Goal: Task Accomplishment & Management: Manage account settings

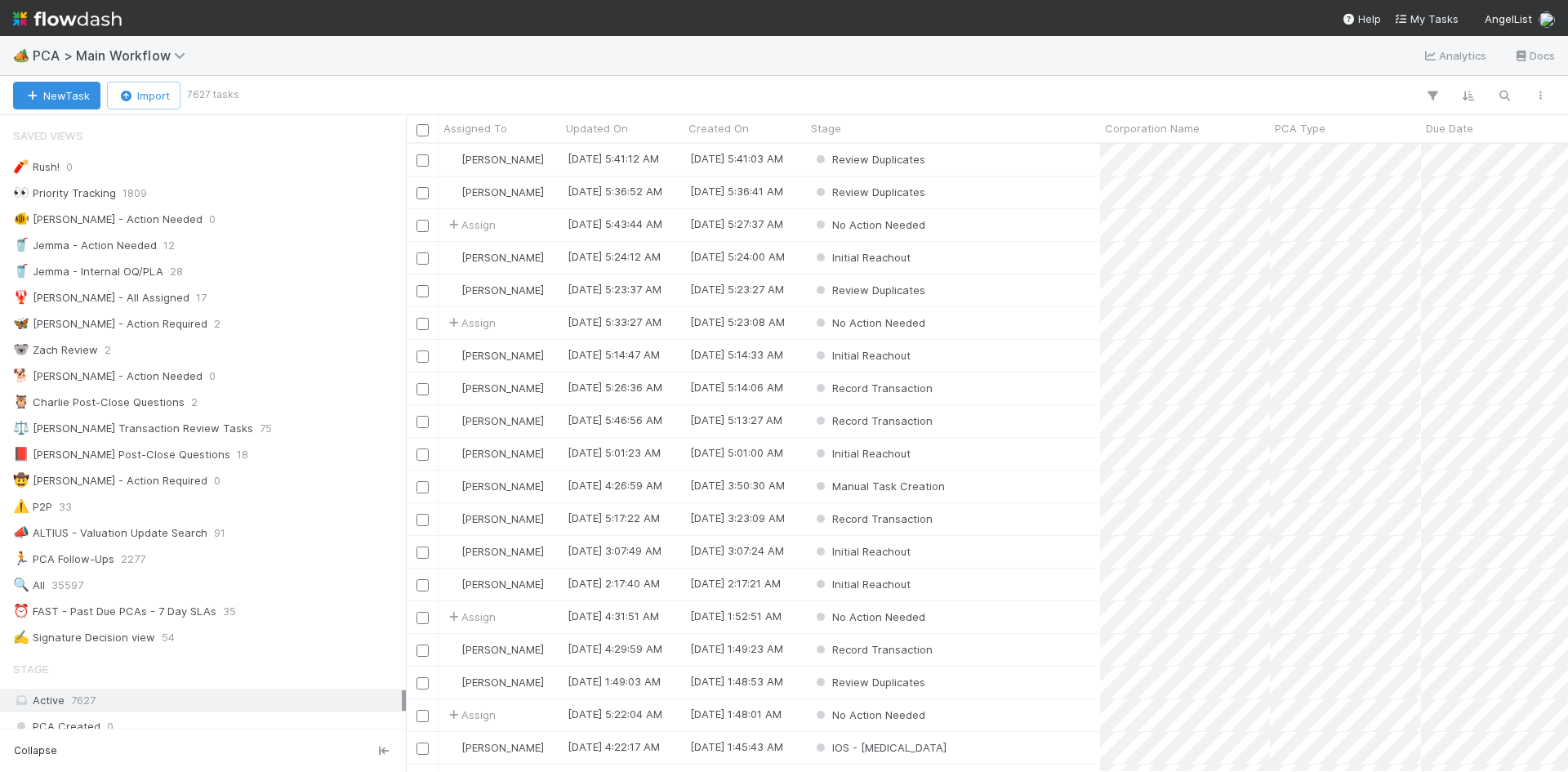
scroll to position [13, 13]
click at [158, 56] on span "PCA > Main Workflow" at bounding box center [112, 55] width 161 height 17
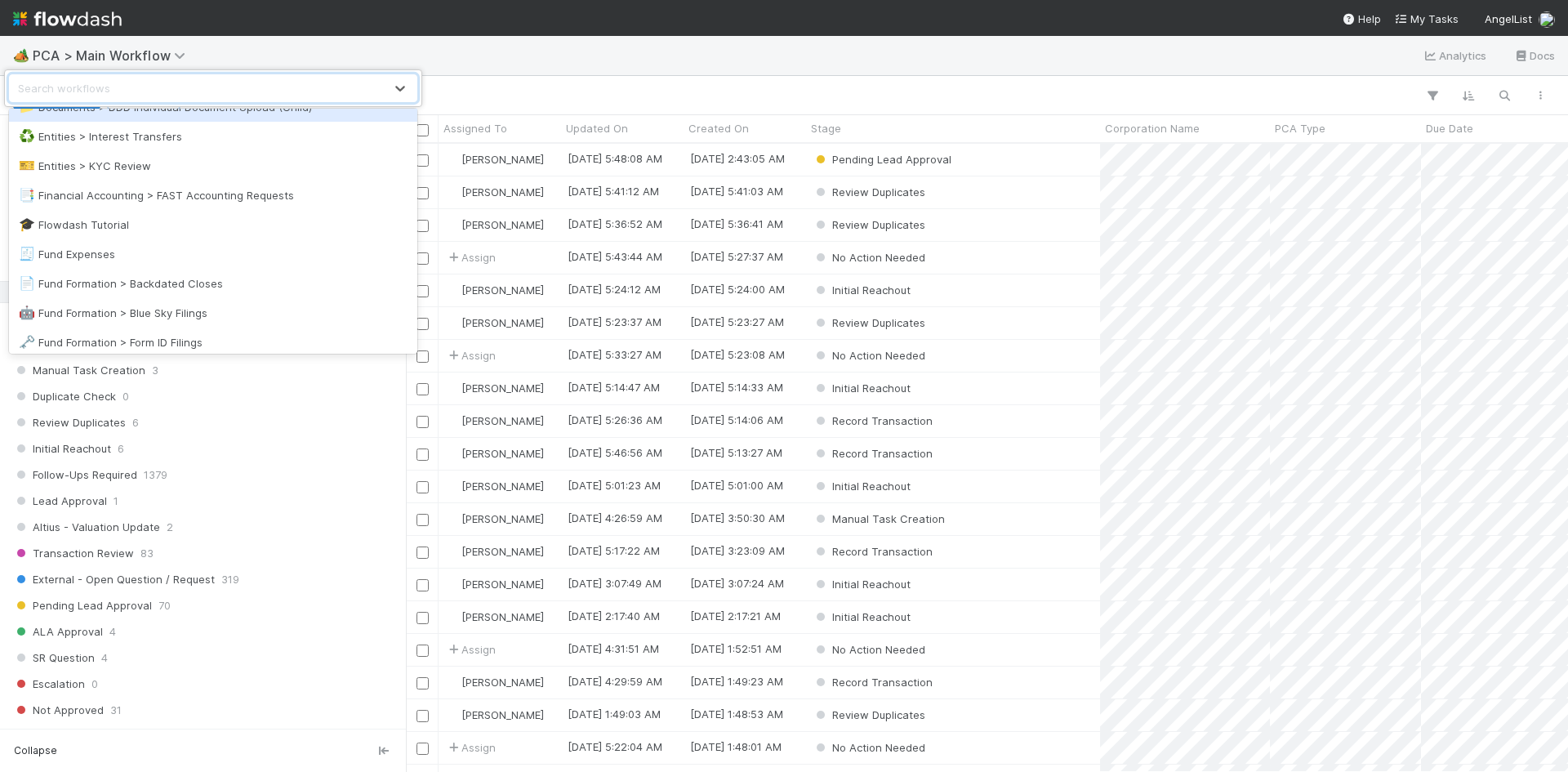
scroll to position [572, 0]
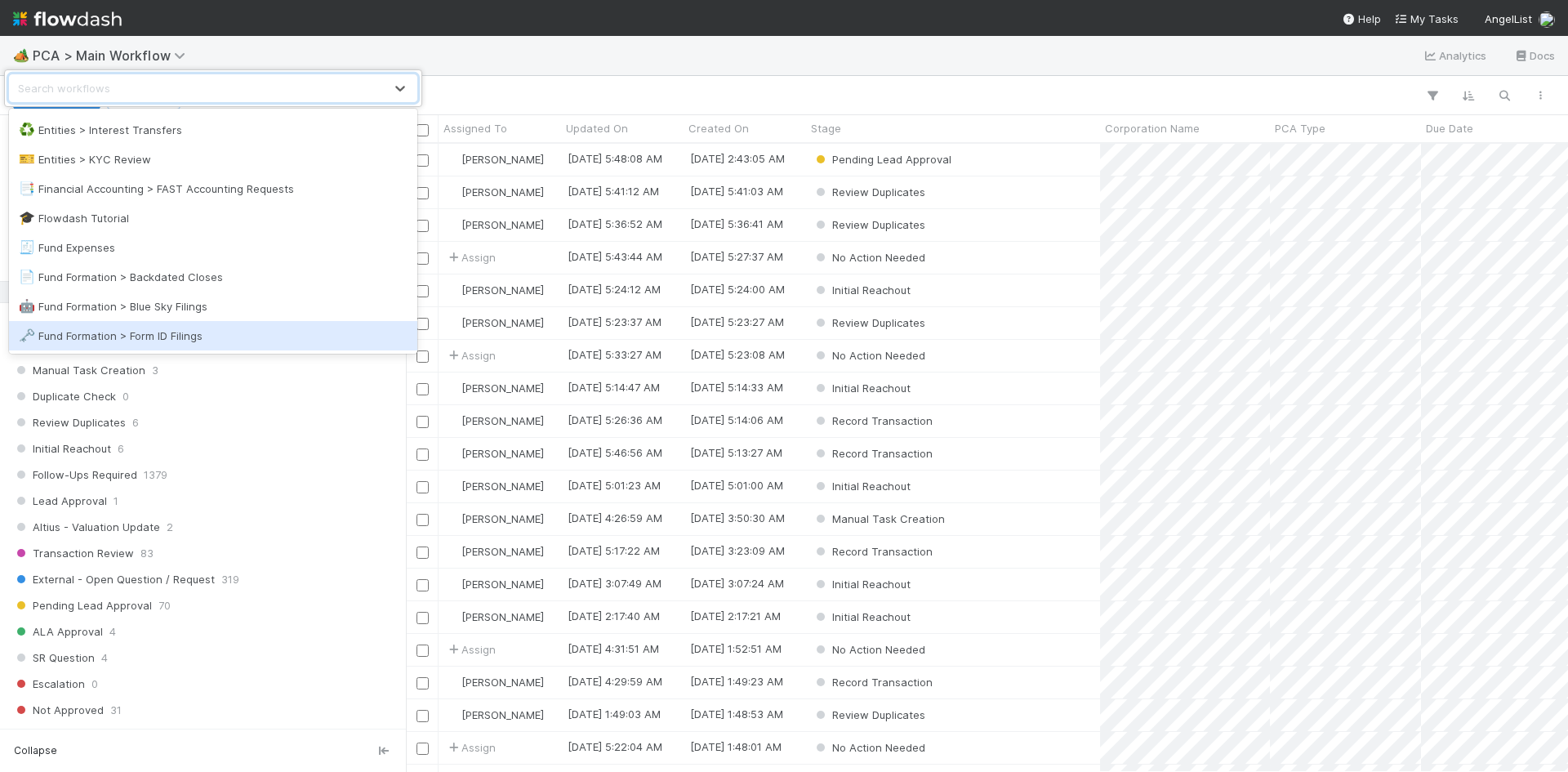
click at [215, 330] on div "🗝️ Fund Formation > Form ID Filings" at bounding box center [213, 336] width 389 height 17
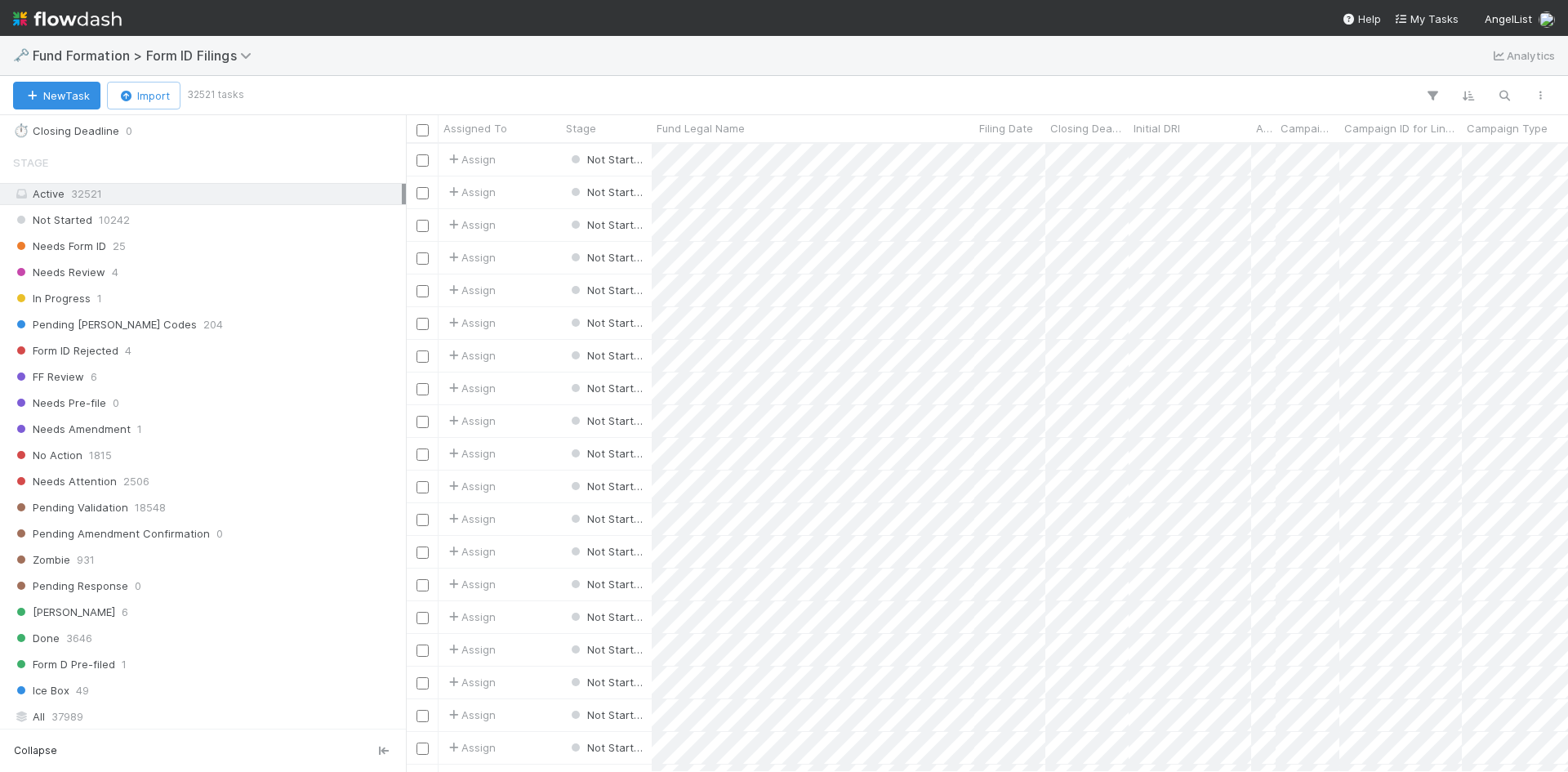
scroll to position [547, 0]
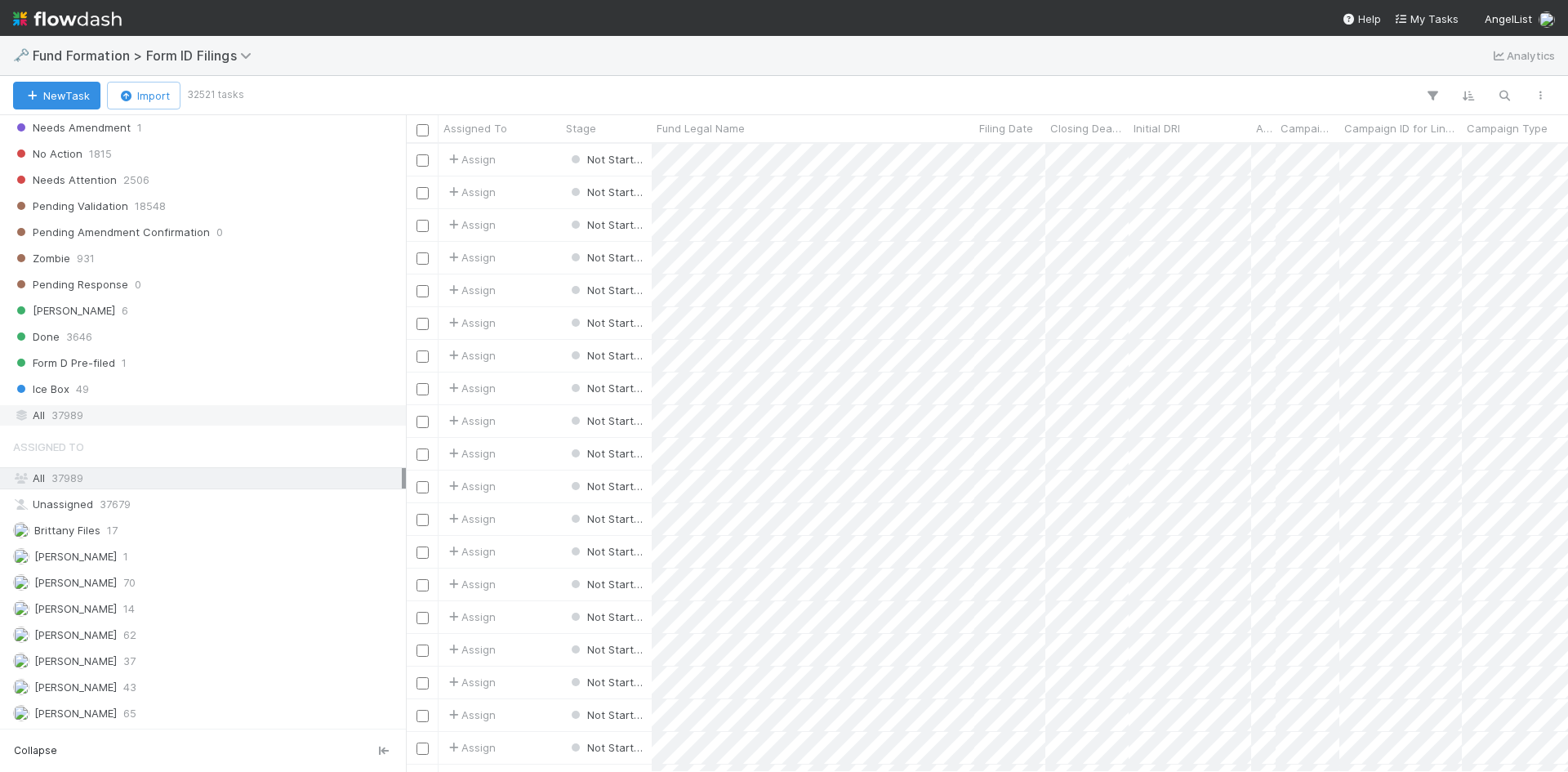
click at [136, 413] on div "All 37989" at bounding box center [207, 415] width 389 height 21
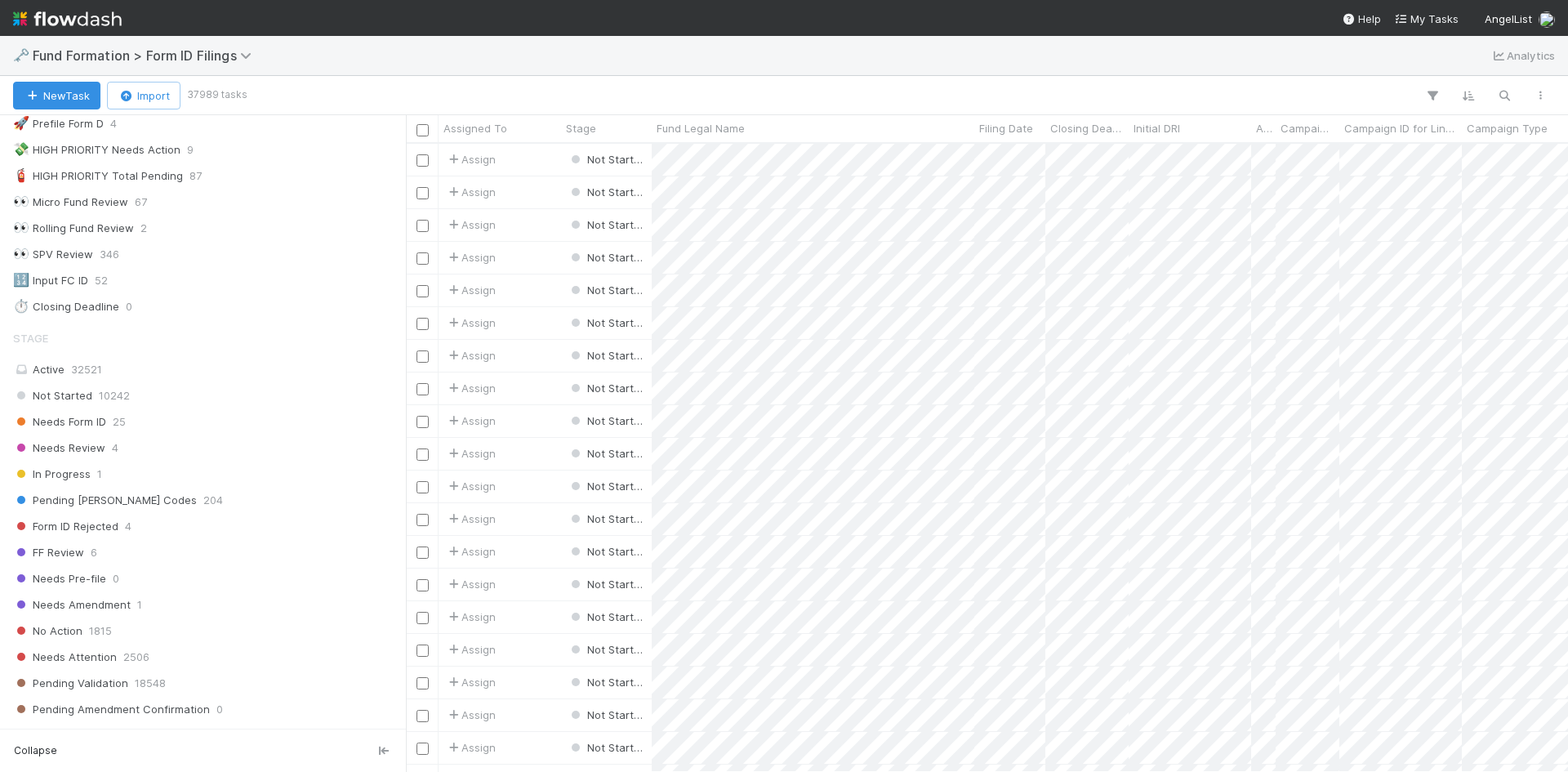
scroll to position [56, 0]
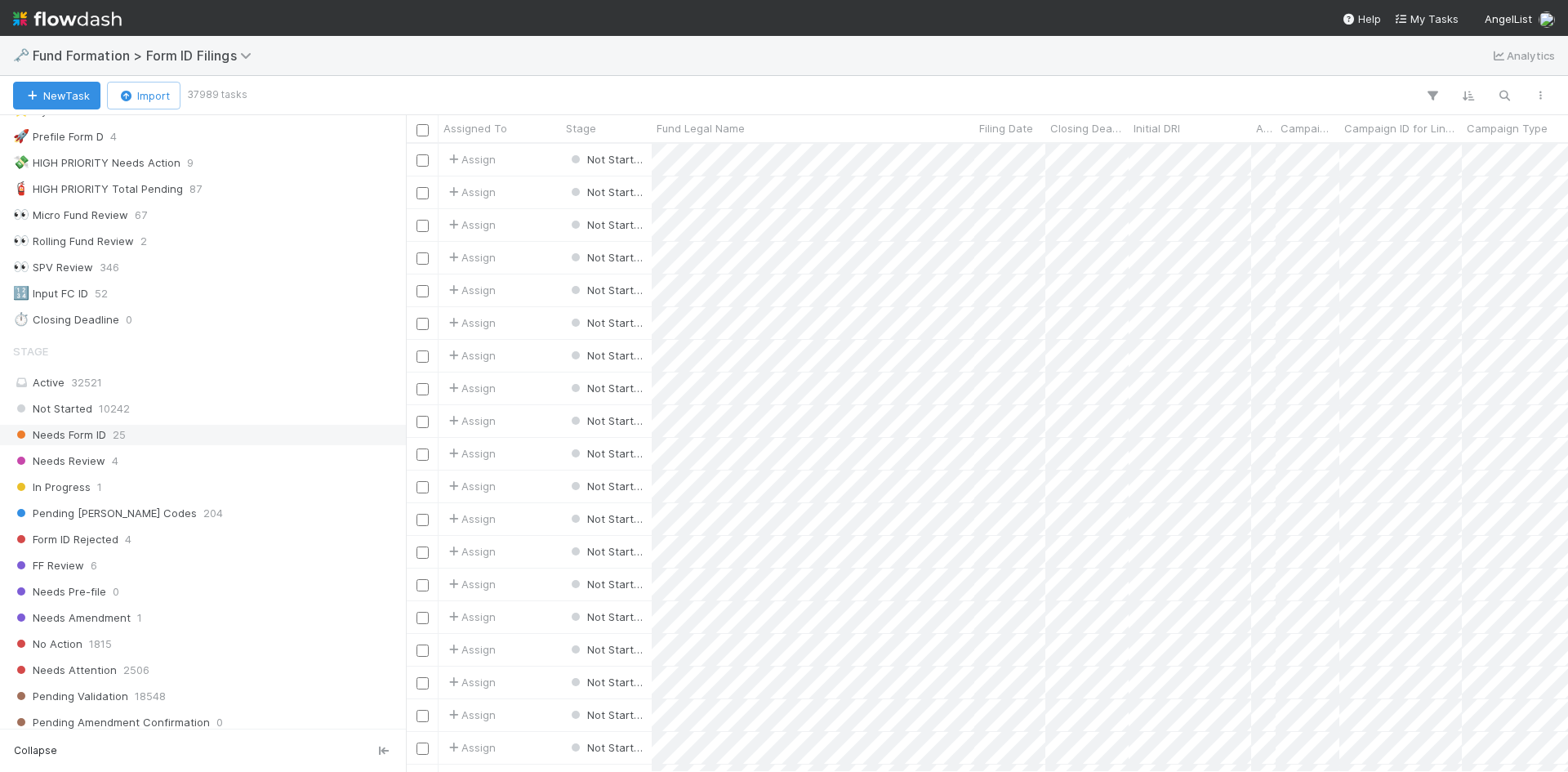
click at [256, 428] on div "Needs Form ID 25" at bounding box center [207, 434] width 389 height 21
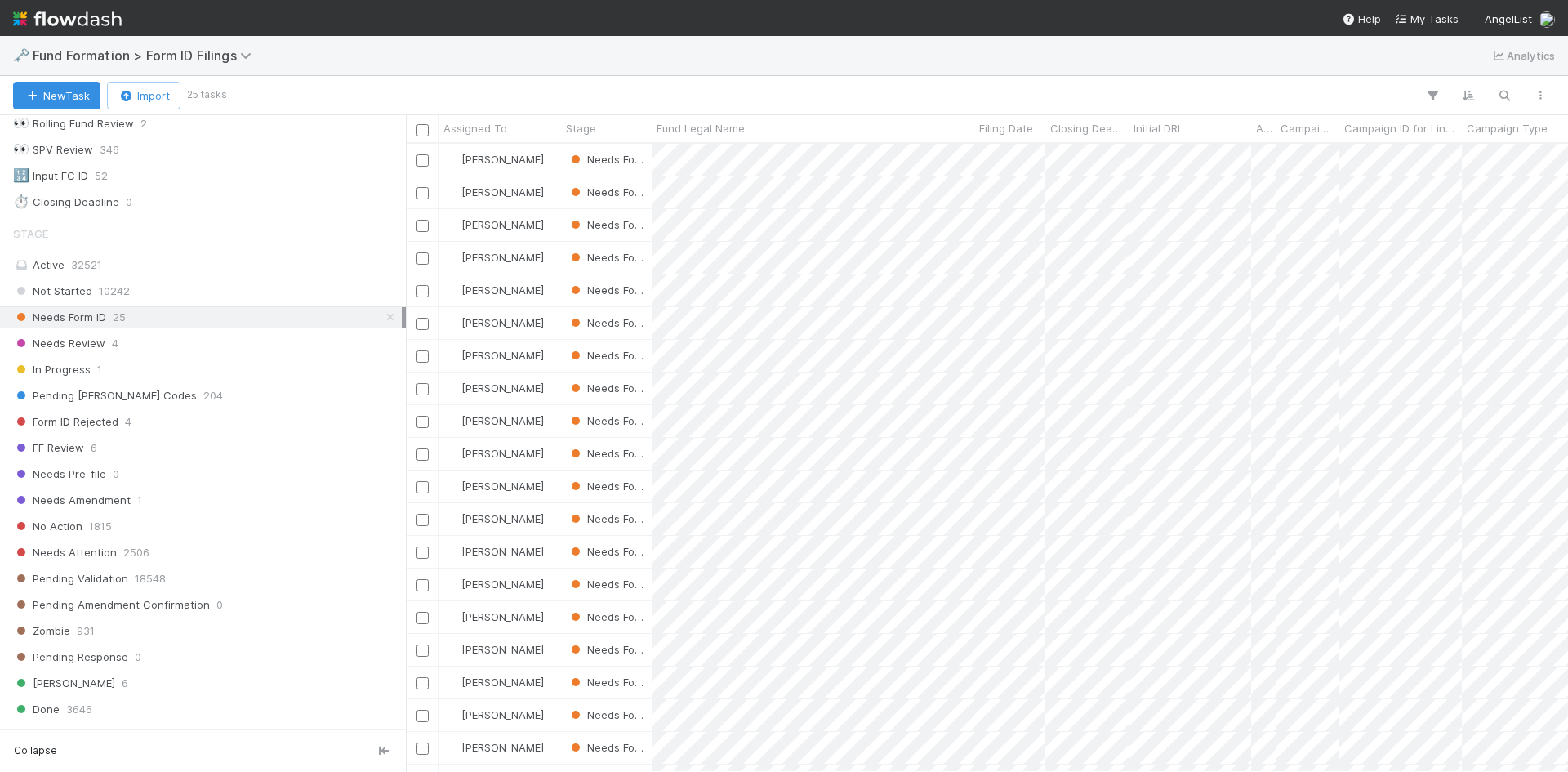
scroll to position [327, 0]
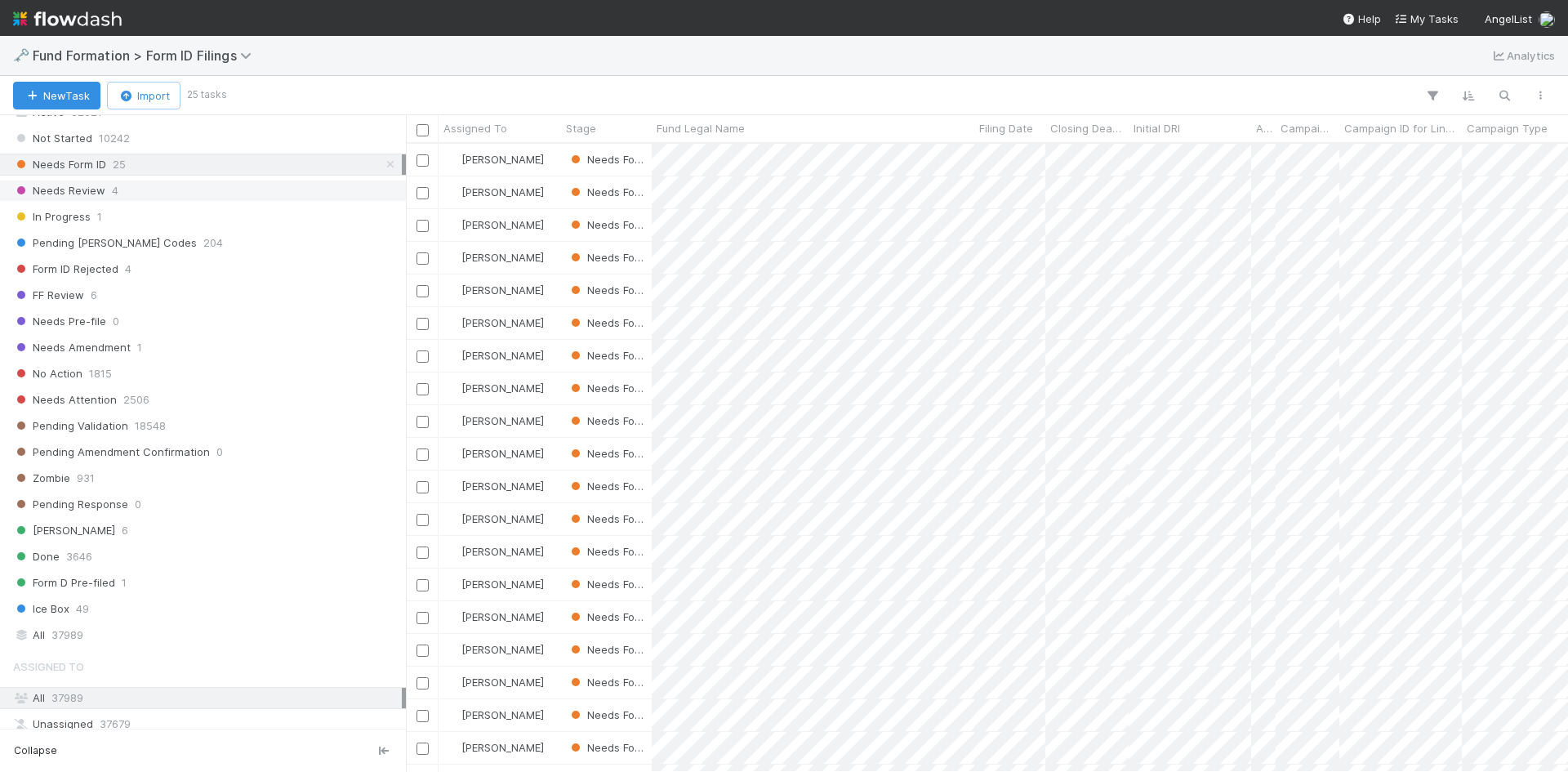
click at [208, 195] on div "Needs Review 4" at bounding box center [207, 191] width 389 height 21
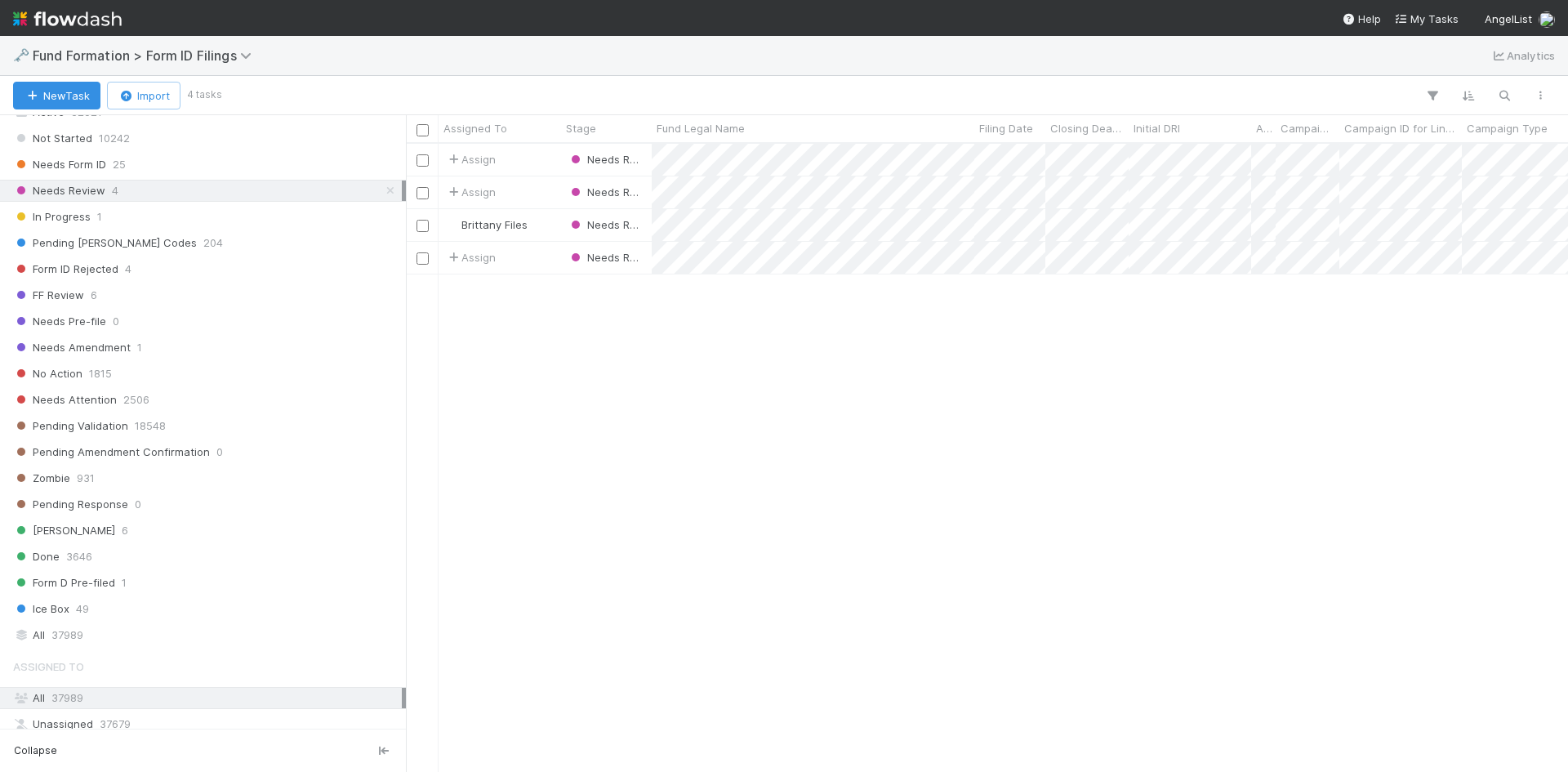
scroll to position [616, 1150]
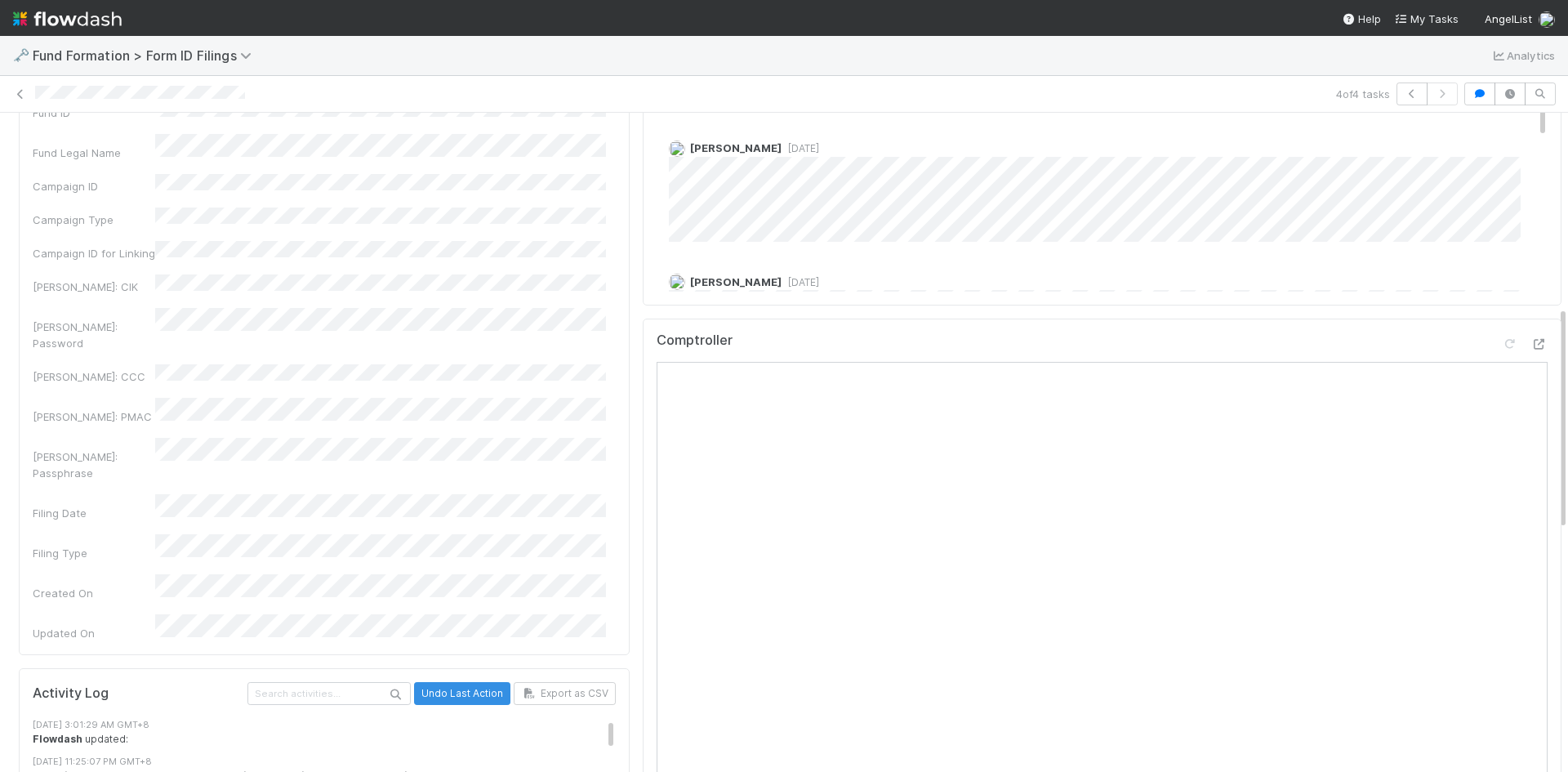
scroll to position [82, 0]
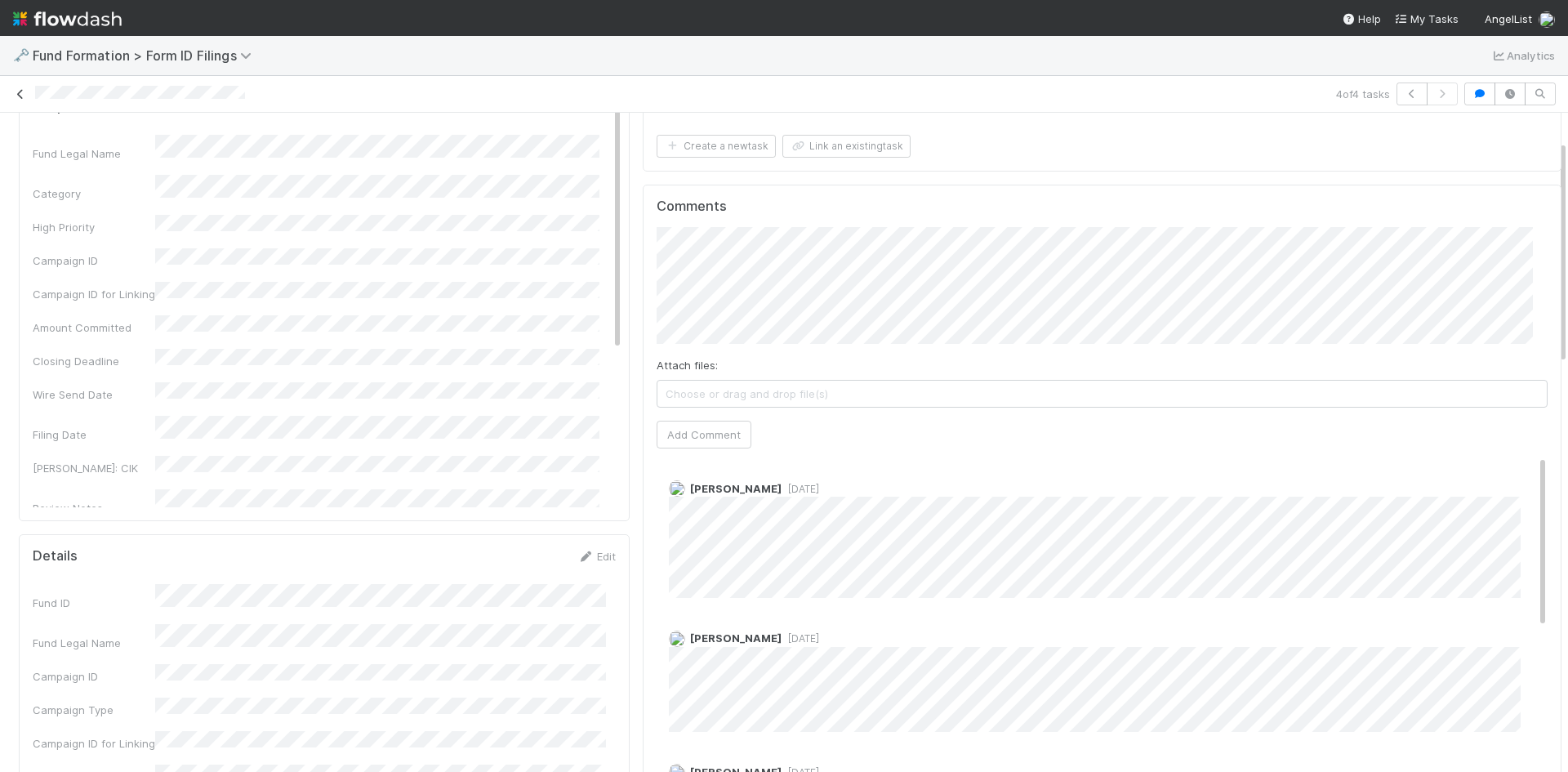
click at [18, 92] on icon at bounding box center [20, 94] width 17 height 11
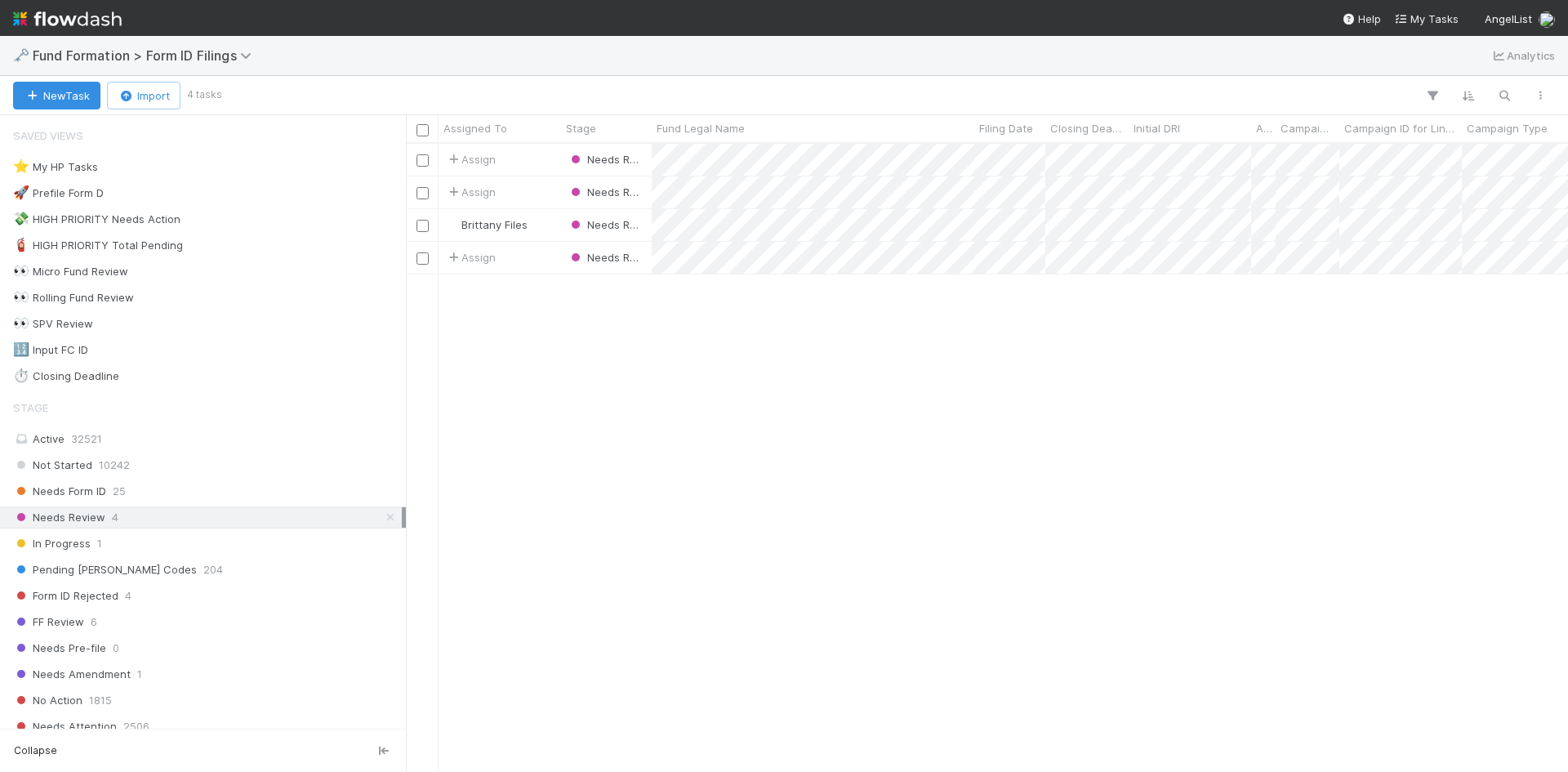
scroll to position [616, 1150]
click at [341, 487] on div "Needs Form ID 25" at bounding box center [207, 491] width 389 height 21
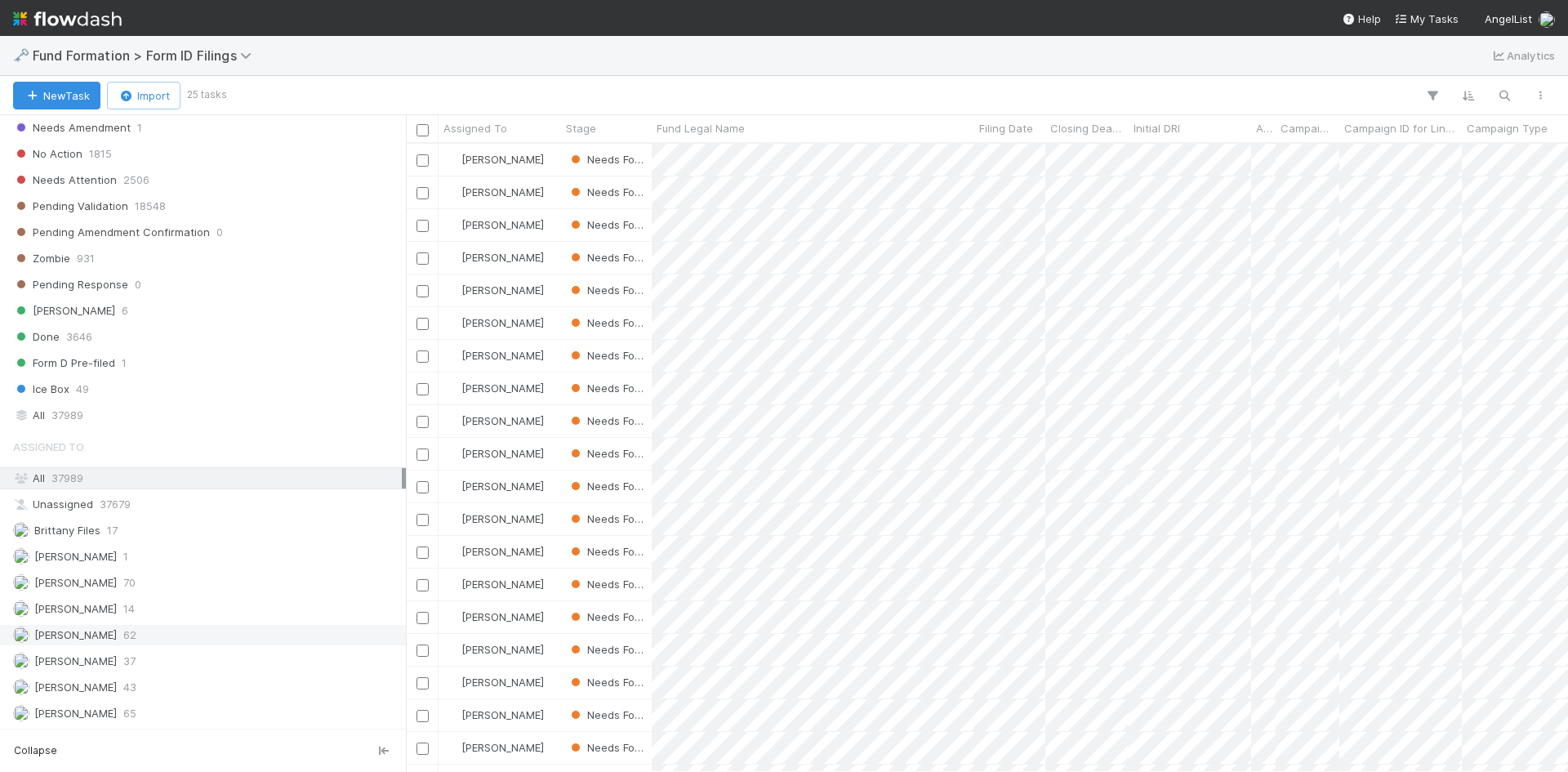
scroll to position [616, 1150]
click at [225, 630] on div "Meg Castanare 62" at bounding box center [207, 635] width 389 height 21
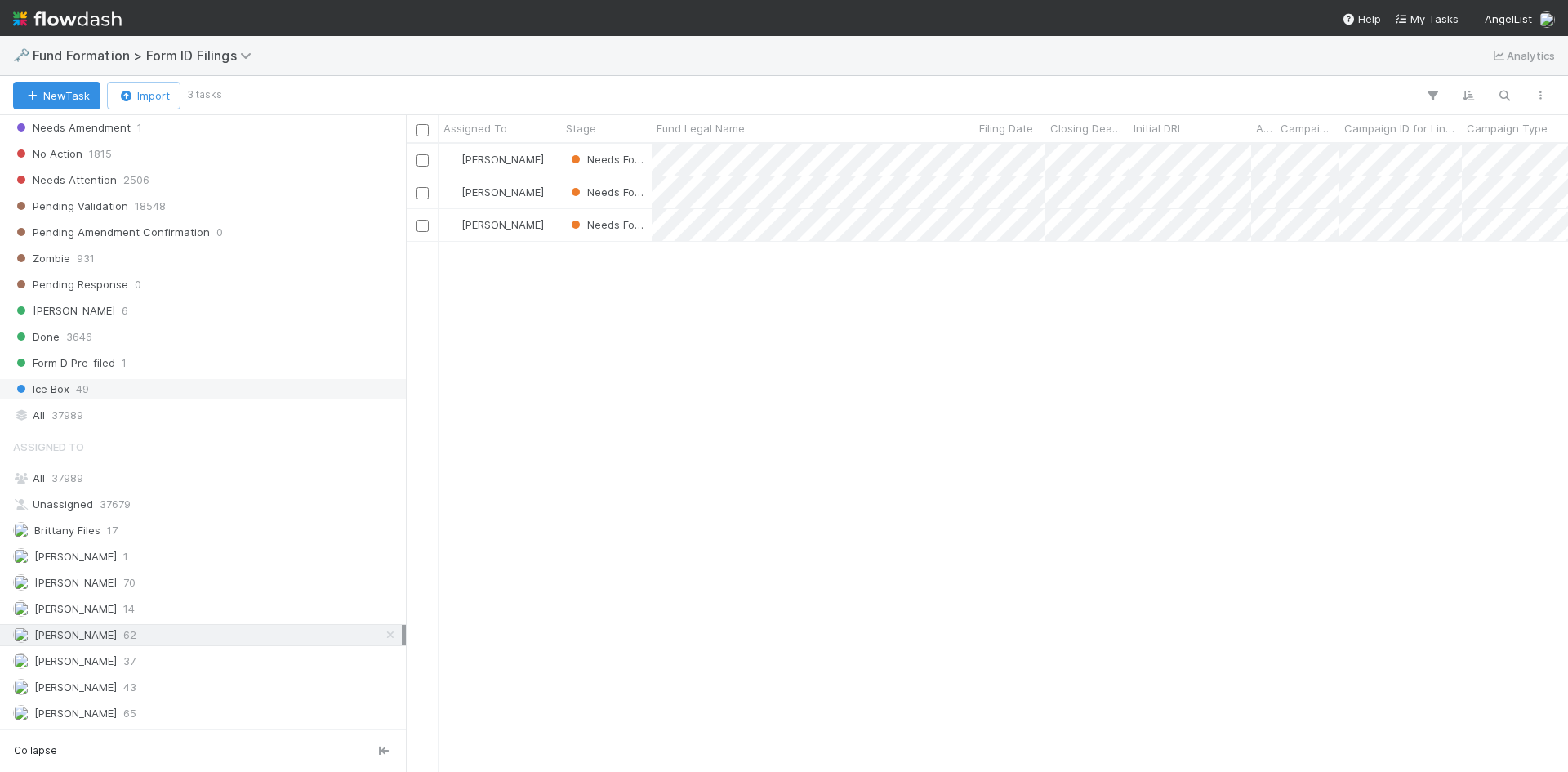
scroll to position [616, 1150]
click at [230, 685] on div "Raven Jacinto 43" at bounding box center [207, 687] width 389 height 21
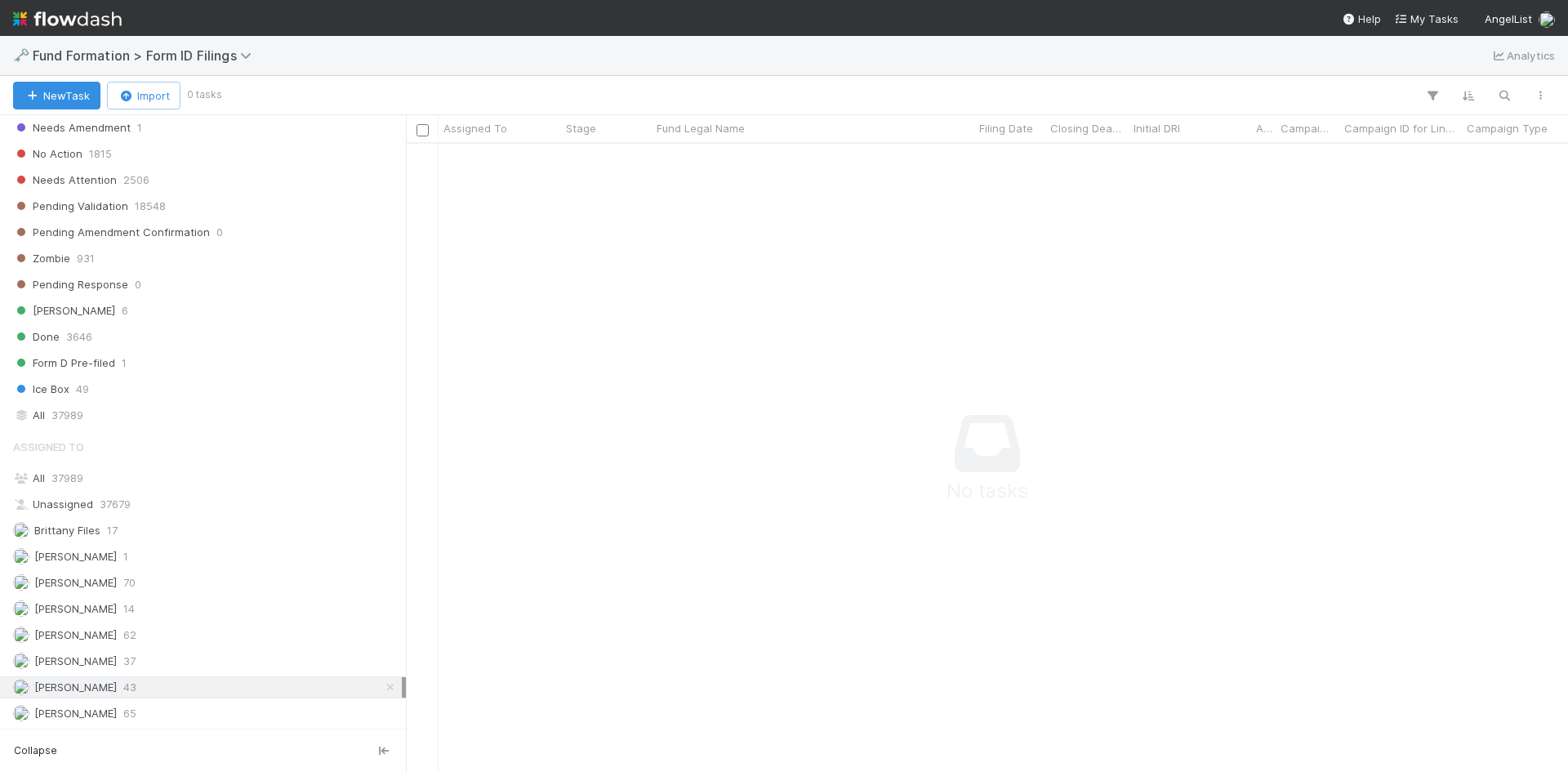
scroll to position [603, 1150]
click at [244, 610] on div "Karen Jane Salcedo 14" at bounding box center [207, 608] width 389 height 21
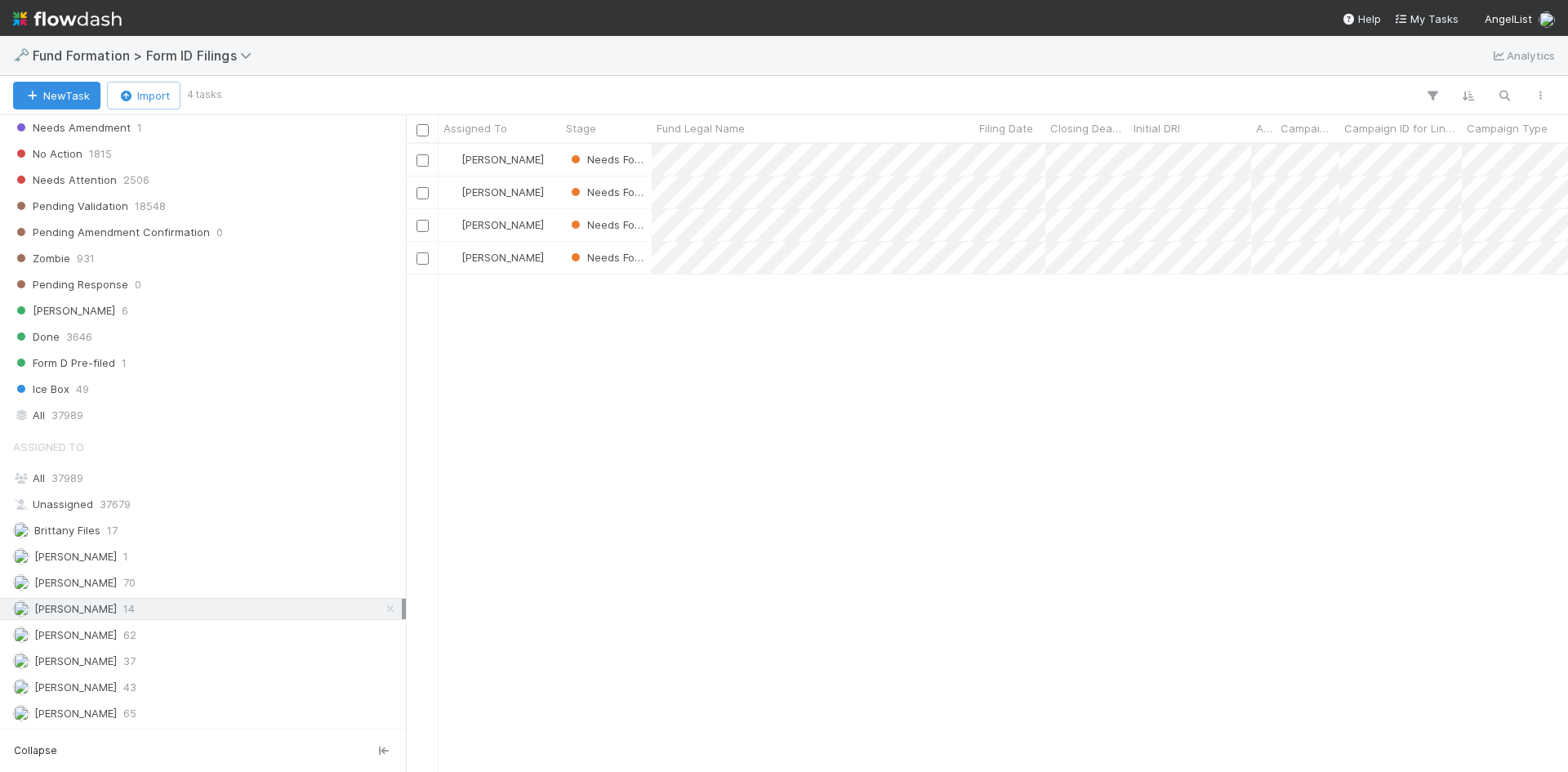
scroll to position [616, 1150]
click at [235, 664] on div "Novia Bautista 37" at bounding box center [207, 660] width 389 height 21
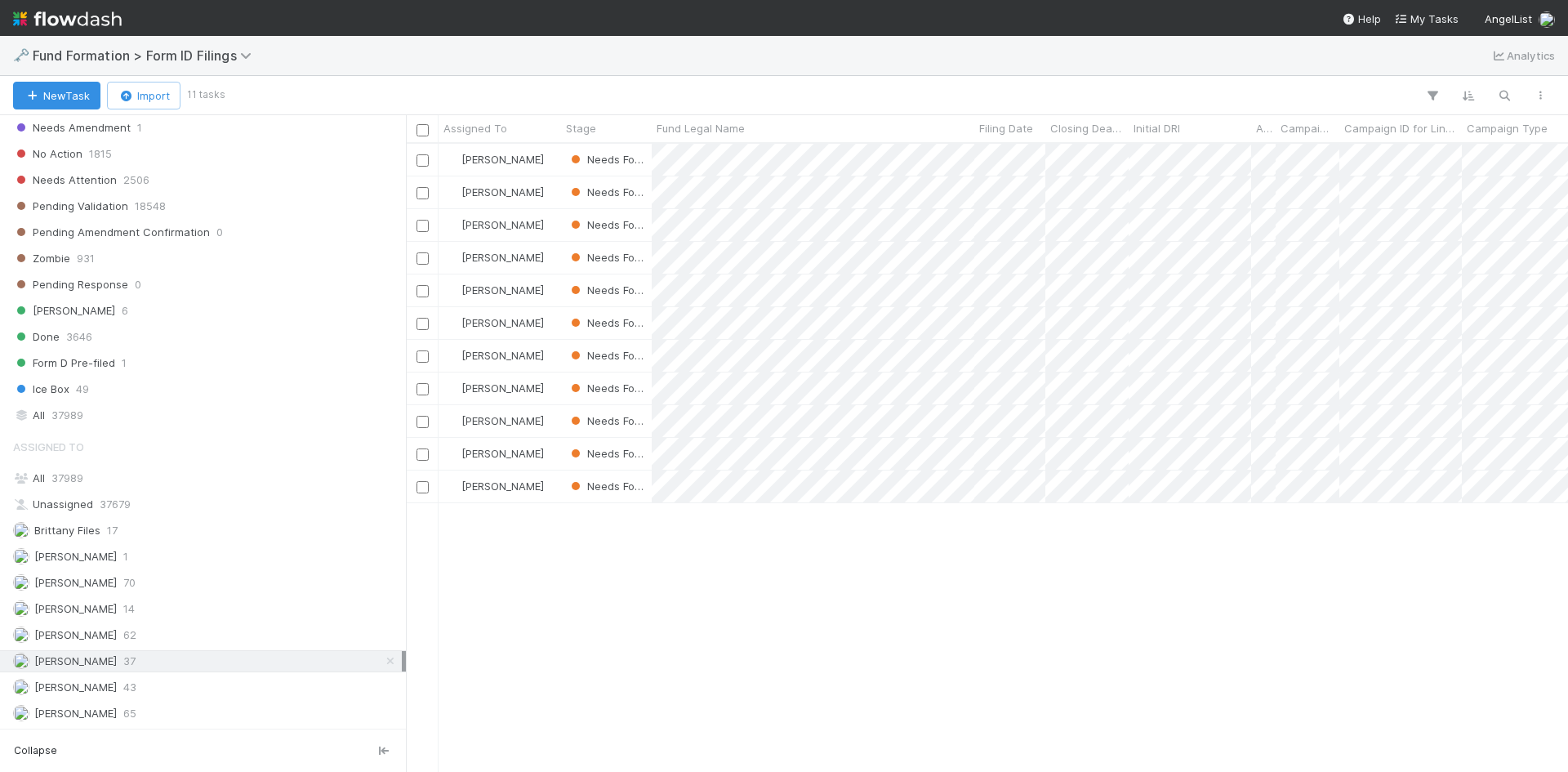
scroll to position [616, 1150]
click at [250, 554] on div "Catherine Lambright 1" at bounding box center [207, 557] width 389 height 21
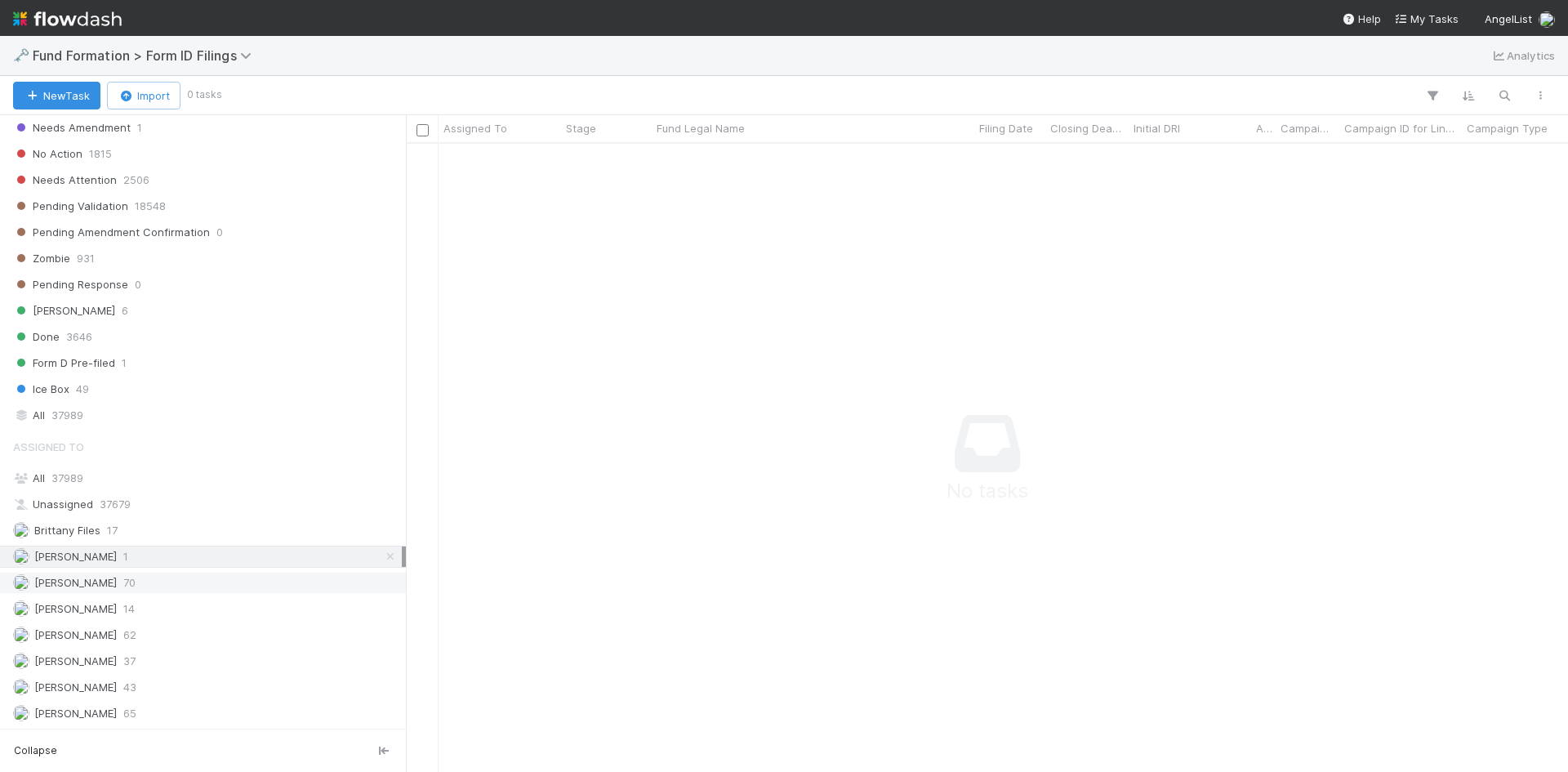
scroll to position [603, 1150]
click at [247, 582] on div "Febbie Cervantes 70" at bounding box center [207, 582] width 389 height 21
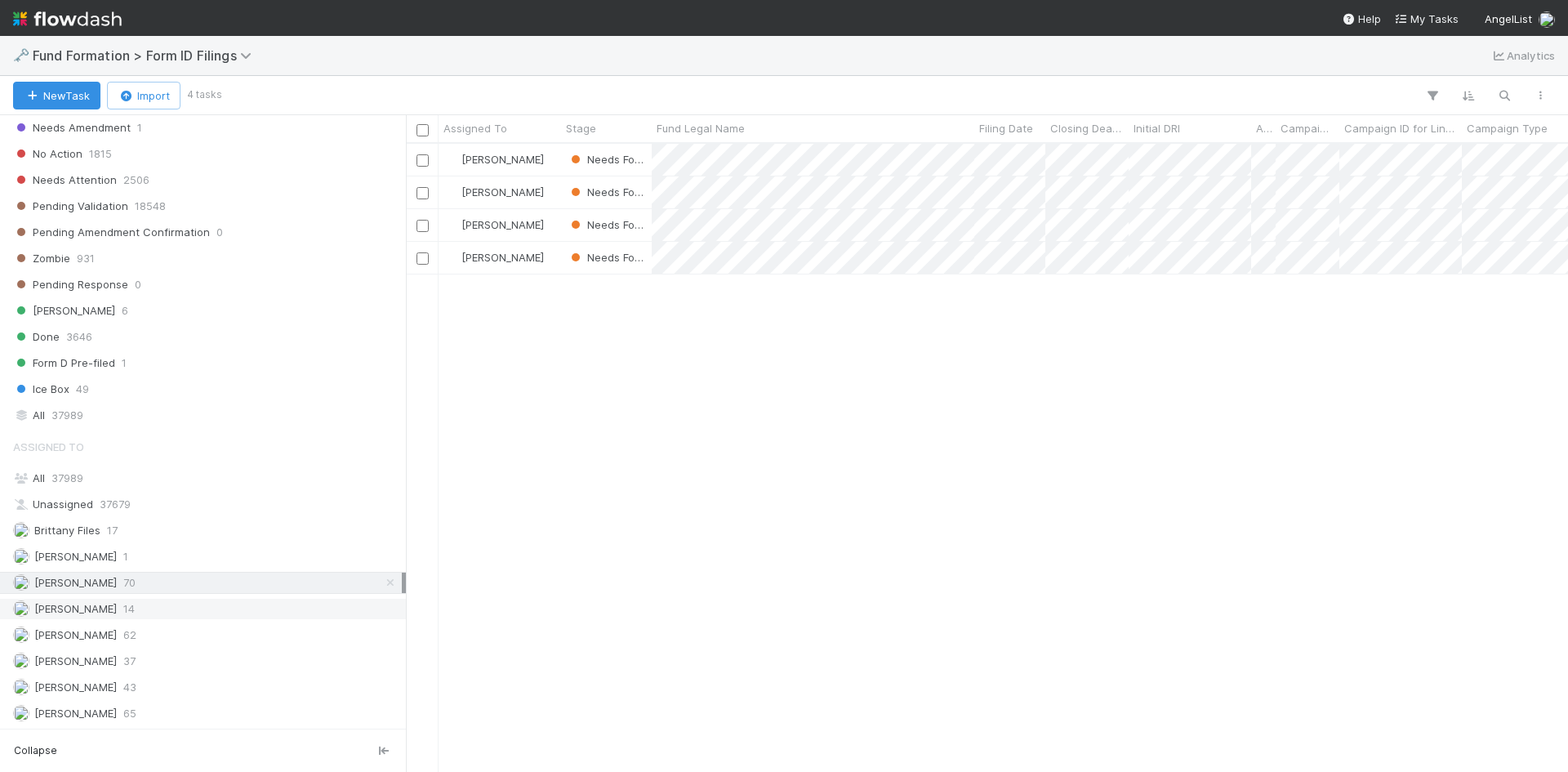
scroll to position [616, 1150]
click at [235, 704] on div "Roselyn de Villa 65" at bounding box center [207, 713] width 389 height 21
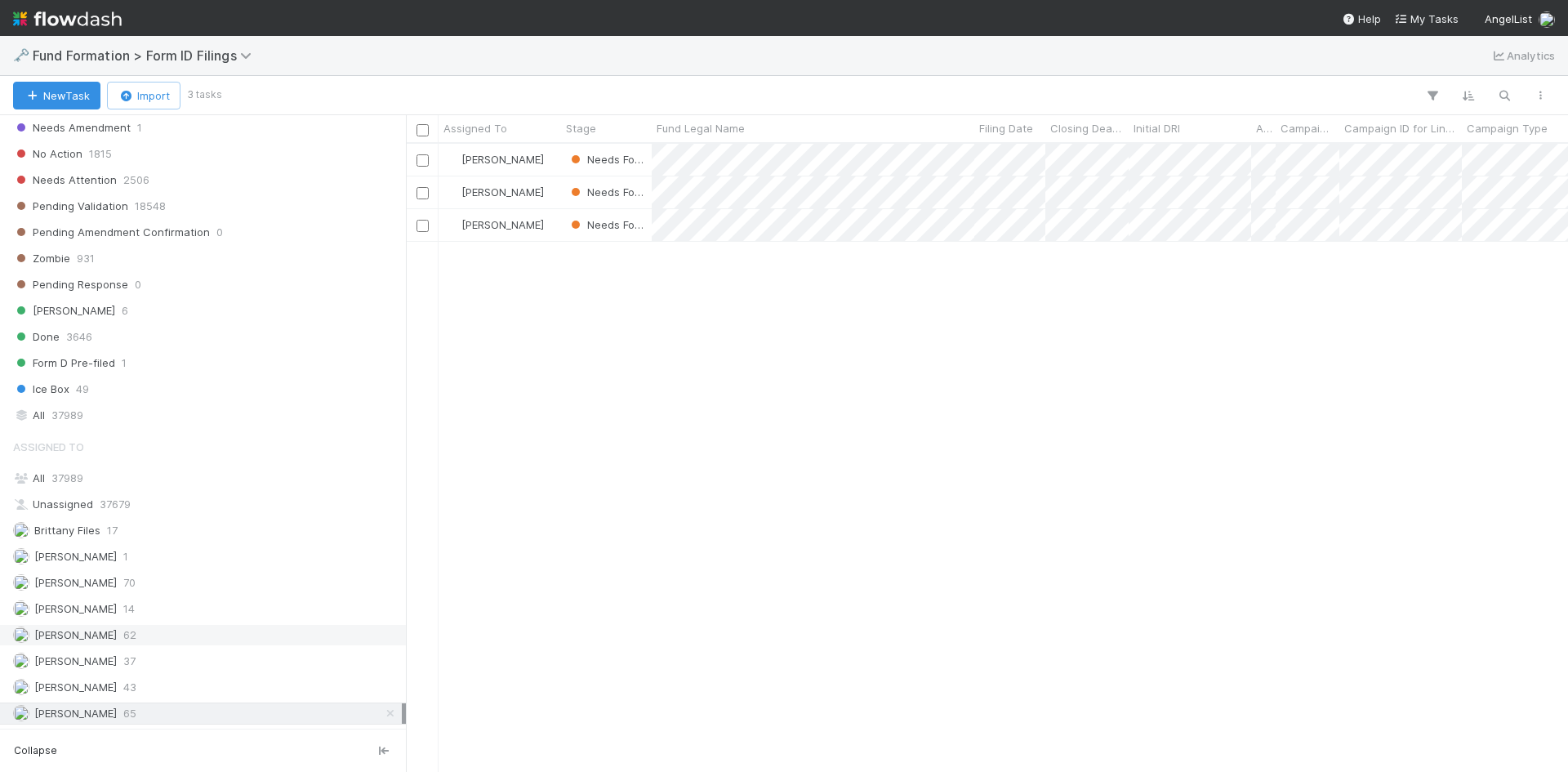
scroll to position [616, 1150]
click at [231, 642] on div "Meg Castanare 62" at bounding box center [207, 635] width 389 height 21
click at [141, 423] on div "All 37989" at bounding box center [207, 415] width 389 height 21
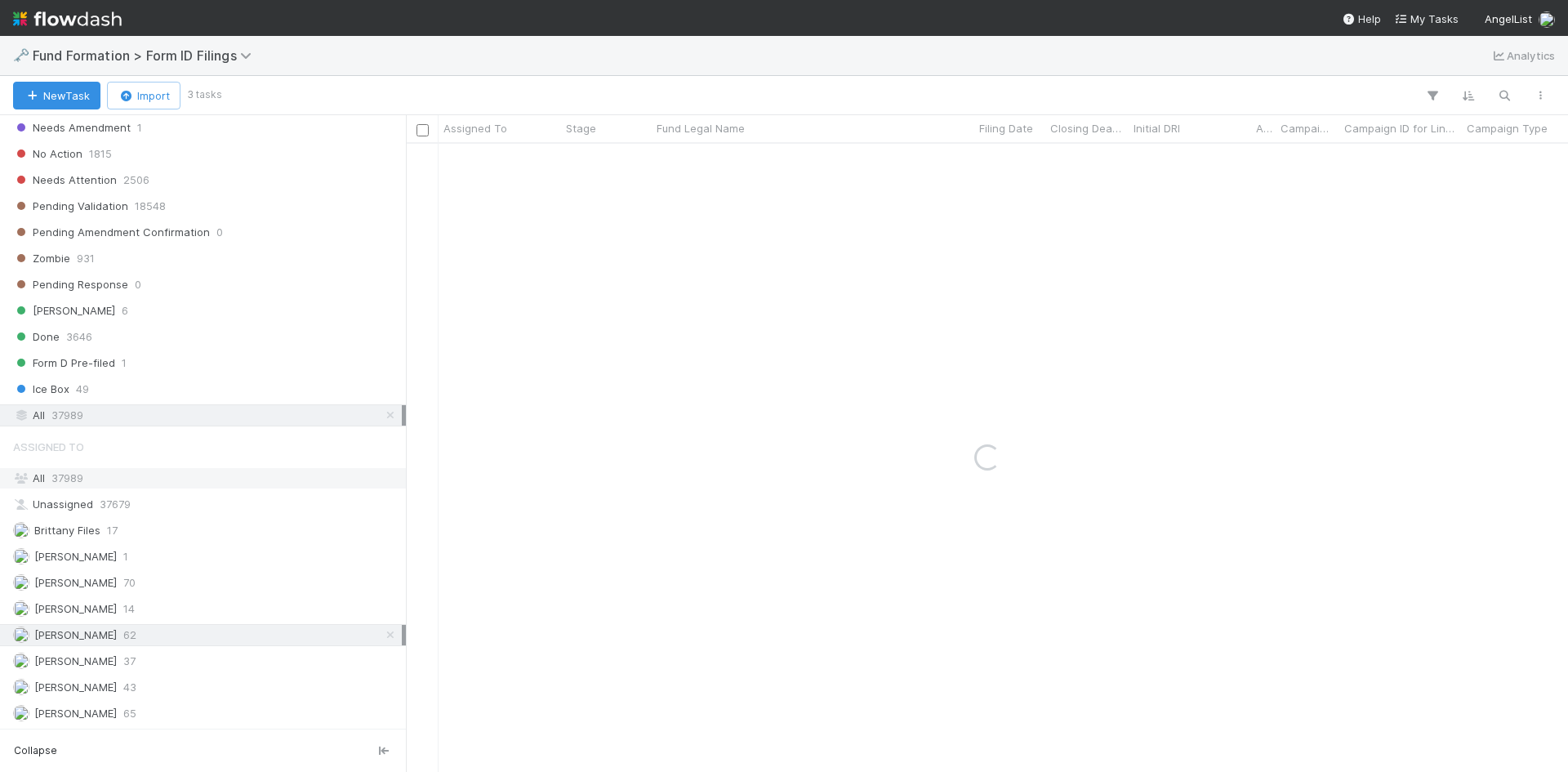
click at [136, 476] on div "All 37989" at bounding box center [207, 478] width 389 height 21
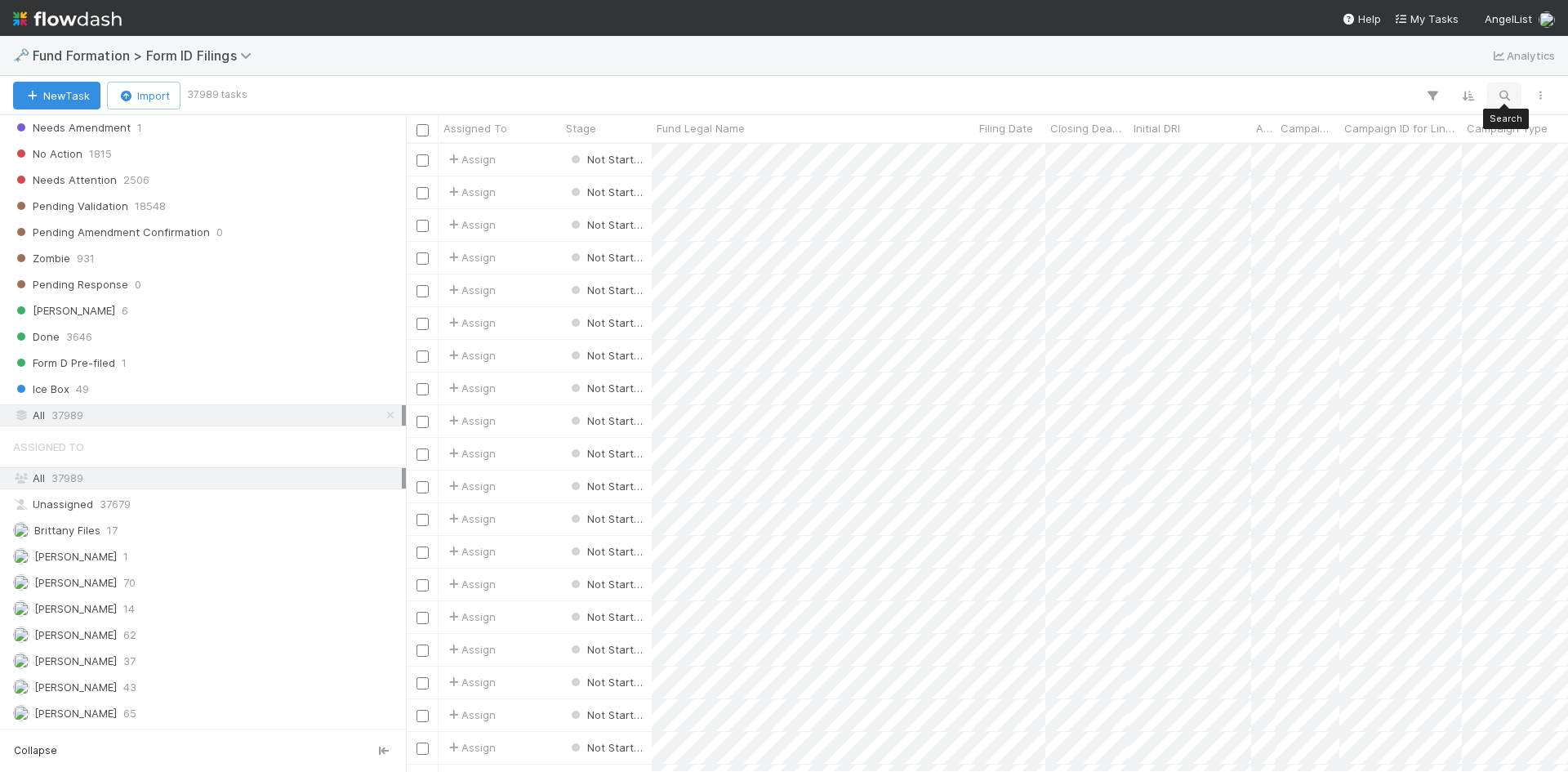
click at [1507, 96] on icon "button" at bounding box center [1504, 95] width 17 height 15
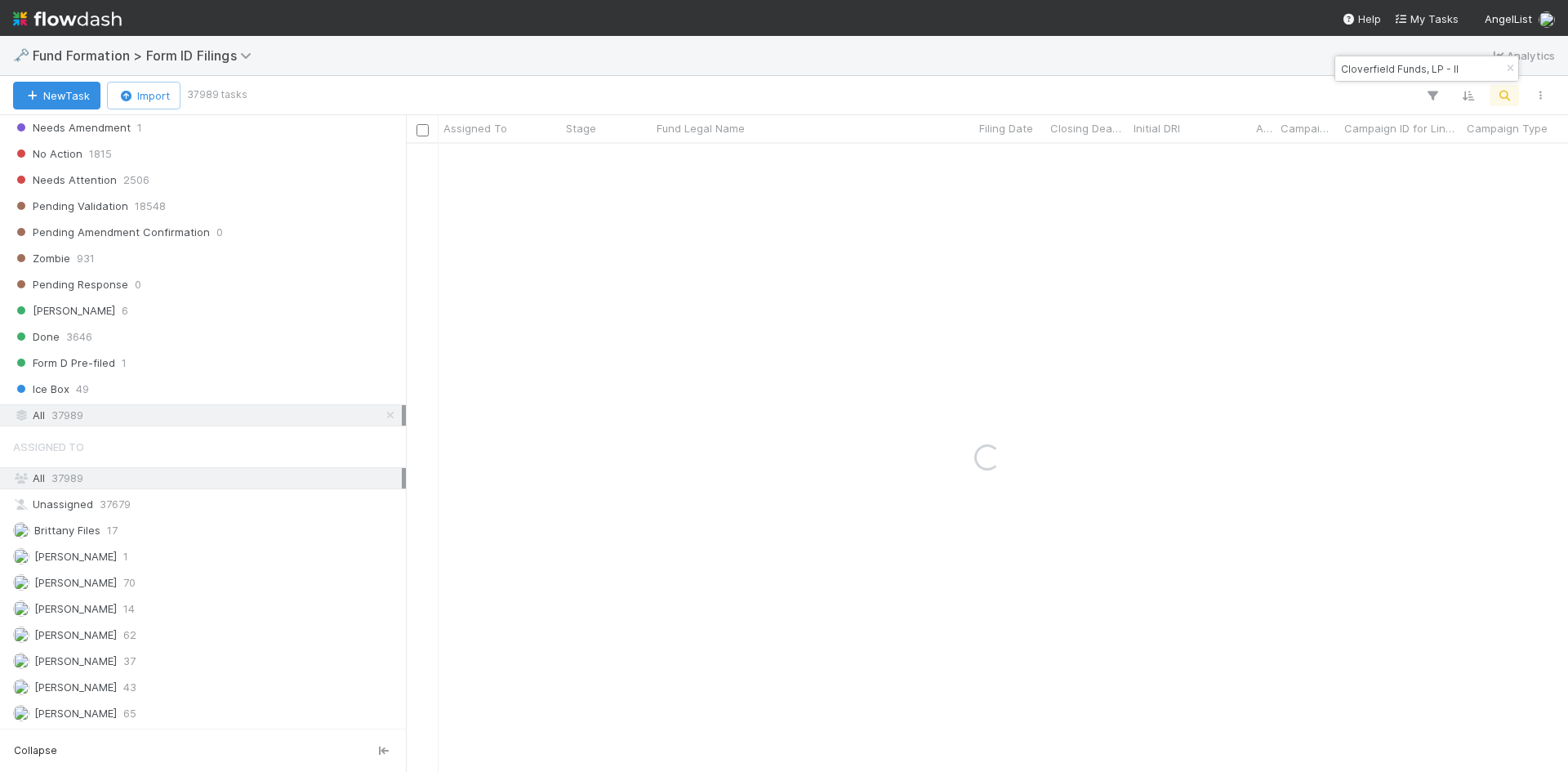
type input "Cloverfield Funds, LP - II"
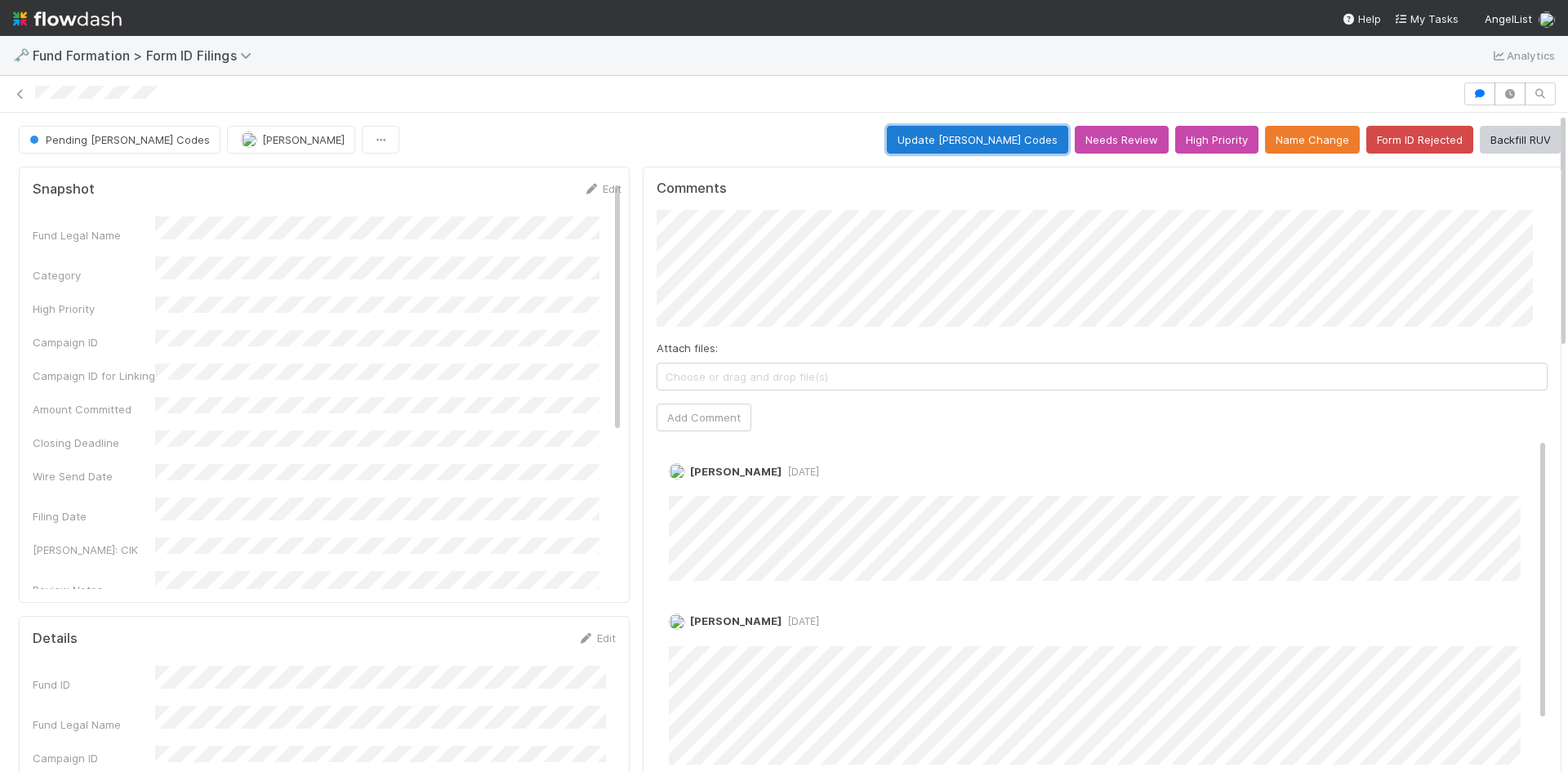
click at [992, 141] on button "Update EDGAR Codes" at bounding box center [978, 139] width 182 height 28
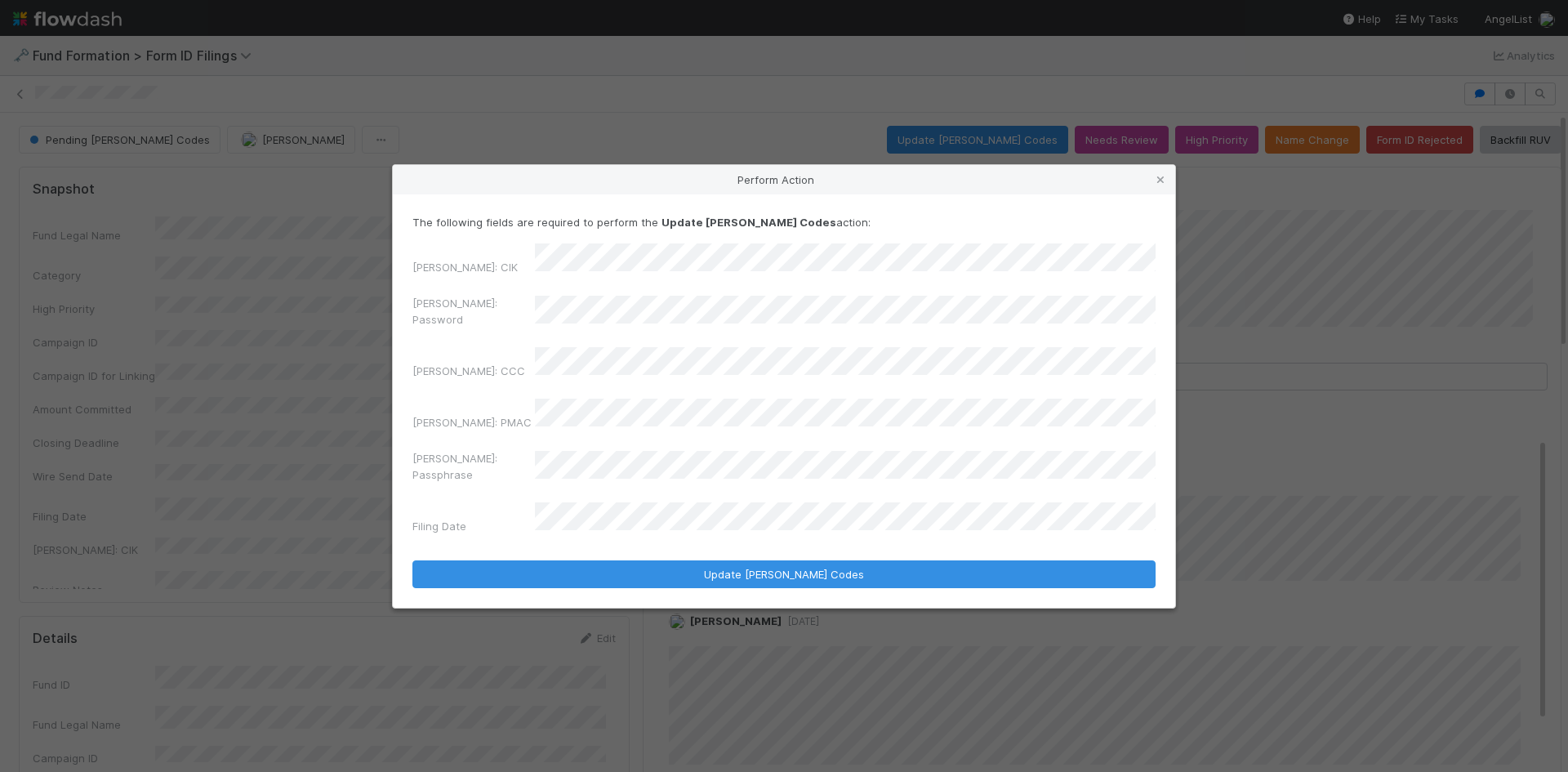
click at [459, 331] on div "EDGAR: Password" at bounding box center [784, 315] width 743 height 39
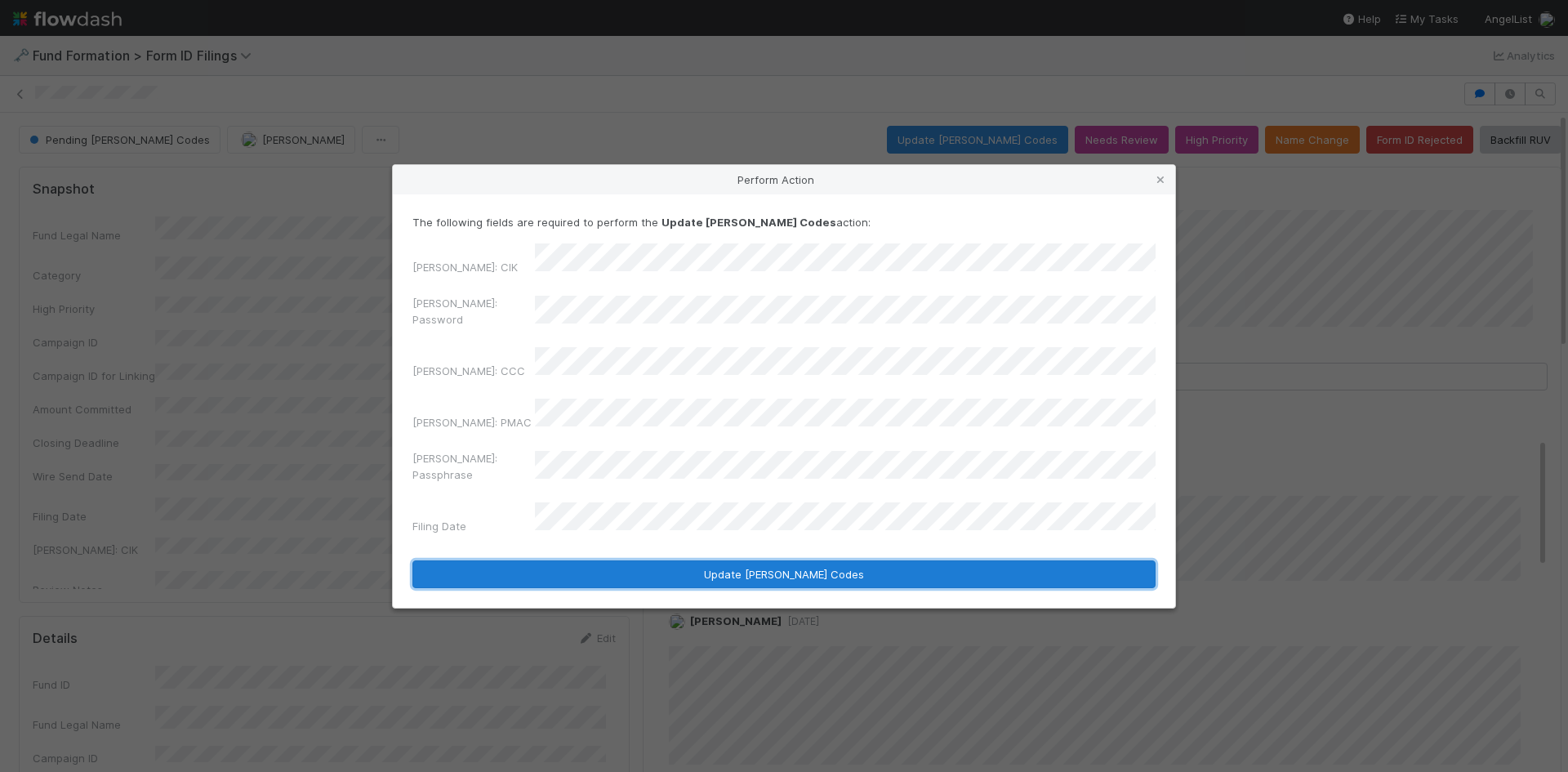
click at [645, 561] on button "Update EDGAR Codes" at bounding box center [784, 575] width 743 height 28
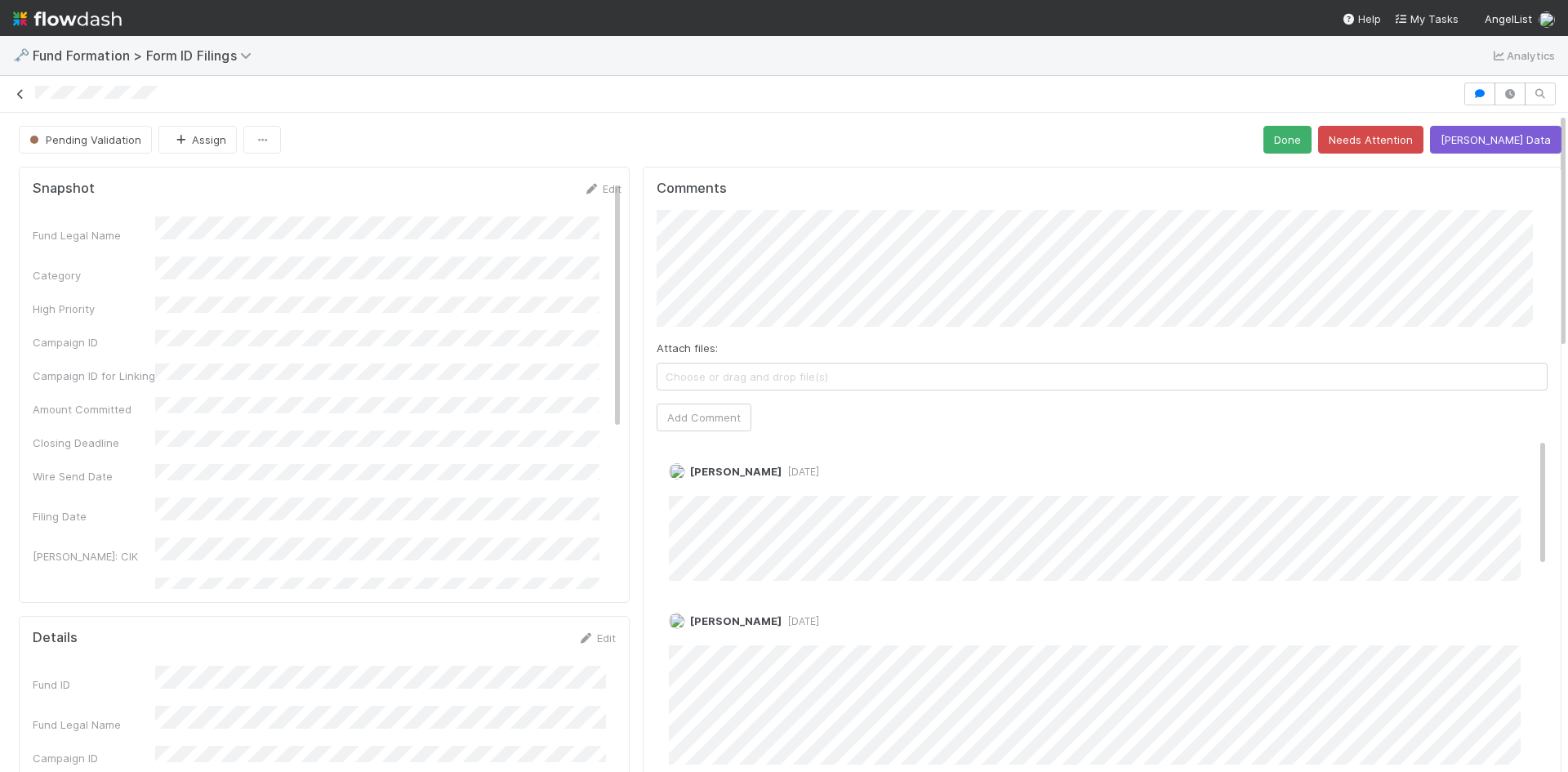
click at [19, 89] on icon at bounding box center [20, 94] width 17 height 11
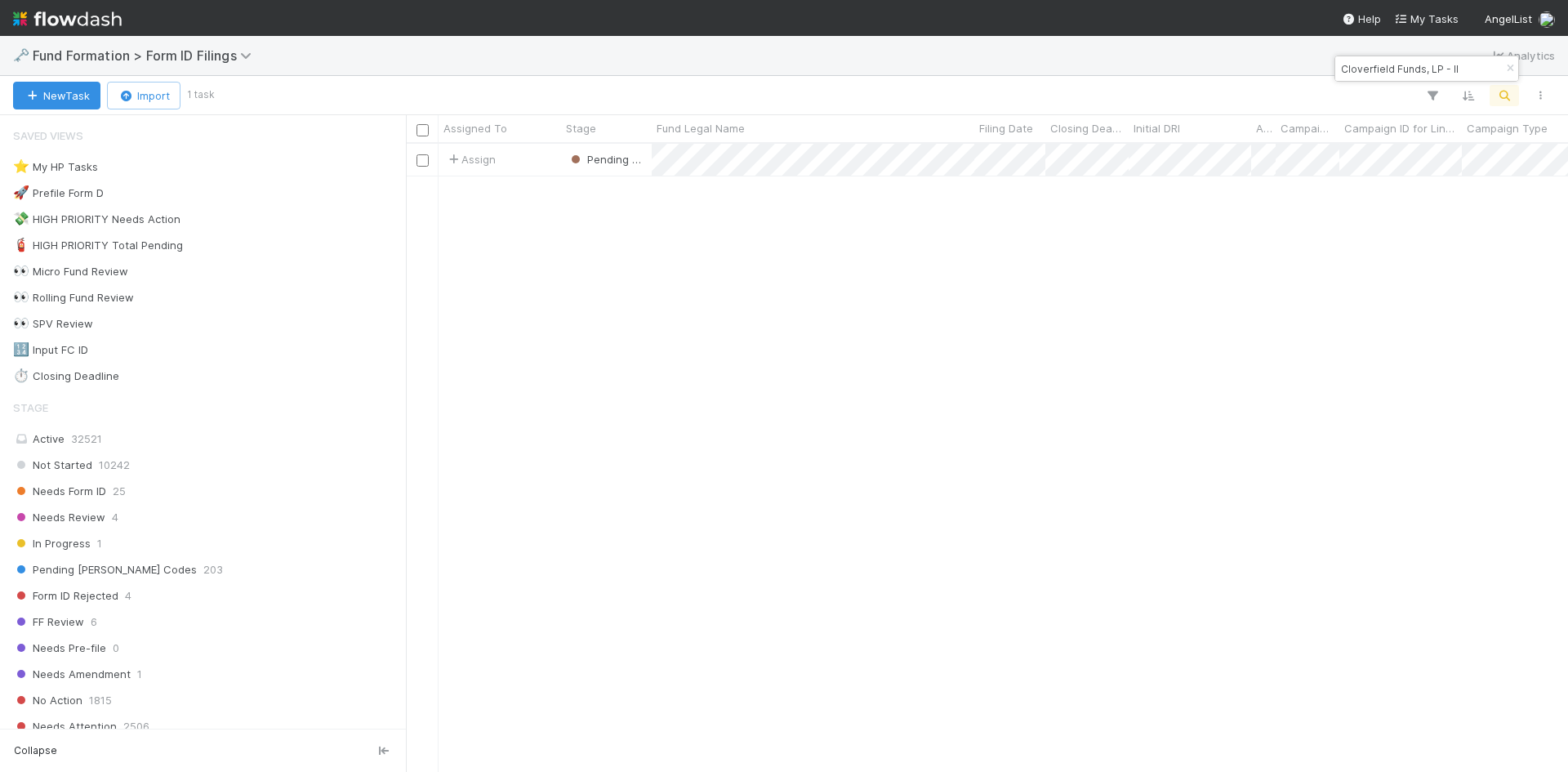
scroll to position [616, 1150]
click at [1410, 71] on input "Cloverfield Funds, LP - II" at bounding box center [1418, 69] width 163 height 20
paste input "Wisdom-MB-0813 Fund I, a series of AngelList Funds 2025, LP"
type input "Wisdom-MB-0813 Fund I, a series of AngelList Funds 2025, LP"
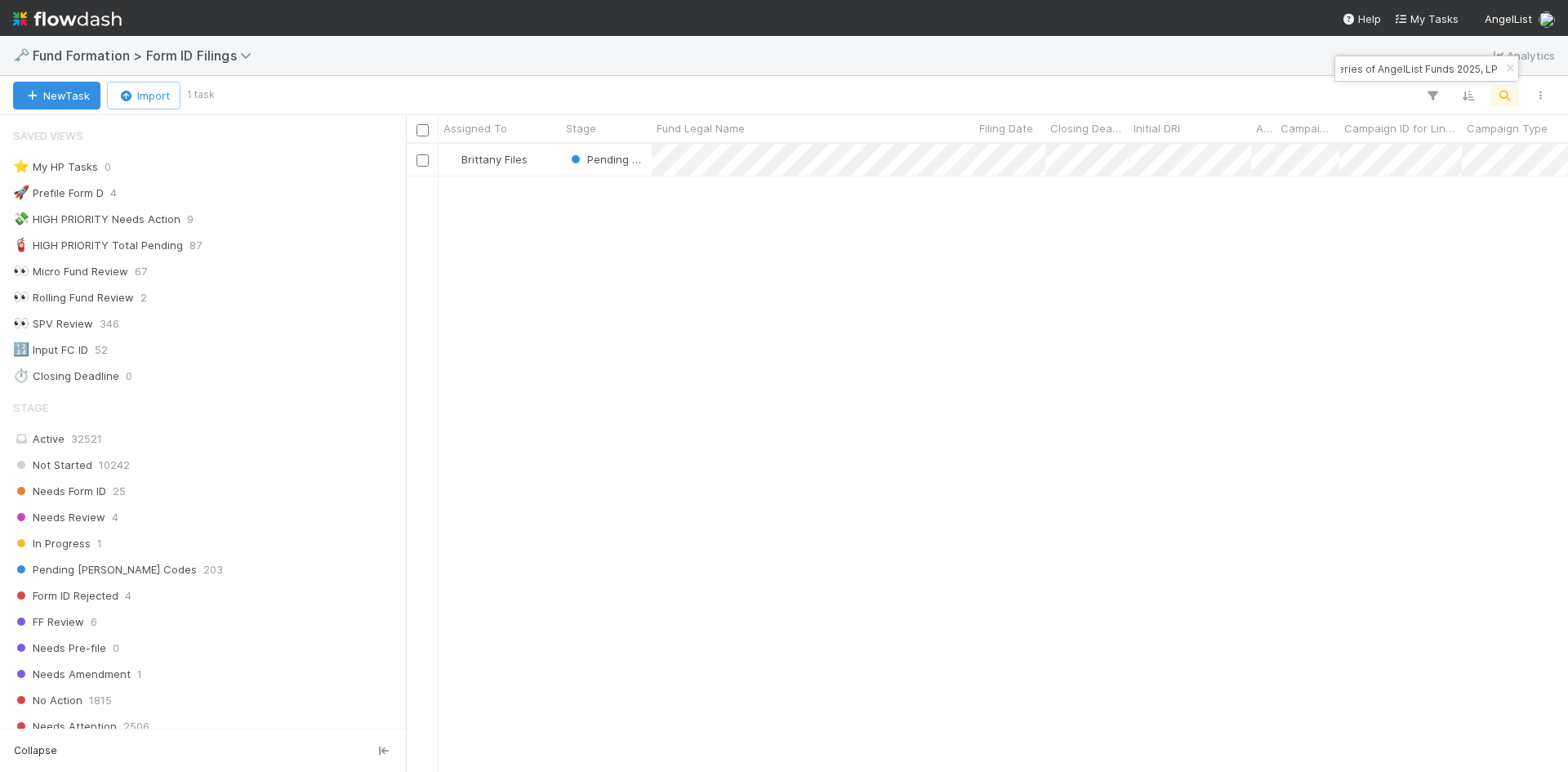
scroll to position [616, 1150]
click at [547, 165] on div "Brittany Files" at bounding box center [499, 160] width 122 height 32
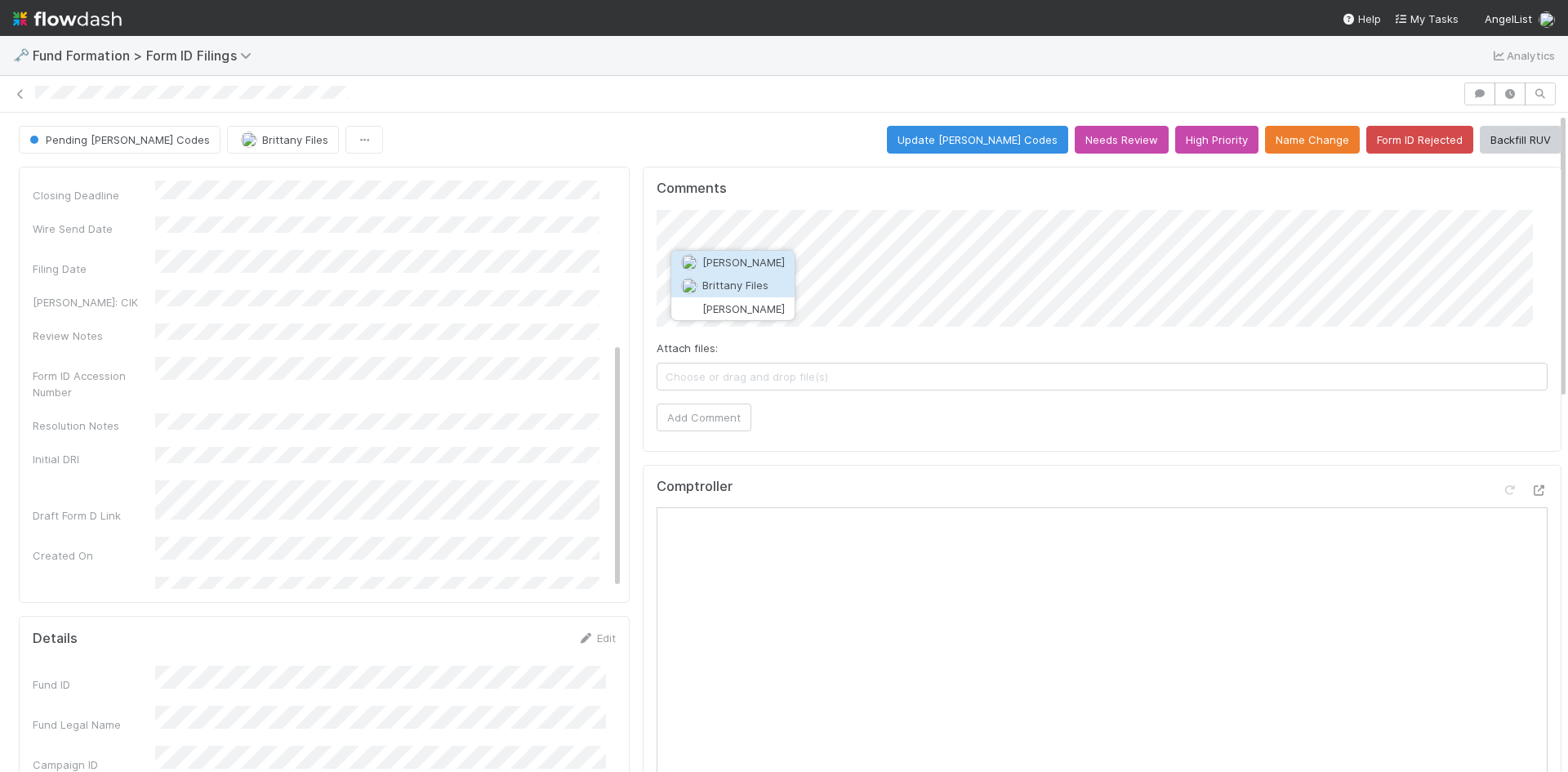
click at [768, 282] on button "Brittany Files" at bounding box center [732, 284] width 123 height 23
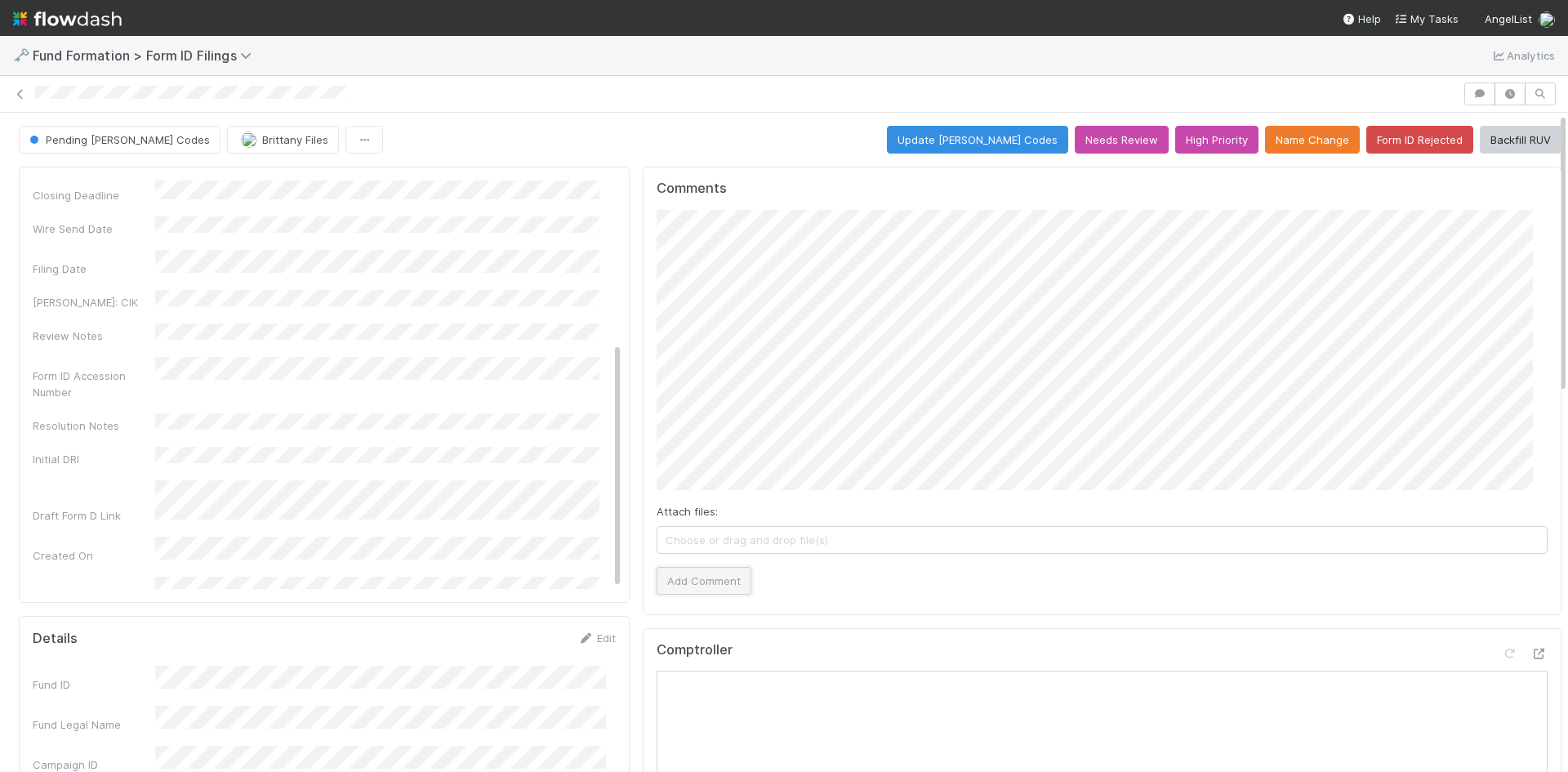
click at [700, 569] on button "Add Comment" at bounding box center [704, 580] width 95 height 28
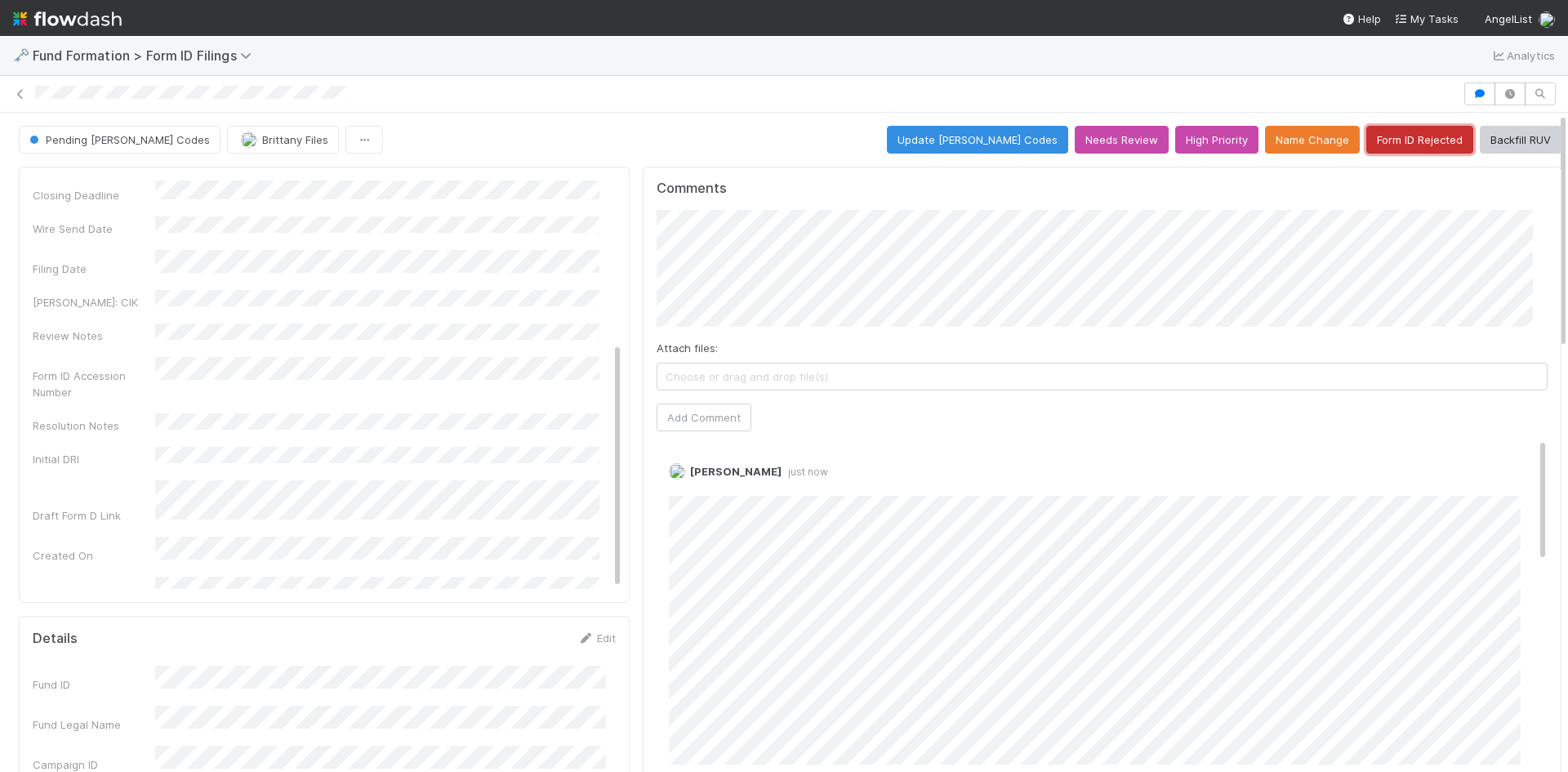
click at [1383, 128] on button "Form ID Rejected" at bounding box center [1419, 139] width 107 height 28
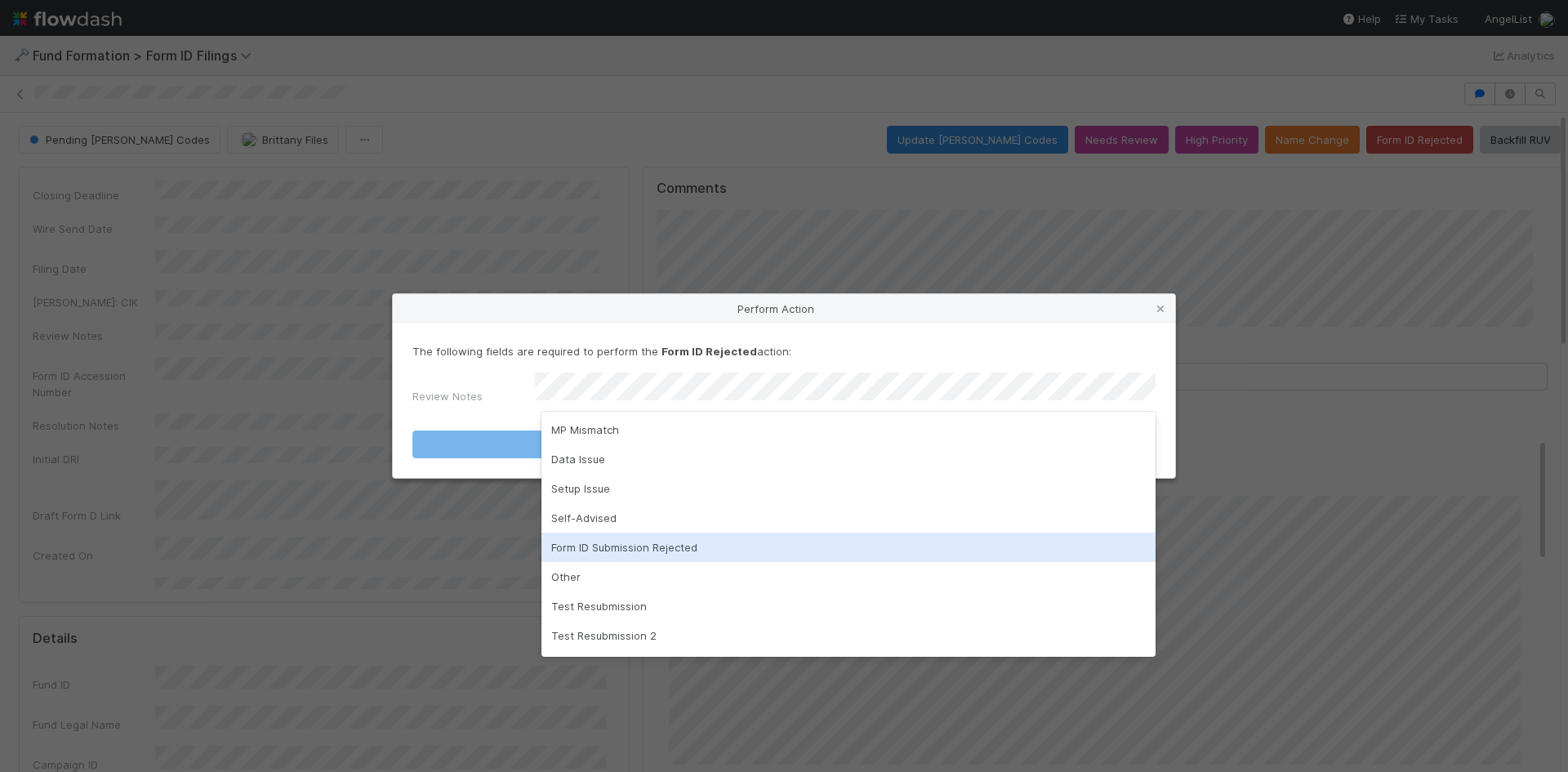
click at [680, 559] on div "Form ID Submission Rejected" at bounding box center [849, 547] width 614 height 30
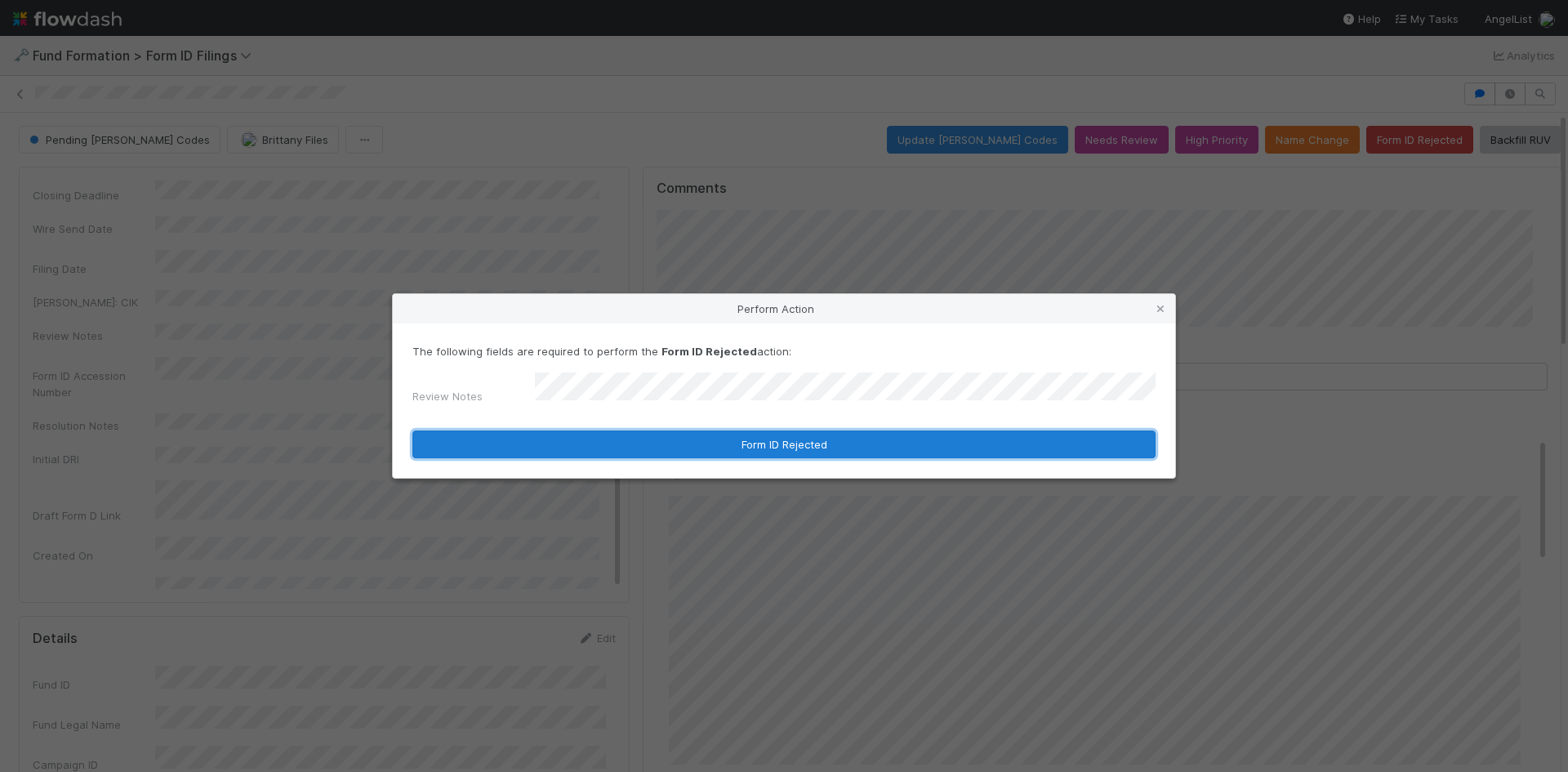
click at [684, 447] on button "Form ID Rejected" at bounding box center [784, 444] width 743 height 28
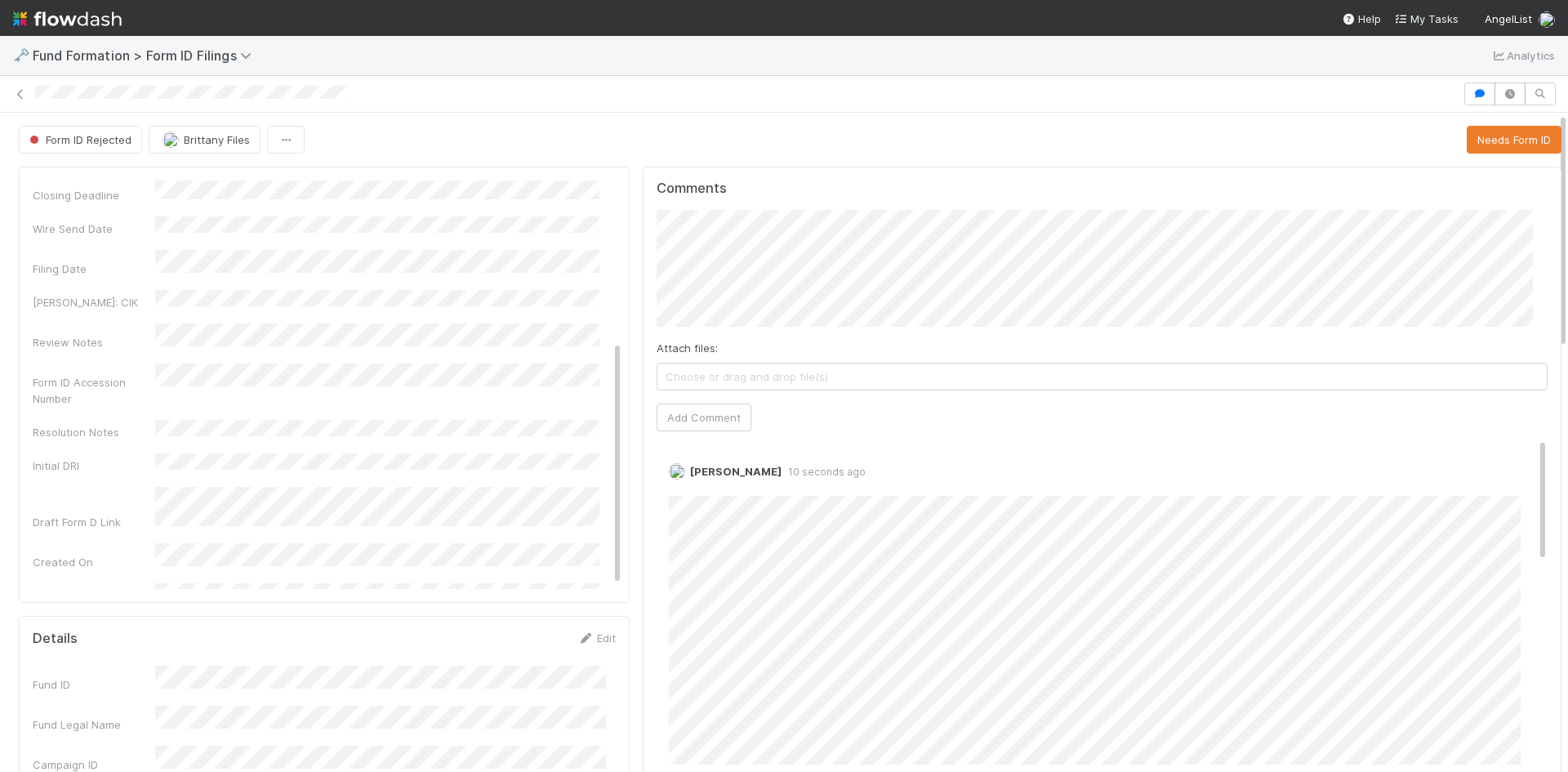
scroll to position [656, 0]
click at [112, 133] on span "Form ID Rejected" at bounding box center [78, 139] width 106 height 13
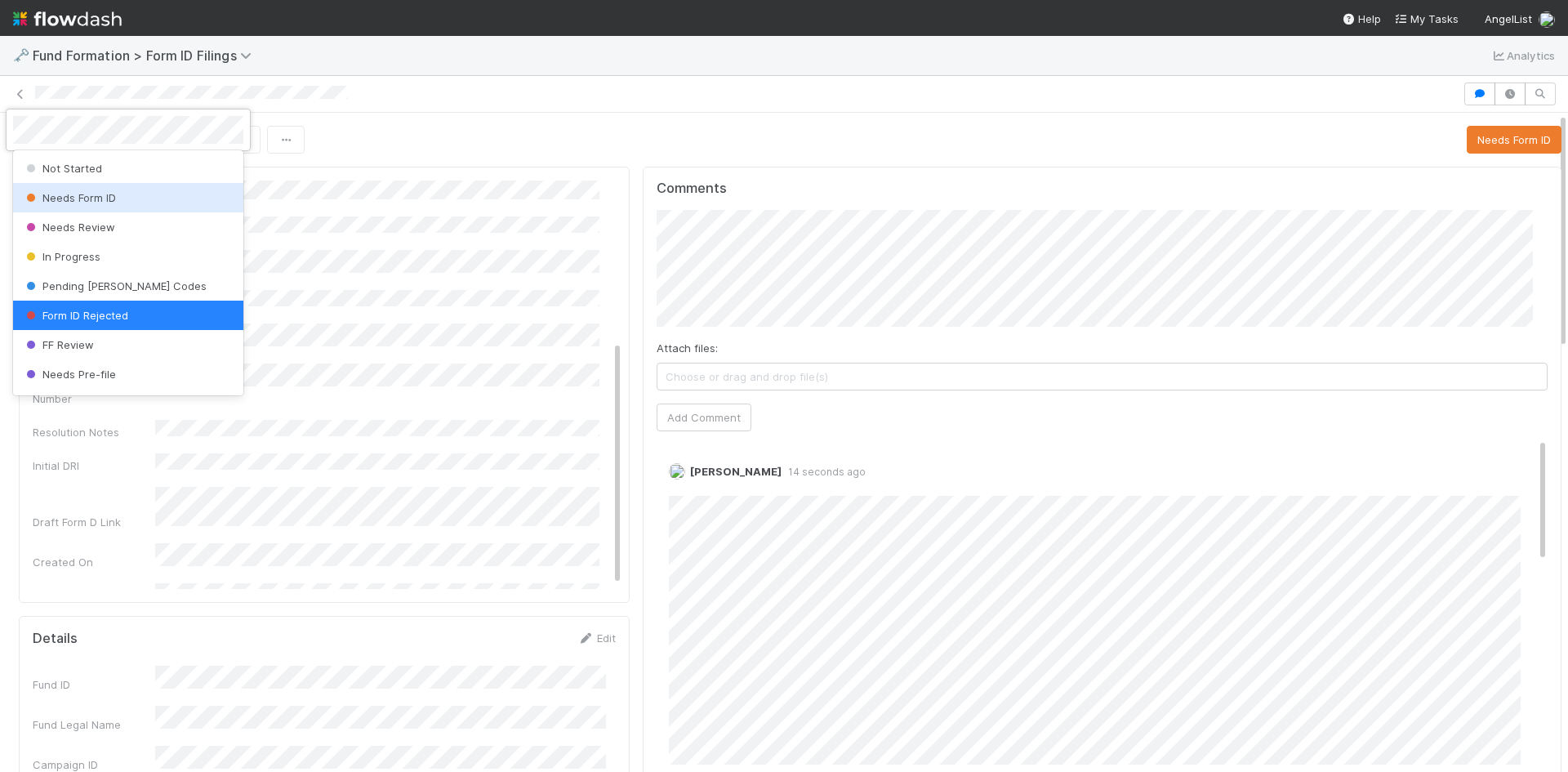
click at [114, 198] on span "Needs Form ID" at bounding box center [69, 197] width 93 height 13
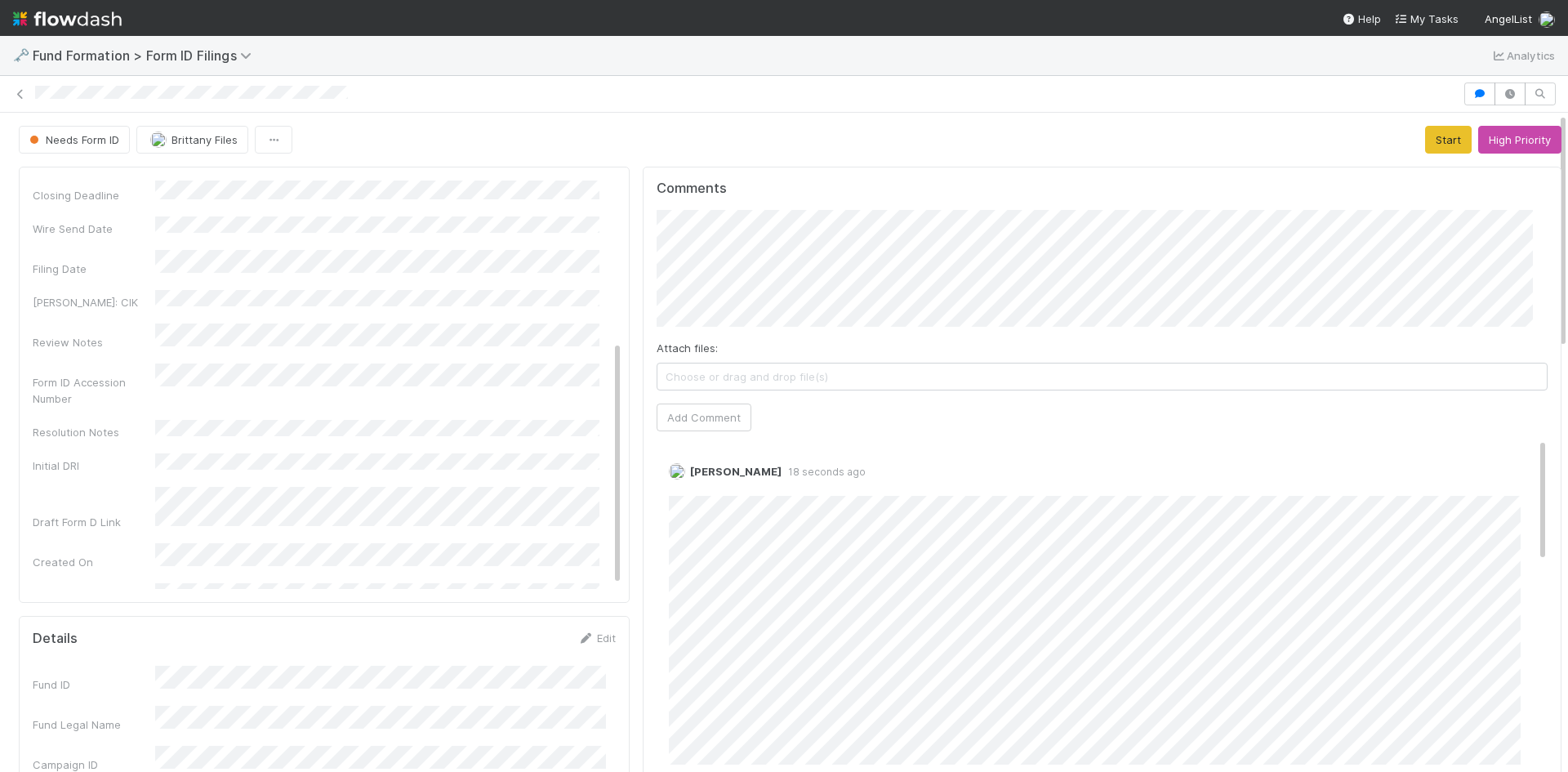
scroll to position [636, 0]
click at [24, 89] on icon at bounding box center [20, 94] width 17 height 11
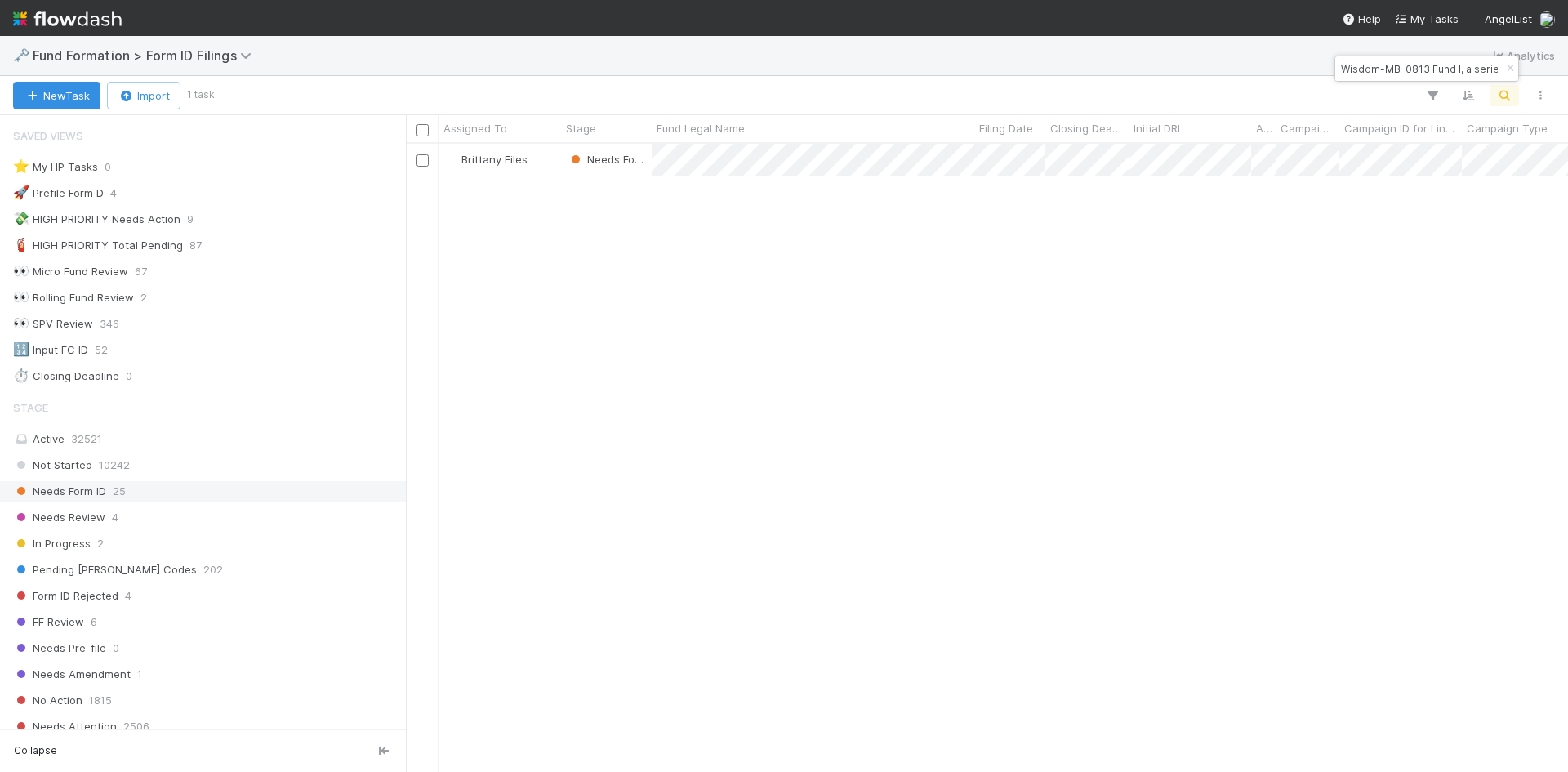
click at [242, 490] on div "Needs Form ID 25" at bounding box center [207, 491] width 389 height 21
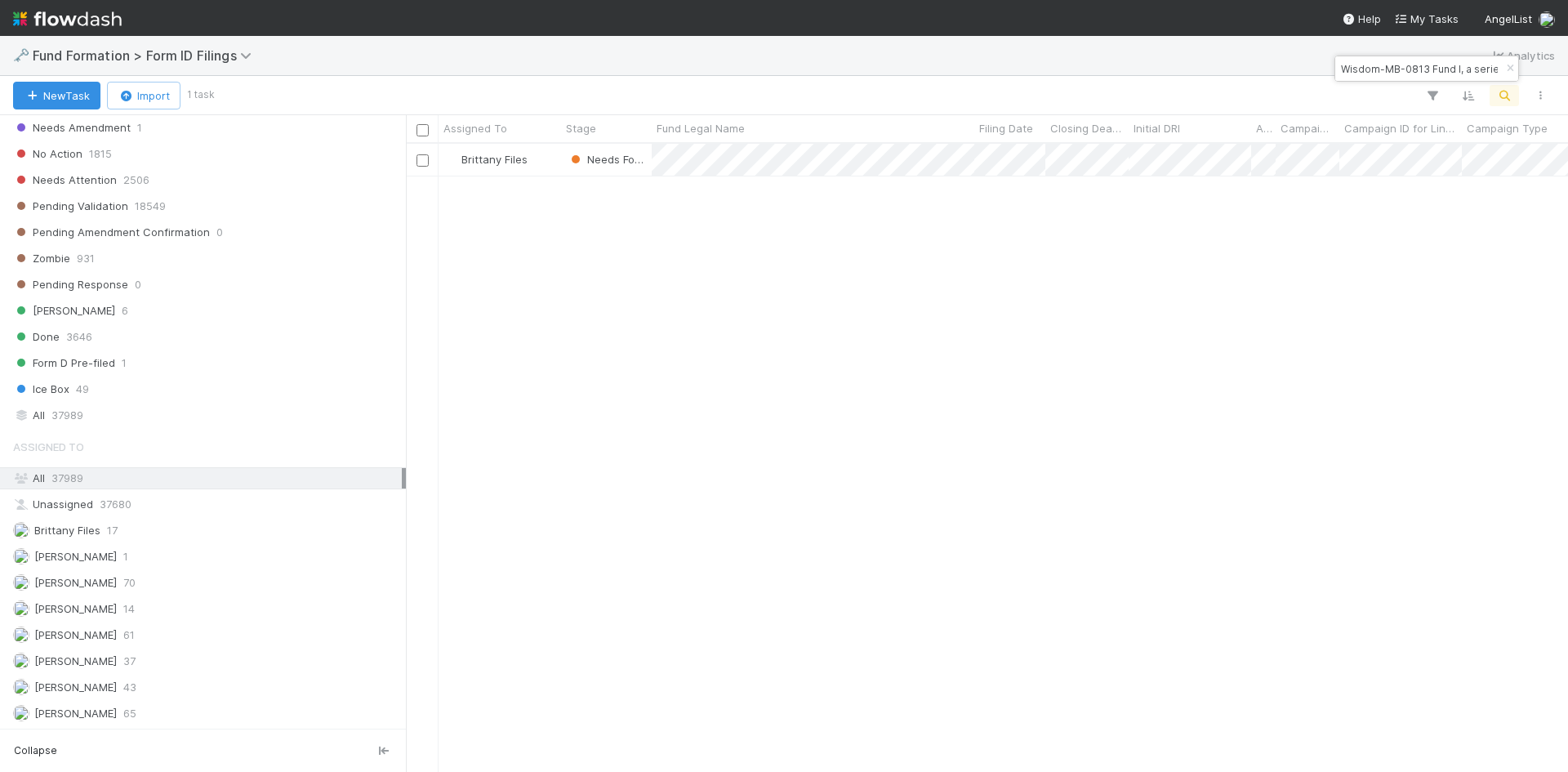
scroll to position [616, 1150]
click at [206, 637] on div "Meg Castanare 61" at bounding box center [207, 635] width 389 height 21
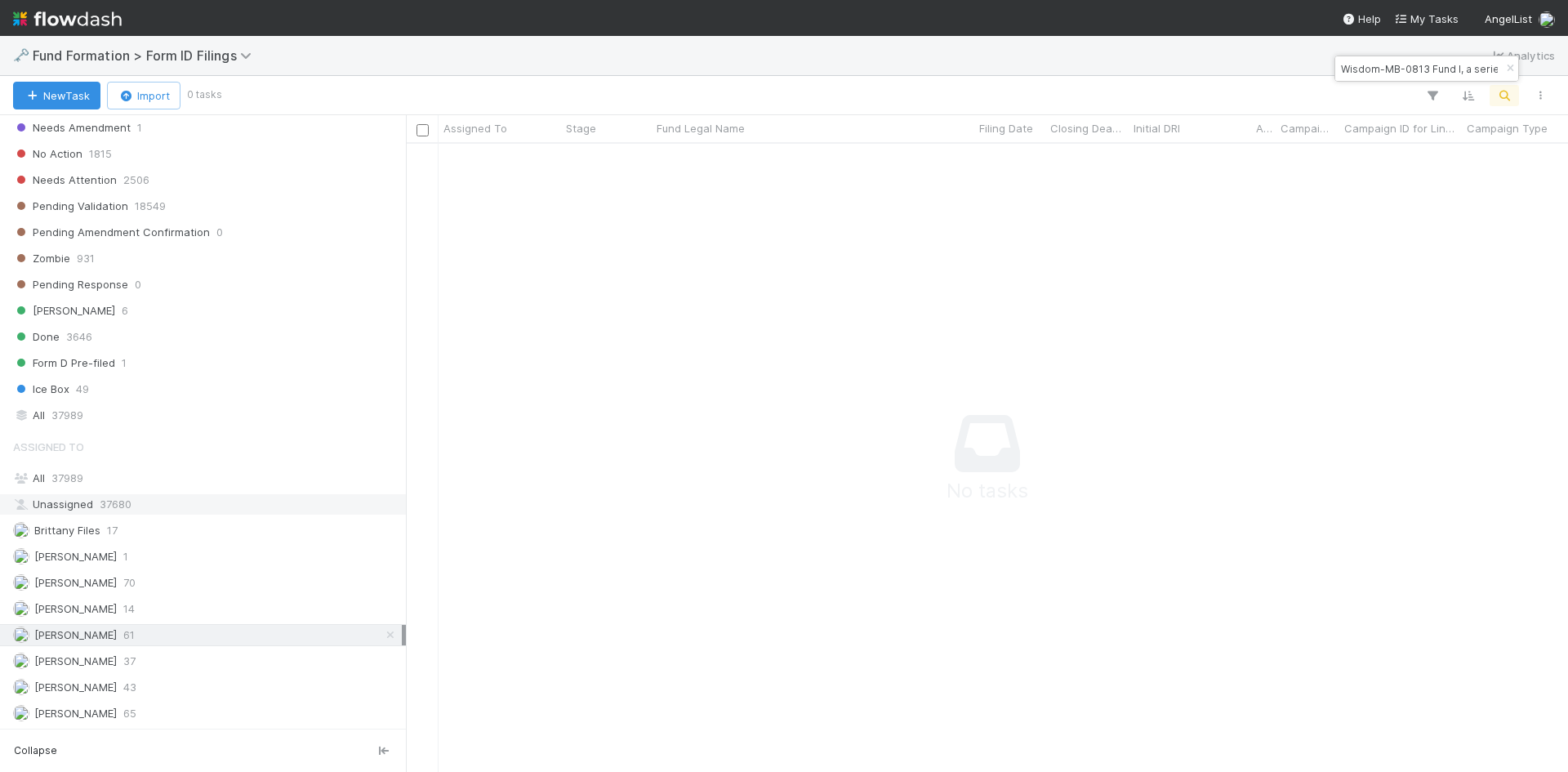
scroll to position [603, 1150]
click at [1506, 70] on icon "button" at bounding box center [1510, 69] width 17 height 10
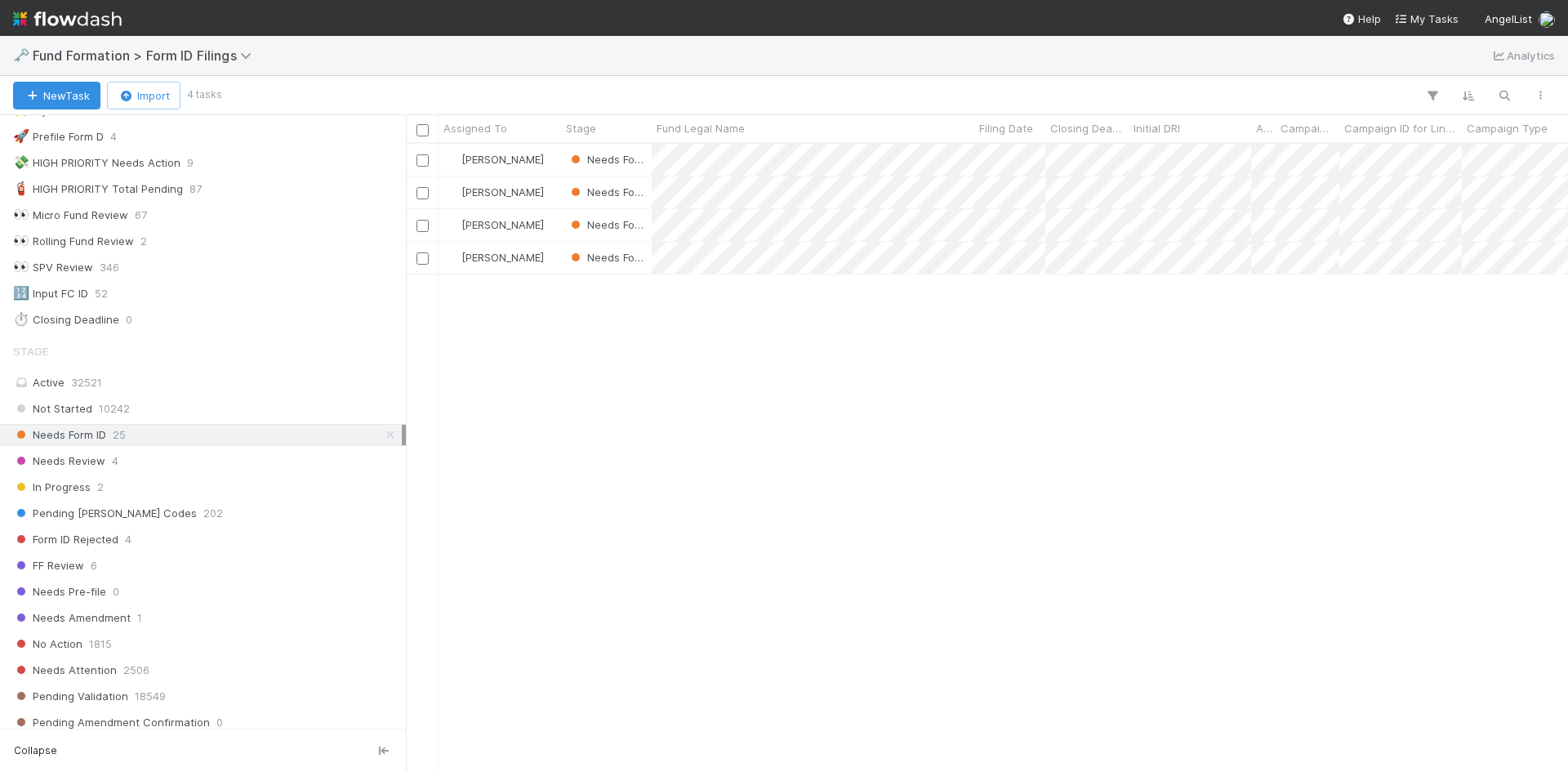
scroll to position [0, 0]
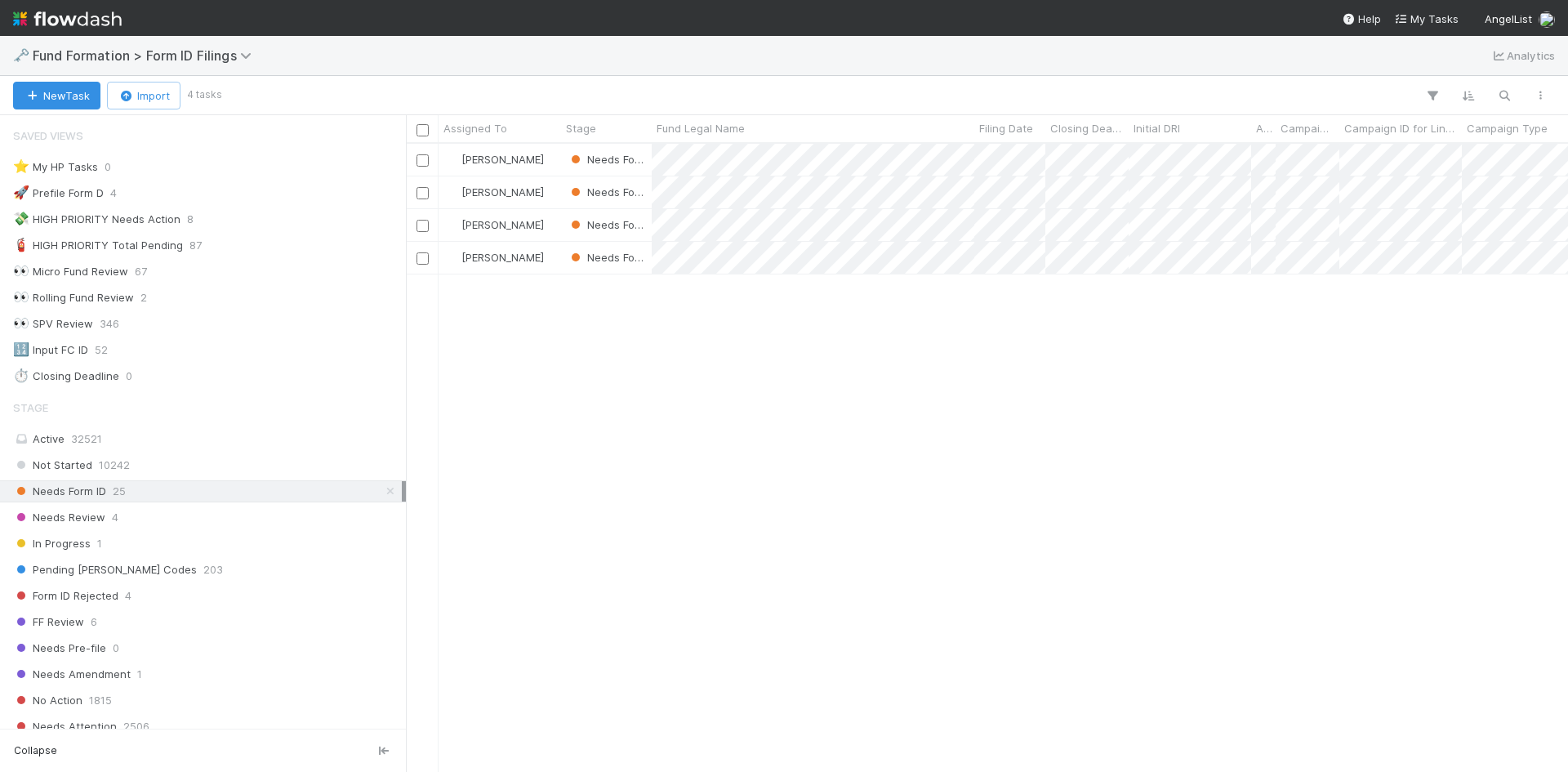
click at [908, 462] on div "Meg Castanare Needs Form ID 8/14/25, 5:44:55 AM 8/29/25, 5:59:39 AM 1 Meg Casta…" at bounding box center [986, 457] width 1161 height 627
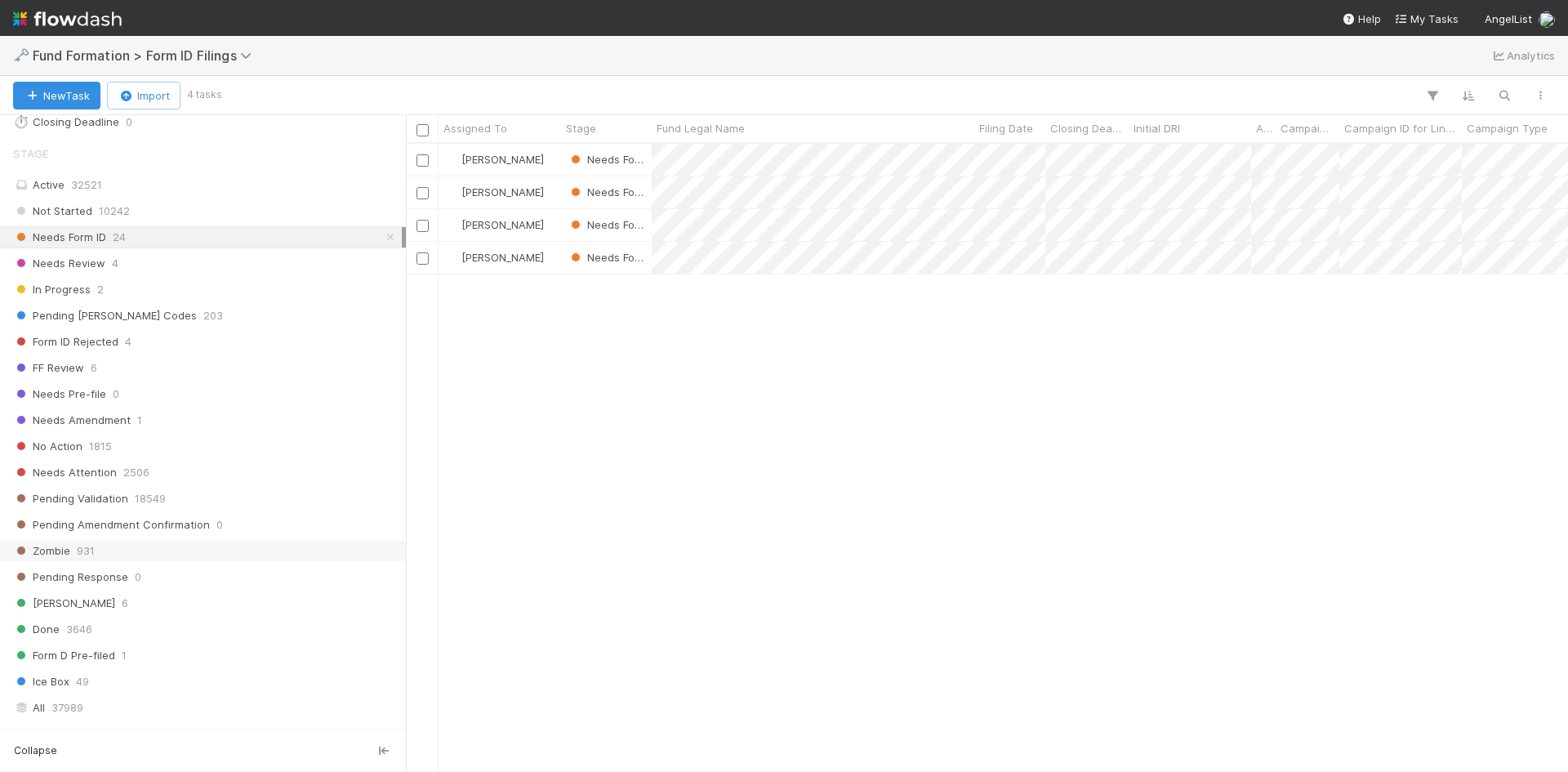
scroll to position [409, 0]
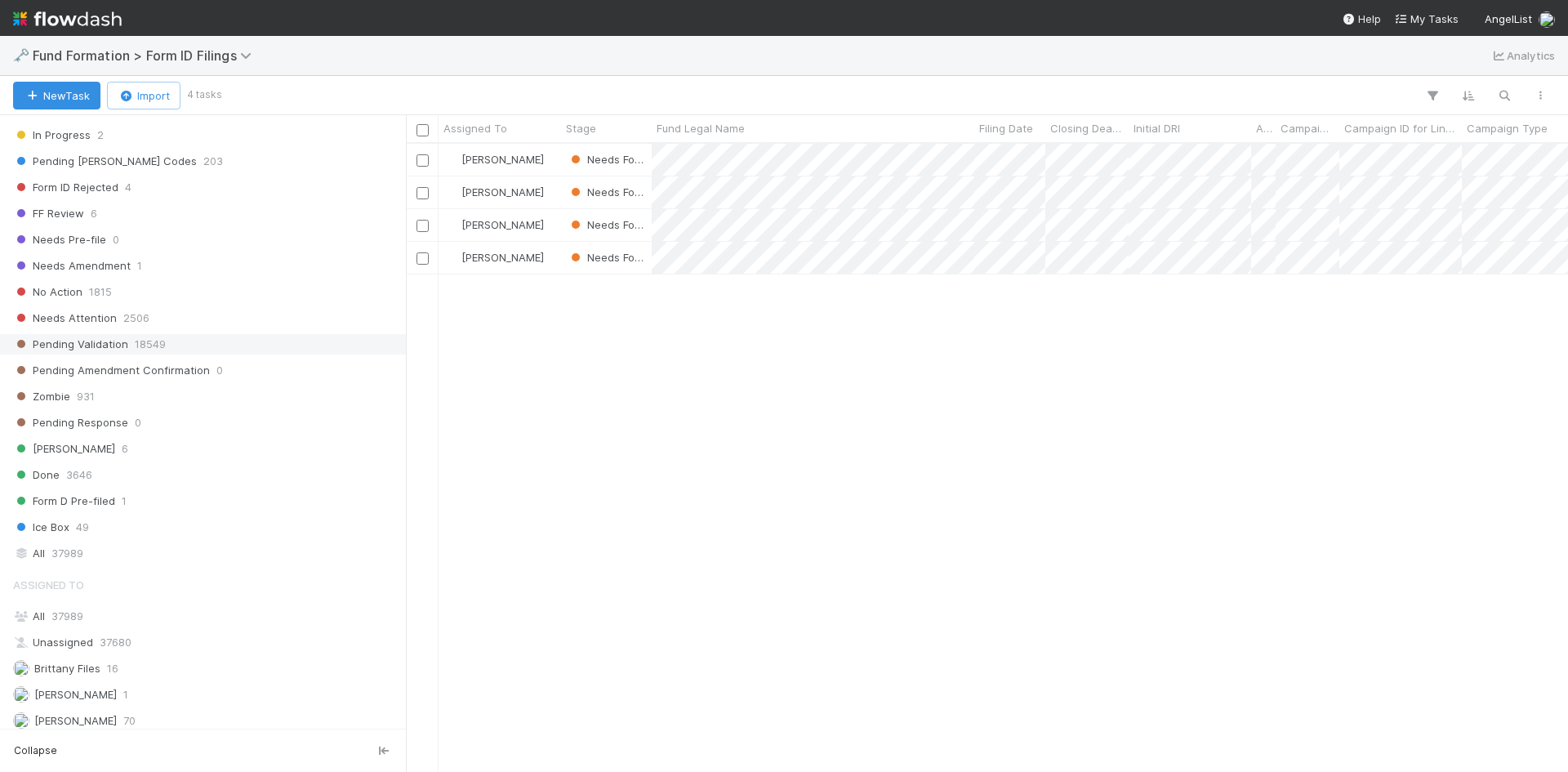
click at [253, 339] on div "Pending Validation 18549" at bounding box center [207, 344] width 389 height 21
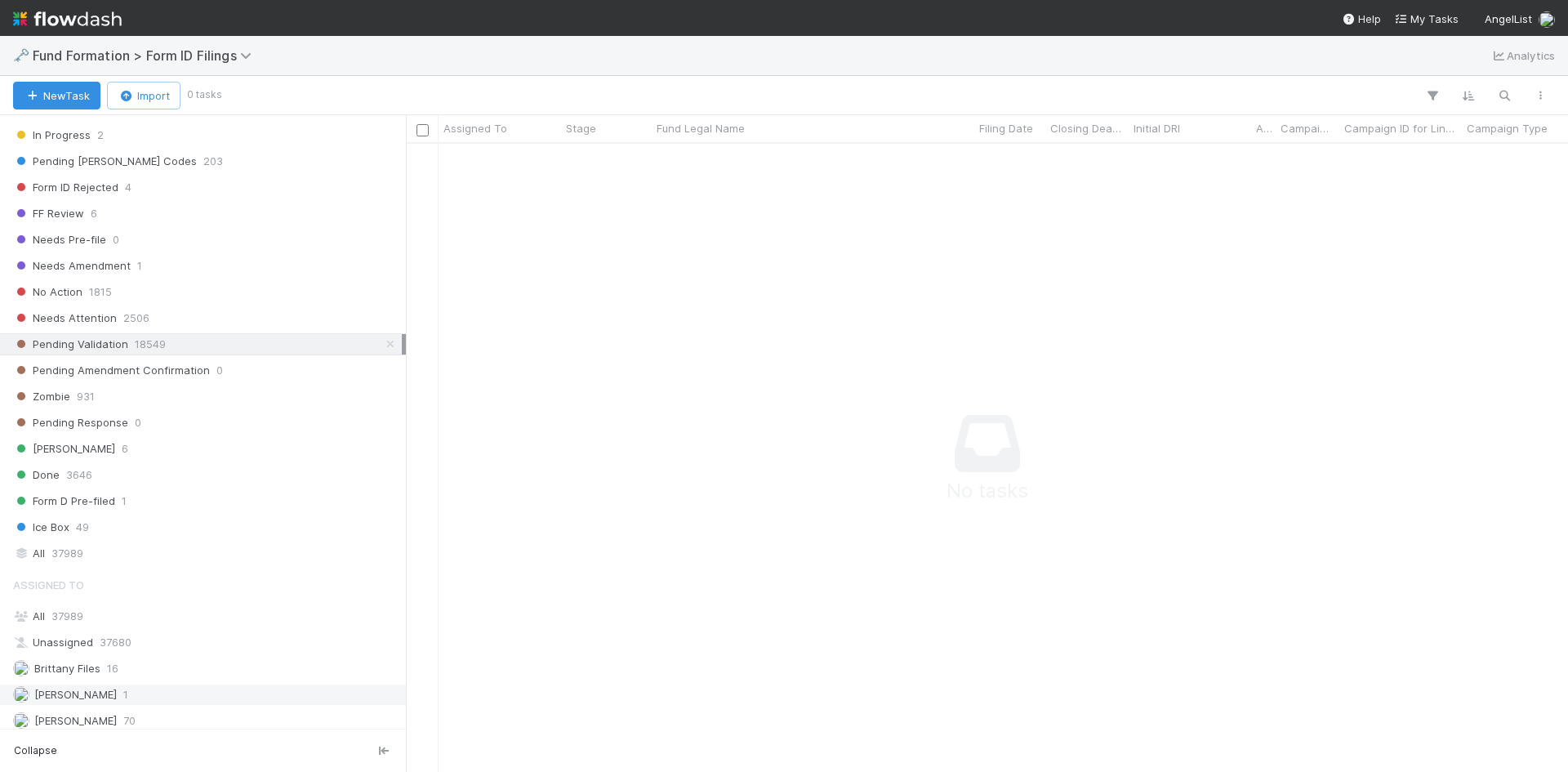
scroll to position [547, 0]
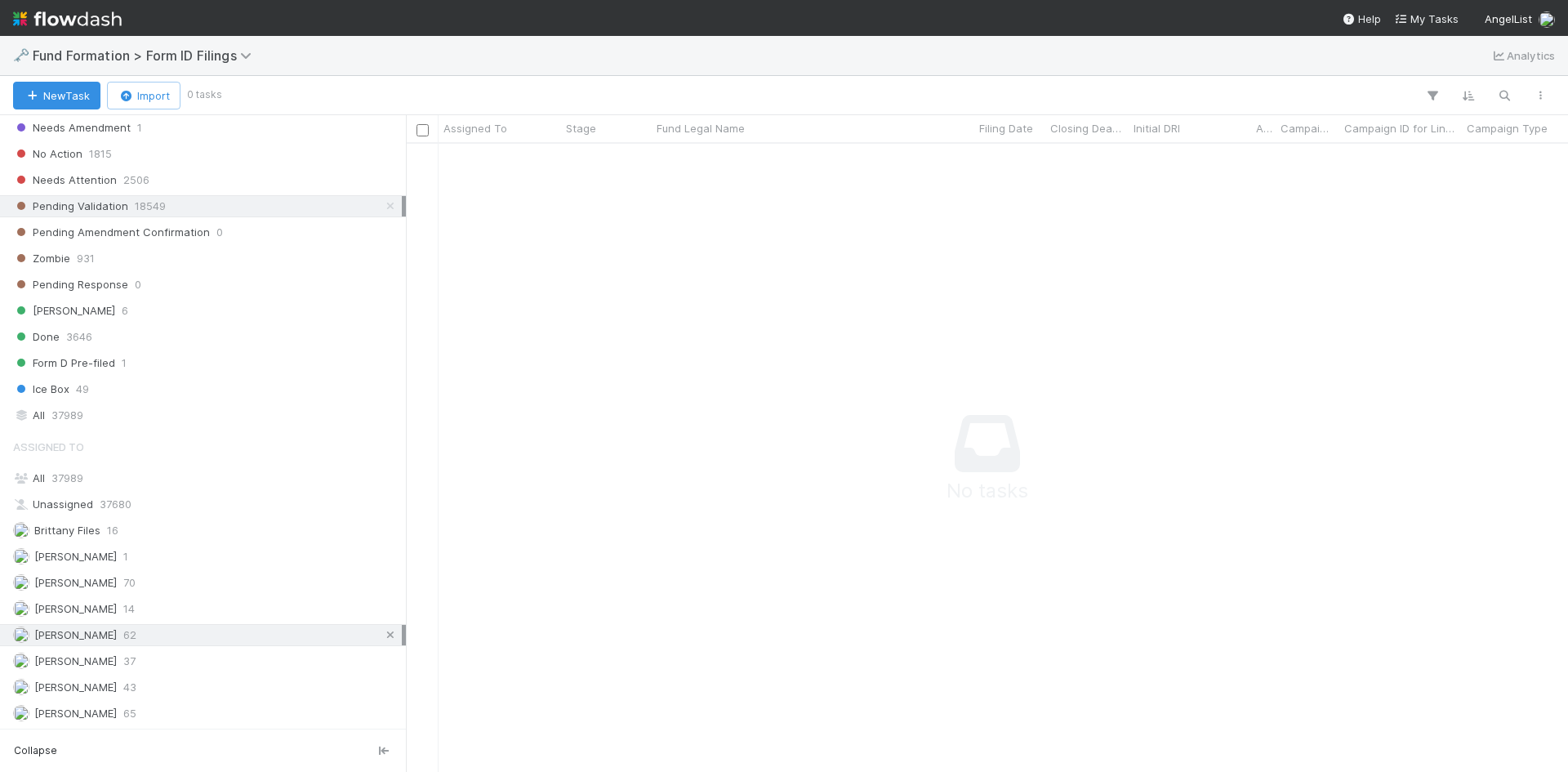
click at [382, 633] on icon at bounding box center [390, 635] width 17 height 11
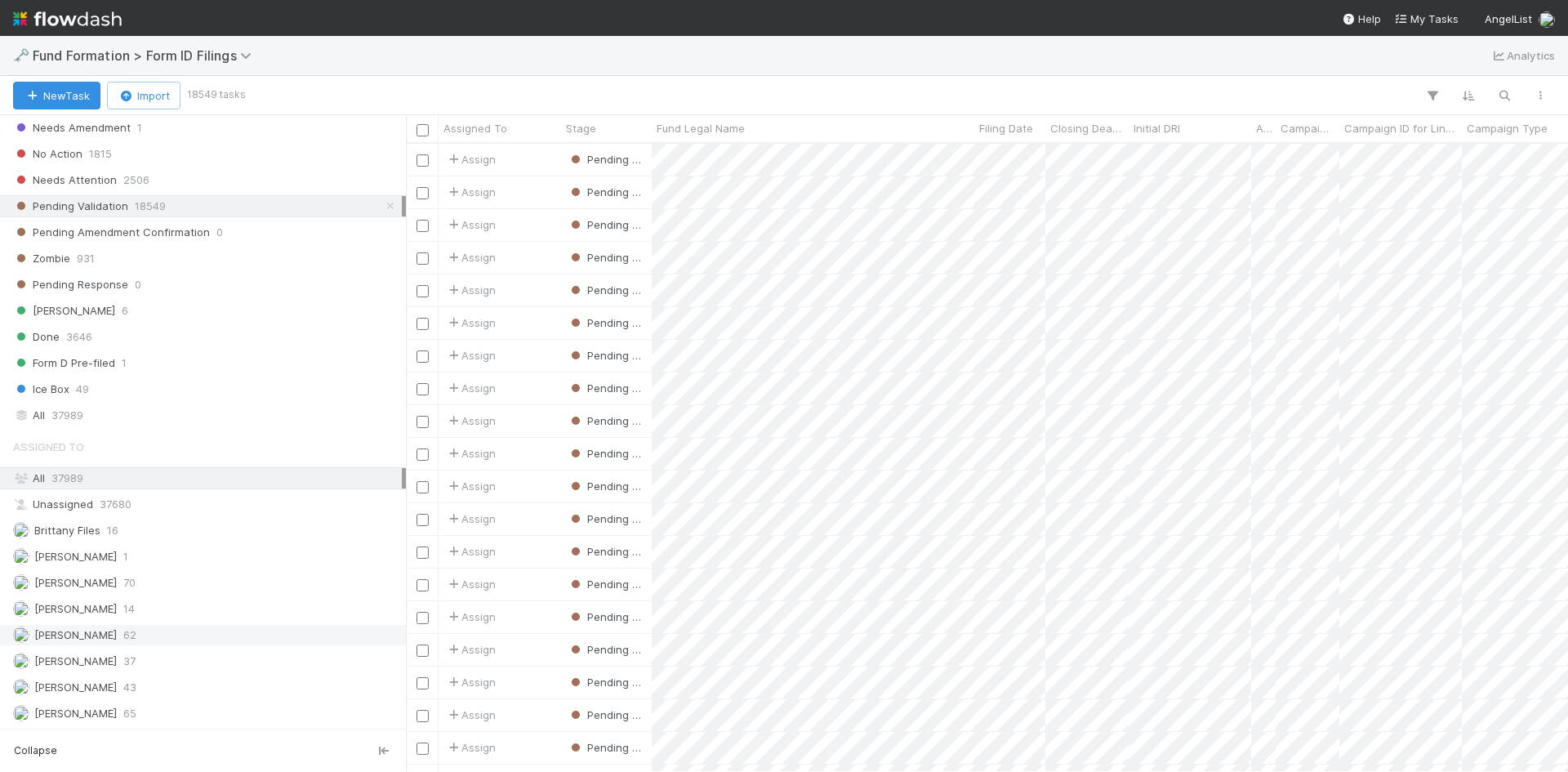
scroll to position [616, 1150]
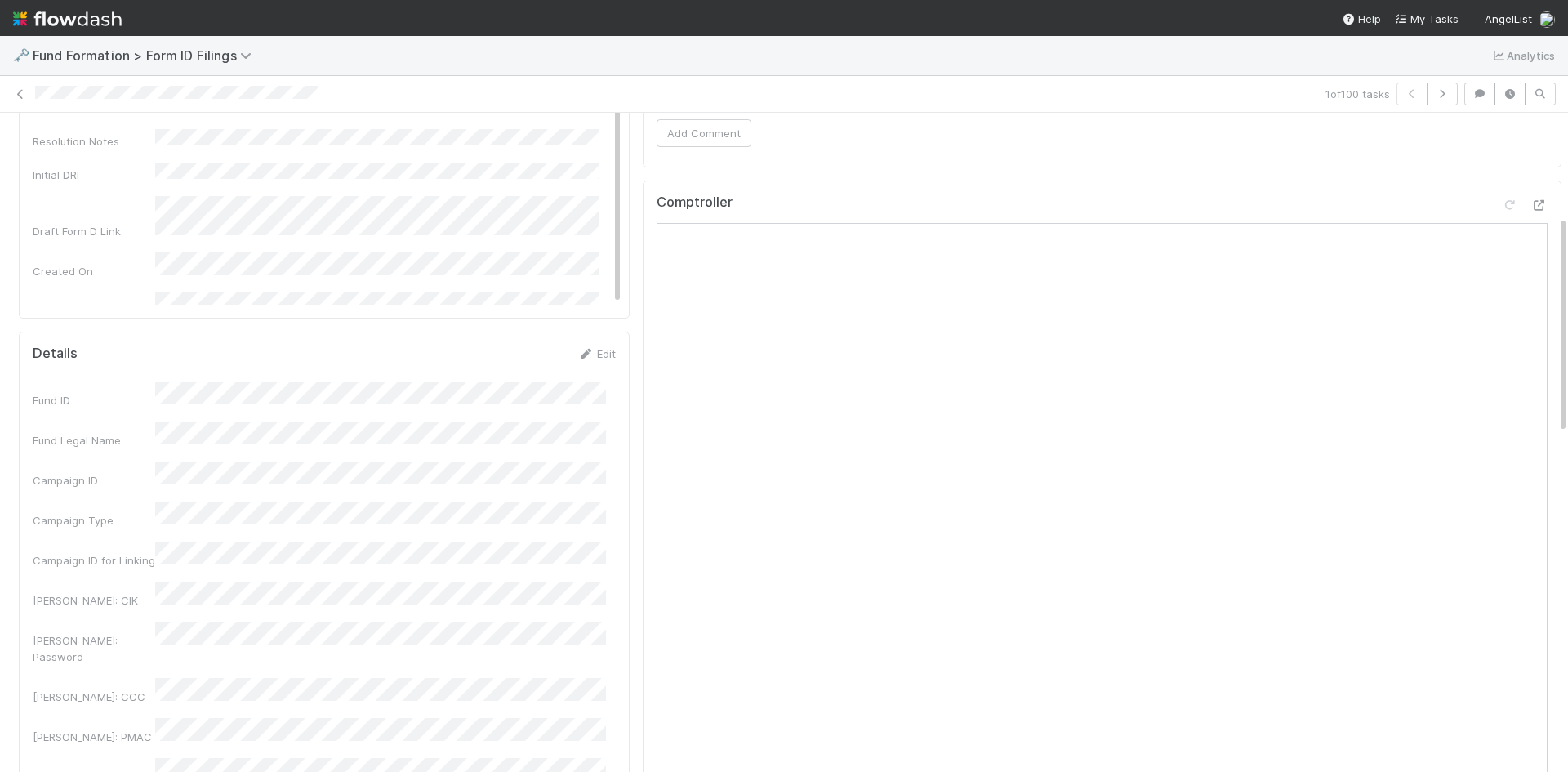
scroll to position [327, 0]
click at [15, 91] on icon at bounding box center [20, 94] width 17 height 11
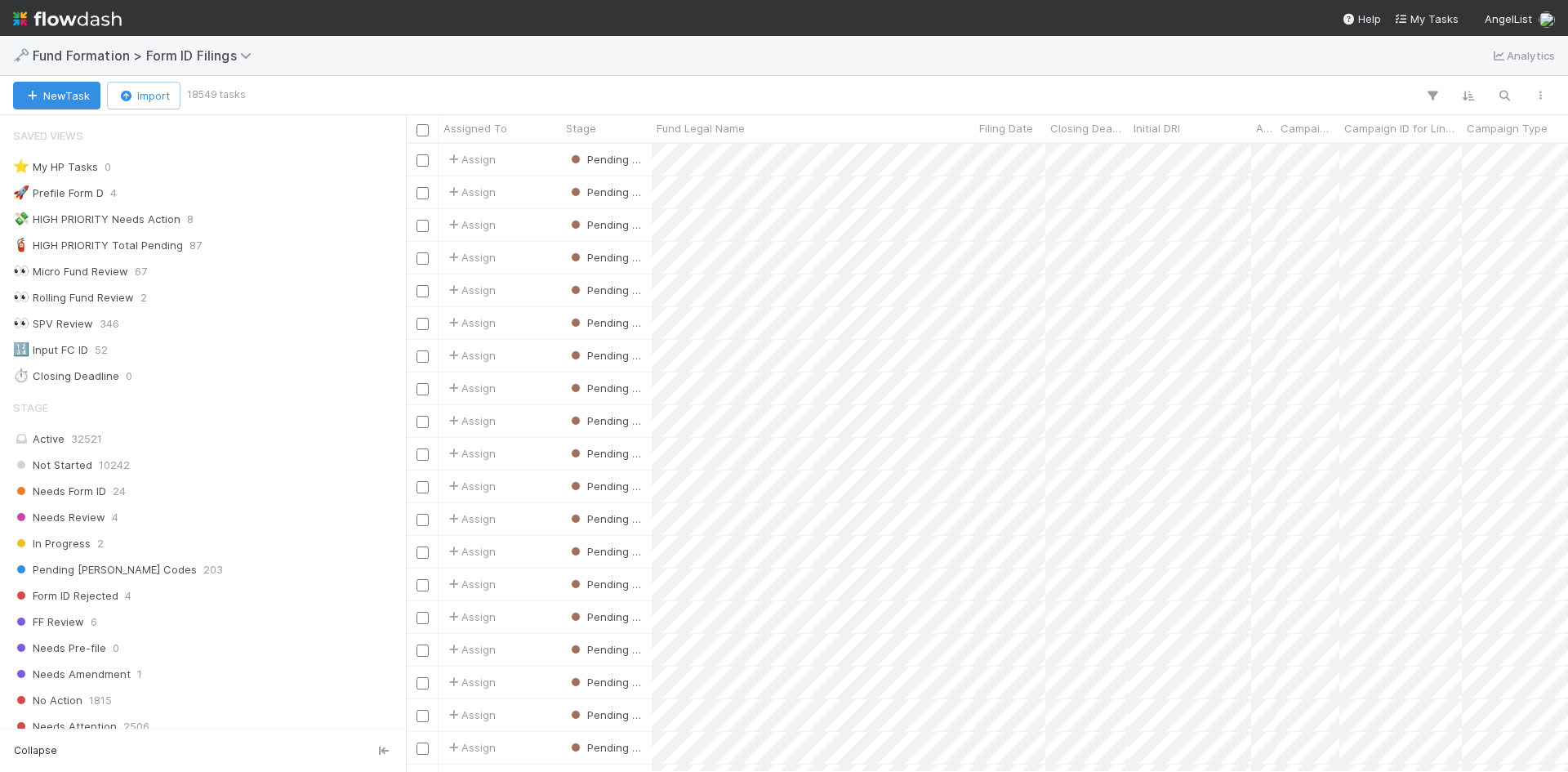
scroll to position [616, 1150]
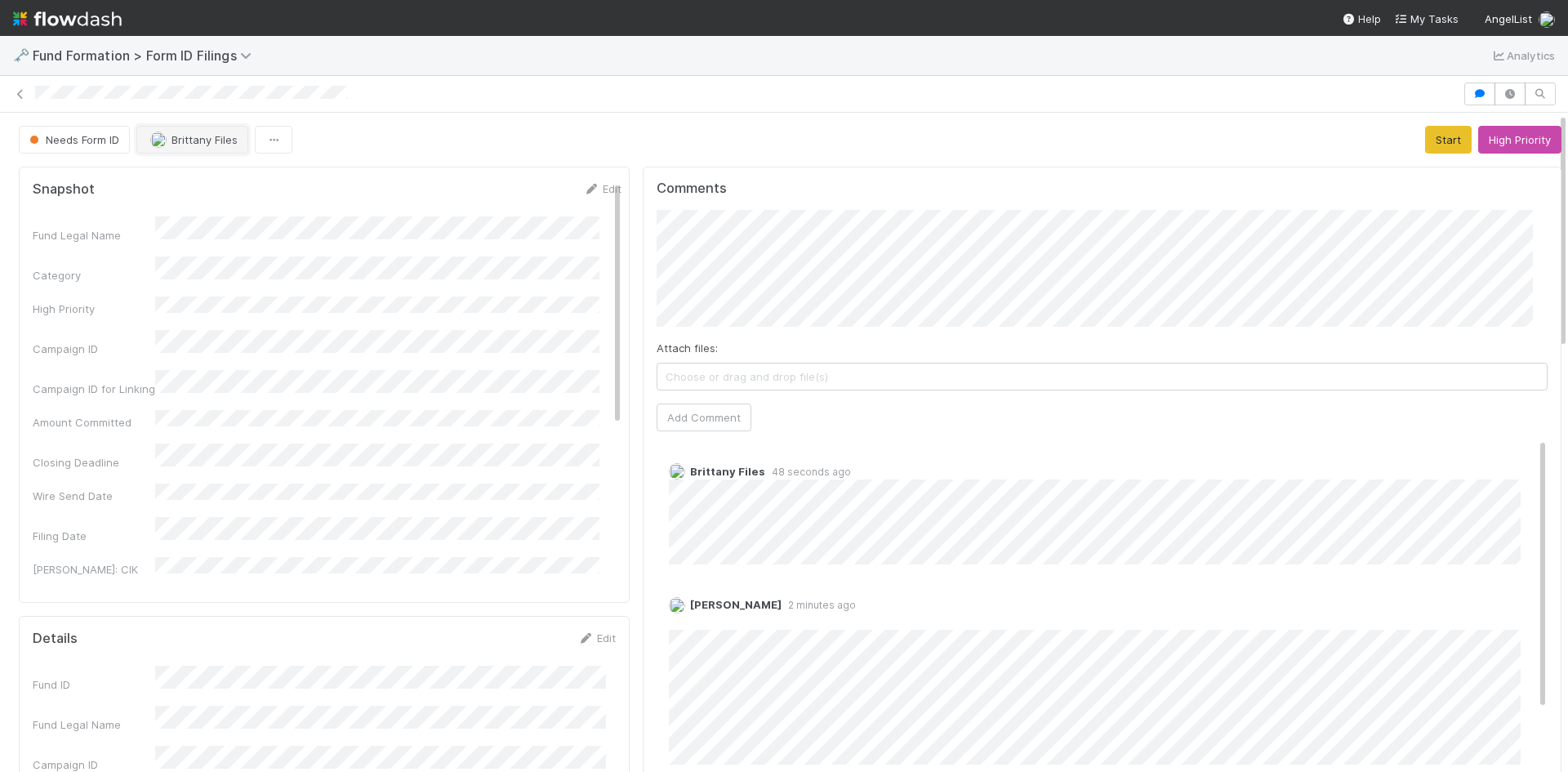
click at [207, 148] on button "Brittany Files" at bounding box center [191, 139] width 112 height 28
click at [217, 183] on span "[PERSON_NAME] you" at bounding box center [216, 180] width 107 height 13
click at [18, 89] on icon at bounding box center [20, 94] width 17 height 11
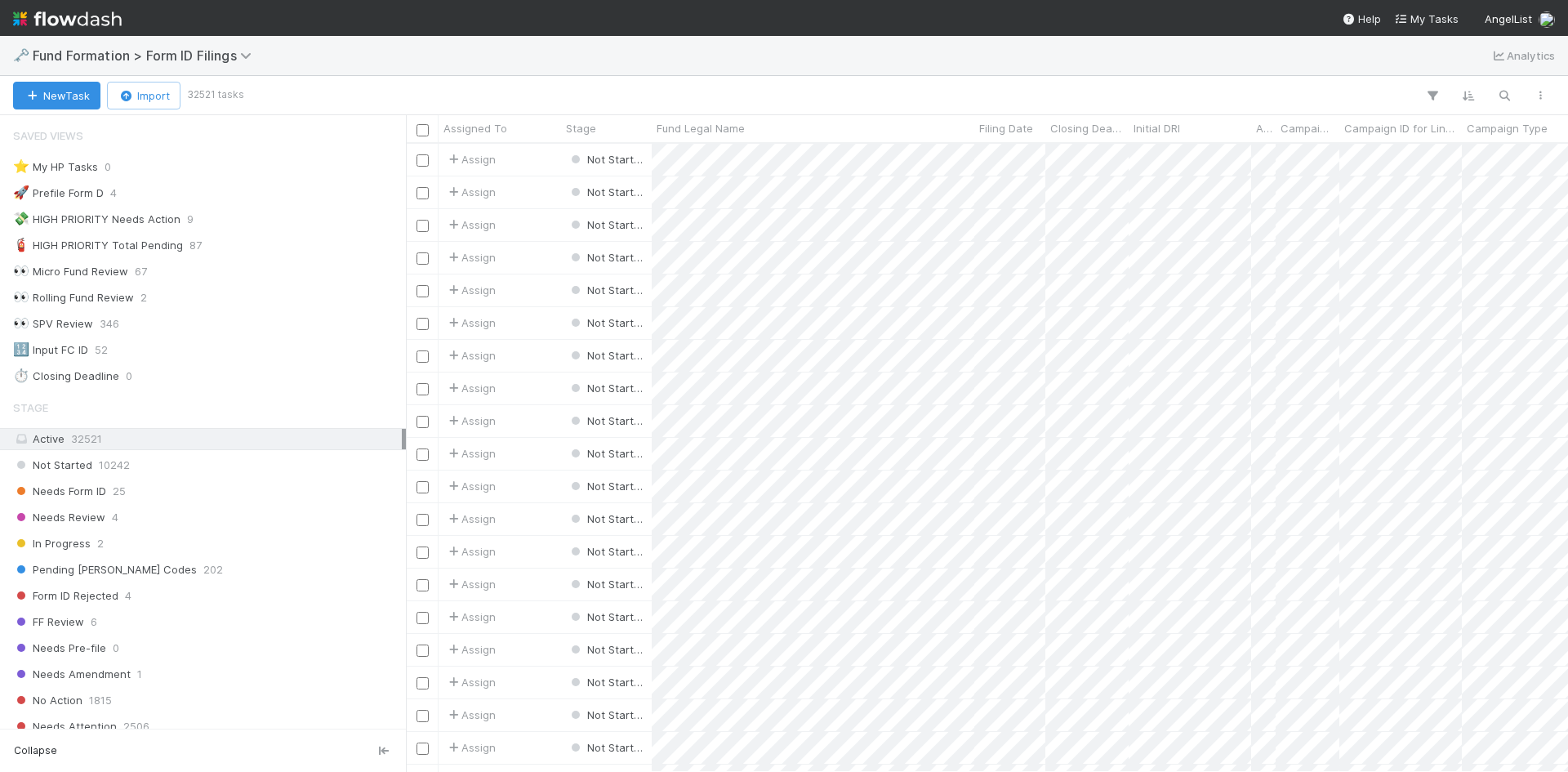
scroll to position [13, 13]
click at [216, 485] on div "Needs Form ID 23" at bounding box center [207, 491] width 389 height 21
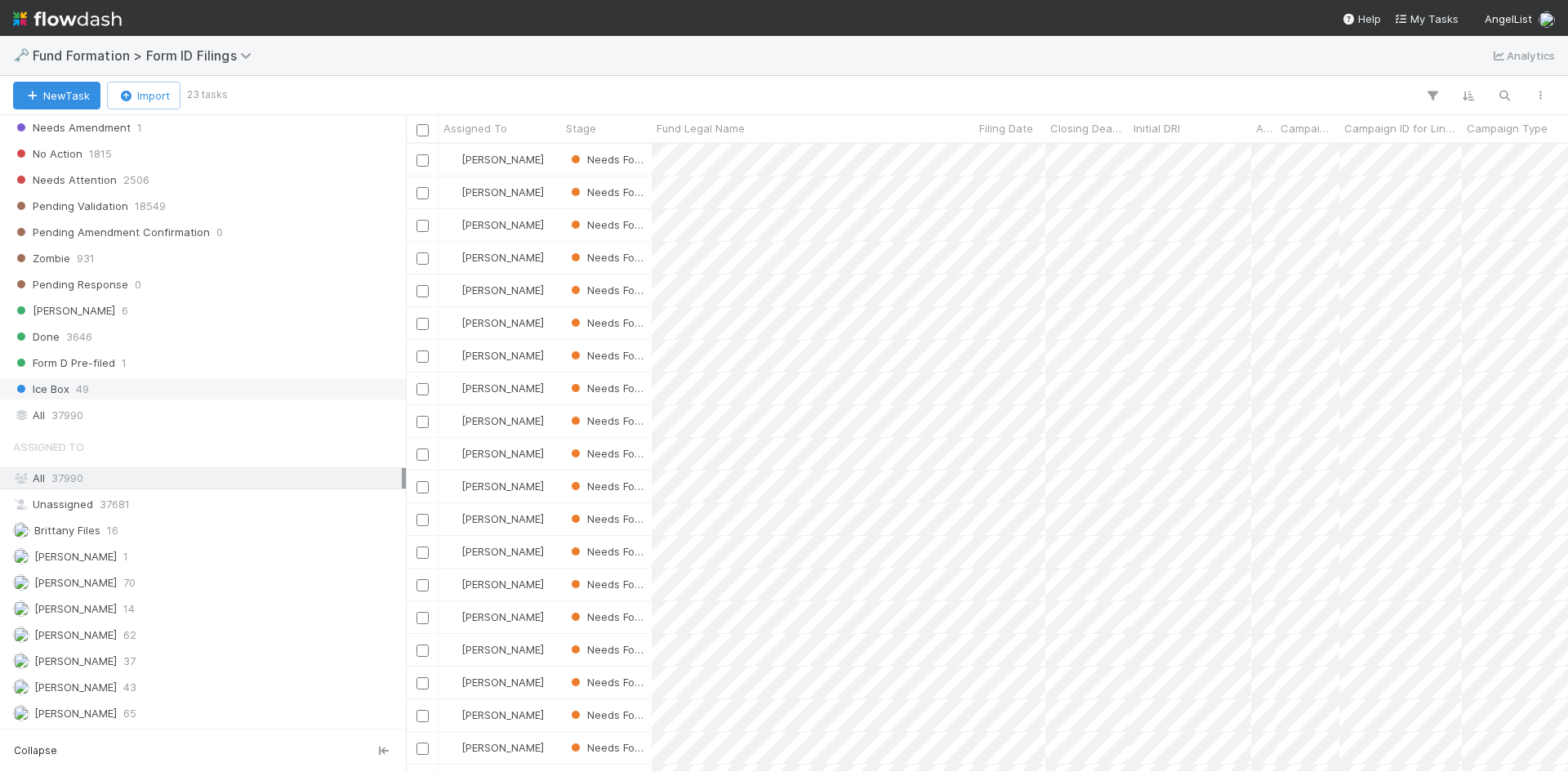
scroll to position [616, 1150]
click at [145, 642] on div "[PERSON_NAME] 62" at bounding box center [207, 635] width 389 height 21
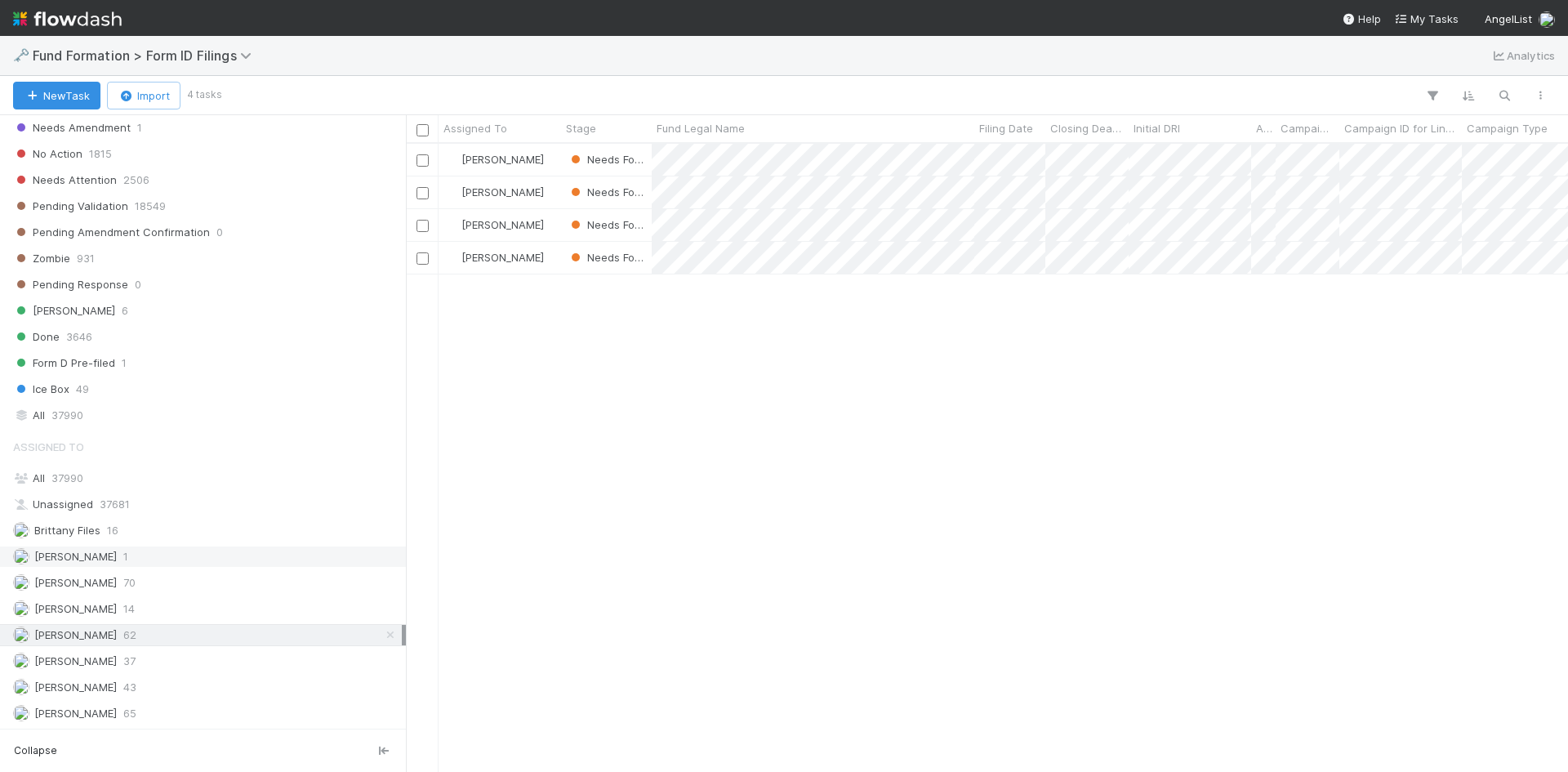
scroll to position [616, 1150]
click at [1195, 461] on div at bounding box center [784, 386] width 1568 height 772
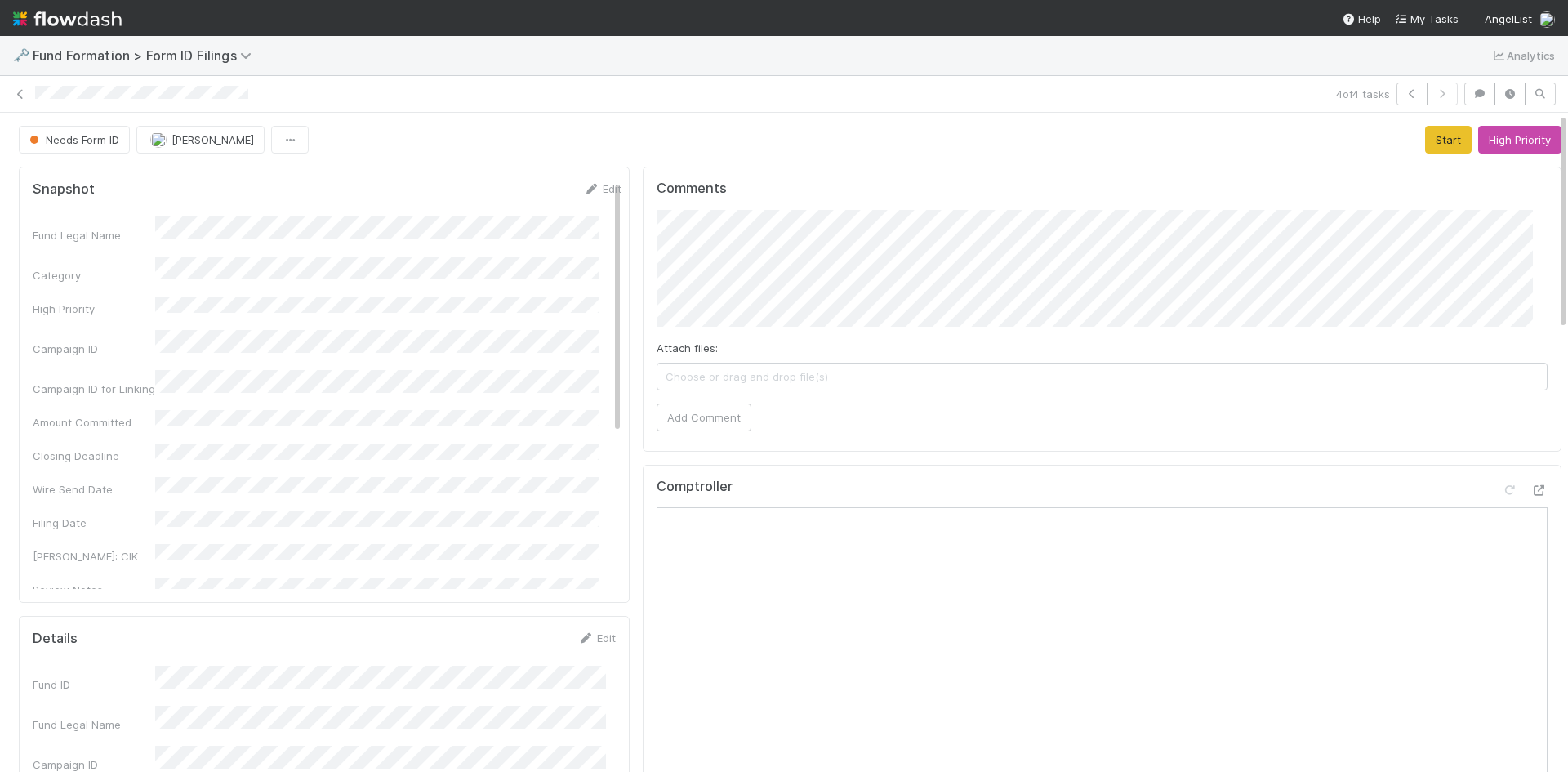
click at [1101, 131] on div "Needs Form ID Meg Castanare Start High Priority" at bounding box center [789, 139] width 1542 height 28
click at [1425, 142] on button "Start" at bounding box center [1448, 139] width 46 height 28
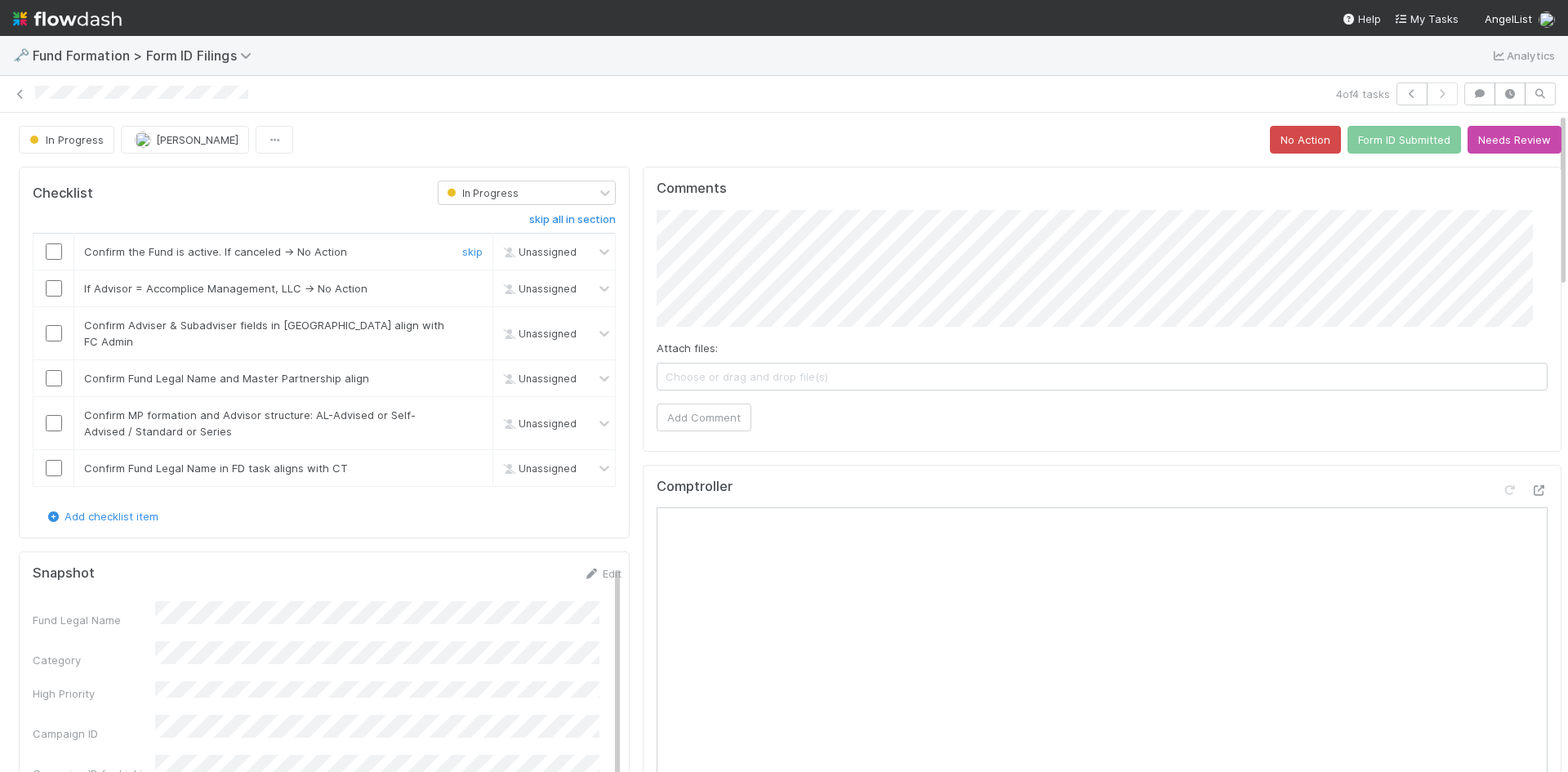
drag, startPoint x: 52, startPoint y: 249, endPoint x: 287, endPoint y: 282, distance: 237.3
click at [52, 249] on input "checkbox" at bounding box center [53, 252] width 17 height 17
click at [462, 291] on link "skip" at bounding box center [472, 287] width 21 height 13
drag, startPoint x: 49, startPoint y: 325, endPoint x: 52, endPoint y: 359, distance: 34.1
click at [49, 330] on input "checkbox" at bounding box center [53, 333] width 17 height 17
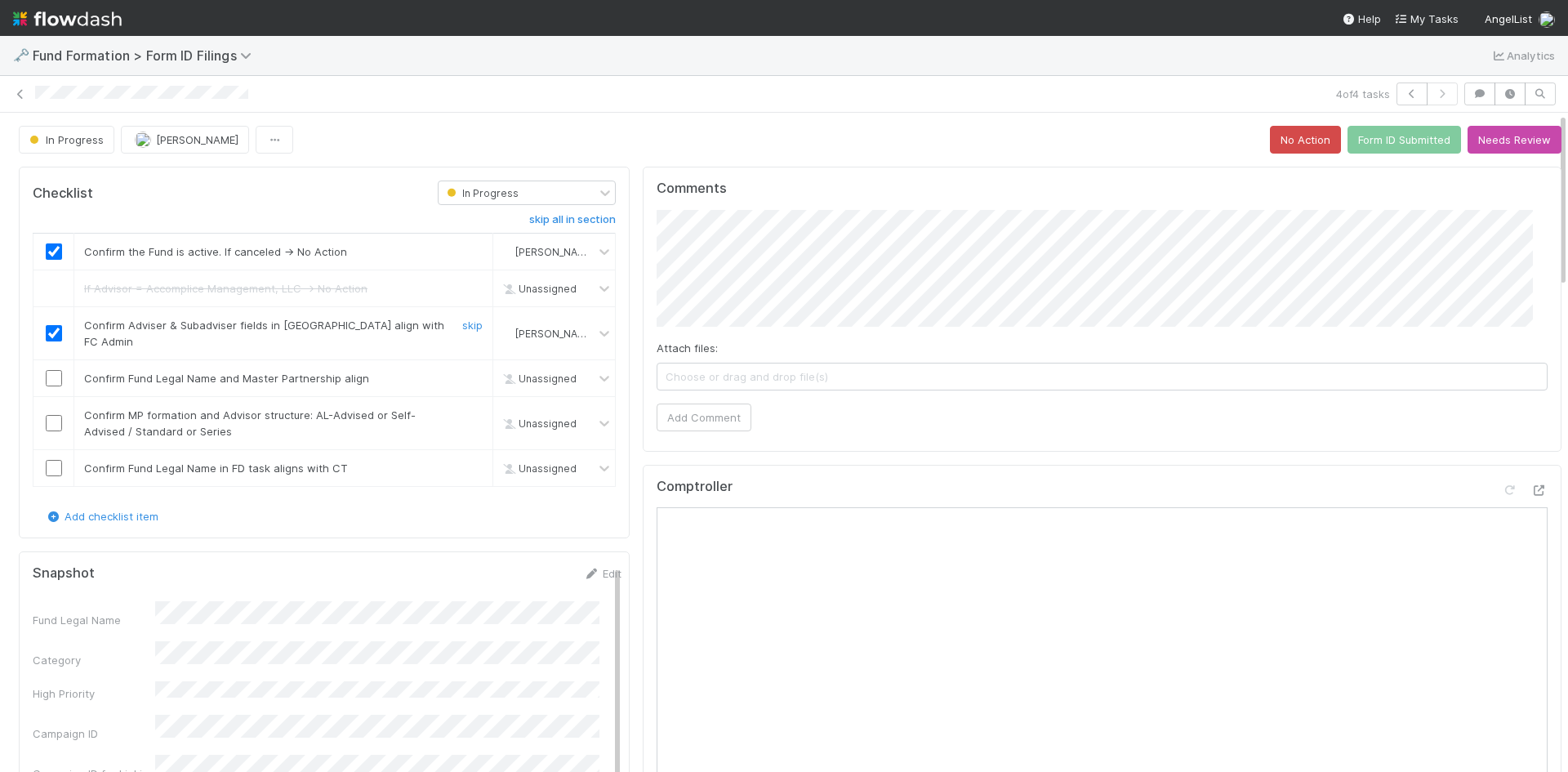
click at [54, 370] on input "checkbox" at bounding box center [53, 378] width 17 height 17
click at [51, 415] on input "checkbox" at bounding box center [53, 423] width 17 height 17
click at [54, 460] on input "checkbox" at bounding box center [53, 468] width 17 height 17
click at [1389, 139] on button "Form ID Submitted" at bounding box center [1403, 139] width 113 height 28
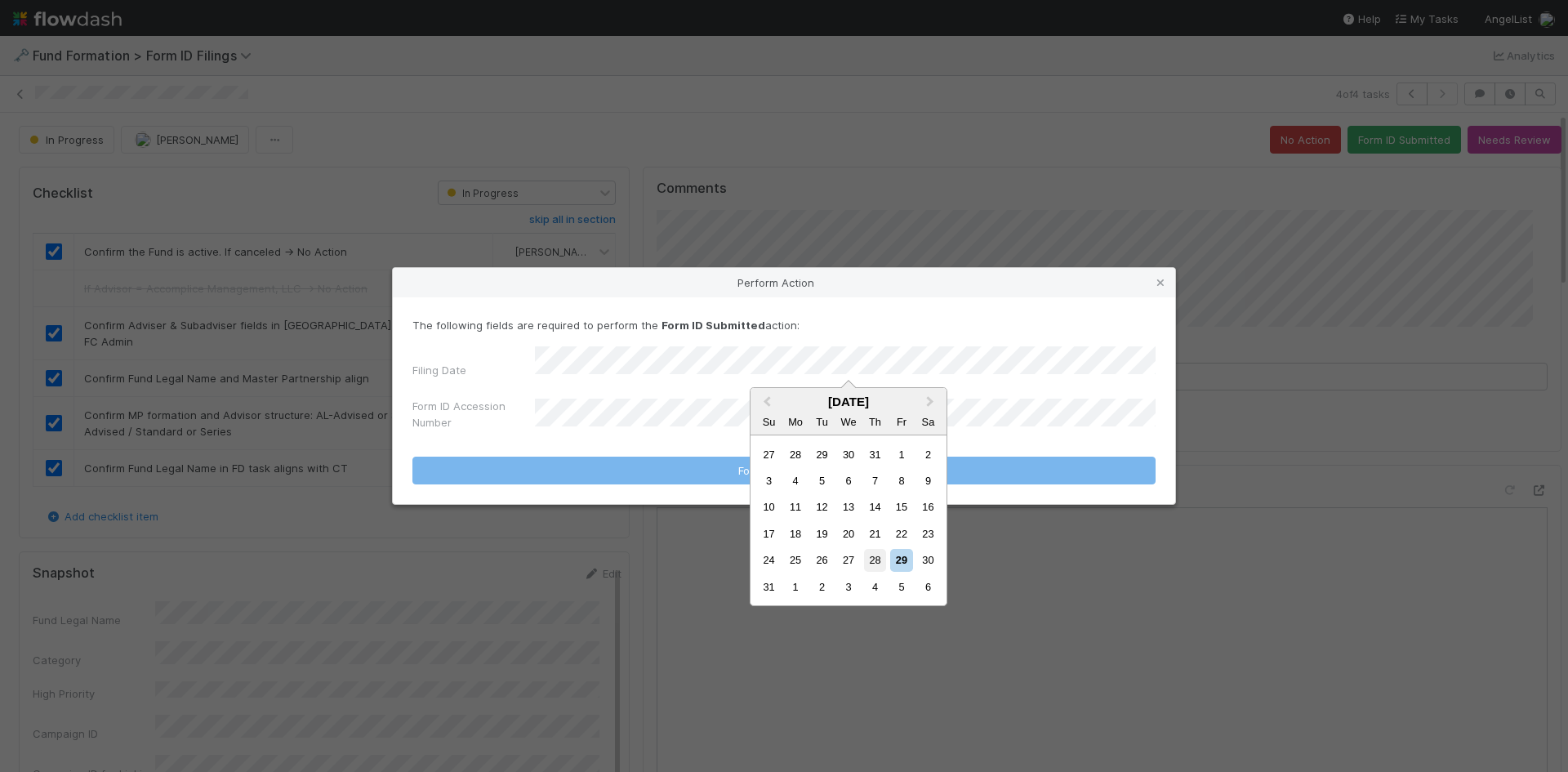
click at [873, 562] on div "28" at bounding box center [874, 560] width 22 height 22
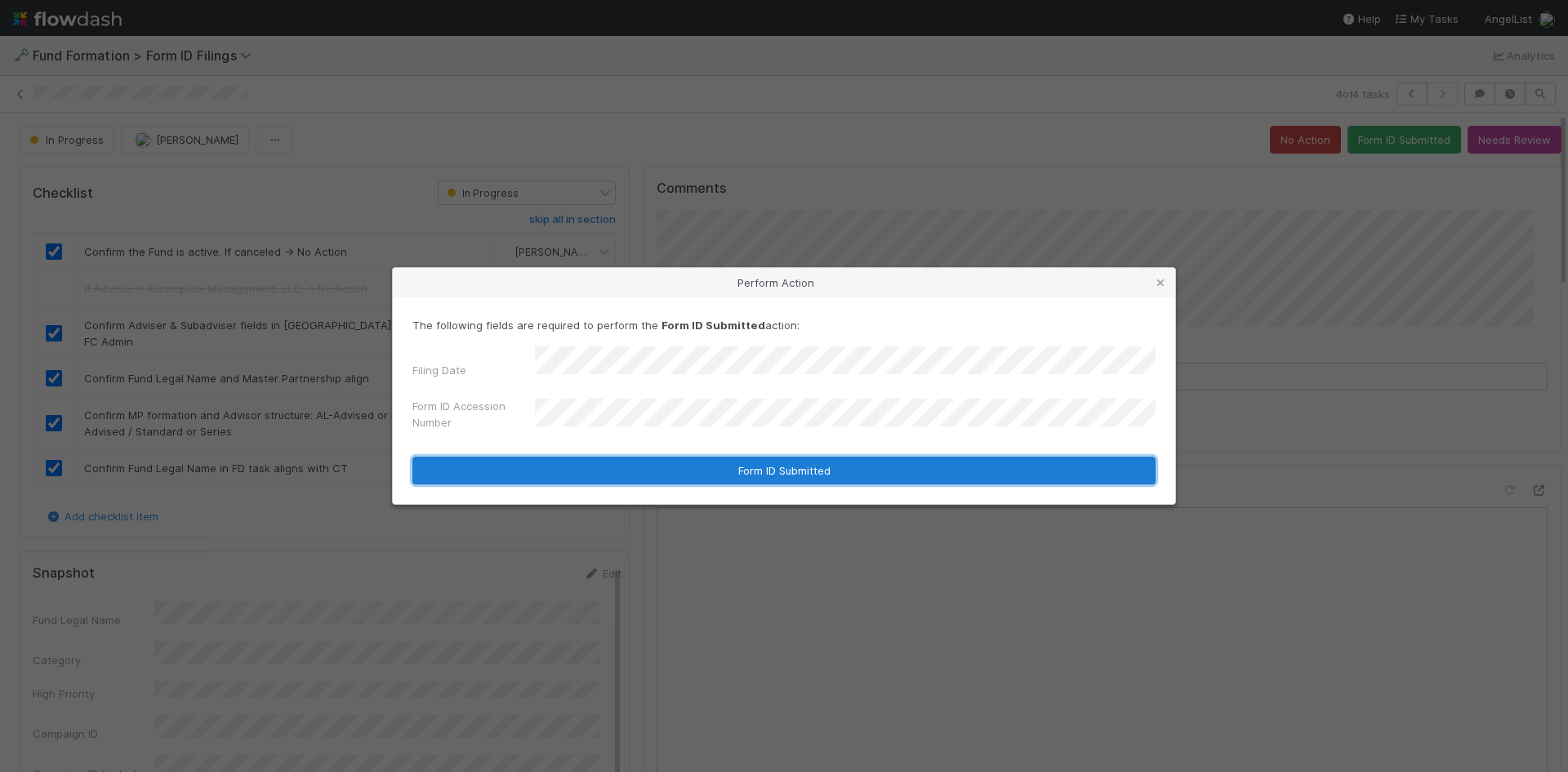
click at [691, 465] on button "Form ID Submitted" at bounding box center [784, 471] width 743 height 28
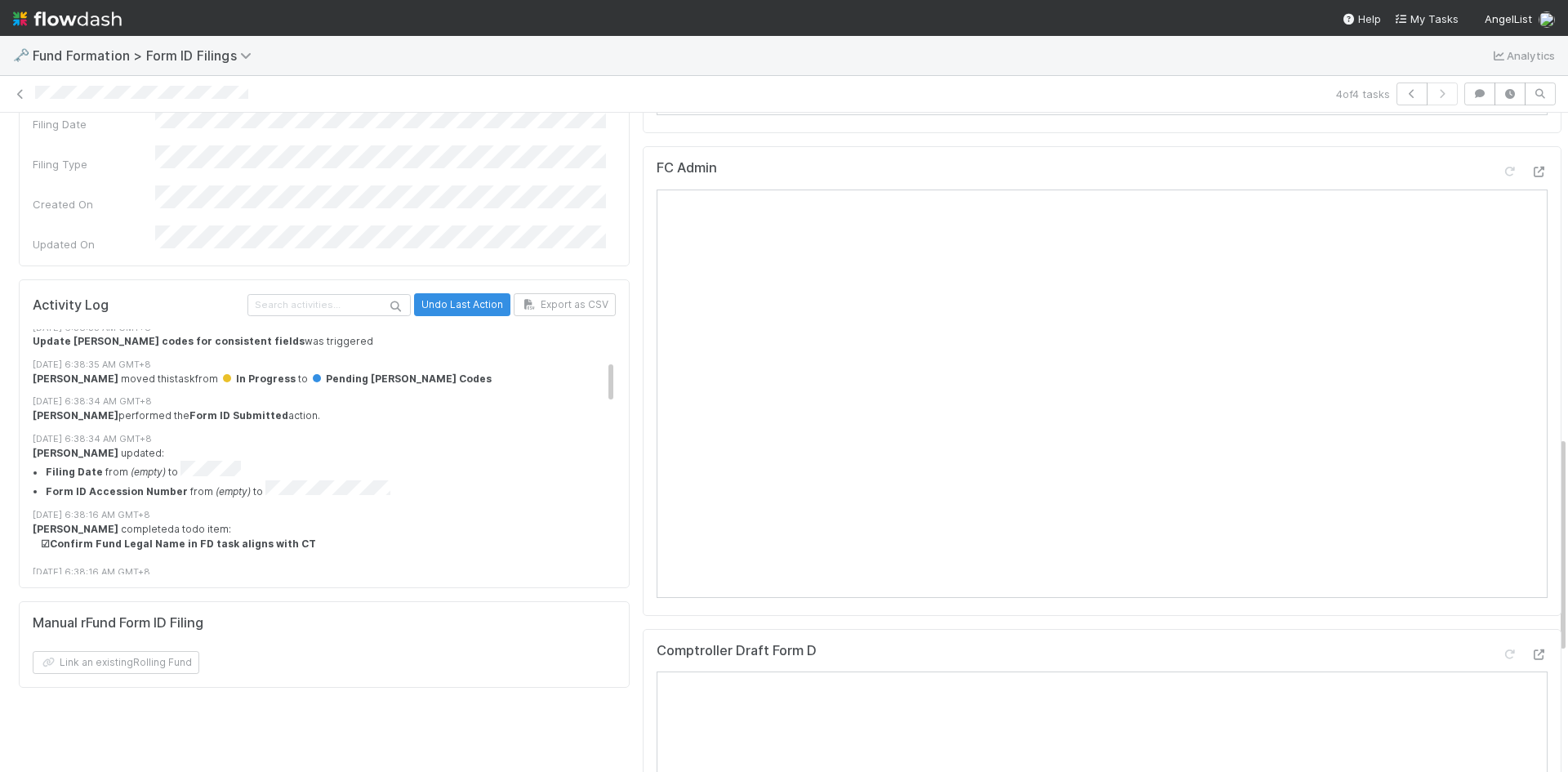
scroll to position [163, 0]
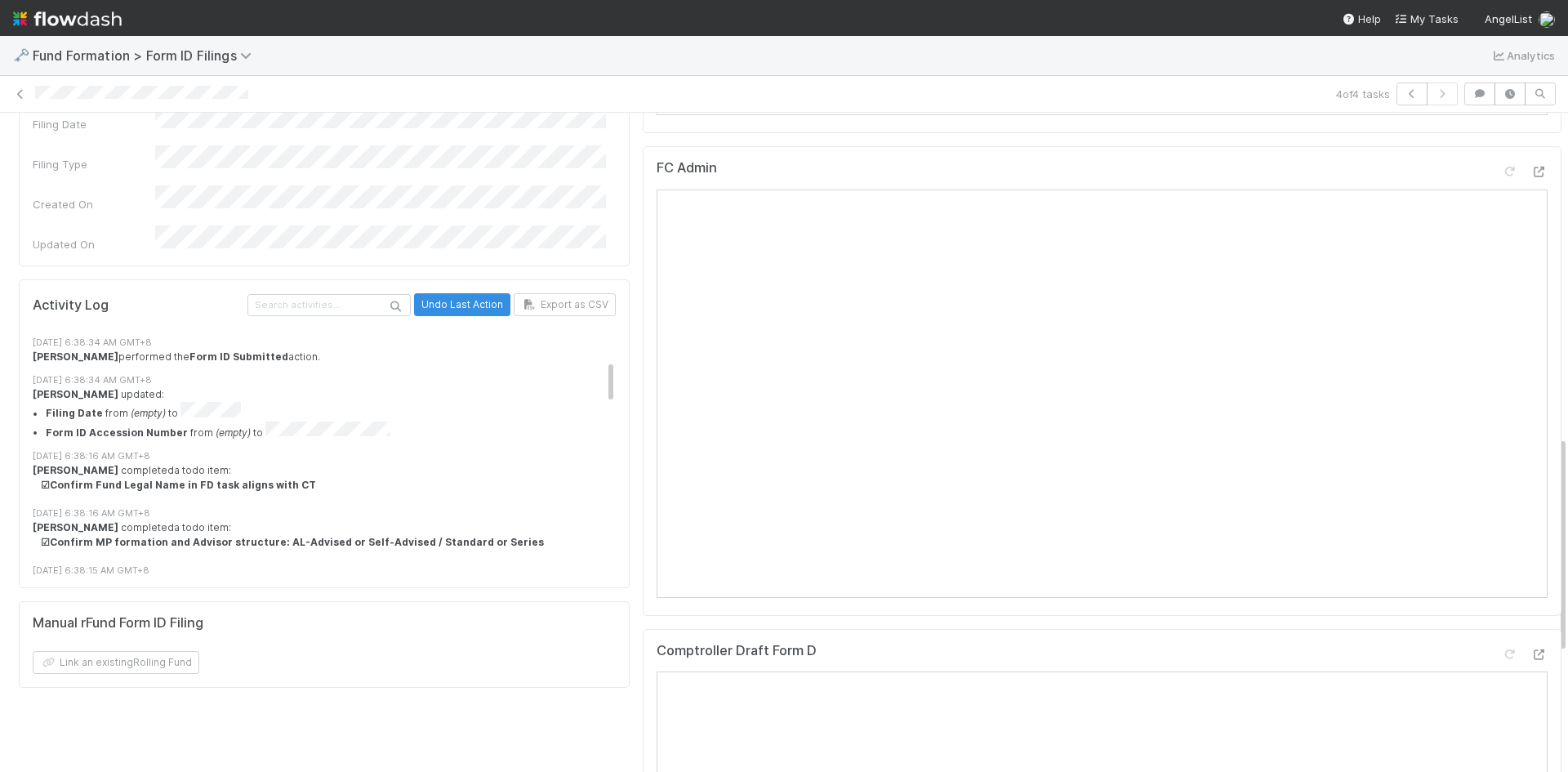
click at [257, 422] on li "Form ID Accession Number from (empty) to" at bounding box center [336, 431] width 582 height 20
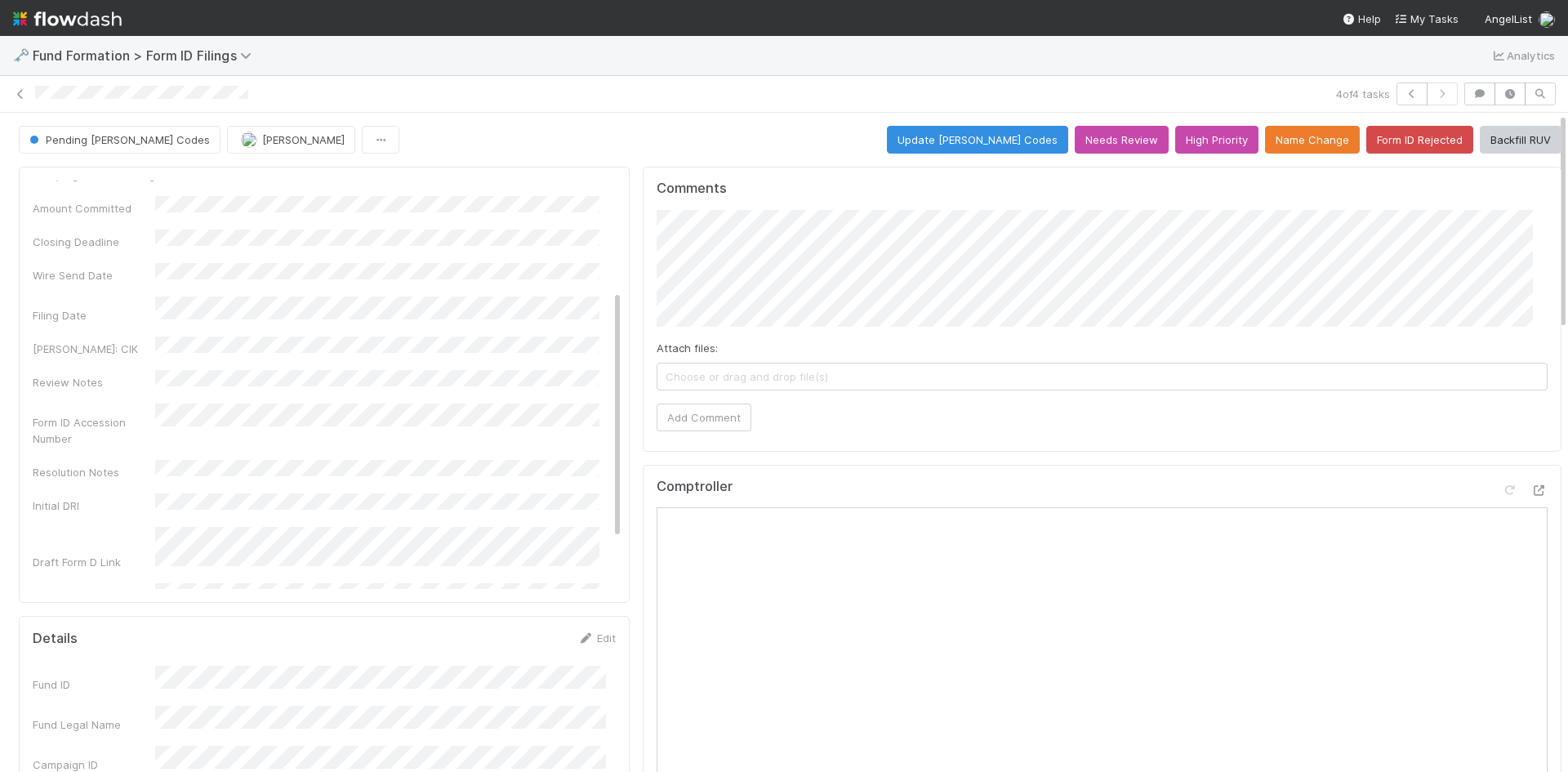
scroll to position [179, 0]
click at [20, 93] on icon at bounding box center [20, 94] width 17 height 11
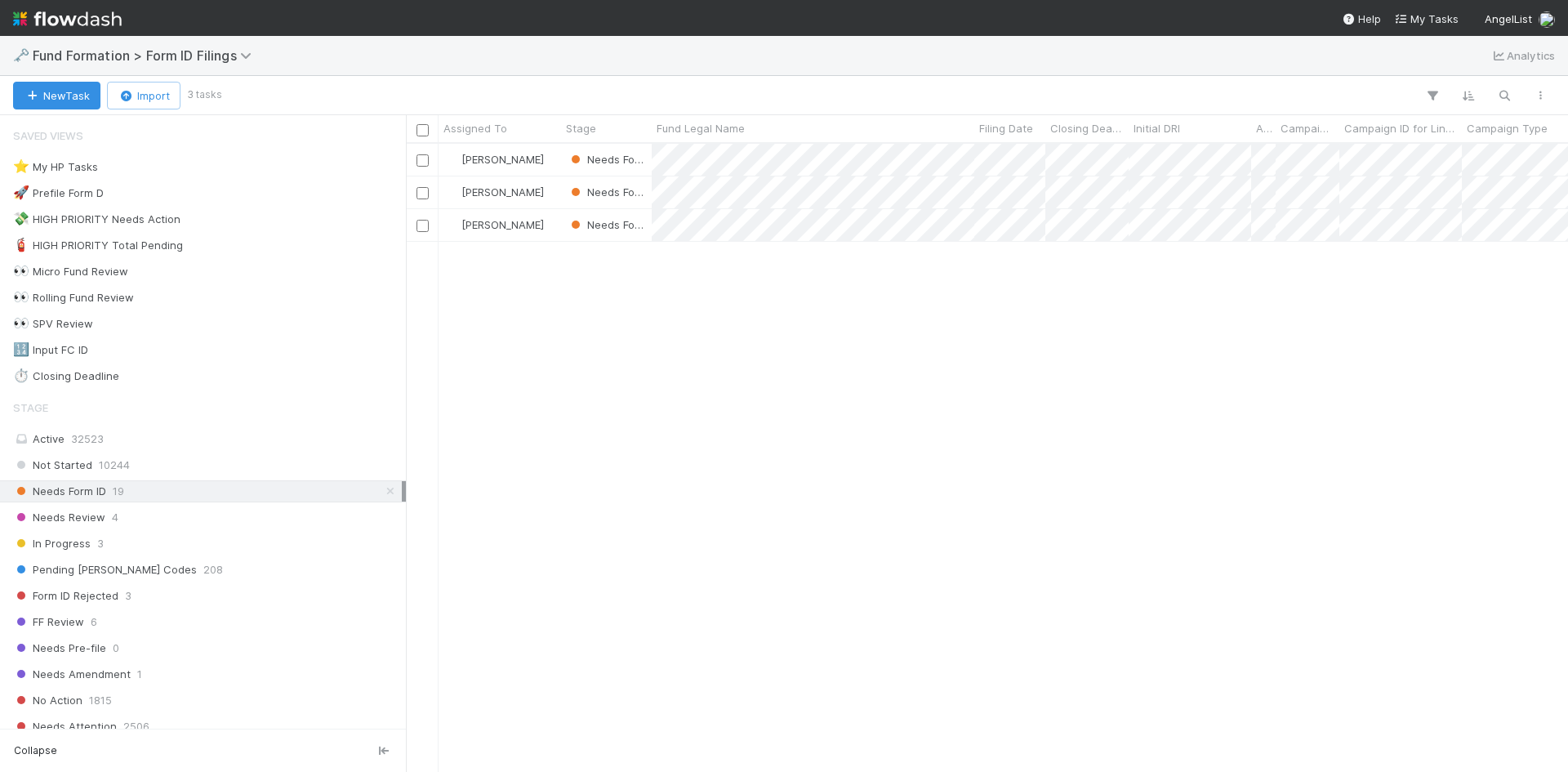
scroll to position [616, 1150]
click at [1191, 469] on div at bounding box center [784, 386] width 1568 height 772
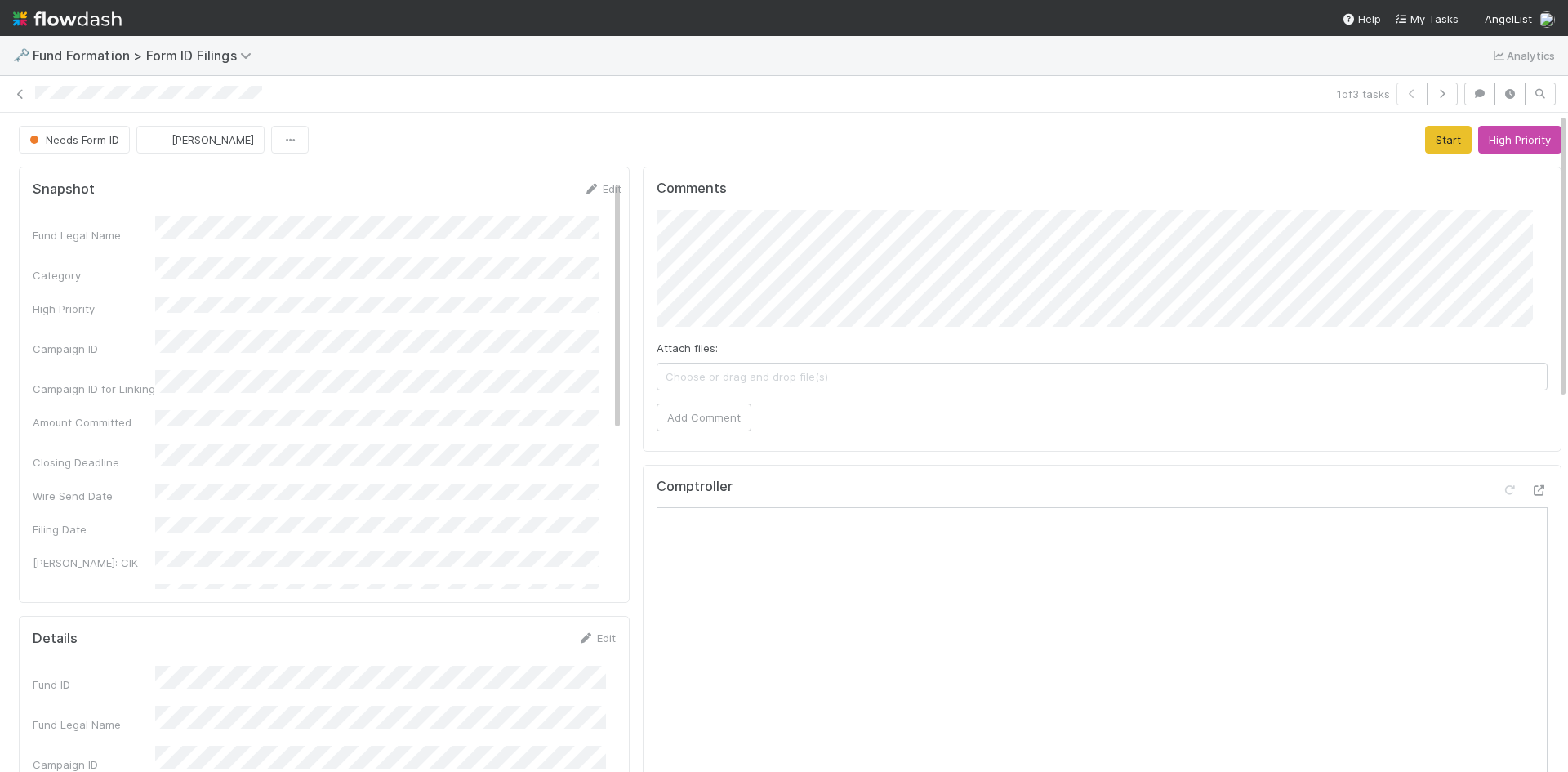
scroll to position [409, 0]
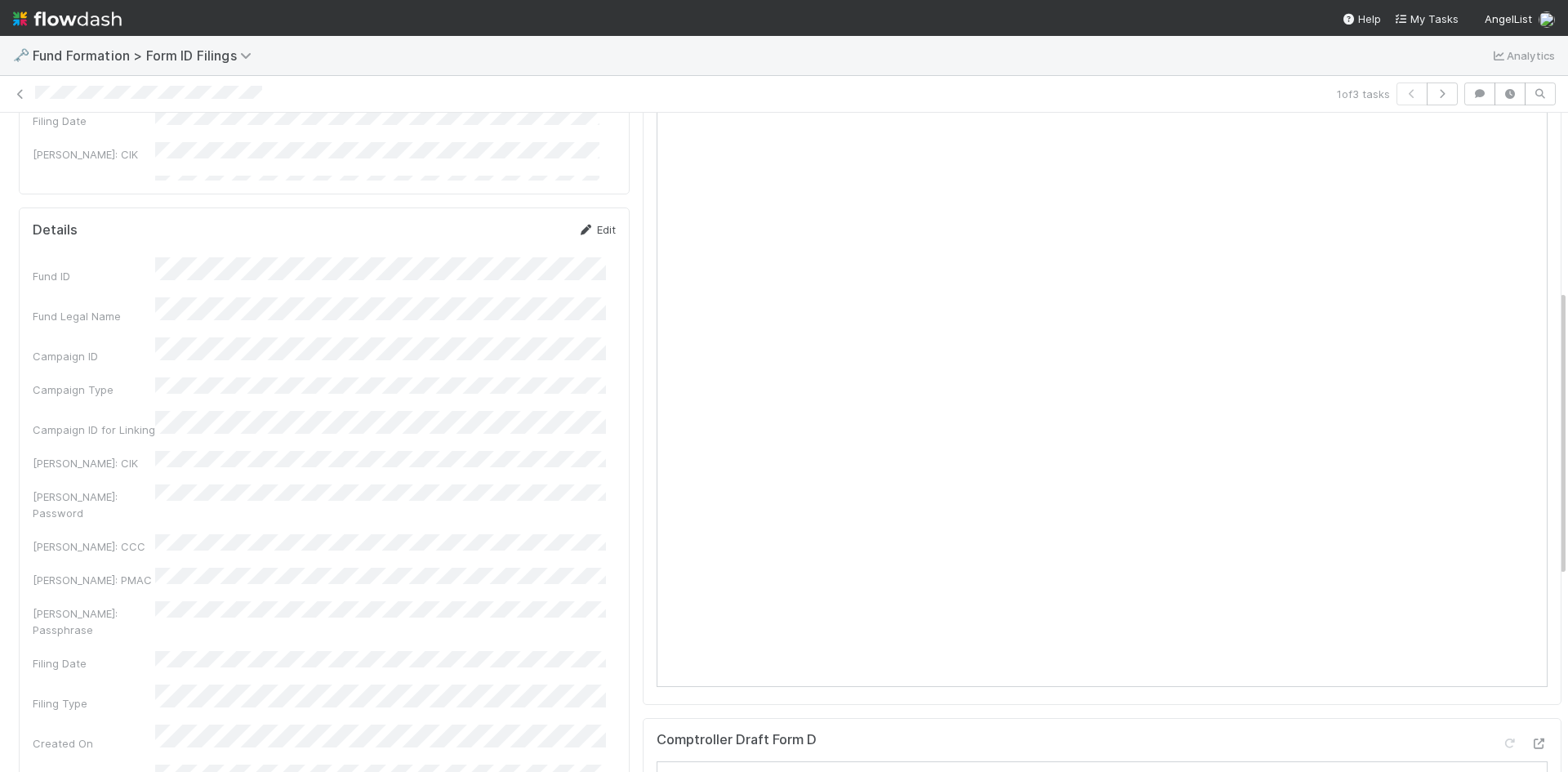
click at [579, 227] on icon at bounding box center [585, 230] width 17 height 11
click at [206, 383] on div "Fund ID Fund Legal Name * Campaign ID Campaign Type Campaign ID for Linking EDG…" at bounding box center [324, 585] width 583 height 634
click at [505, 242] on button "Save" at bounding box center [528, 235] width 46 height 28
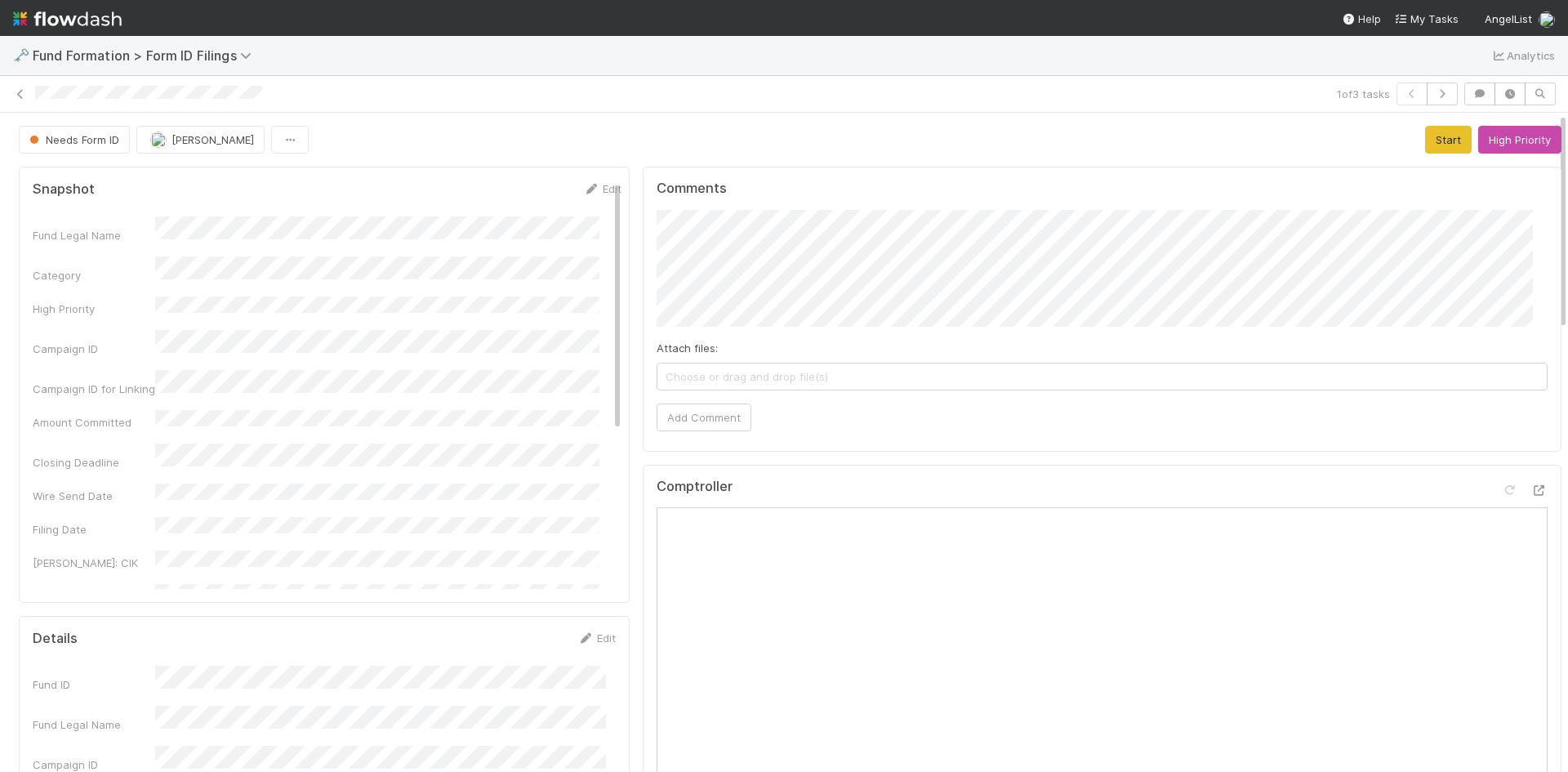
click at [1109, 143] on div "Needs Form ID Meg Castanare Start High Priority" at bounding box center [789, 139] width 1542 height 28
click at [1425, 140] on button "Start" at bounding box center [1448, 139] width 46 height 28
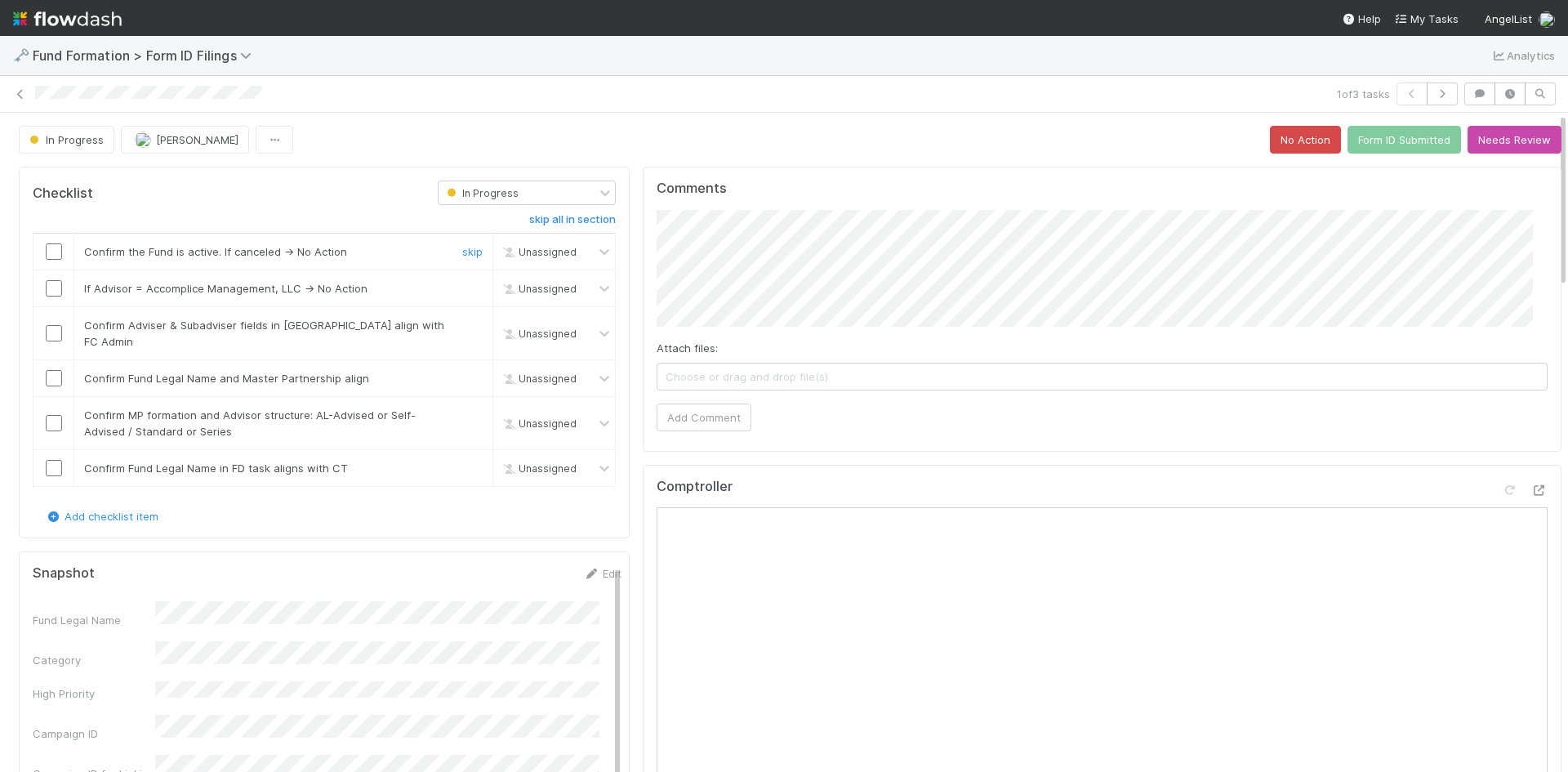
click at [50, 248] on input "checkbox" at bounding box center [53, 252] width 17 height 17
drag, startPoint x: 463, startPoint y: 288, endPoint x: 362, endPoint y: 300, distance: 101.7
click at [463, 288] on link "skip" at bounding box center [472, 287] width 21 height 13
click at [53, 329] on input "checkbox" at bounding box center [53, 333] width 17 height 17
click at [54, 370] on input "checkbox" at bounding box center [53, 378] width 17 height 17
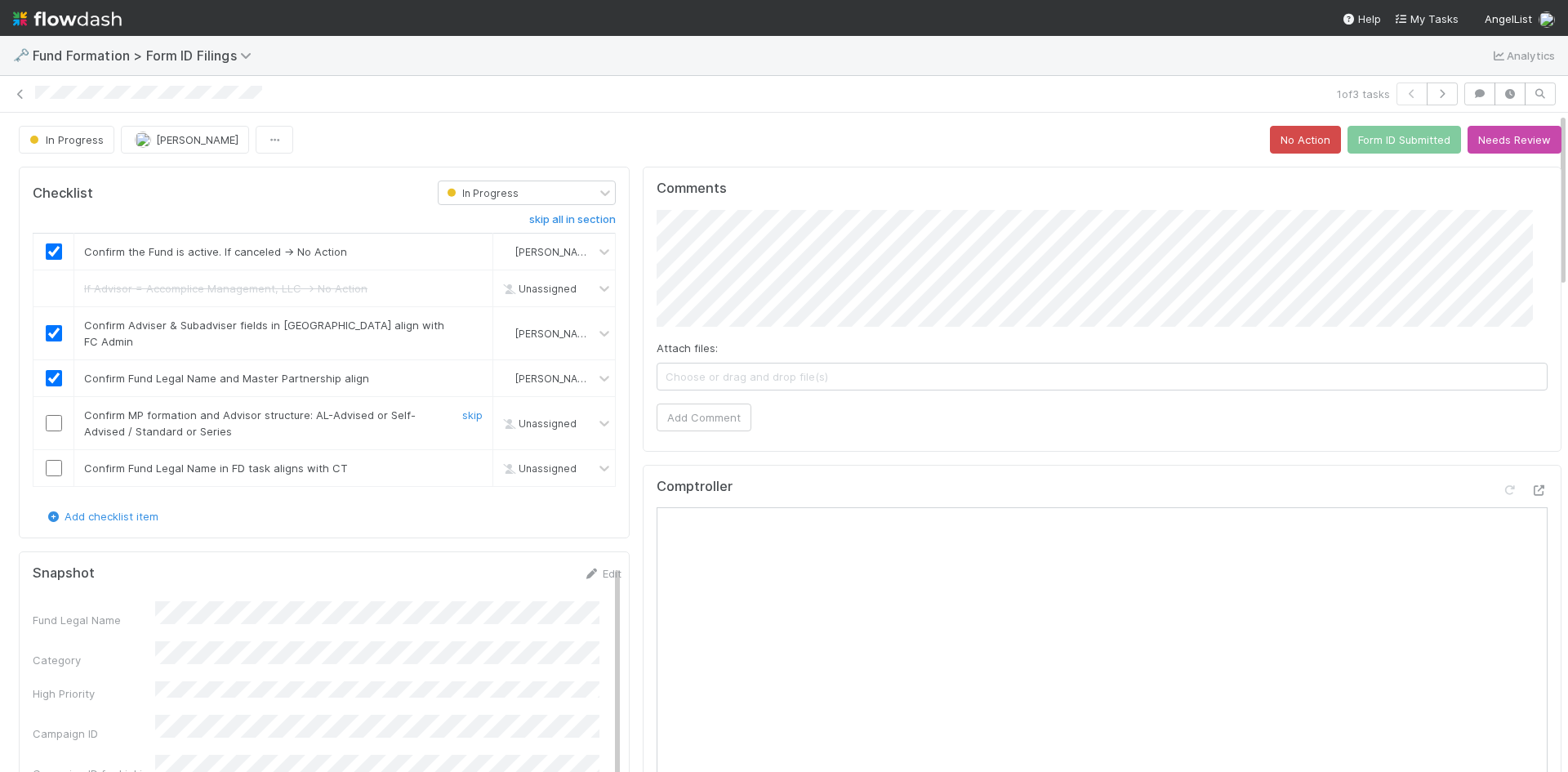
click at [48, 415] on input "checkbox" at bounding box center [53, 423] width 17 height 17
click at [51, 460] on input "checkbox" at bounding box center [53, 468] width 17 height 17
checkbox input "true"
click at [1366, 146] on button "Form ID Submitted" at bounding box center [1403, 139] width 113 height 28
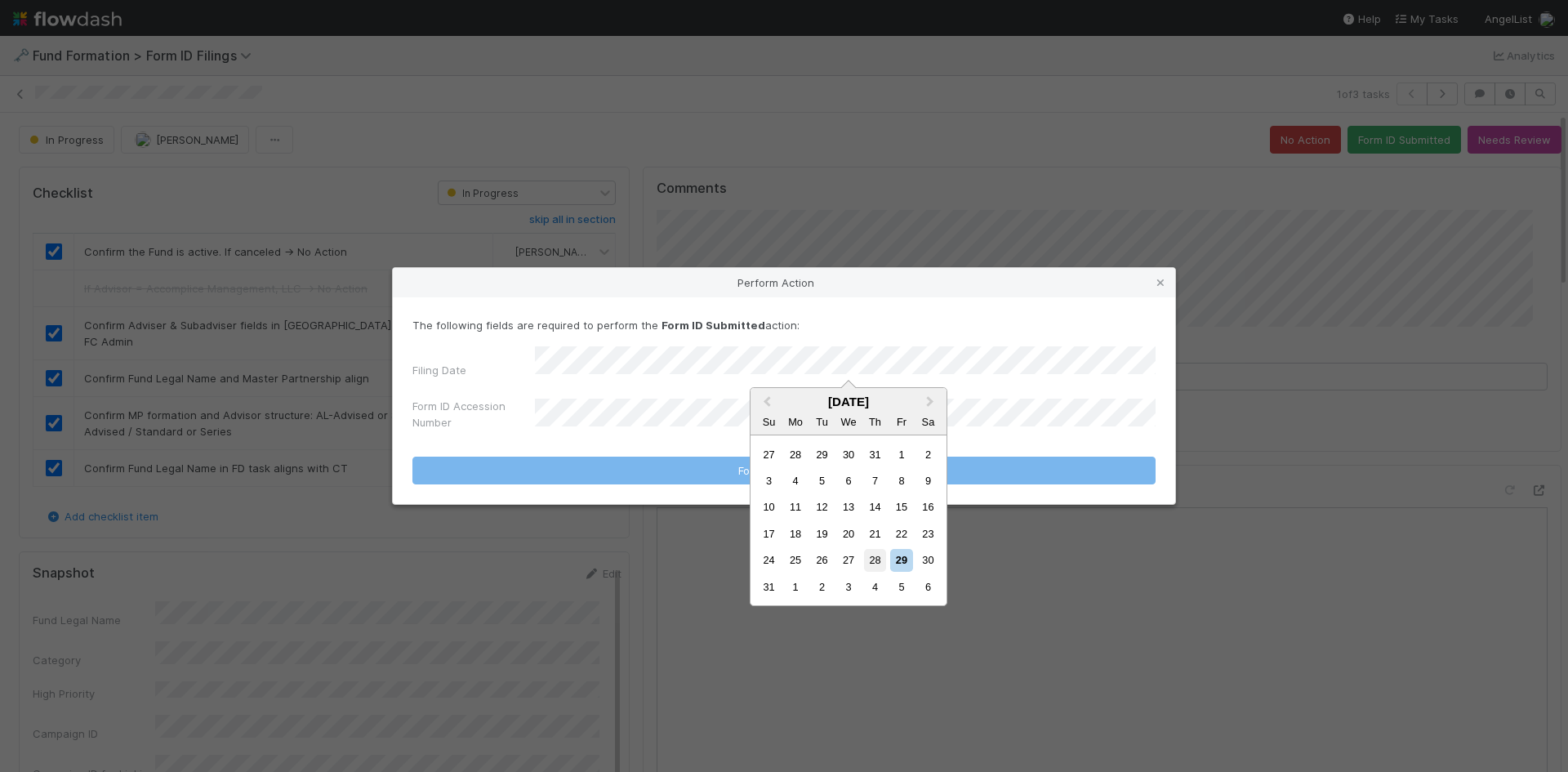
click at [868, 558] on div "28" at bounding box center [874, 560] width 22 height 22
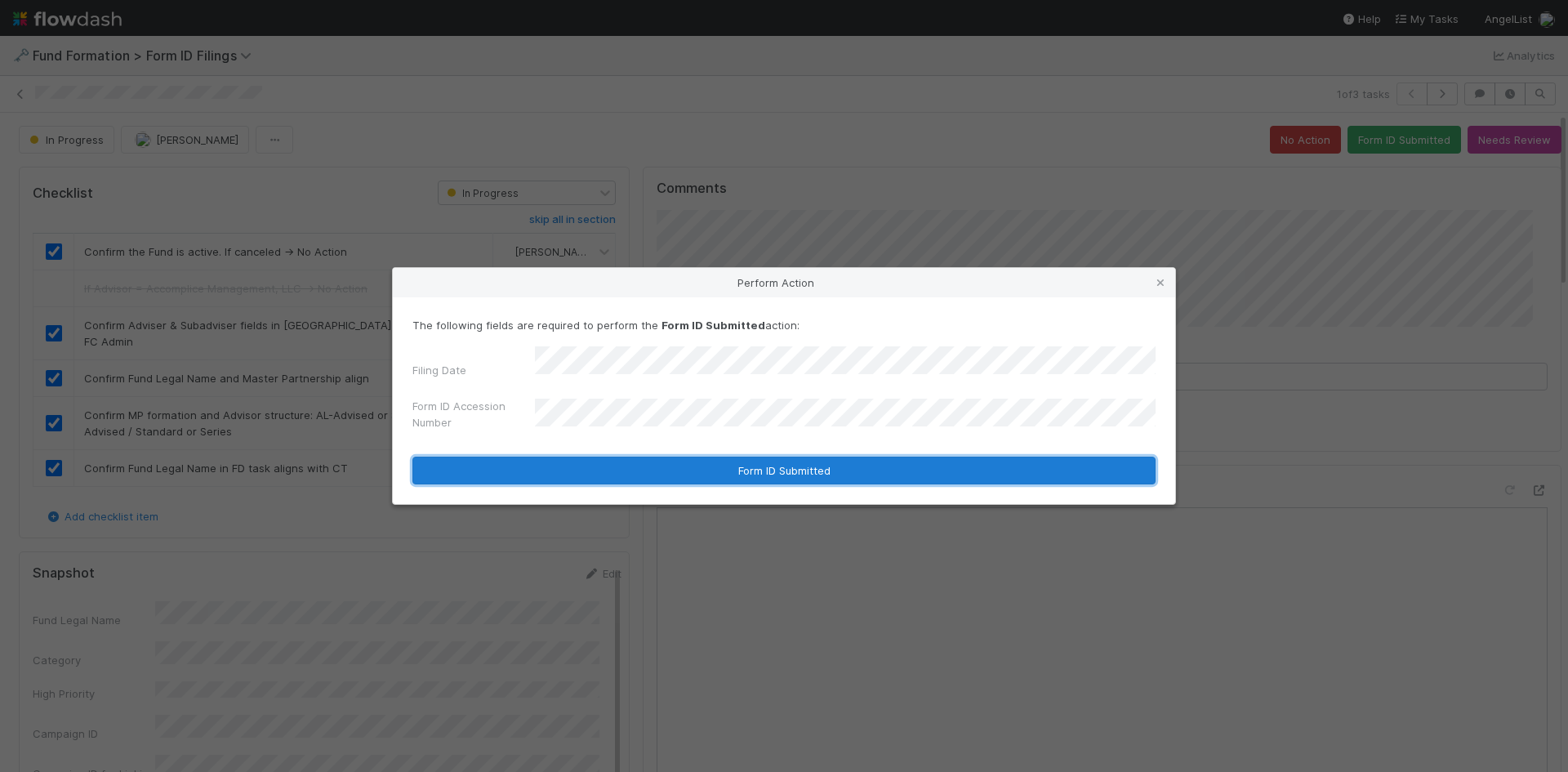
click at [639, 462] on button "Form ID Submitted" at bounding box center [784, 471] width 743 height 28
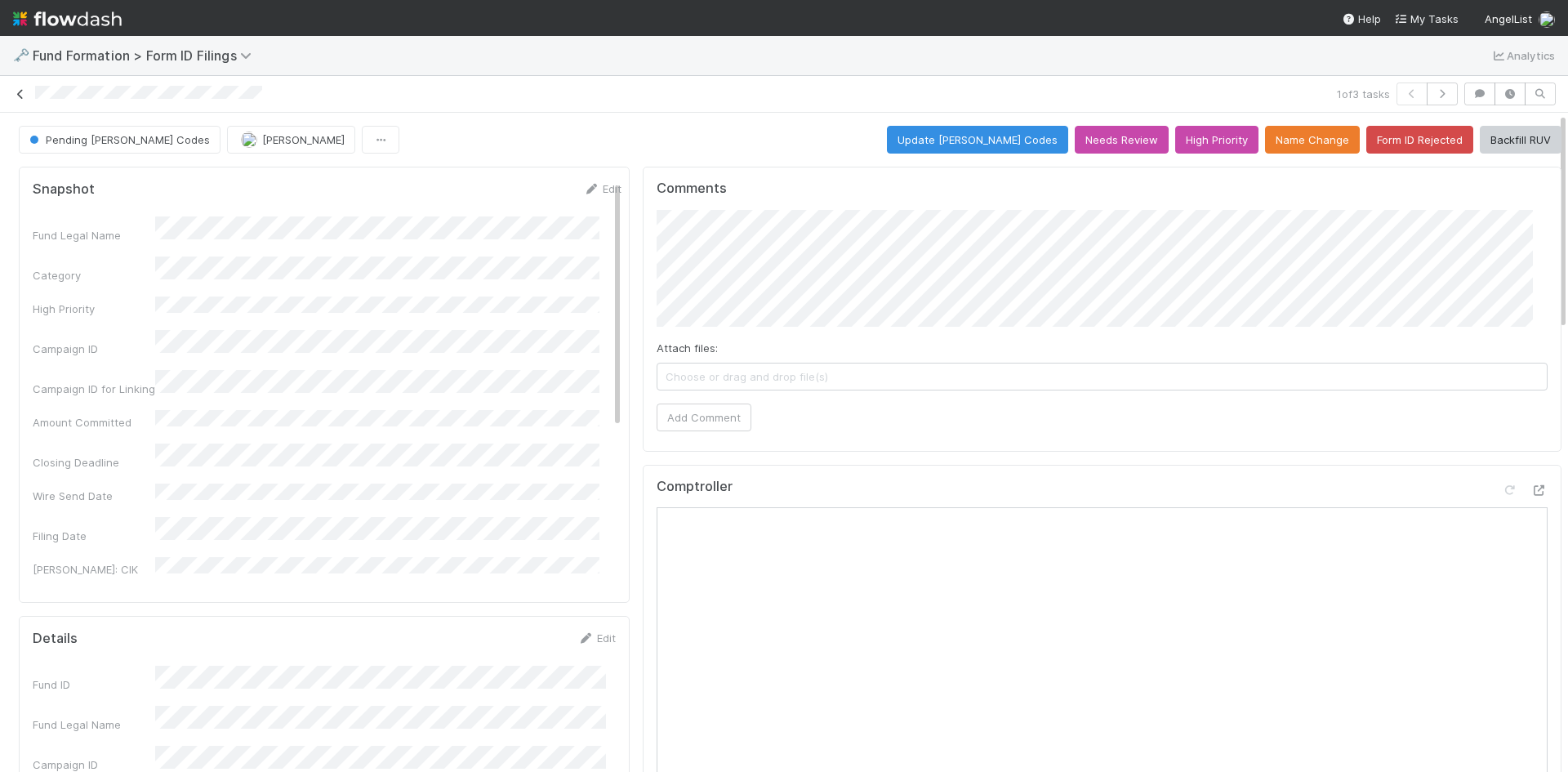
click at [17, 96] on icon at bounding box center [20, 94] width 17 height 11
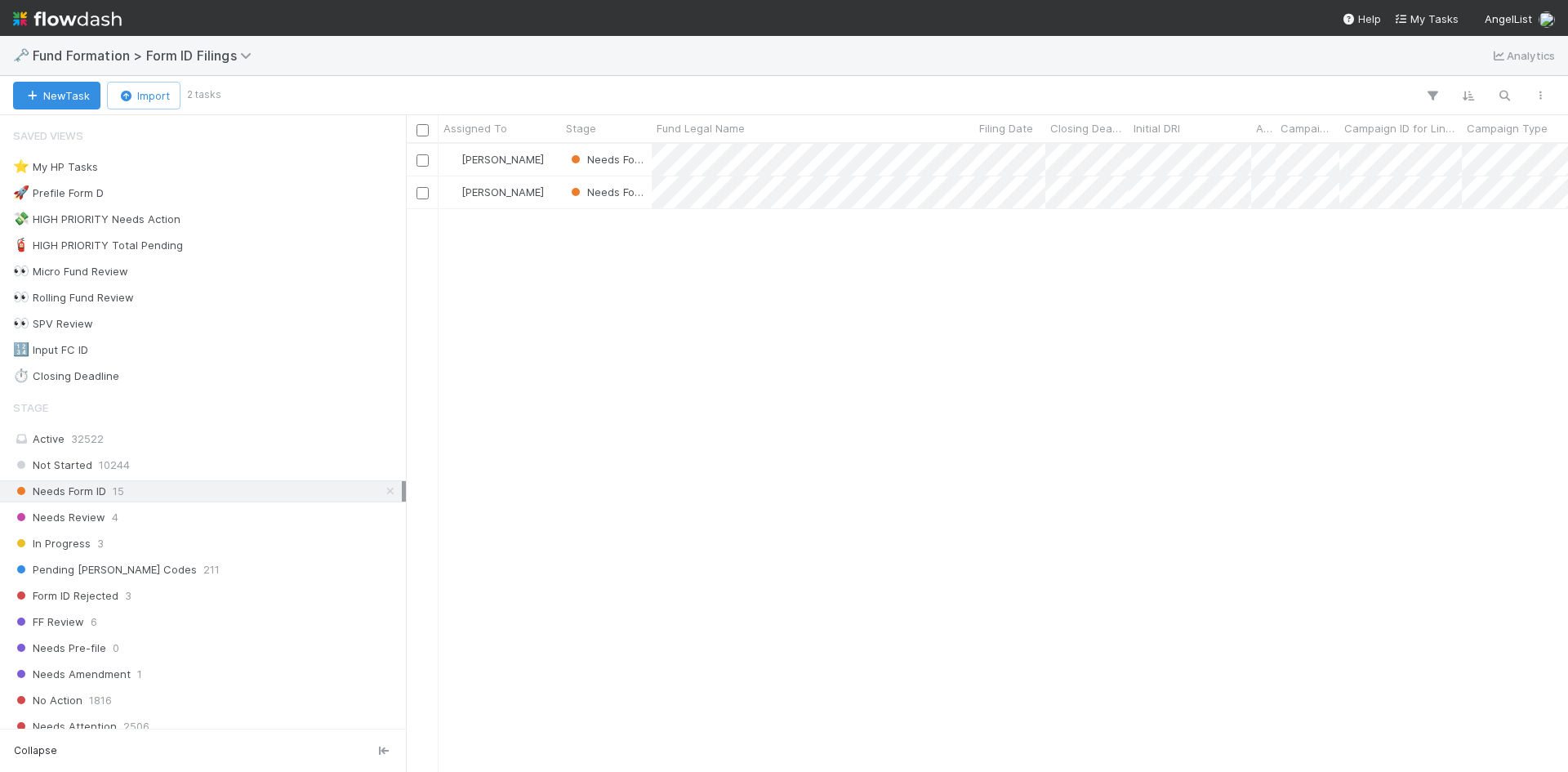
scroll to position [616, 1150]
click at [1037, 386] on div at bounding box center [784, 386] width 1568 height 772
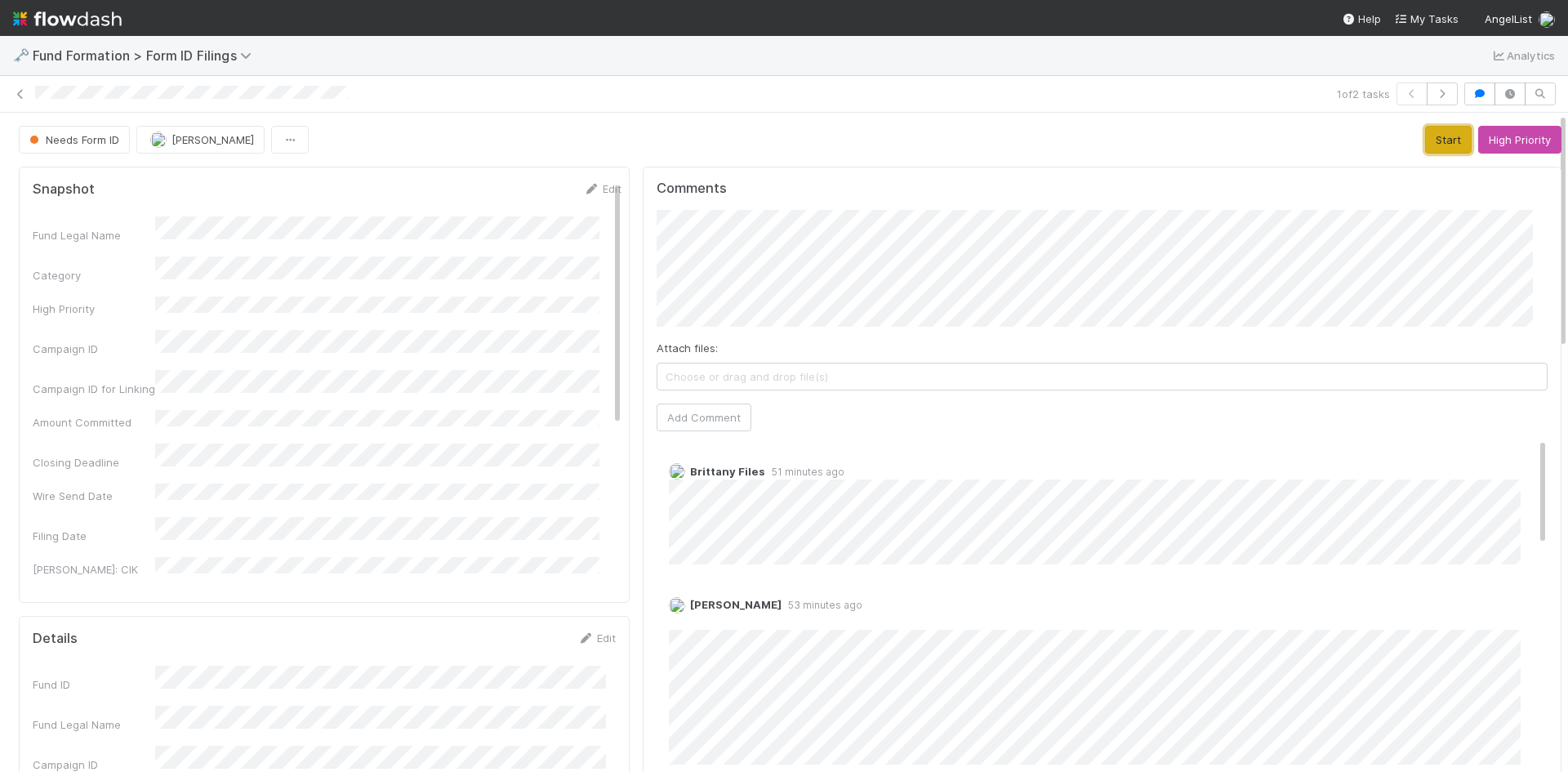
click at [1428, 150] on button "Start" at bounding box center [1448, 139] width 46 height 28
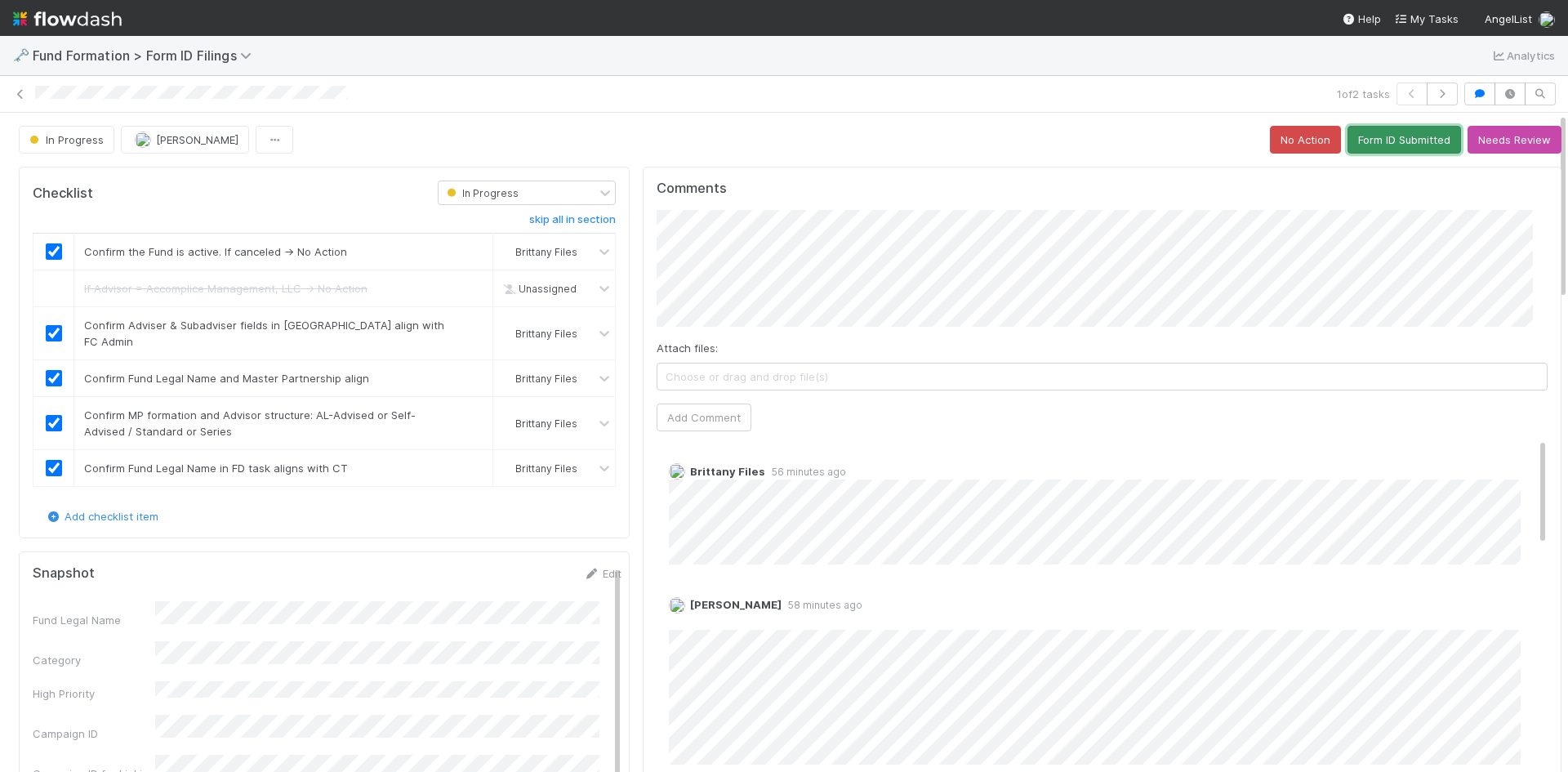
click at [1383, 144] on button "Form ID Submitted" at bounding box center [1403, 139] width 113 height 28
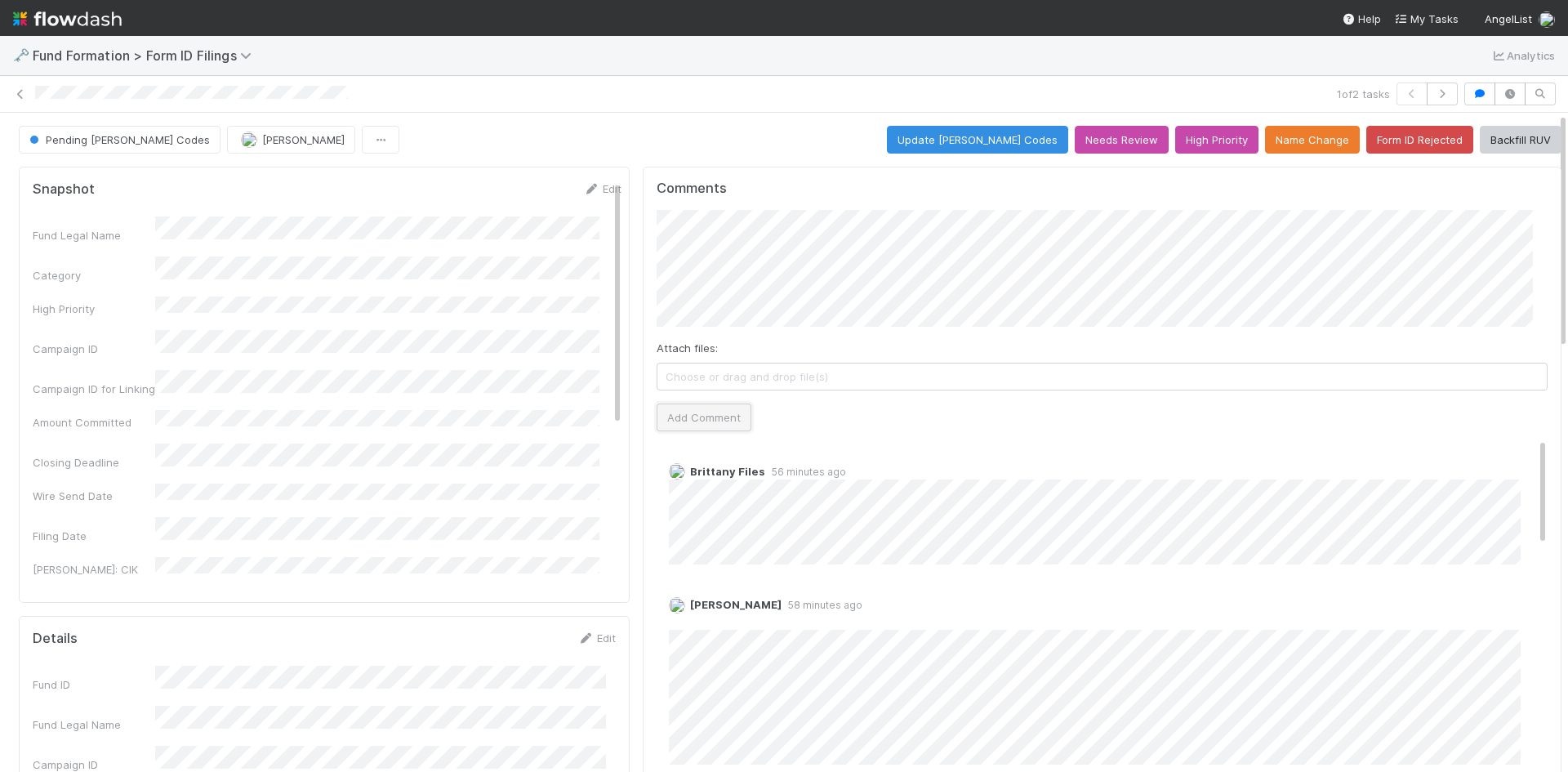
click at [715, 412] on button "Add Comment" at bounding box center [704, 418] width 95 height 28
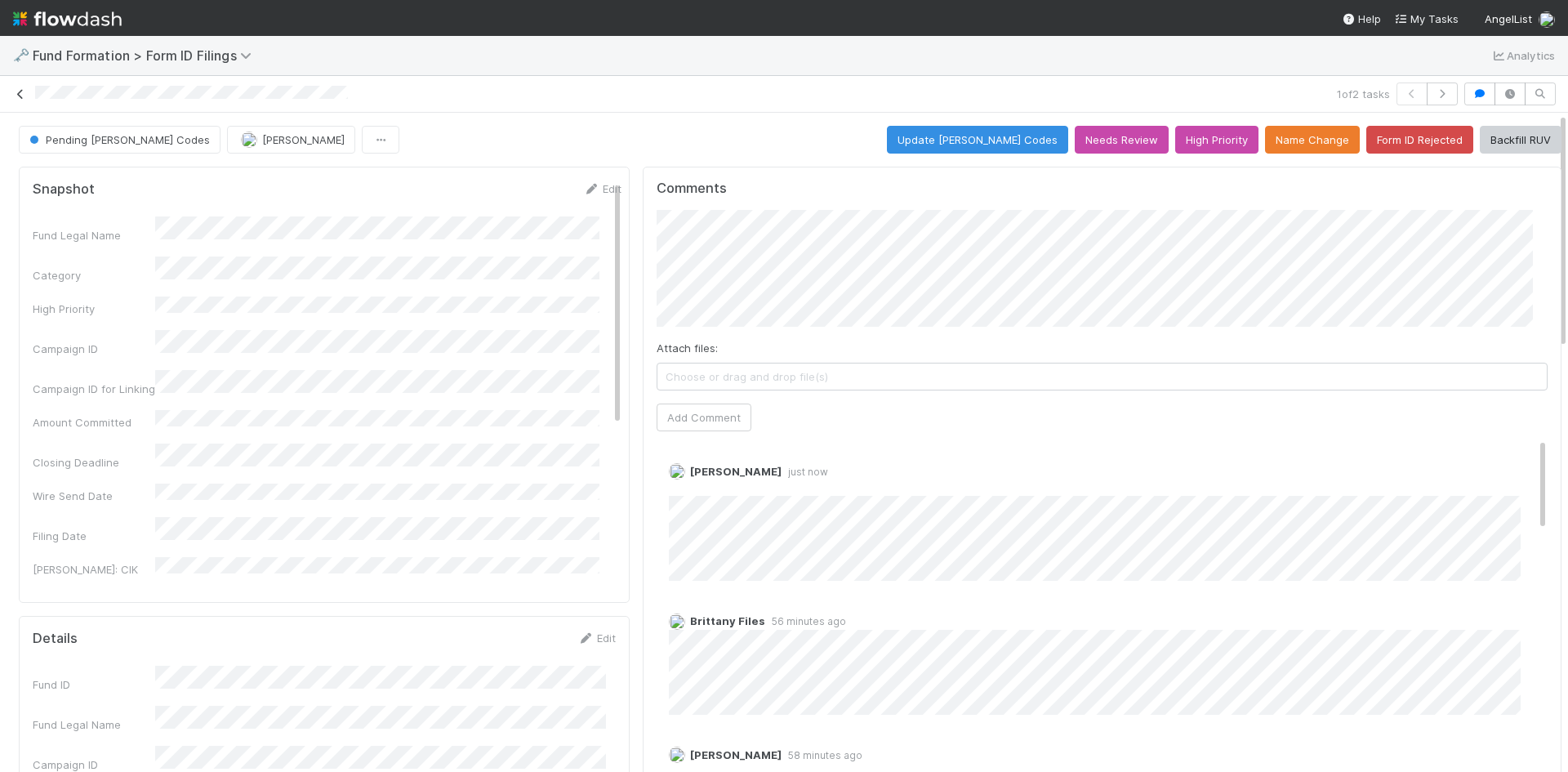
click at [13, 95] on icon at bounding box center [20, 94] width 17 height 11
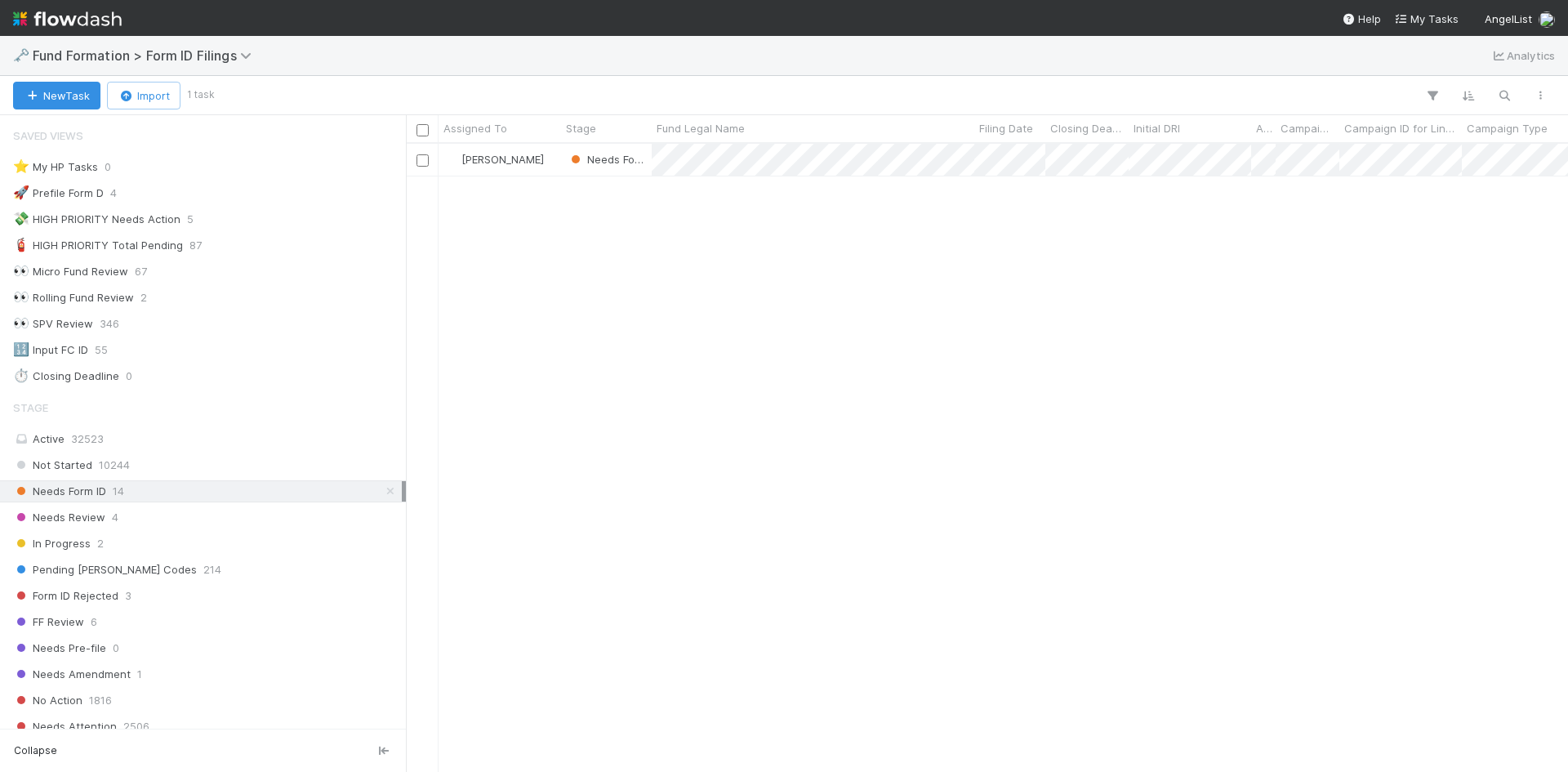
scroll to position [616, 1150]
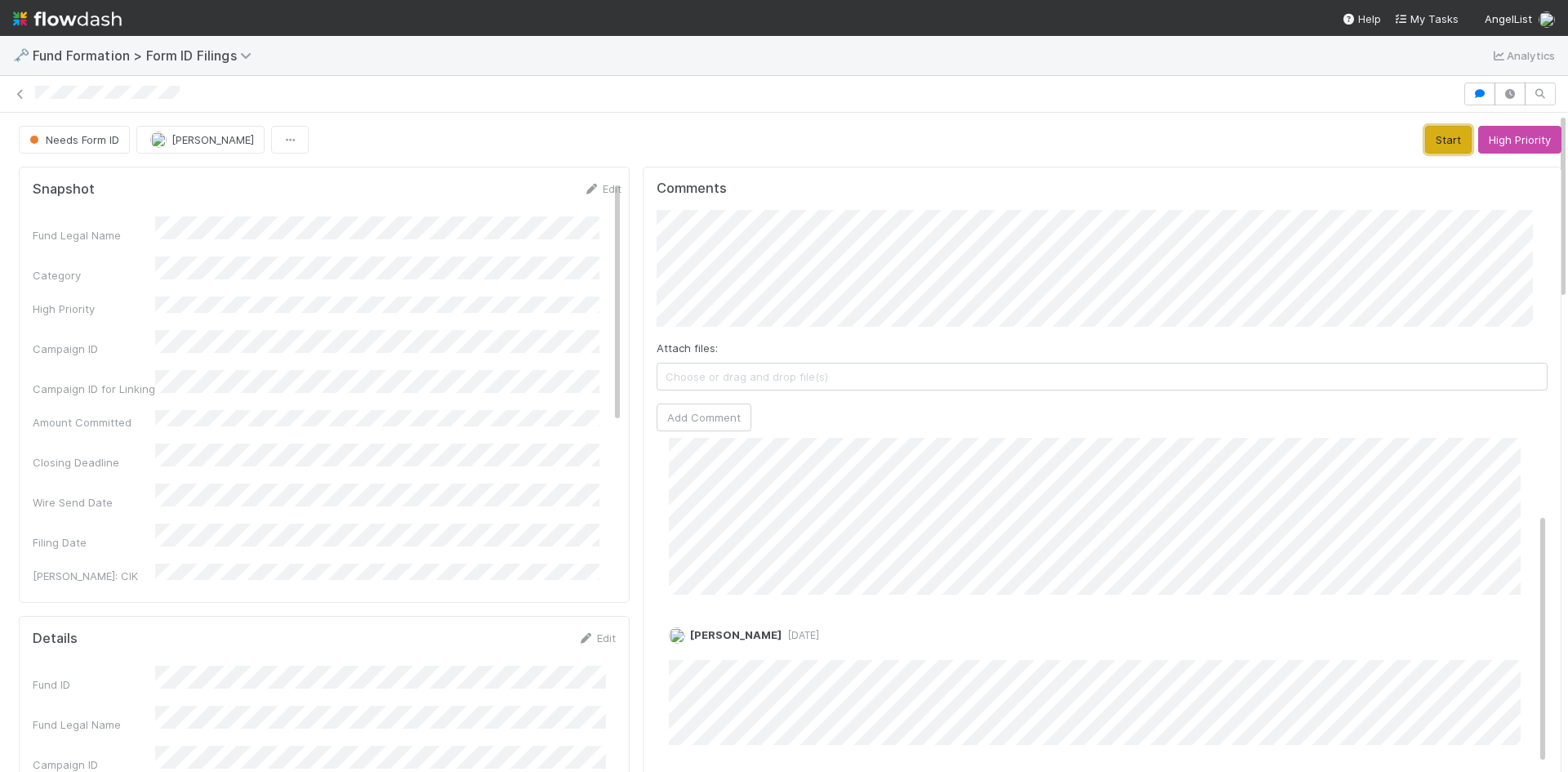
click at [1425, 135] on button "Start" at bounding box center [1448, 139] width 46 height 28
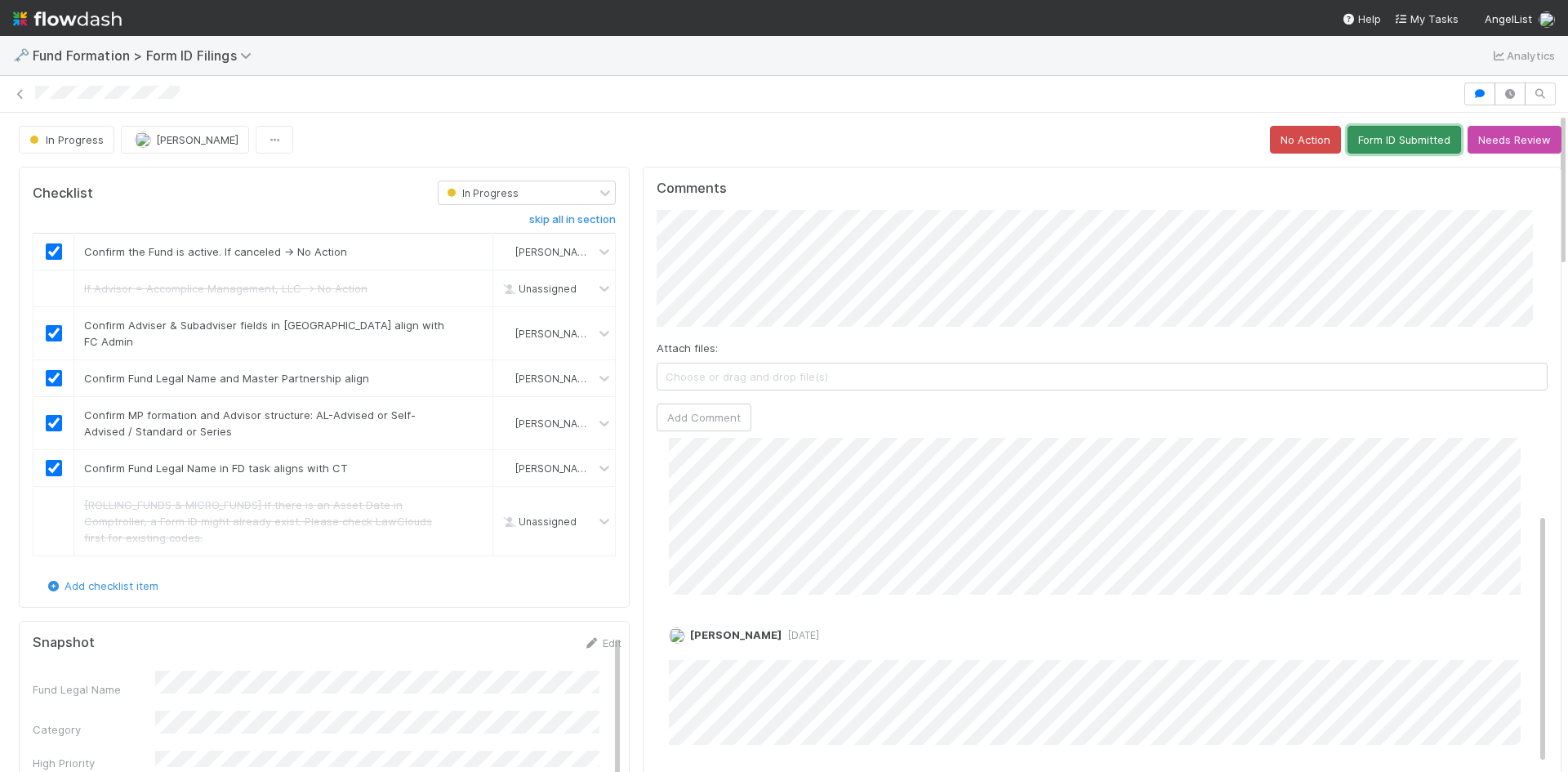
drag, startPoint x: 1404, startPoint y: 139, endPoint x: 1373, endPoint y: 153, distance: 34.0
click at [1404, 139] on button "Form ID Submitted" at bounding box center [1403, 139] width 113 height 28
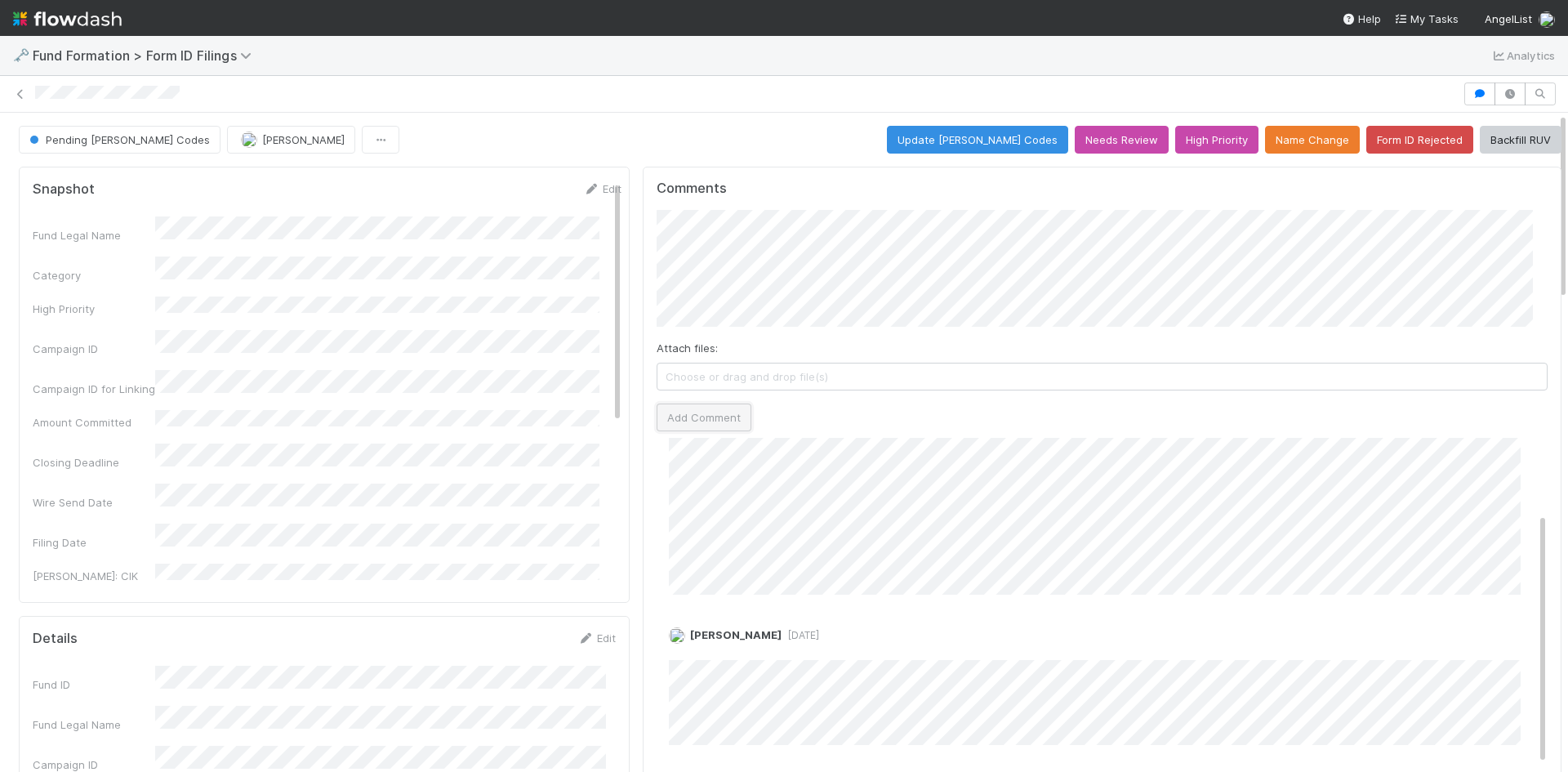
click at [702, 417] on button "Add Comment" at bounding box center [704, 418] width 95 height 28
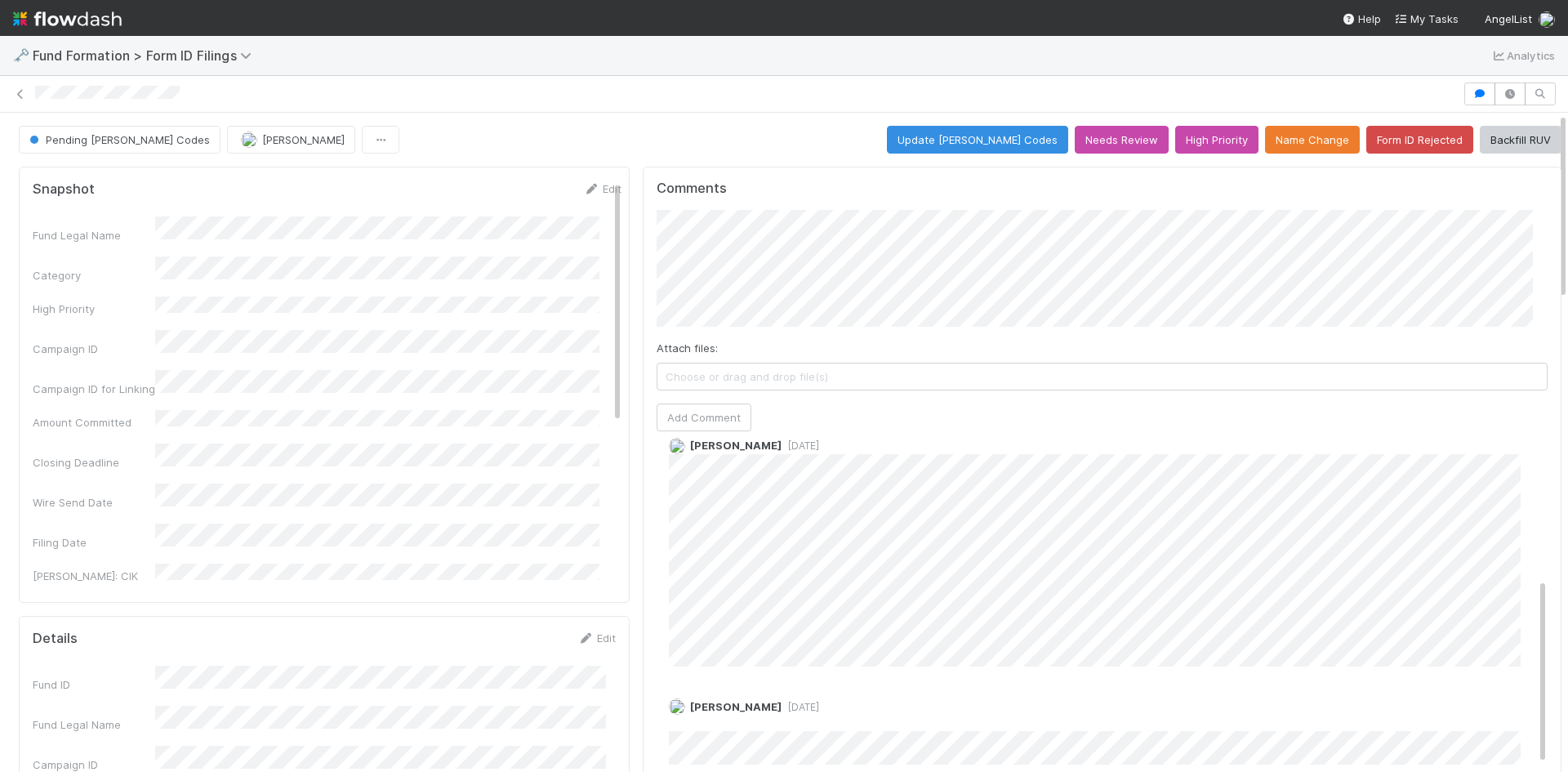
scroll to position [247, 0]
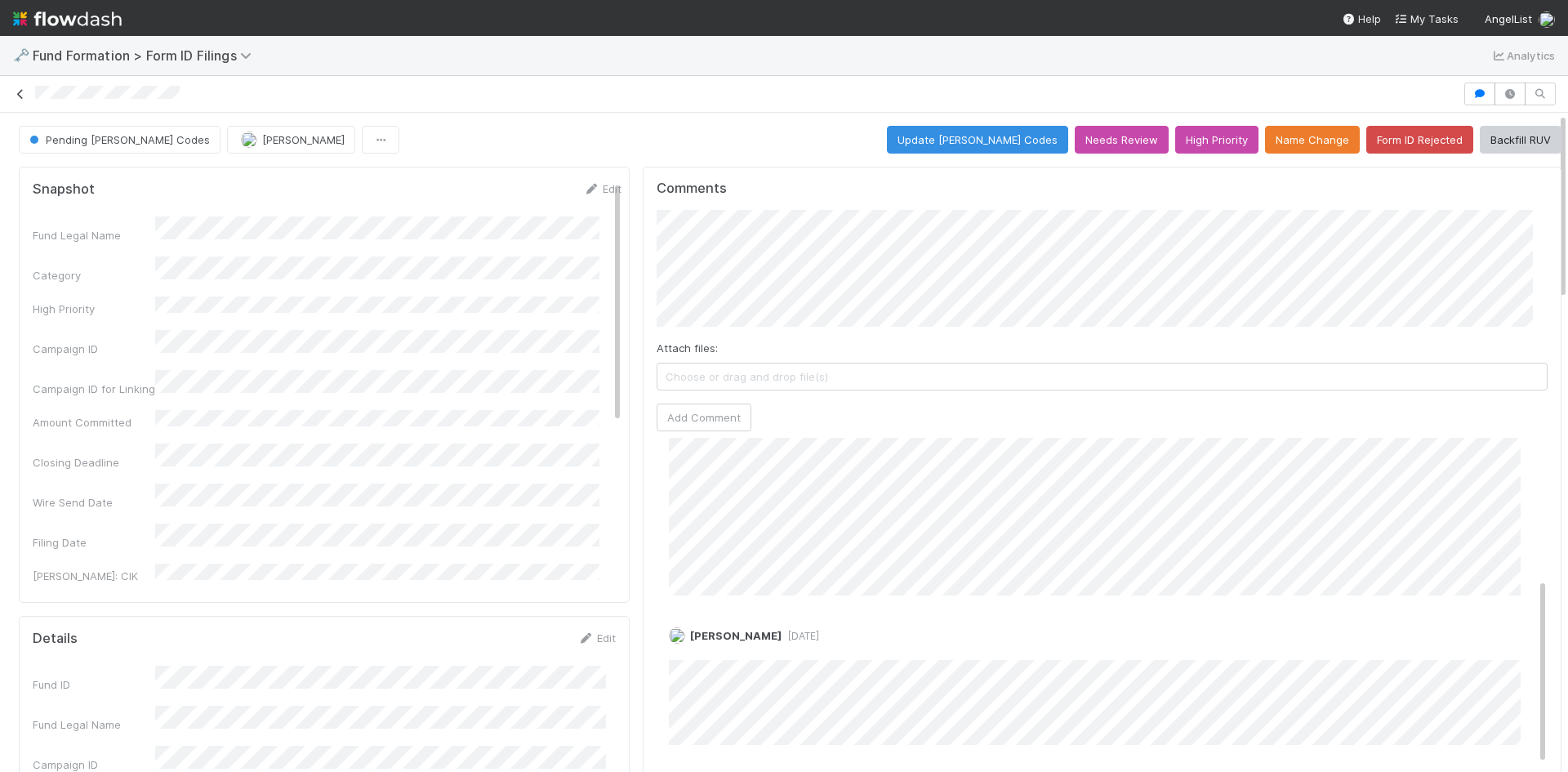
click at [18, 93] on icon at bounding box center [20, 94] width 17 height 11
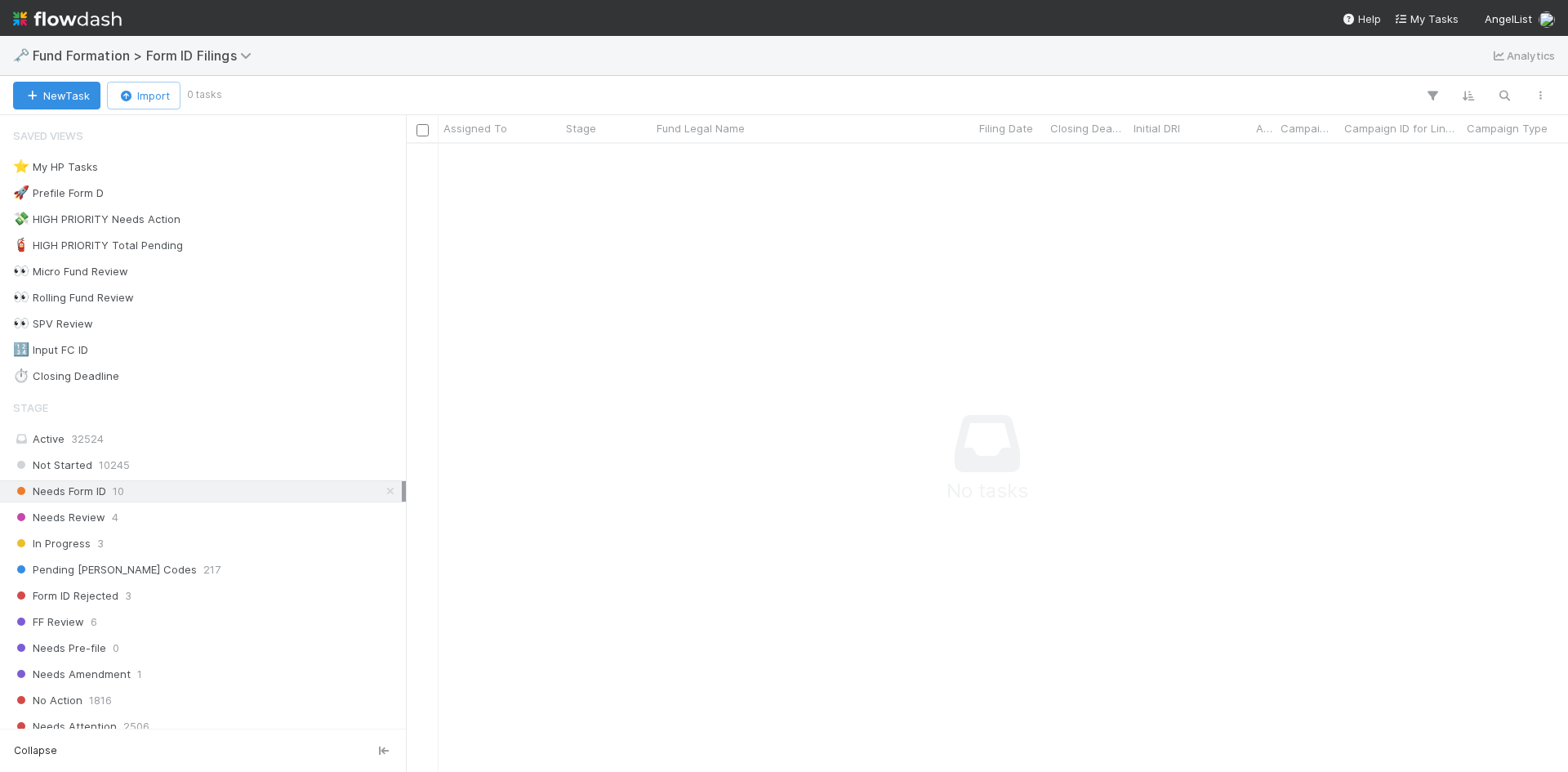
scroll to position [13, 13]
click at [157, 60] on span "Fund Formation > Form ID Filings" at bounding box center [146, 55] width 227 height 17
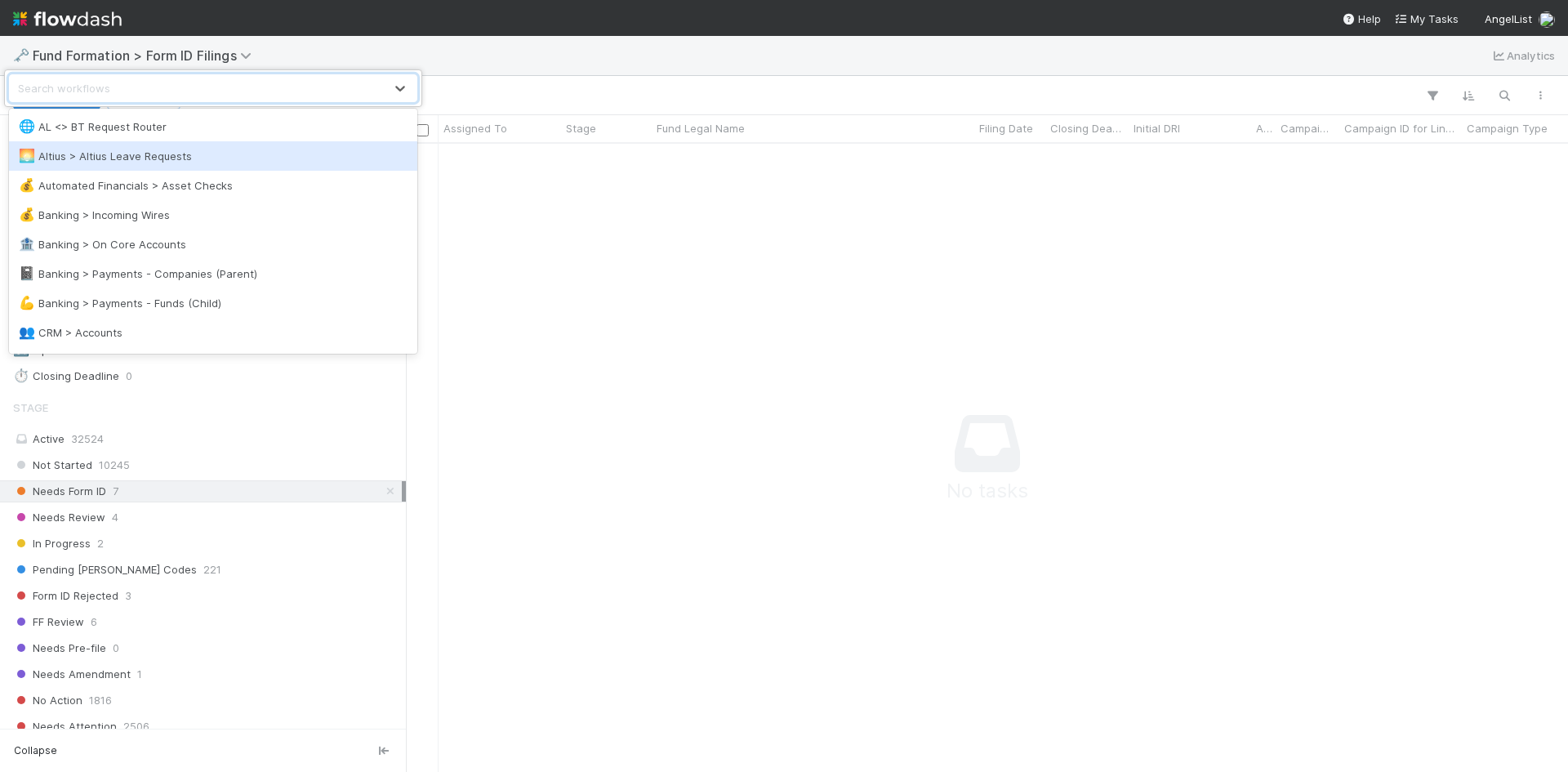
click at [534, 48] on div "option Altius > Altius Leave Requests focused, 2 of 51. 51 results available. U…" at bounding box center [784, 386] width 1568 height 772
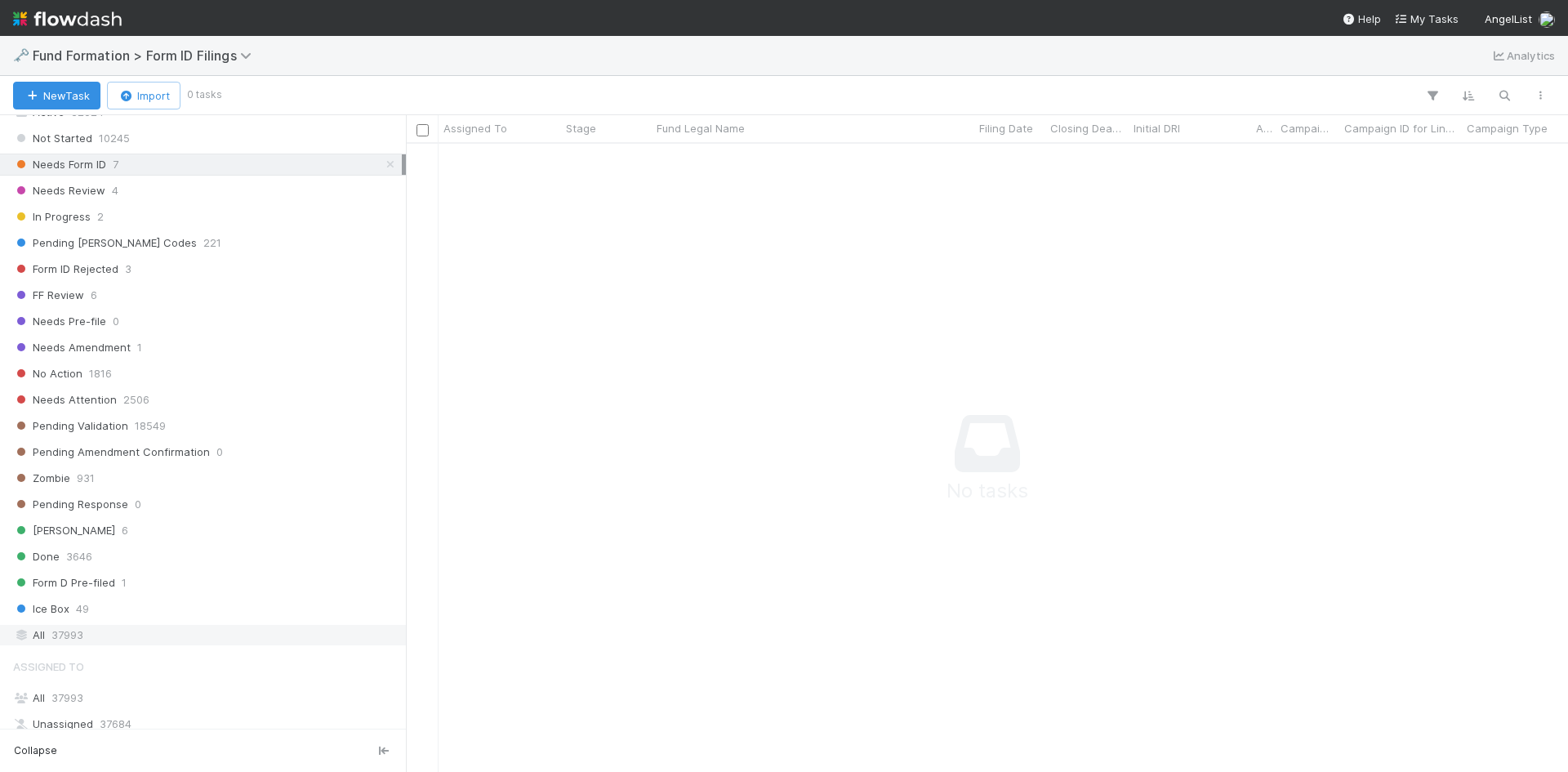
scroll to position [547, 0]
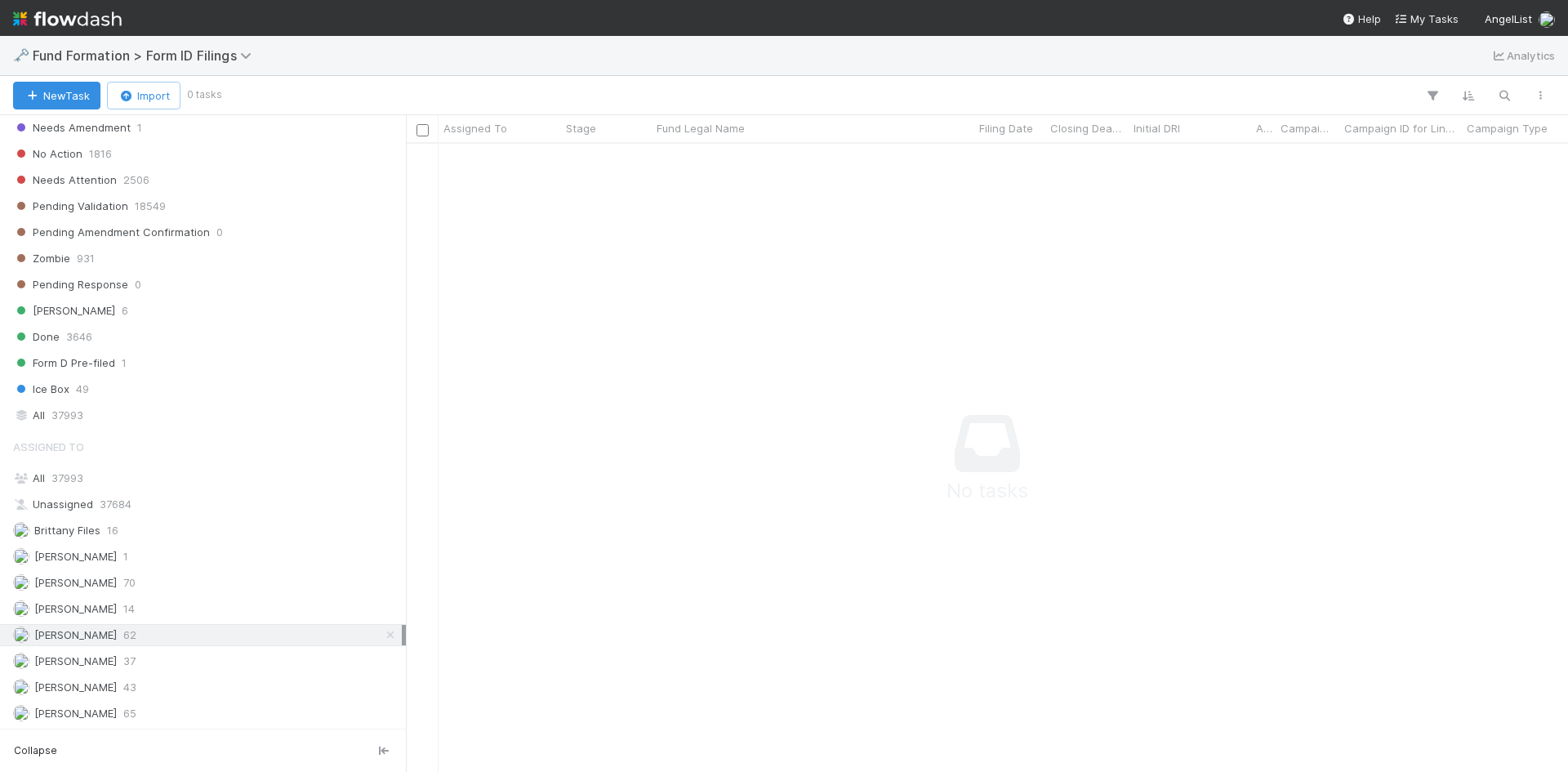
drag, startPoint x: 378, startPoint y: 632, endPoint x: 375, endPoint y: 621, distance: 11.4
click at [382, 632] on icon at bounding box center [390, 635] width 17 height 11
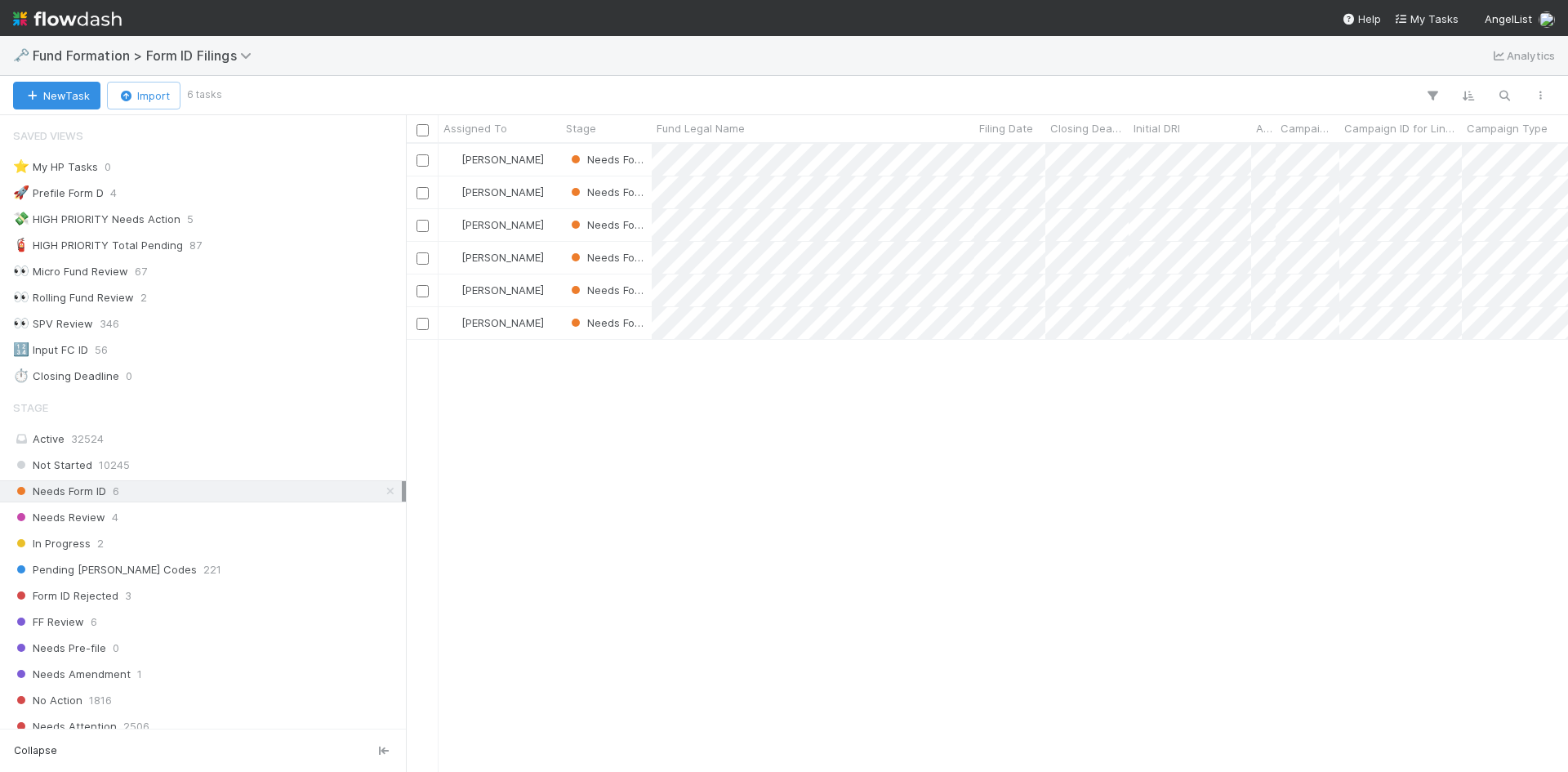
scroll to position [616, 1150]
click at [142, 60] on span "Fund Formation > Form ID Filings" at bounding box center [146, 55] width 227 height 17
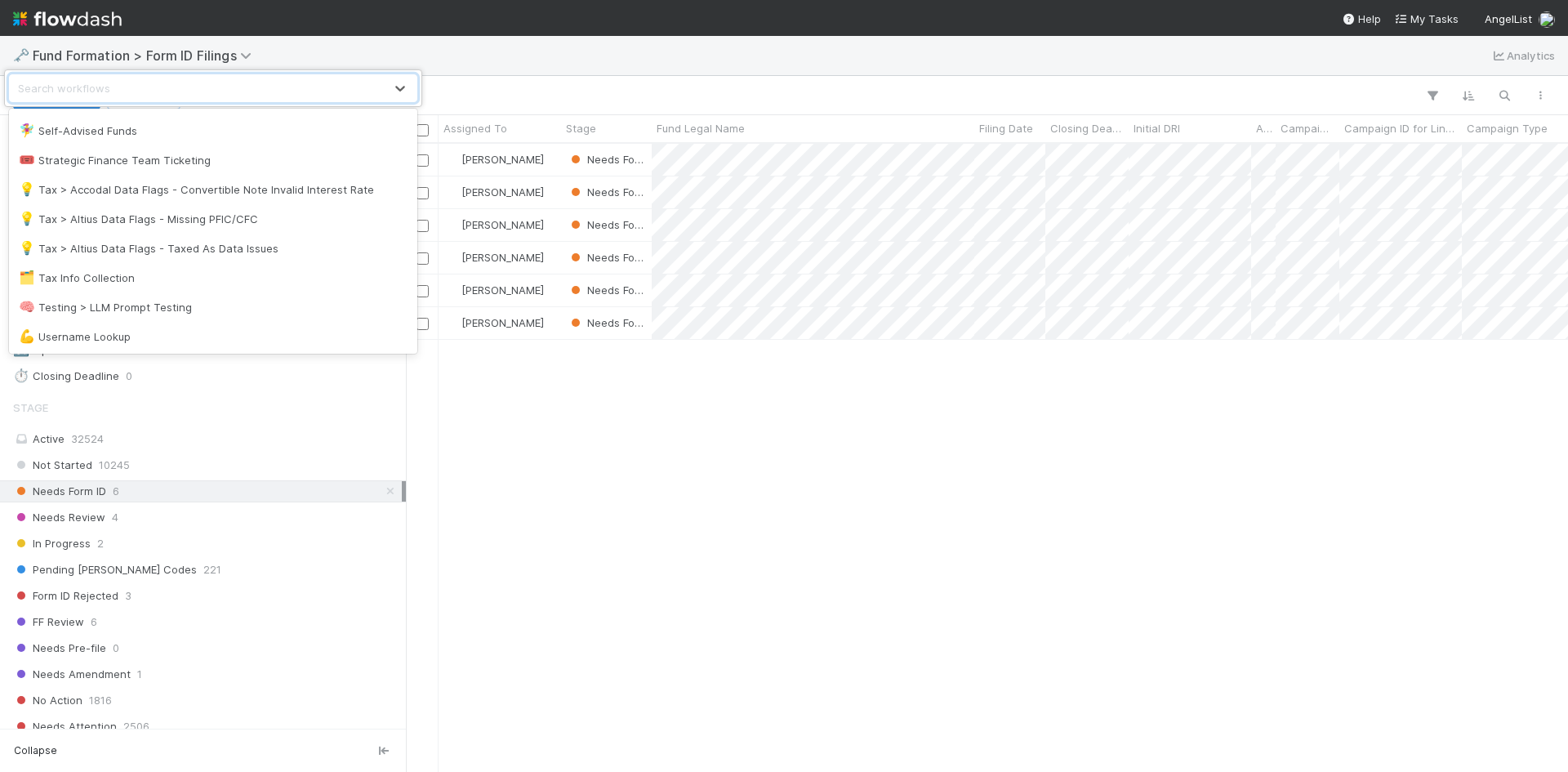
scroll to position [1277, 0]
click at [190, 277] on div "🗂️ Tax Info Collection" at bounding box center [213, 276] width 389 height 17
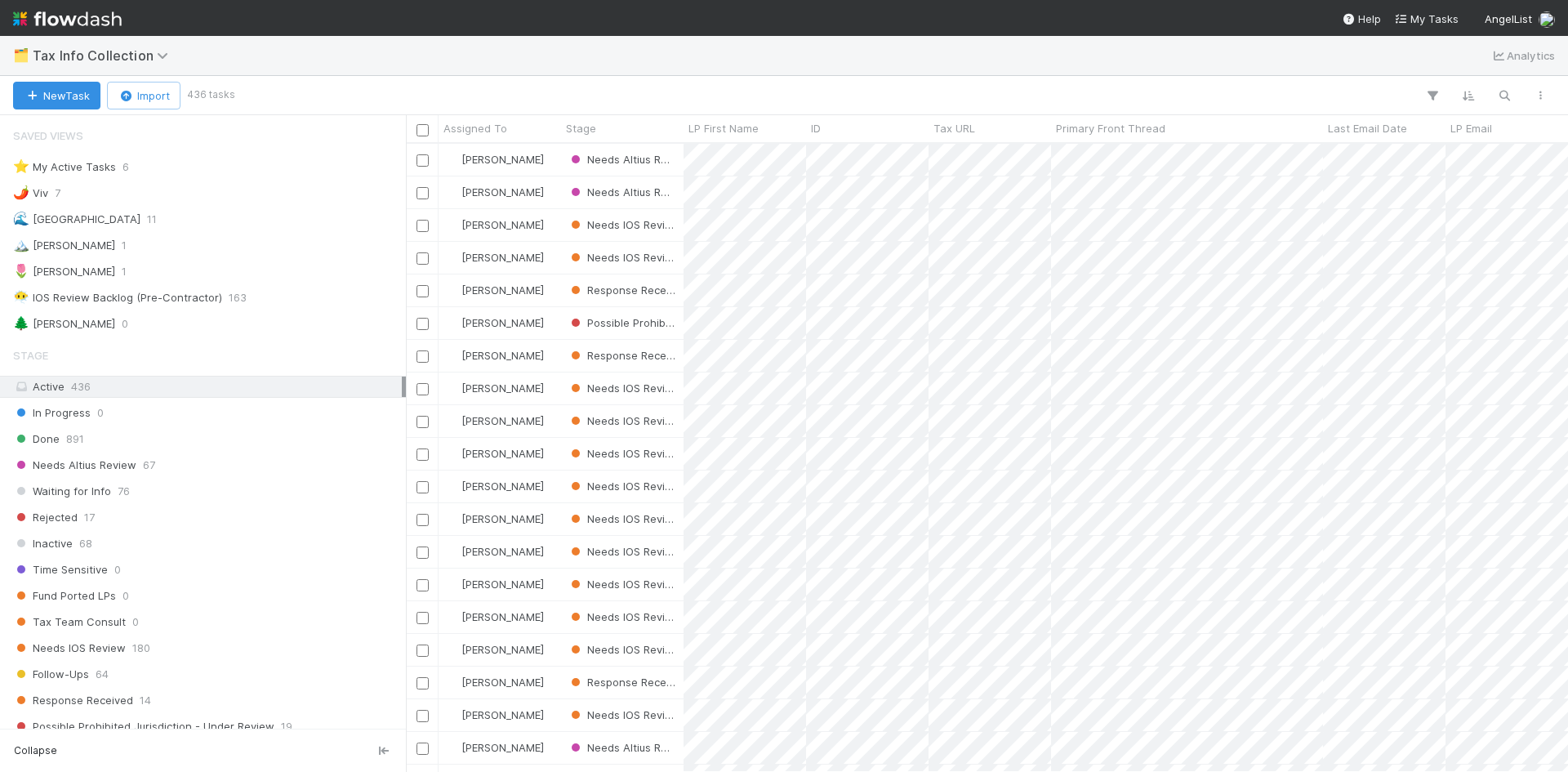
scroll to position [616, 1150]
click at [159, 263] on div "🌷 Meg 1" at bounding box center [207, 271] width 389 height 21
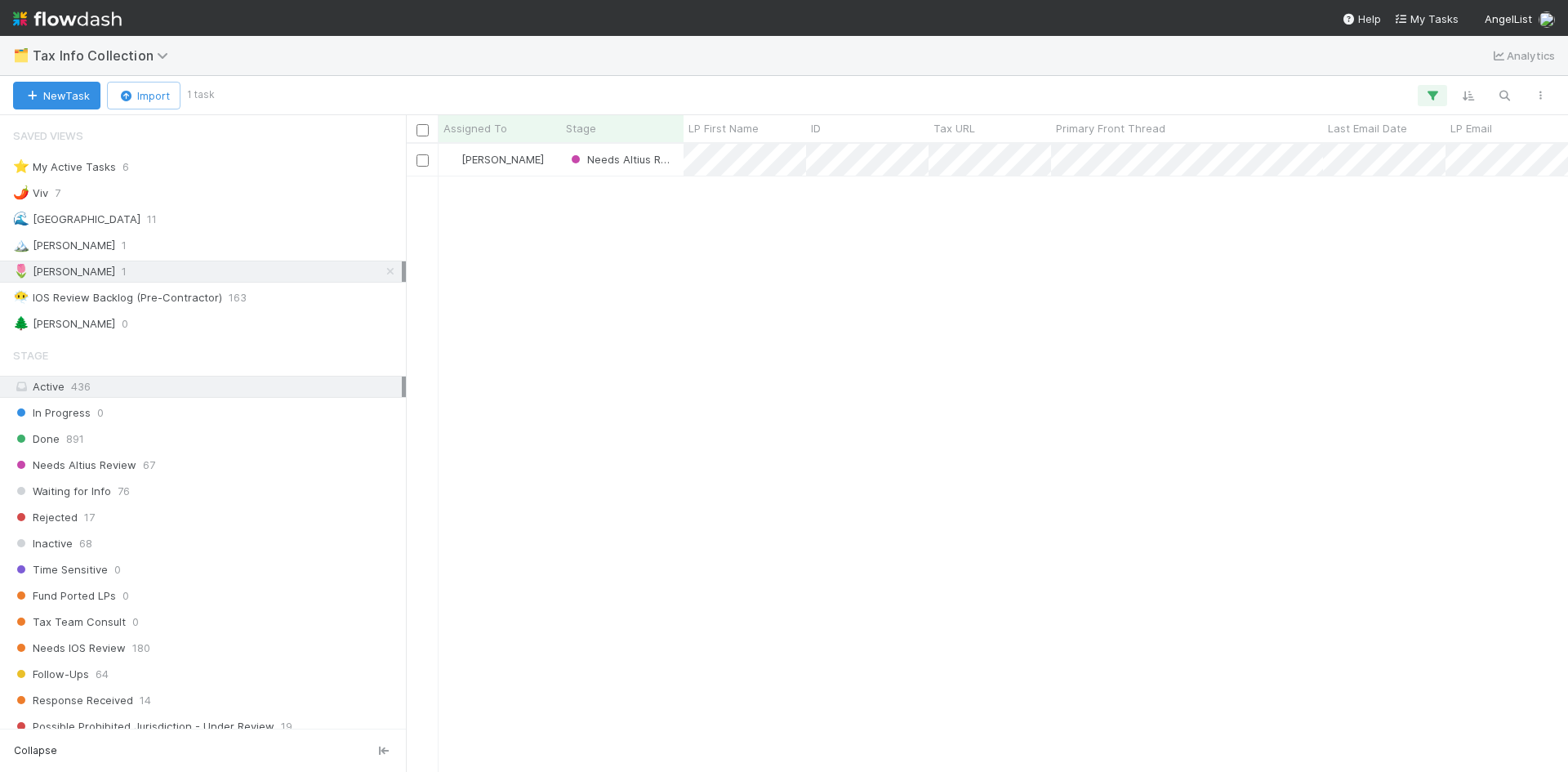
scroll to position [616, 1150]
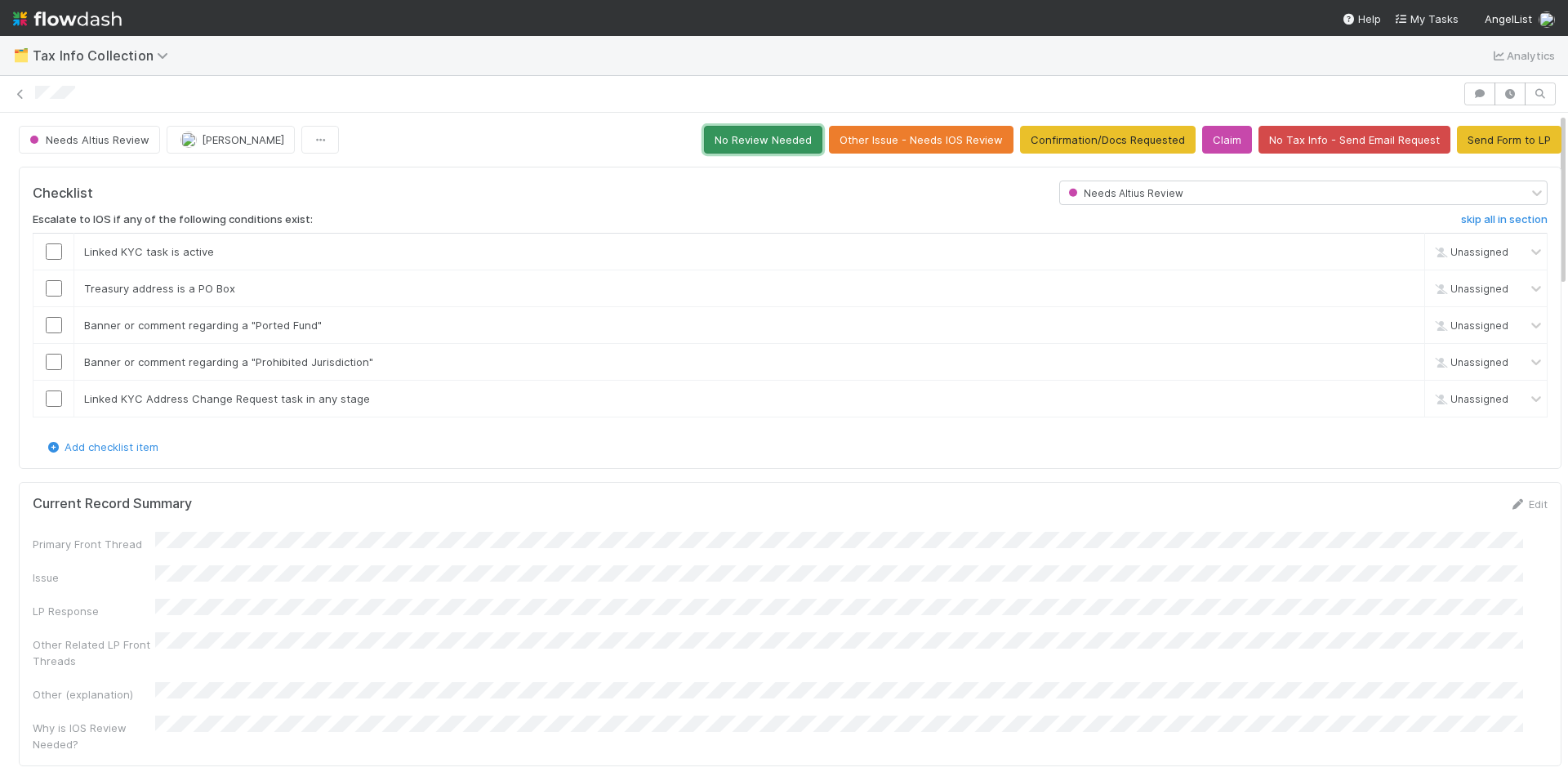
click at [771, 148] on button "No Review Needed" at bounding box center [763, 139] width 118 height 28
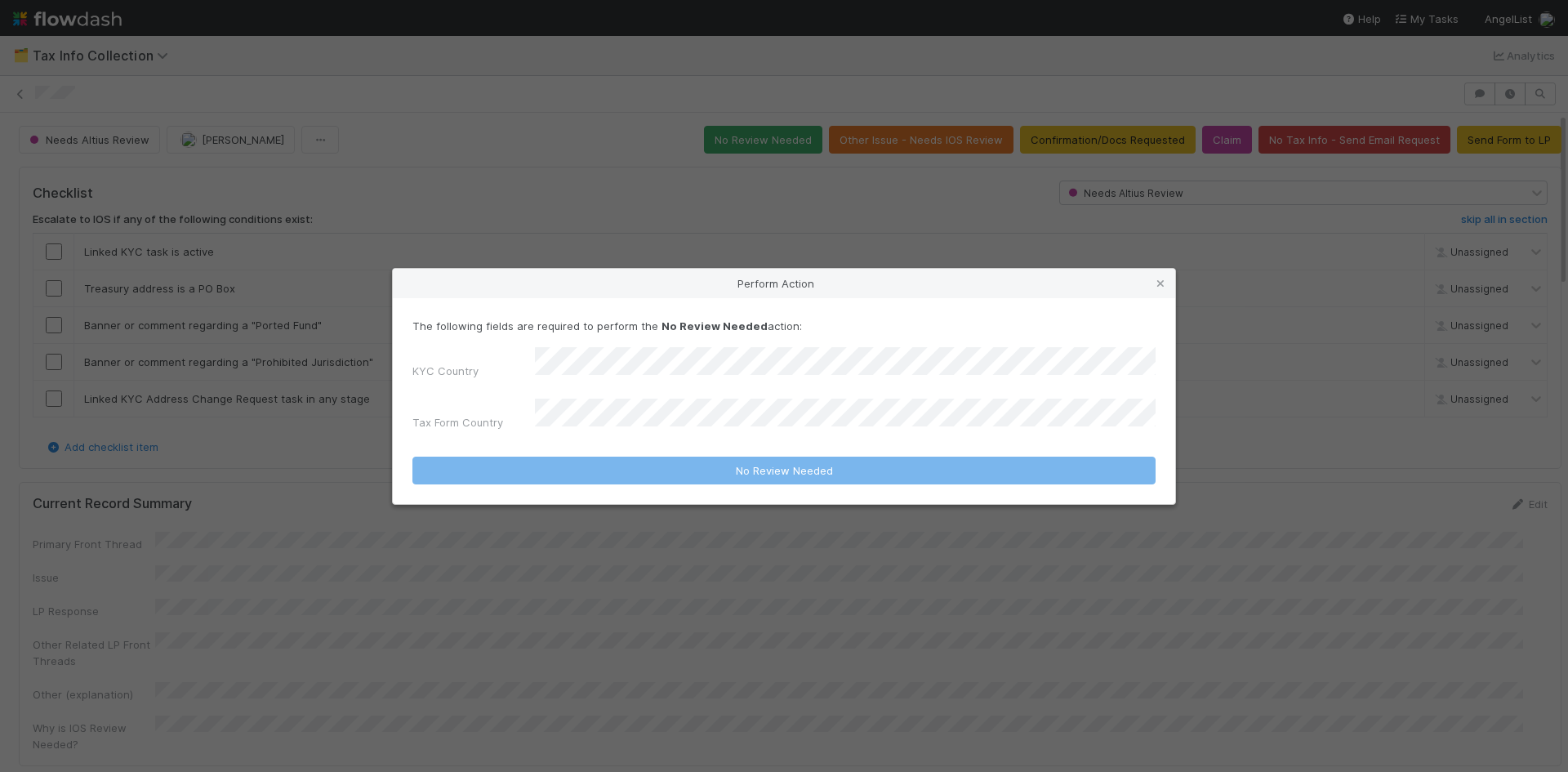
click at [877, 195] on div "Perform Action The following fields are required to perform the No Review Neede…" at bounding box center [784, 386] width 1568 height 772
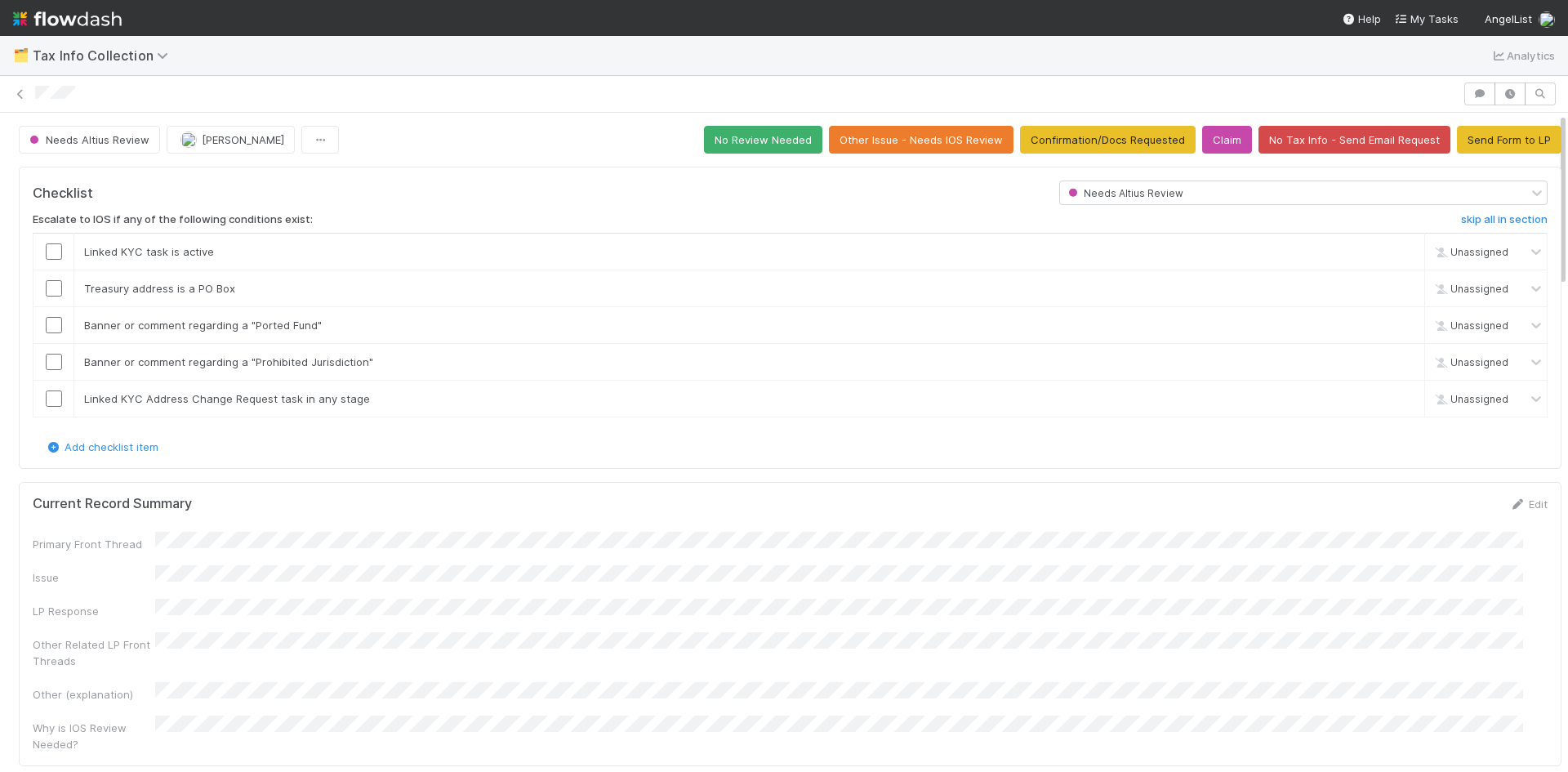
click at [504, 192] on div "Checklist" at bounding box center [534, 193] width 1026 height 25
click at [733, 133] on button "No Review Needed" at bounding box center [763, 139] width 118 height 28
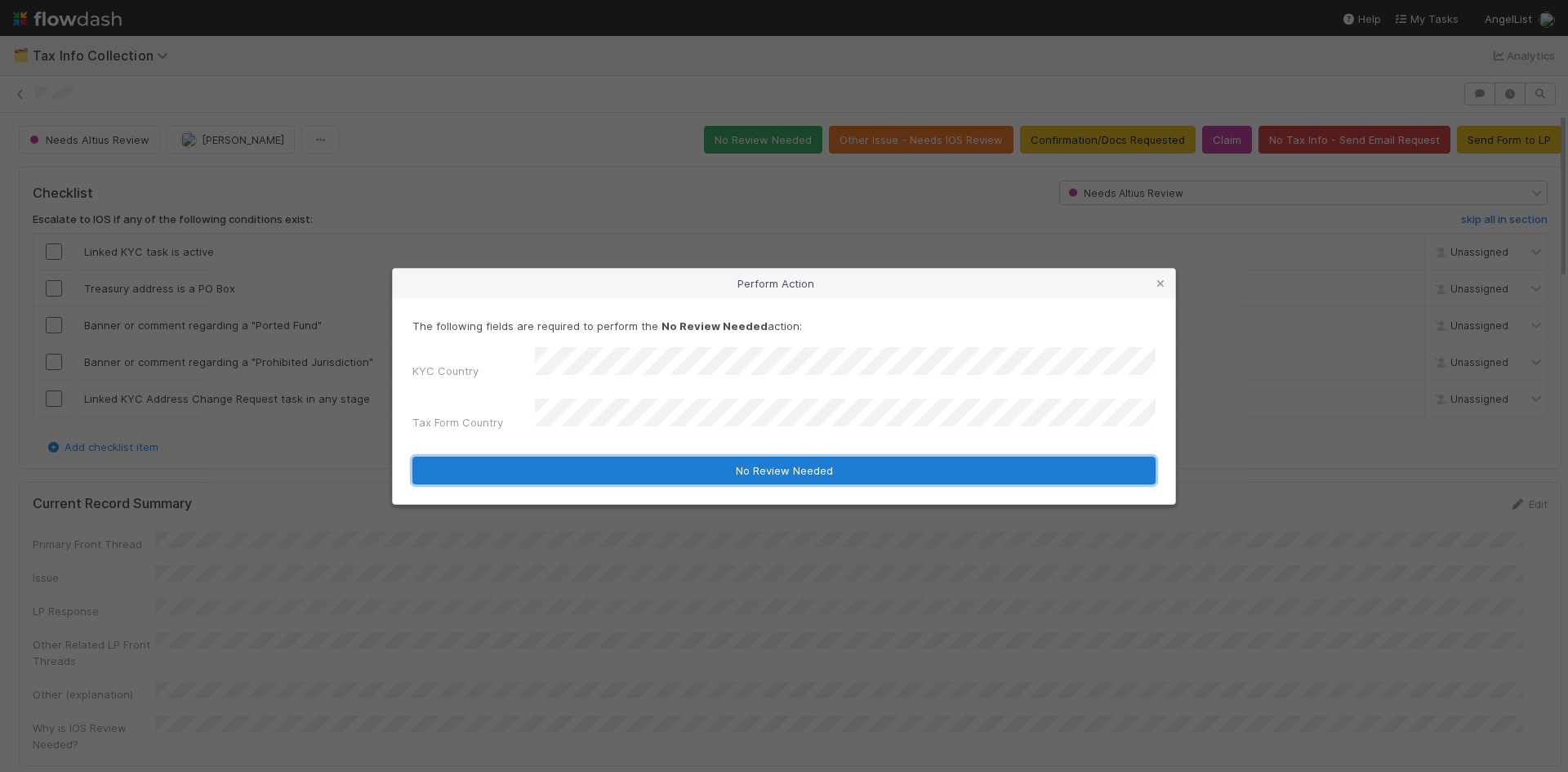
click at [641, 467] on button "No Review Needed" at bounding box center [784, 471] width 743 height 28
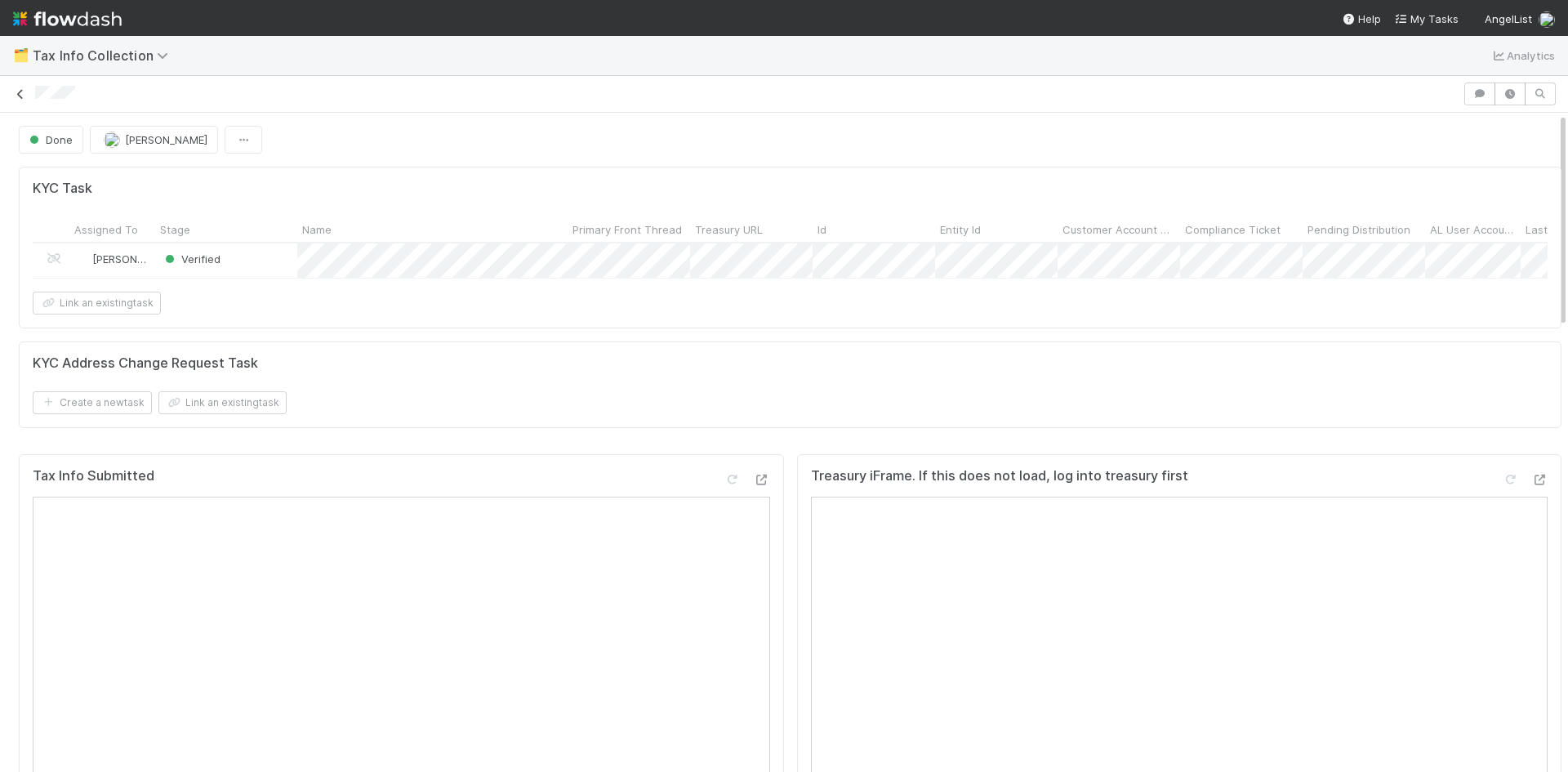
click at [15, 97] on icon at bounding box center [20, 94] width 17 height 11
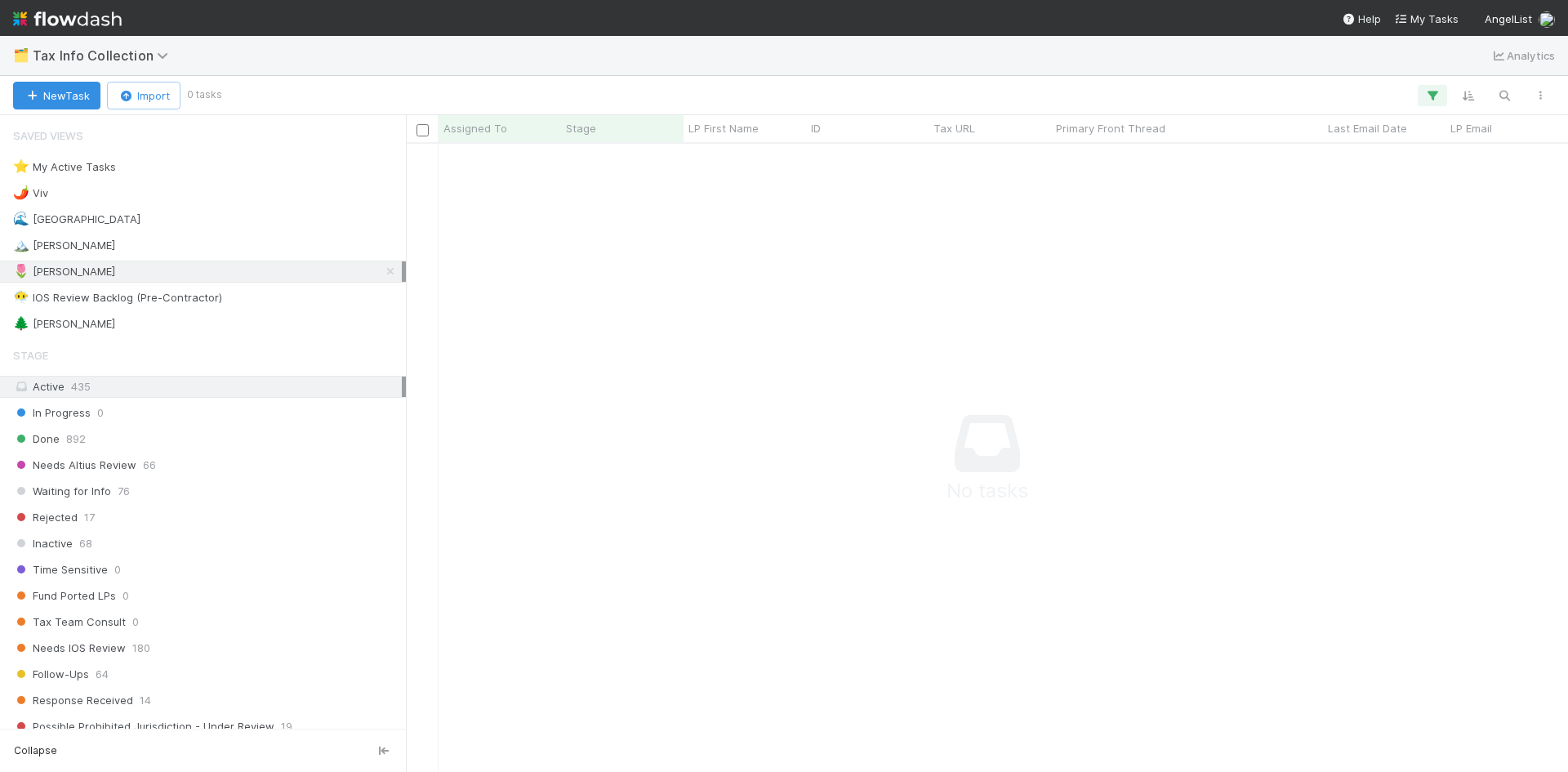
scroll to position [603, 1150]
click at [117, 55] on span "Tax Info Collection" at bounding box center [105, 55] width 144 height 17
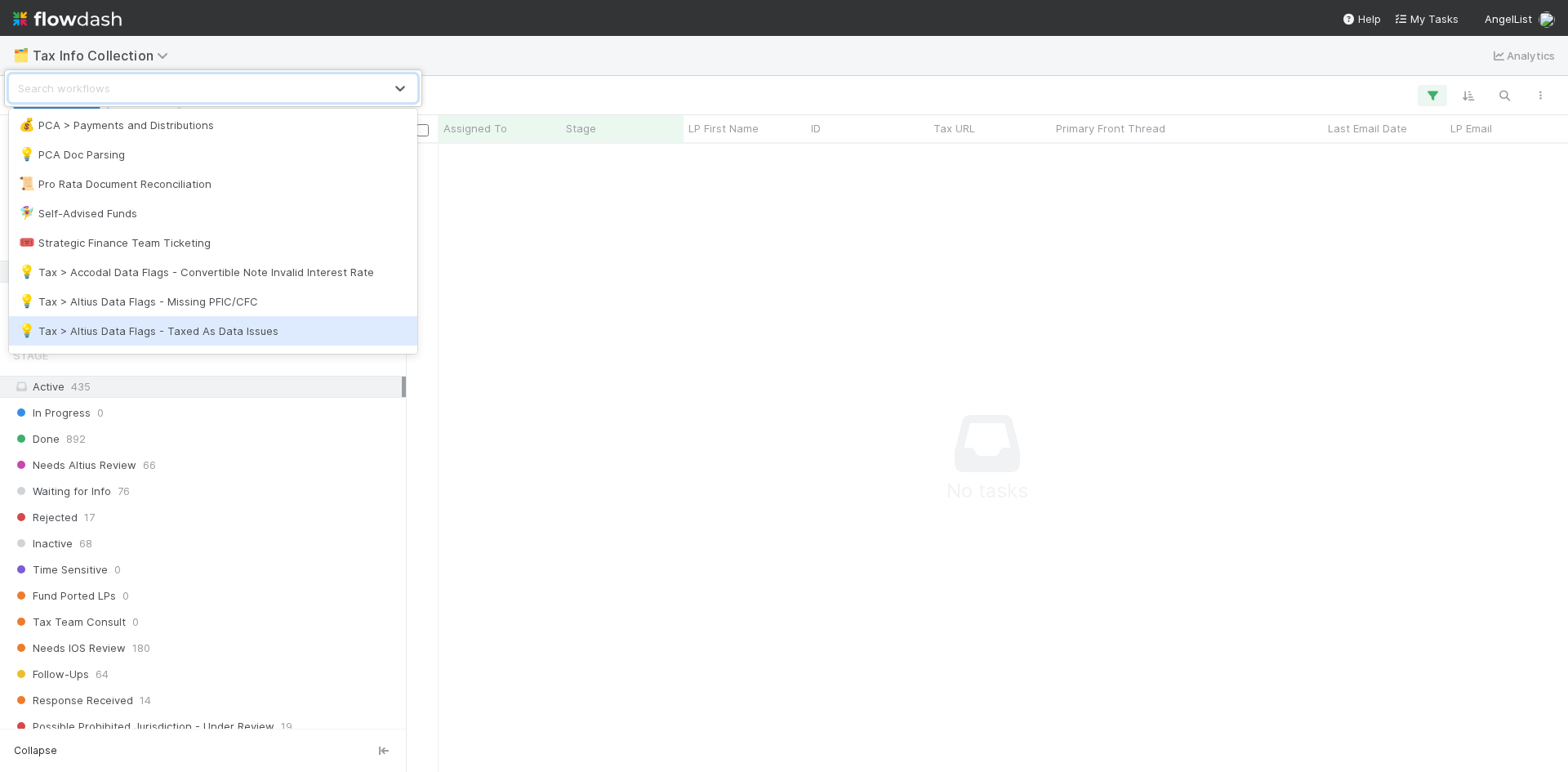
scroll to position [1196, 0]
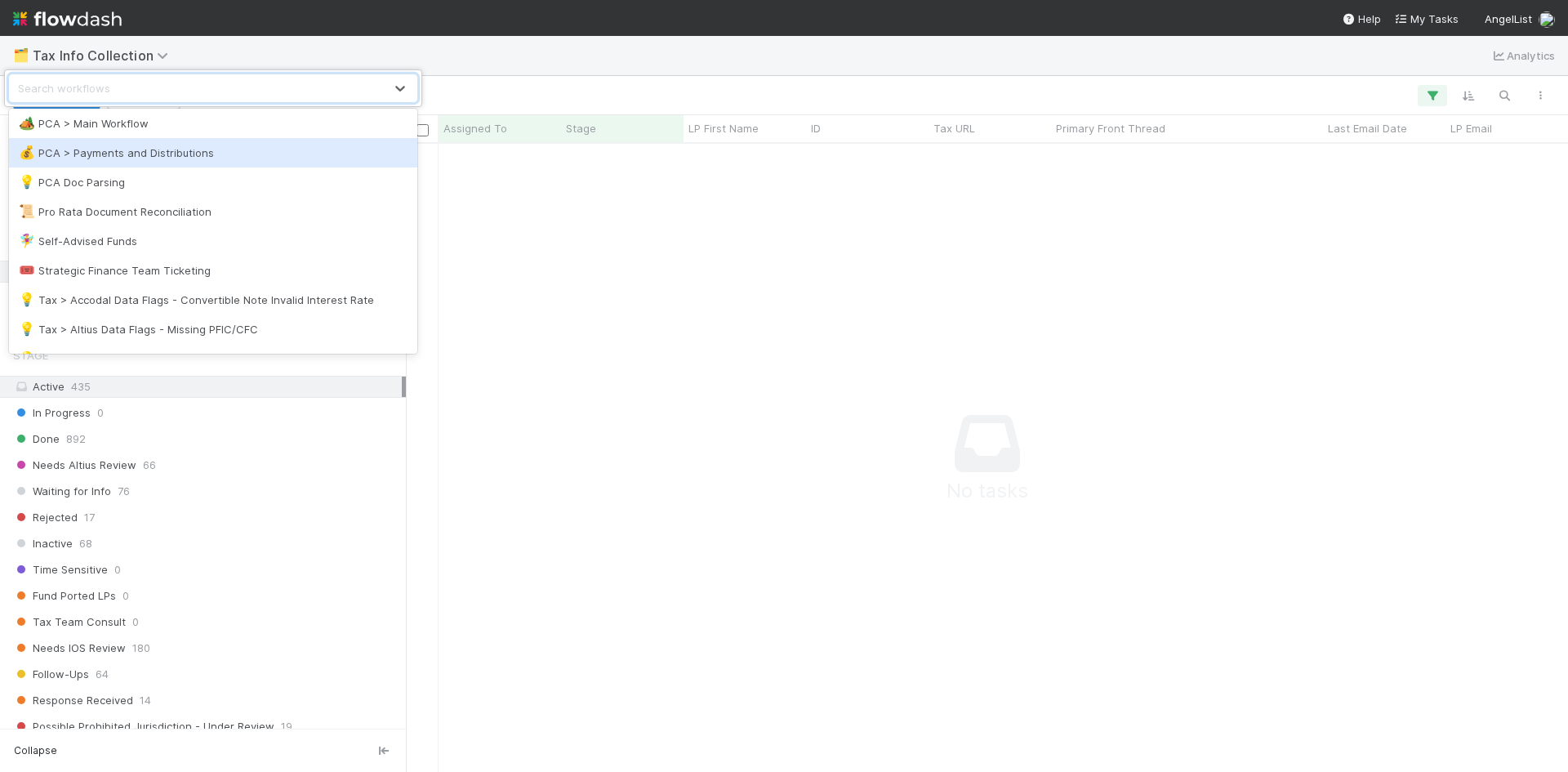
click at [152, 158] on div "💰 PCA > Payments and Distributions" at bounding box center [213, 152] width 389 height 17
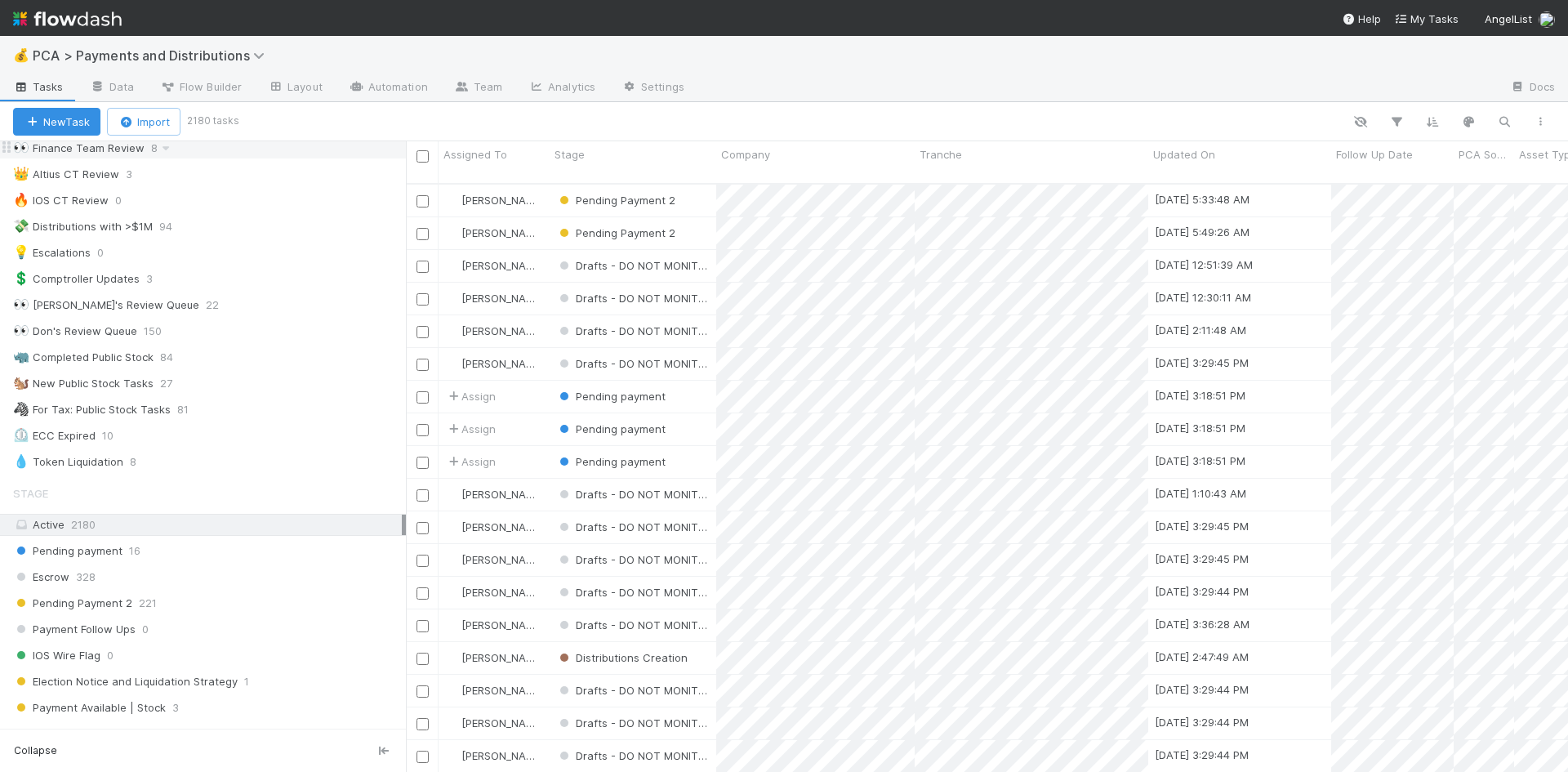
scroll to position [490, 0]
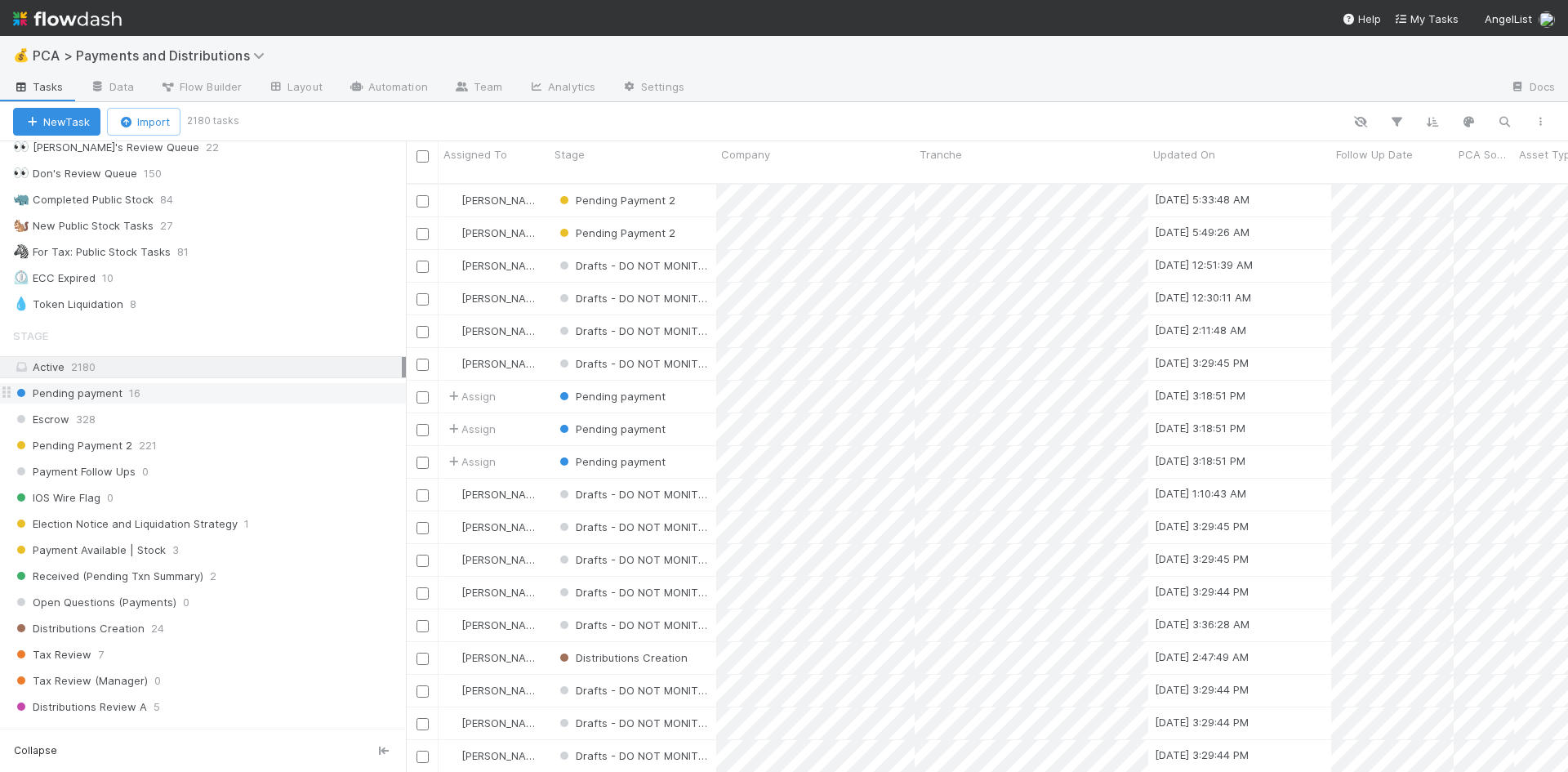
click at [209, 391] on div "Pending payment 16" at bounding box center [209, 393] width 393 height 21
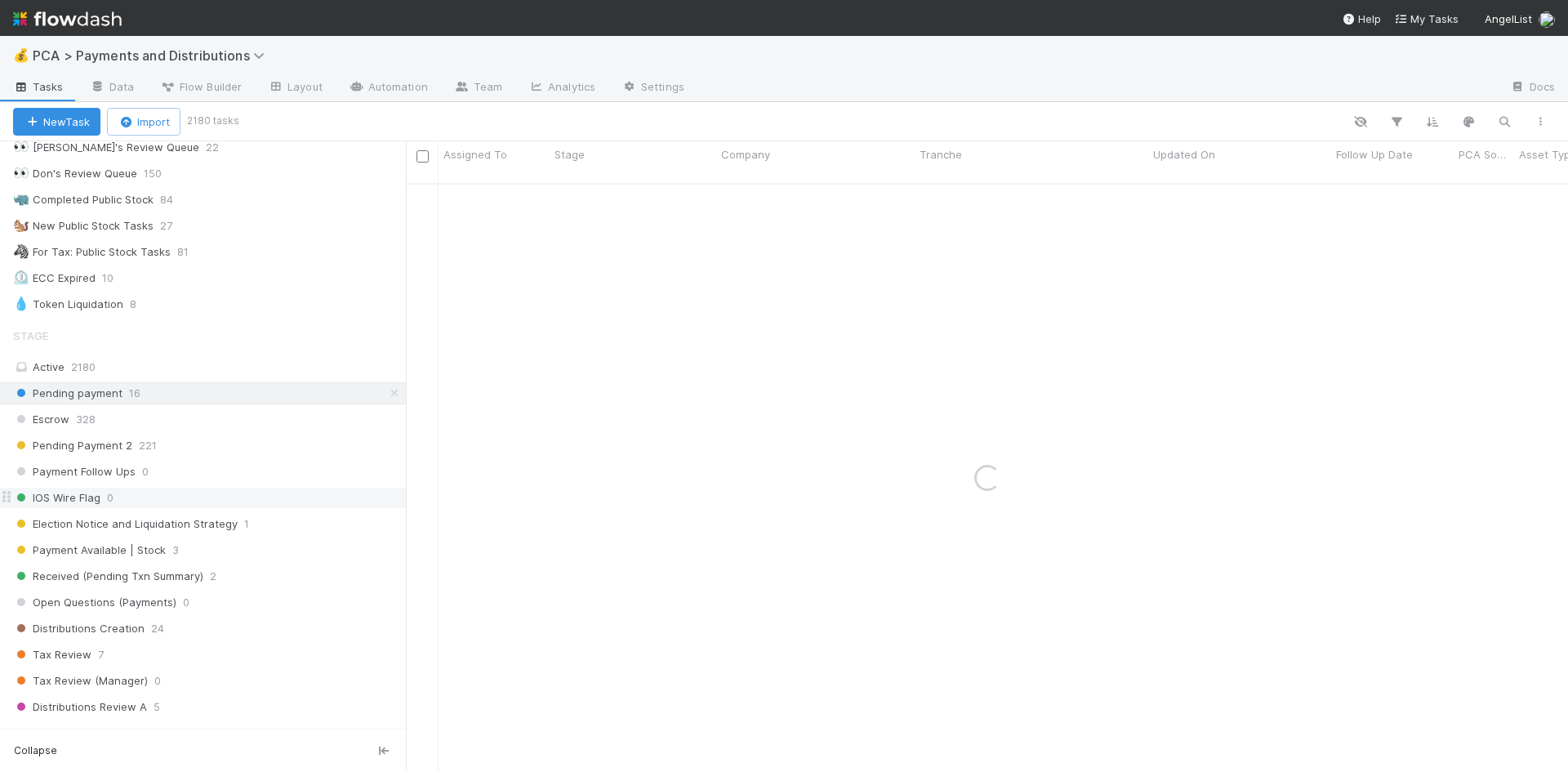
scroll to position [898, 0]
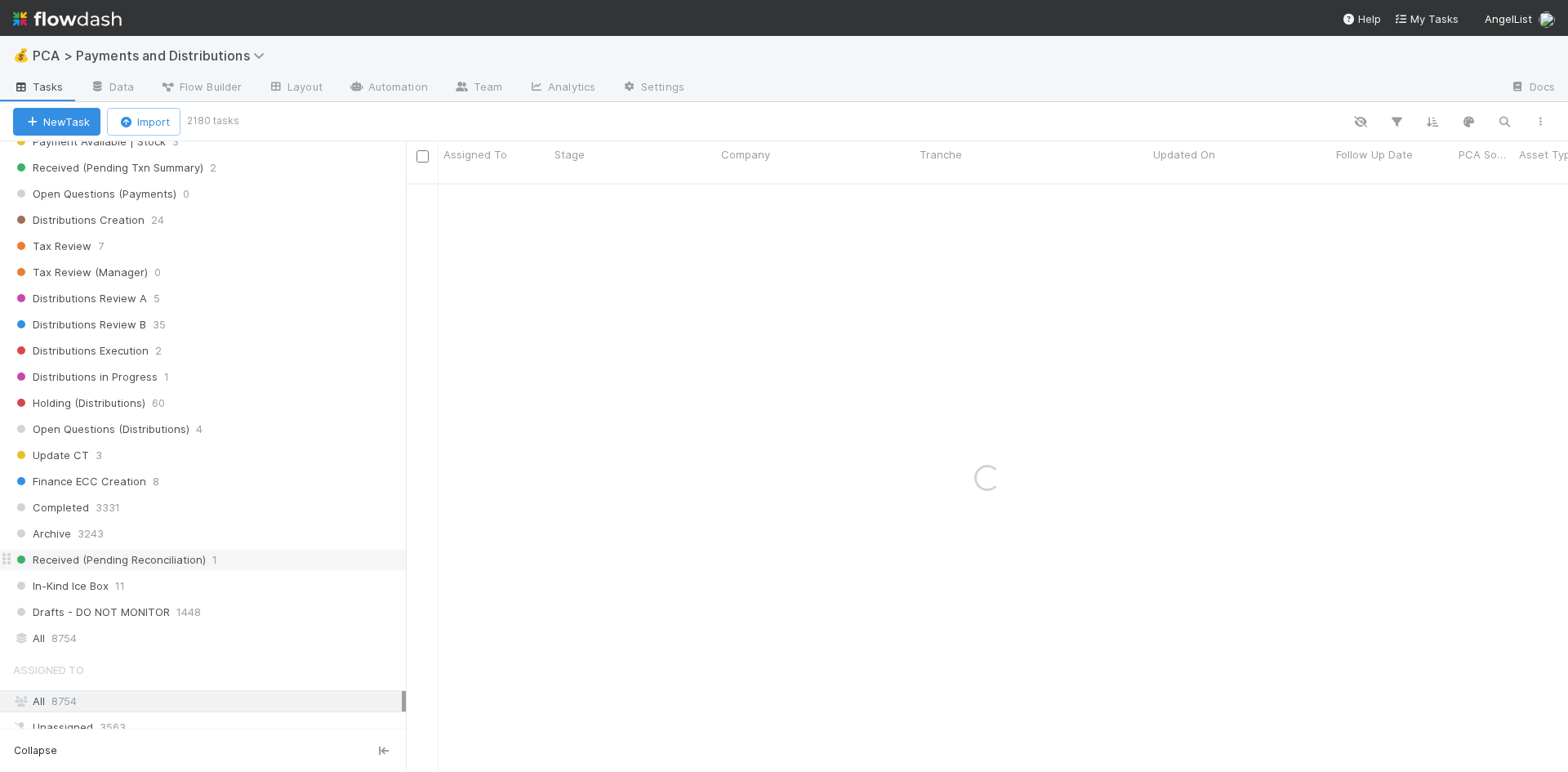
click at [242, 562] on div "Received (Pending Reconciliation) 1" at bounding box center [209, 560] width 393 height 21
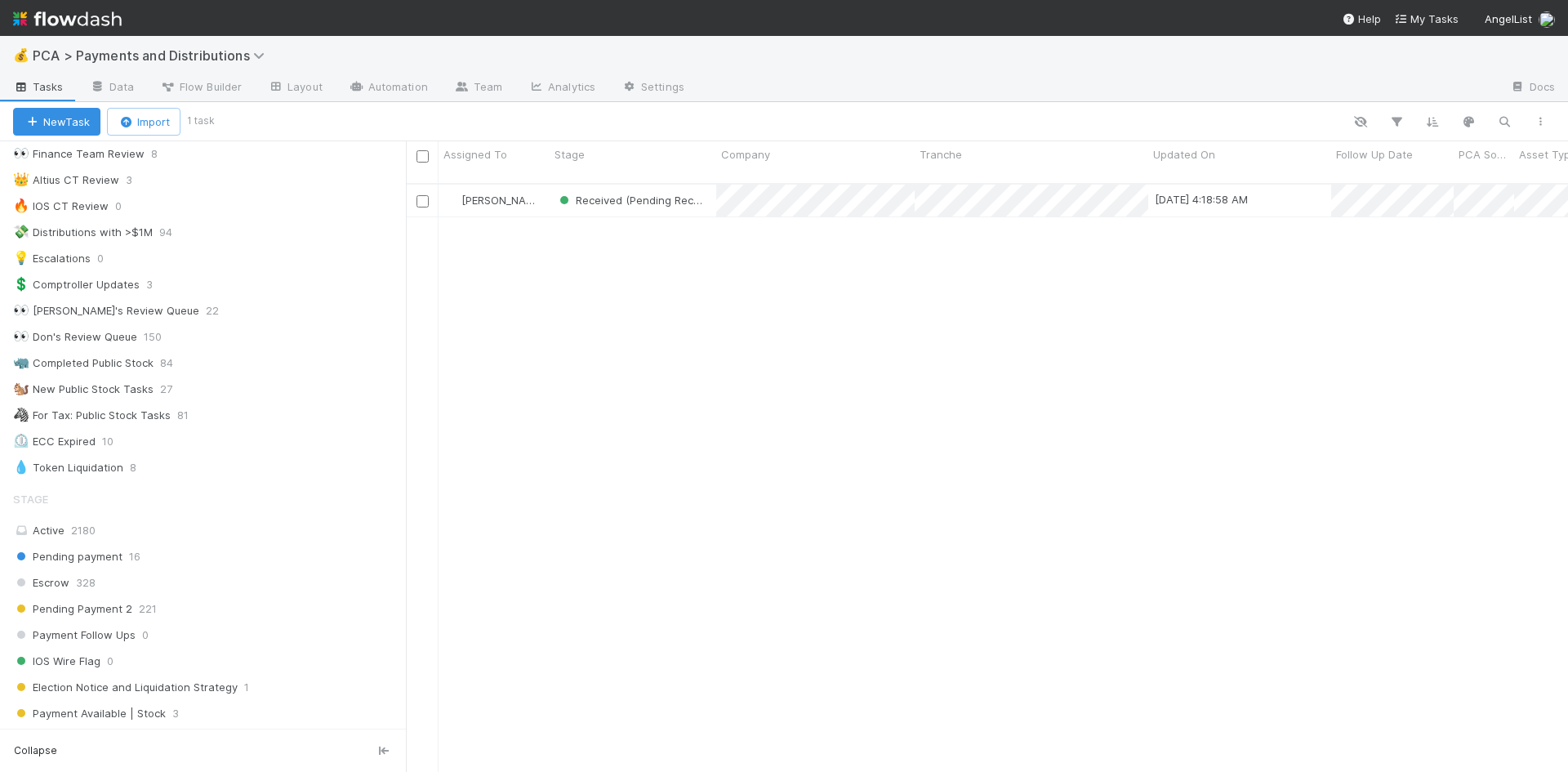
scroll to position [589, 1150]
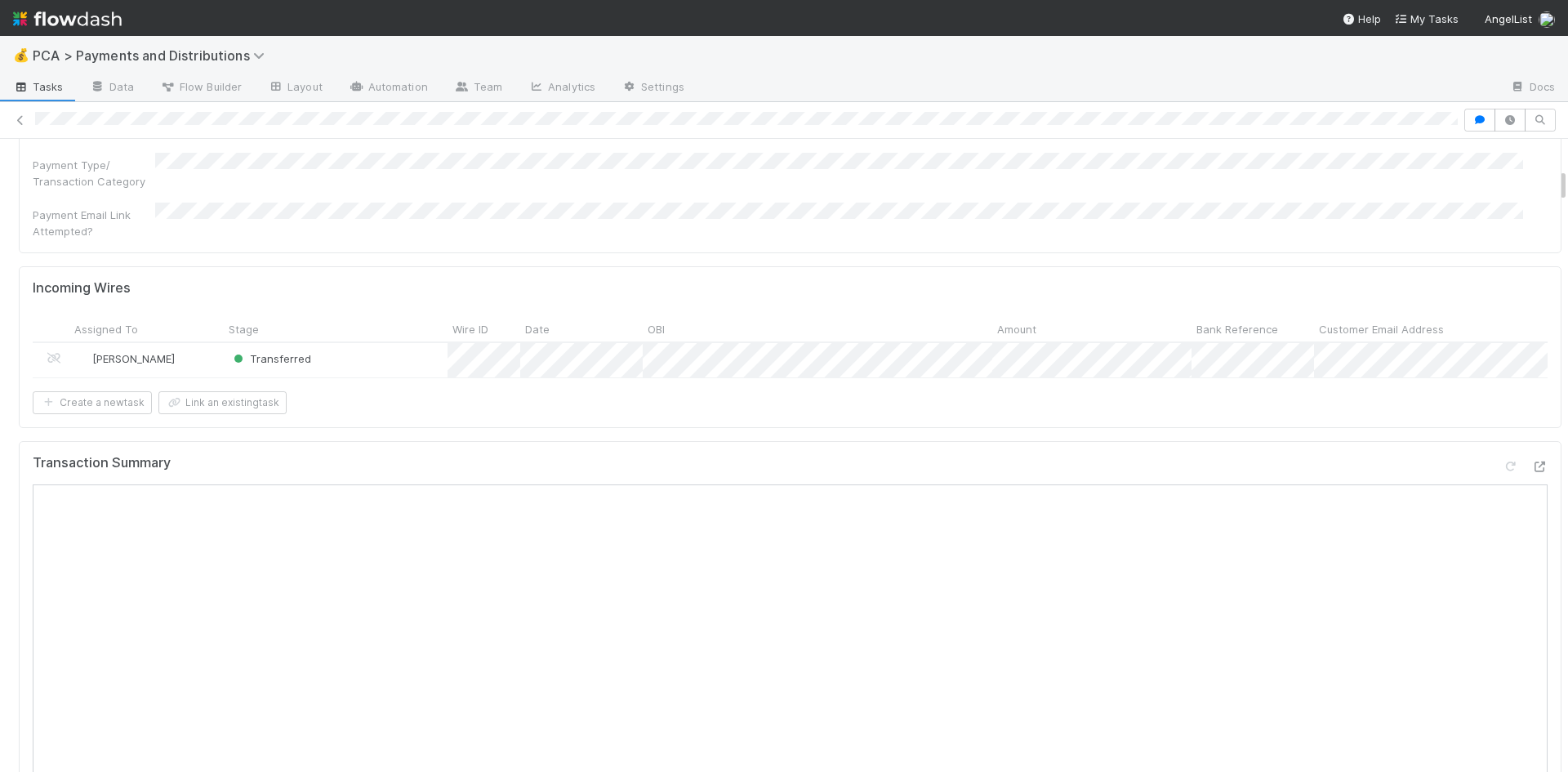
scroll to position [572, 0]
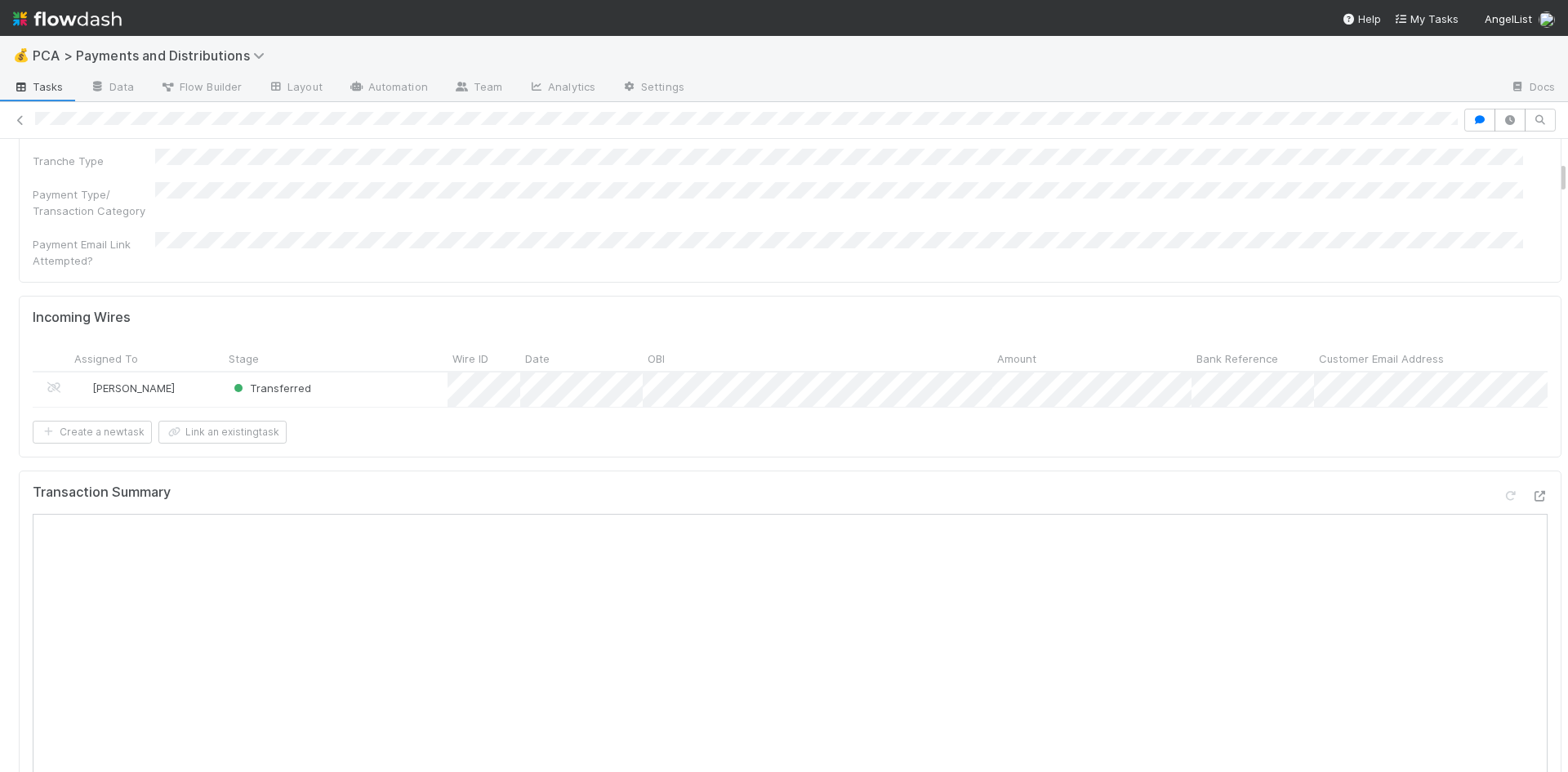
scroll to position [409, 0]
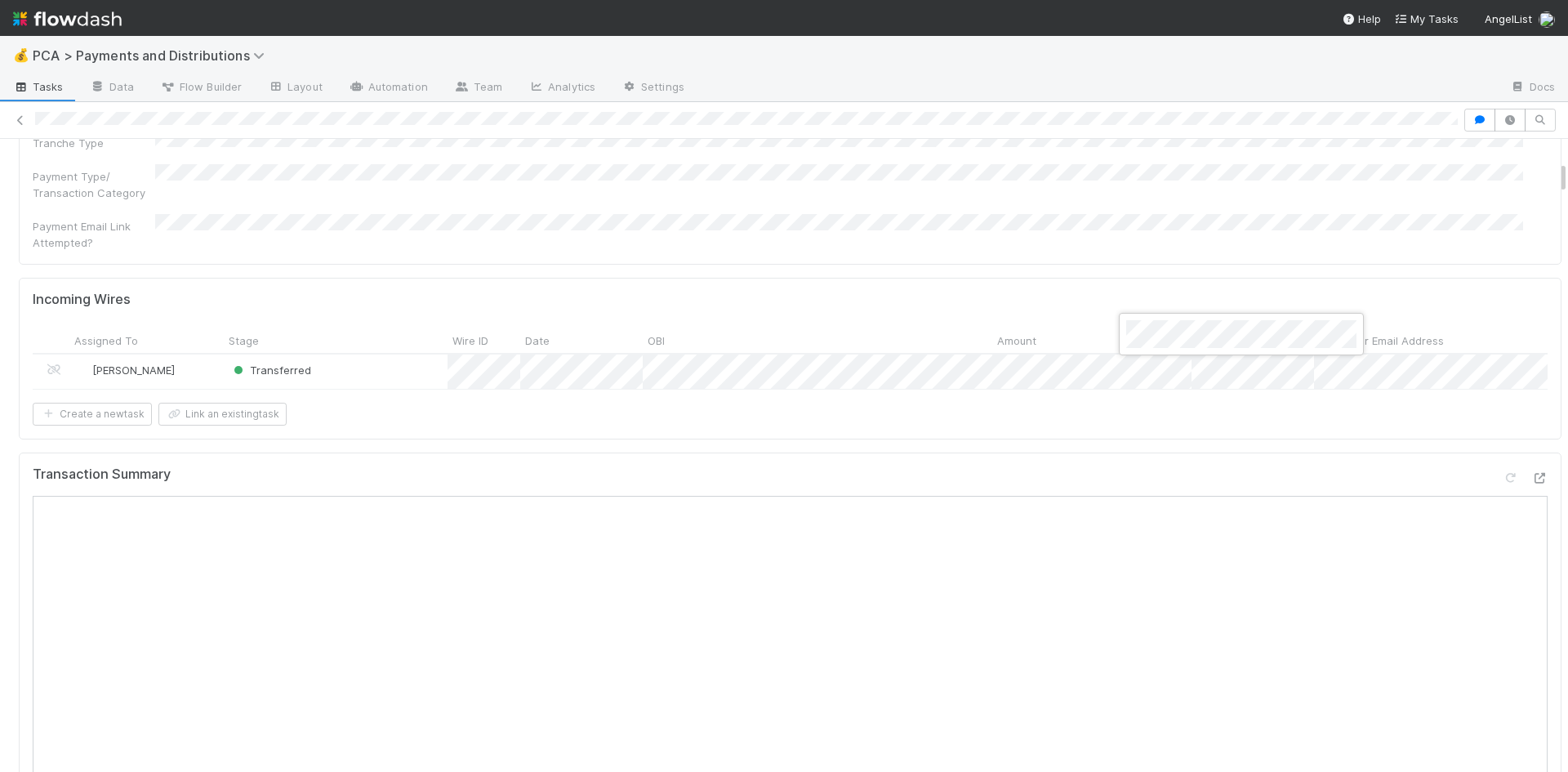
click at [1230, 516] on div at bounding box center [784, 386] width 1568 height 772
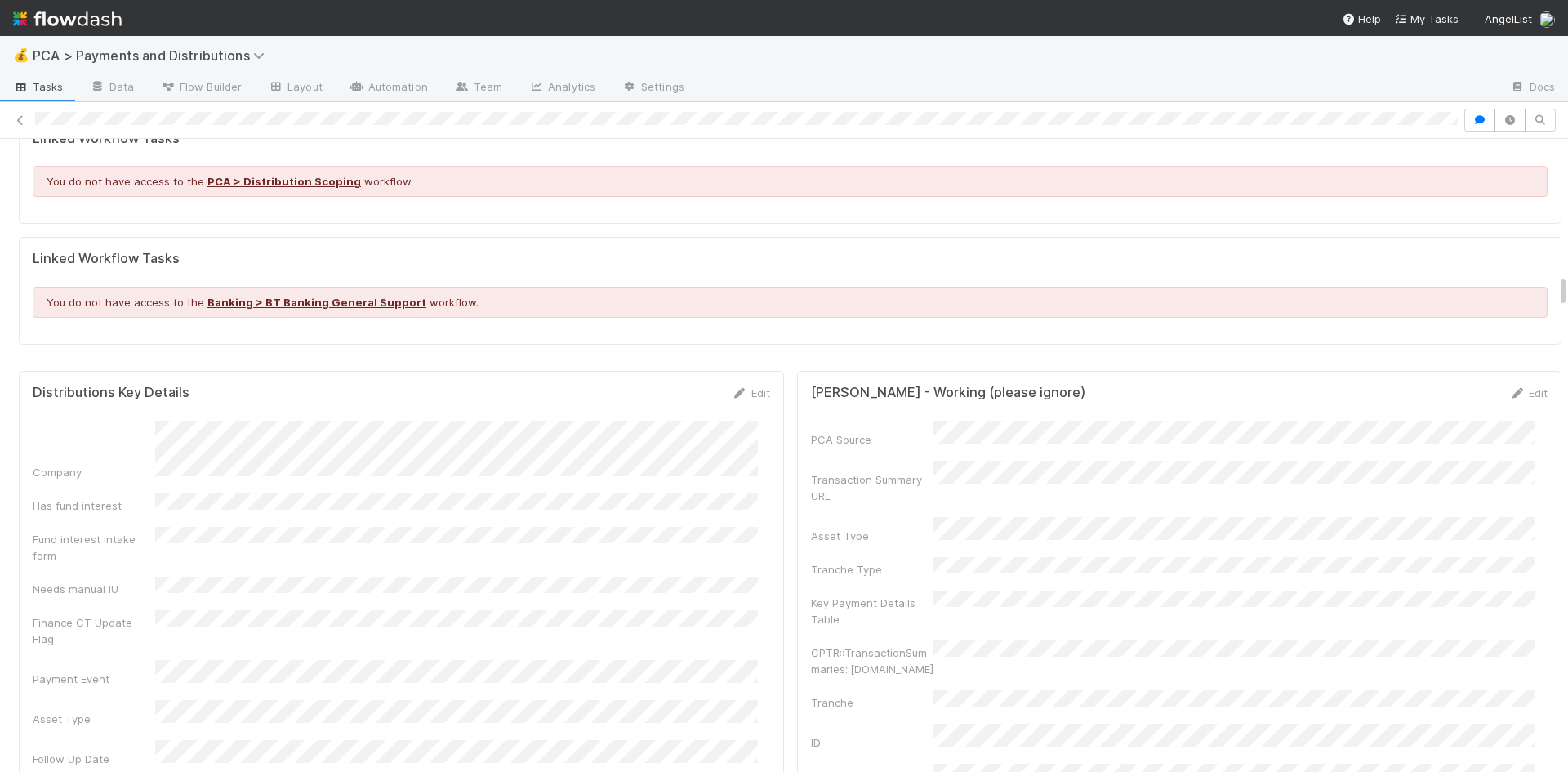
scroll to position [2532, 0]
click at [739, 390] on link "Edit" at bounding box center [750, 396] width 38 height 13
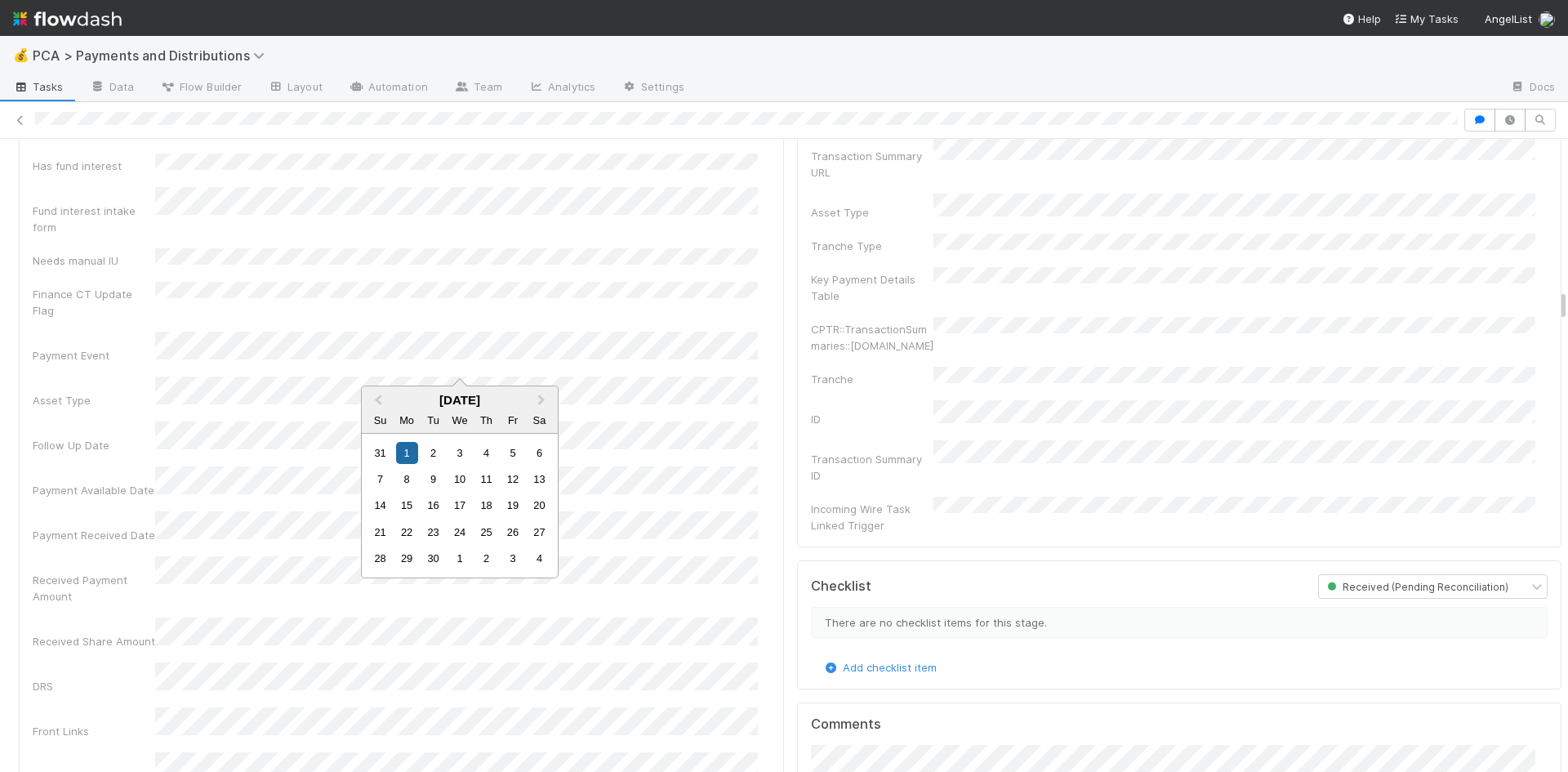
click at [41, 422] on div "Follow Up Date" at bounding box center [401, 437] width 737 height 32
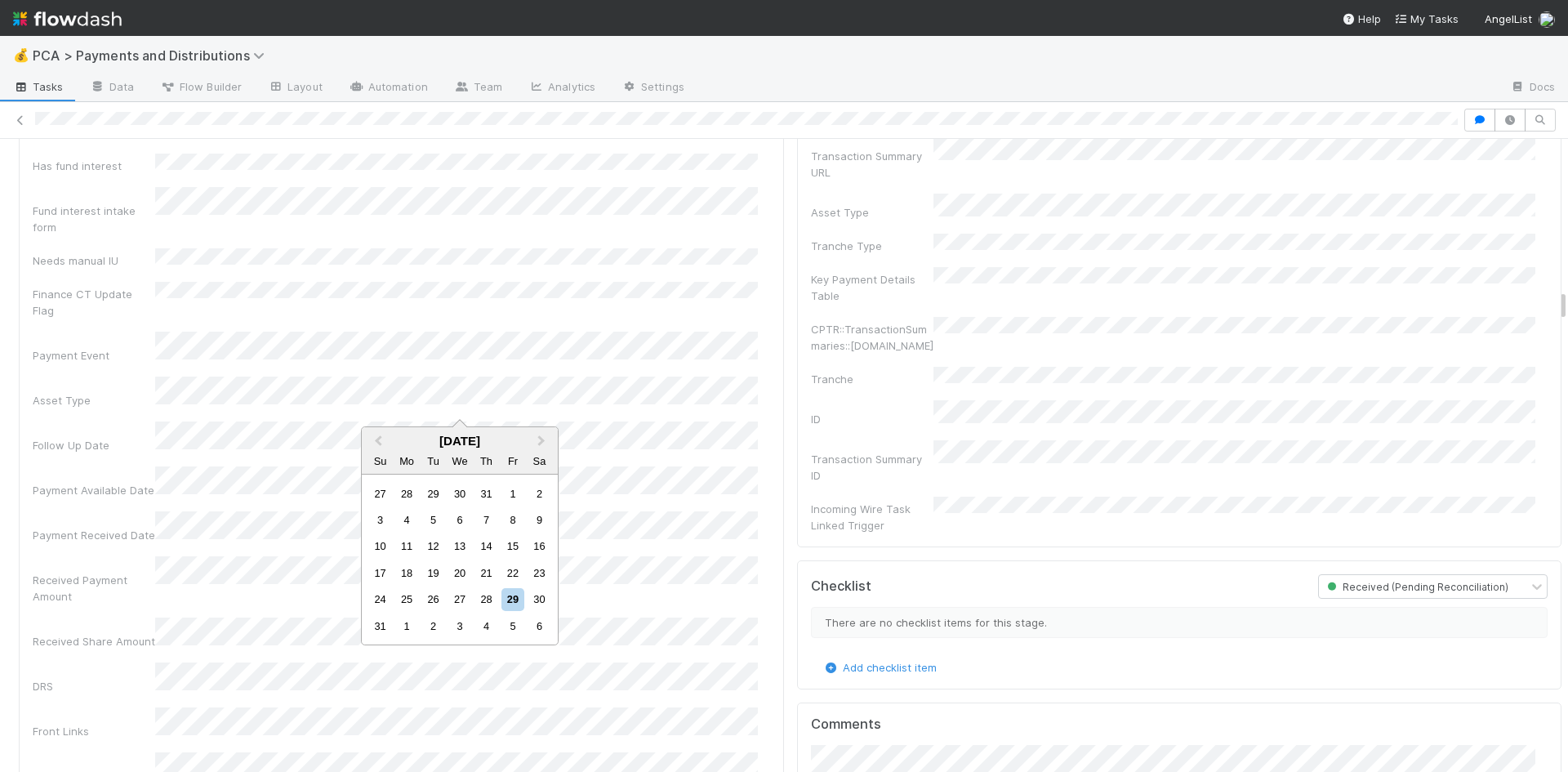
click at [414, 598] on div "25" at bounding box center [407, 599] width 22 height 22
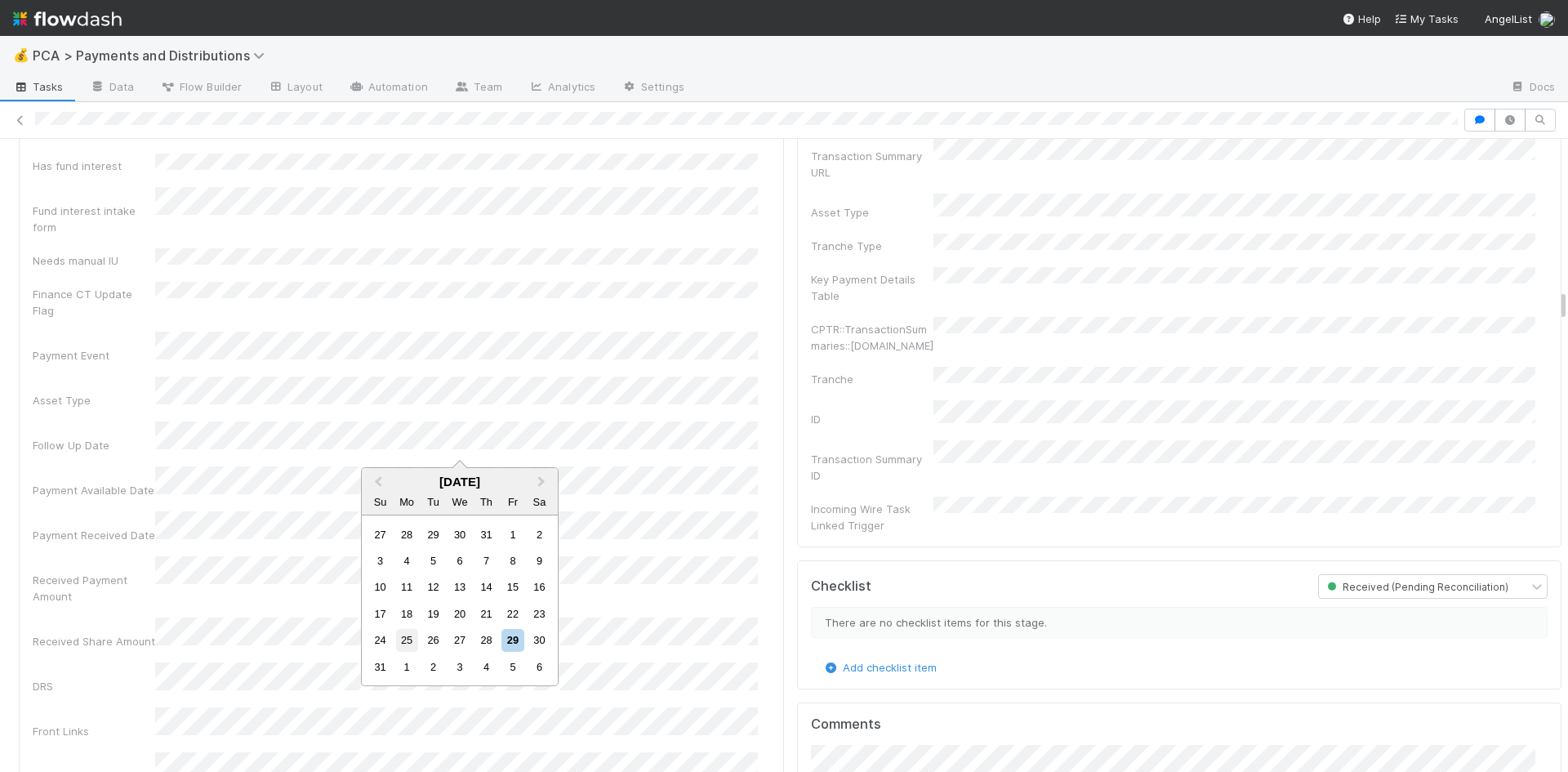
click at [410, 639] on div "25" at bounding box center [407, 640] width 22 height 22
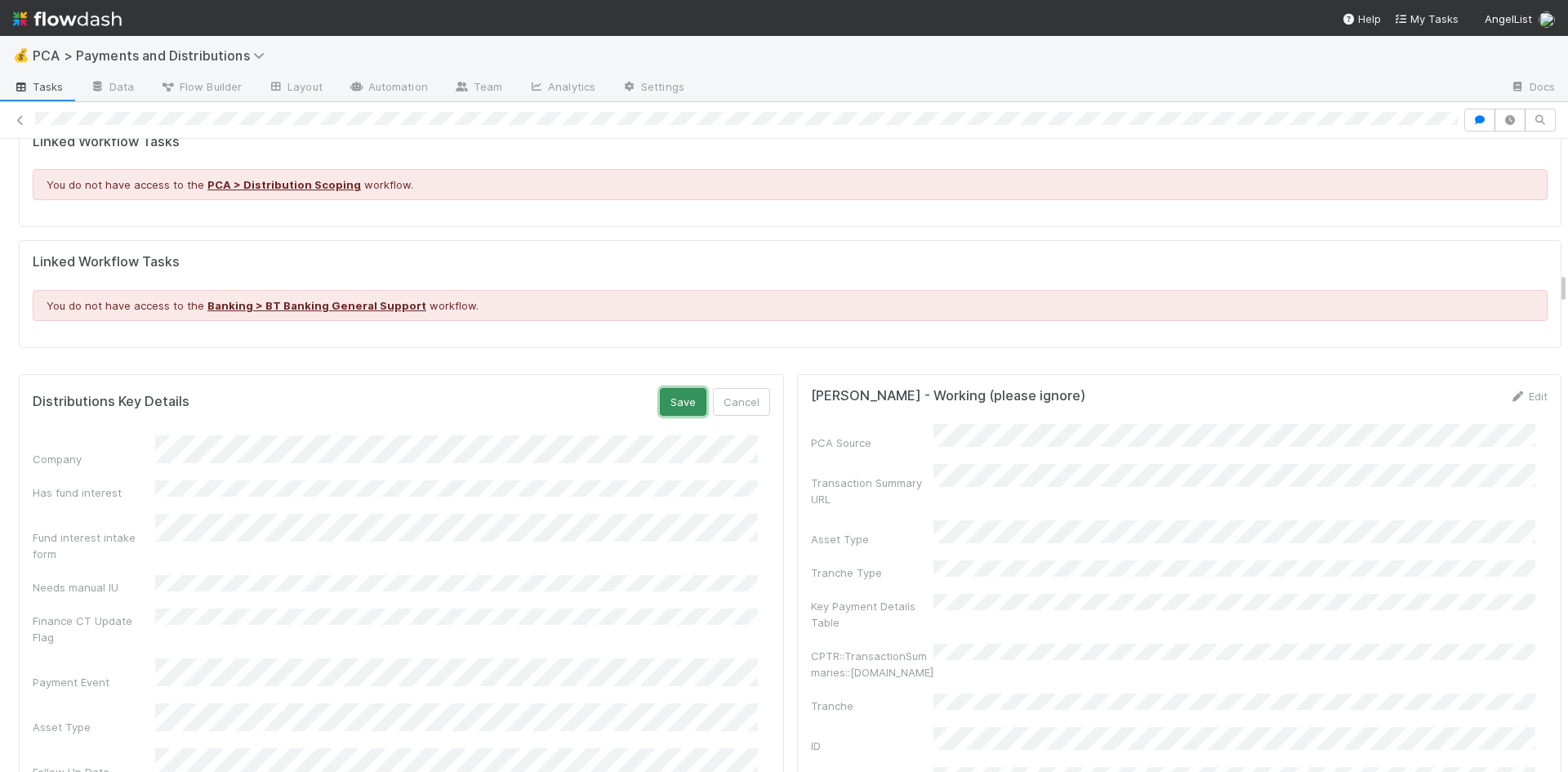
click at [660, 388] on button "Save" at bounding box center [683, 402] width 46 height 28
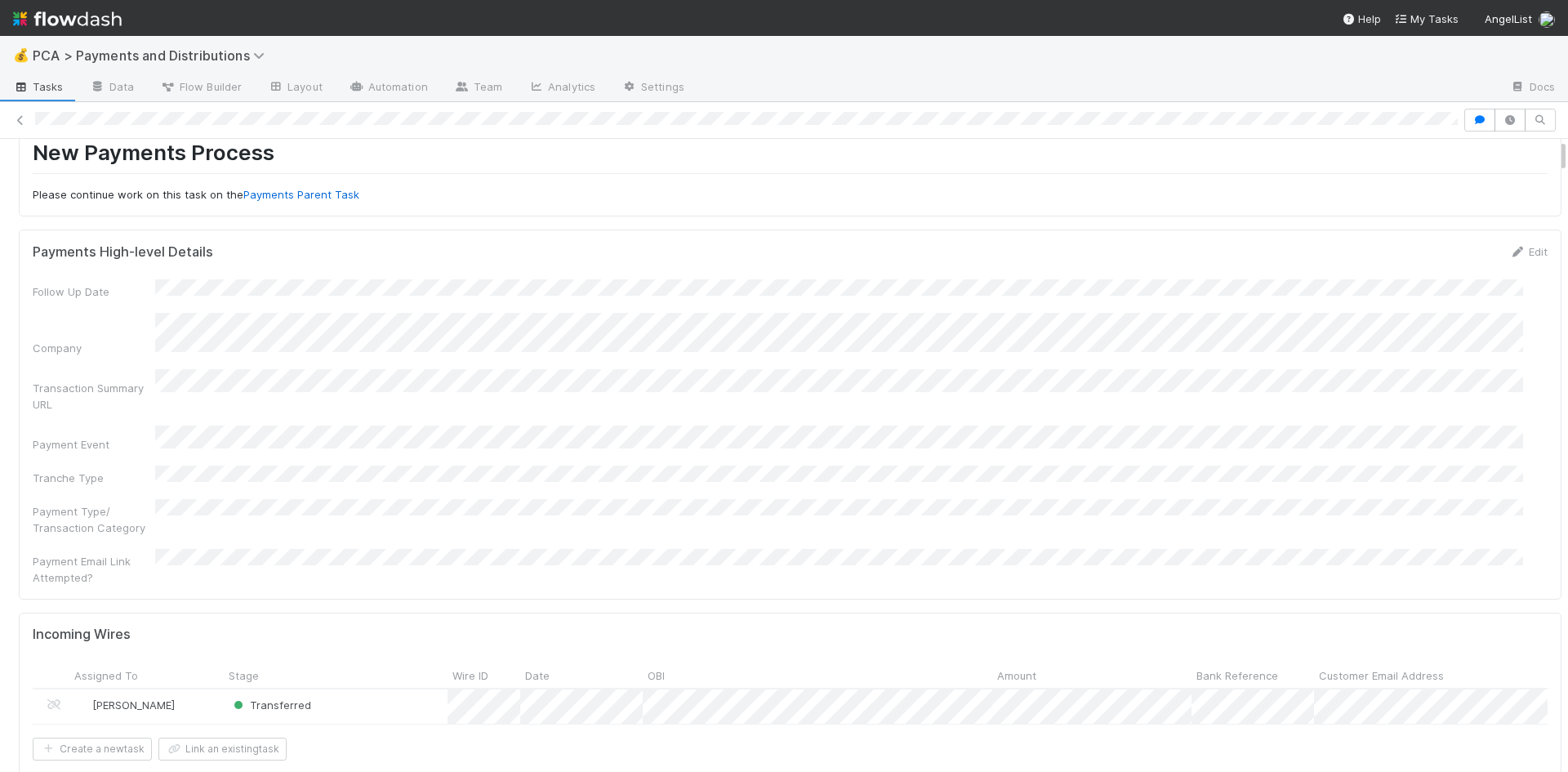
scroll to position [0, 0]
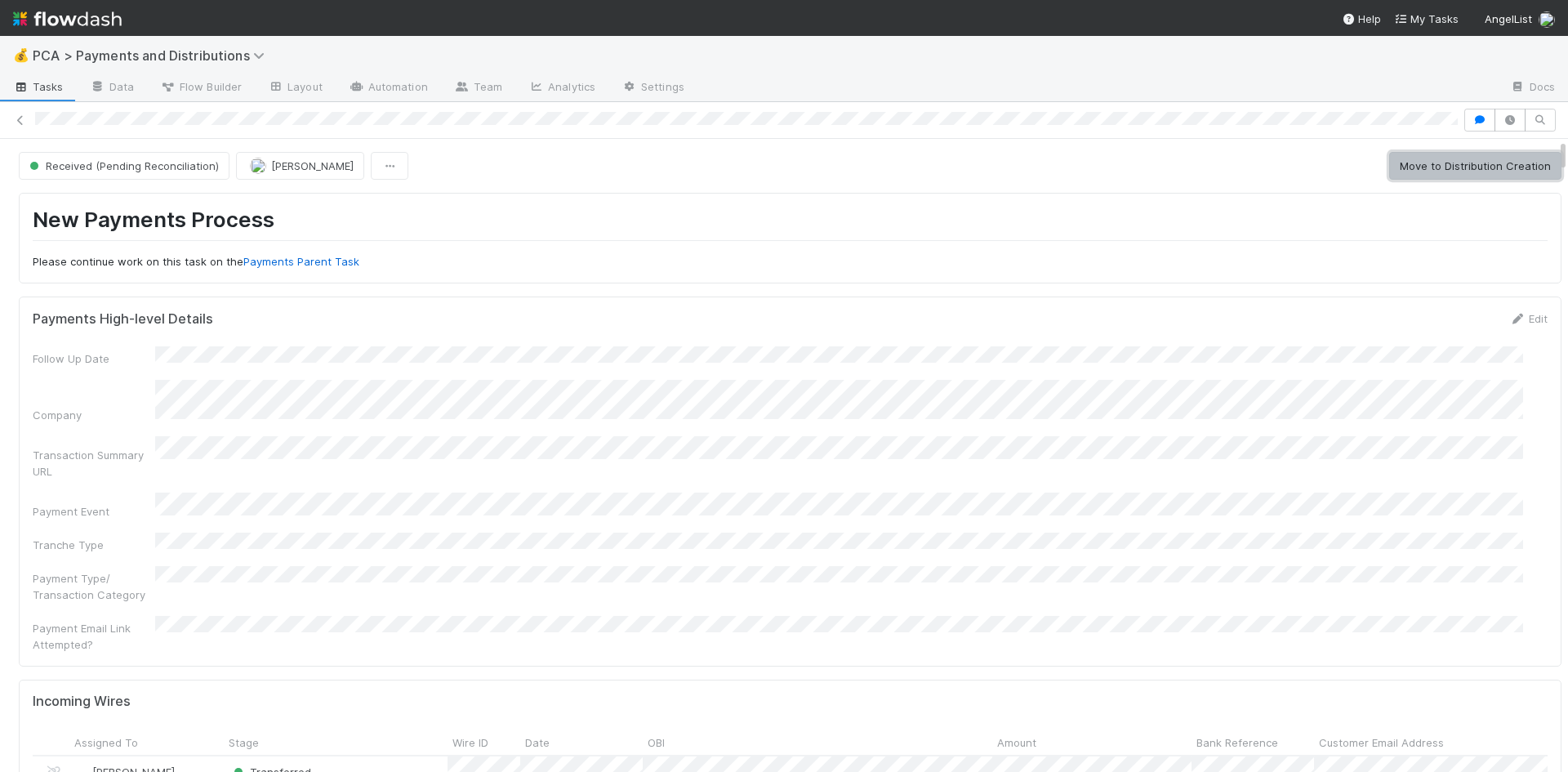
click at [1416, 168] on button "Move to Distribution Creation" at bounding box center [1474, 166] width 173 height 28
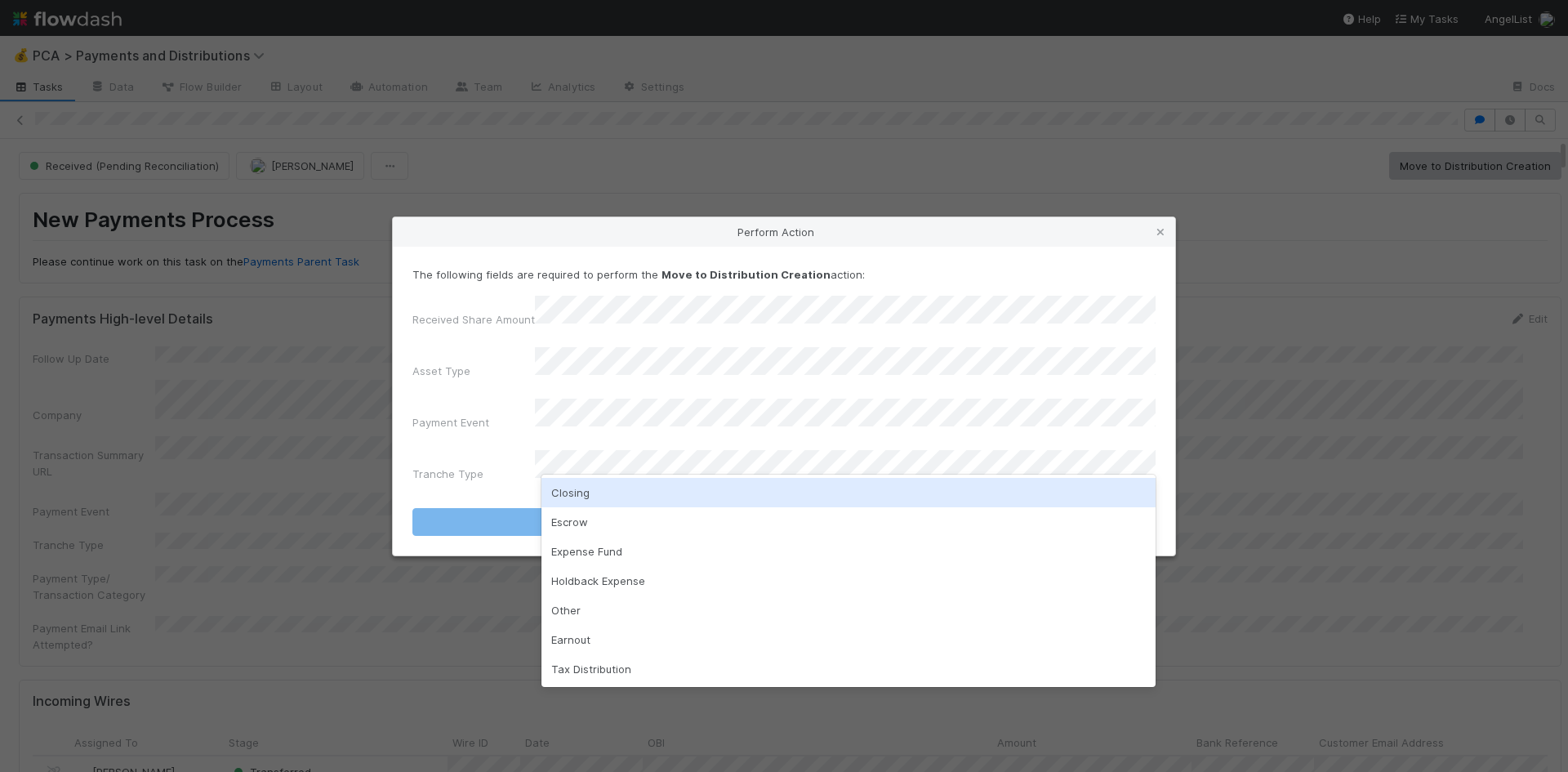
click at [689, 489] on div "Closing" at bounding box center [849, 493] width 614 height 30
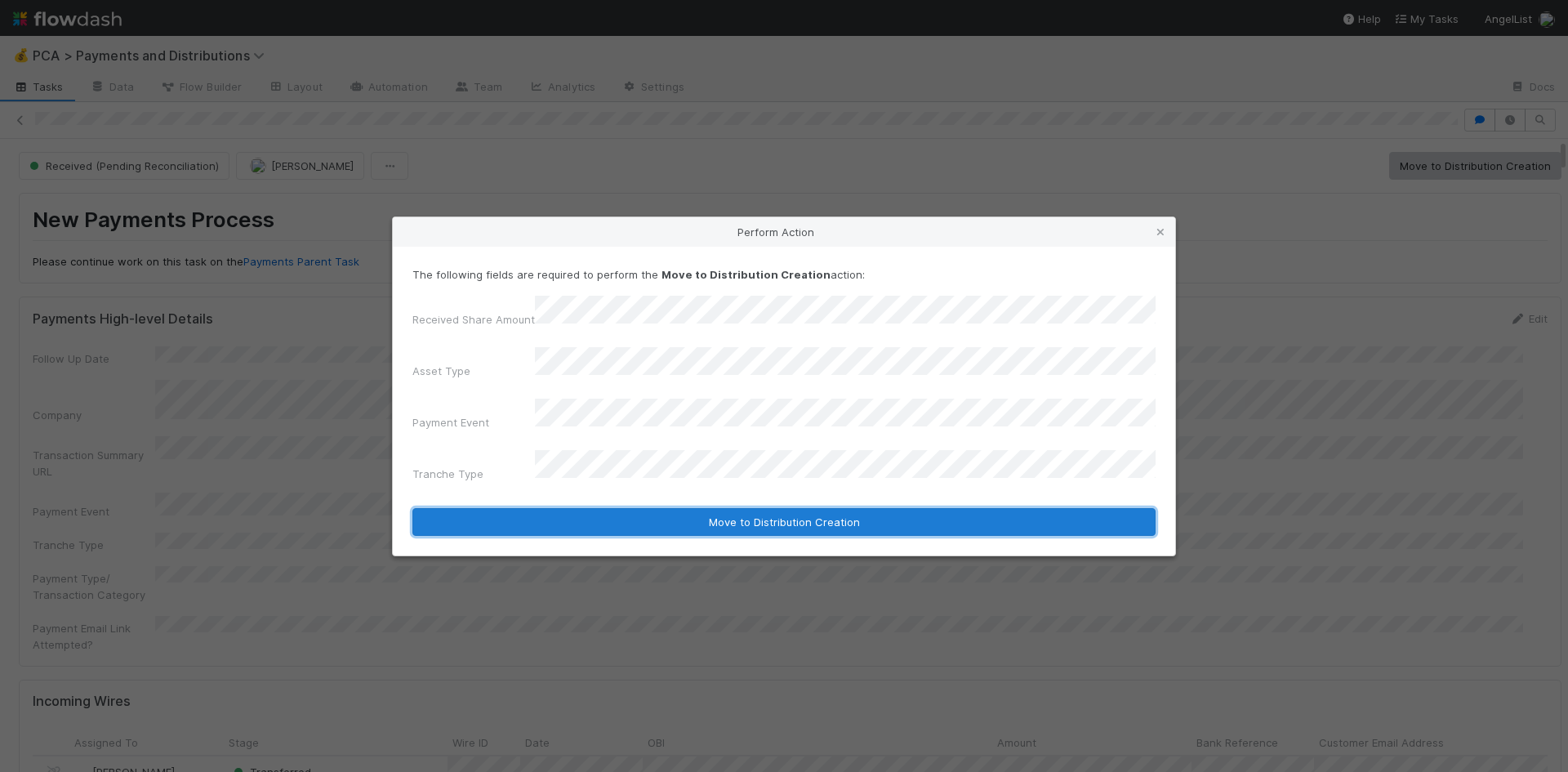
click at [689, 508] on button "Move to Distribution Creation" at bounding box center [784, 522] width 743 height 28
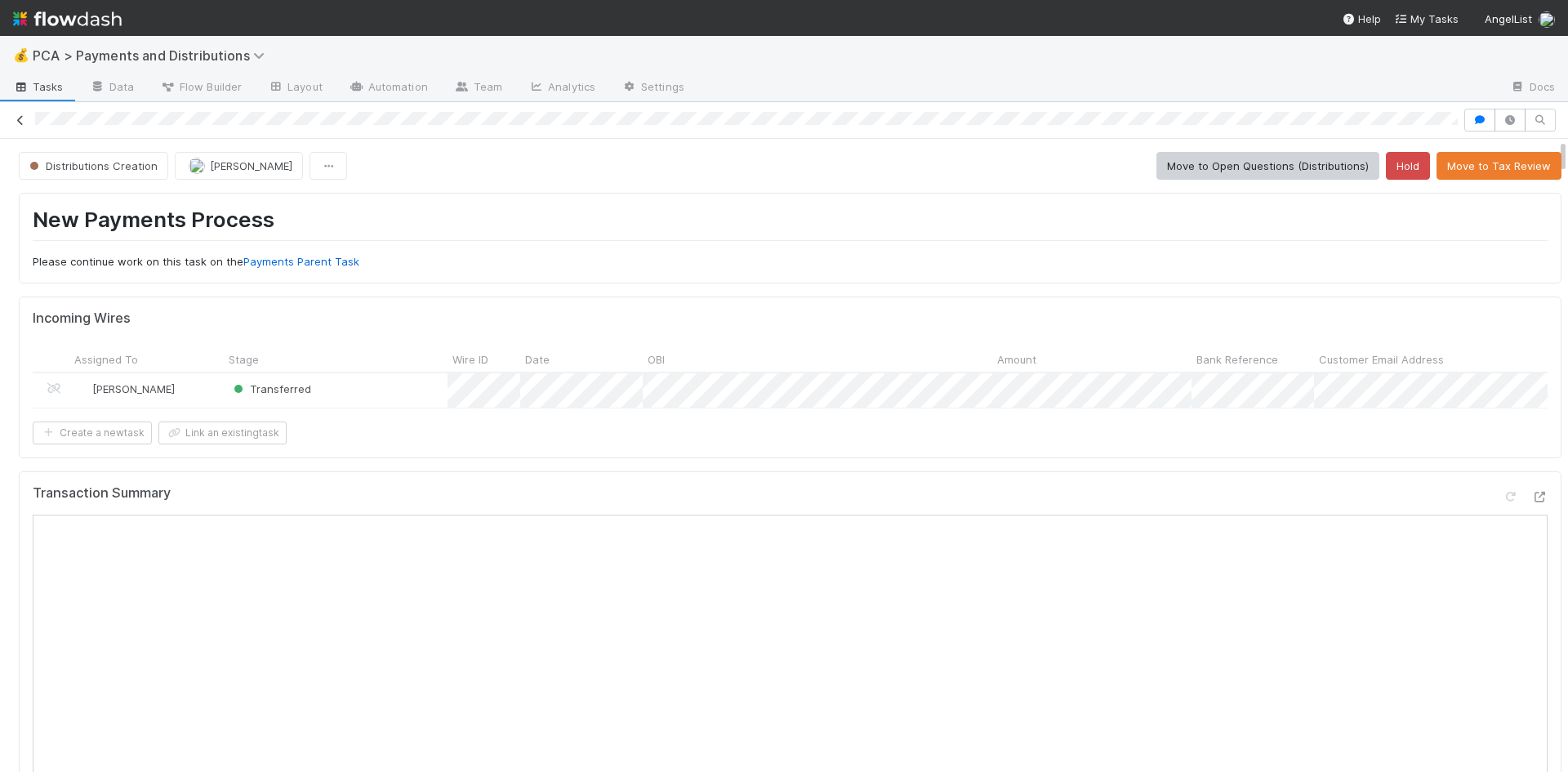
click at [20, 119] on icon at bounding box center [20, 120] width 17 height 11
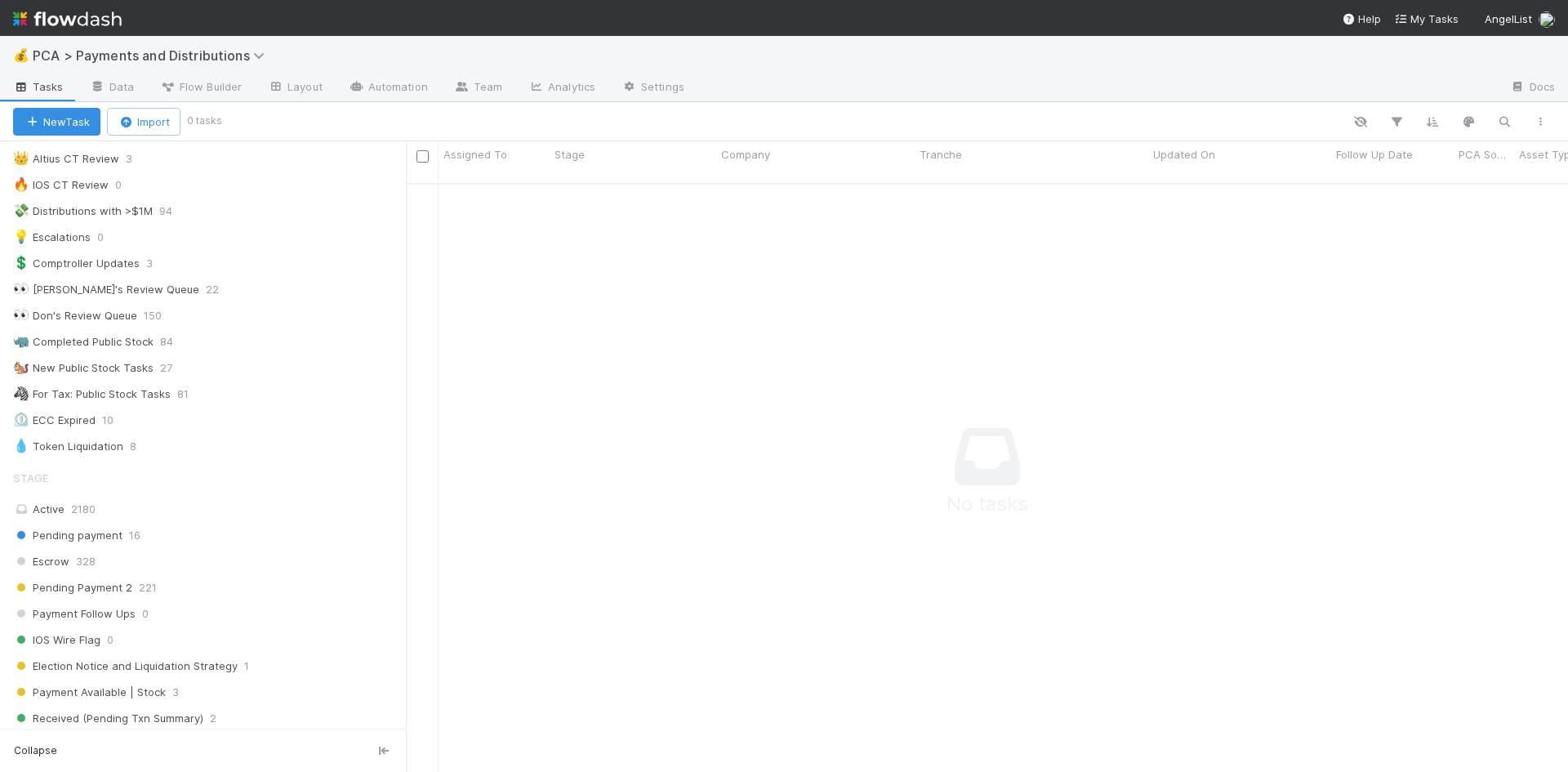
scroll to position [327, 0]
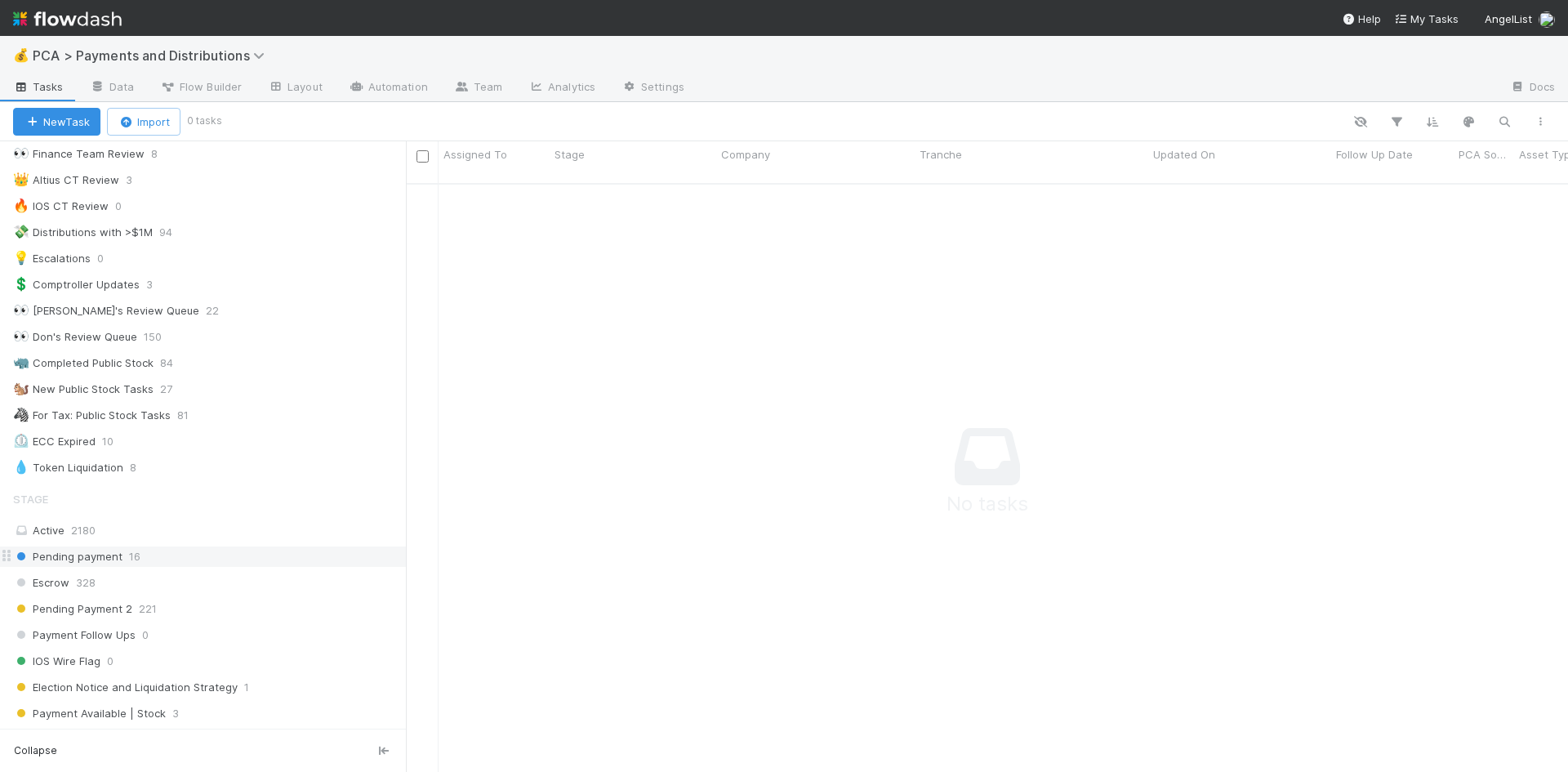
click at [226, 546] on div "Pending payment 16" at bounding box center [202, 557] width 406 height 22
click at [254, 559] on div "Pending payment 16" at bounding box center [209, 557] width 393 height 21
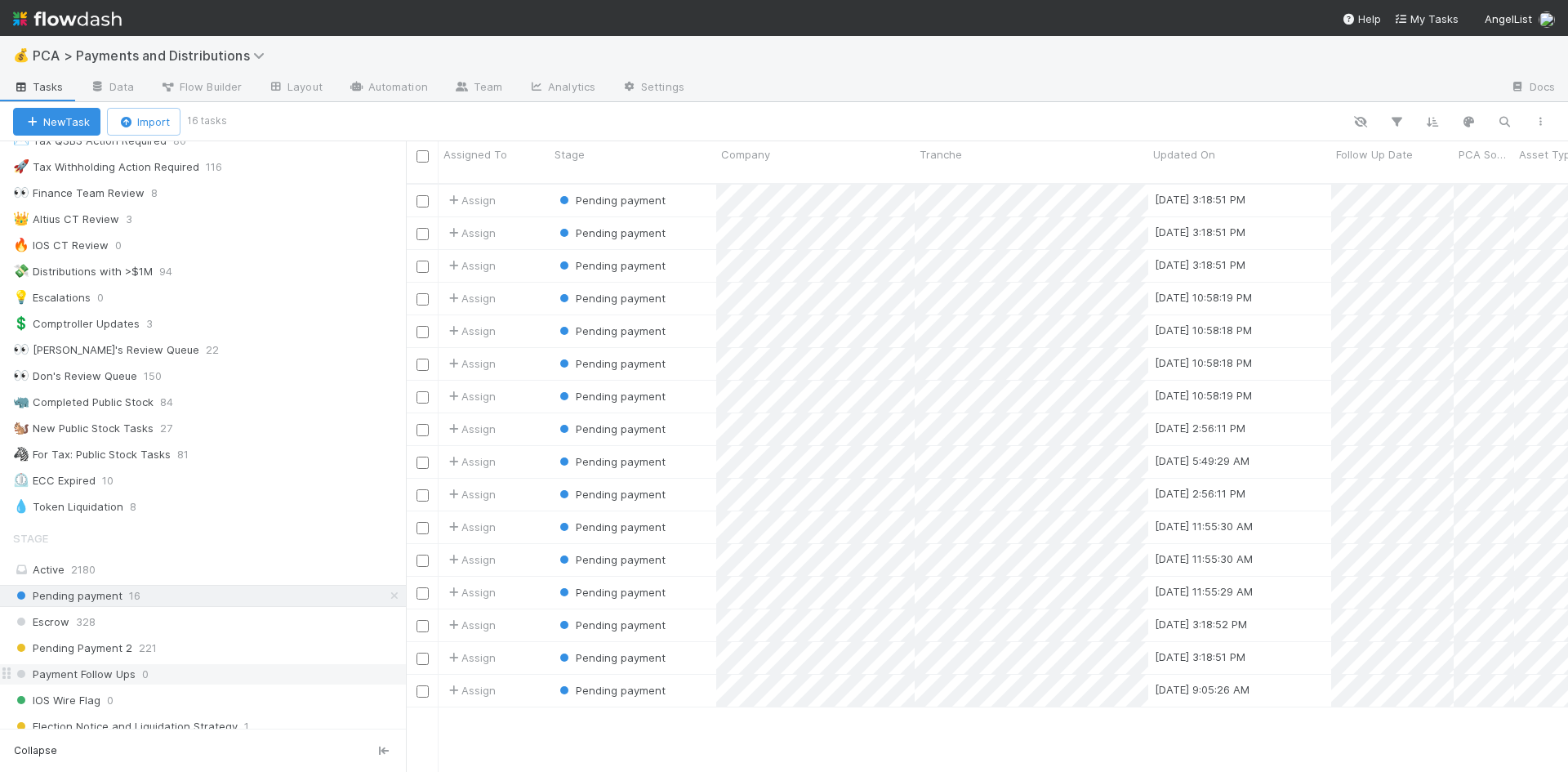
scroll to position [490, 0]
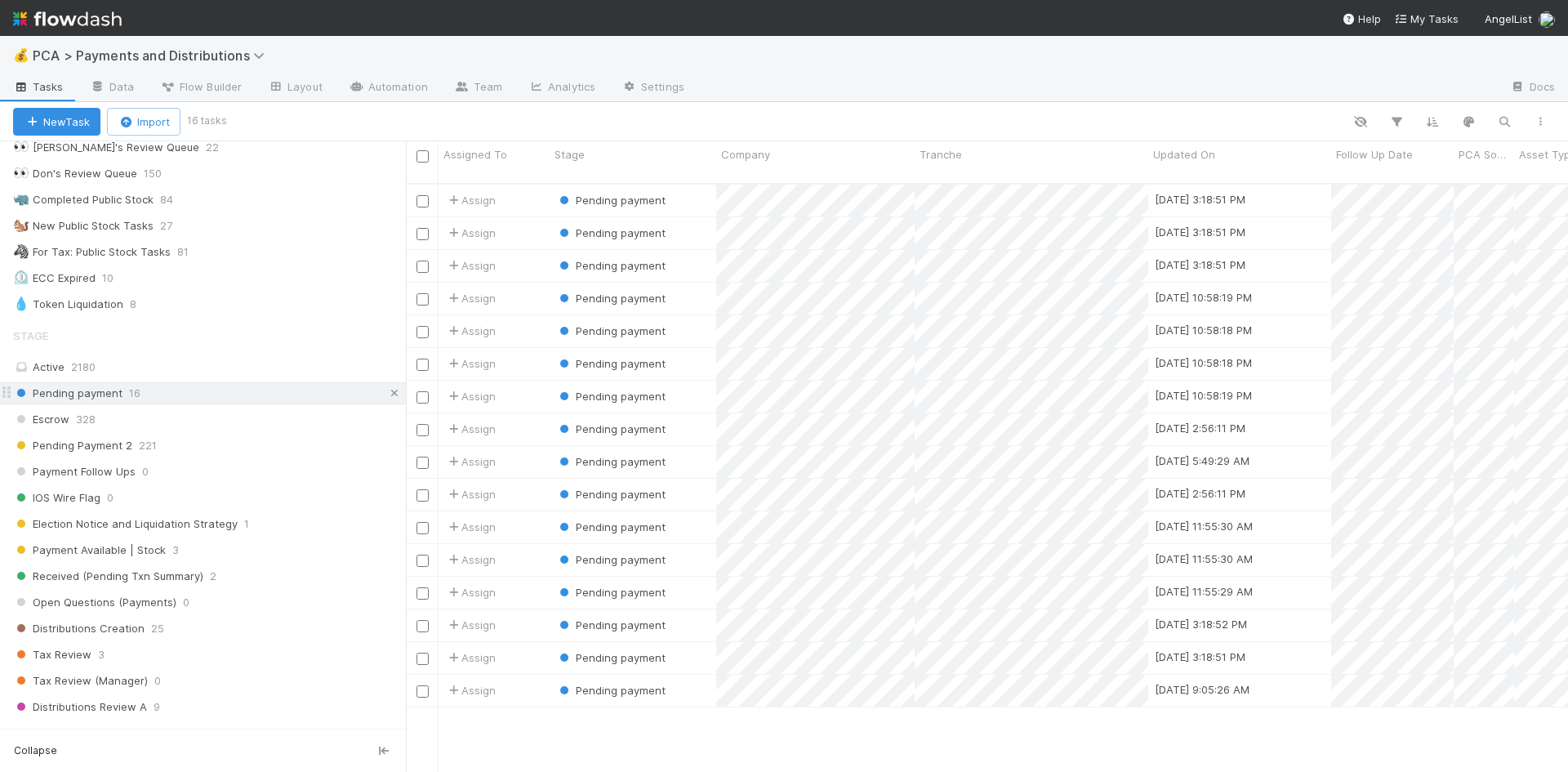
click at [386, 391] on icon at bounding box center [394, 393] width 17 height 11
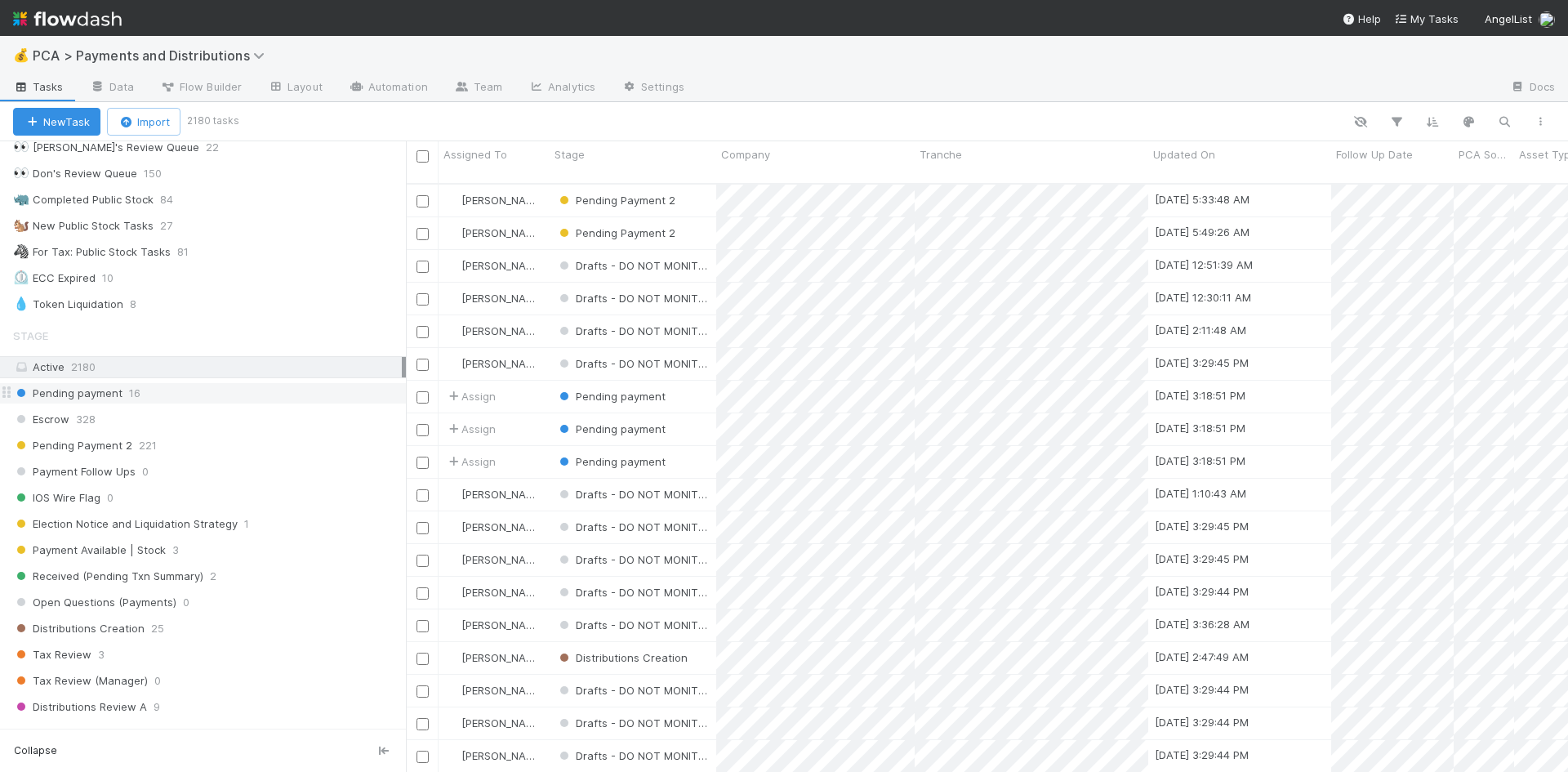
scroll to position [589, 1150]
click at [263, 394] on div "Pending payment 16" at bounding box center [209, 393] width 393 height 21
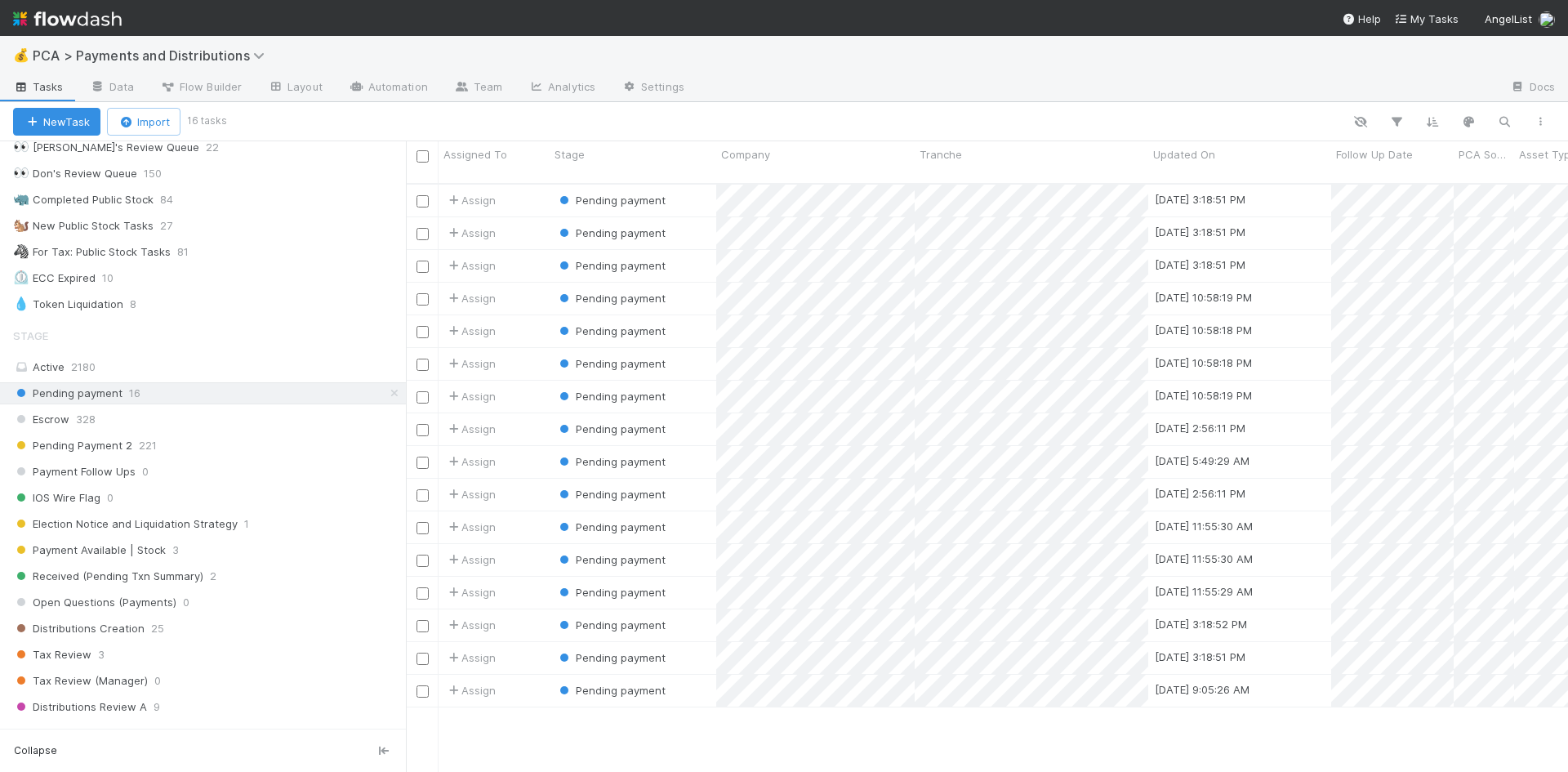
scroll to position [589, 1150]
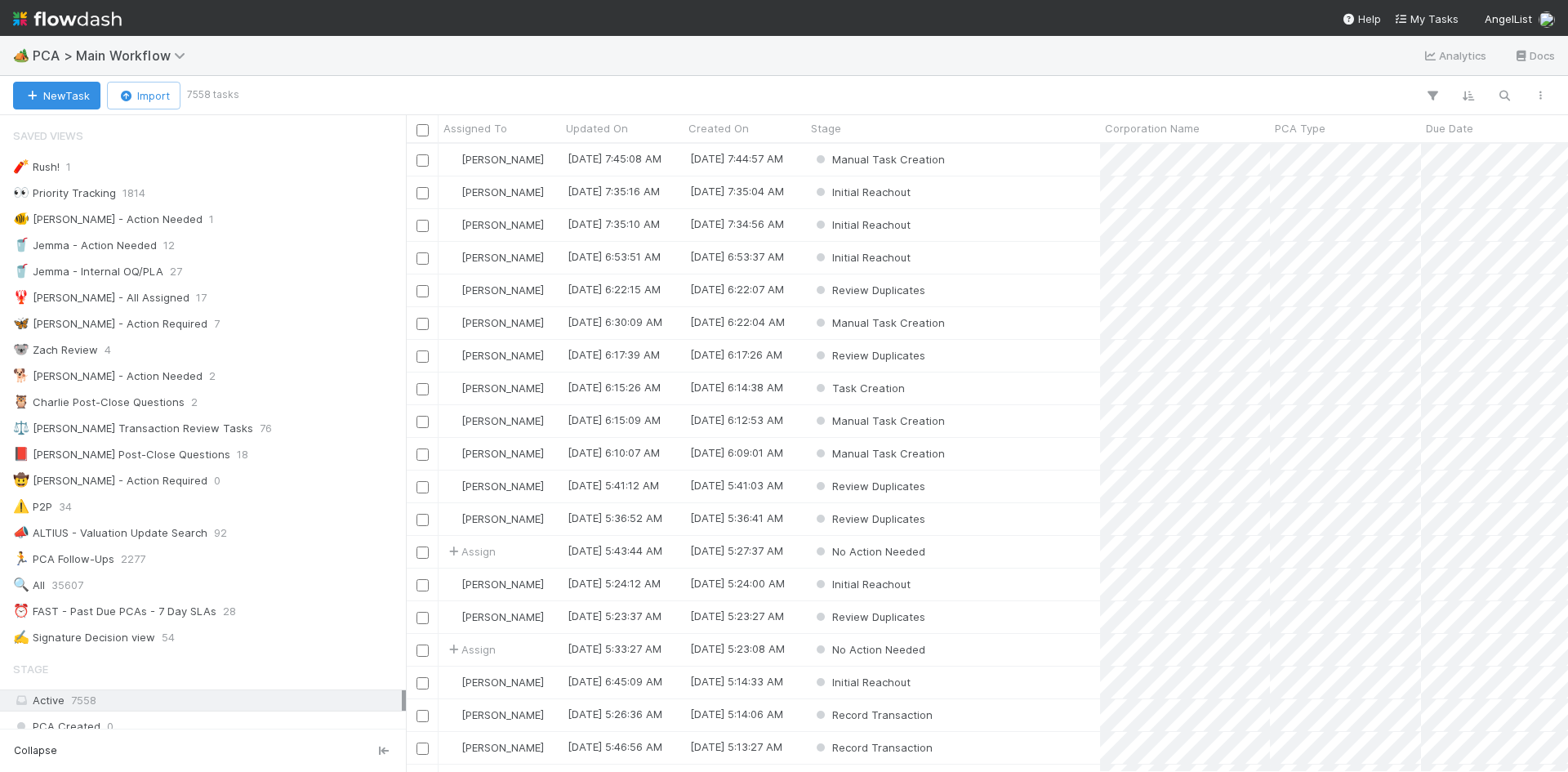
scroll to position [13, 13]
click at [146, 58] on span "PCA > Main Workflow" at bounding box center [112, 55] width 161 height 17
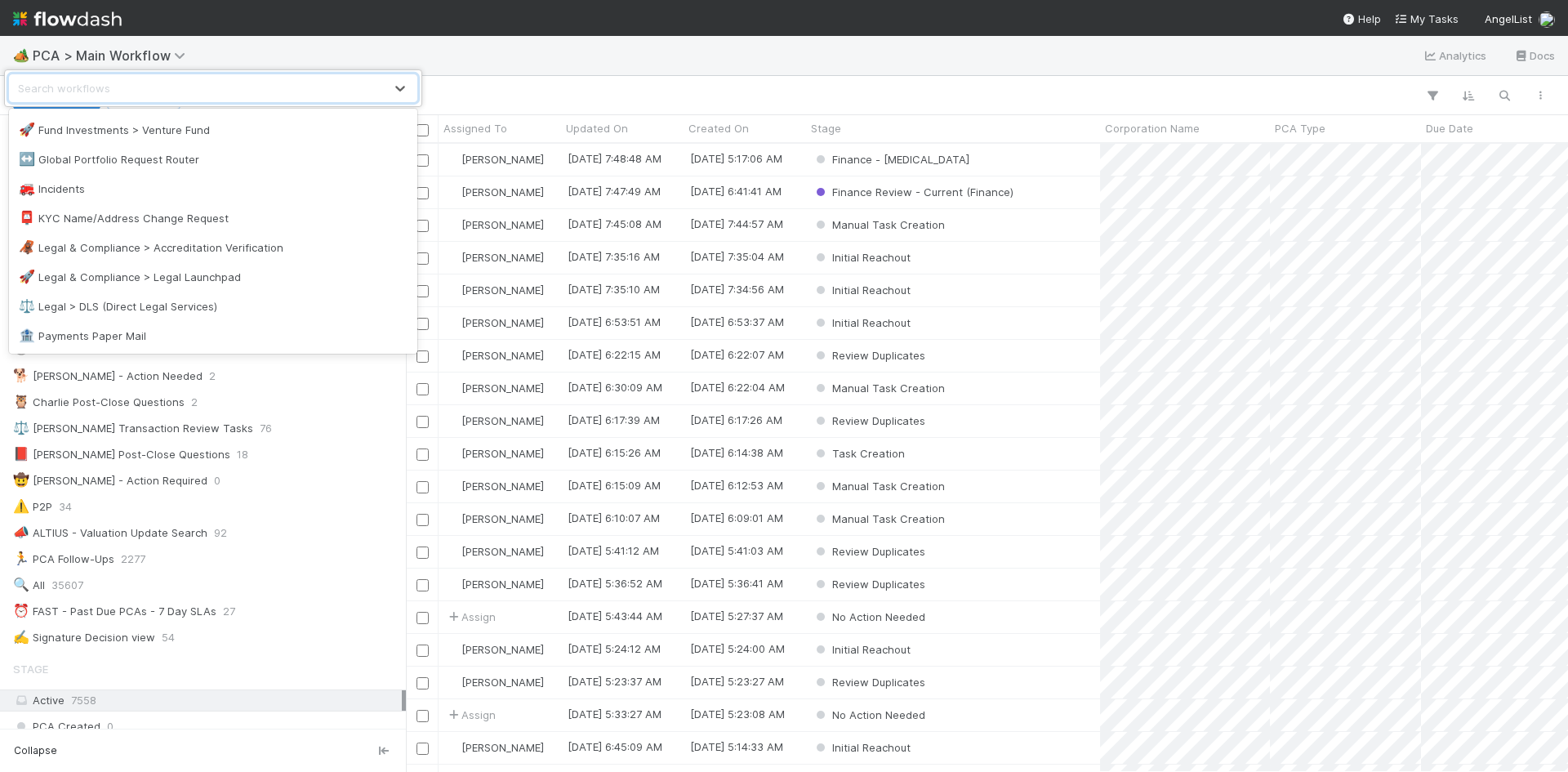
scroll to position [951, 0]
click at [231, 261] on div "🦧 Legal & Compliance > Accreditation Verification" at bounding box center [213, 251] width 409 height 30
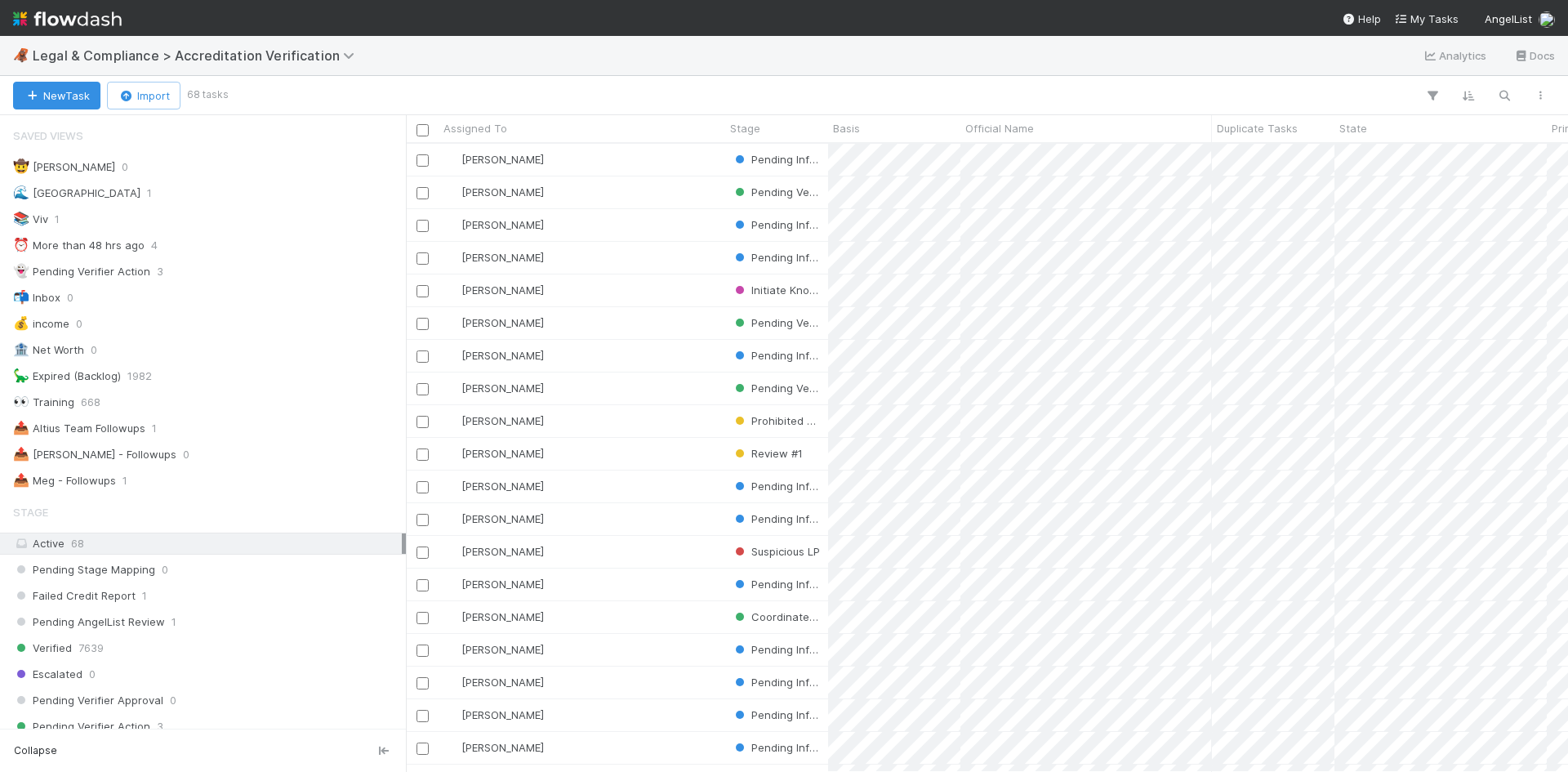
scroll to position [616, 1150]
click at [91, 486] on div "📤 Meg - Followups" at bounding box center [64, 481] width 103 height 21
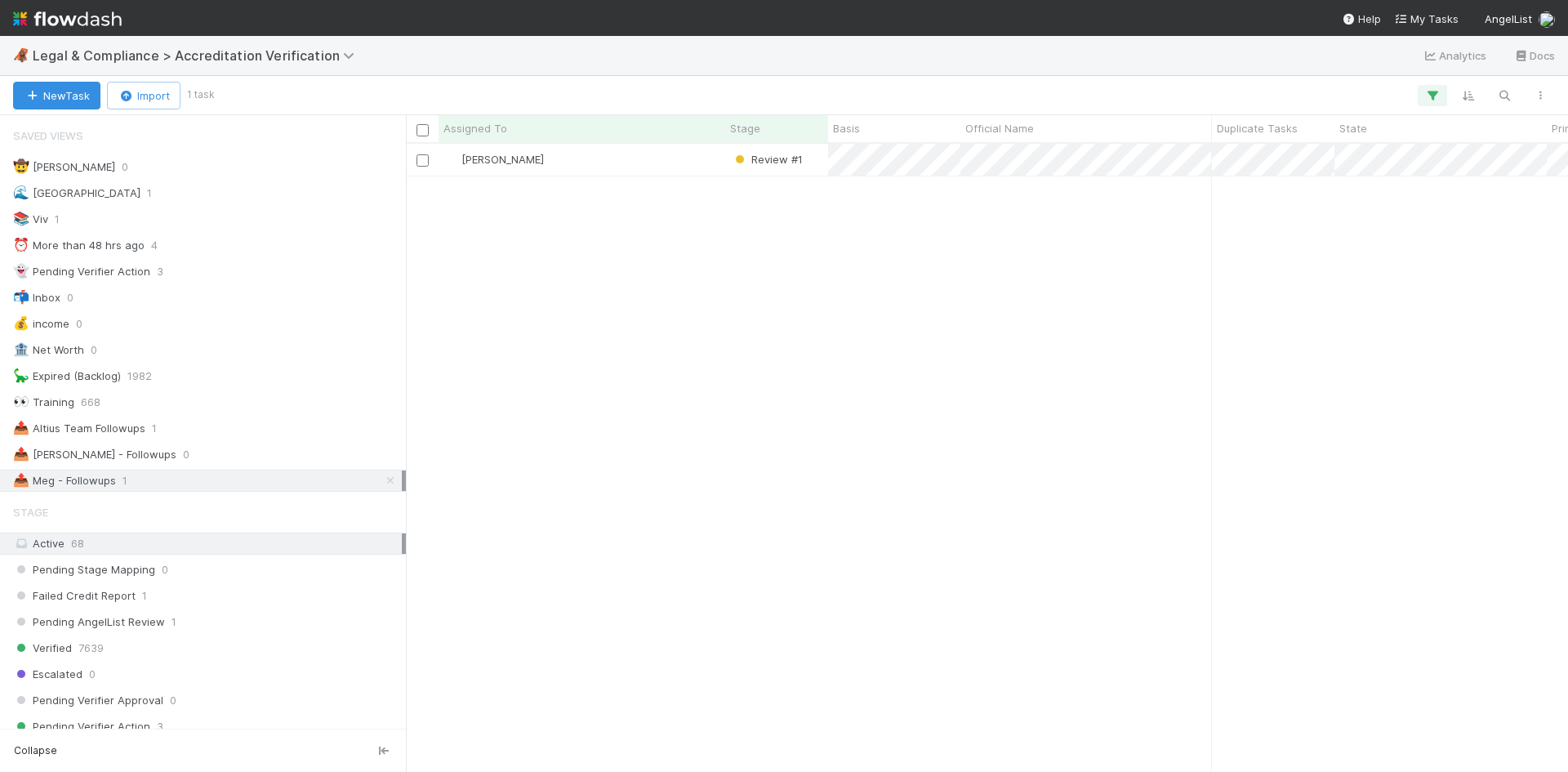
scroll to position [616, 1150]
click at [698, 173] on div "[PERSON_NAME]" at bounding box center [581, 160] width 286 height 32
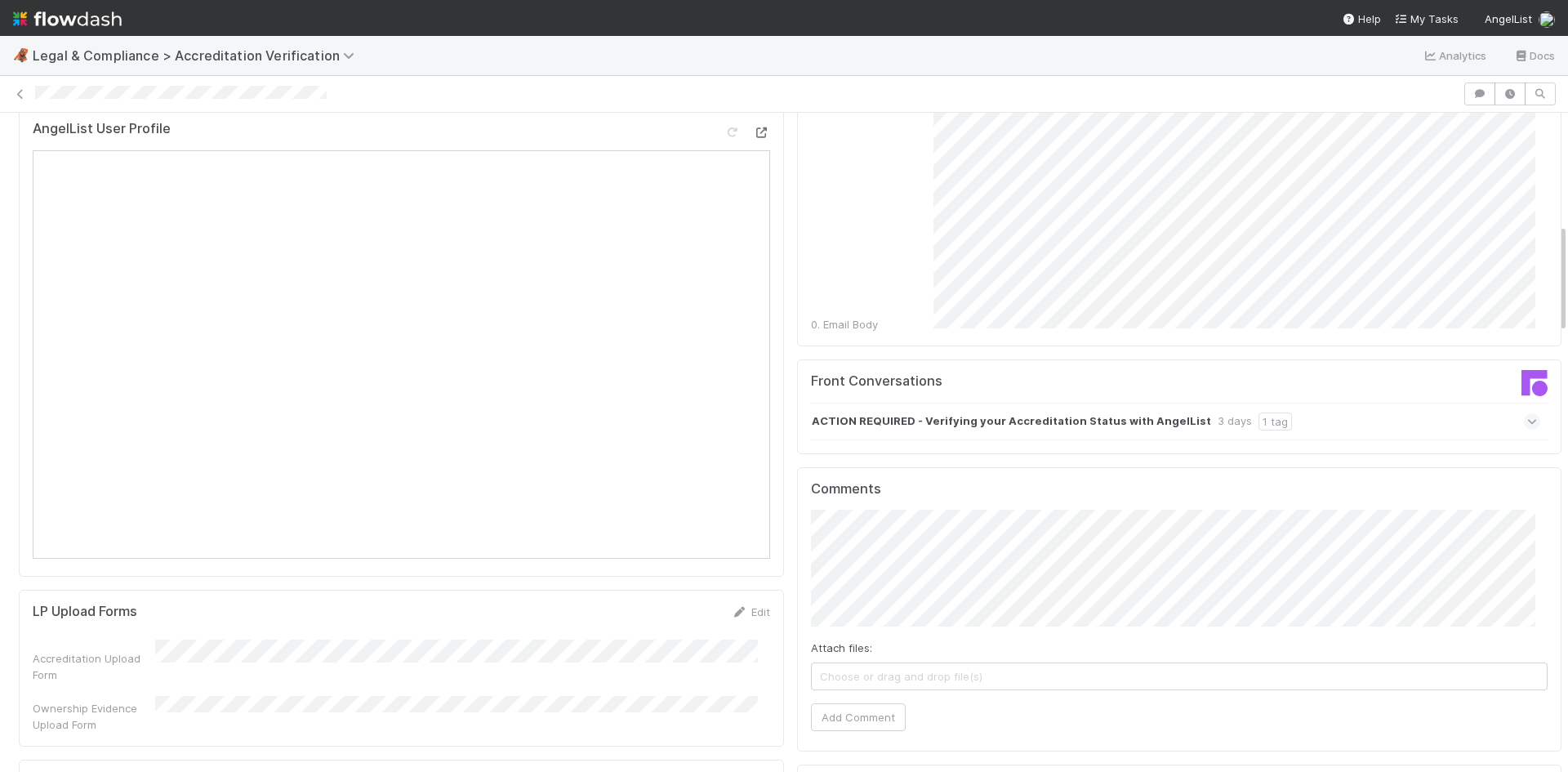
scroll to position [735, 0]
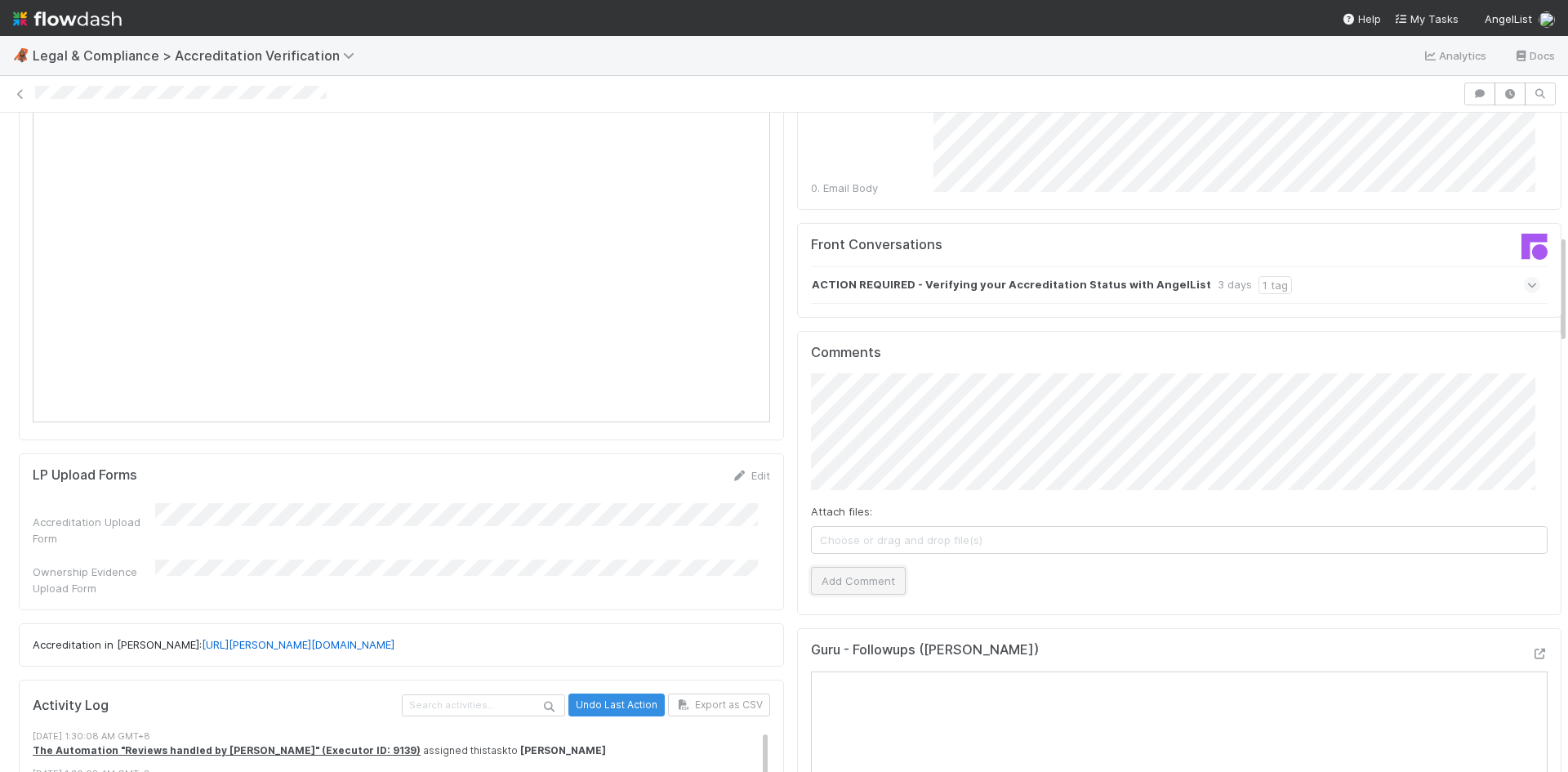
click at [884, 567] on button "Add Comment" at bounding box center [859, 580] width 95 height 28
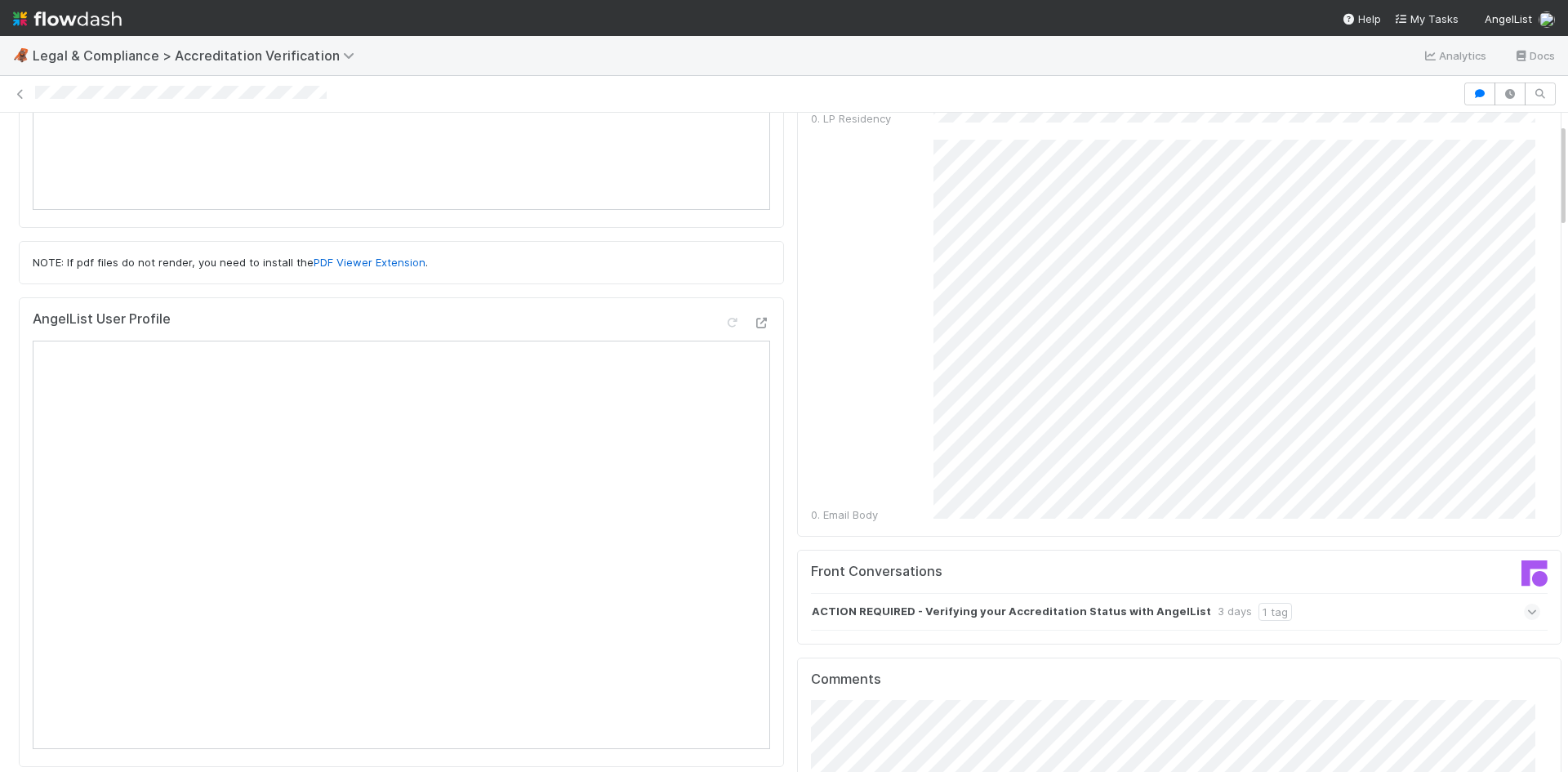
scroll to position [0, 0]
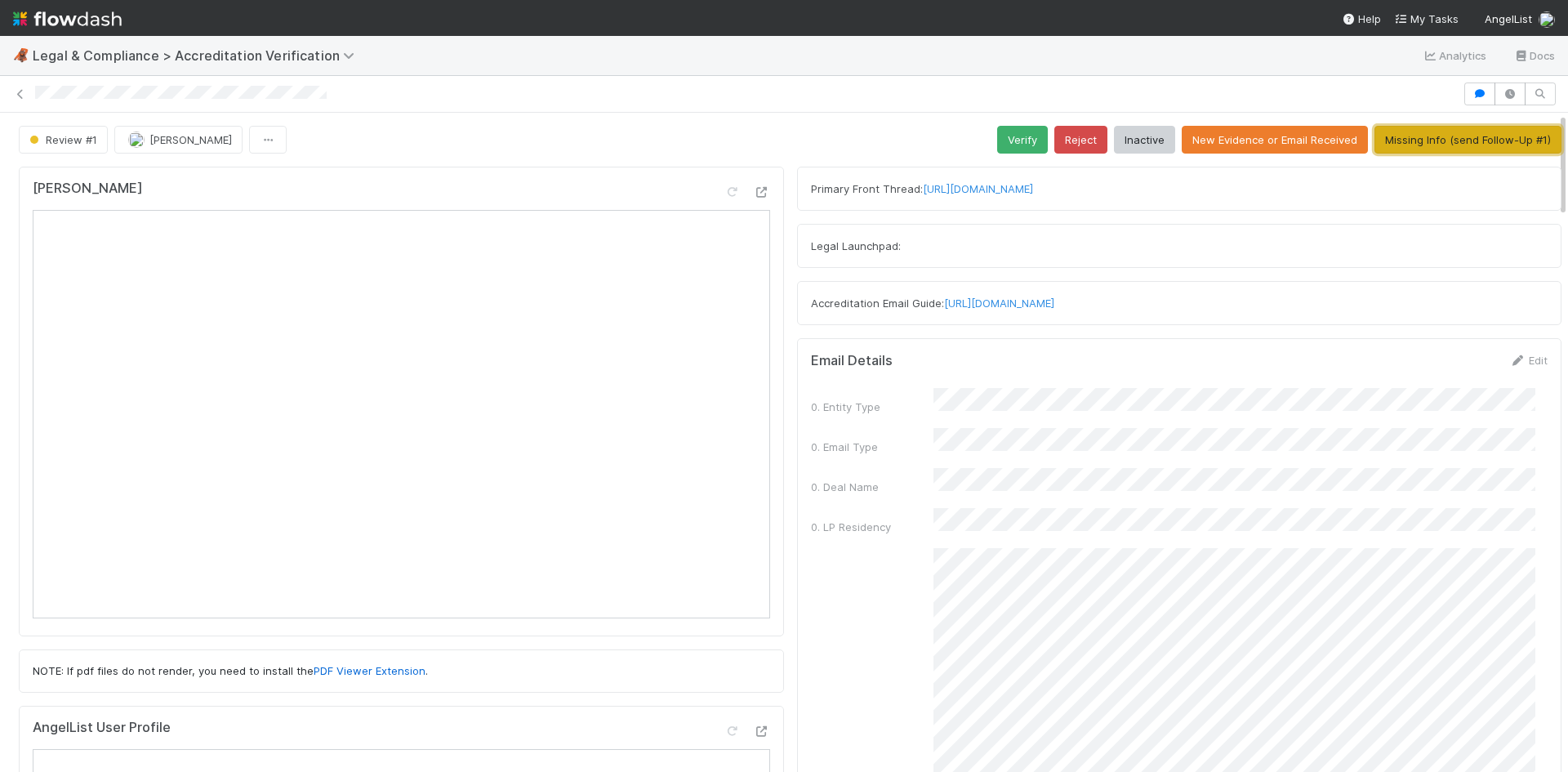
click at [1473, 136] on button "Missing Info (send Follow-Up #1)" at bounding box center [1467, 139] width 187 height 28
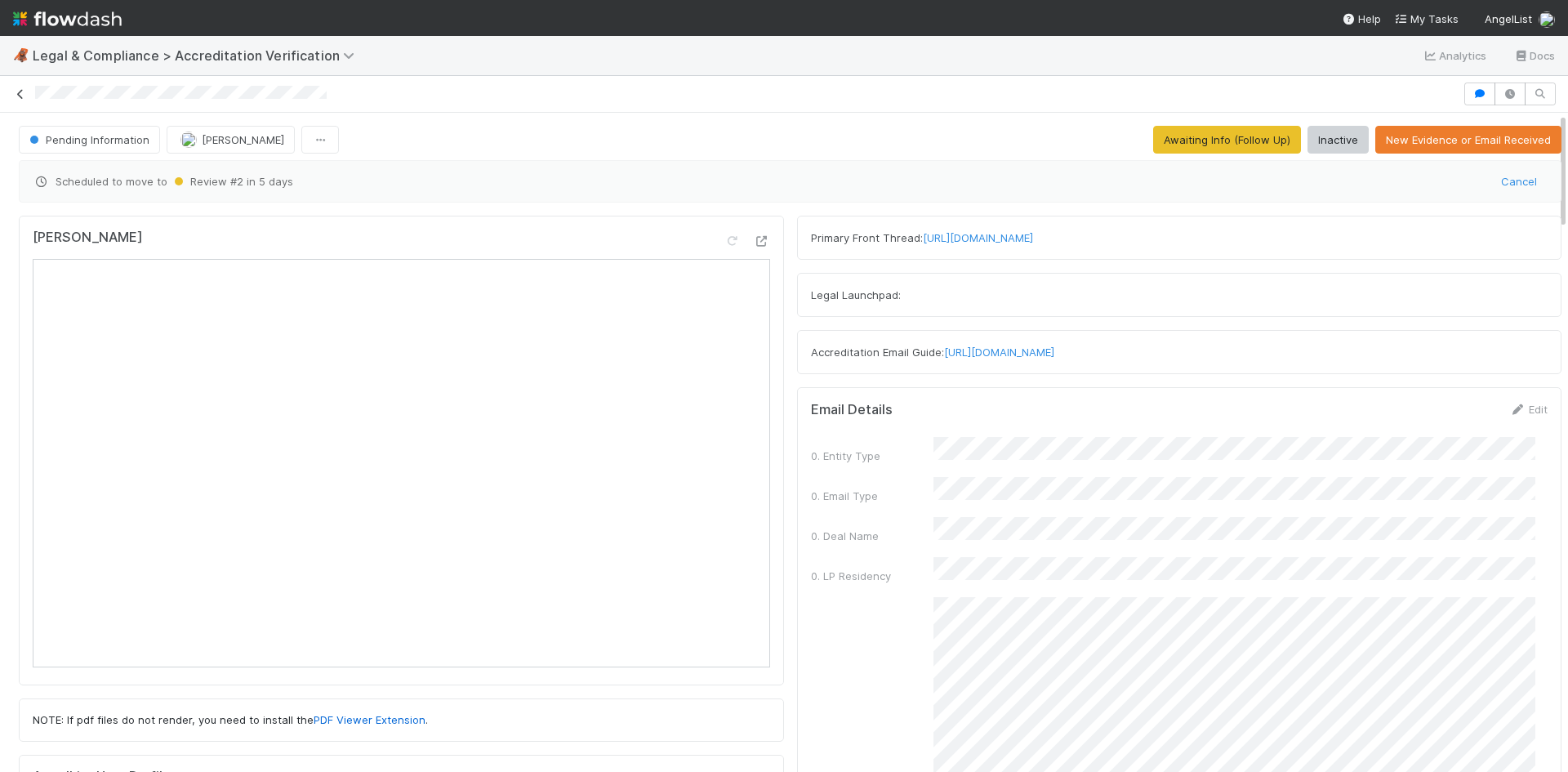
click at [20, 95] on icon at bounding box center [20, 94] width 17 height 11
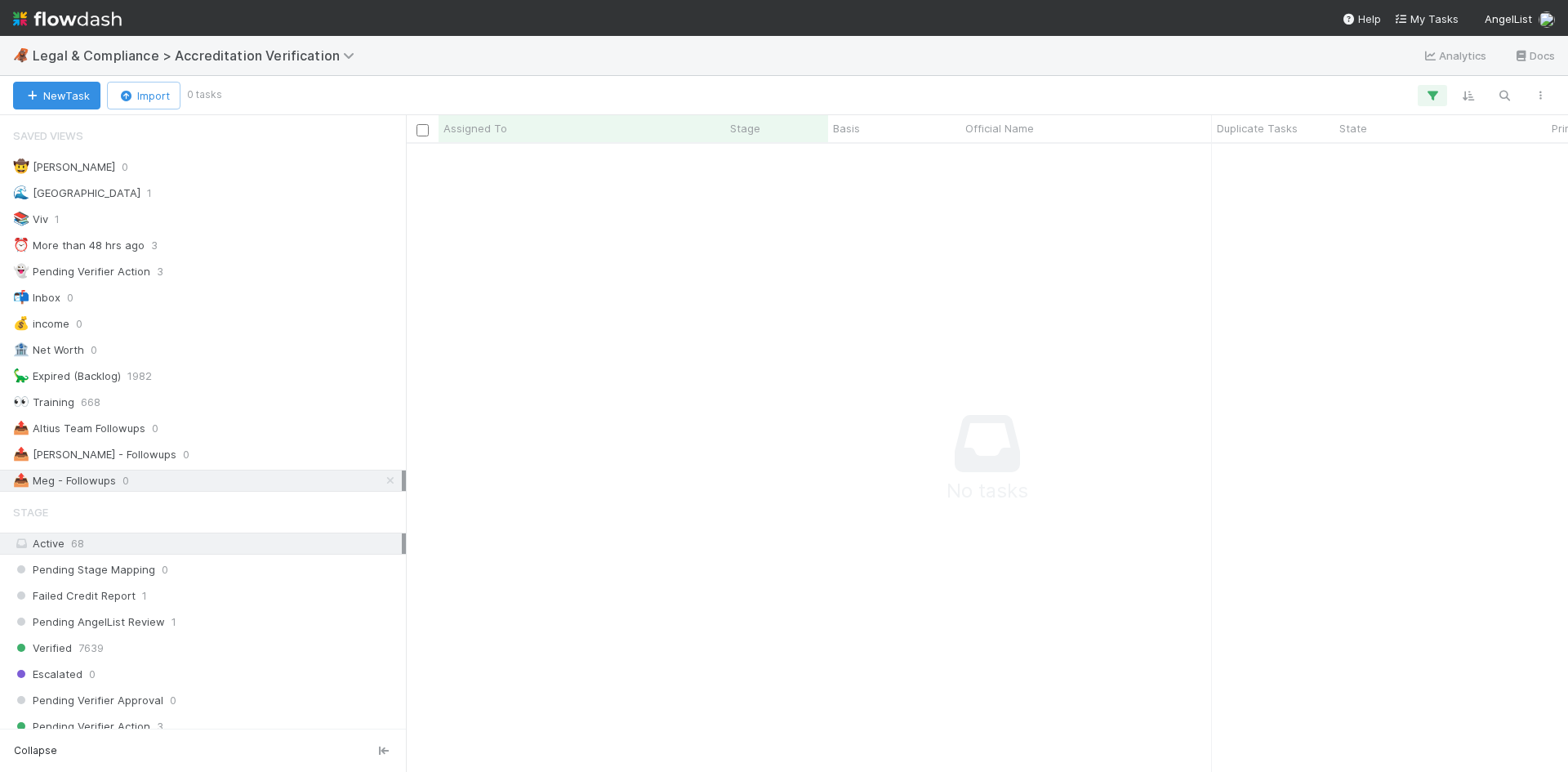
scroll to position [603, 1150]
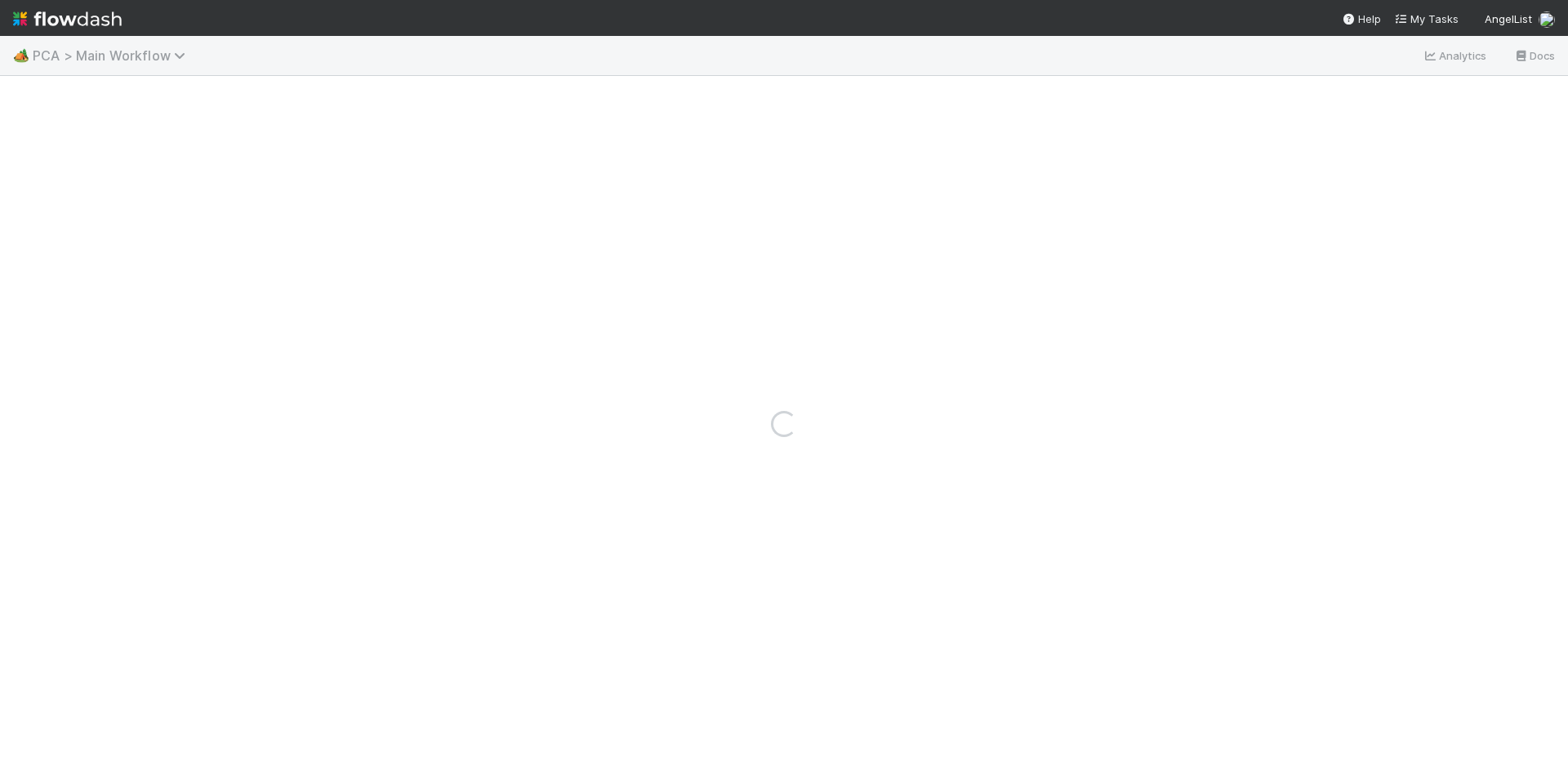
click at [78, 58] on span "PCA > Main Workflow" at bounding box center [112, 55] width 161 height 17
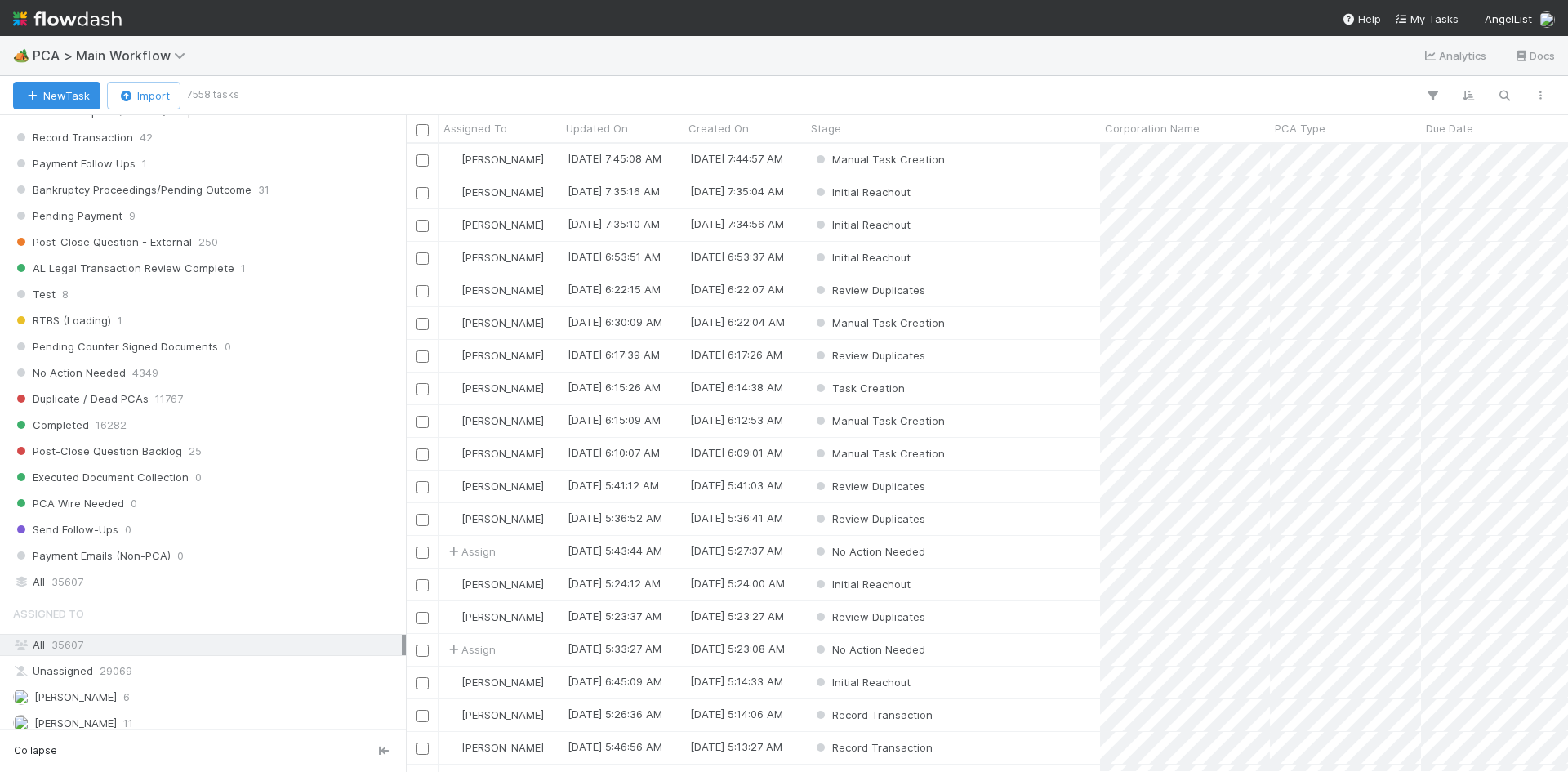
scroll to position [1886, 0]
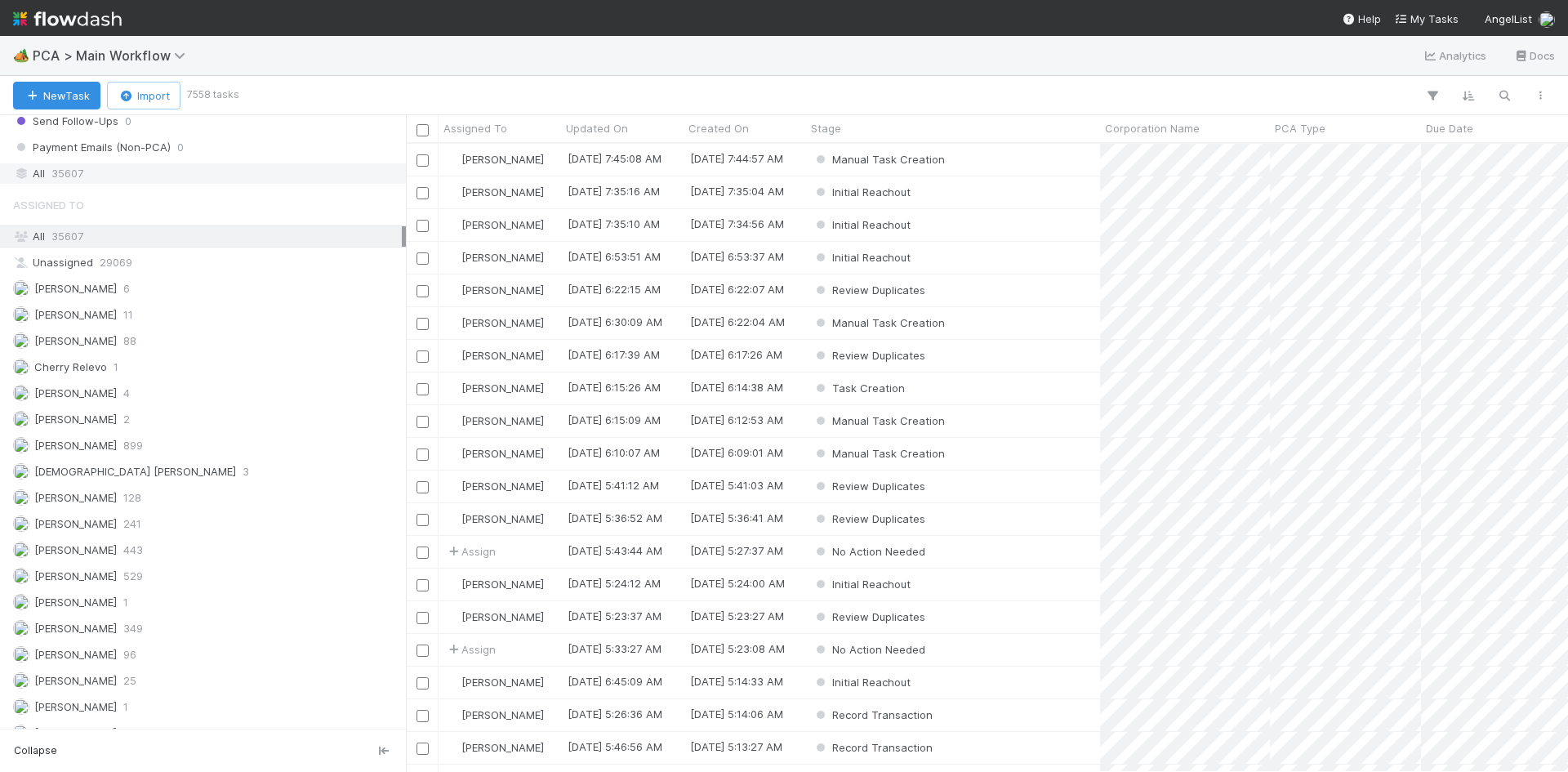
click at [79, 180] on span "35607" at bounding box center [67, 173] width 32 height 21
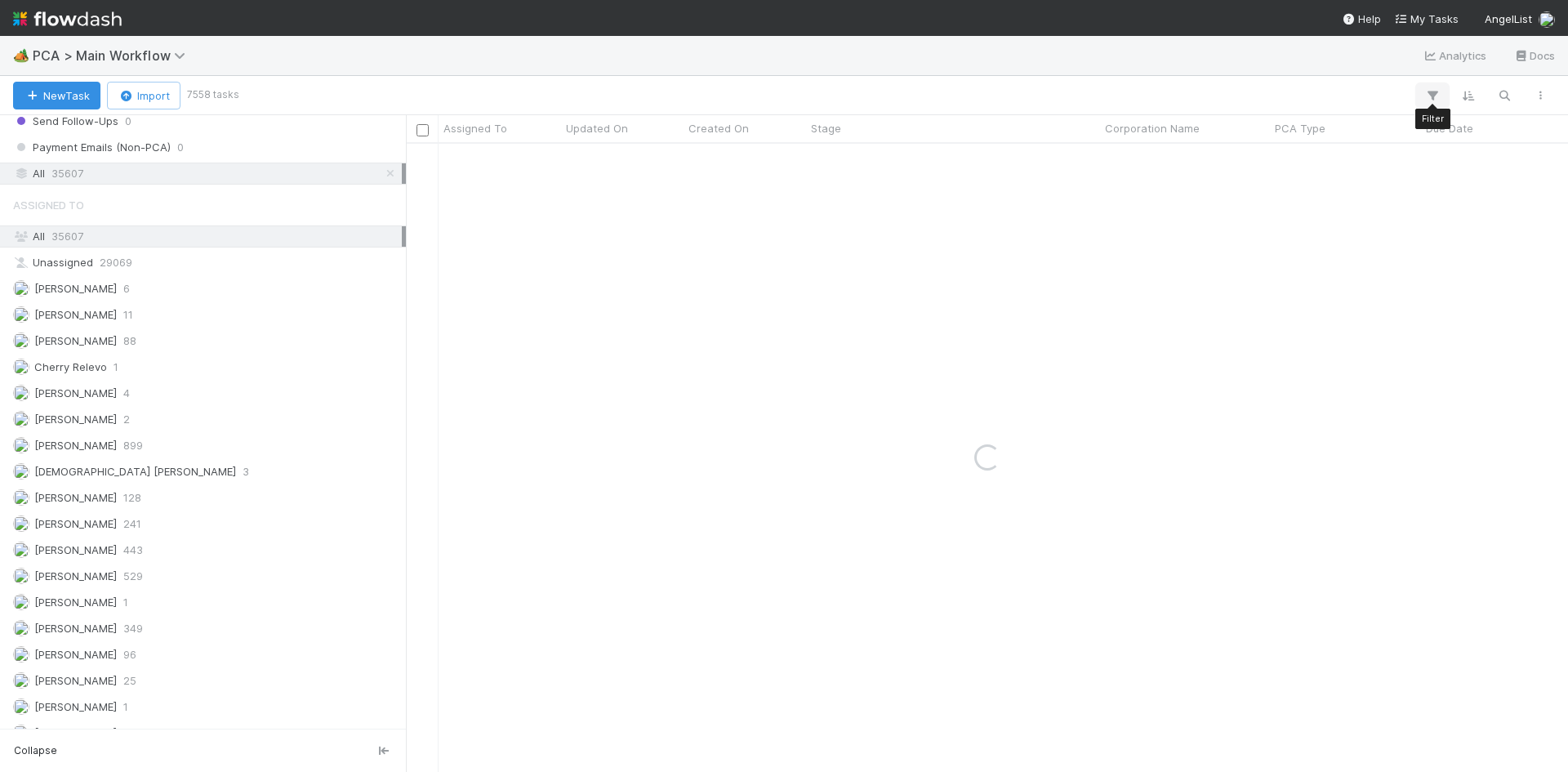
click at [1429, 93] on icon "button" at bounding box center [1432, 95] width 17 height 15
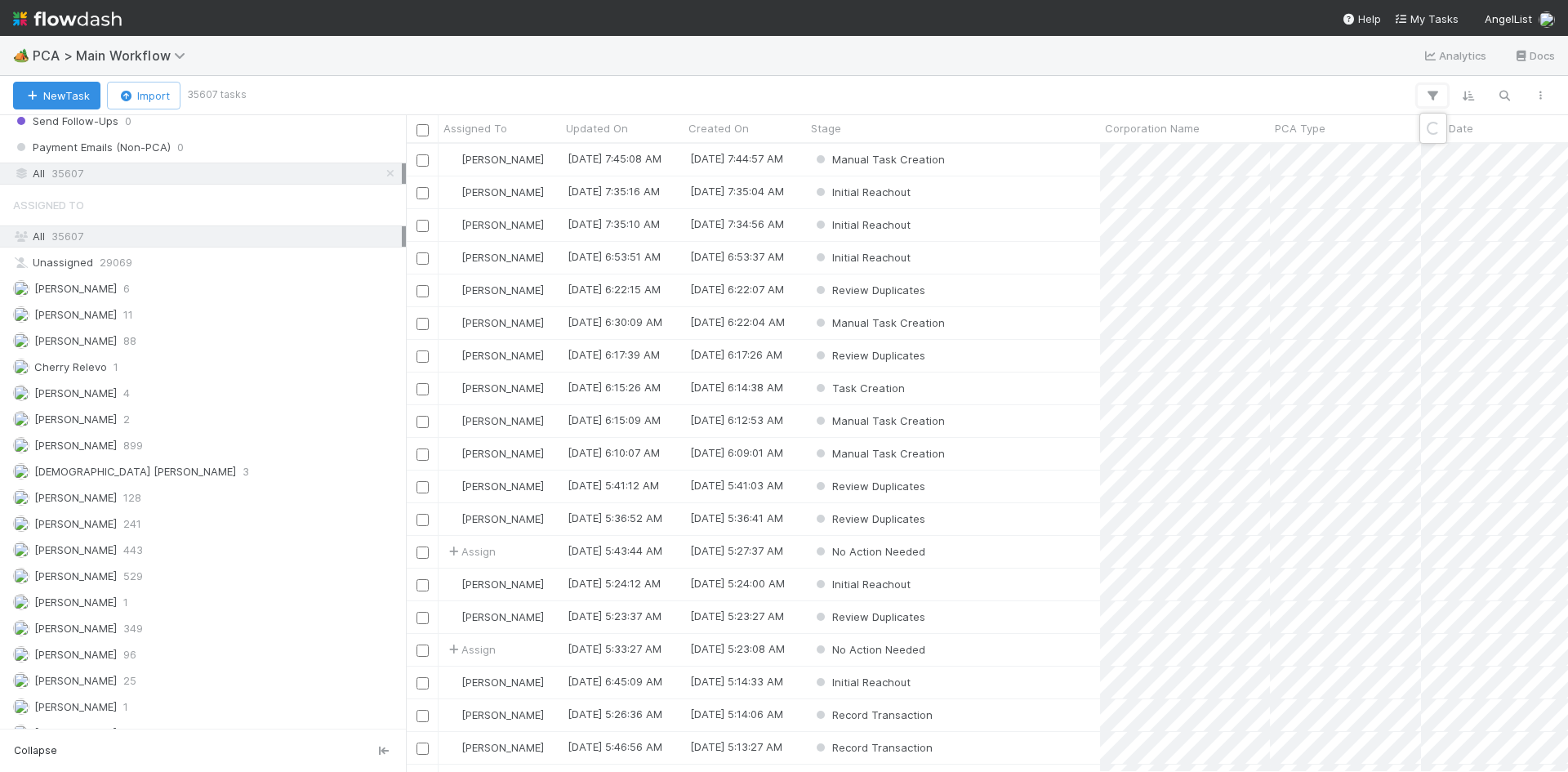
scroll to position [616, 1150]
click at [1209, 141] on button "Add Filter" at bounding box center [1181, 145] width 489 height 24
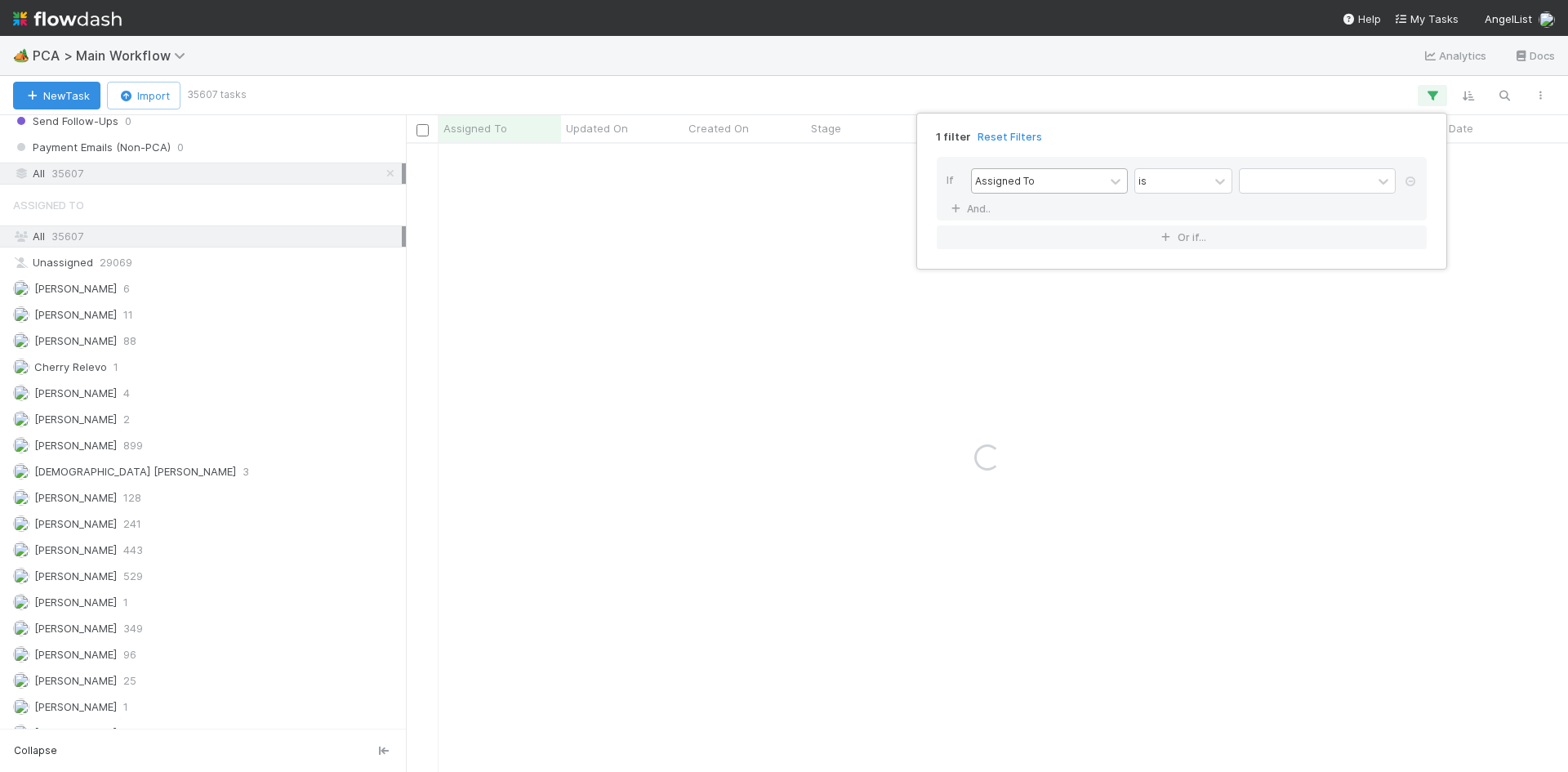
click at [1062, 183] on div "Assigned To" at bounding box center [1038, 181] width 132 height 24
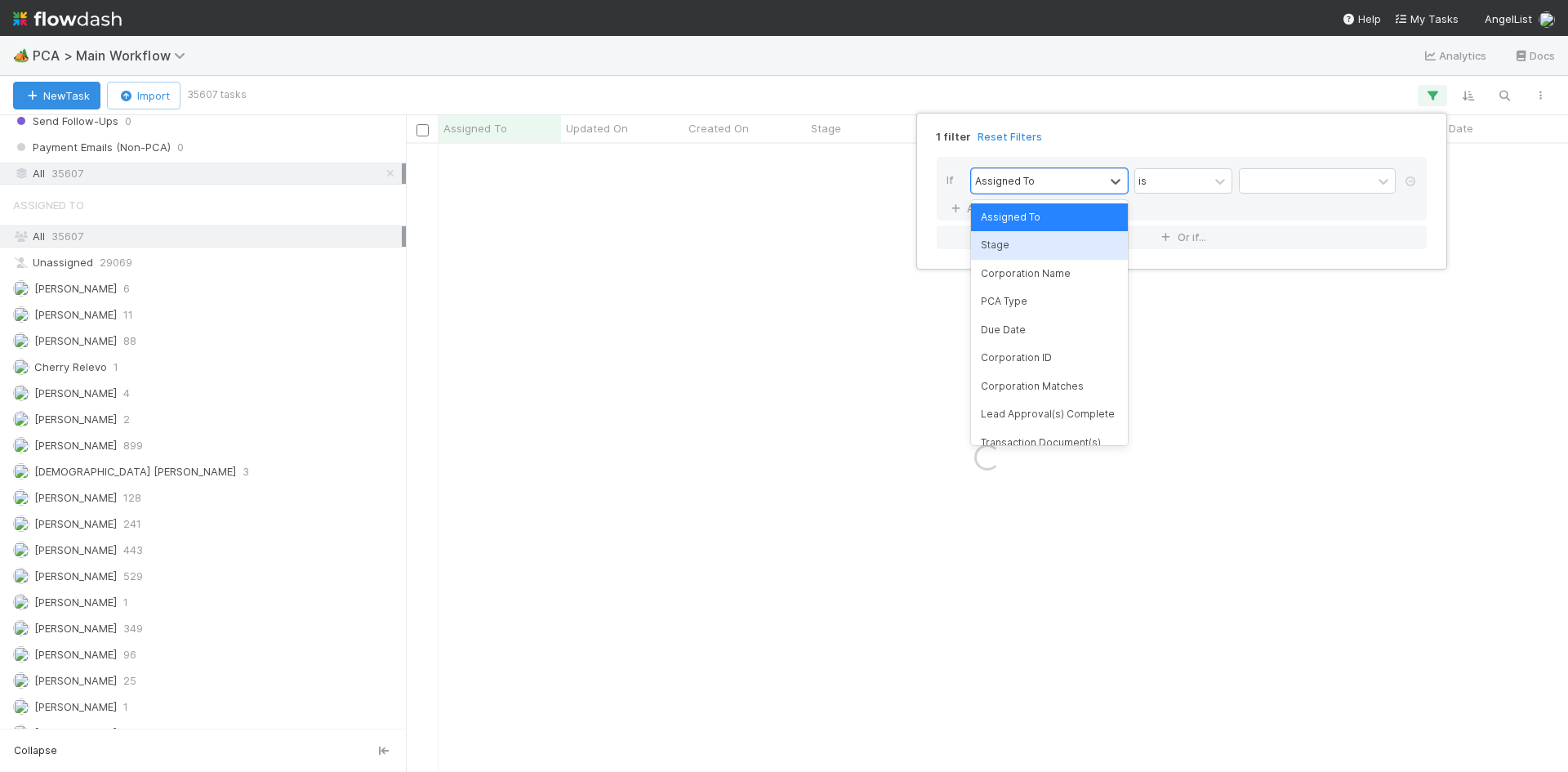
click at [1055, 243] on div "Stage" at bounding box center [1049, 245] width 157 height 28
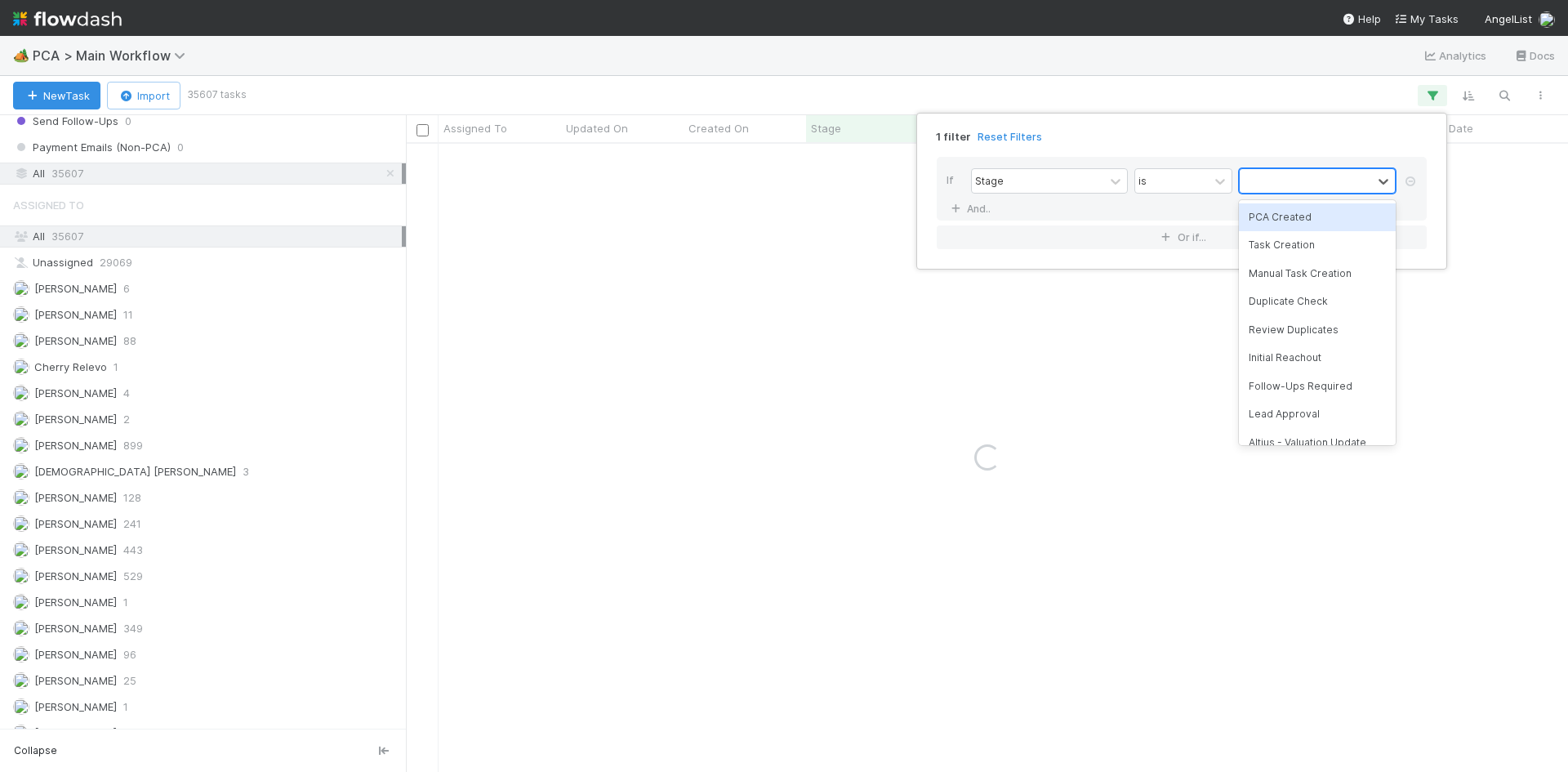
click at [1304, 186] on div at bounding box center [1306, 181] width 132 height 24
type input "alt"
click at [1317, 223] on div "Altius - Valuation Update" at bounding box center [1316, 217] width 157 height 28
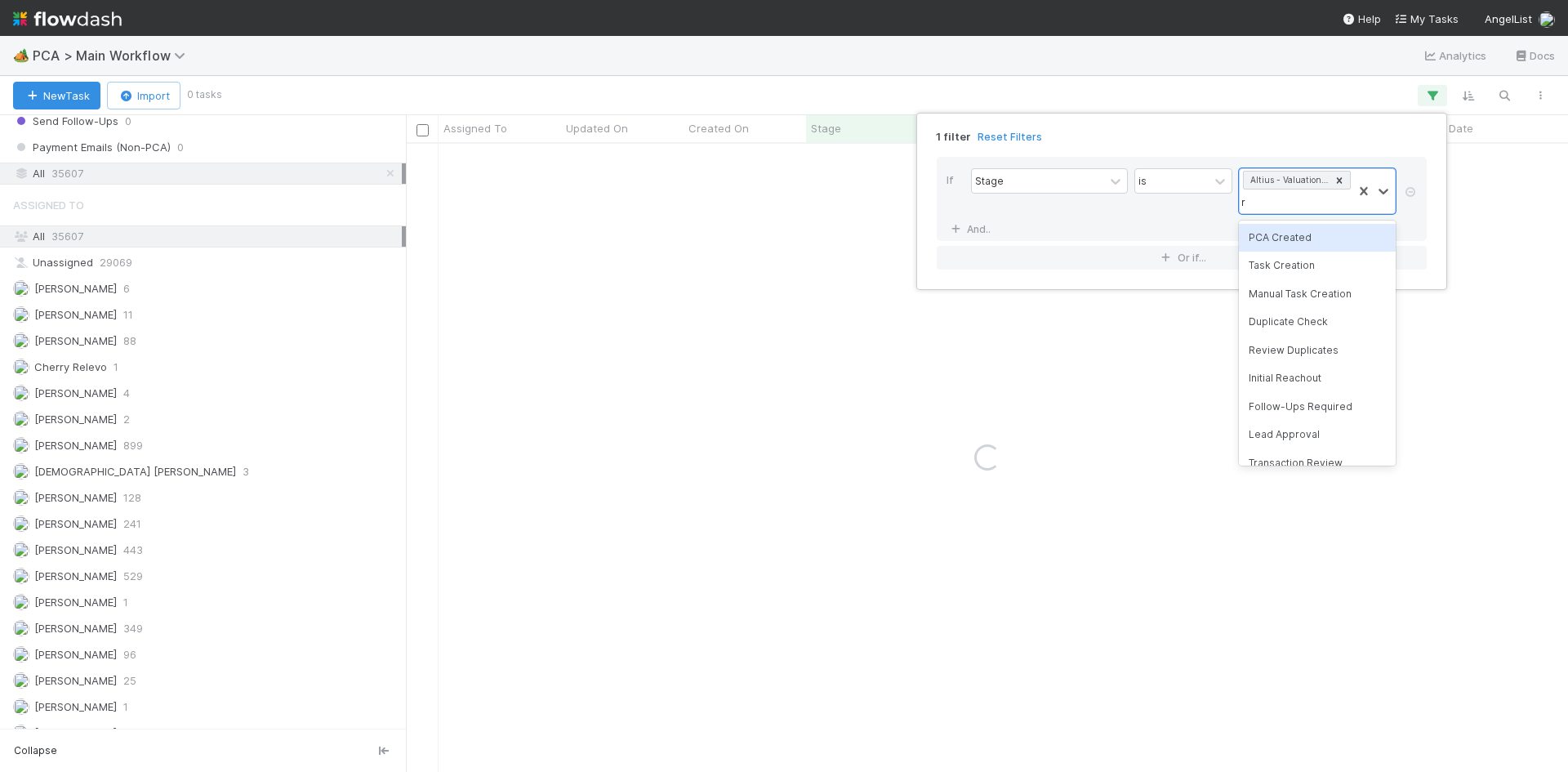
type input "rec"
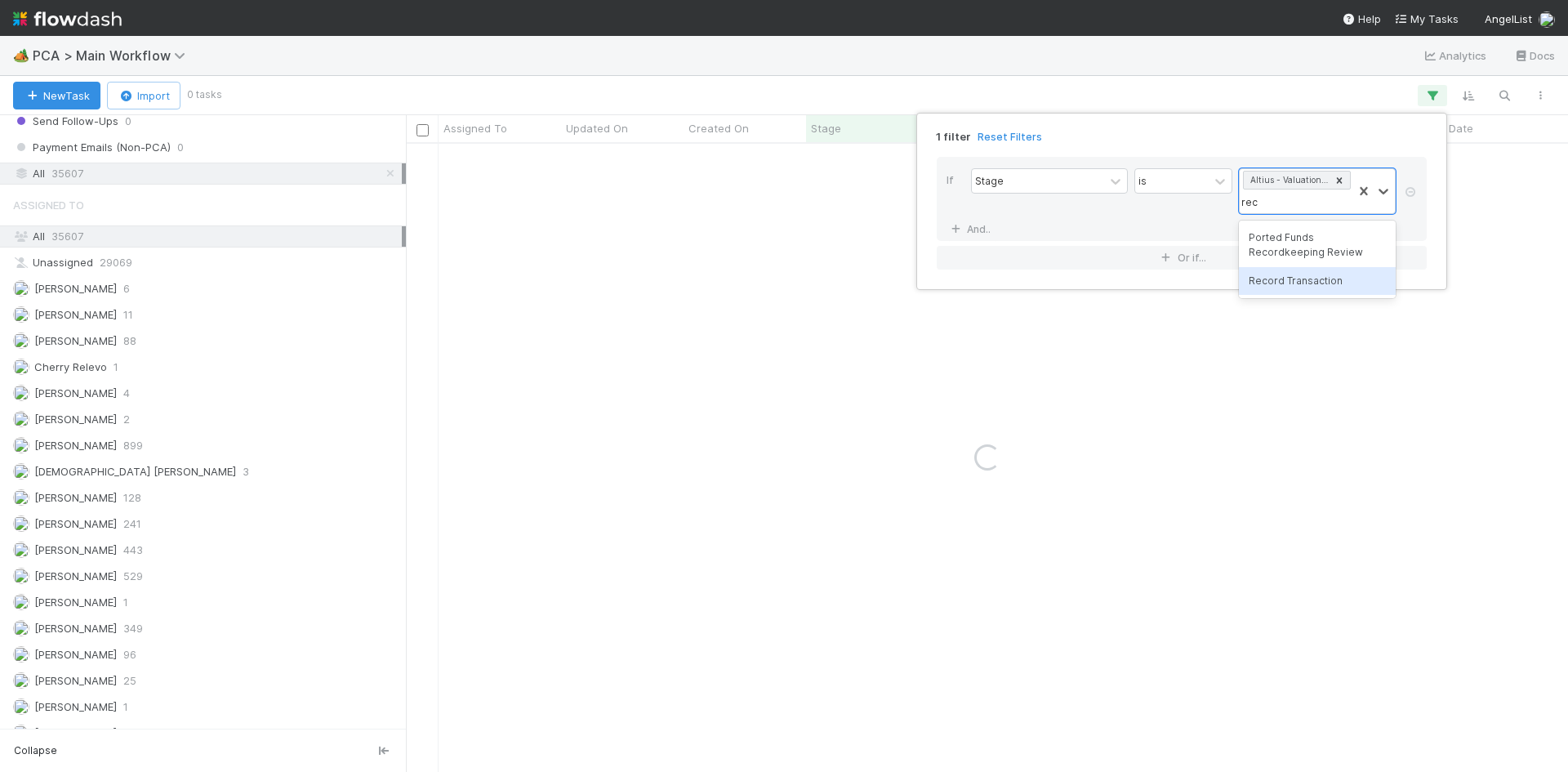
click at [1310, 279] on div "Record Transaction" at bounding box center [1316, 281] width 157 height 28
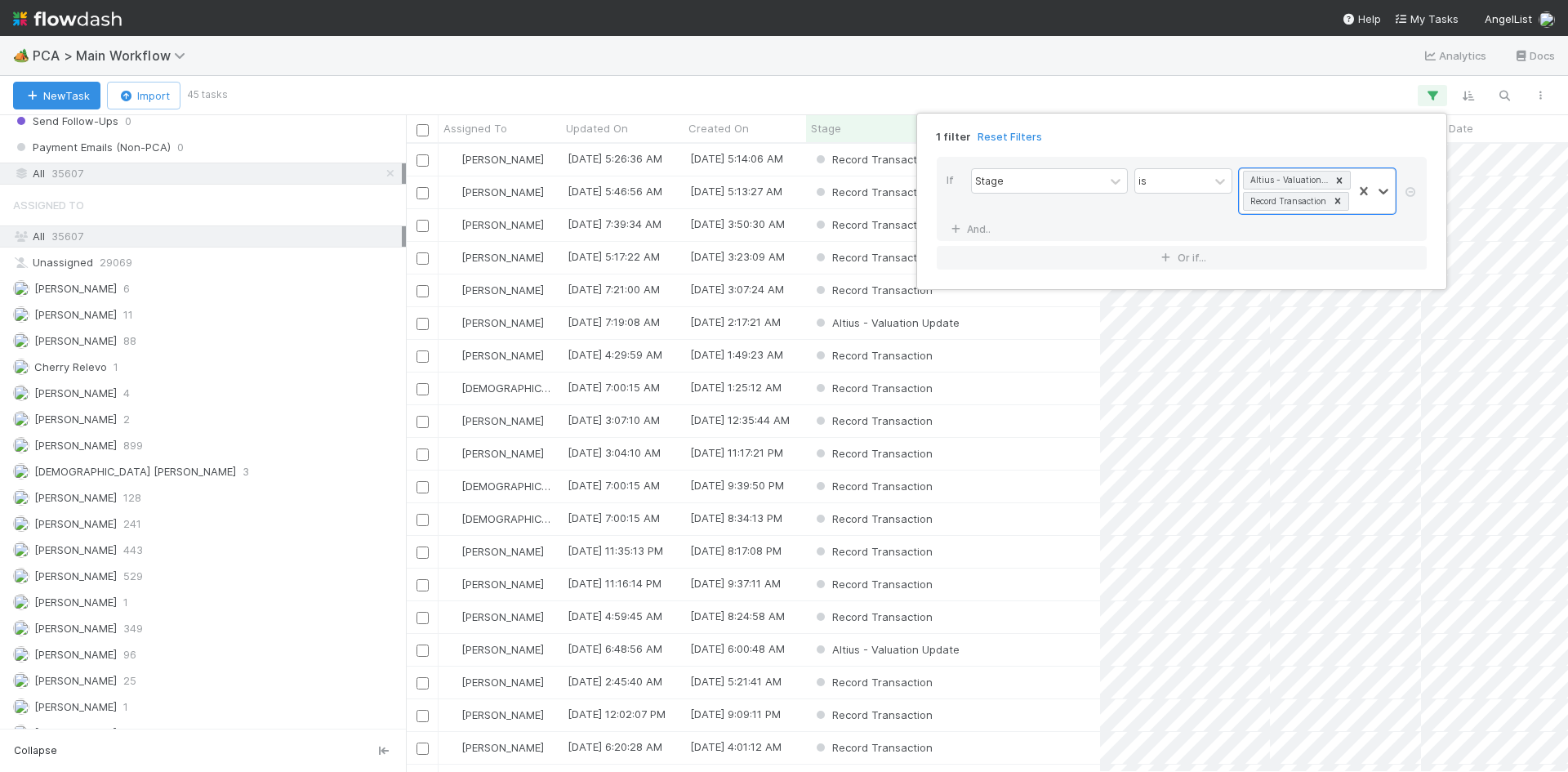
scroll to position [616, 1150]
click at [1268, 89] on div "1 filter Reset Filters If Stage is option Record Transaction , selected. 0 resu…" at bounding box center [784, 386] width 1568 height 772
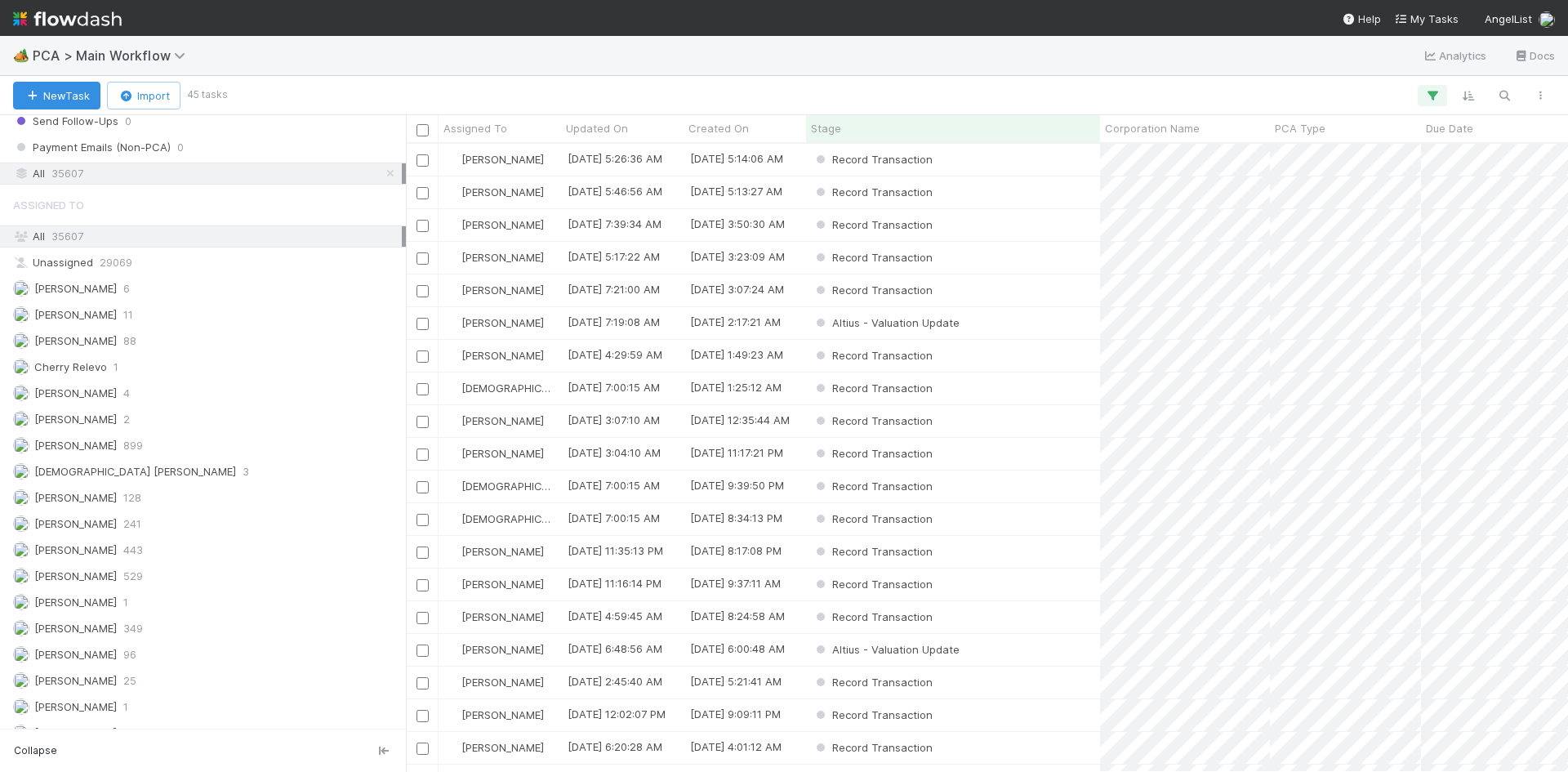
scroll to position [2294, 0]
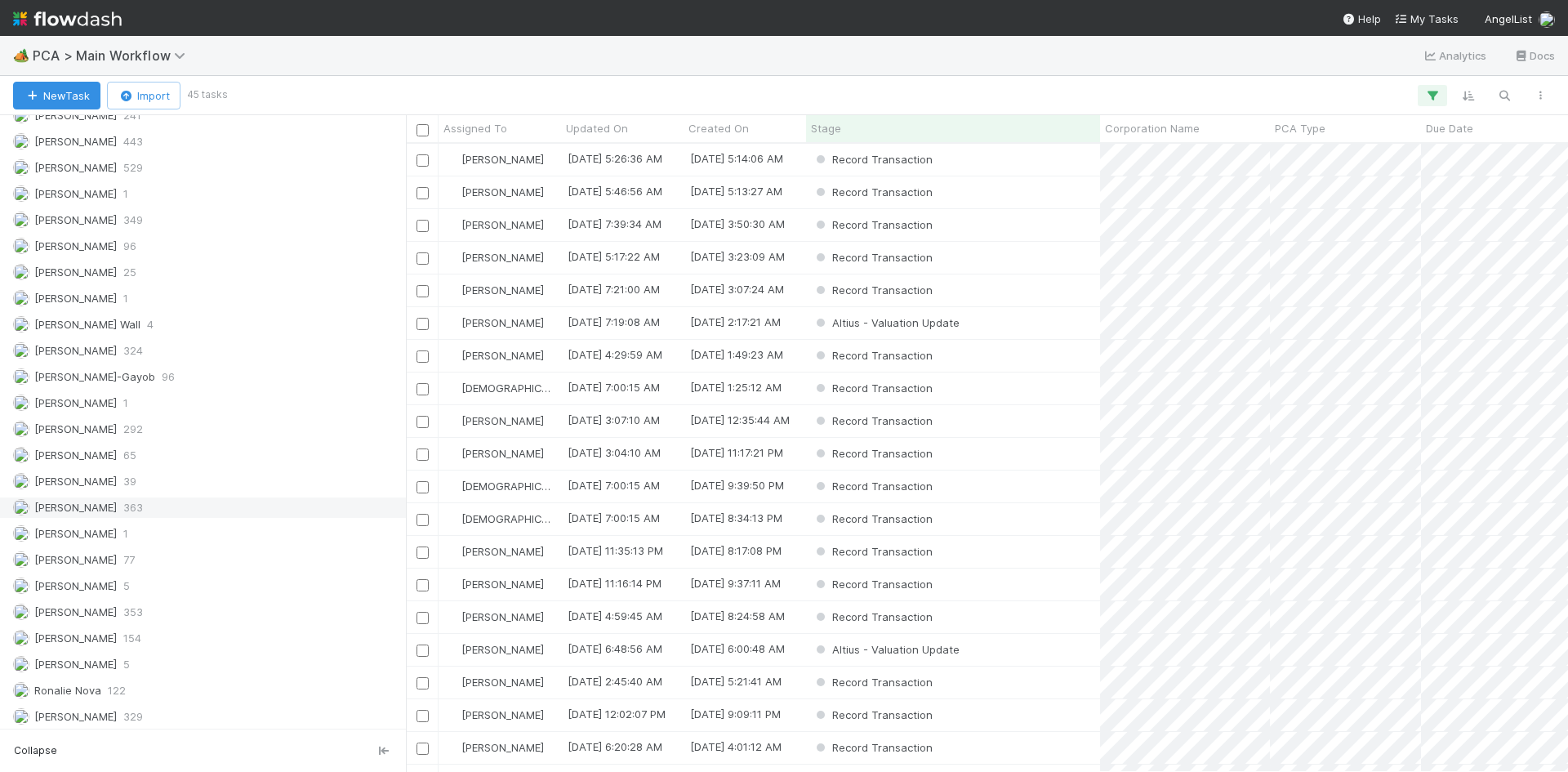
click at [196, 509] on div "Meg Castanare 363" at bounding box center [207, 507] width 389 height 21
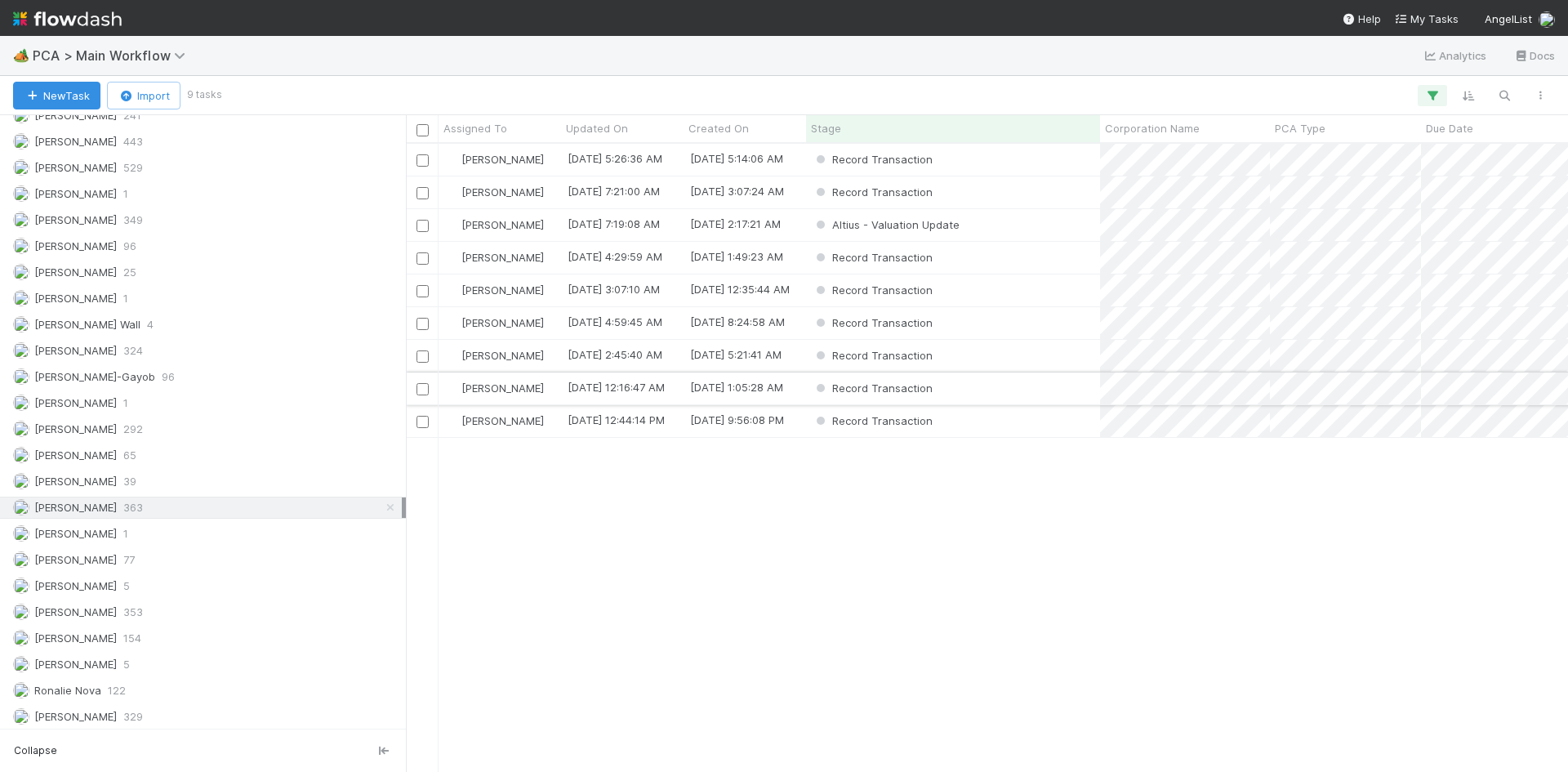
scroll to position [616, 1150]
click at [1008, 225] on div "Altius - Valuation Update" at bounding box center [953, 225] width 294 height 32
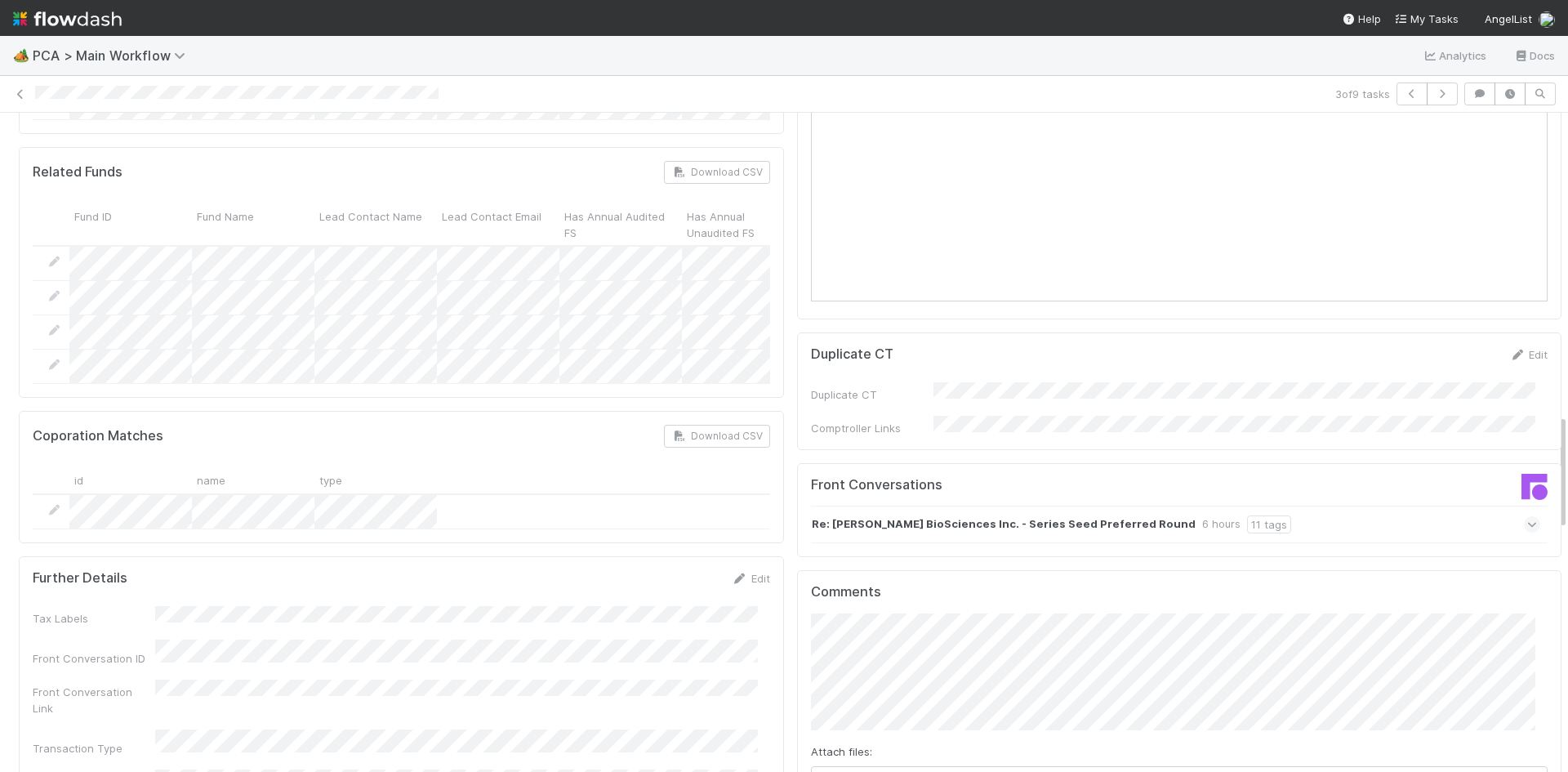
scroll to position [1716, 0]
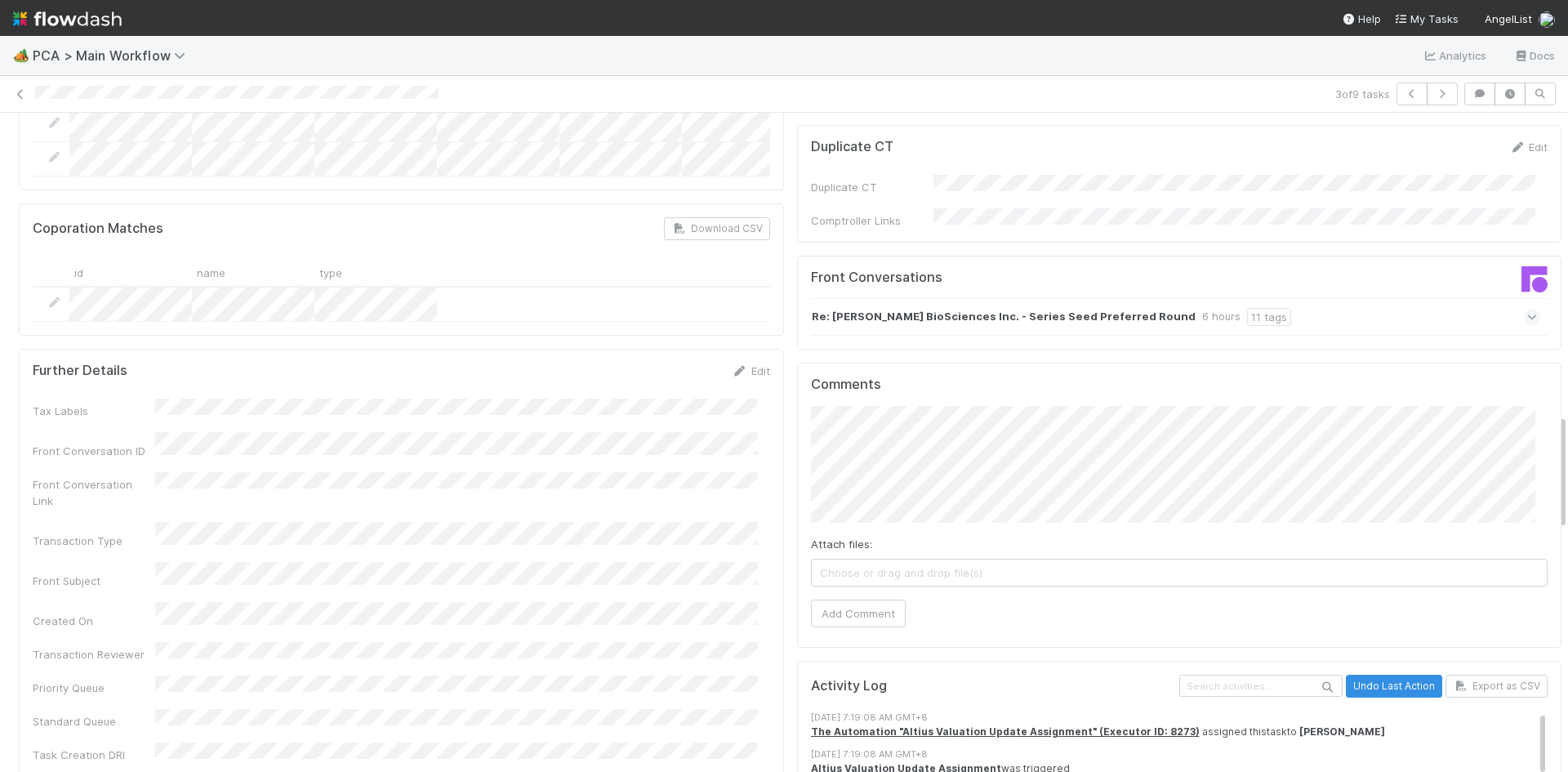
click at [1266, 298] on div "Re: Capra BioSciences Inc. - Series Seed Preferred Round 6 hours 11 tags" at bounding box center [1176, 317] width 730 height 38
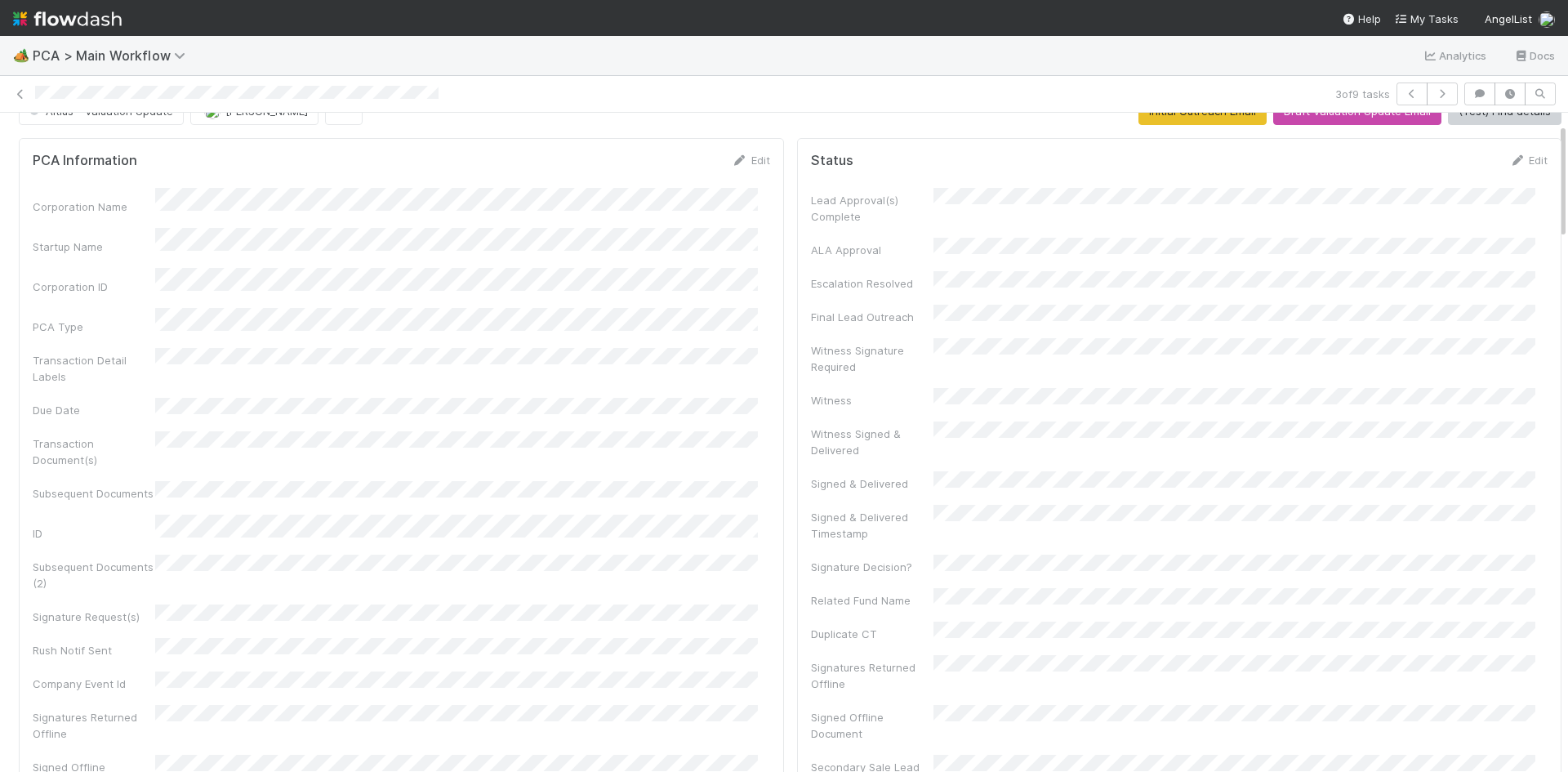
scroll to position [0, 0]
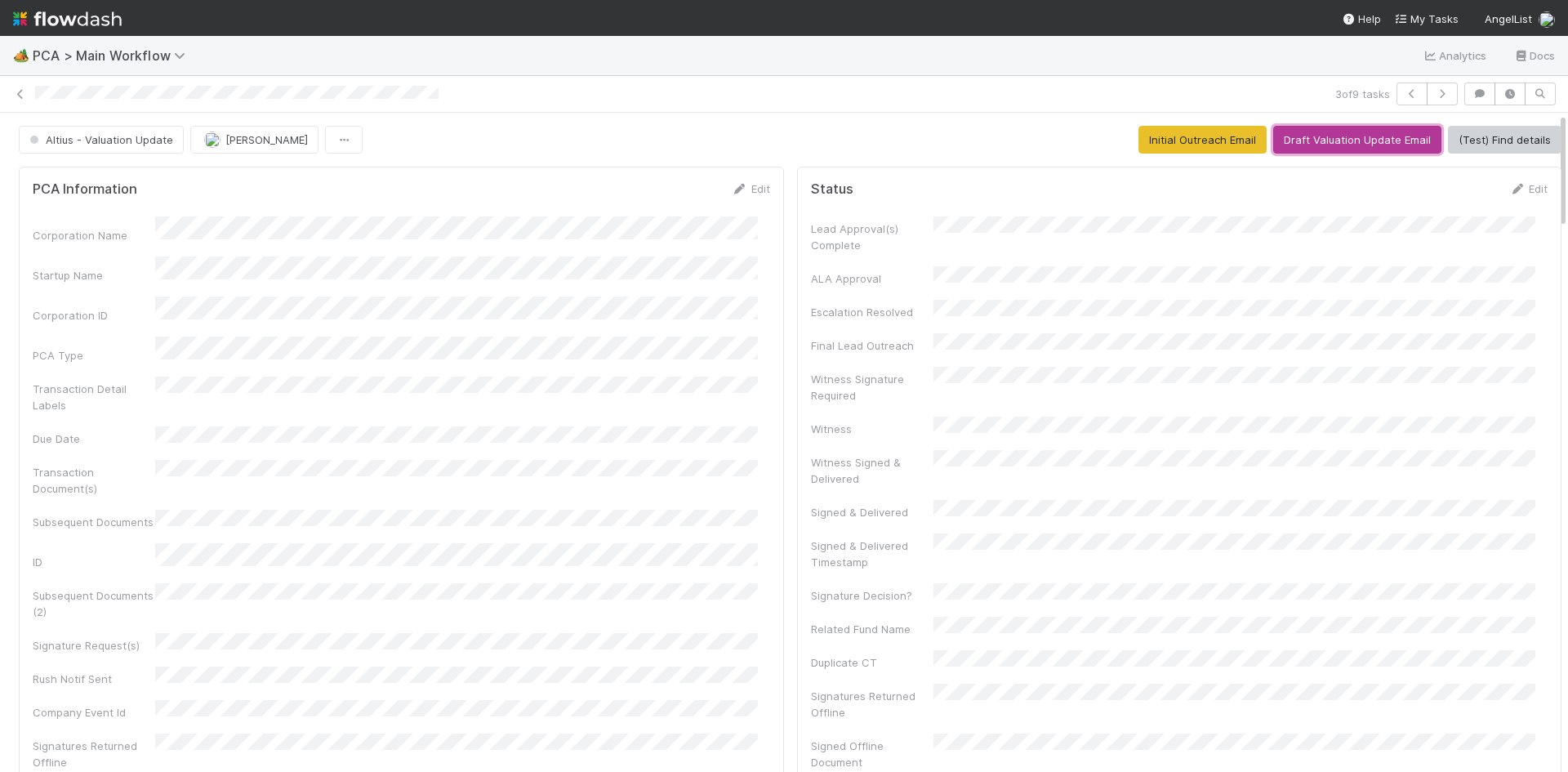
click at [1371, 139] on button "Draft Valuation Update Email" at bounding box center [1357, 139] width 168 height 28
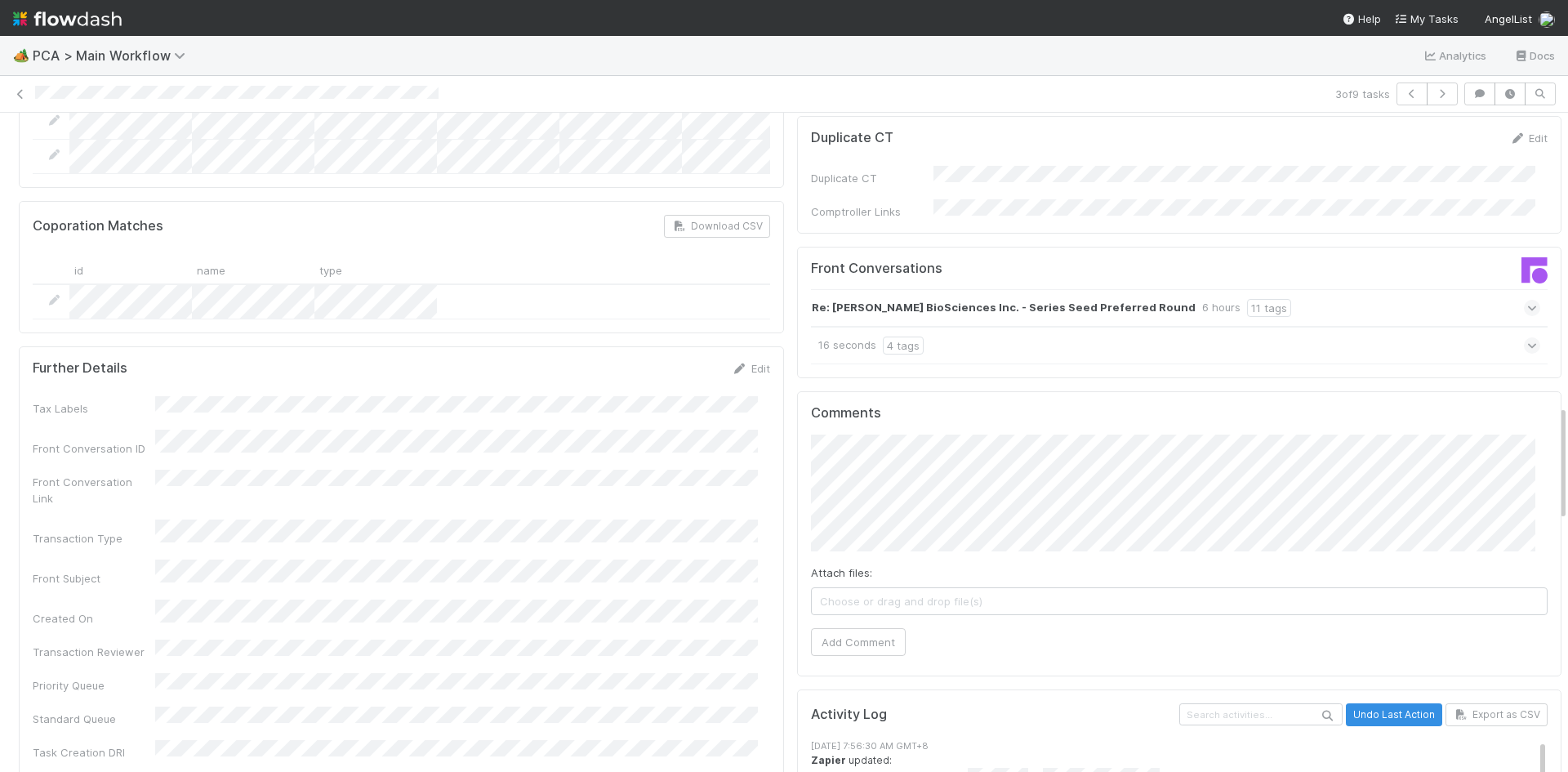
scroll to position [1879, 0]
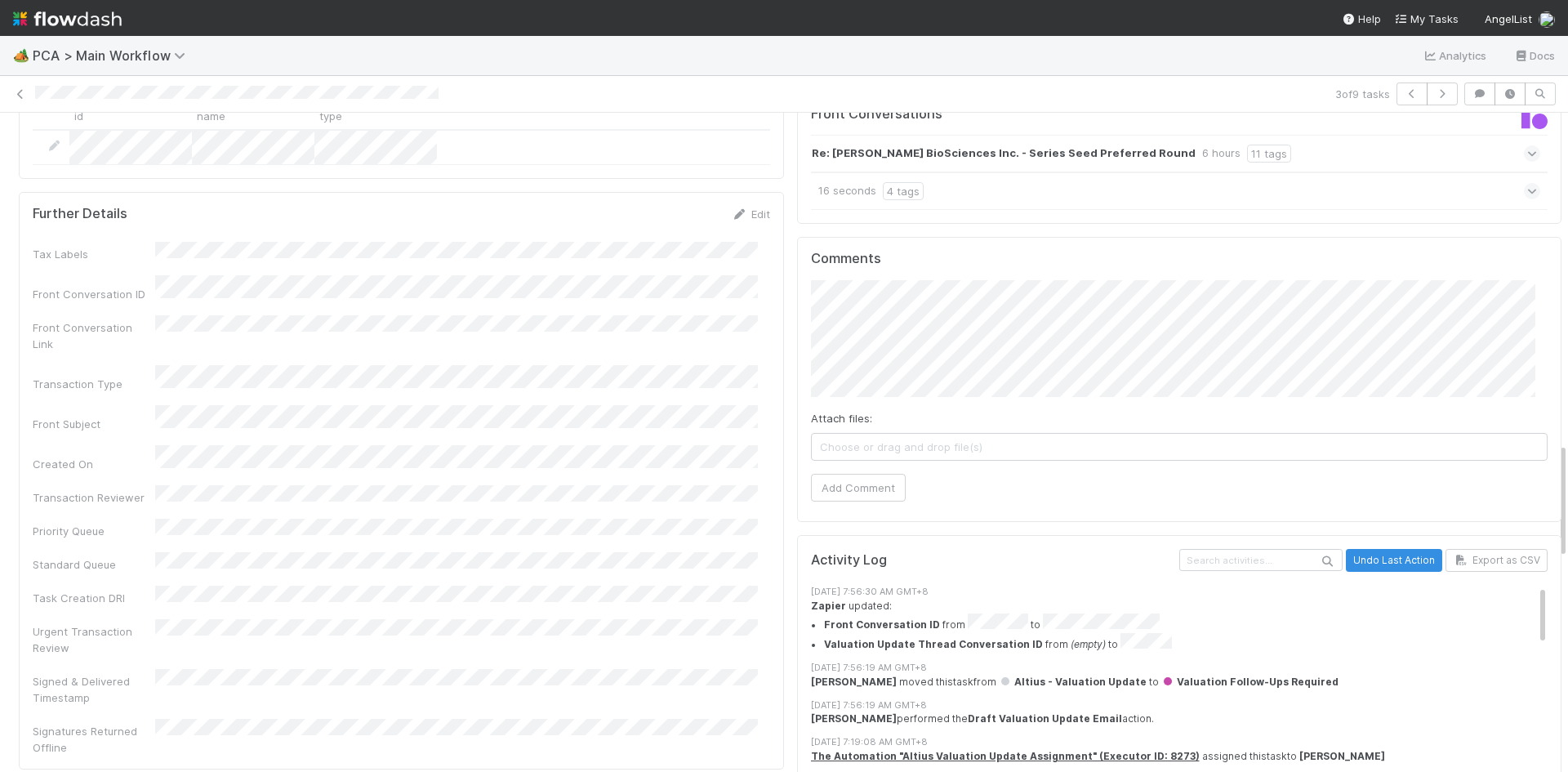
click at [790, 260] on div "Status Edit Lead Approval(s) Complete ALA Approval Escalation Resolved Final Le…" at bounding box center [1179, 257] width 779 height 3952
click at [830, 474] on button "Add Comment" at bounding box center [859, 488] width 95 height 28
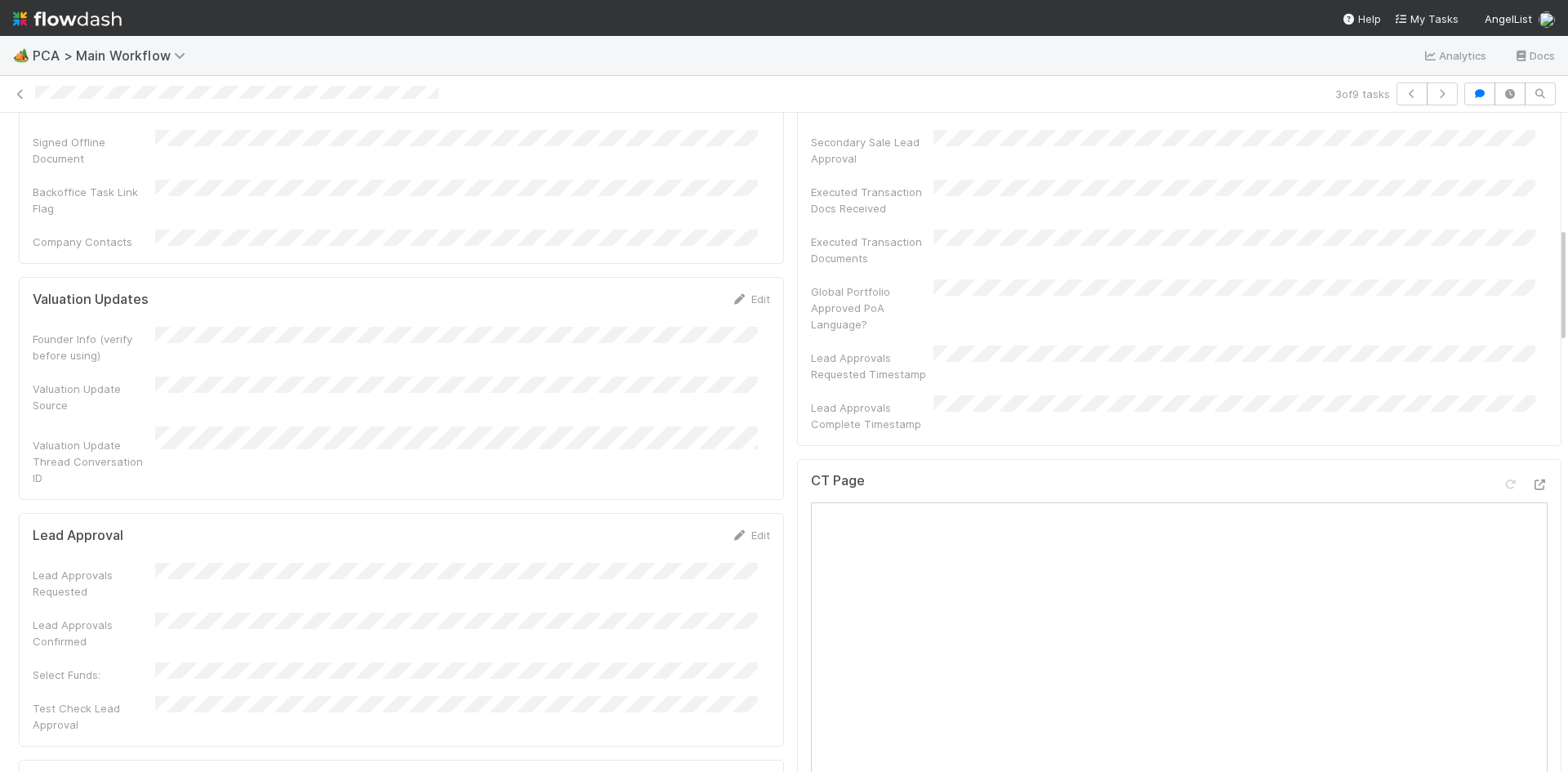
scroll to position [0, 0]
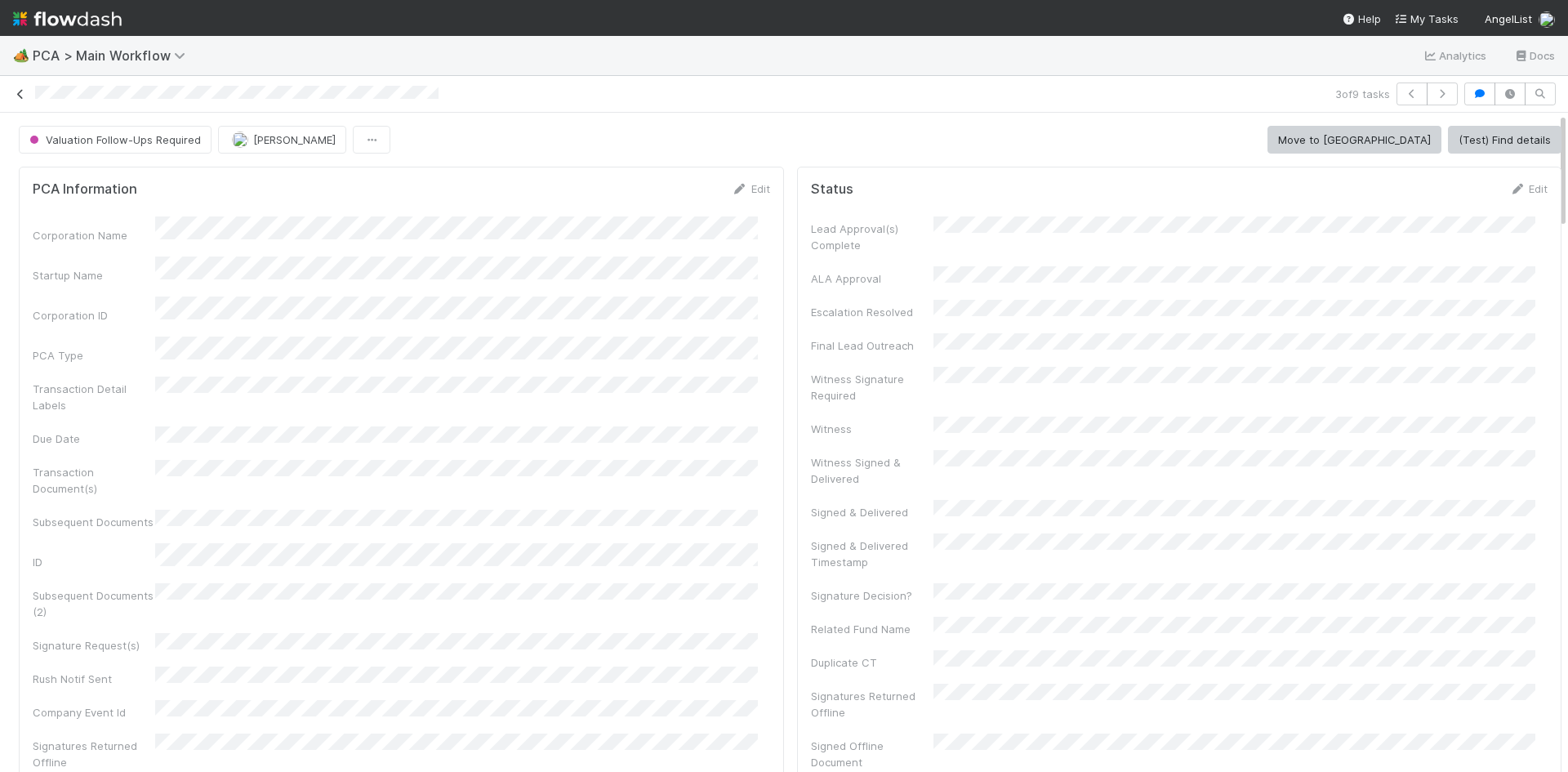
click at [25, 97] on icon at bounding box center [20, 94] width 17 height 11
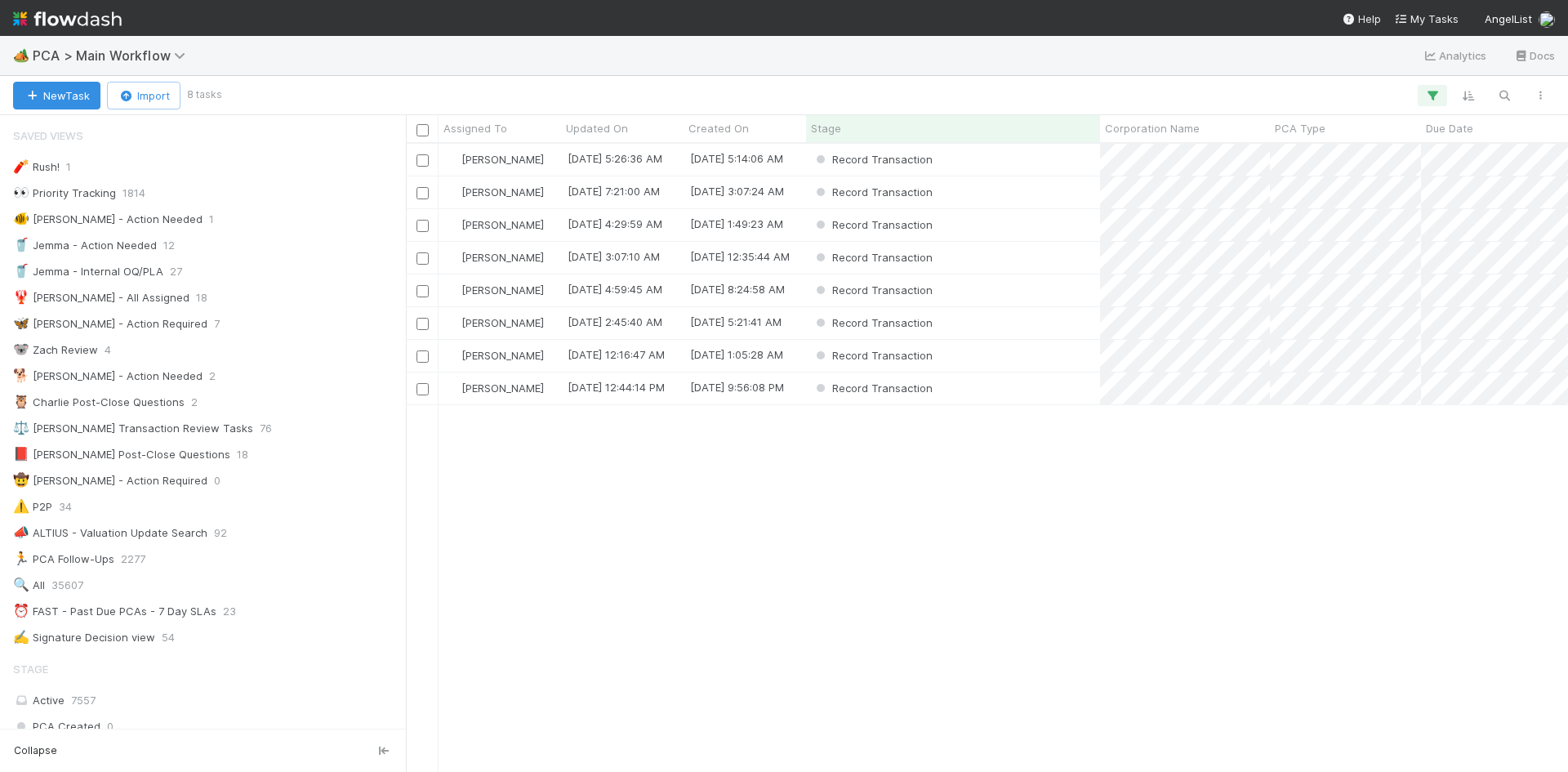
scroll to position [616, 1150]
click at [1432, 92] on icon "button" at bounding box center [1432, 95] width 17 height 15
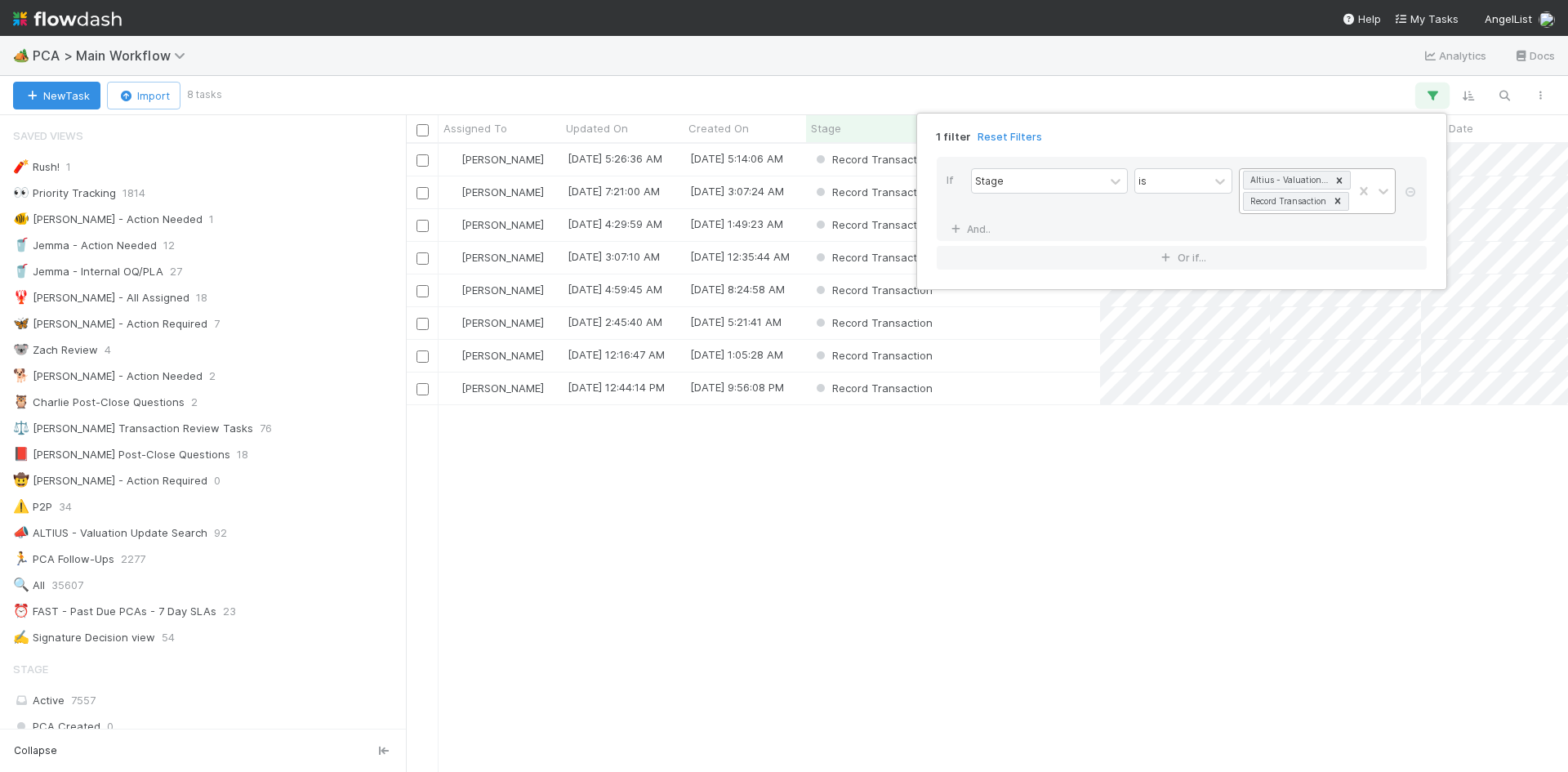
click at [1340, 181] on icon at bounding box center [1339, 181] width 6 height 6
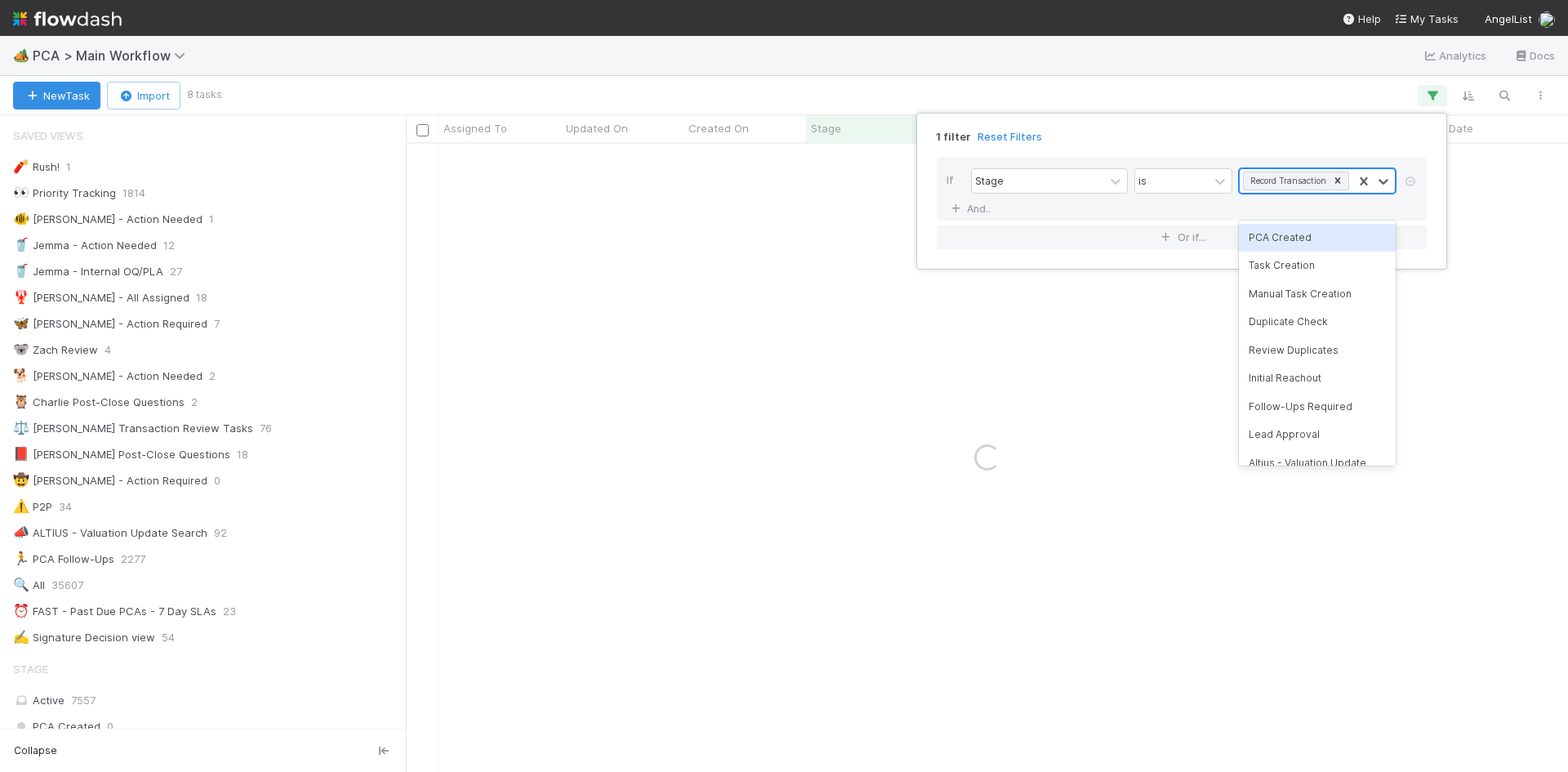
scroll to position [0, 0]
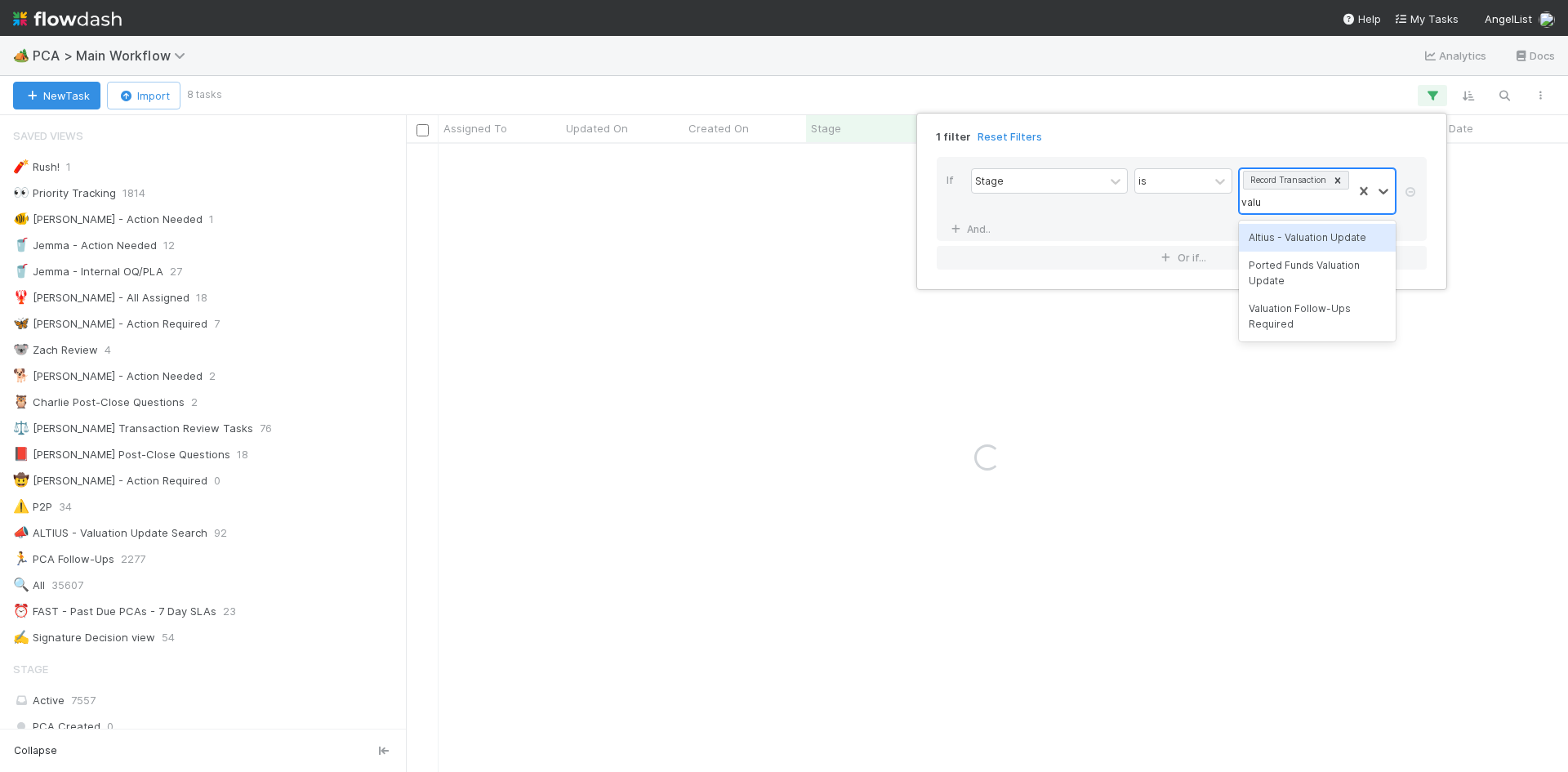
type input "valua"
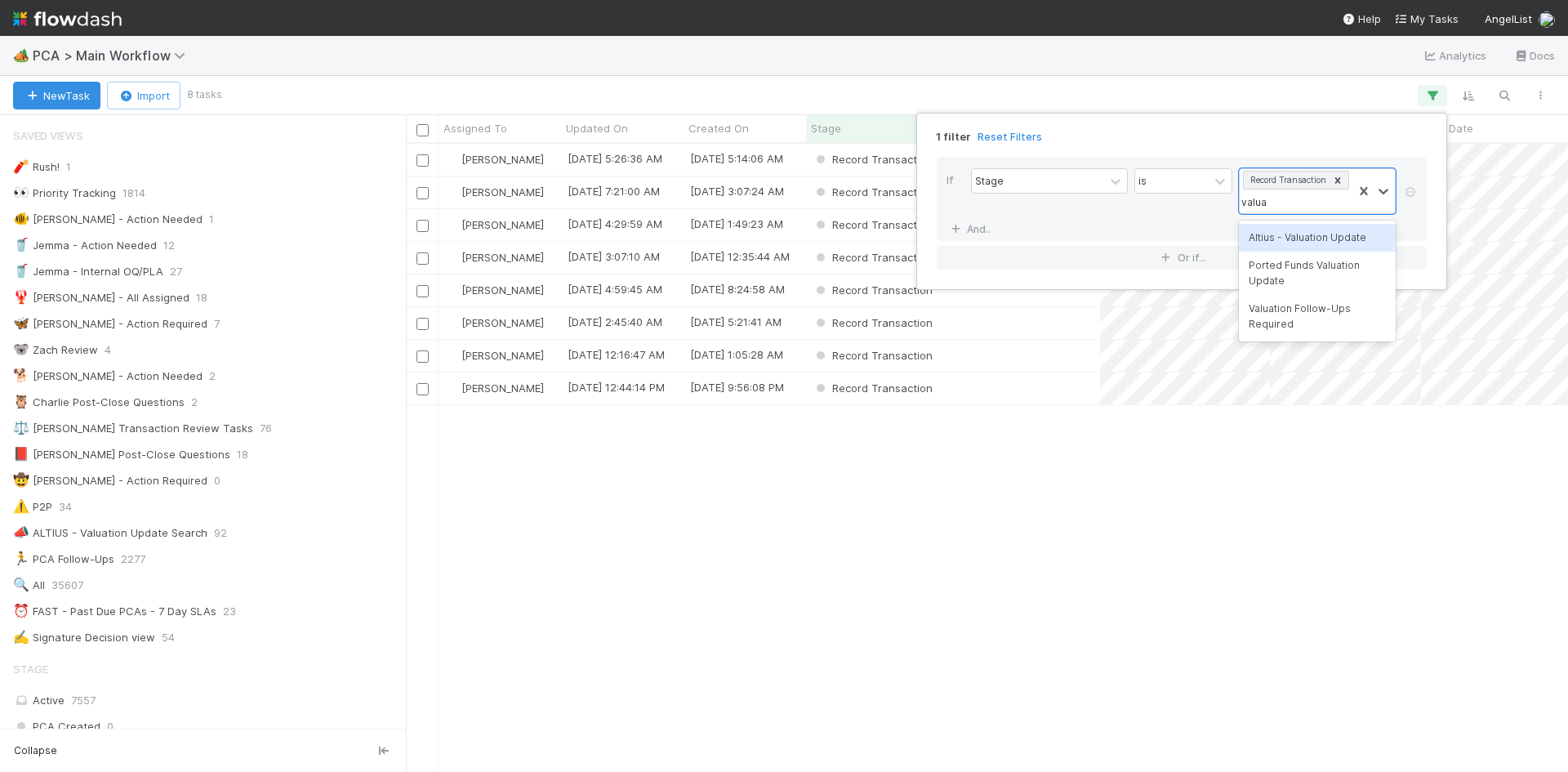
scroll to position [616, 1150]
click at [1287, 312] on div "Valuation Follow-Ups Required" at bounding box center [1316, 317] width 157 height 43
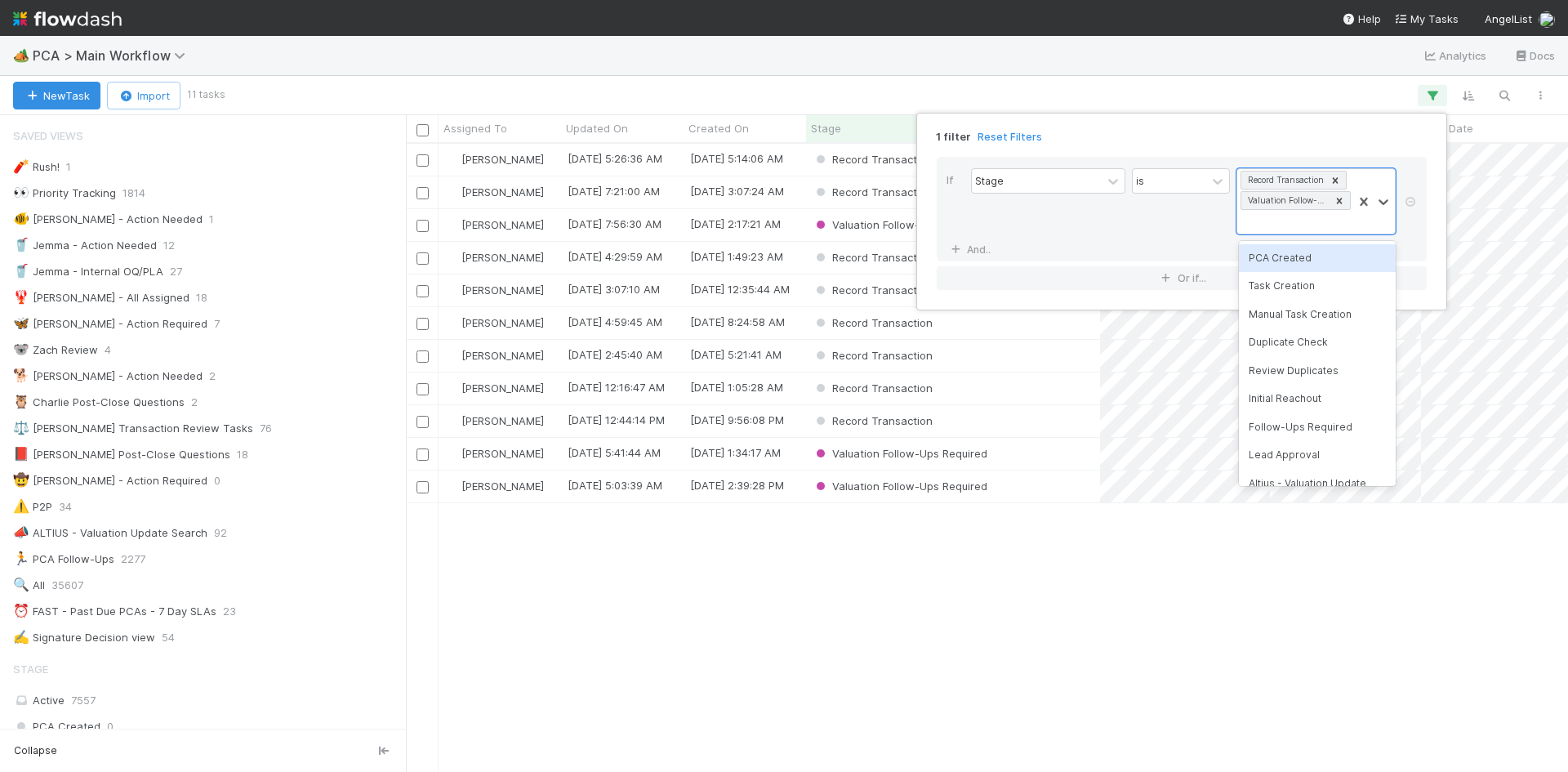
scroll to position [13, 13]
click at [899, 646] on div "1 filter Reset Filters If Stage is Record Transaction Valuation Follow-Ups Requ…" at bounding box center [784, 386] width 1568 height 772
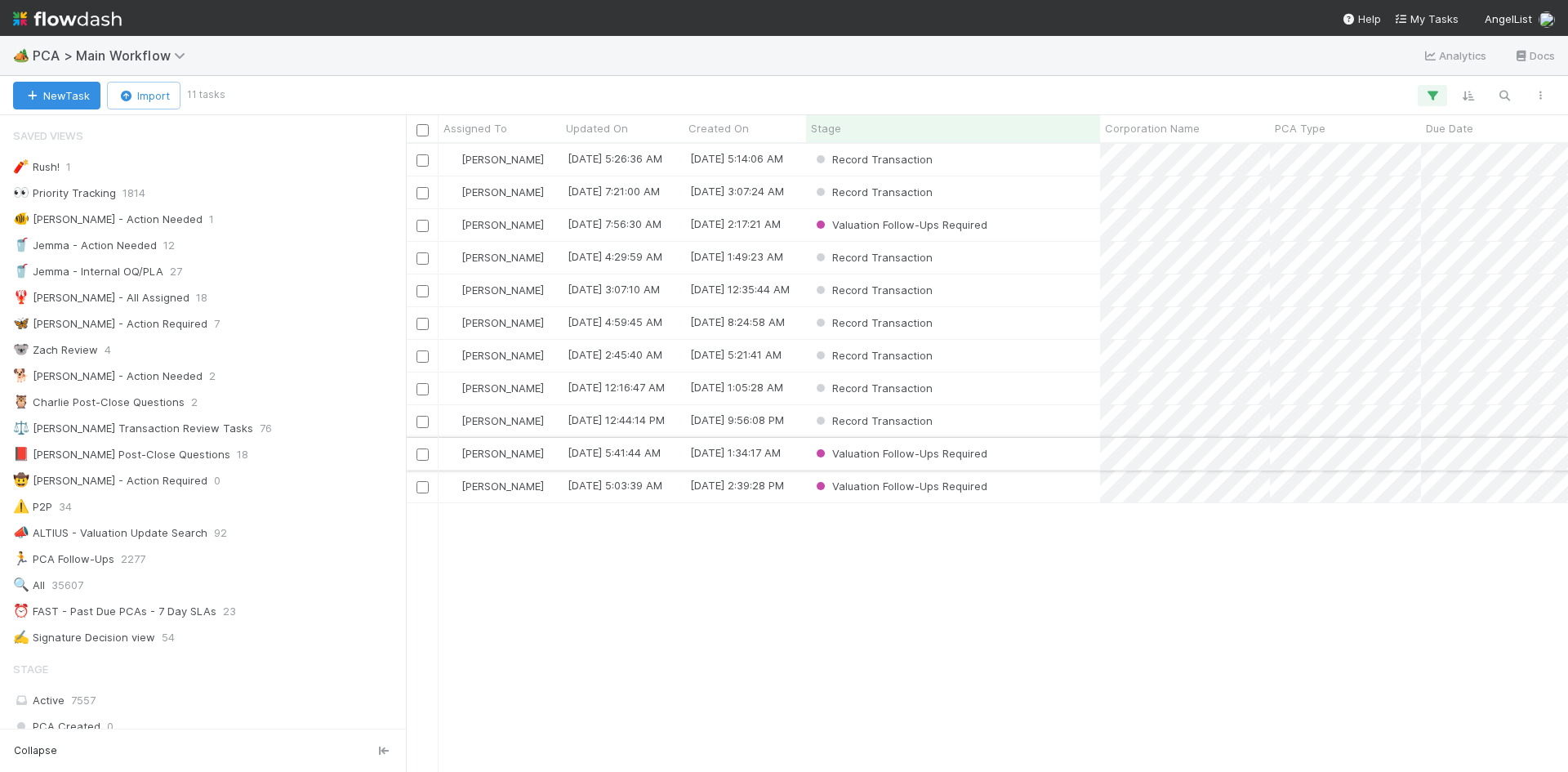
click at [1058, 458] on div "Valuation Follow-Ups Required" at bounding box center [953, 453] width 294 height 32
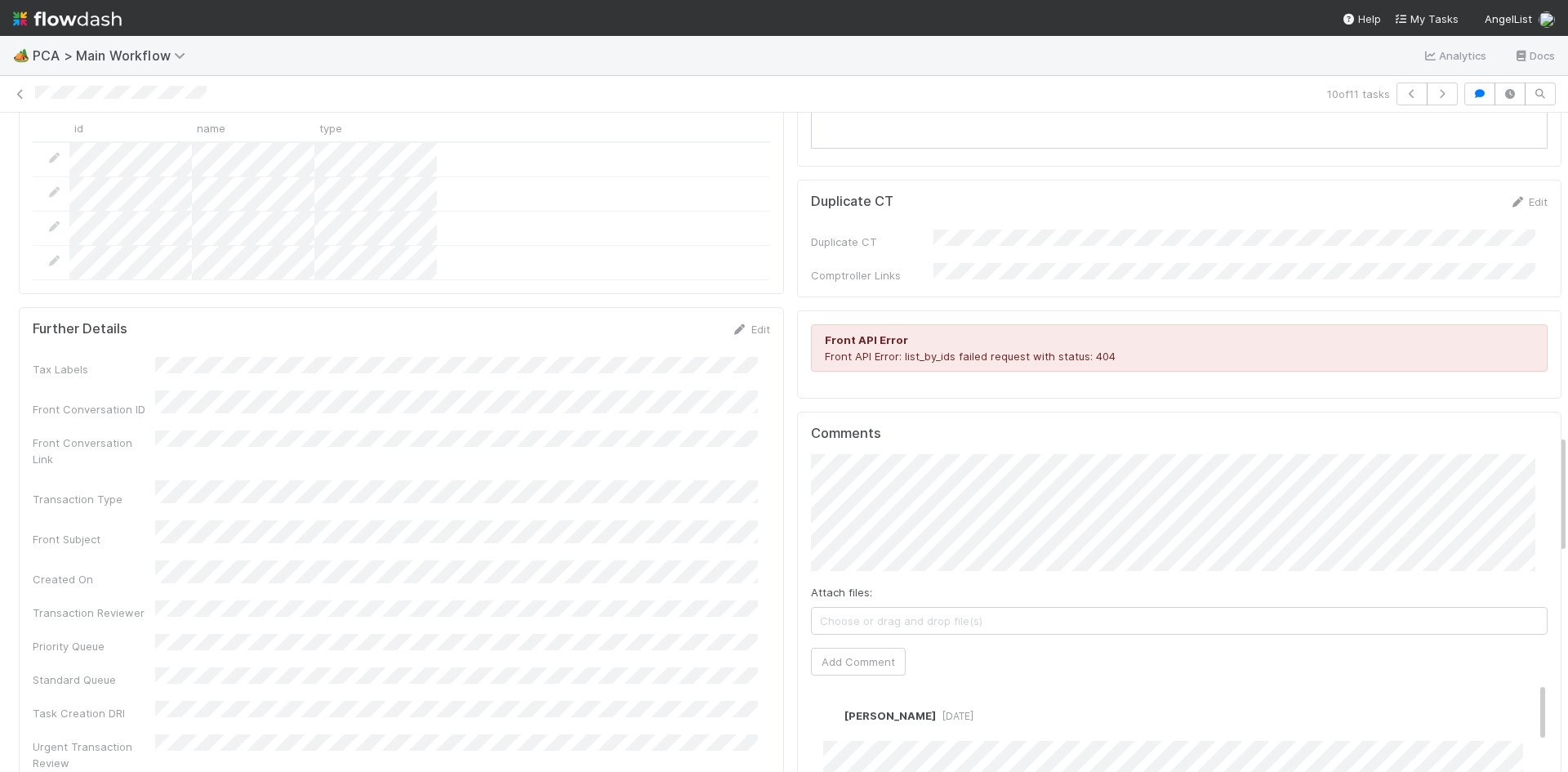
scroll to position [1961, 0]
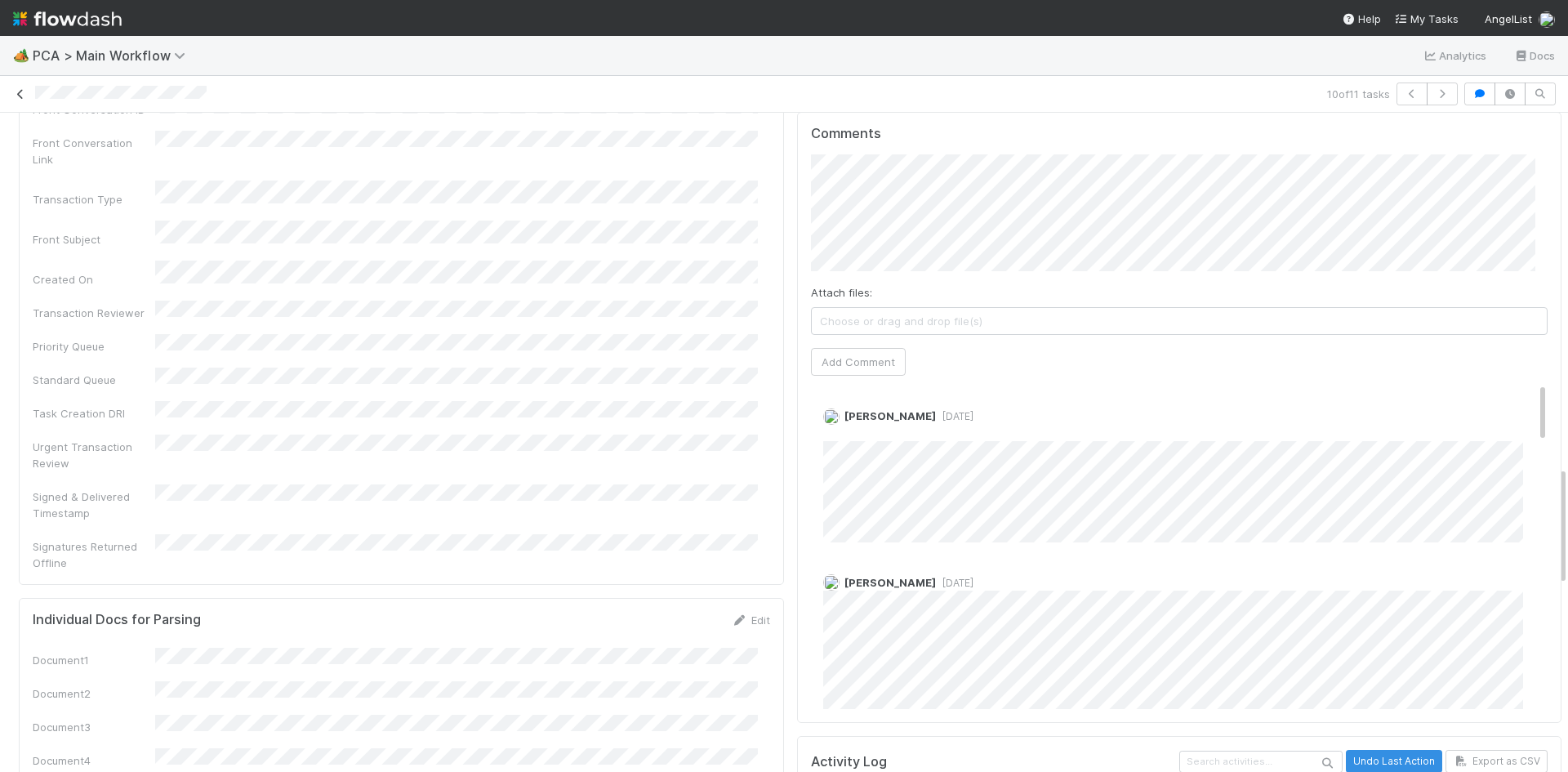
click at [21, 91] on icon at bounding box center [20, 94] width 17 height 11
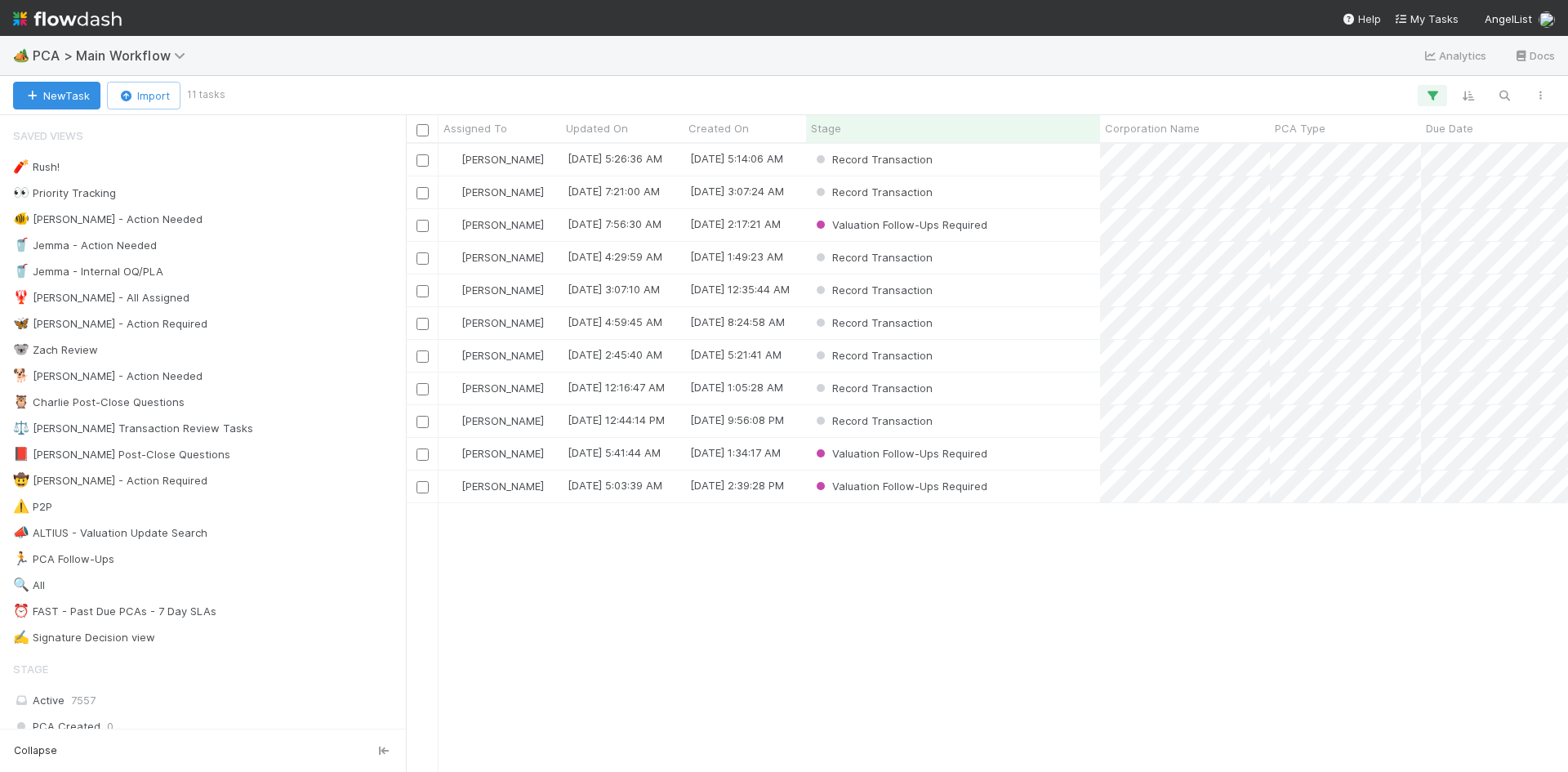
scroll to position [616, 1150]
click at [1080, 489] on div "Valuation Follow-Ups Required" at bounding box center [953, 487] width 294 height 32
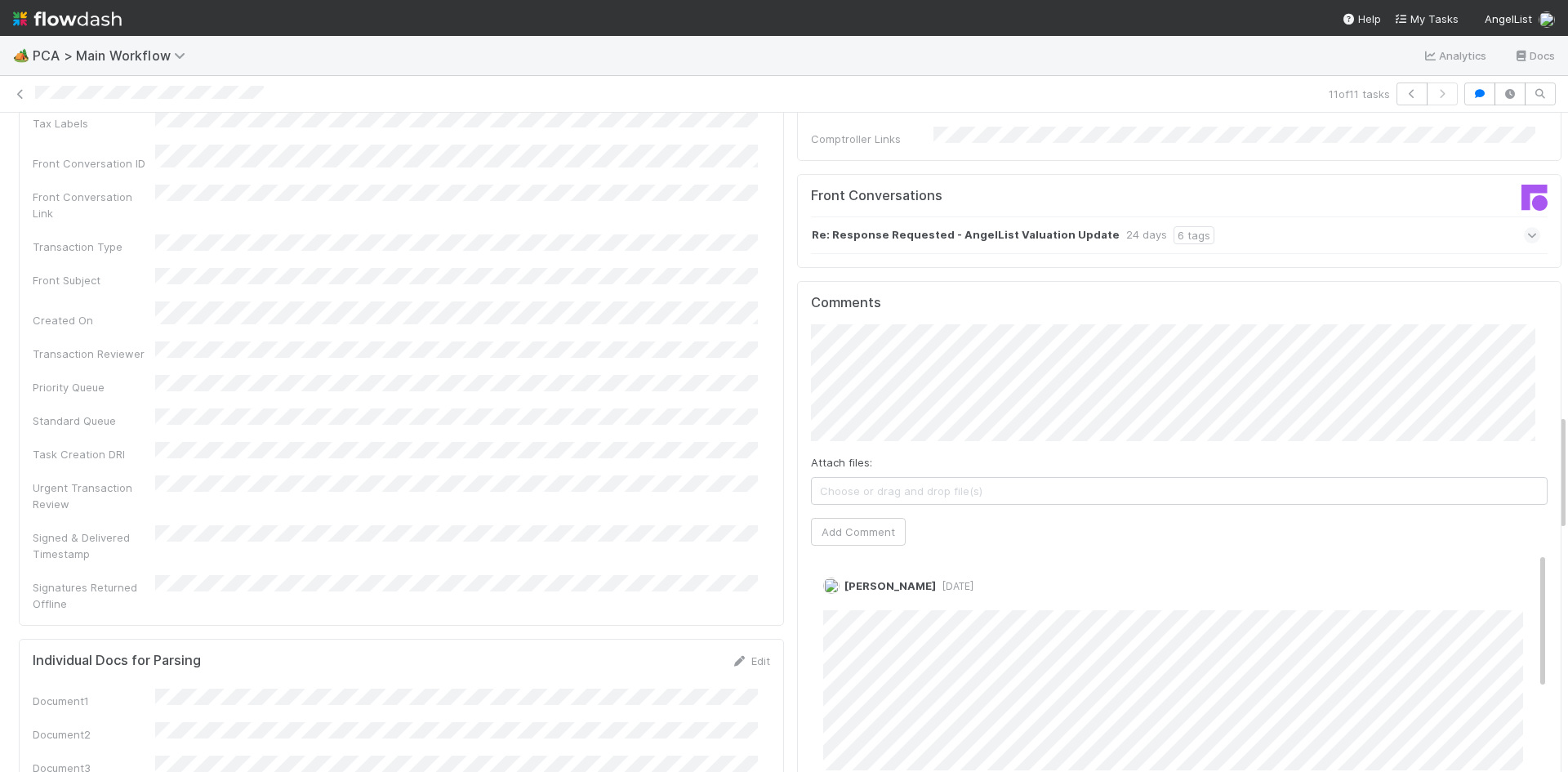
scroll to position [1634, 0]
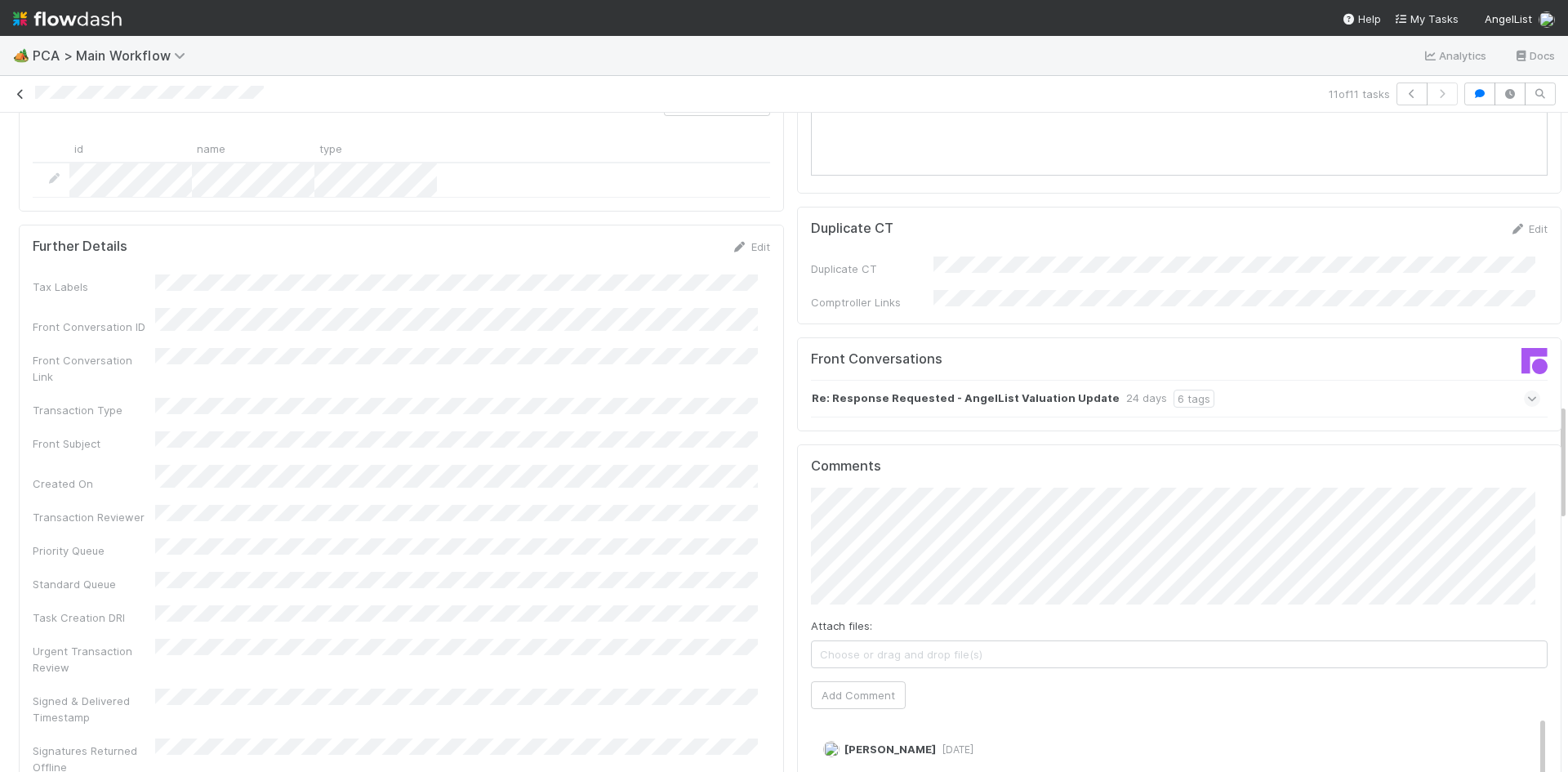
click at [17, 93] on icon at bounding box center [20, 94] width 17 height 11
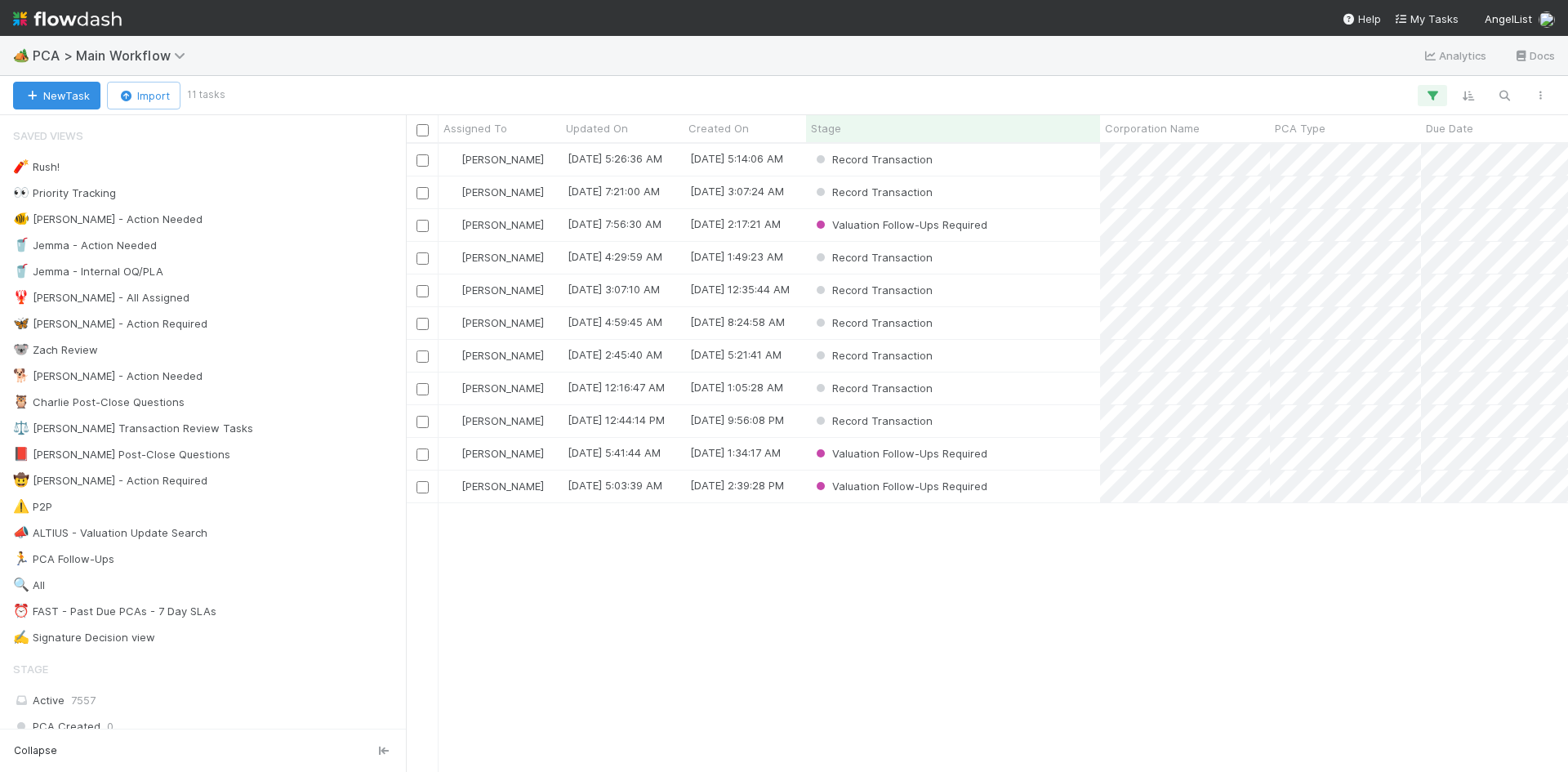
scroll to position [616, 1150]
click at [1439, 93] on icon "button" at bounding box center [1432, 95] width 17 height 15
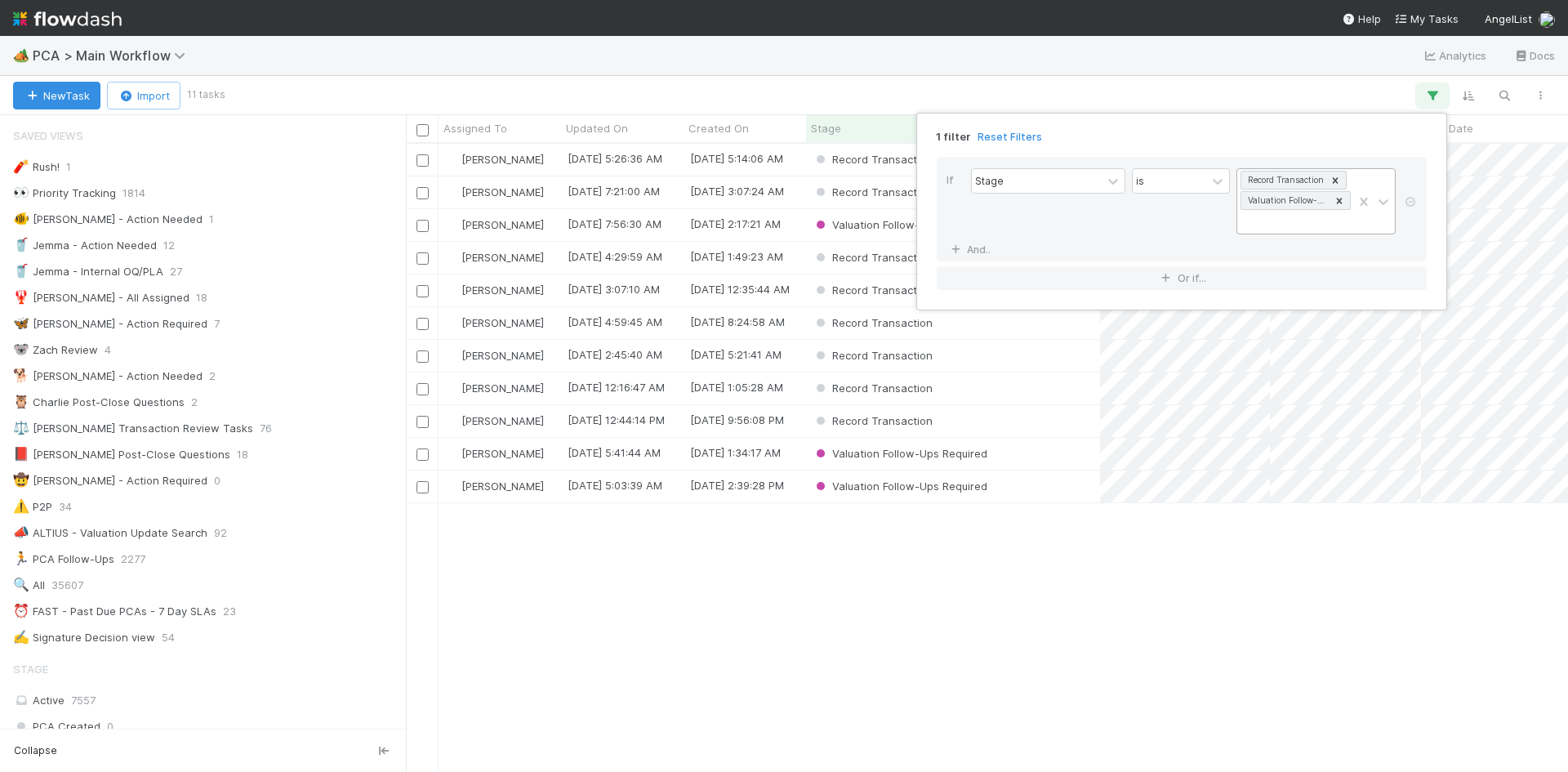
click at [1335, 198] on icon at bounding box center [1339, 201] width 12 height 12
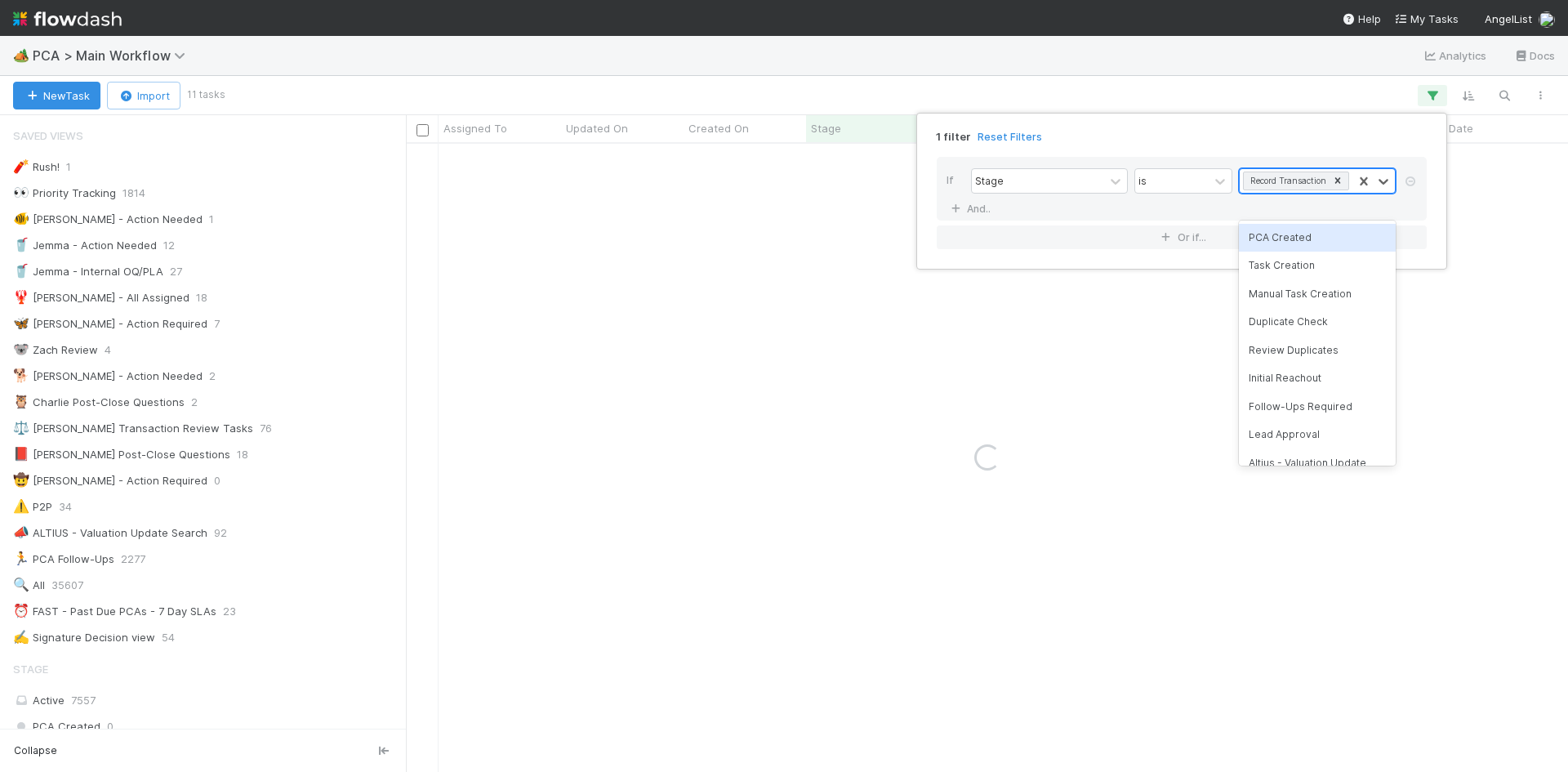
scroll to position [1, 0]
click at [1199, 562] on div "1 filter Reset Filters If Stage is option Valuation Follow-Ups Required, desele…" at bounding box center [784, 386] width 1568 height 772
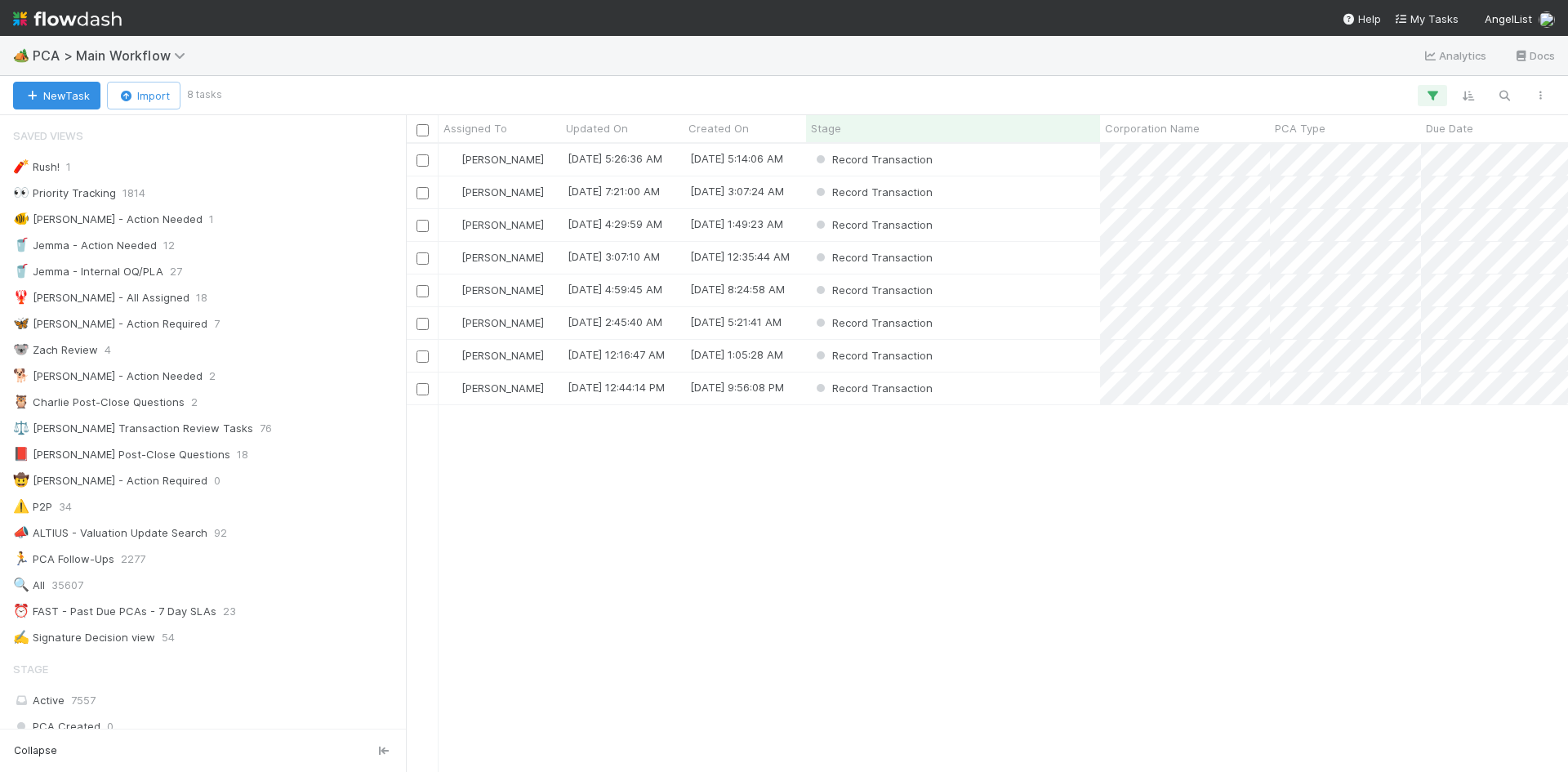
scroll to position [616, 1150]
click at [997, 258] on div "Record Transaction" at bounding box center [953, 258] width 294 height 32
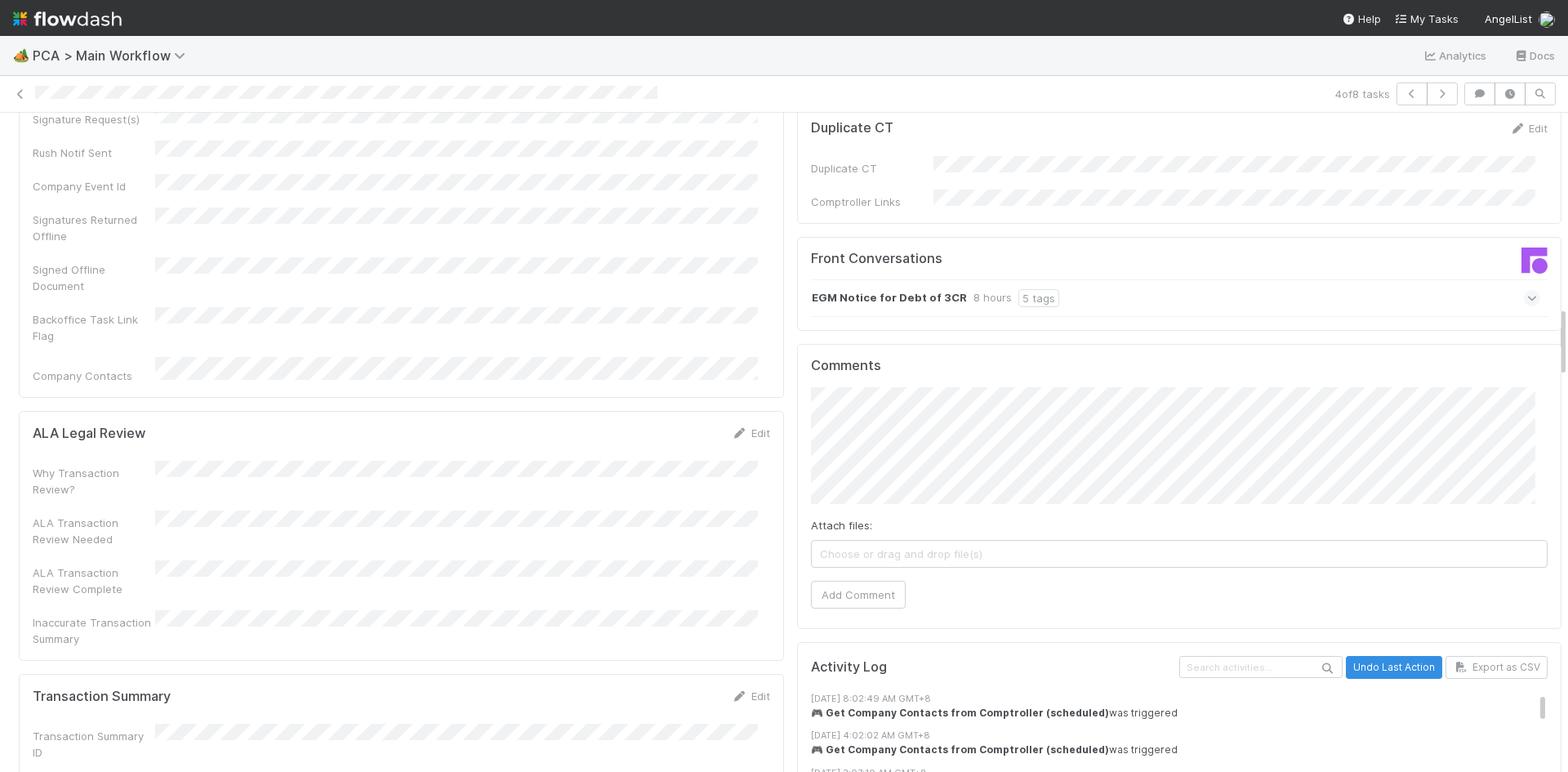
scroll to position [1879, 0]
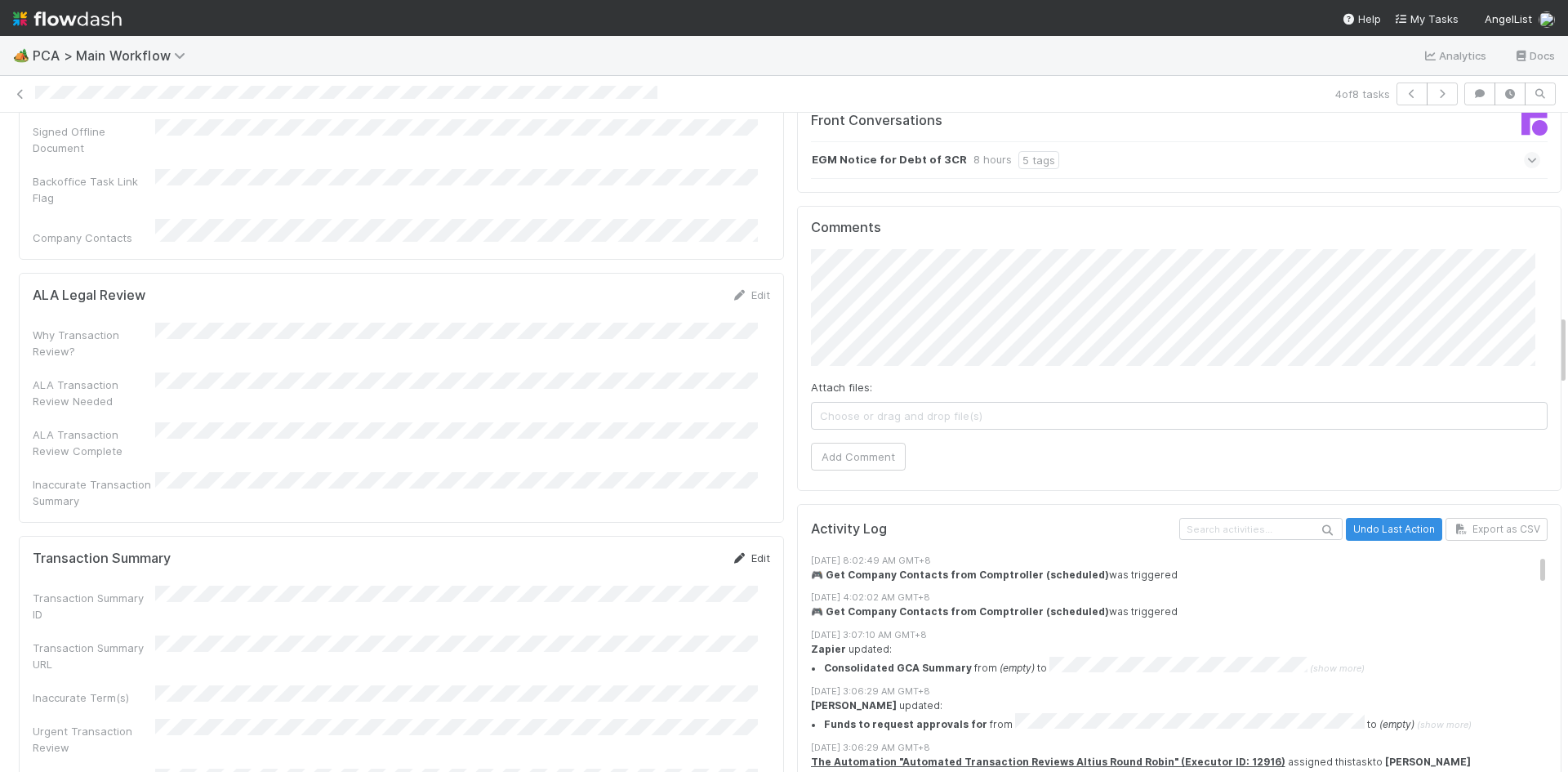
click at [741, 552] on link "Edit" at bounding box center [750, 558] width 38 height 13
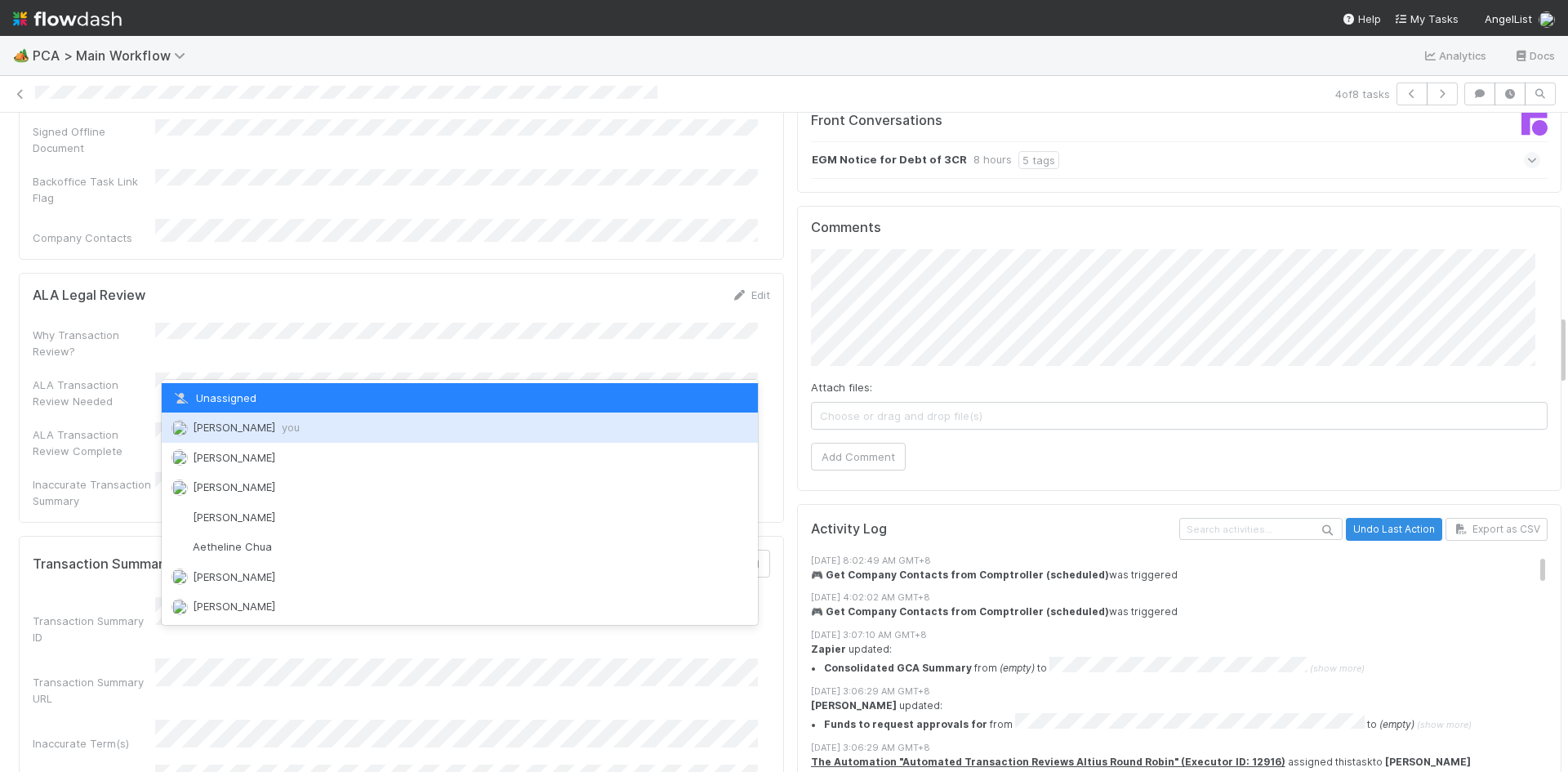
click at [276, 434] on div "Meg Castanare you" at bounding box center [460, 427] width 596 height 30
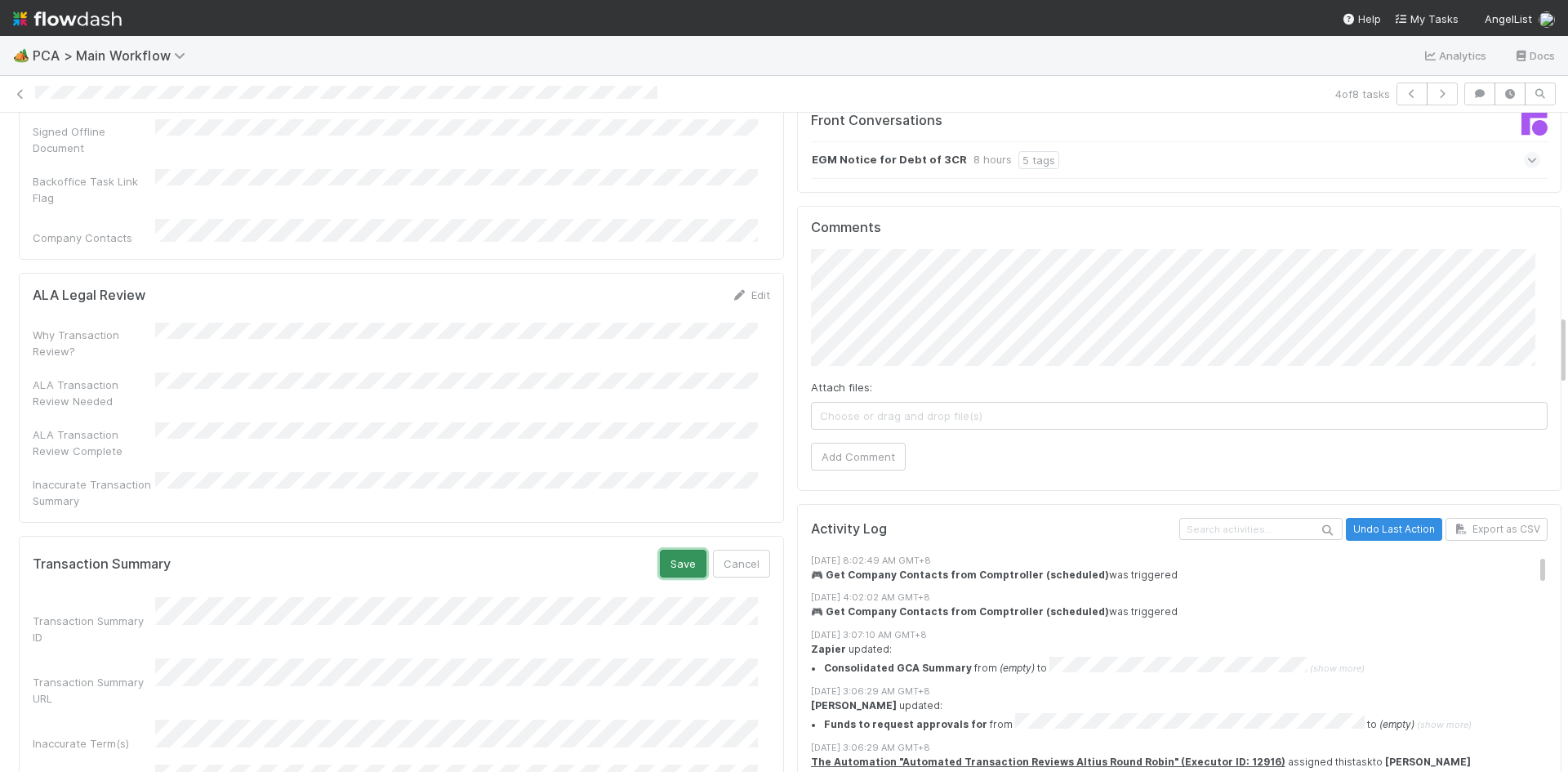
click at [676, 550] on button "Save" at bounding box center [683, 564] width 46 height 28
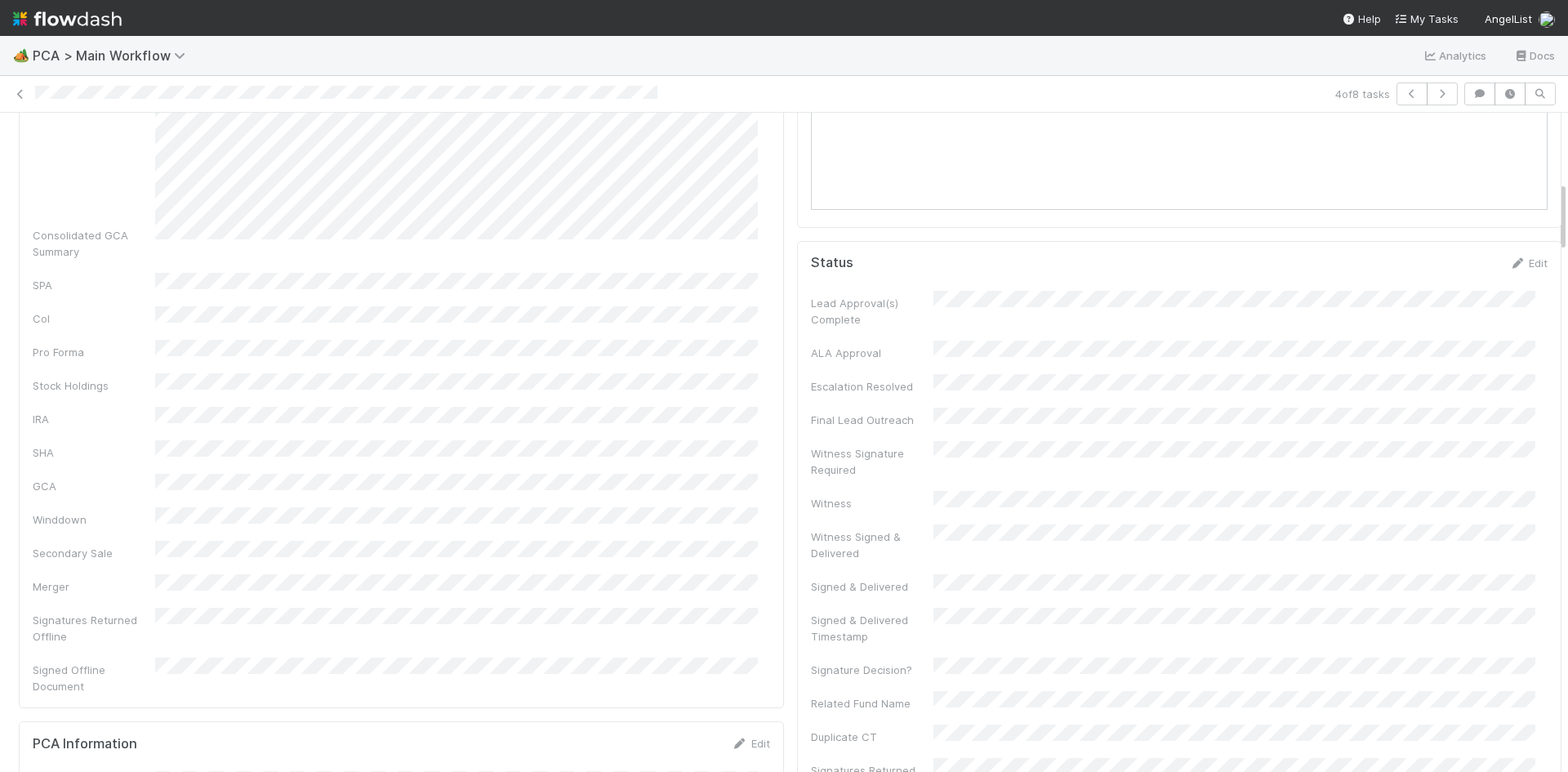
scroll to position [0, 0]
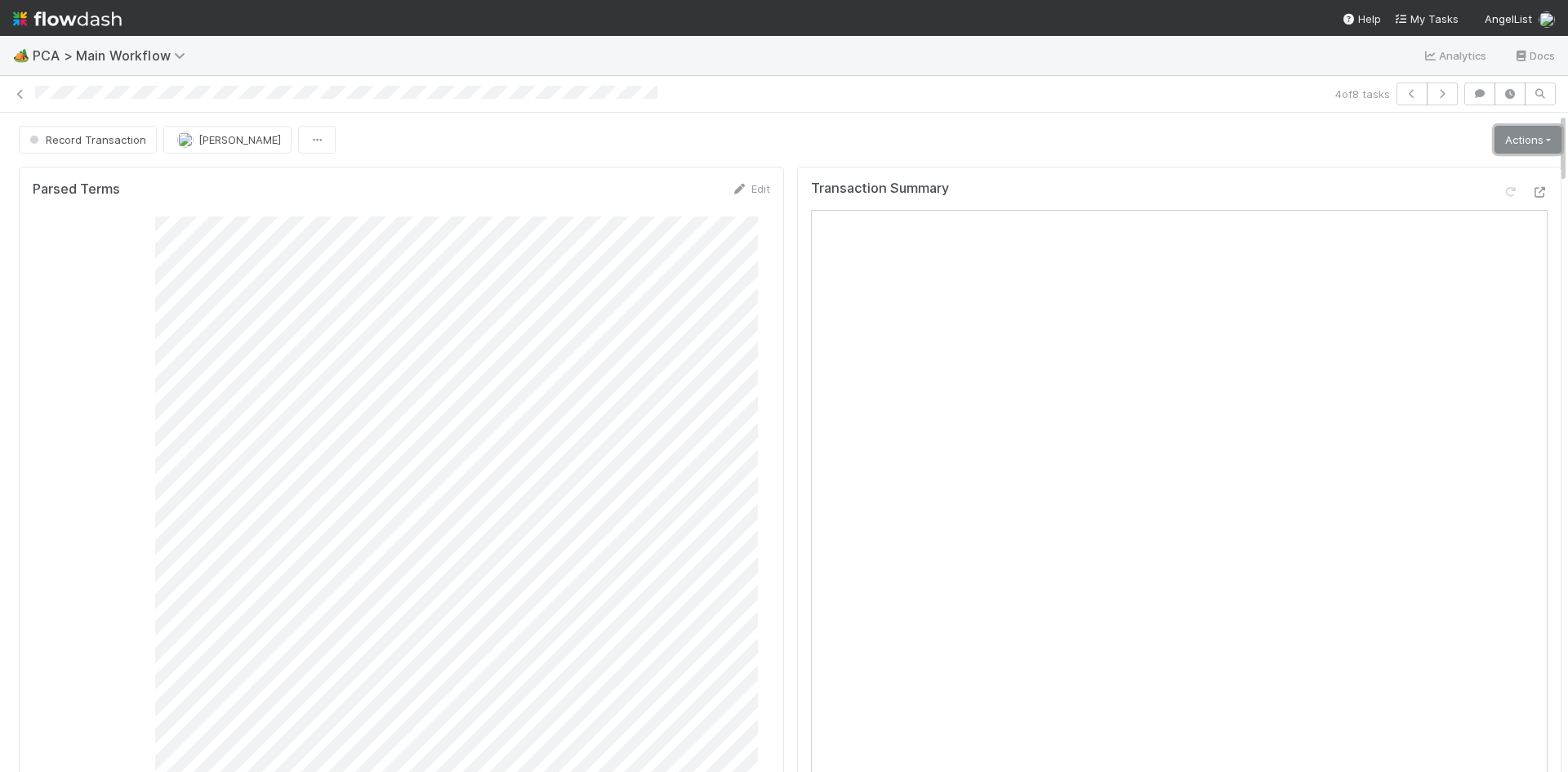
click at [1501, 142] on link "Actions" at bounding box center [1528, 139] width 67 height 28
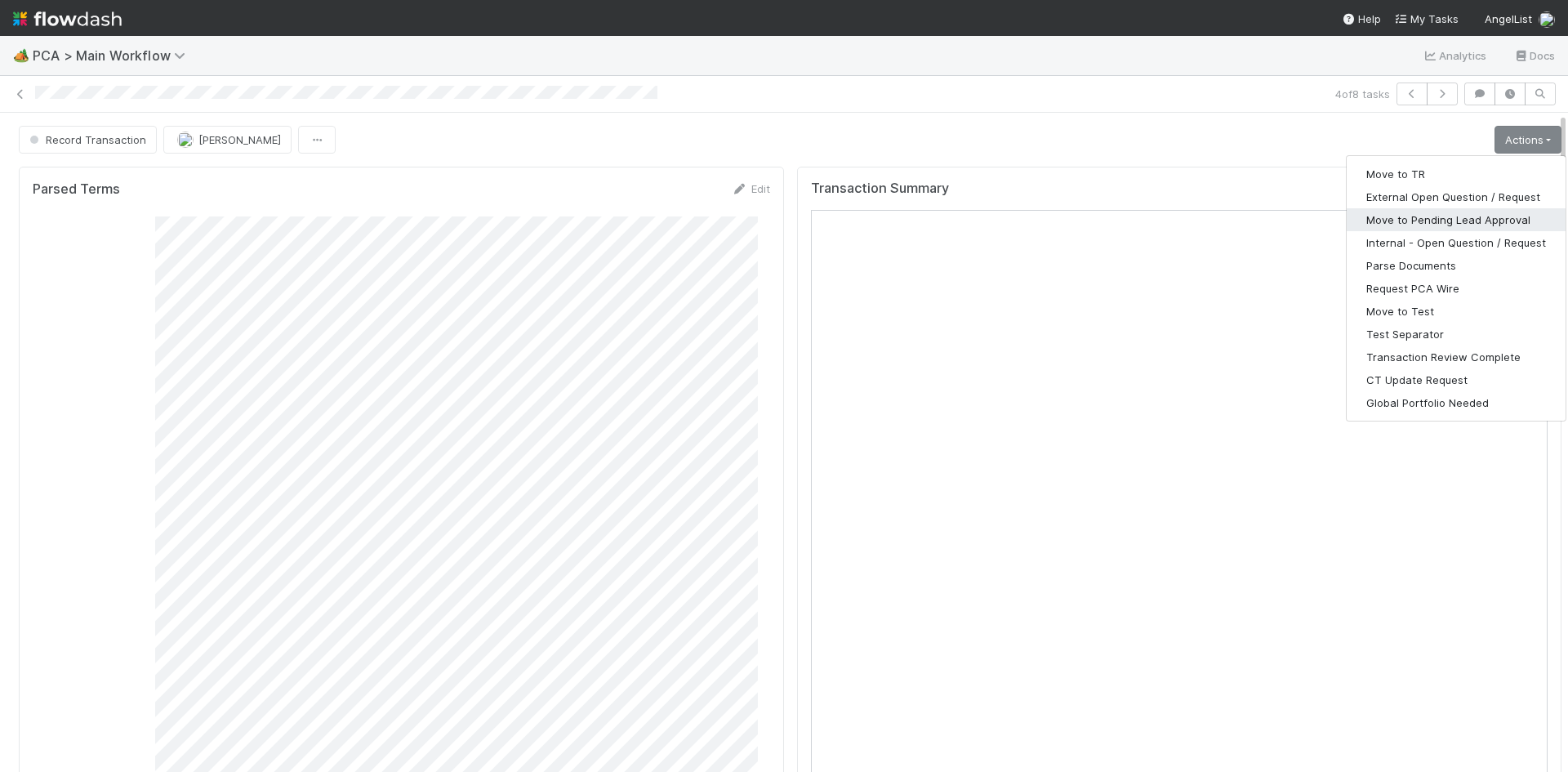
click at [1469, 213] on button "Move to Pending Lead Approval" at bounding box center [1456, 219] width 219 height 23
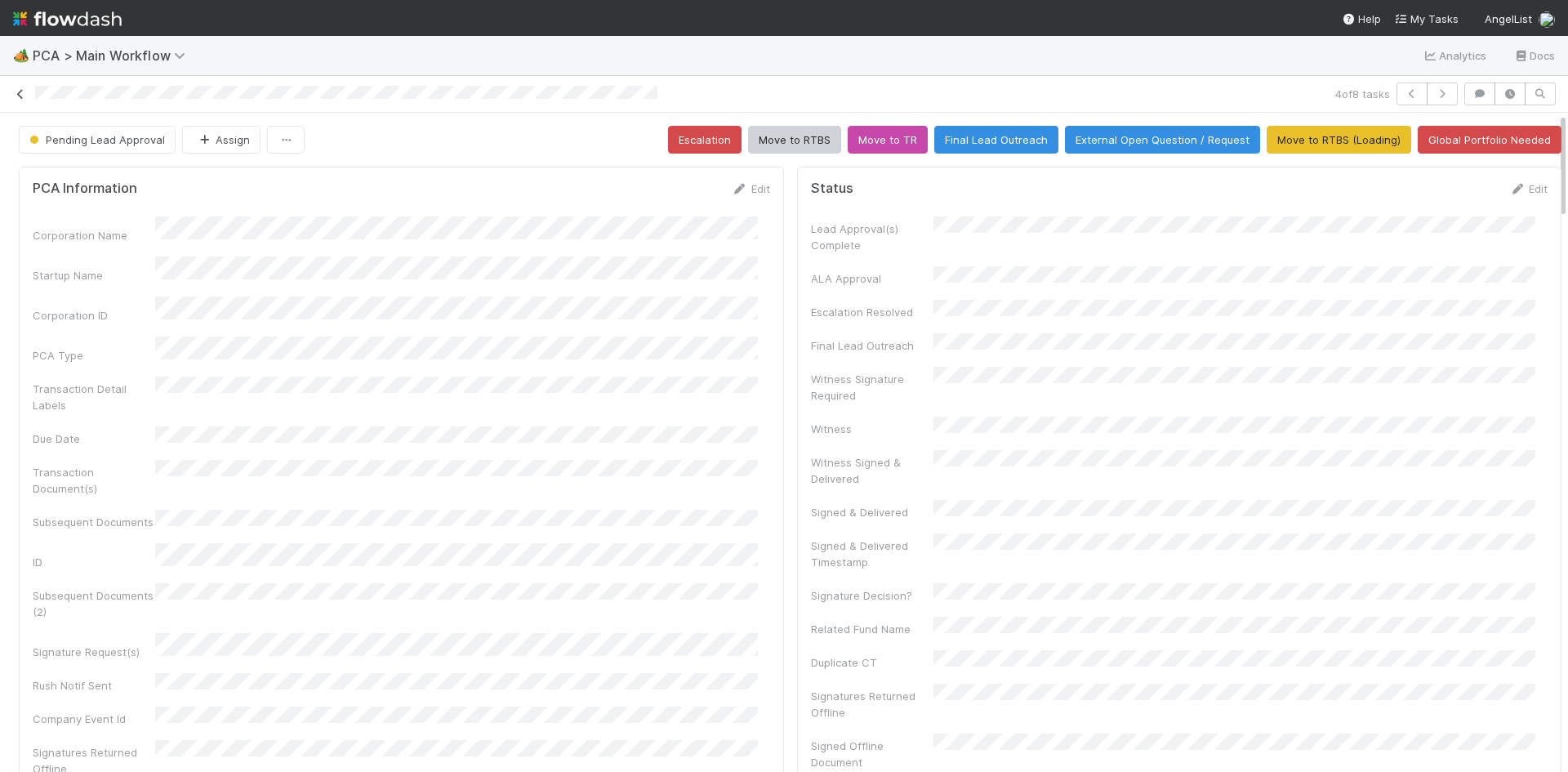
click at [25, 92] on icon at bounding box center [20, 94] width 17 height 11
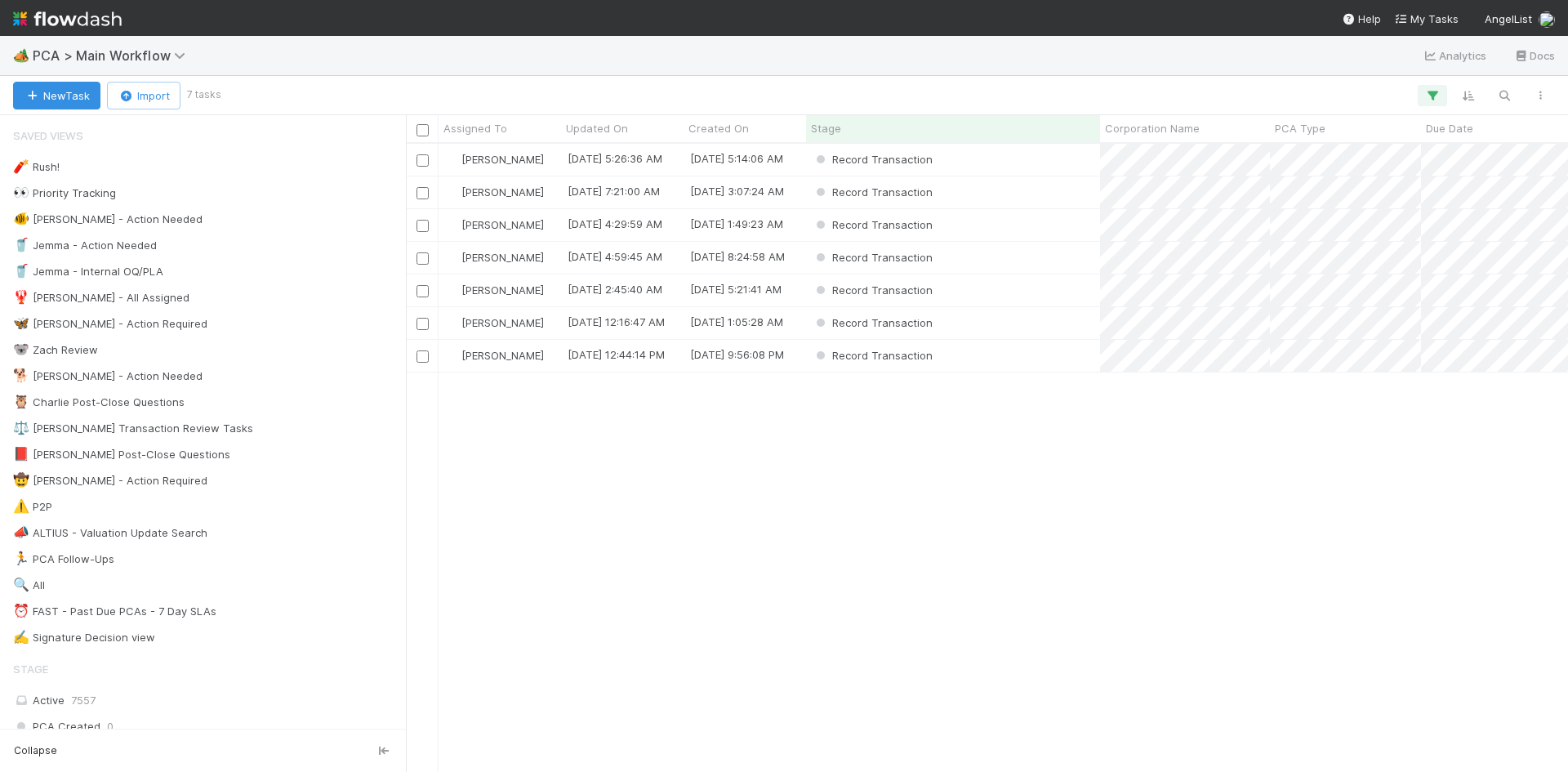
scroll to position [616, 1150]
click at [917, 640] on div "Meg Castanare 8/29/25, 5:26:36 AM 8/29/25, 5:14:06 AM Record Transaction 0 0 0 …" at bounding box center [986, 457] width 1161 height 627
click at [1038, 329] on div "Record Transaction" at bounding box center [953, 323] width 294 height 32
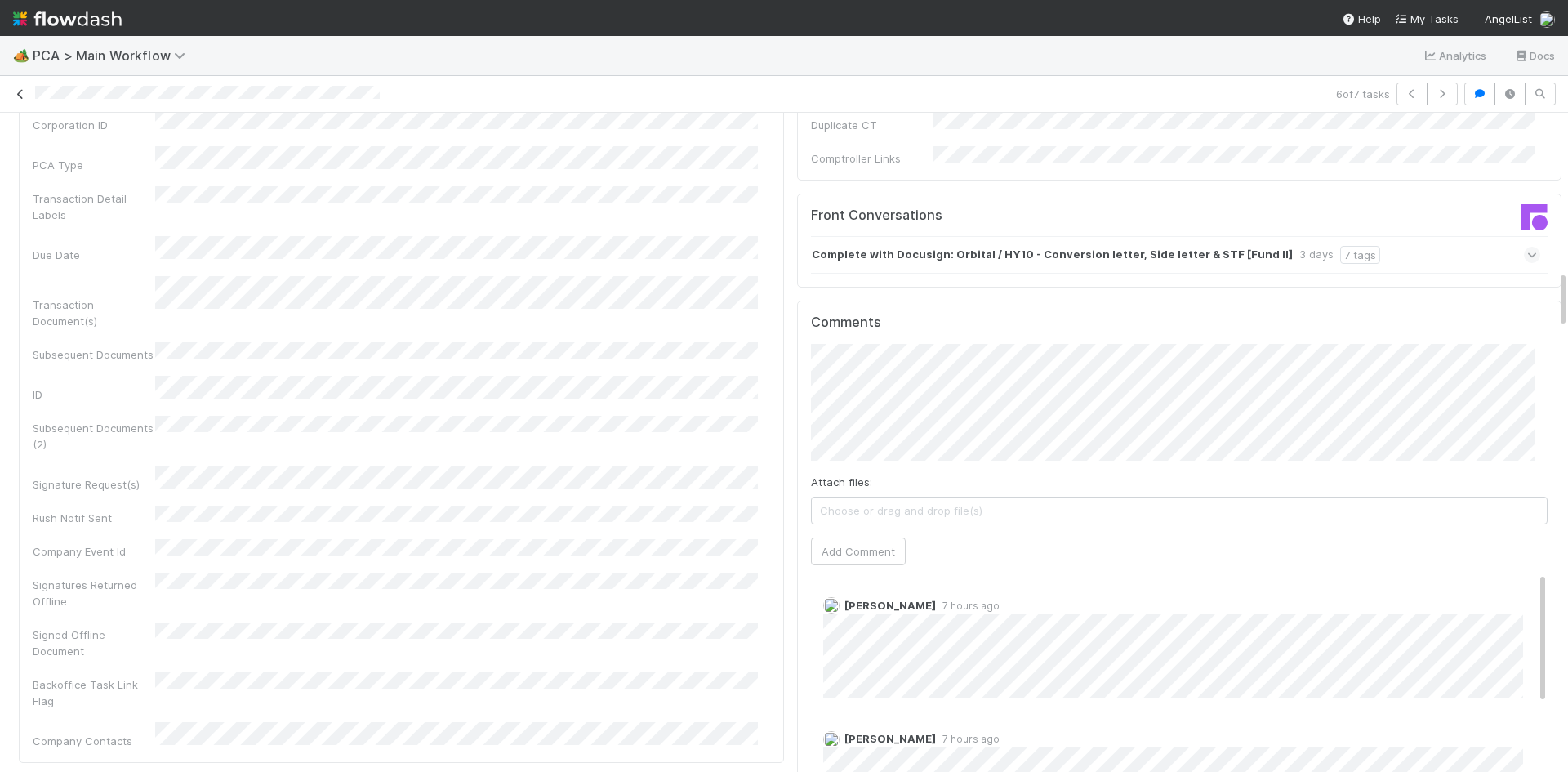
click at [20, 90] on icon at bounding box center [20, 94] width 17 height 11
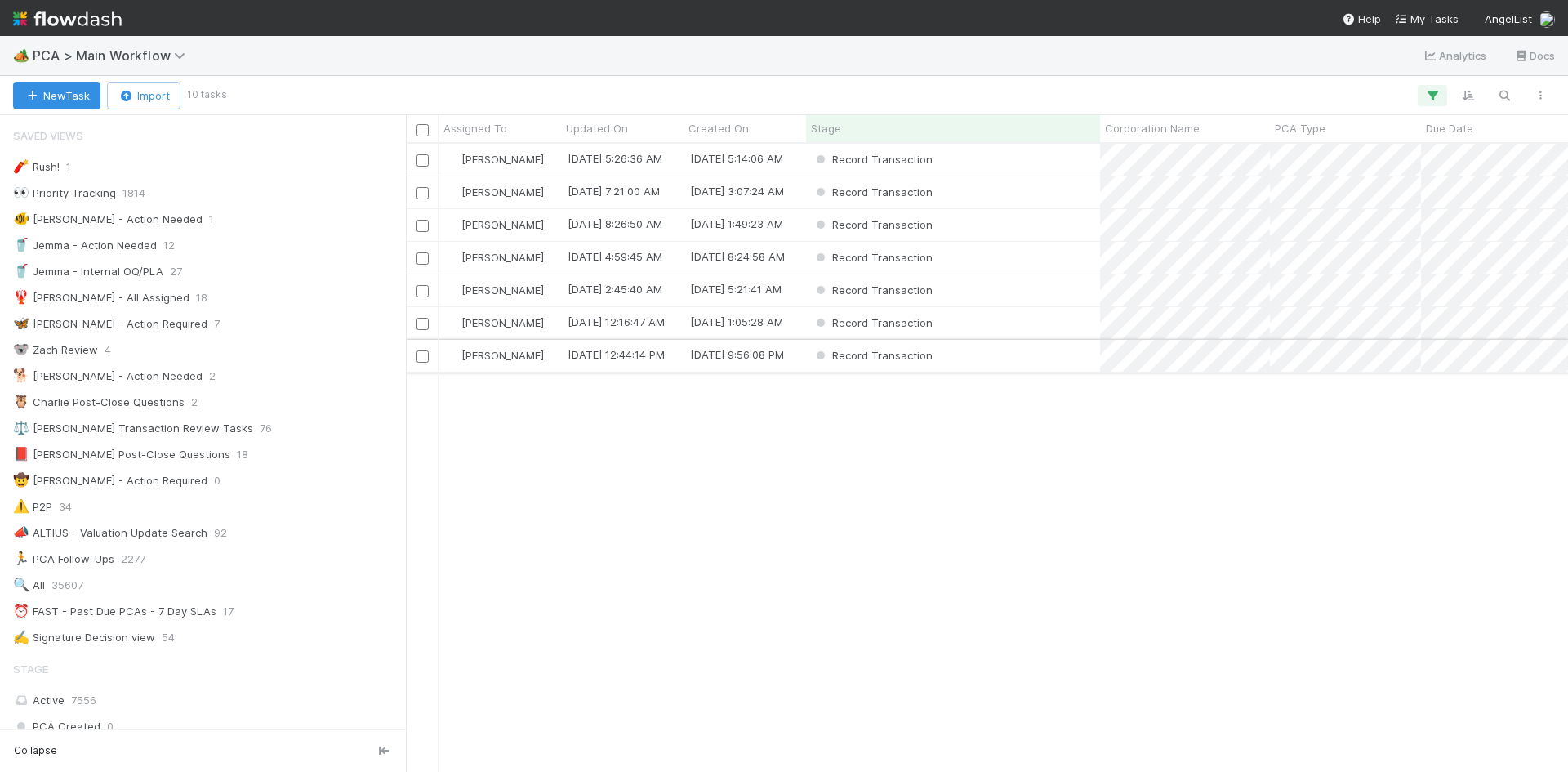
scroll to position [13, 13]
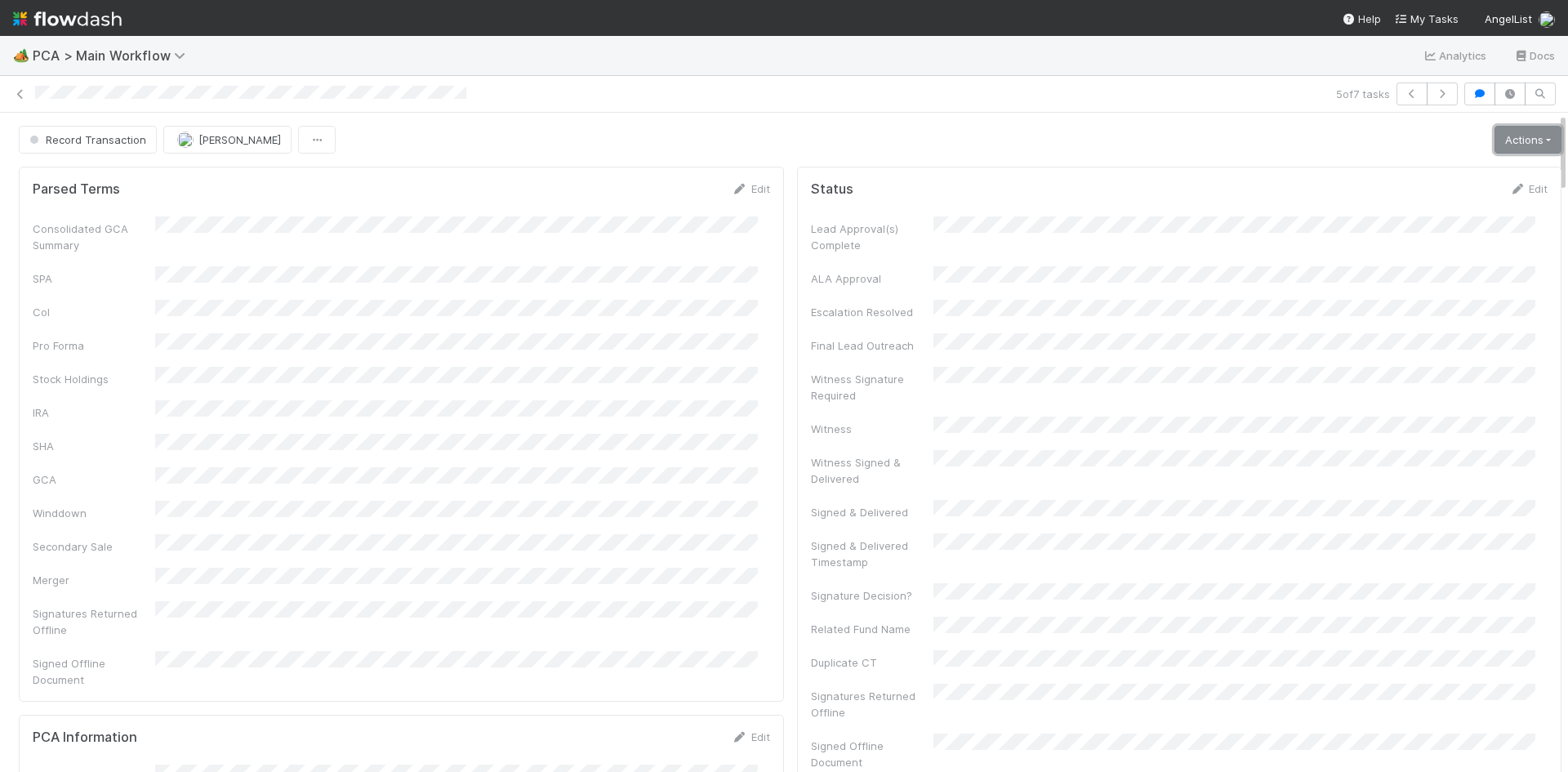
click at [1494, 140] on link "Actions" at bounding box center [1528, 139] width 67 height 28
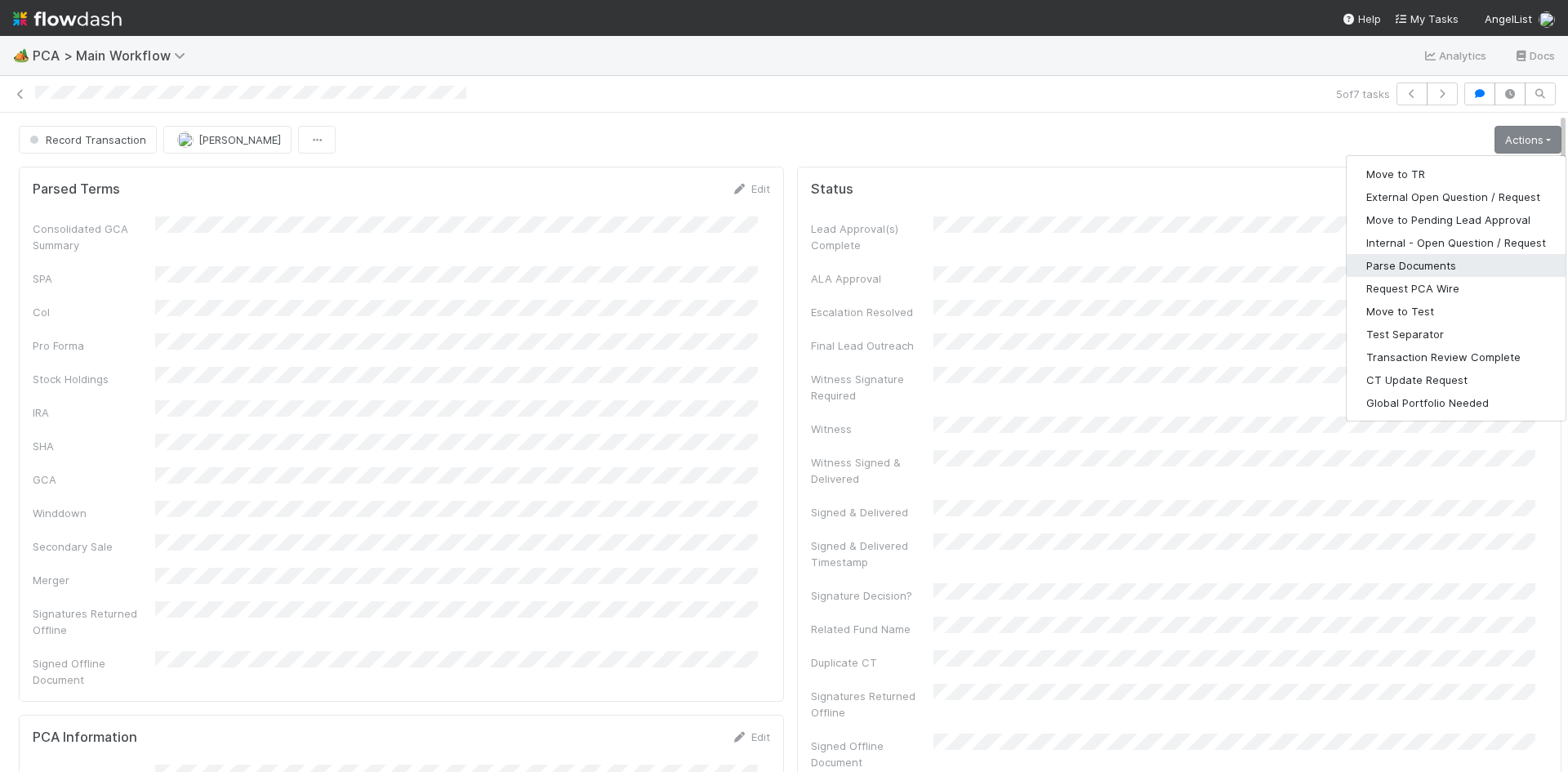
click at [1398, 267] on button "Parse Documents" at bounding box center [1456, 265] width 219 height 23
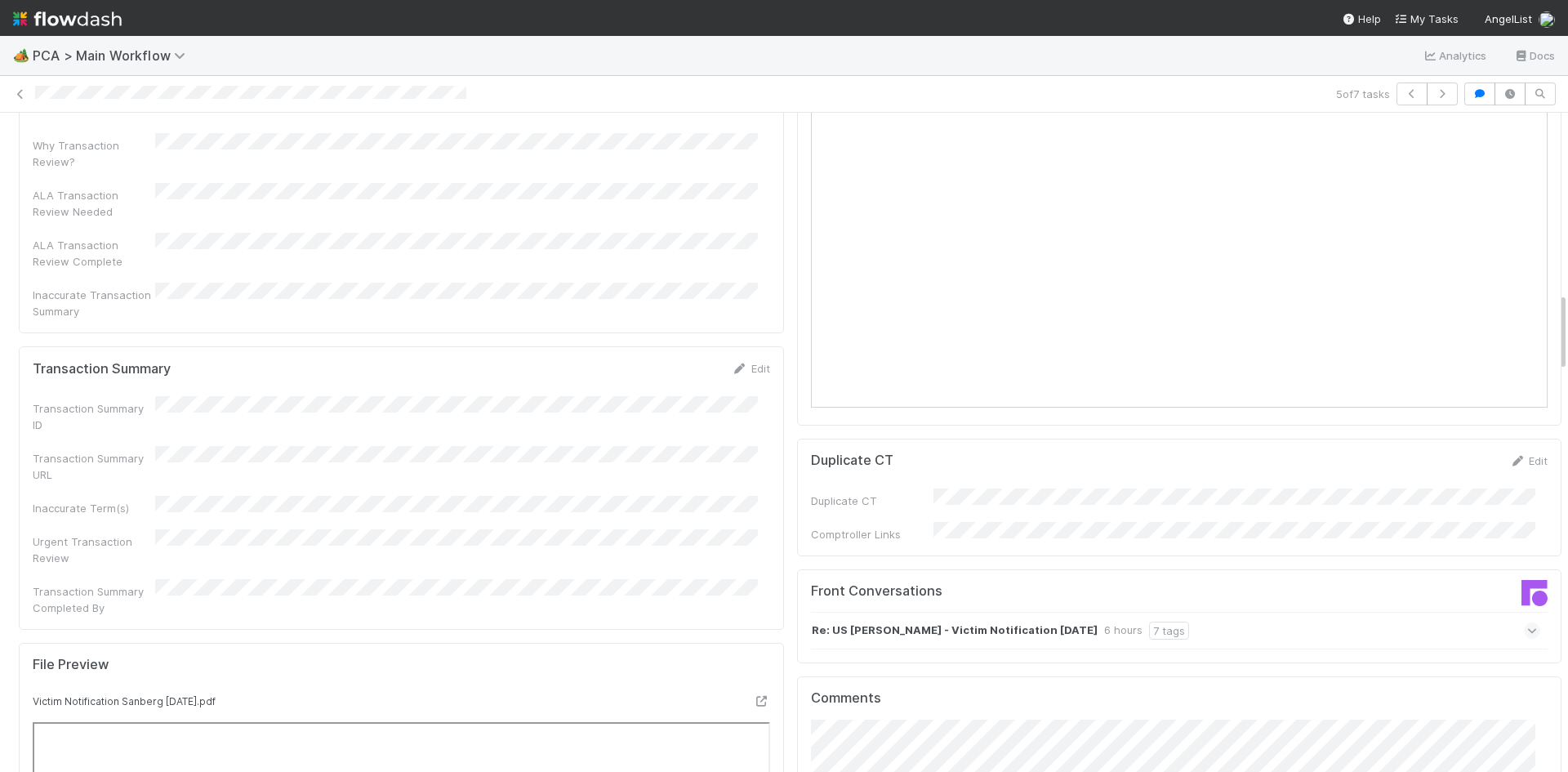
scroll to position [1499, 0]
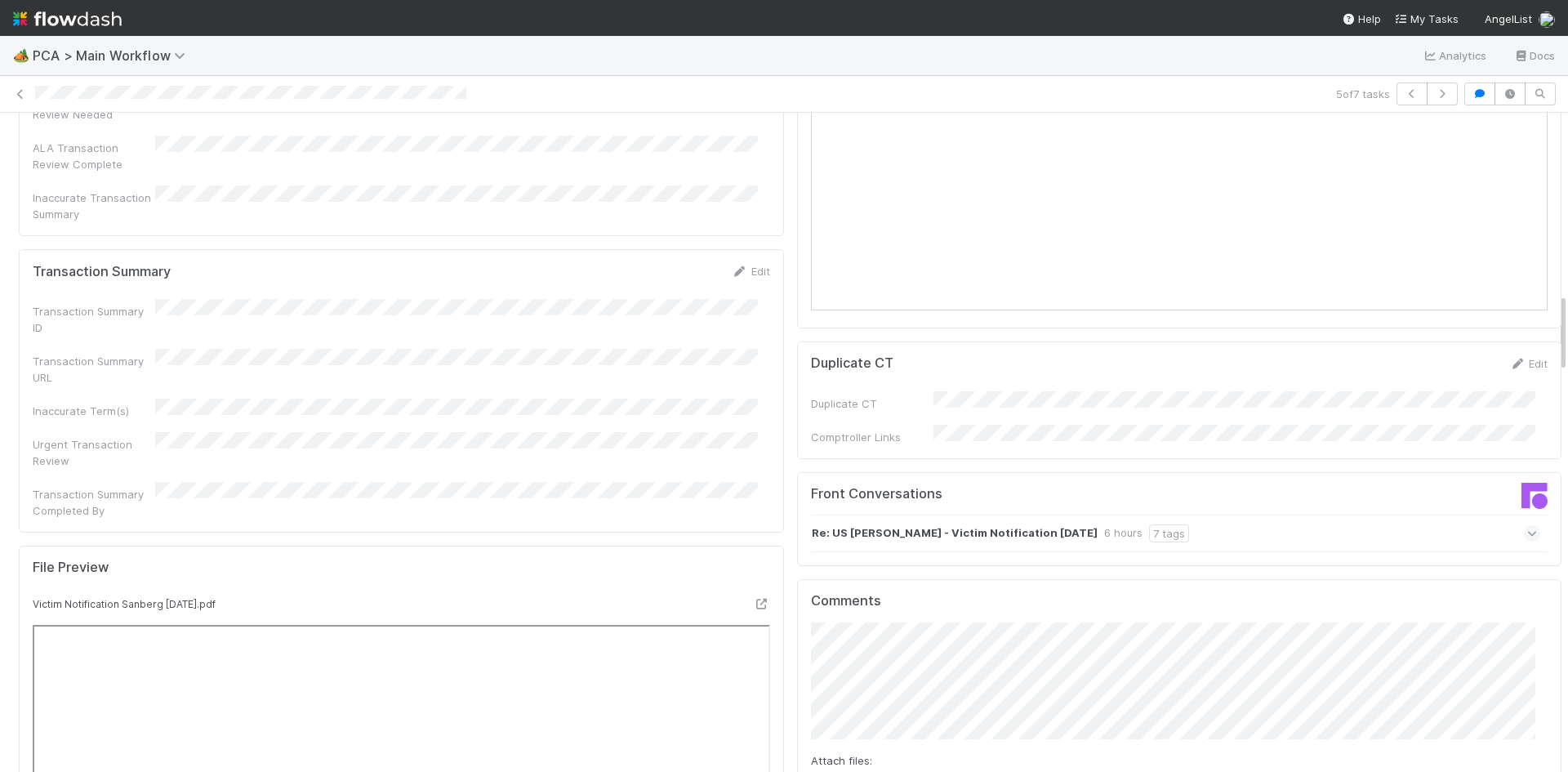
click at [1293, 514] on div "Re: US v. Sanberg - Victim Notification 8.26.2025 6 hours 7 tags" at bounding box center [1176, 533] width 730 height 38
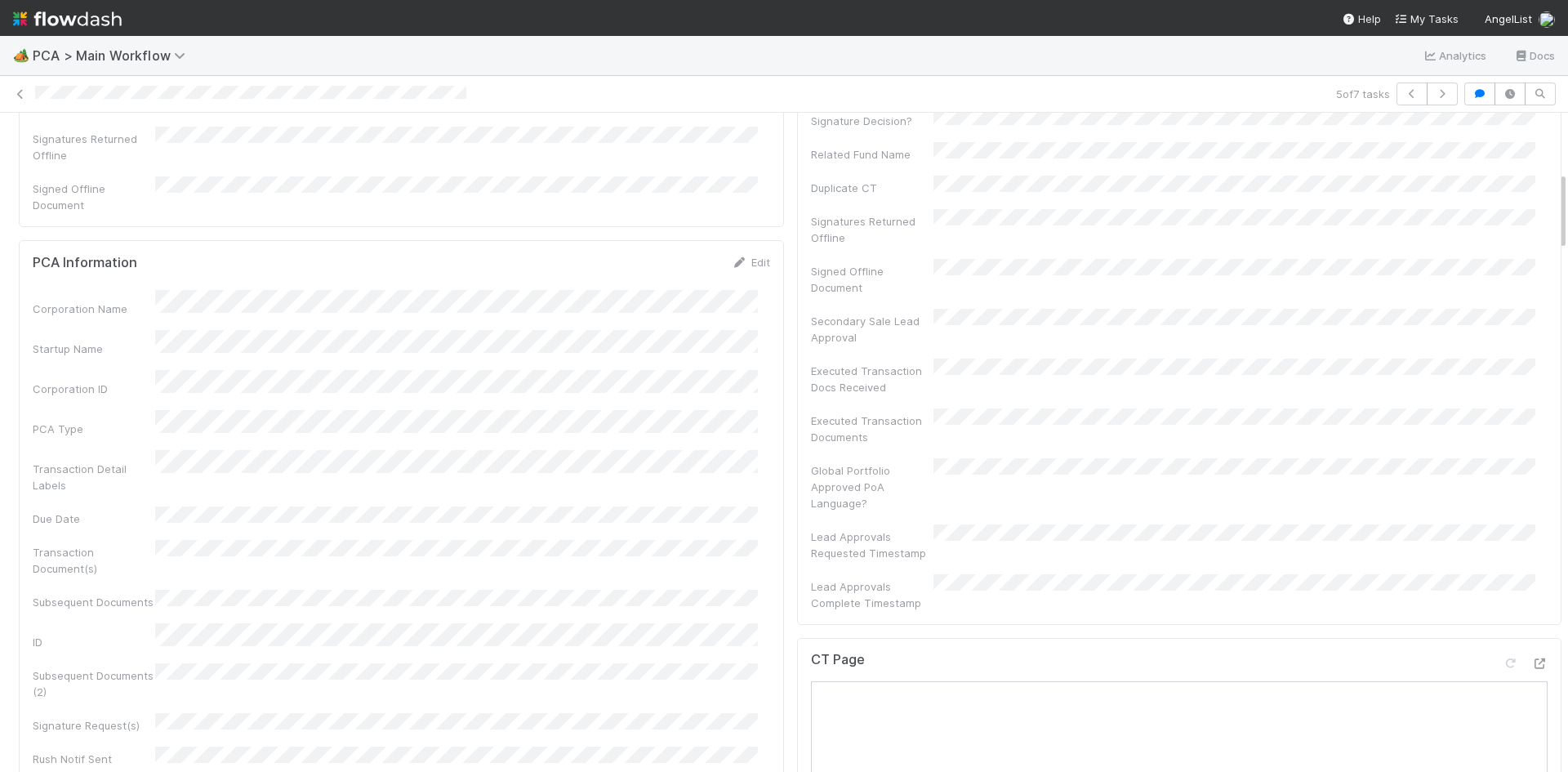
scroll to position [490, 0]
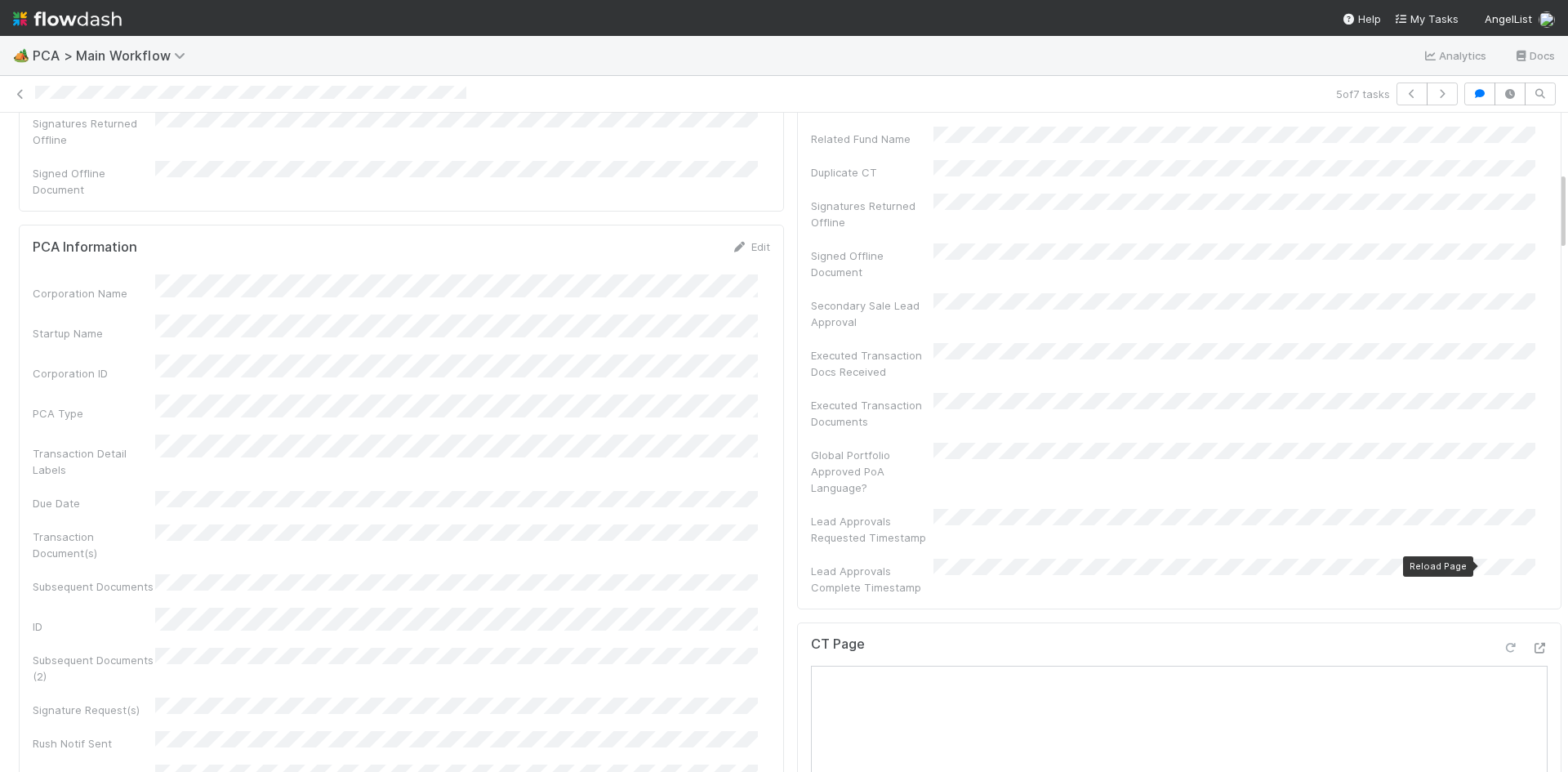
click at [1502, 643] on icon at bounding box center [1510, 648] width 17 height 11
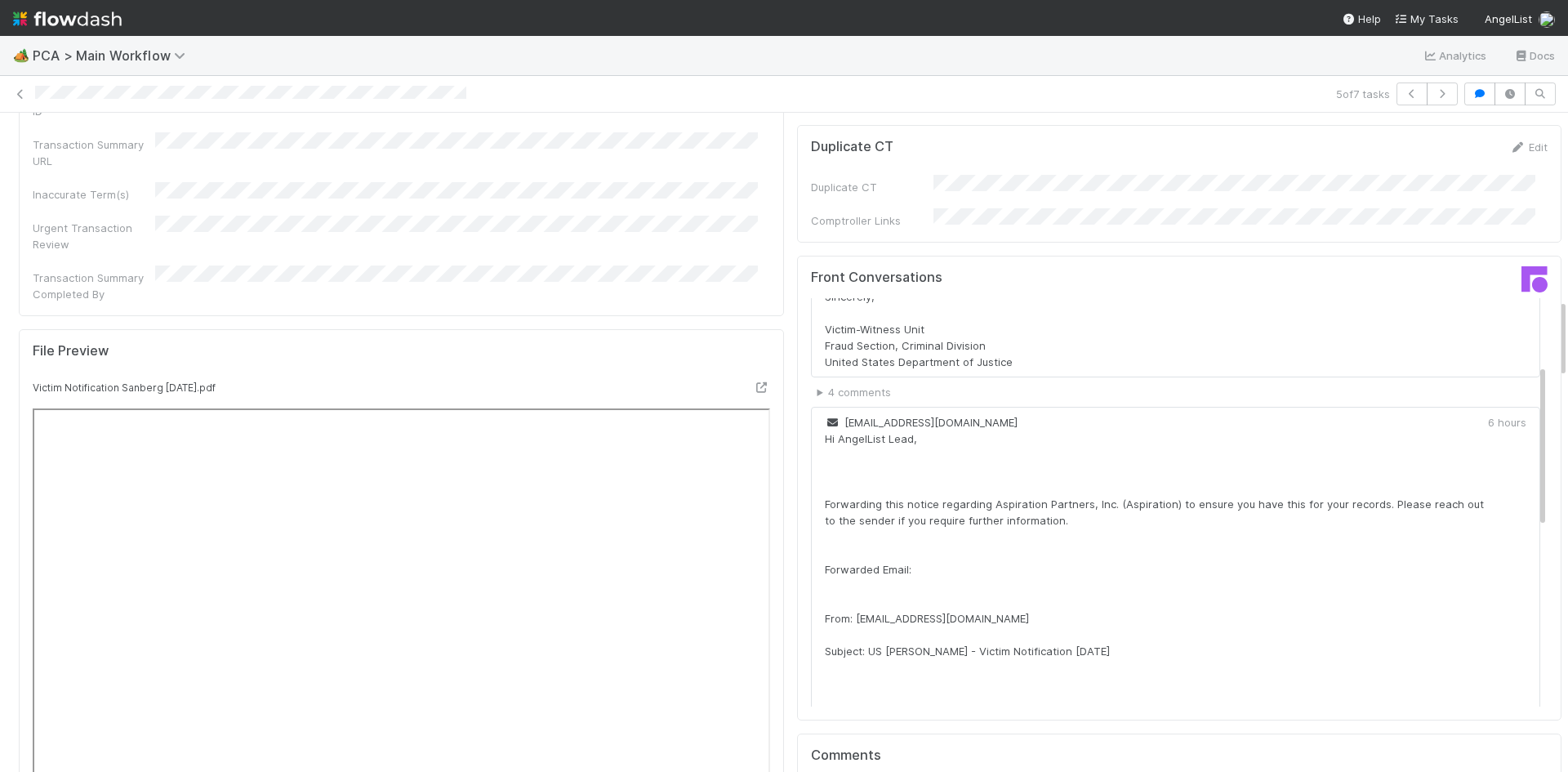
scroll to position [1225, 0]
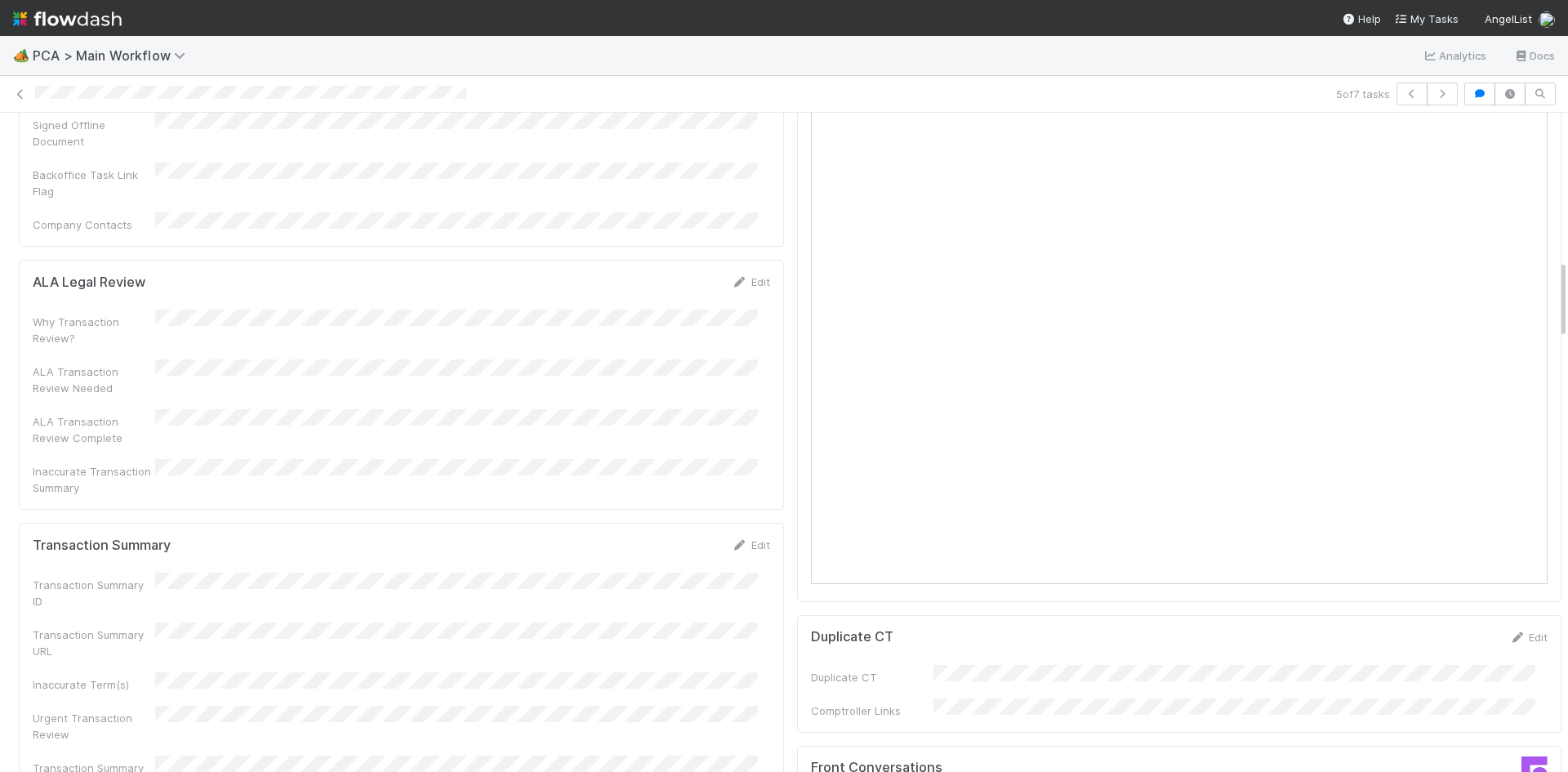
click at [735, 537] on div "Edit" at bounding box center [750, 545] width 38 height 17
drag, startPoint x: 734, startPoint y: 394, endPoint x: 651, endPoint y: 424, distance: 88.3
click at [734, 540] on icon at bounding box center [739, 545] width 17 height 11
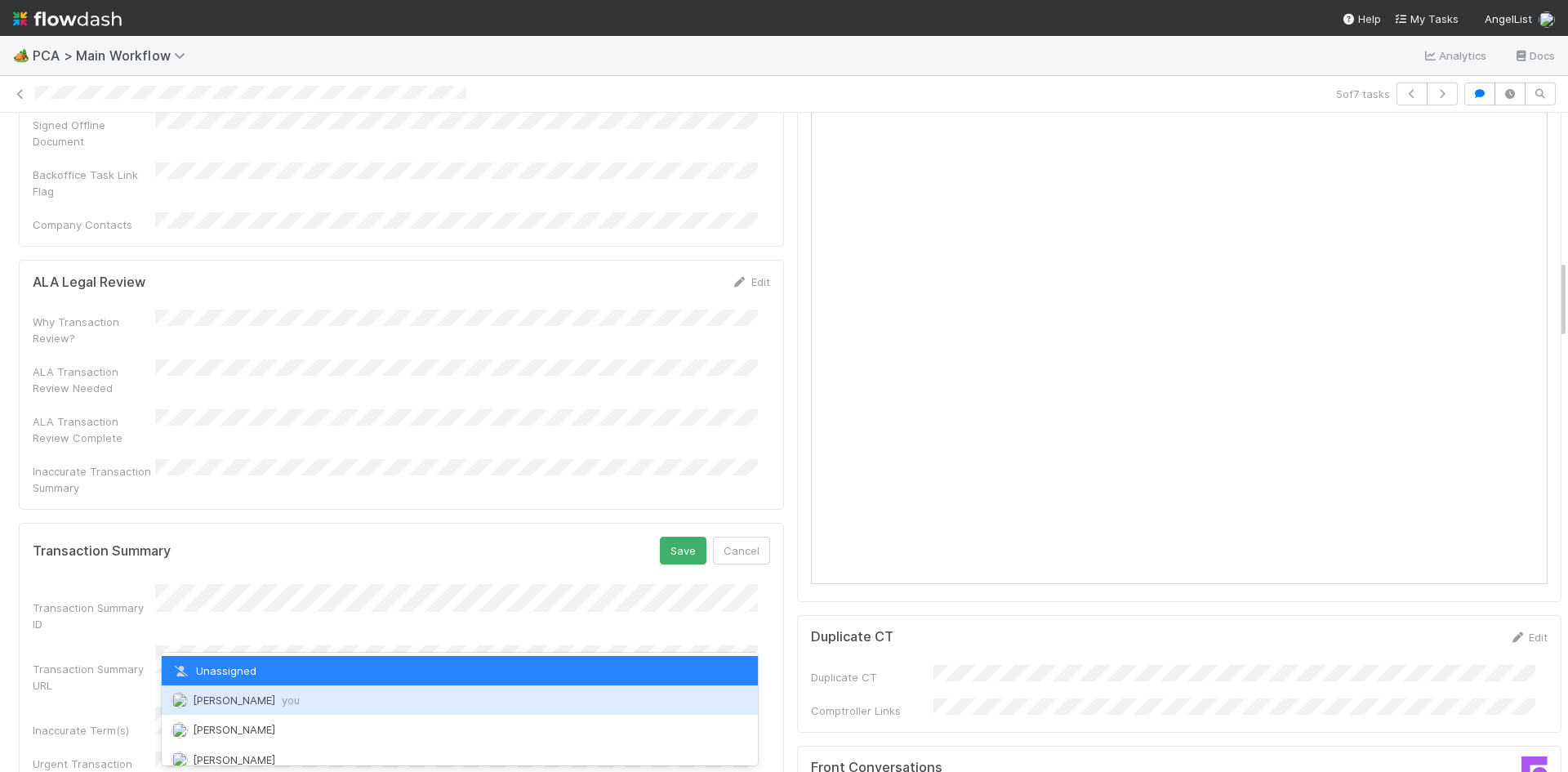
click at [286, 693] on div "Meg Castanare you" at bounding box center [460, 700] width 596 height 30
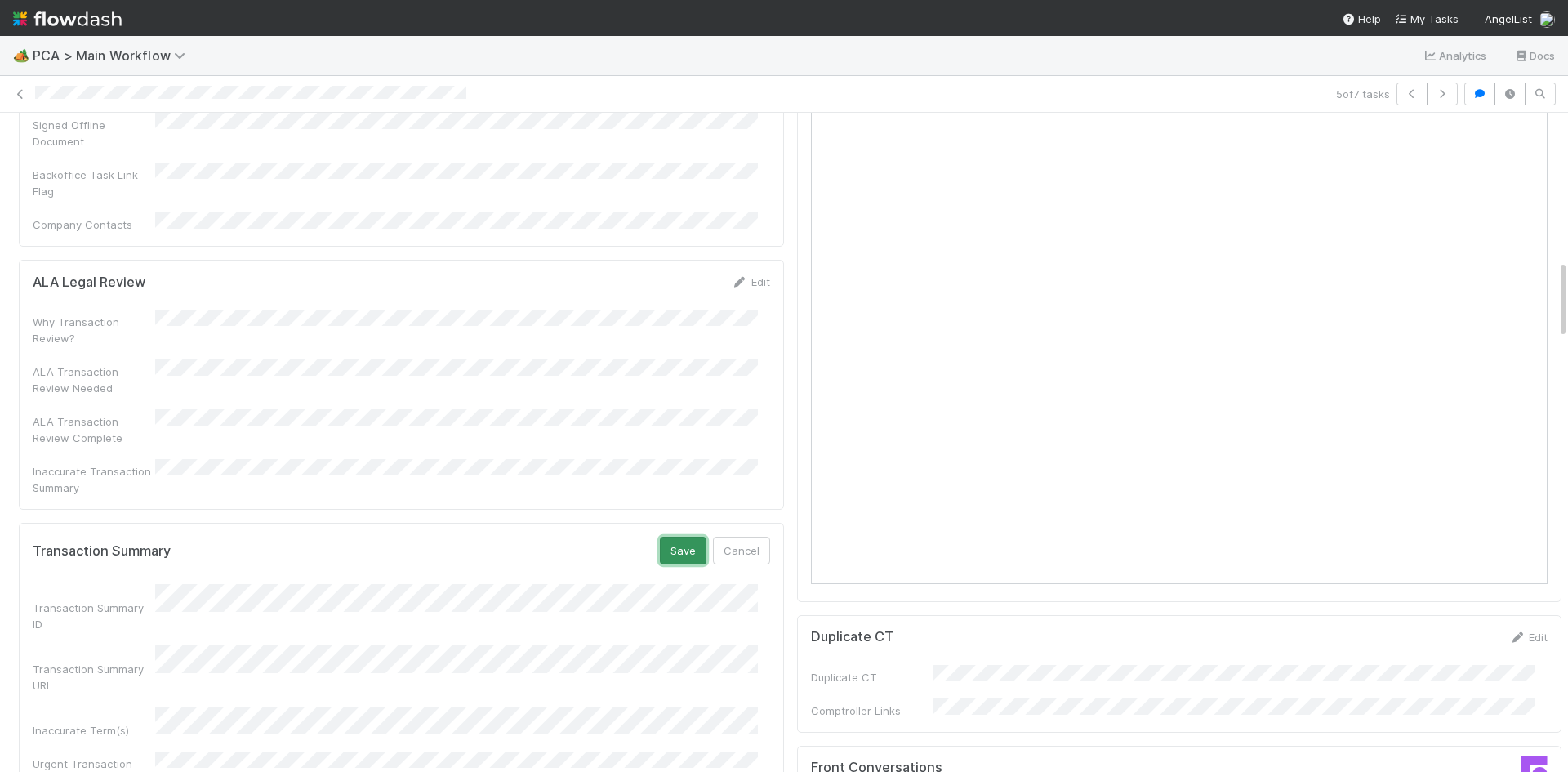
click at [672, 537] on button "Save" at bounding box center [683, 551] width 46 height 28
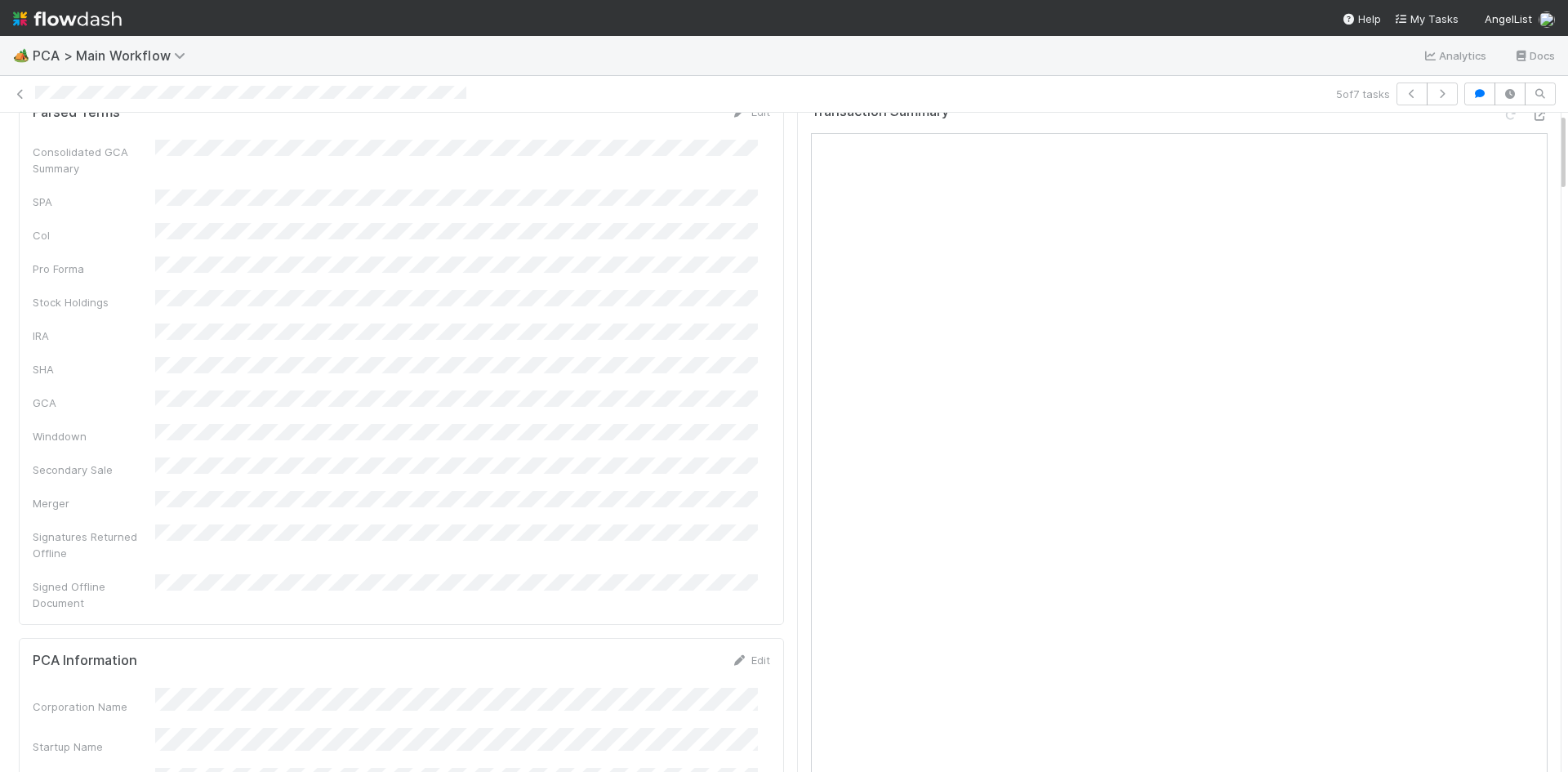
scroll to position [0, 0]
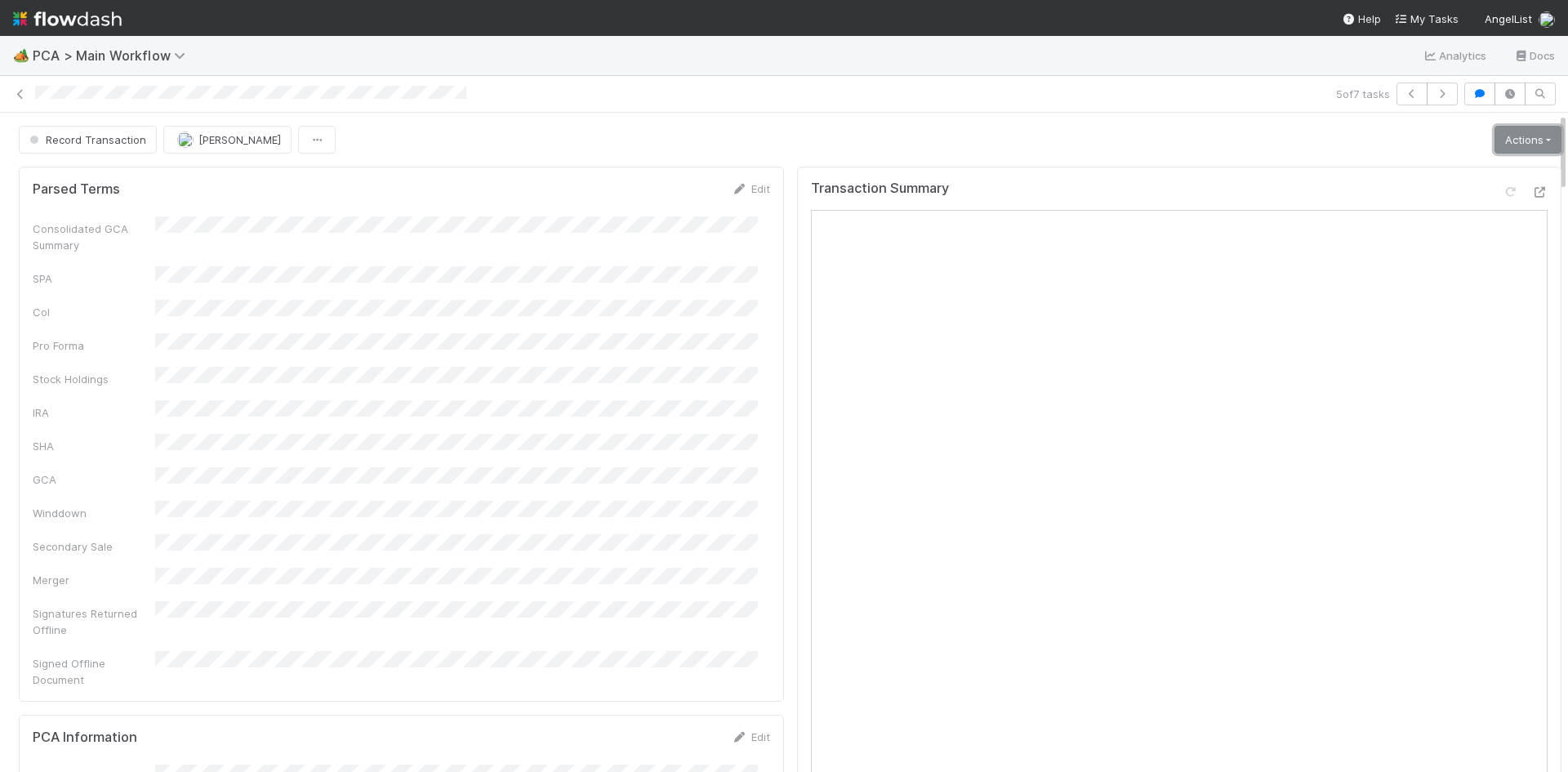
click at [1494, 126] on link "Actions" at bounding box center [1528, 139] width 67 height 28
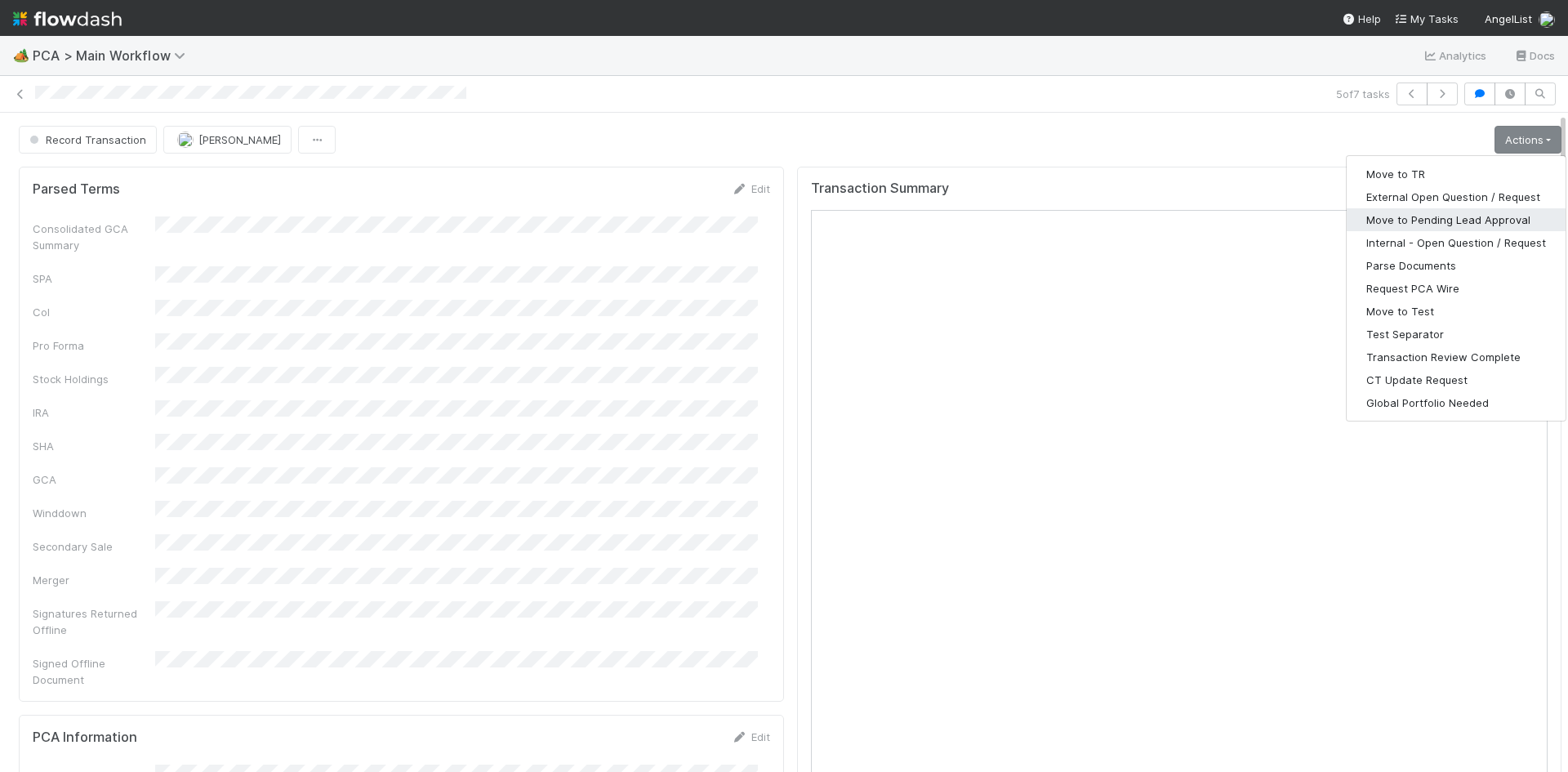
click at [1481, 208] on button "Move to Pending Lead Approval" at bounding box center [1456, 219] width 219 height 23
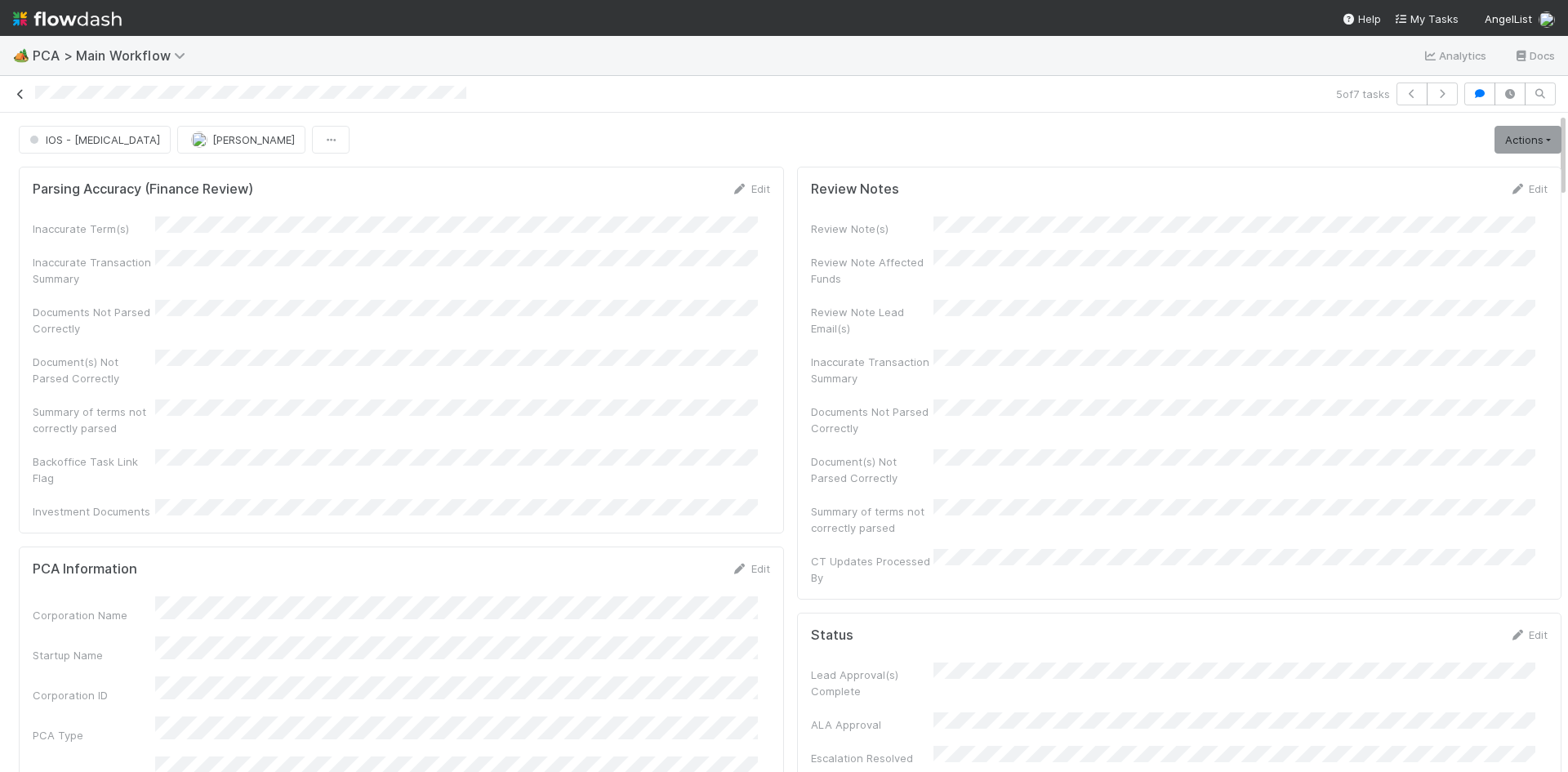
click at [16, 89] on icon at bounding box center [20, 94] width 17 height 11
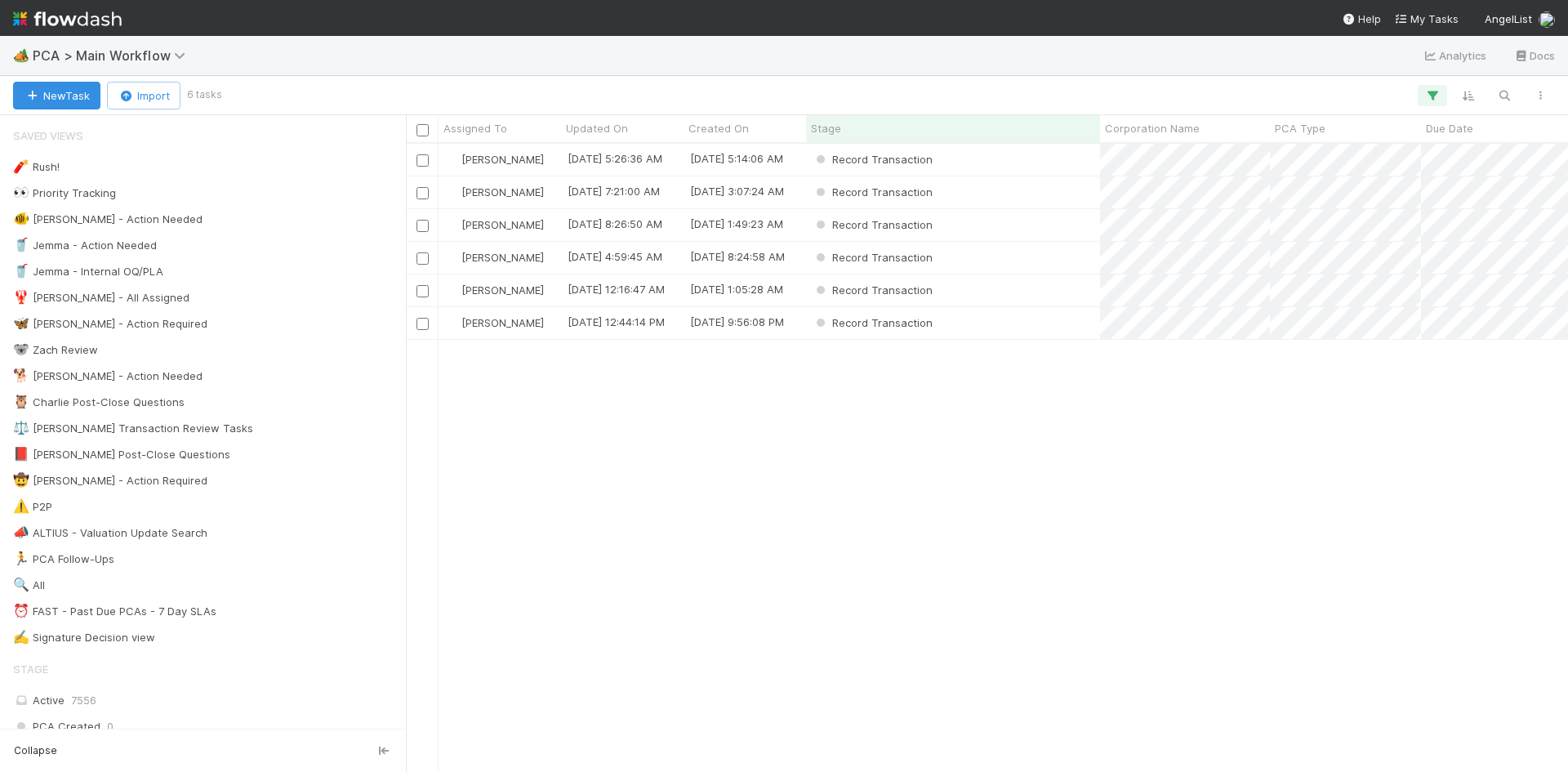
scroll to position [616, 1150]
click at [1031, 162] on div "Record Transaction" at bounding box center [953, 160] width 294 height 32
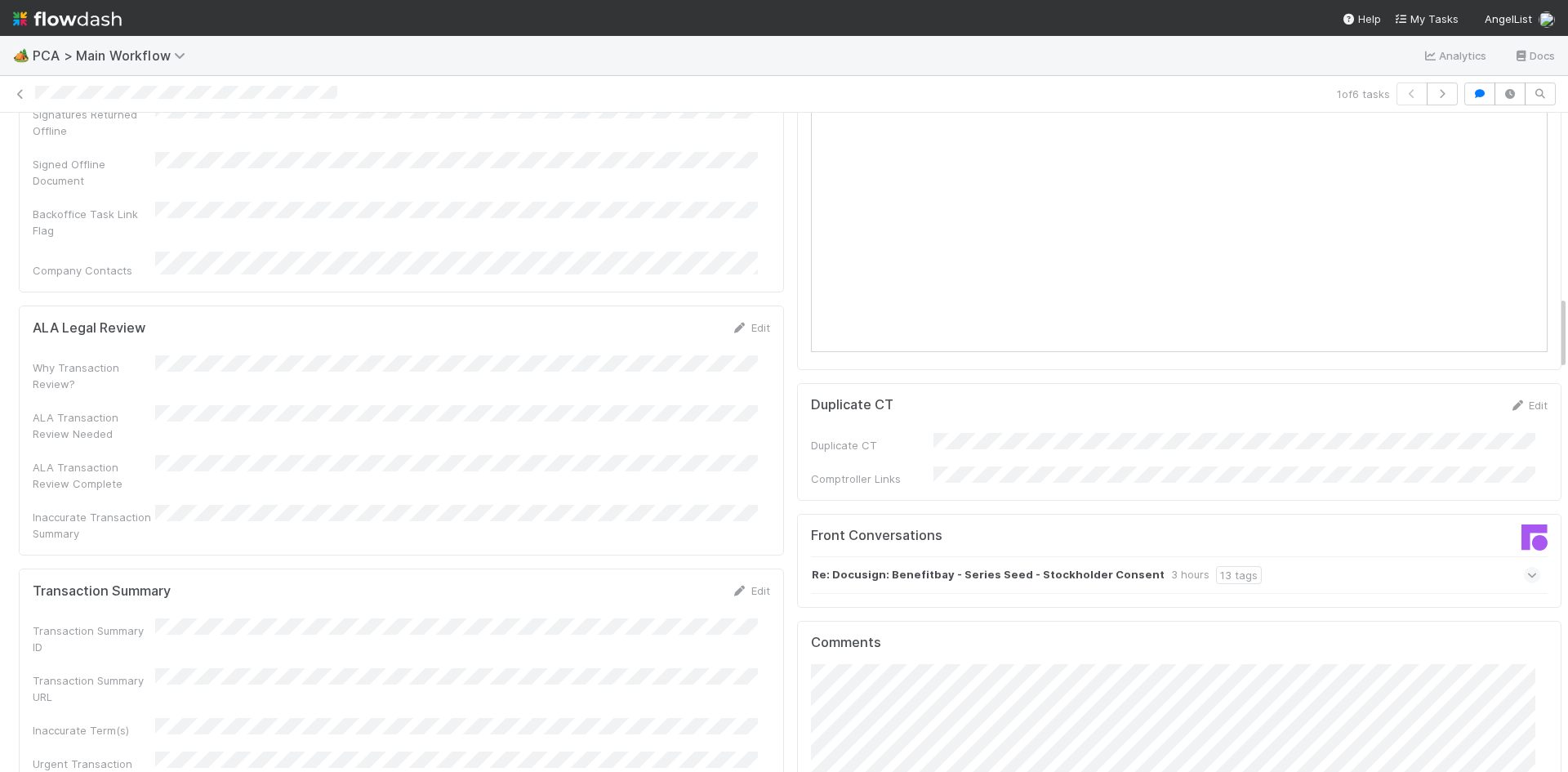
scroll to position [1634, 0]
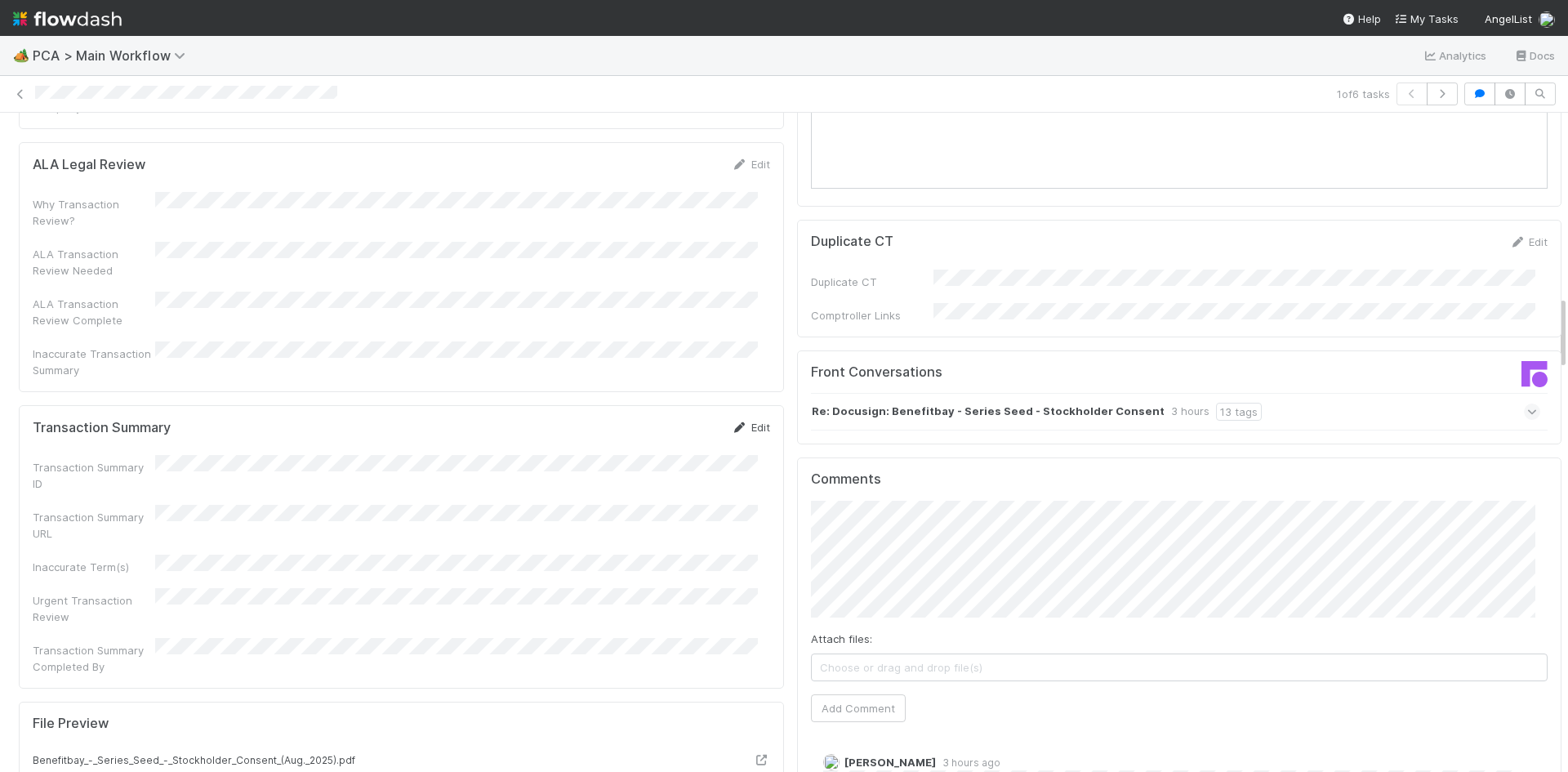
click at [731, 423] on icon at bounding box center [739, 427] width 17 height 11
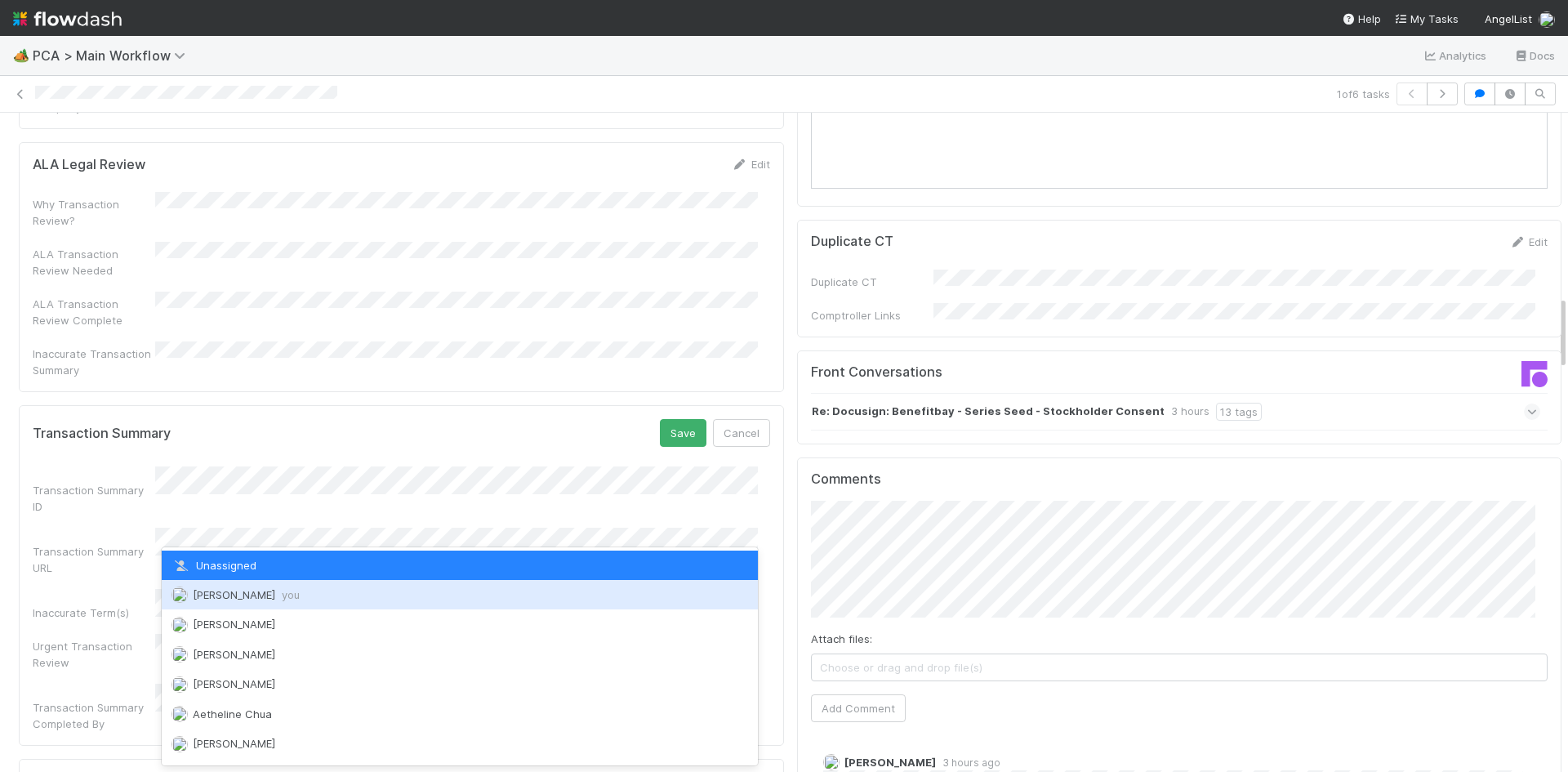
click at [363, 586] on div "Meg Castanare you" at bounding box center [460, 594] width 596 height 30
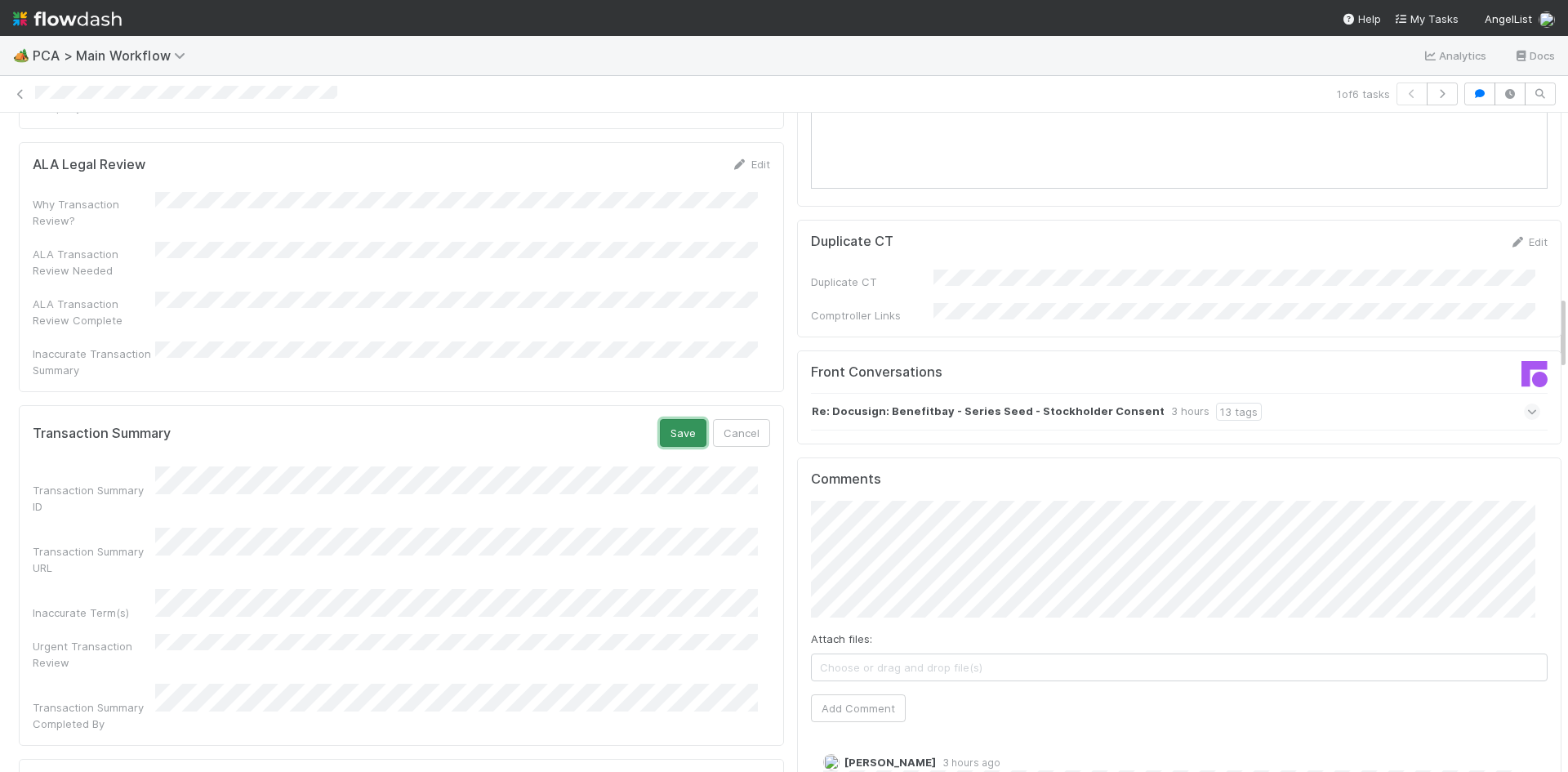
click at [660, 419] on button "Save" at bounding box center [683, 432] width 46 height 28
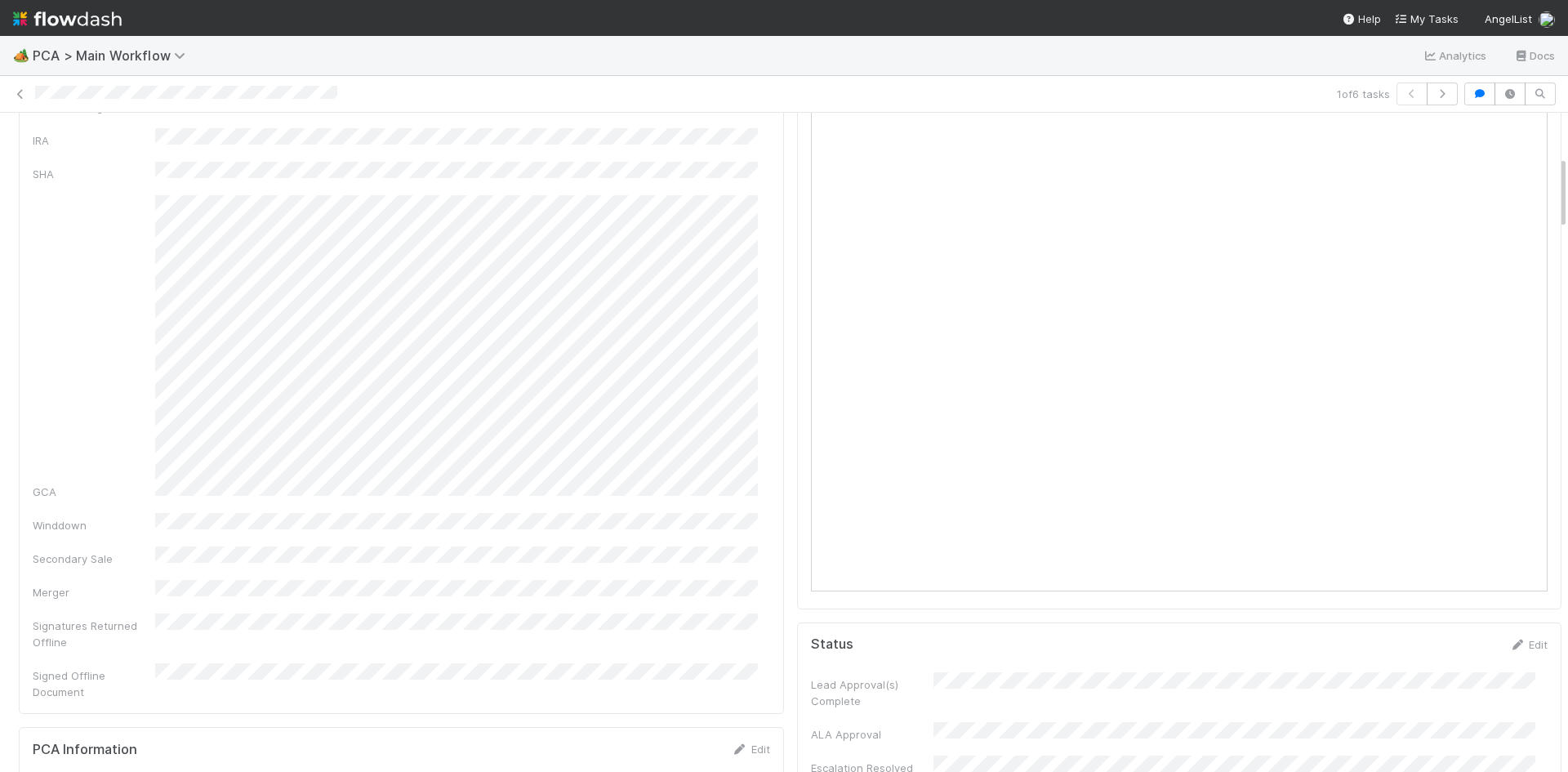
scroll to position [0, 0]
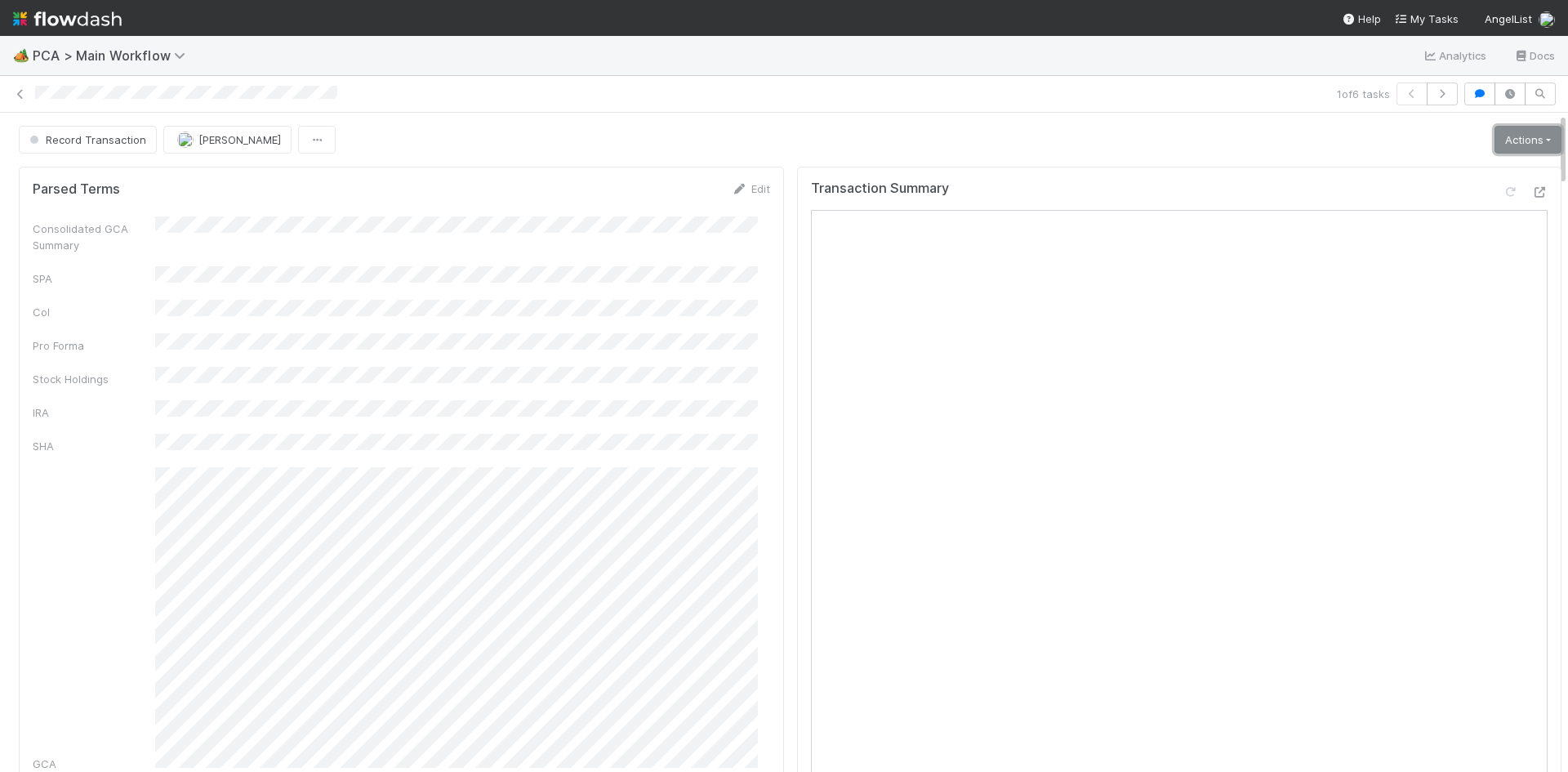
click at [1499, 139] on link "Actions" at bounding box center [1528, 139] width 67 height 28
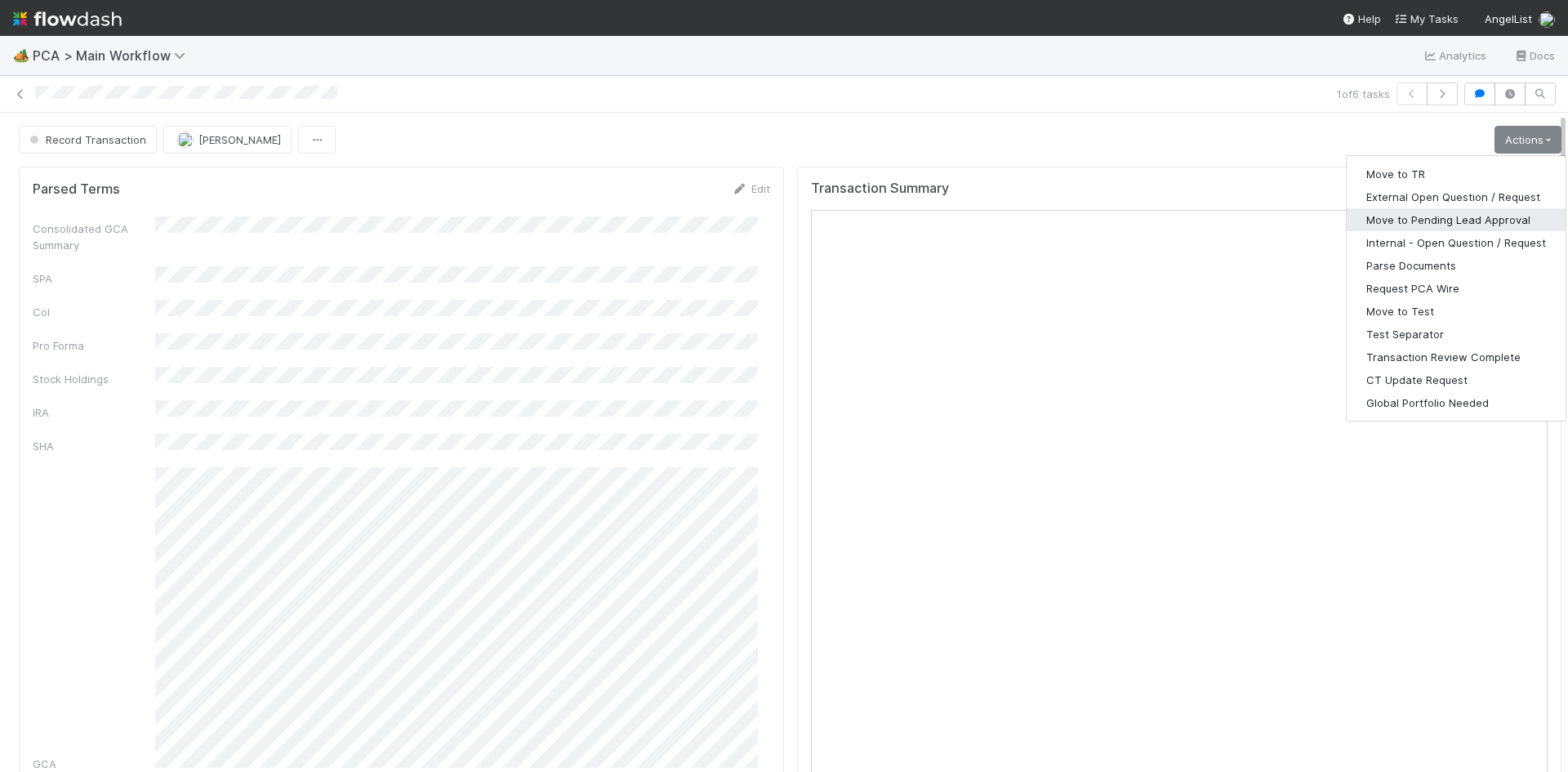
click at [1469, 215] on button "Move to Pending Lead Approval" at bounding box center [1456, 219] width 219 height 23
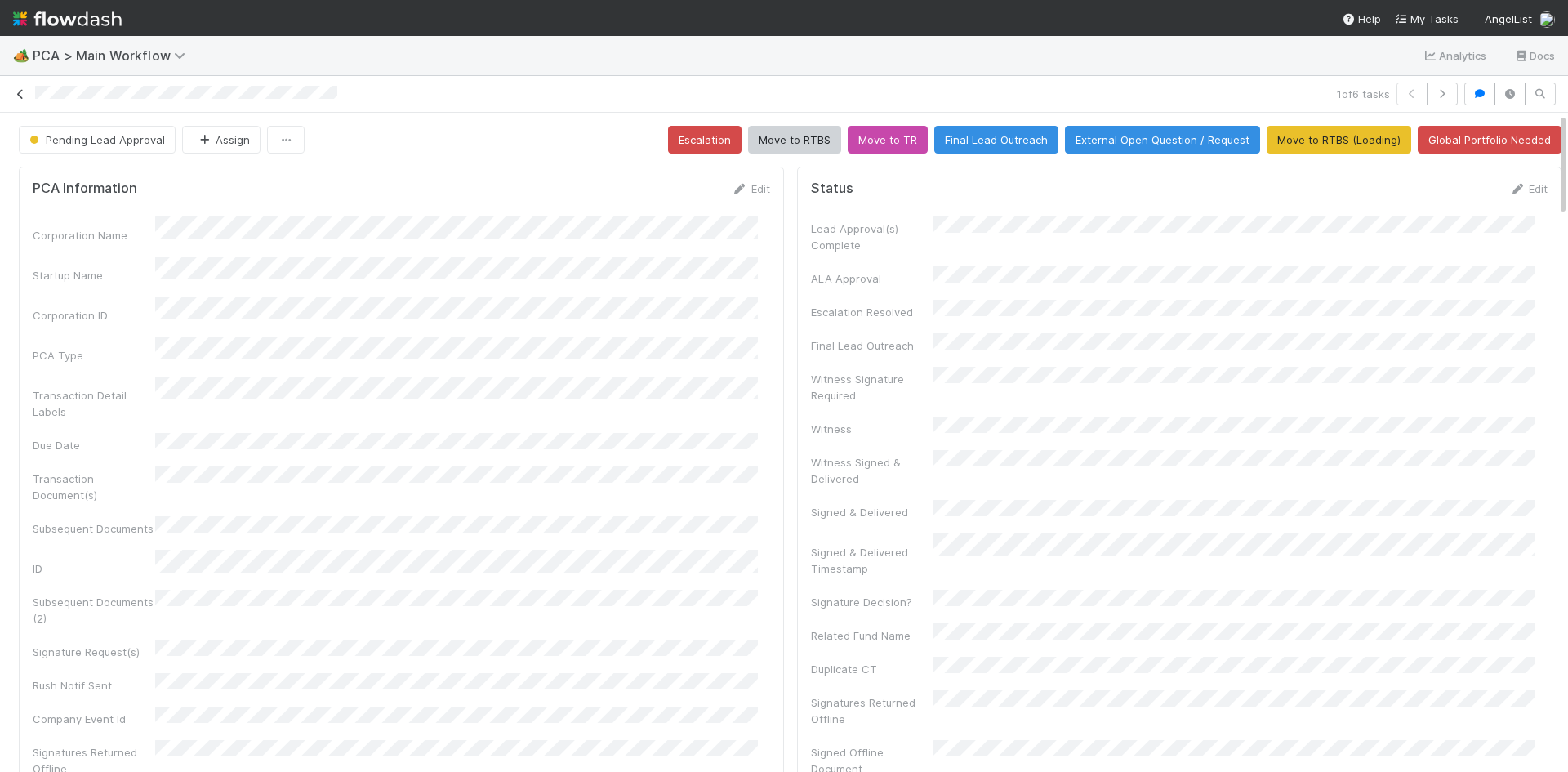
click at [17, 92] on icon at bounding box center [20, 94] width 17 height 11
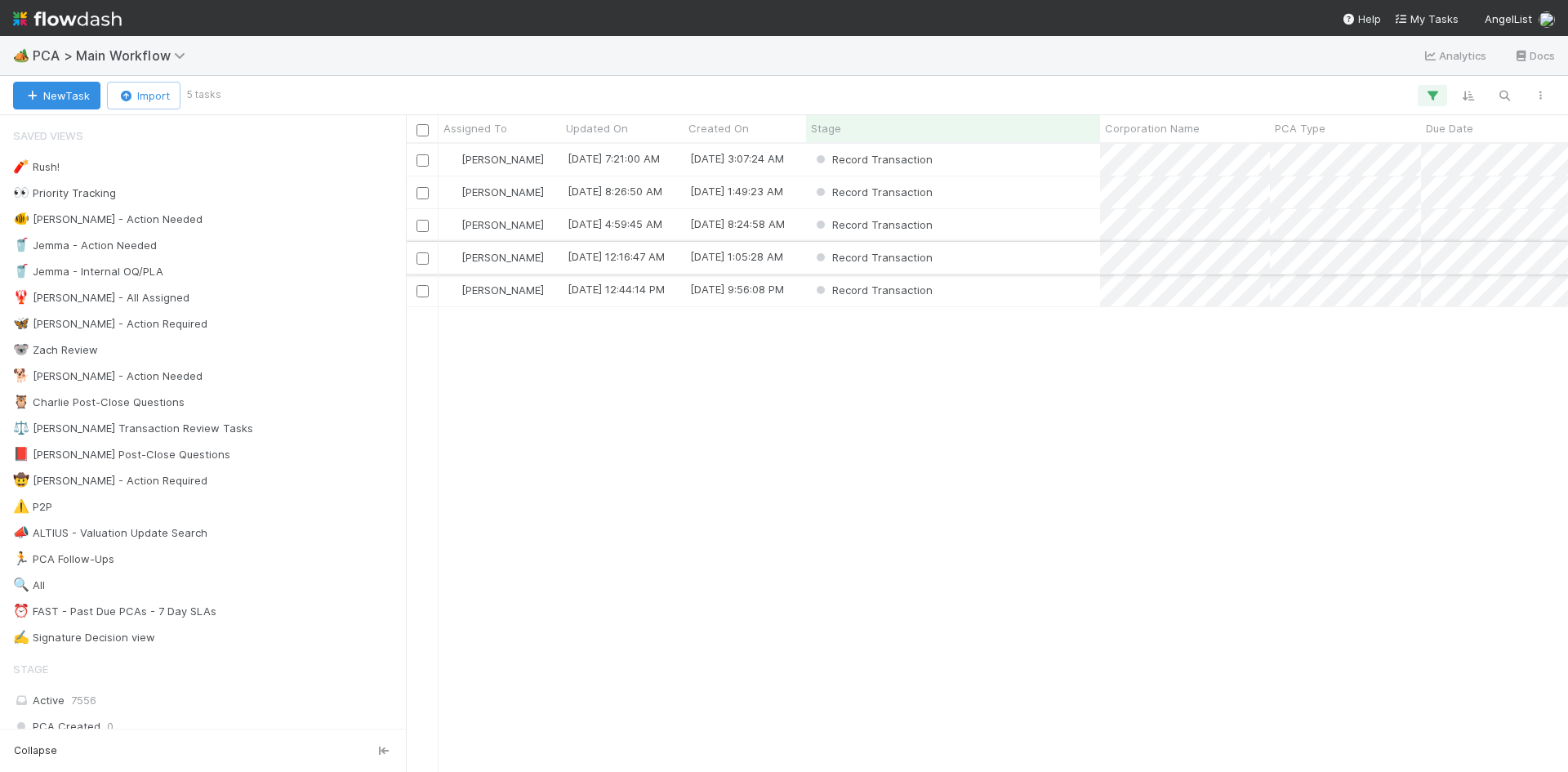
scroll to position [616, 1150]
click at [1030, 202] on div "Record Transaction" at bounding box center [953, 193] width 294 height 32
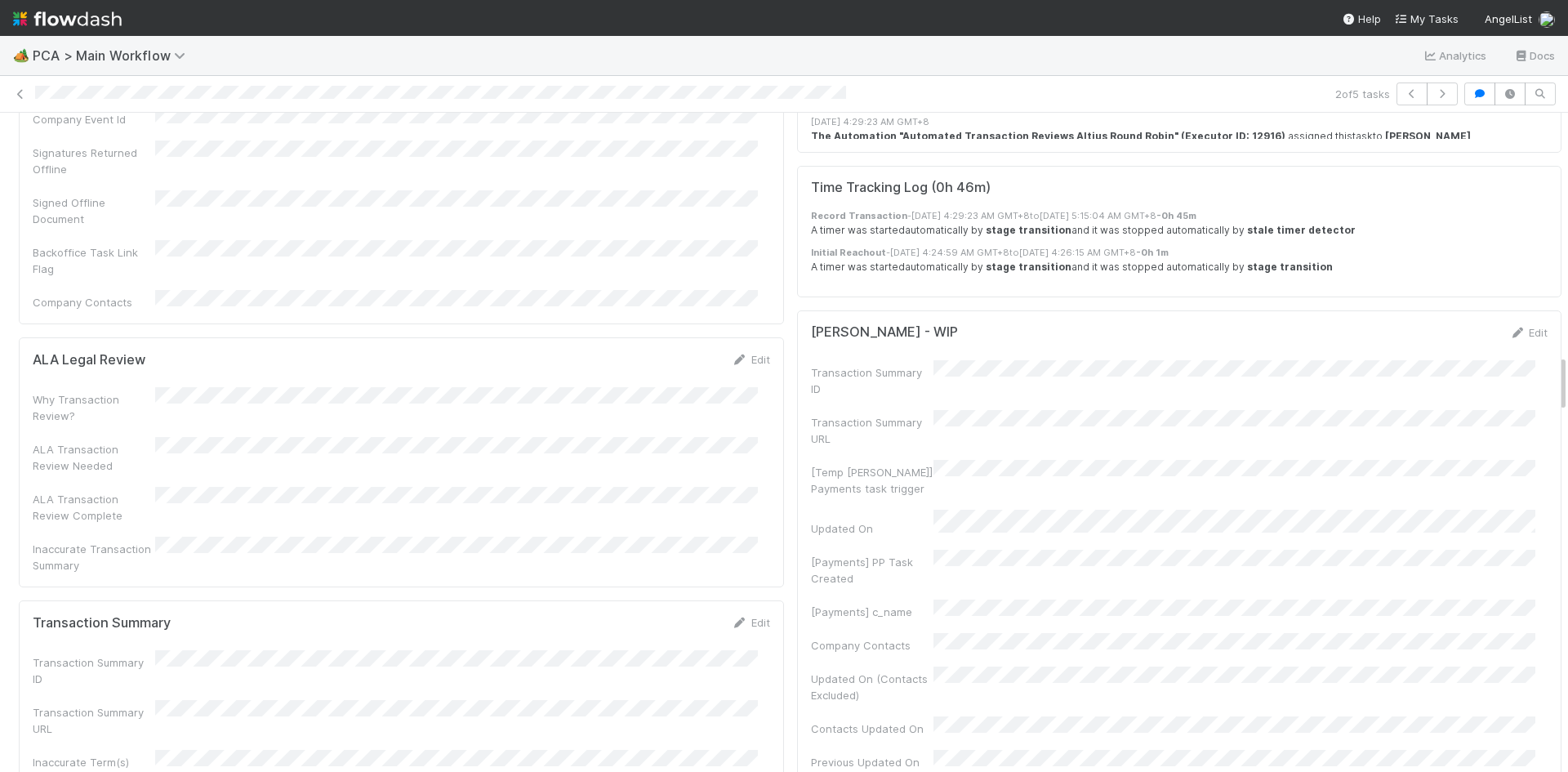
scroll to position [3022, 0]
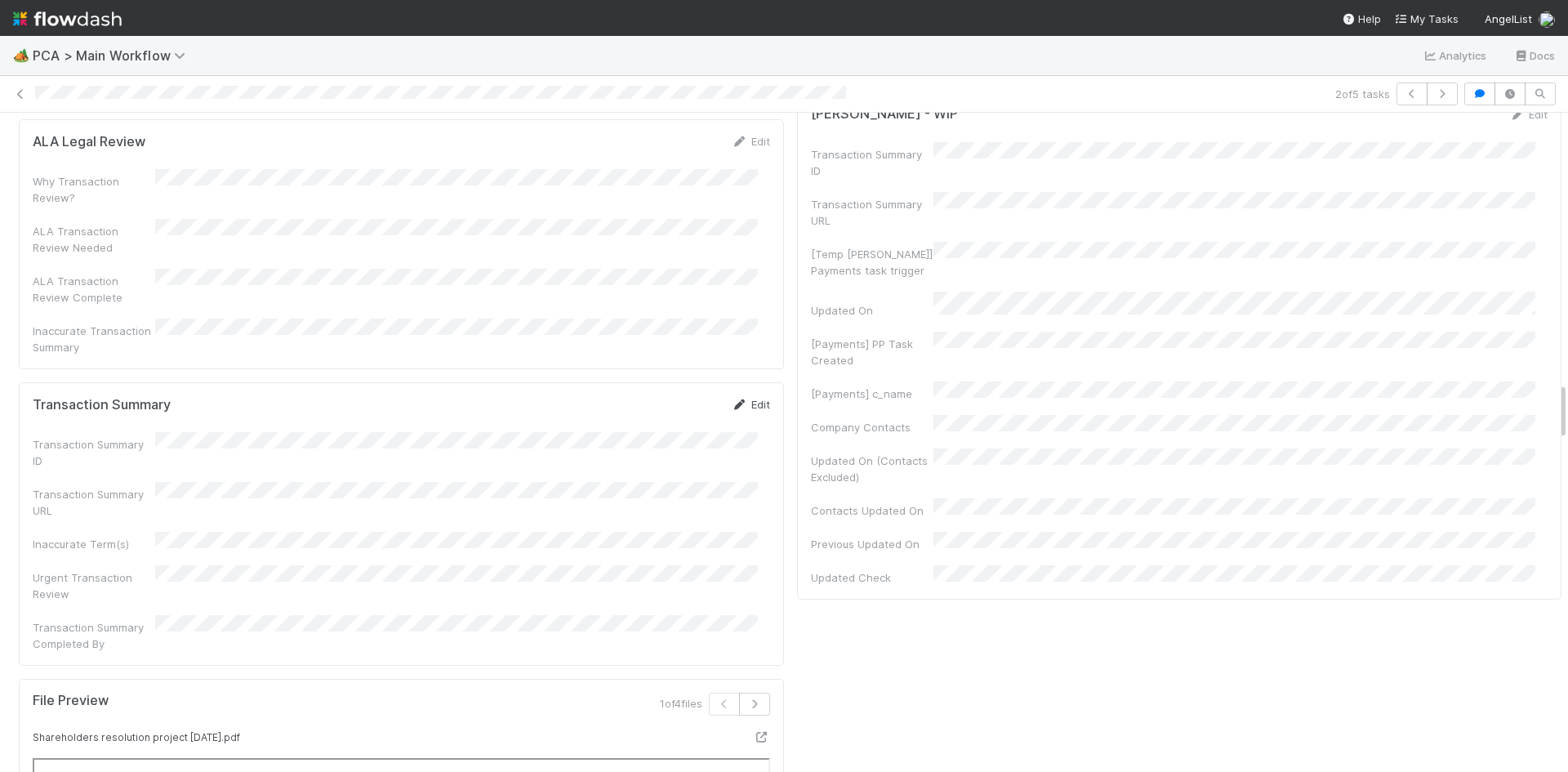
click at [731, 400] on icon at bounding box center [739, 405] width 17 height 11
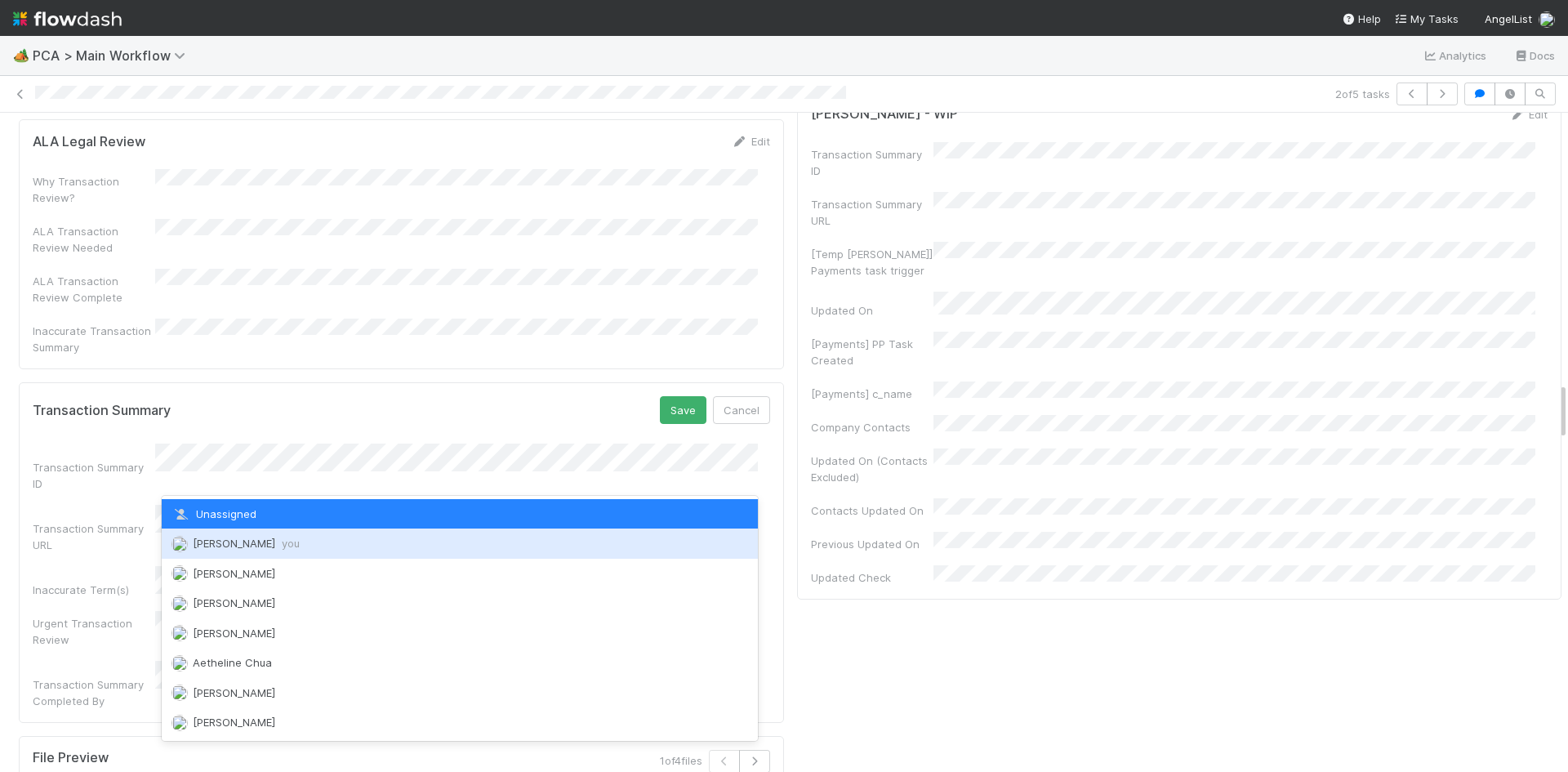
click at [329, 537] on div "Meg Castanare you" at bounding box center [460, 543] width 596 height 30
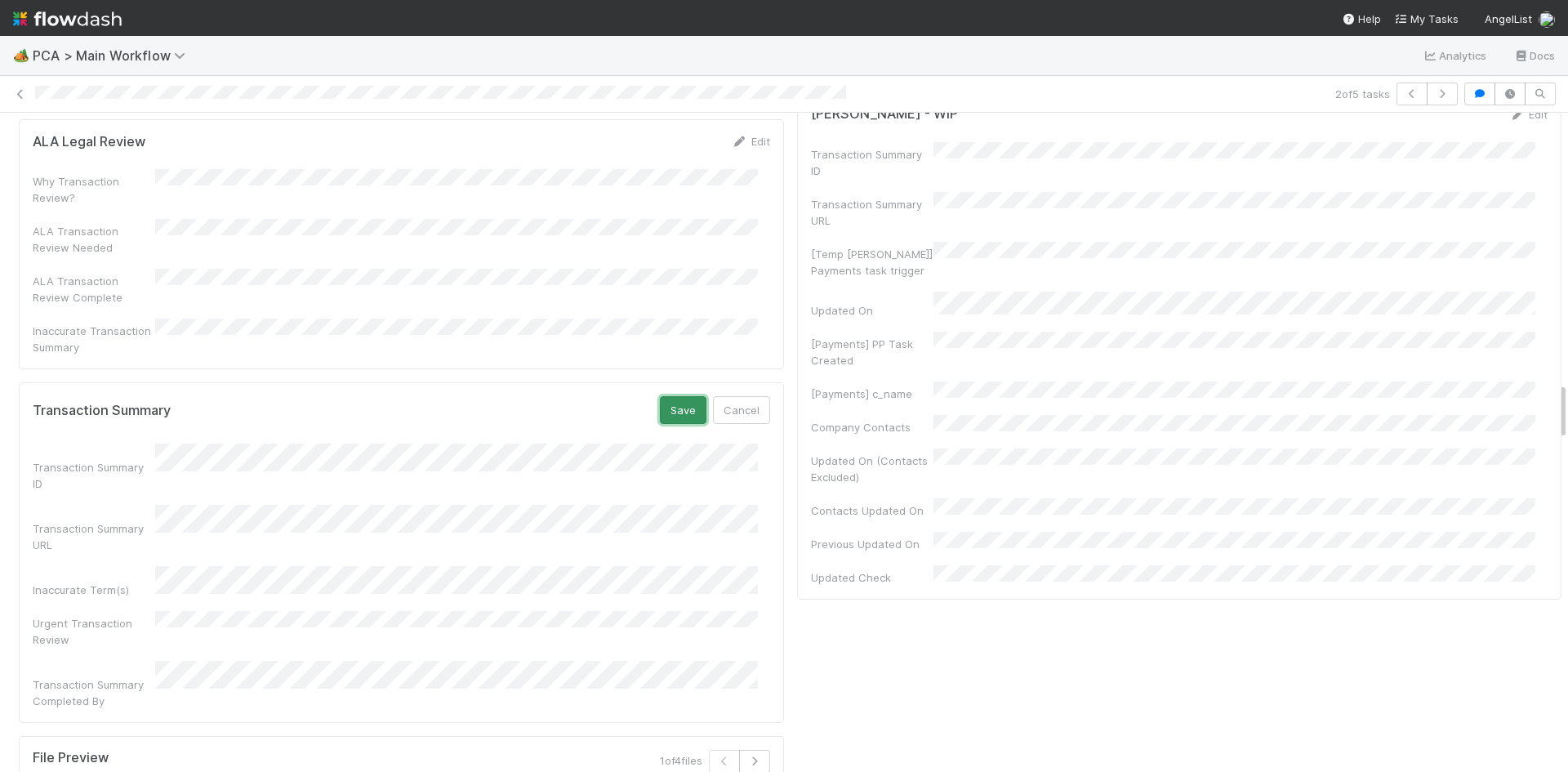
click at [666, 396] on button "Save" at bounding box center [683, 410] width 46 height 28
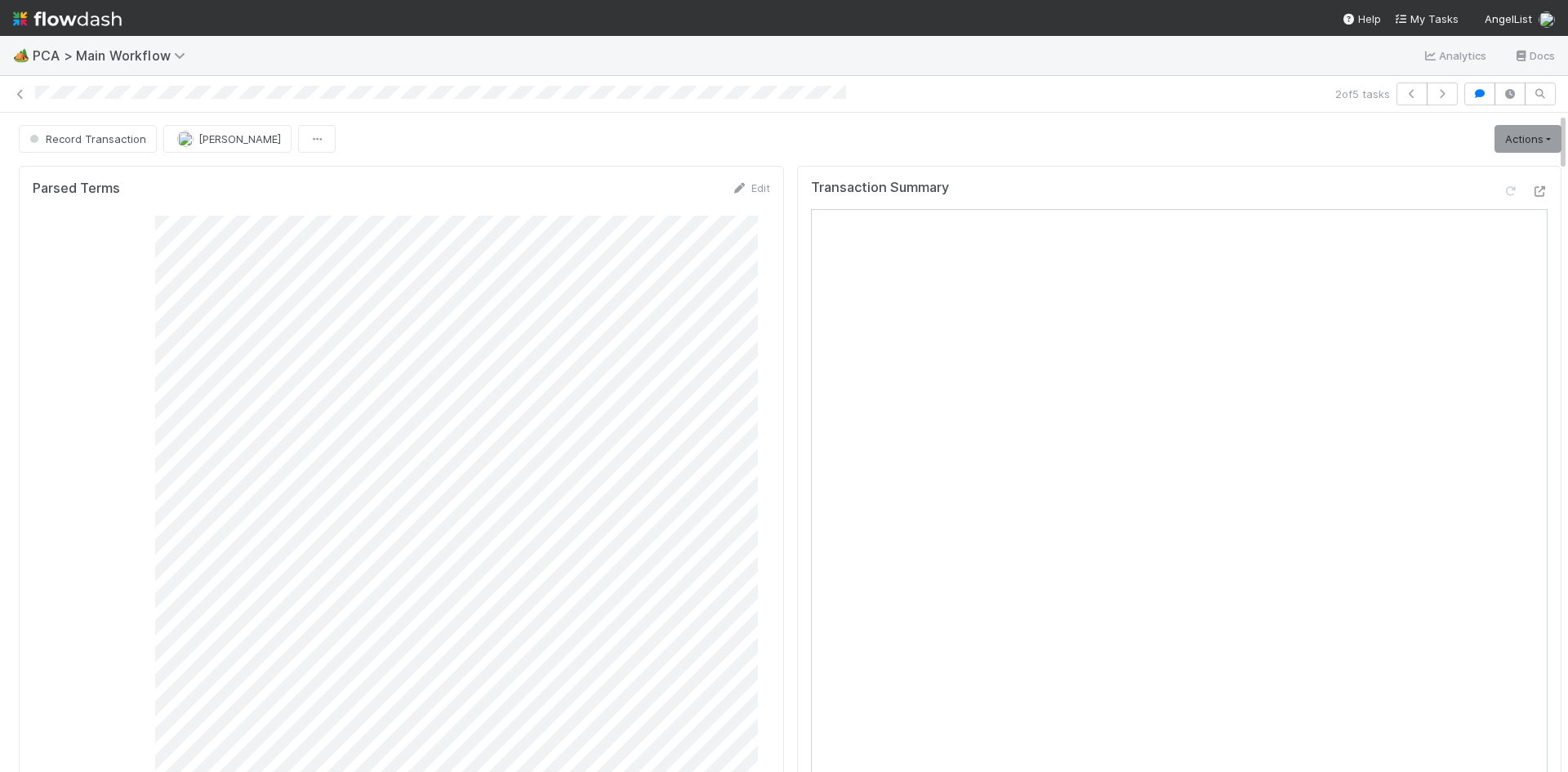
scroll to position [0, 0]
click at [1521, 133] on link "Actions" at bounding box center [1528, 139] width 67 height 28
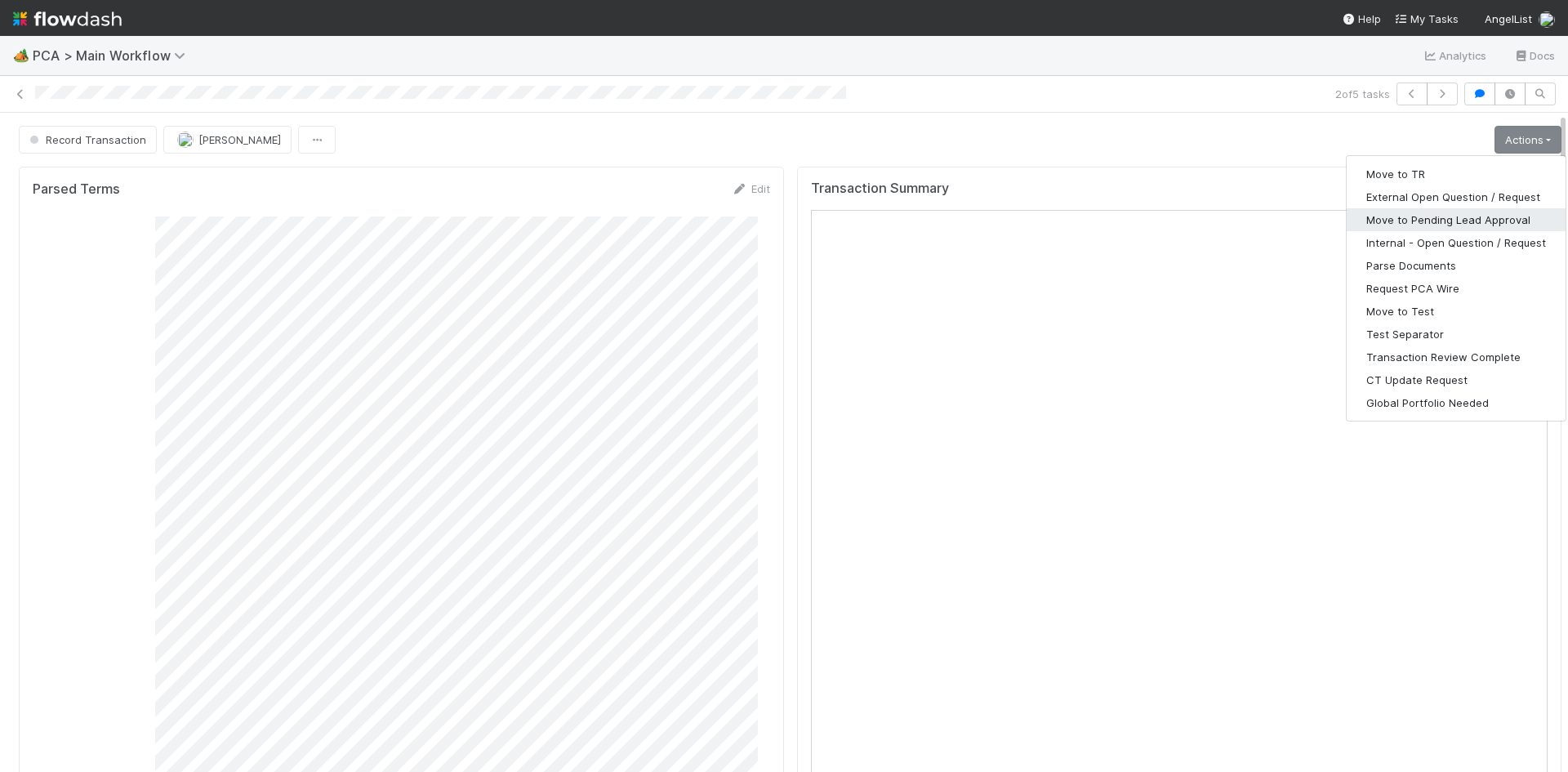
click at [1463, 218] on button "Move to Pending Lead Approval" at bounding box center [1456, 219] width 219 height 23
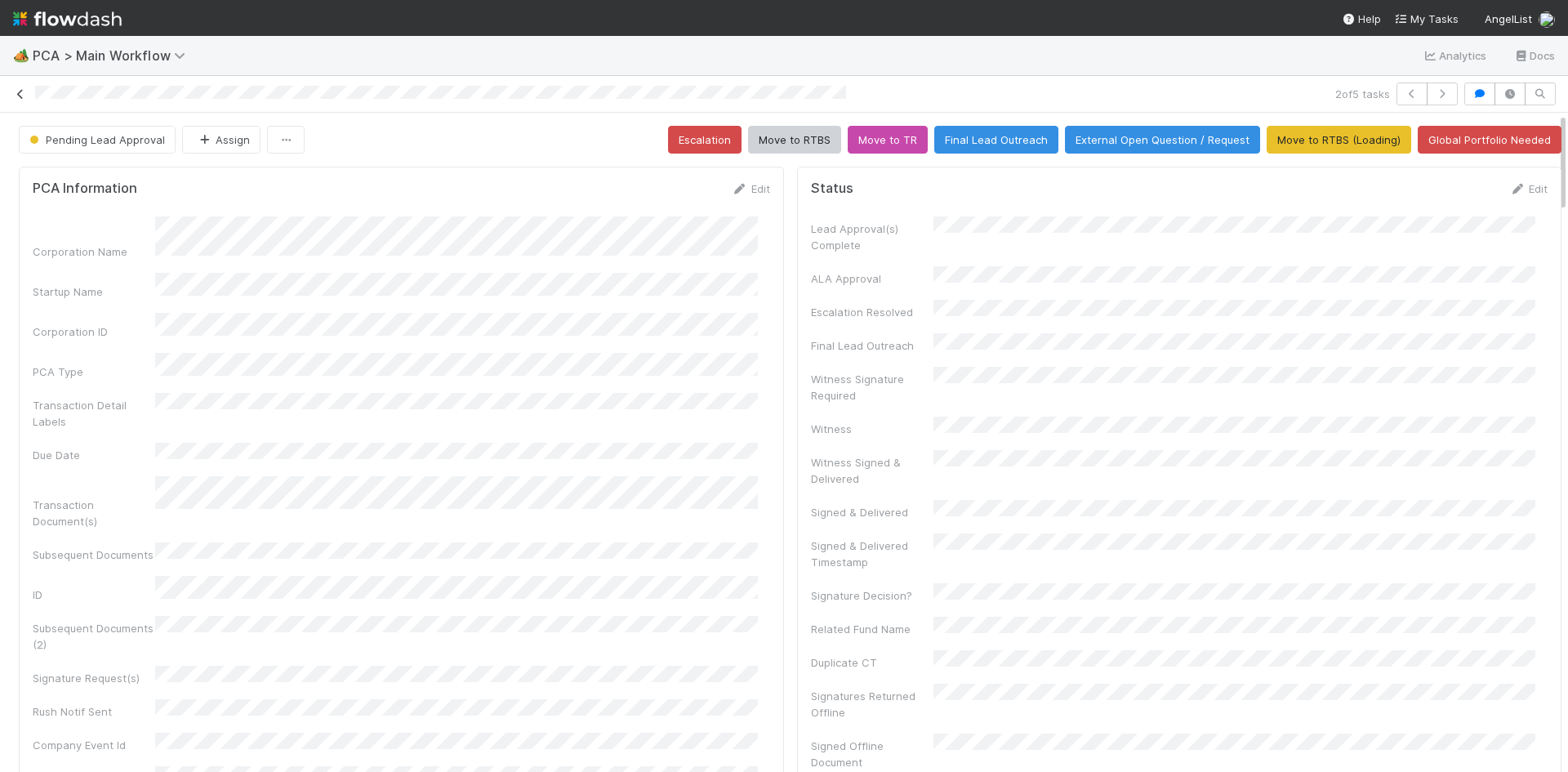
click at [18, 92] on icon at bounding box center [20, 94] width 17 height 11
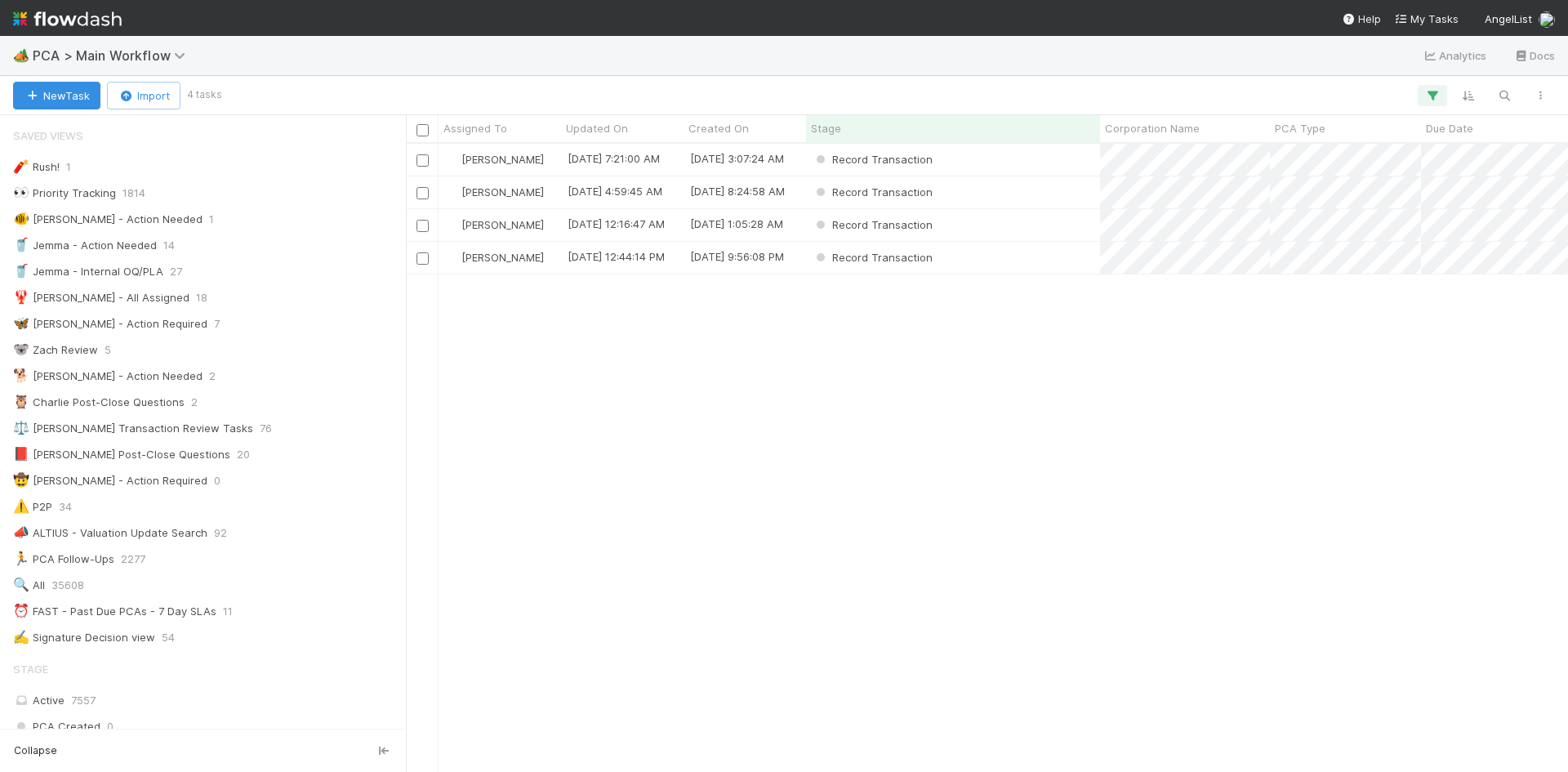
scroll to position [13, 13]
click at [1021, 161] on div "Record Transaction" at bounding box center [953, 160] width 294 height 32
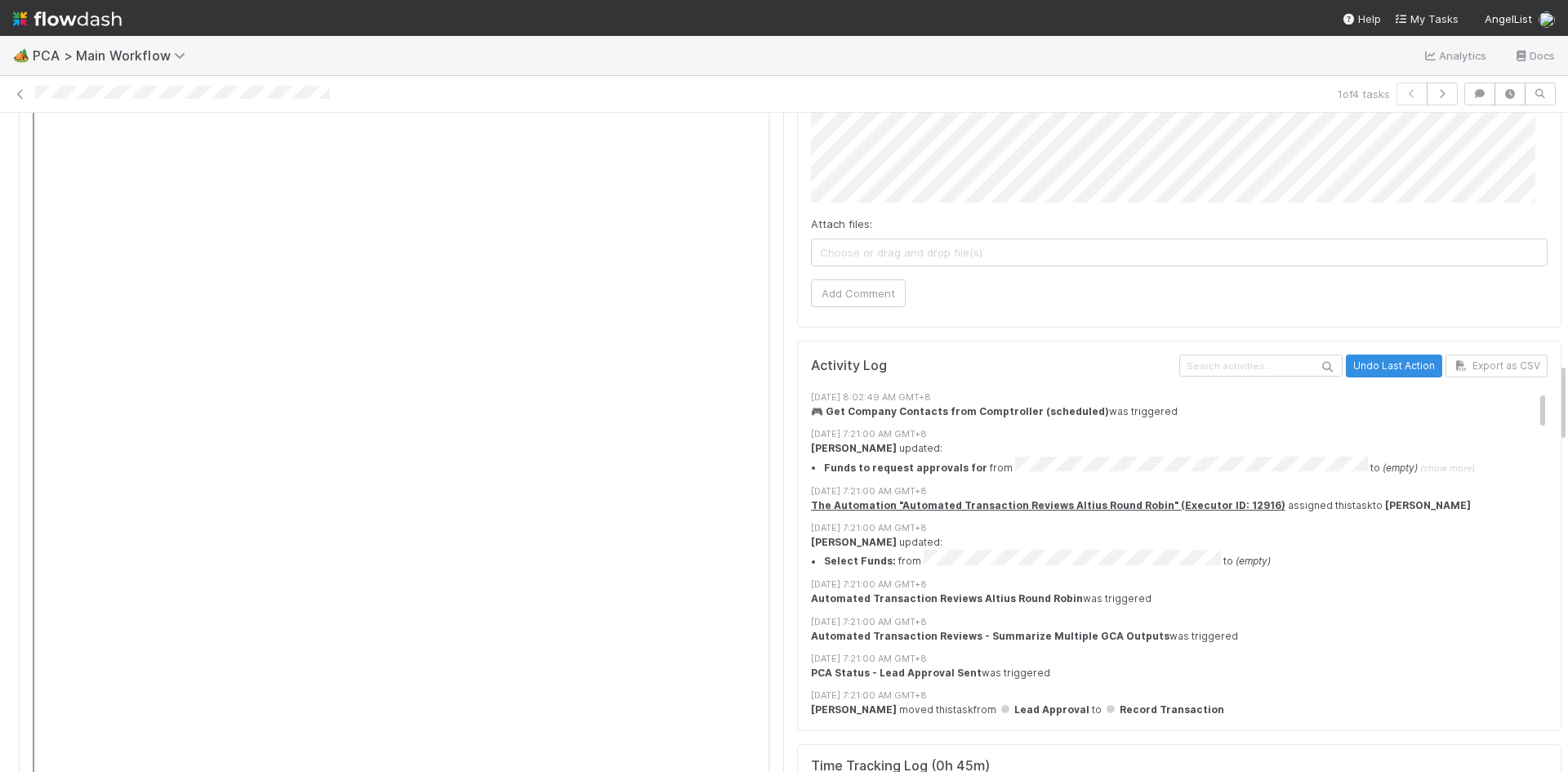
scroll to position [1716, 0]
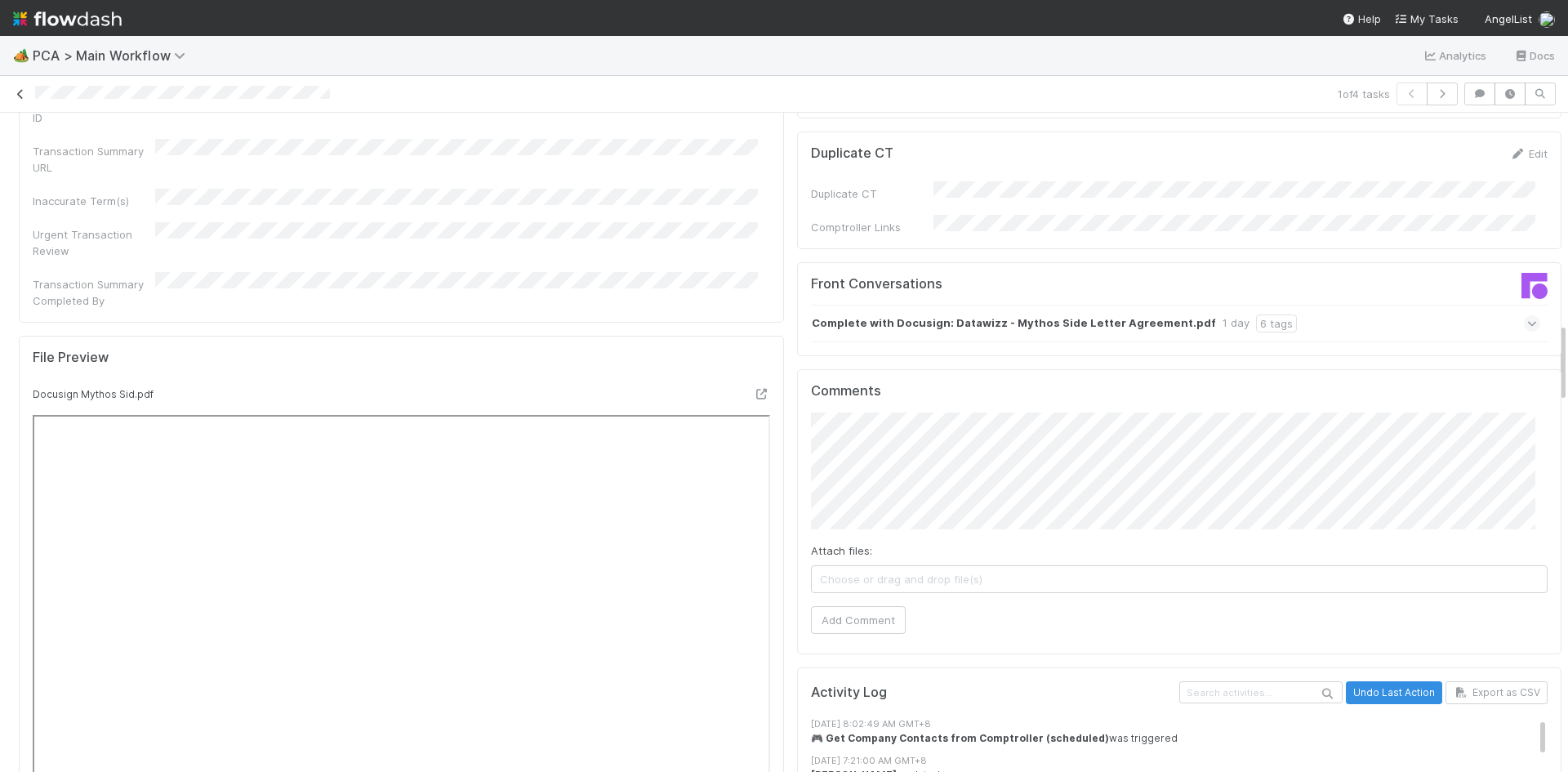
click at [18, 90] on icon at bounding box center [20, 94] width 17 height 11
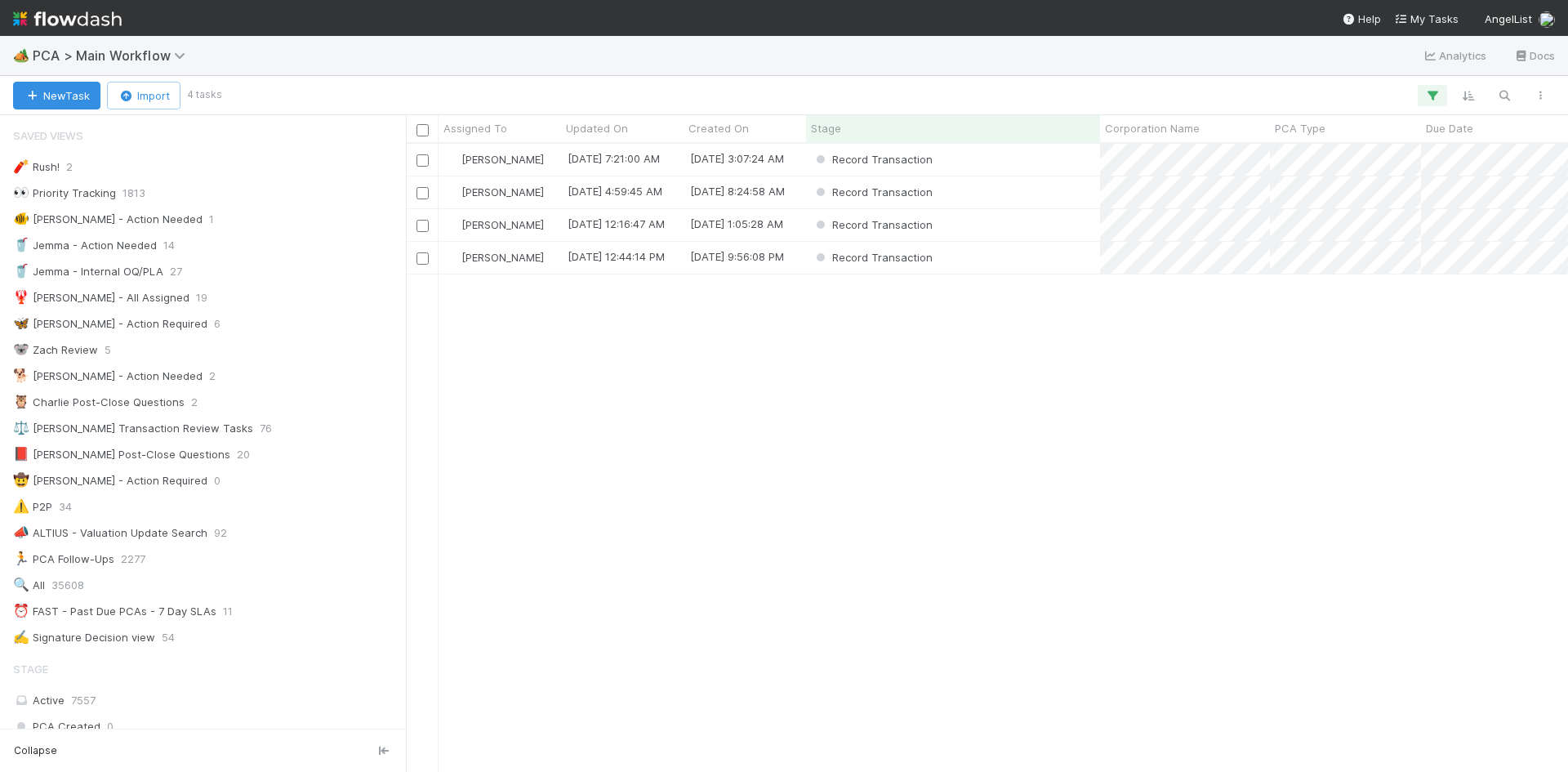
scroll to position [13, 13]
click at [150, 57] on span "PCA > Main Workflow" at bounding box center [112, 55] width 161 height 17
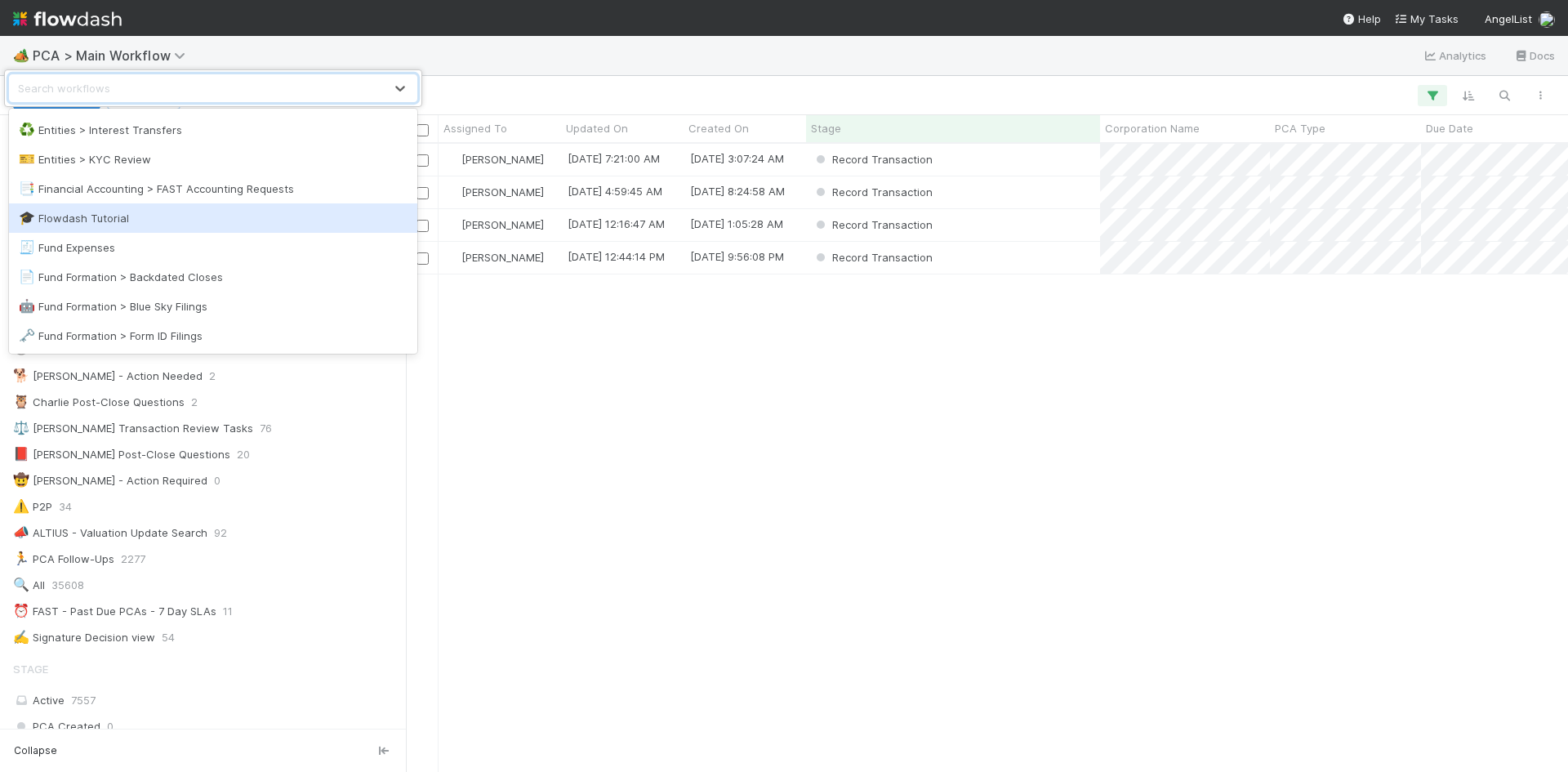
scroll to position [654, 0]
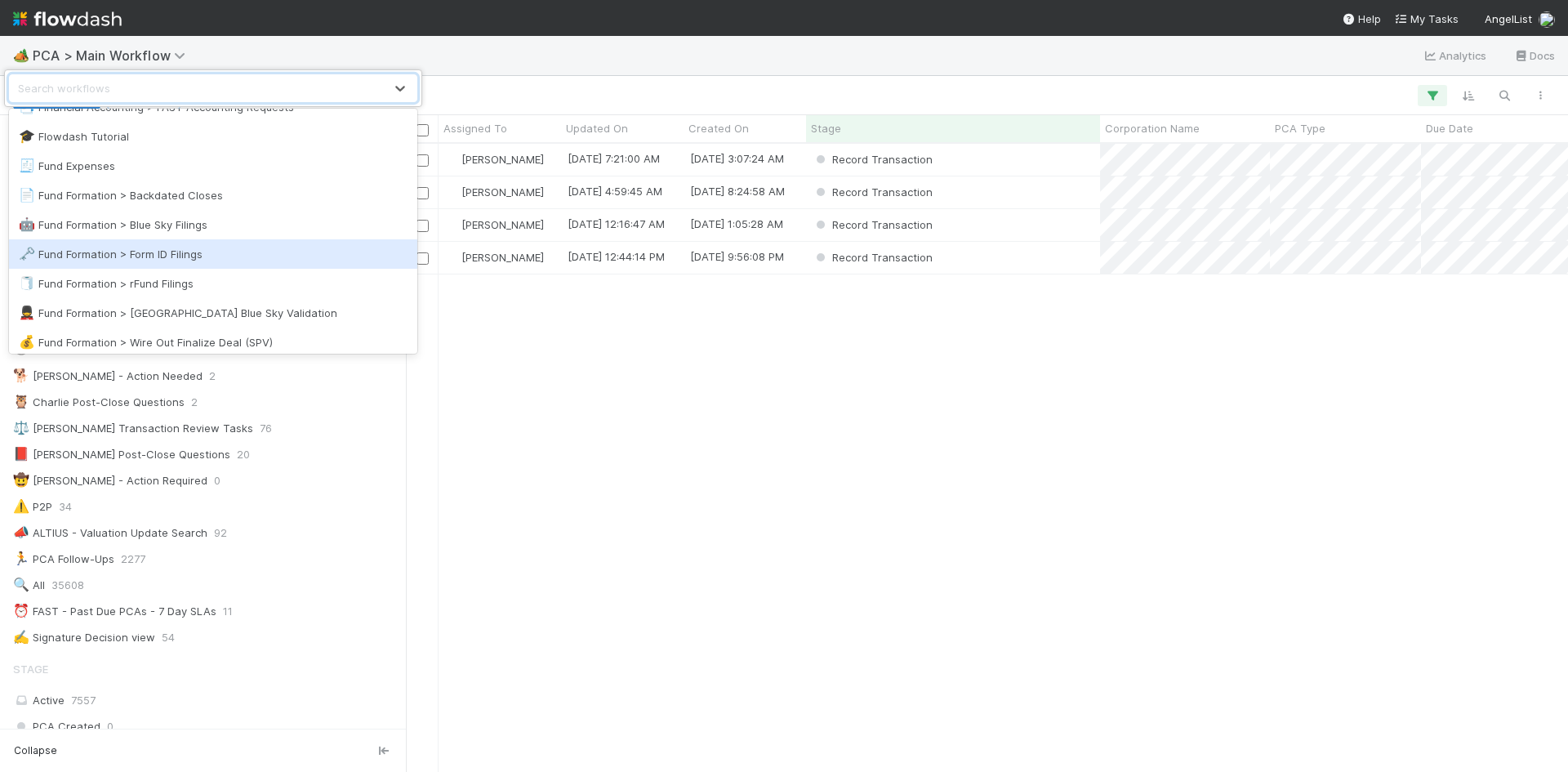
click at [170, 240] on div "🗝️ Fund Formation > Form ID Filings" at bounding box center [213, 254] width 409 height 30
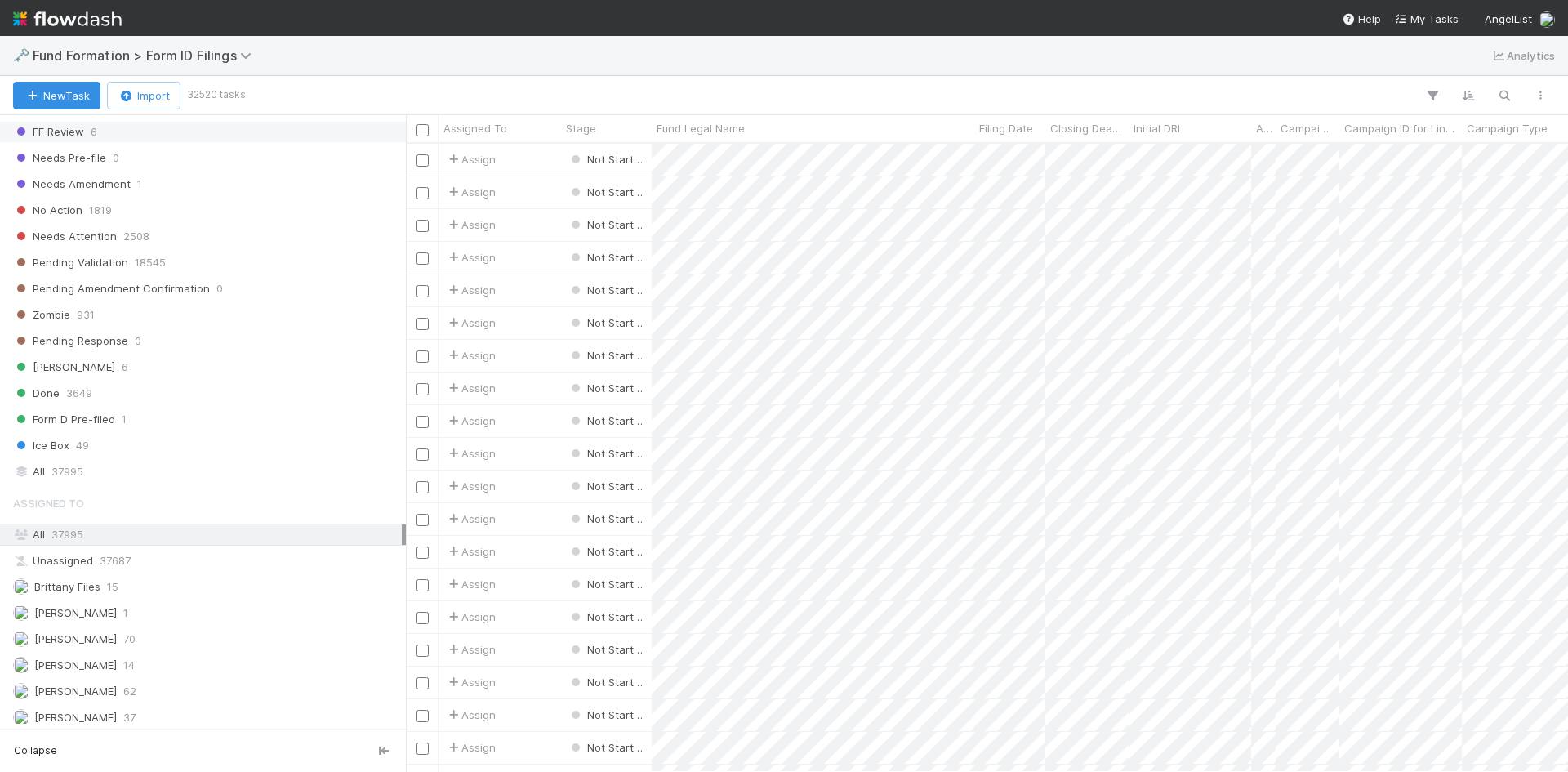
scroll to position [547, 0]
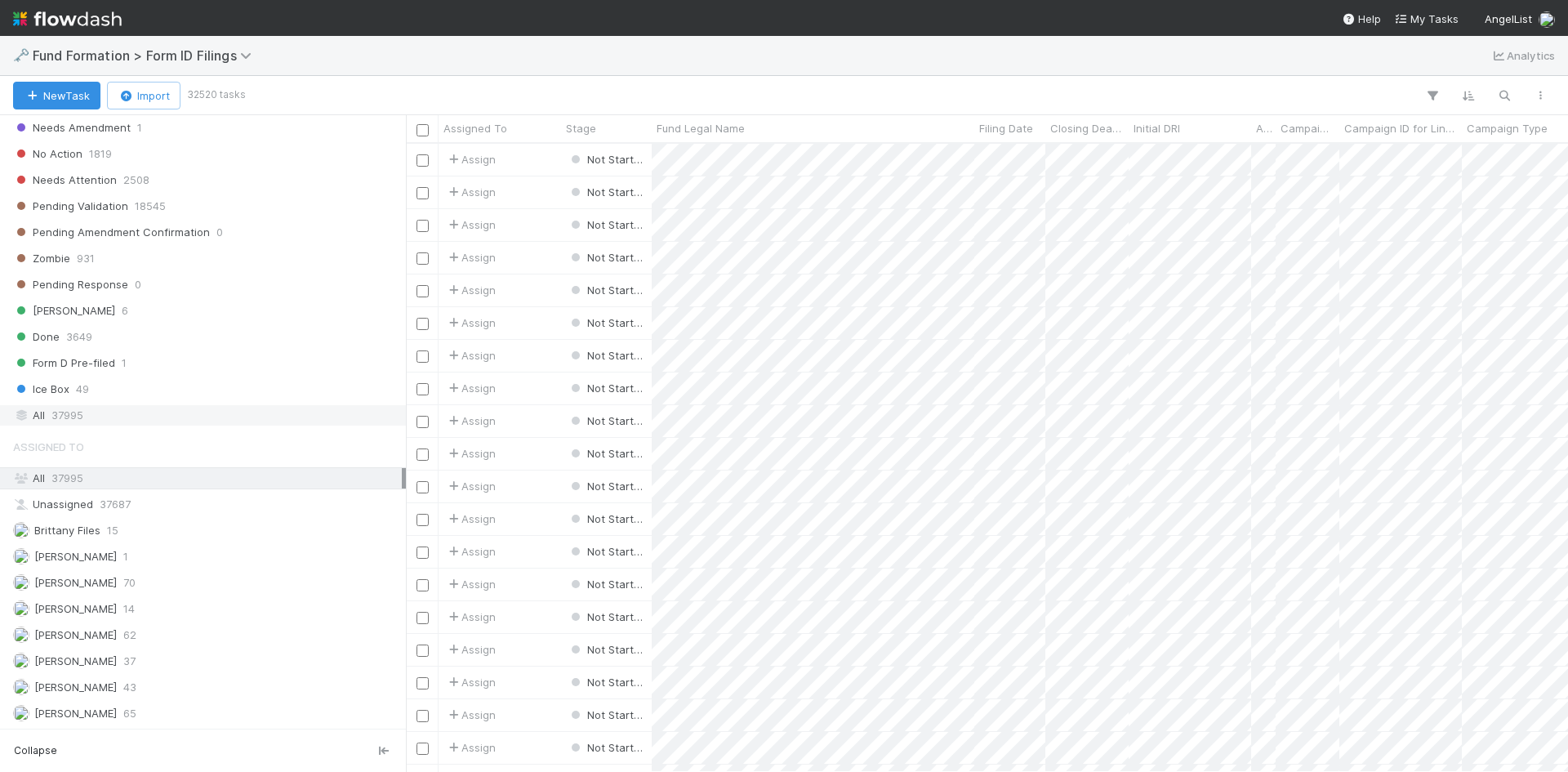
click at [131, 424] on div "All 37995" at bounding box center [207, 415] width 389 height 21
click at [1504, 96] on icon "button" at bounding box center [1504, 95] width 17 height 15
type input "HI-0810 Fund I, a series of MV Funds, LP"
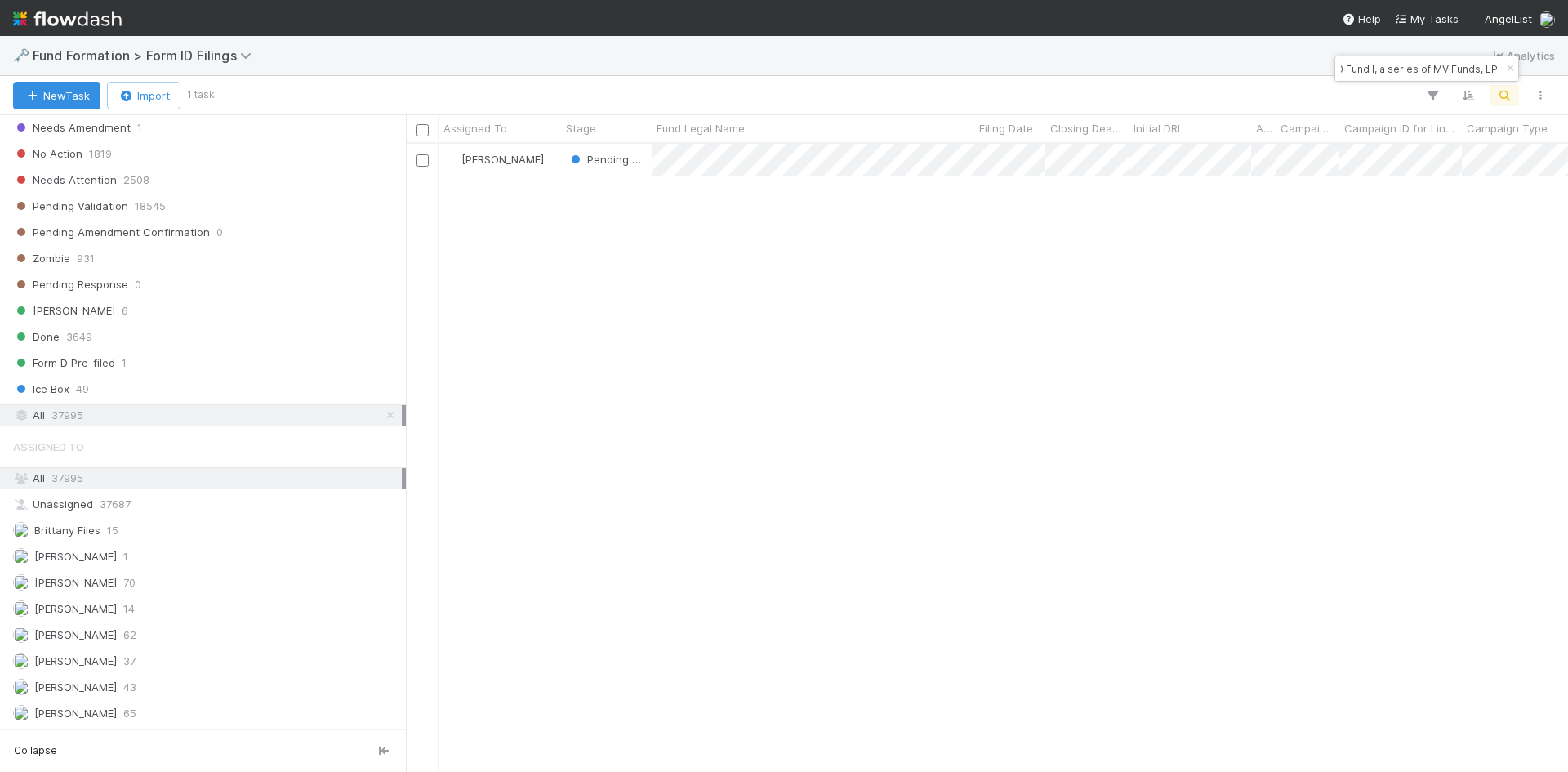
scroll to position [0, 0]
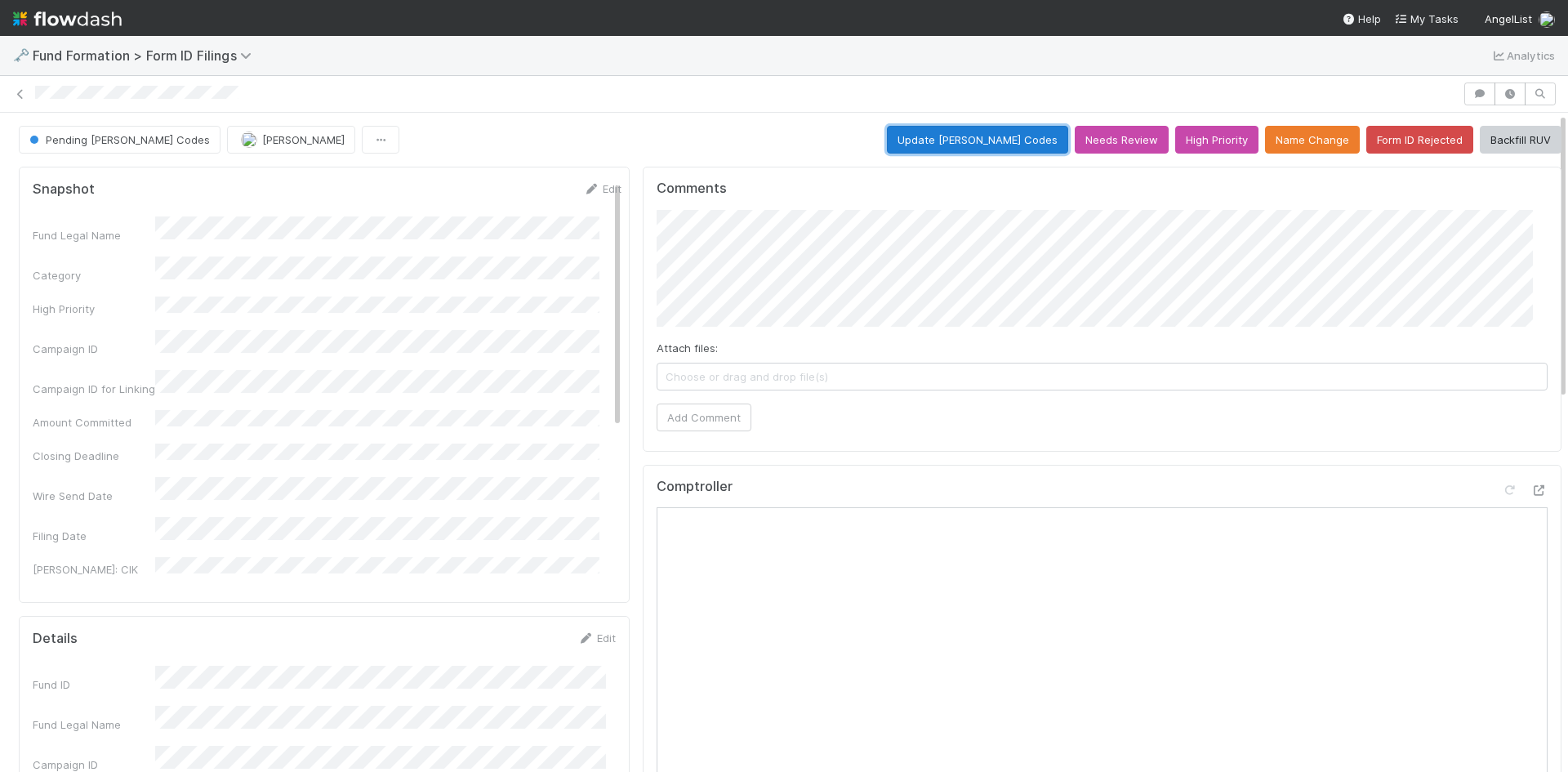
click at [1015, 139] on button "Update EDGAR Codes" at bounding box center [978, 139] width 182 height 28
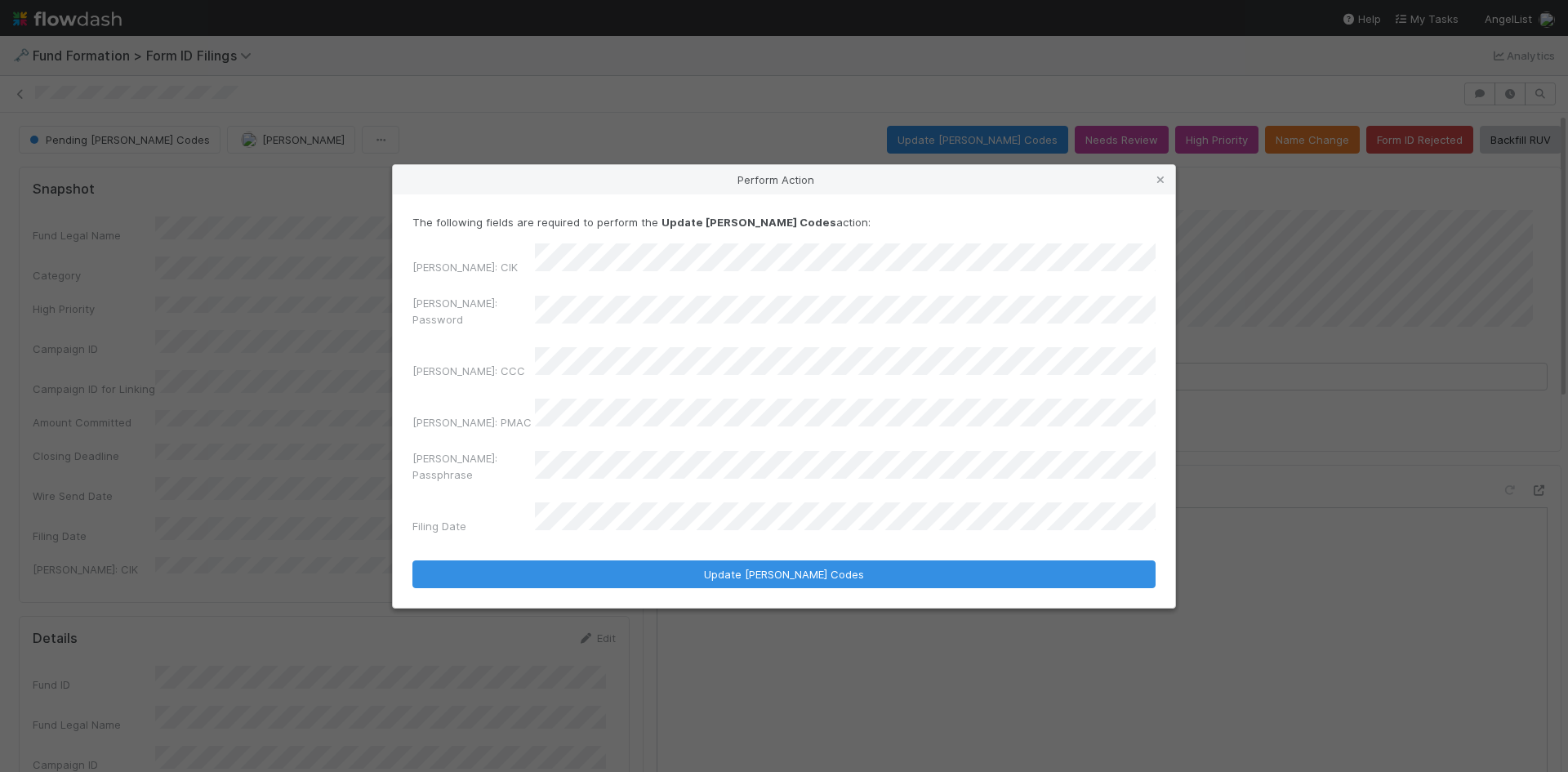
click at [482, 334] on div "EDGAR: Password" at bounding box center [784, 315] width 743 height 39
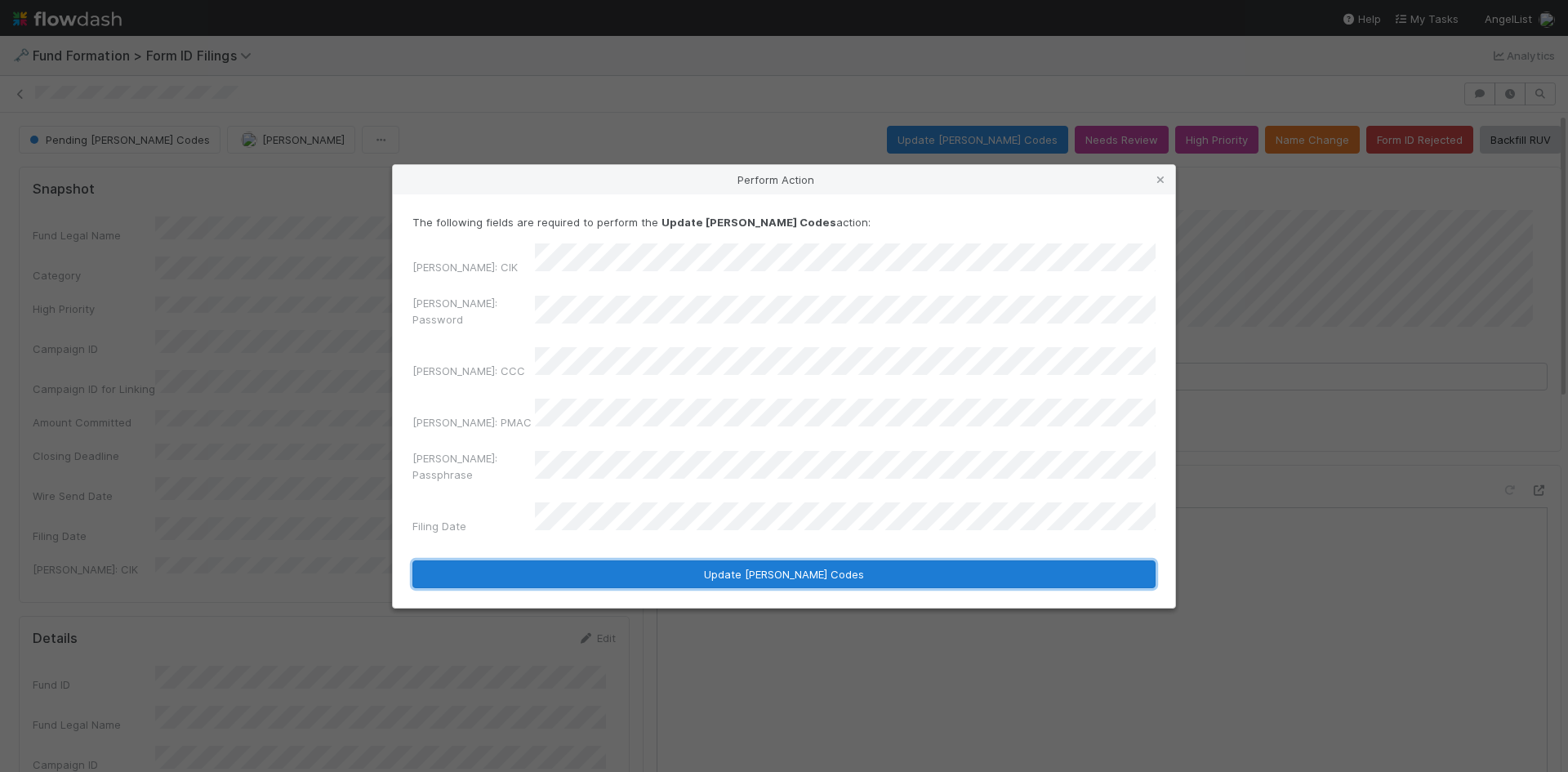
click at [600, 561] on button "Update EDGAR Codes" at bounding box center [784, 575] width 743 height 28
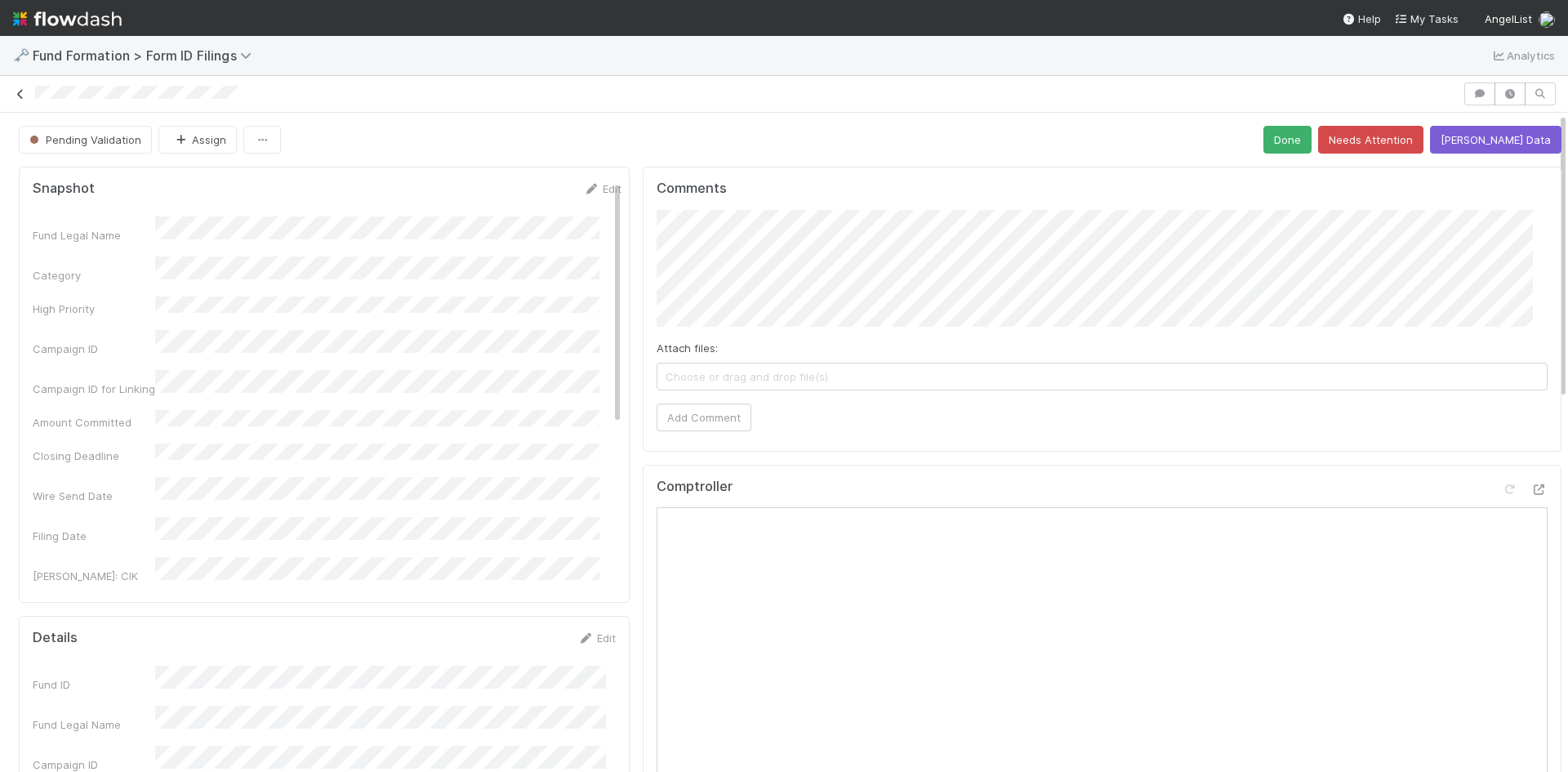
click at [16, 90] on icon at bounding box center [20, 94] width 17 height 11
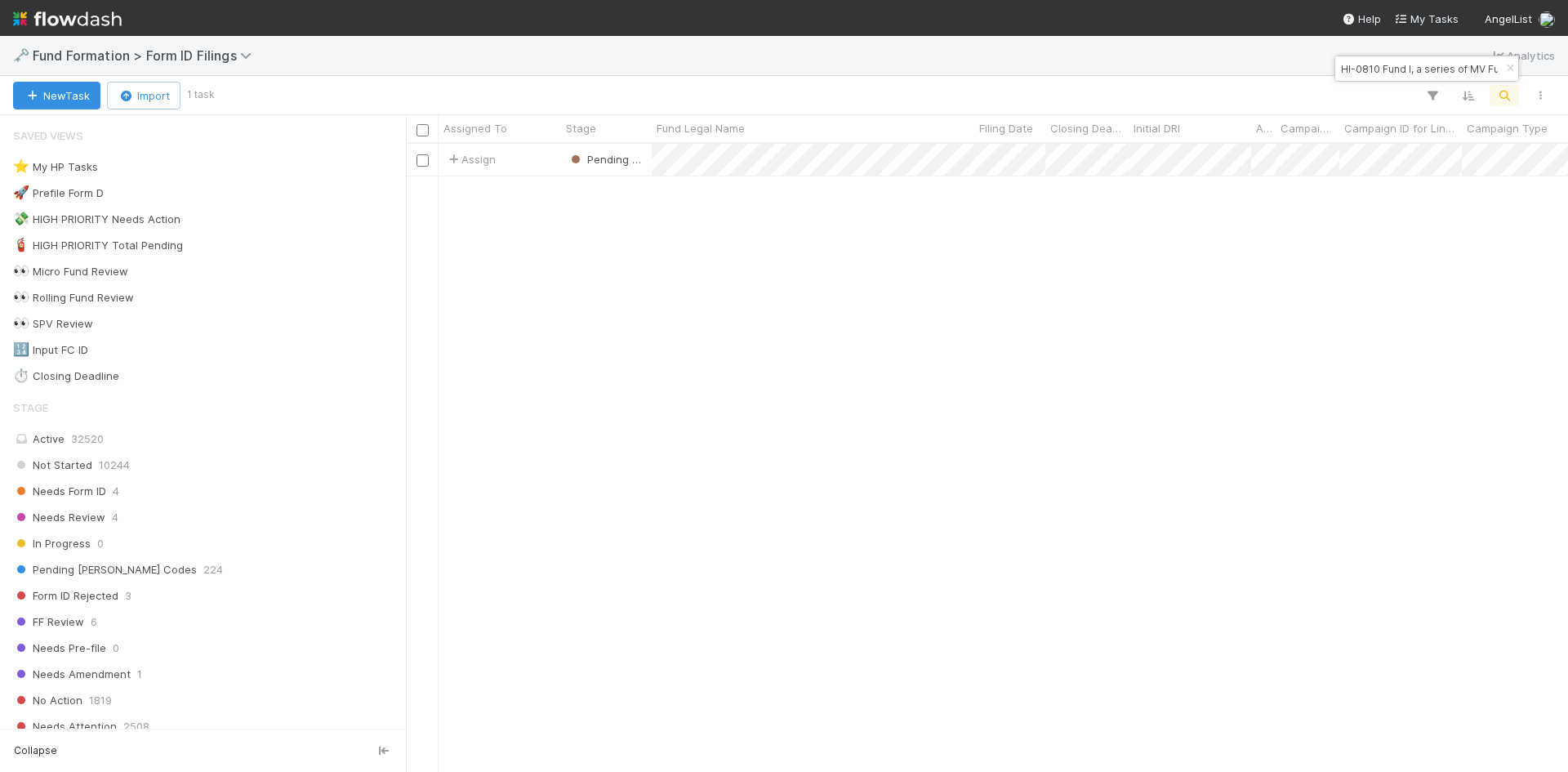
scroll to position [616, 1150]
click at [1422, 69] on input "HI-0810 Fund I, a series of MV Funds, LP" at bounding box center [1418, 69] width 163 height 20
paste input "BE-0811 Fund I, a series of Wisdom Partners, LP"
type input "BE-0811 Fund I, a series of Wisdom Partners, LP"
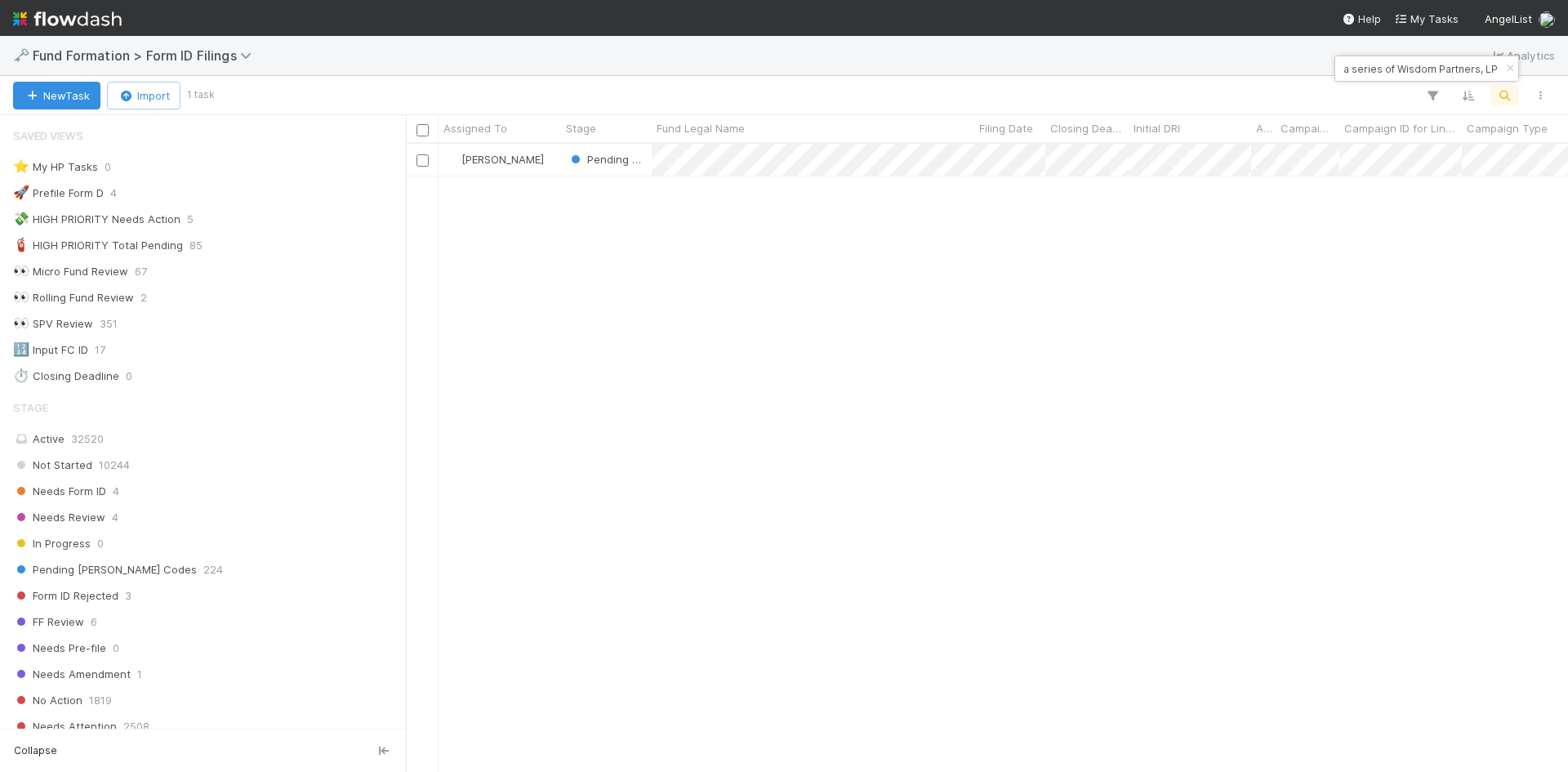
scroll to position [616, 1150]
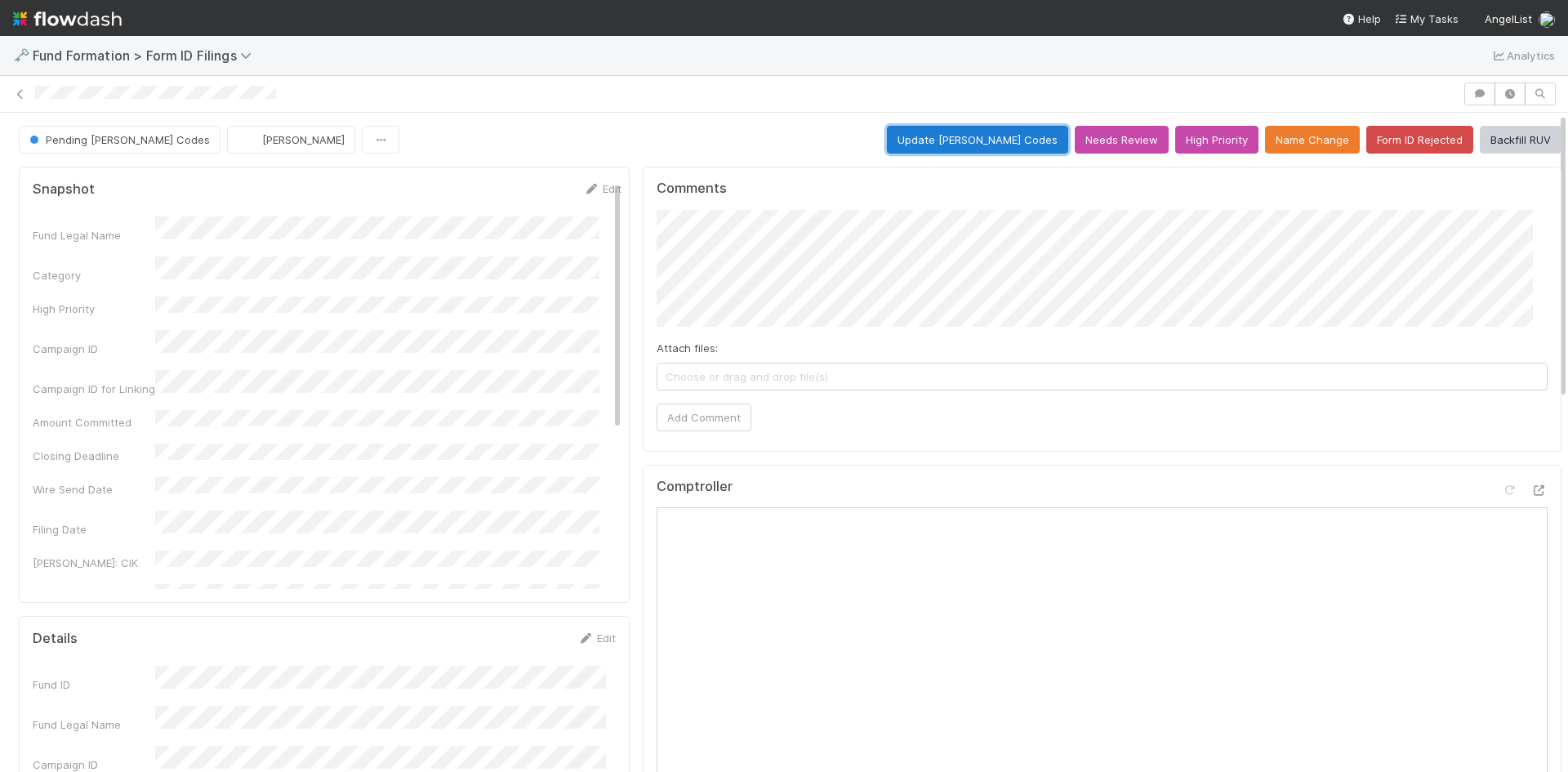
click at [966, 144] on button "Update EDGAR Codes" at bounding box center [978, 139] width 182 height 28
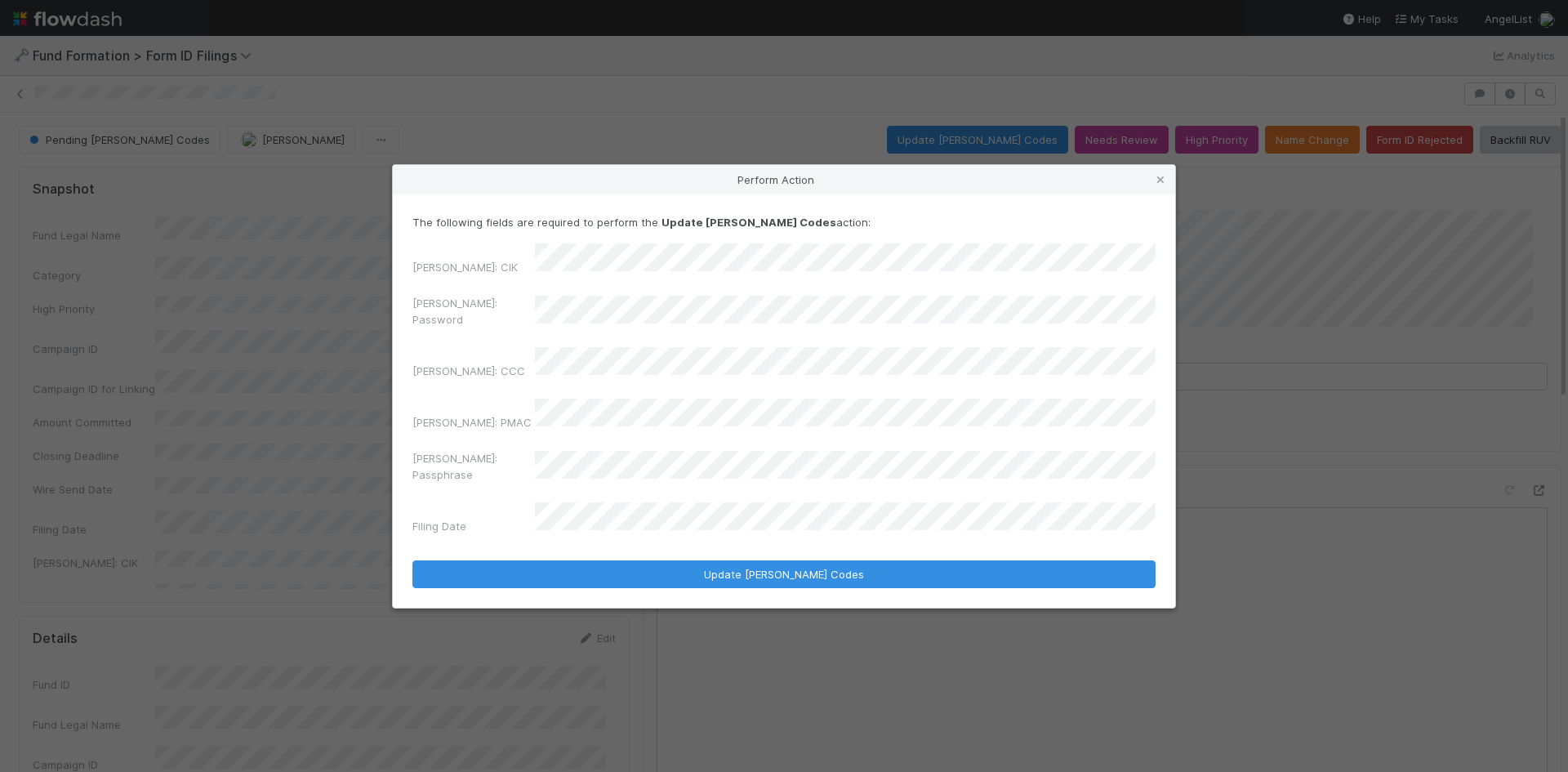
click at [446, 331] on div "EDGAR: Password" at bounding box center [784, 315] width 743 height 39
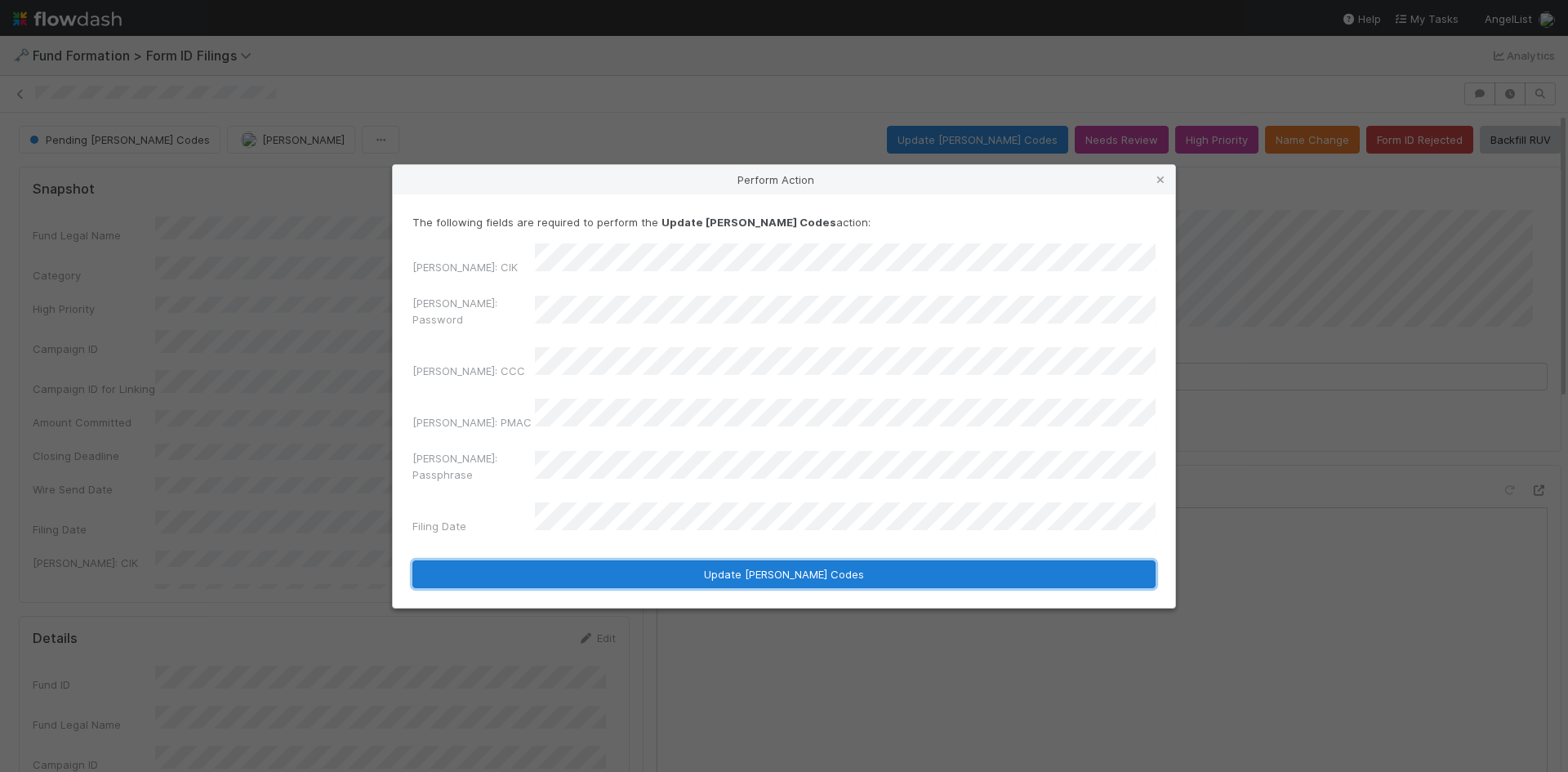
click at [760, 561] on button "Update EDGAR Codes" at bounding box center [784, 575] width 743 height 28
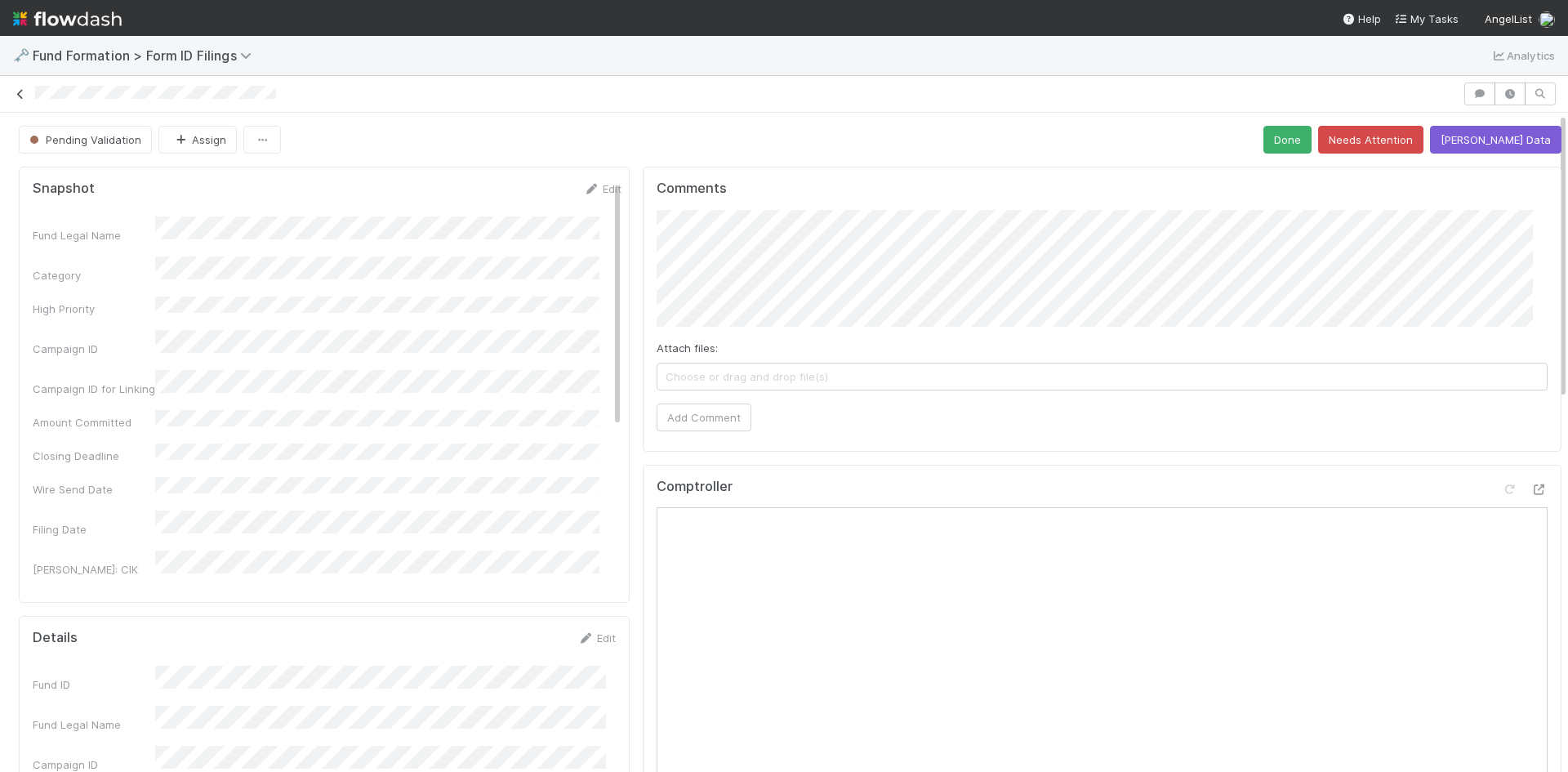
click at [22, 91] on icon at bounding box center [20, 94] width 17 height 11
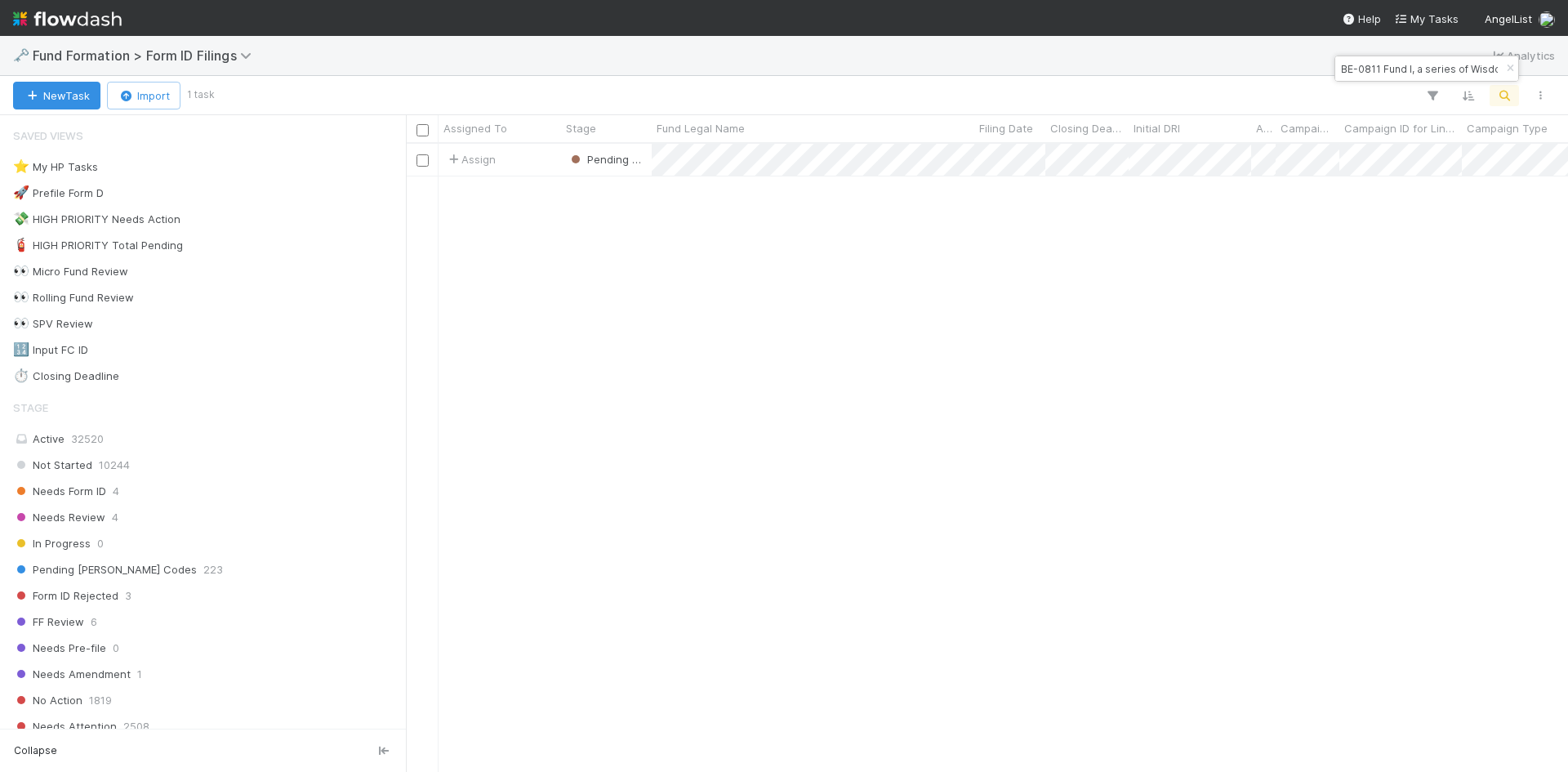
scroll to position [616, 1150]
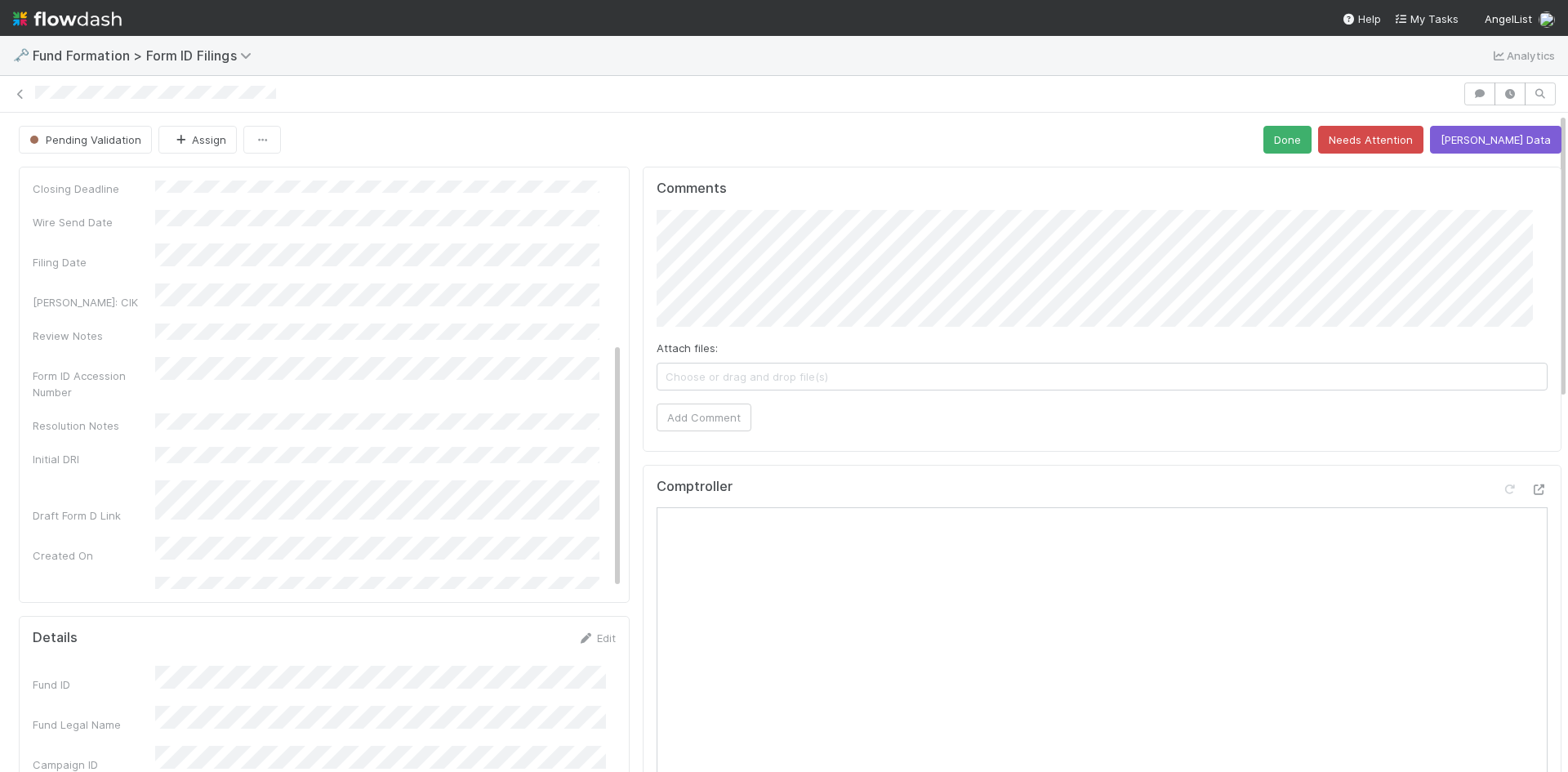
drag, startPoint x: 281, startPoint y: 92, endPoint x: 31, endPoint y: 93, distance: 250.0
click at [31, 93] on div at bounding box center [784, 94] width 1568 height 23
click at [21, 97] on icon at bounding box center [20, 94] width 17 height 11
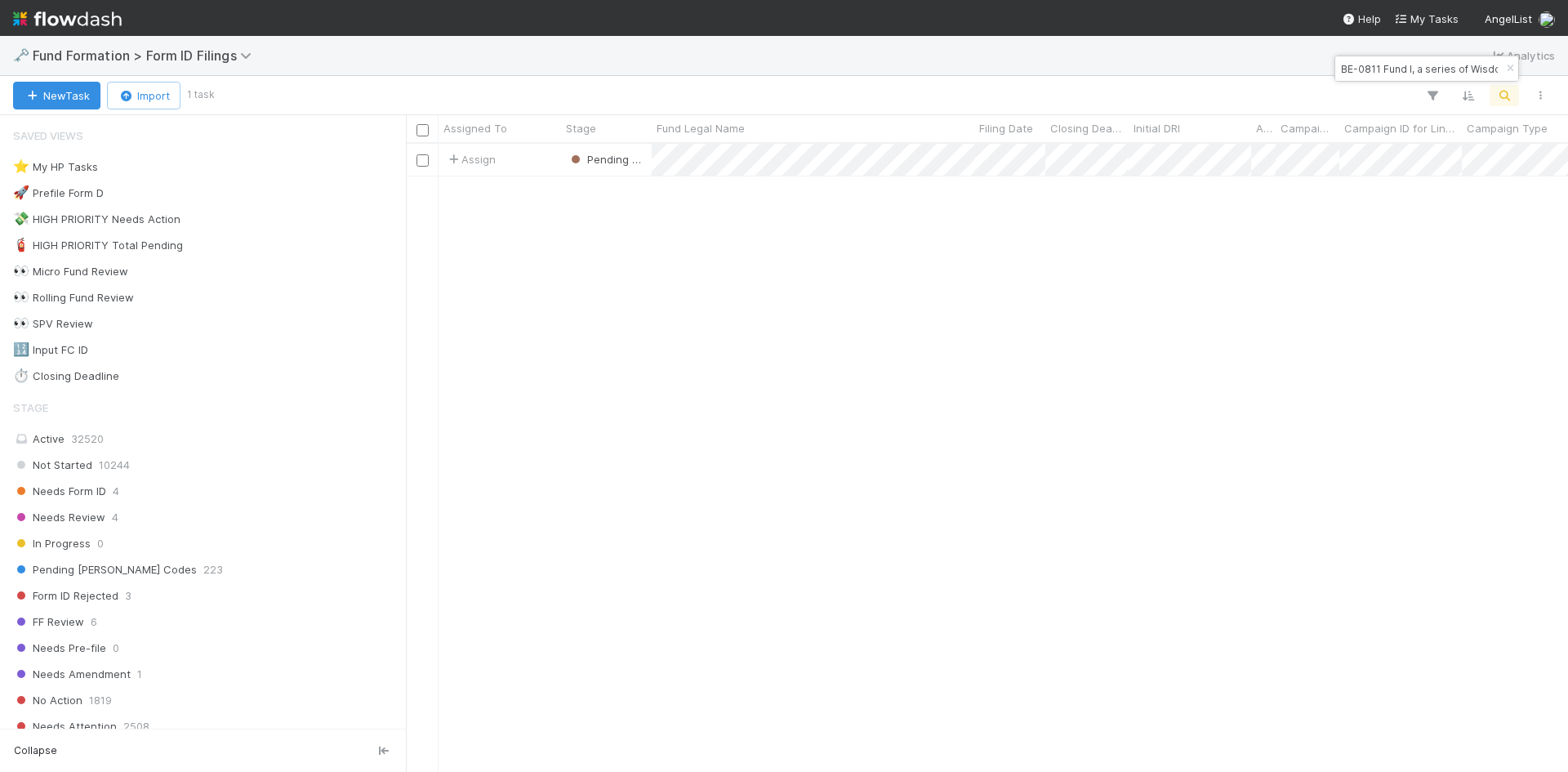
scroll to position [616, 1150]
drag, startPoint x: 1128, startPoint y: 301, endPoint x: 914, endPoint y: 73, distance: 312.7
click at [1128, 300] on div "Assign Pending Validation 8/12/25, 1:25:53 AM 8/29/25, 9:08:00 AM 0" at bounding box center [986, 457] width 1161 height 627
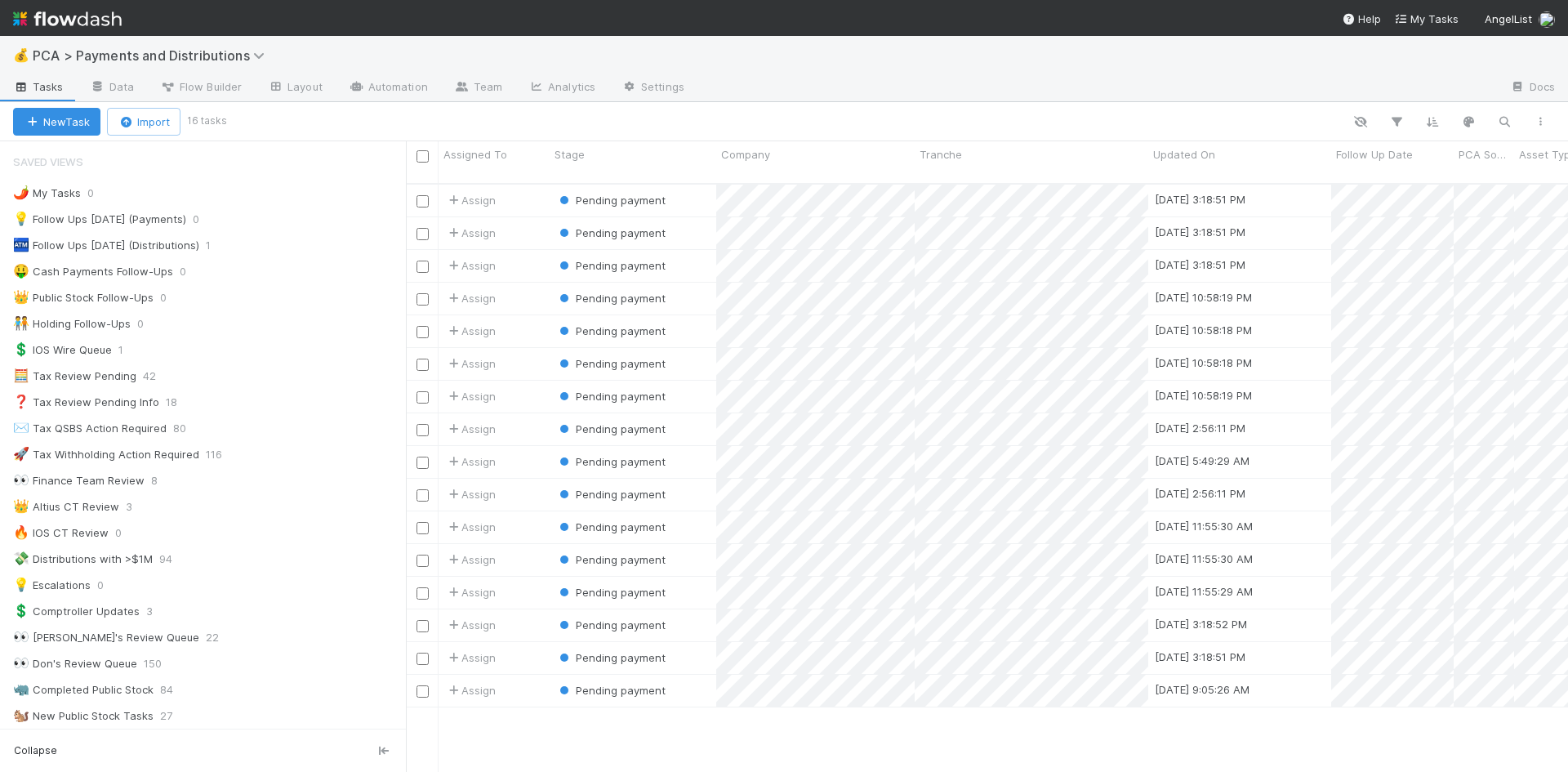
scroll to position [589, 1150]
click at [265, 213] on div "💡 Follow Ups [DATE] (Payments) 0" at bounding box center [209, 219] width 393 height 21
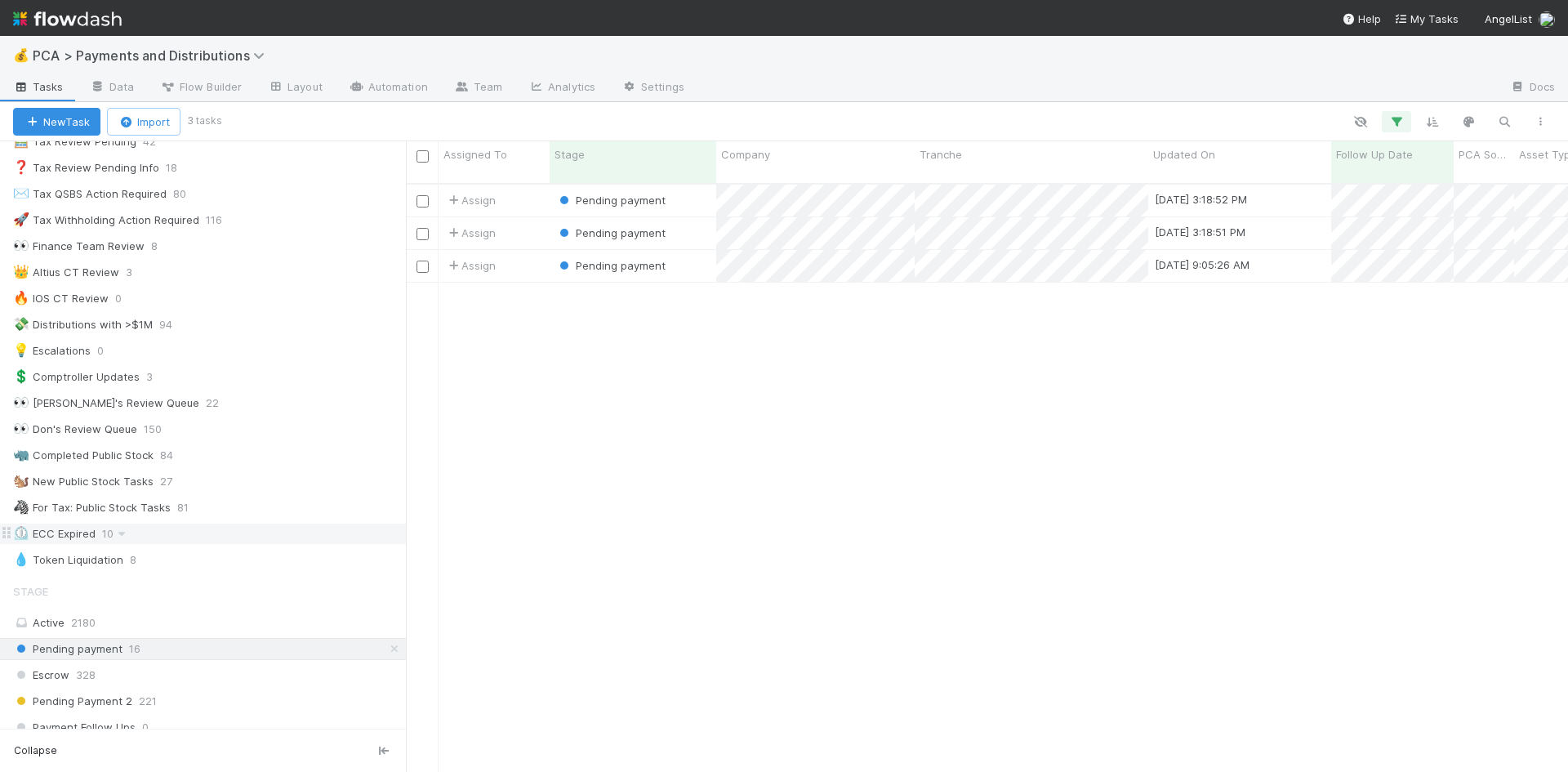
scroll to position [327, 0]
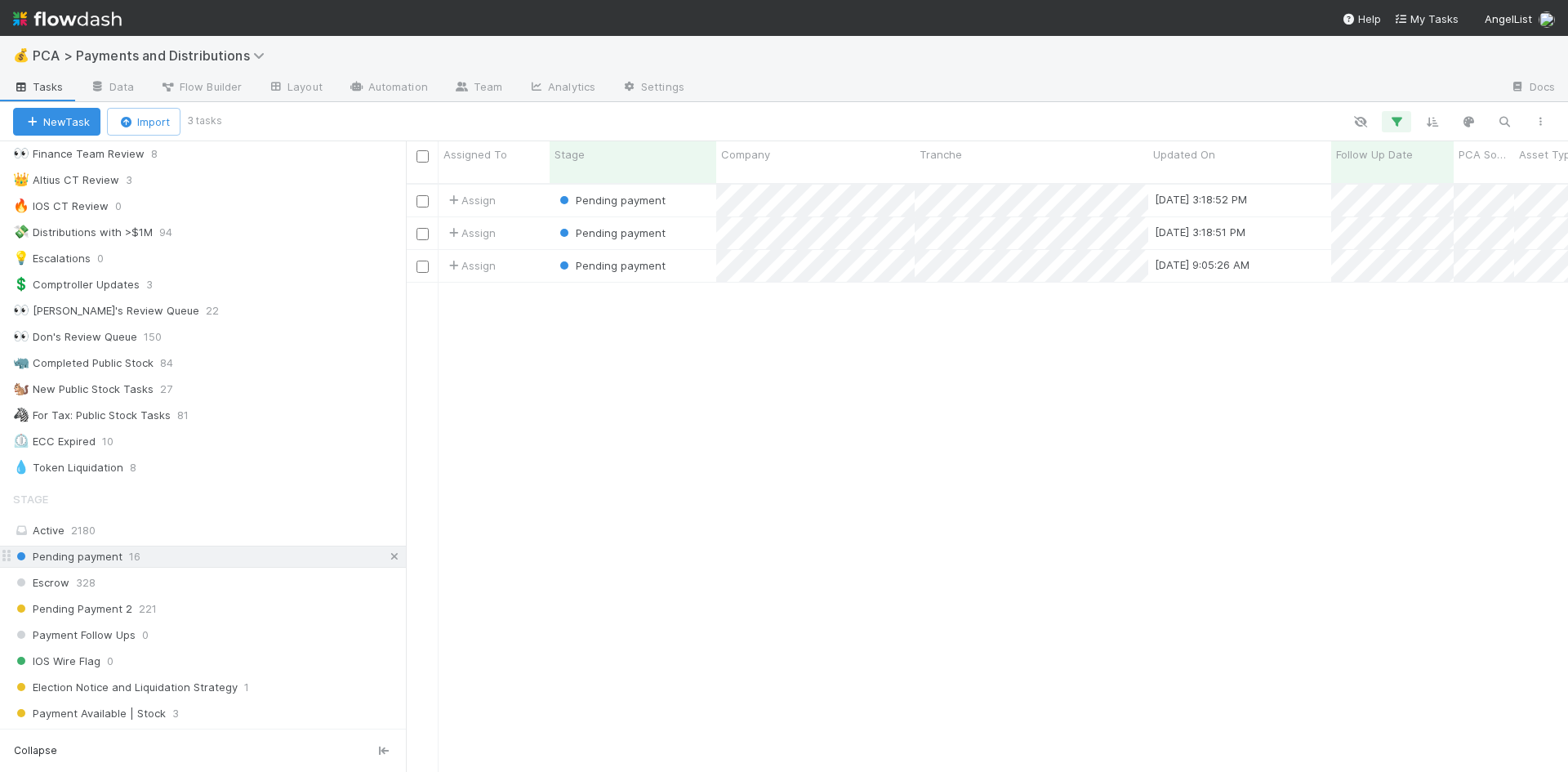
click at [386, 556] on icon at bounding box center [394, 557] width 17 height 11
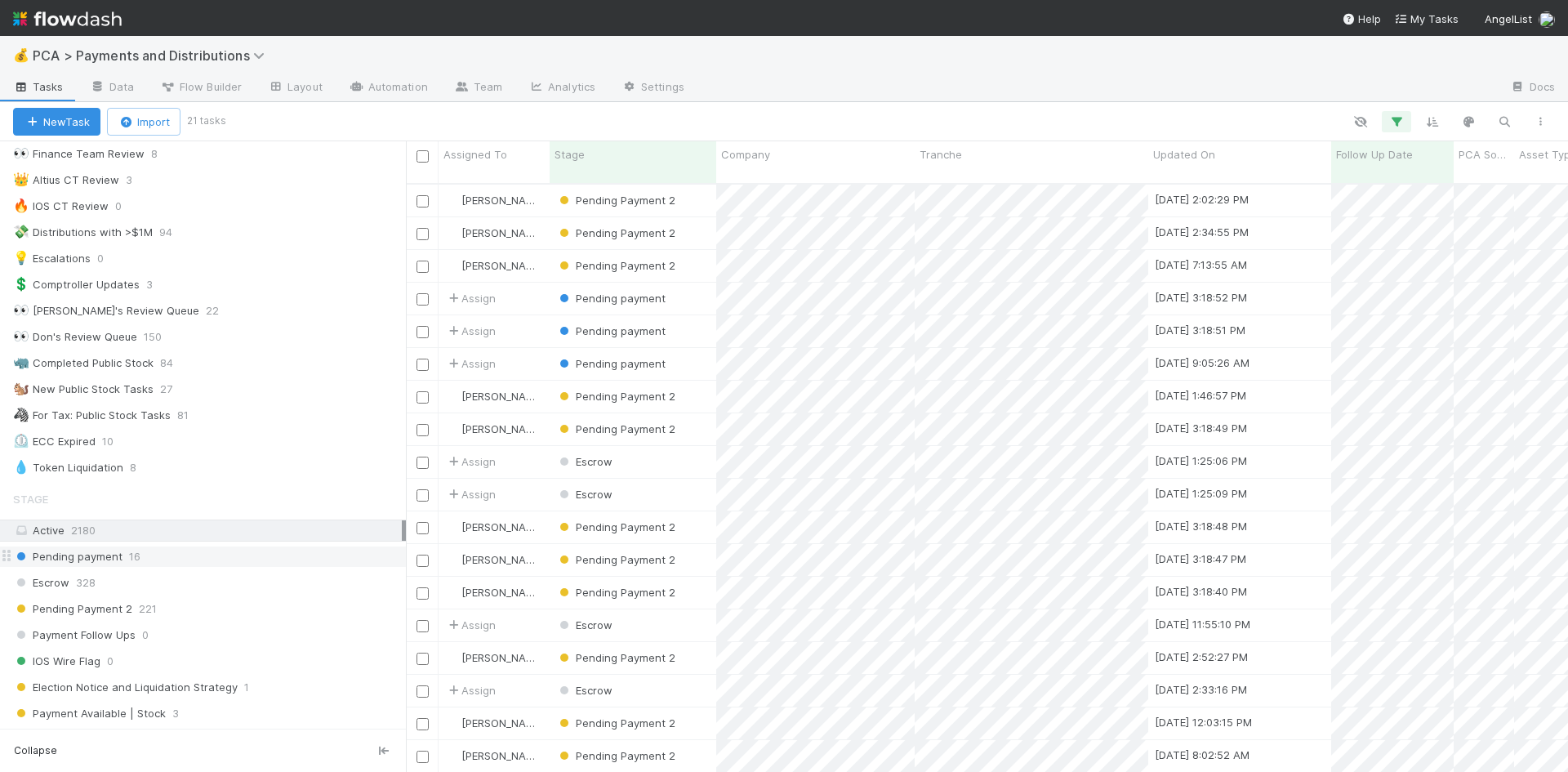
scroll to position [589, 1150]
click at [1494, 499] on div "5" at bounding box center [1499, 502] width 22 height 22
drag, startPoint x: 1136, startPoint y: 99, endPoint x: 1103, endPoint y: 158, distance: 67.6
click at [1136, 99] on div at bounding box center [784, 386] width 1568 height 772
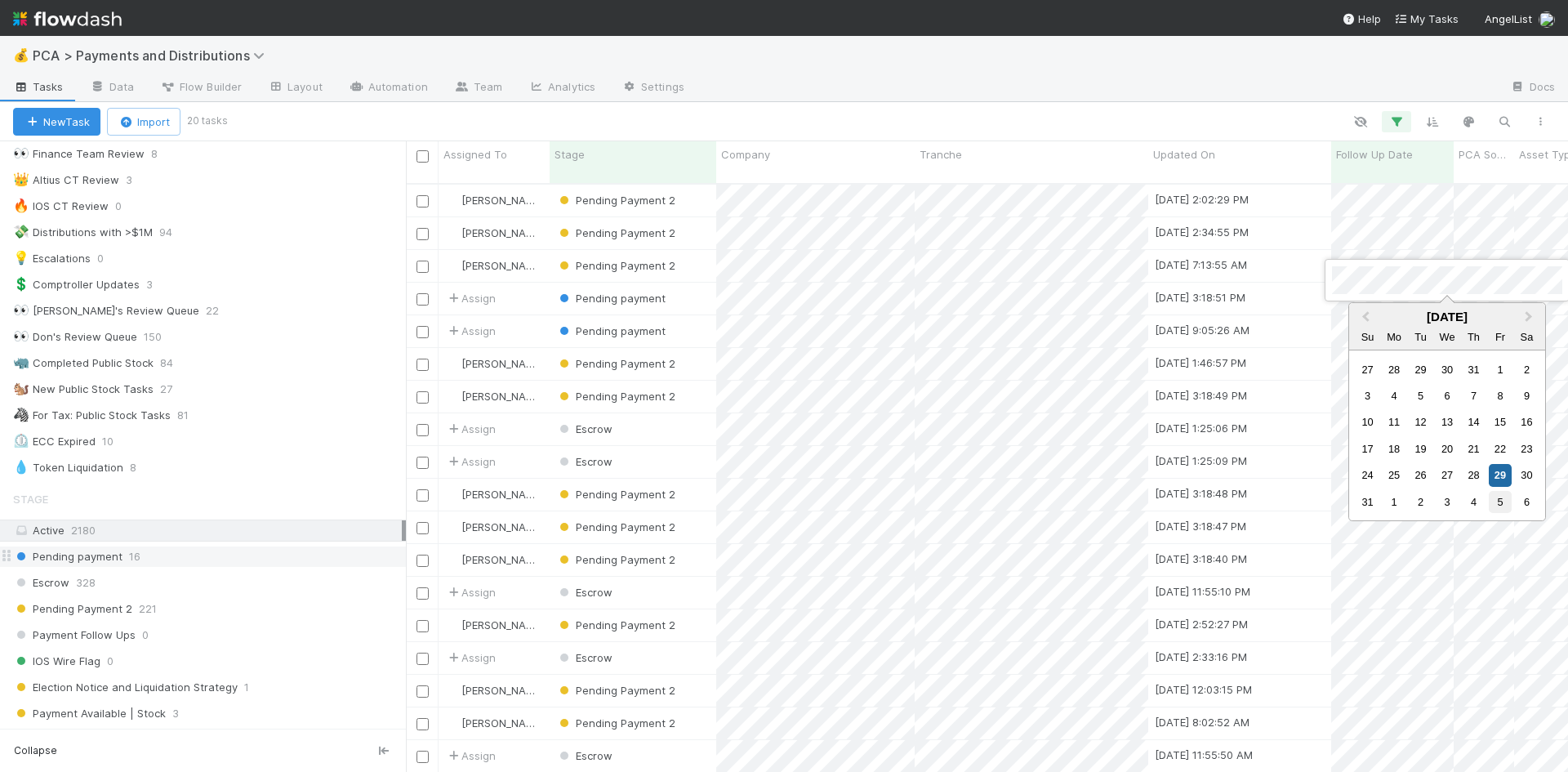
click at [1493, 502] on div "5" at bounding box center [1499, 502] width 22 height 22
click at [1057, 121] on div at bounding box center [784, 386] width 1568 height 772
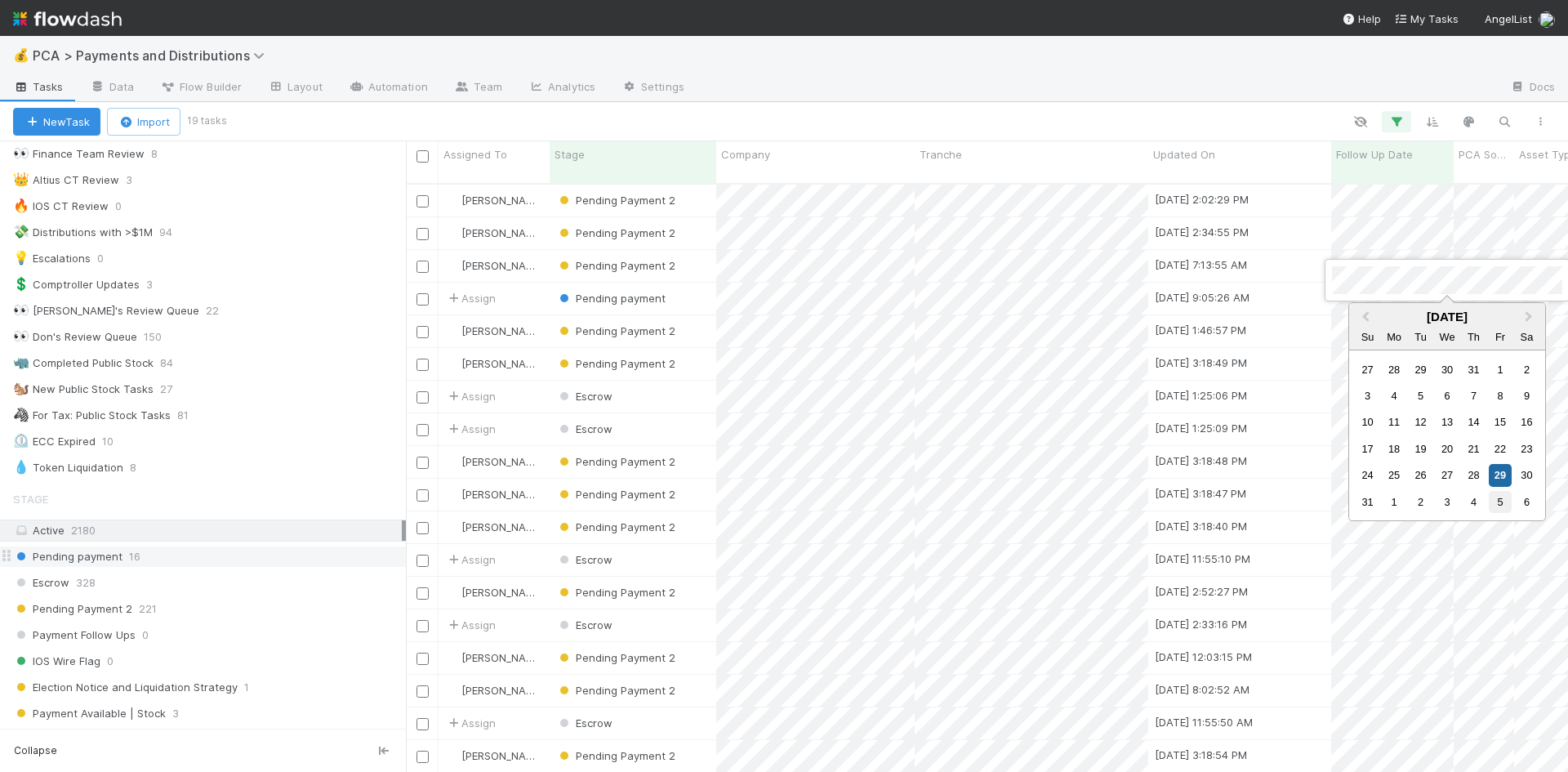
click at [1502, 502] on div "5" at bounding box center [1499, 502] width 22 height 22
click at [1049, 85] on div at bounding box center [784, 386] width 1568 height 772
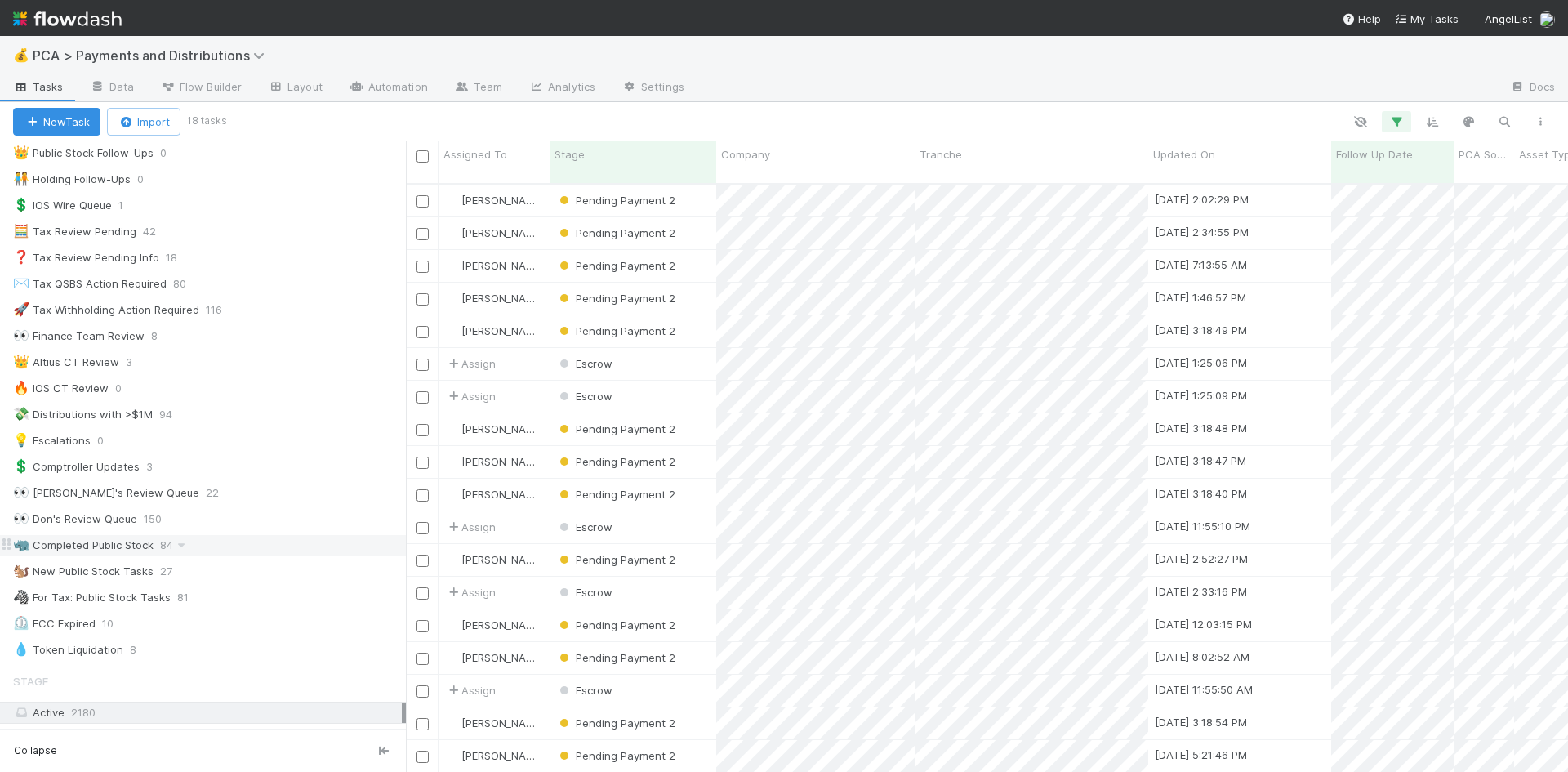
scroll to position [0, 0]
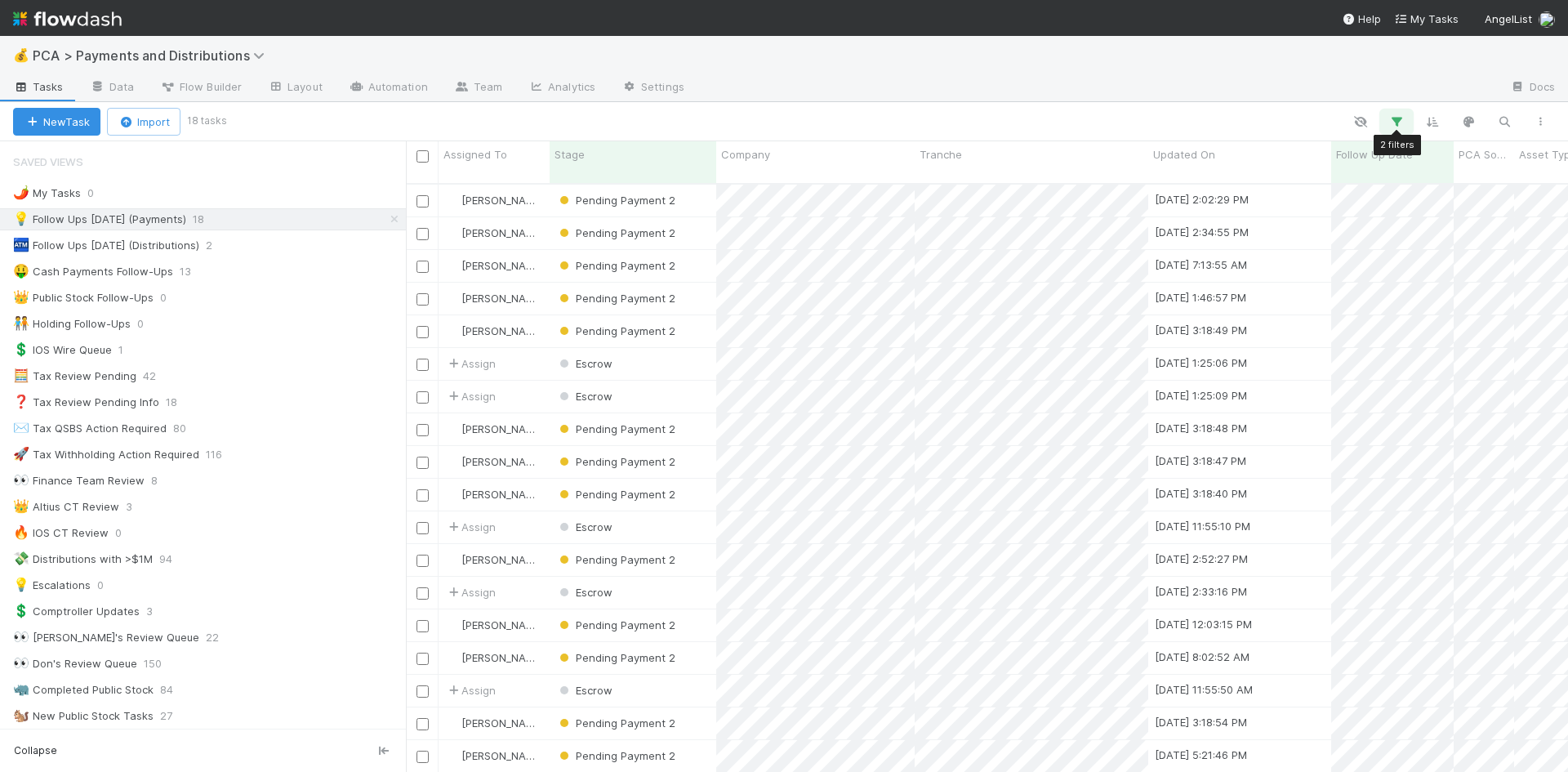
click at [1399, 119] on icon "button" at bounding box center [1396, 121] width 17 height 15
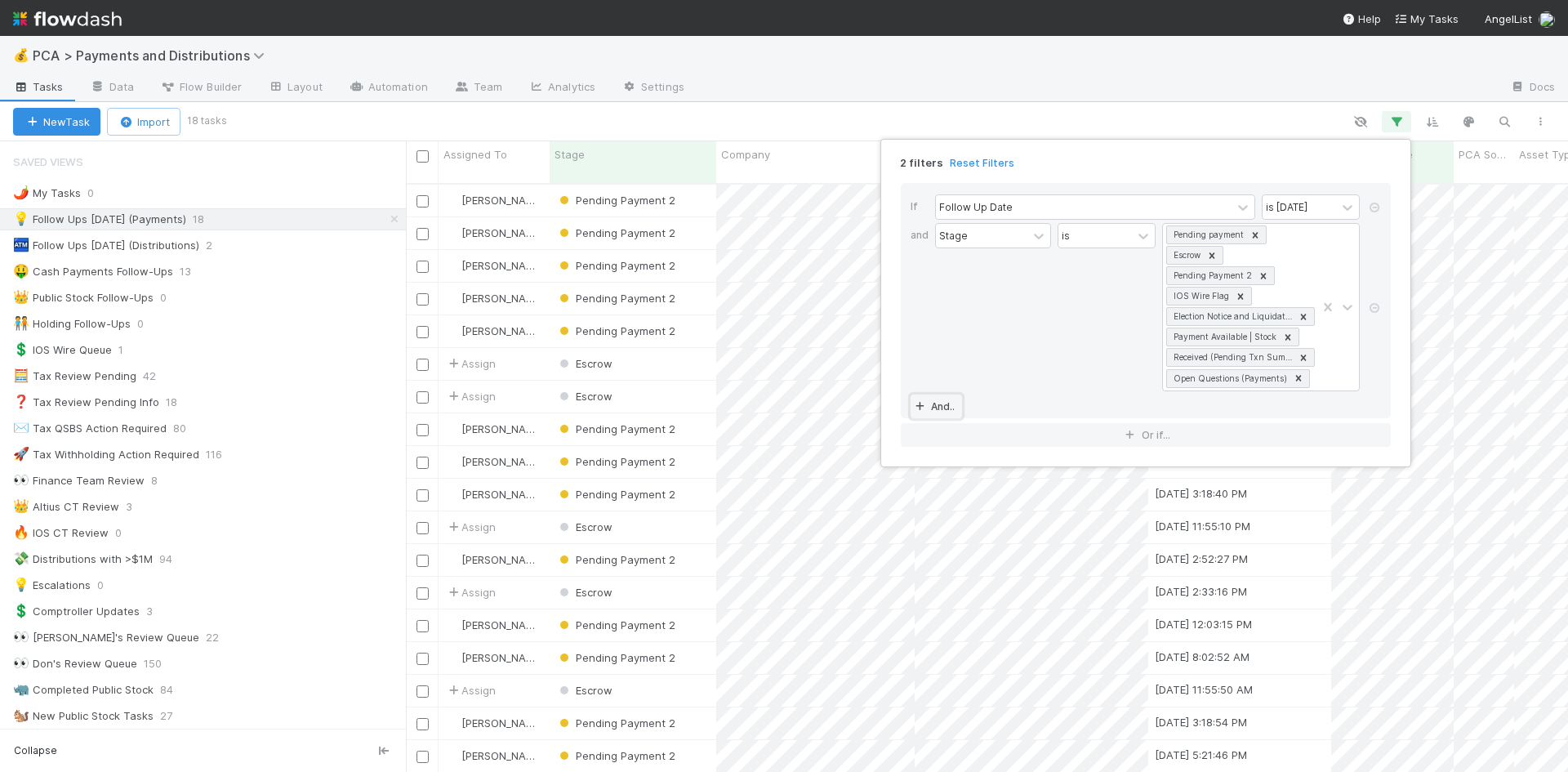
click at [945, 402] on link "And.." at bounding box center [936, 407] width 51 height 24
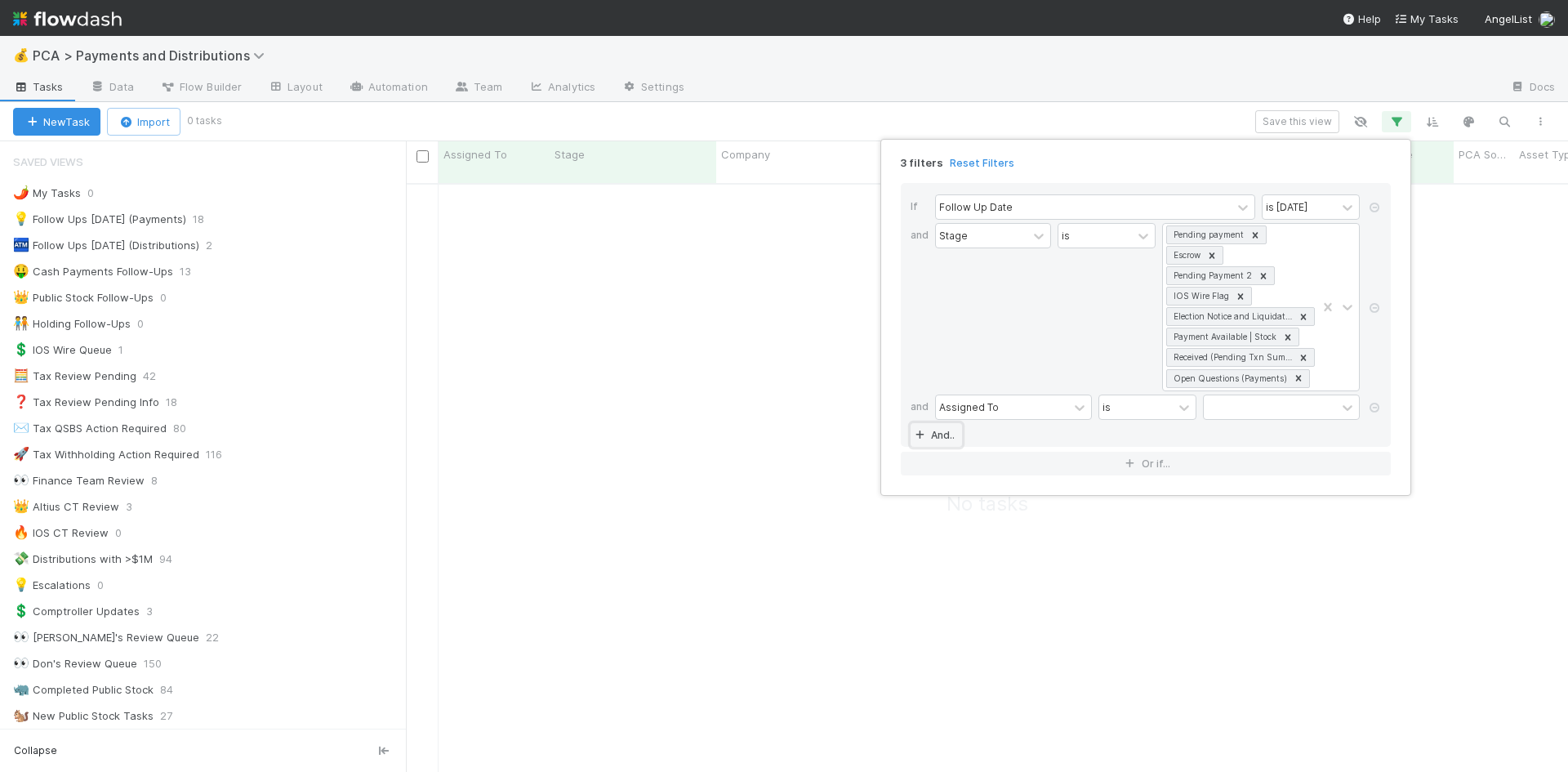
scroll to position [578, 1150]
drag, startPoint x: 1377, startPoint y: 405, endPoint x: 1230, endPoint y: 145, distance: 298.7
click at [1377, 405] on icon at bounding box center [1374, 408] width 17 height 10
click at [1190, 75] on div "2 filters Reset Filters If Follow Up Date is [DATE] and Stage is Pending paymen…" at bounding box center [784, 386] width 1568 height 772
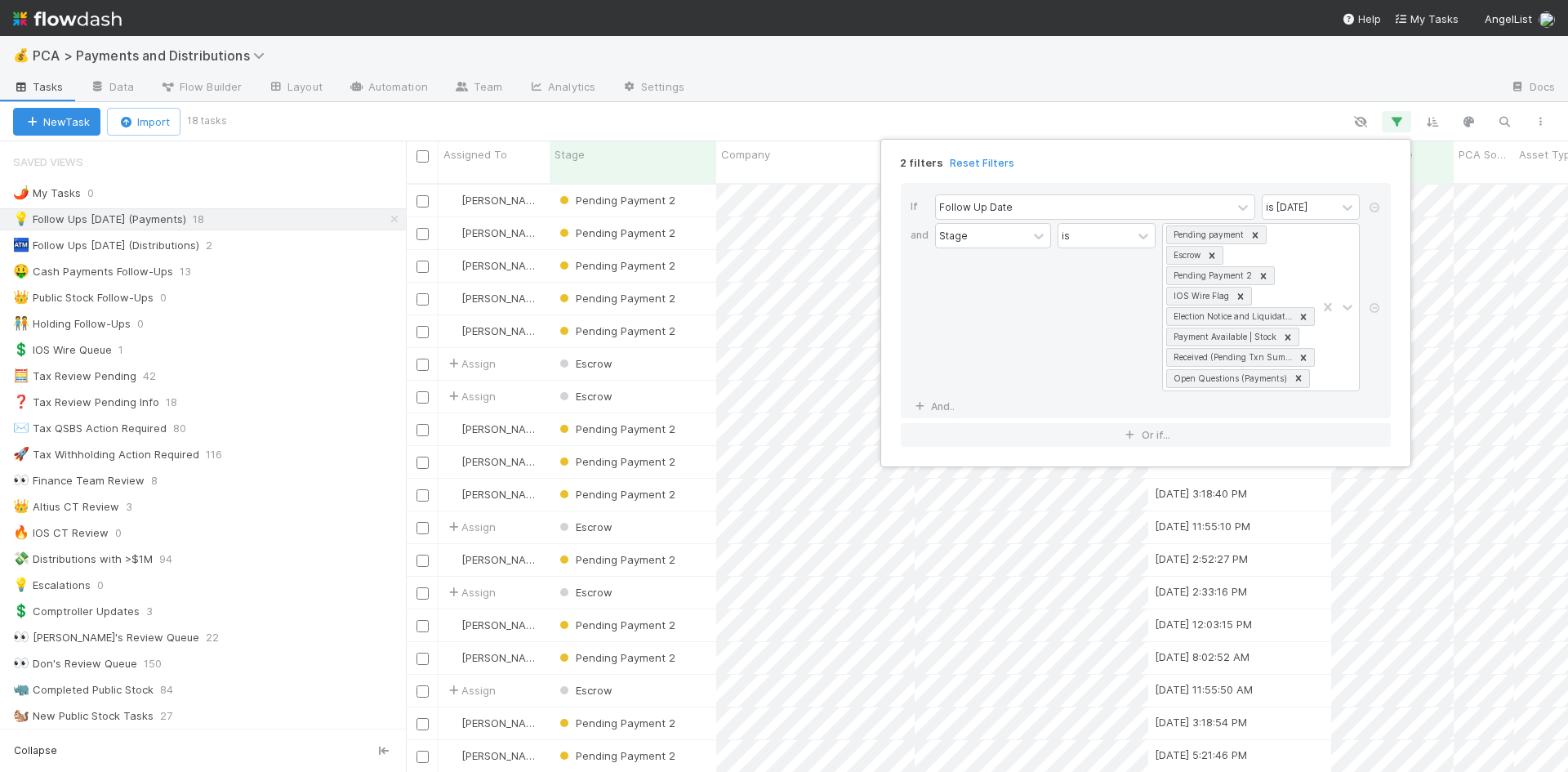
scroll to position [589, 1150]
click at [813, 104] on div "2 filters Reset Filters If Follow Up Date is [DATE] and Stage is Pending paymen…" at bounding box center [784, 386] width 1568 height 772
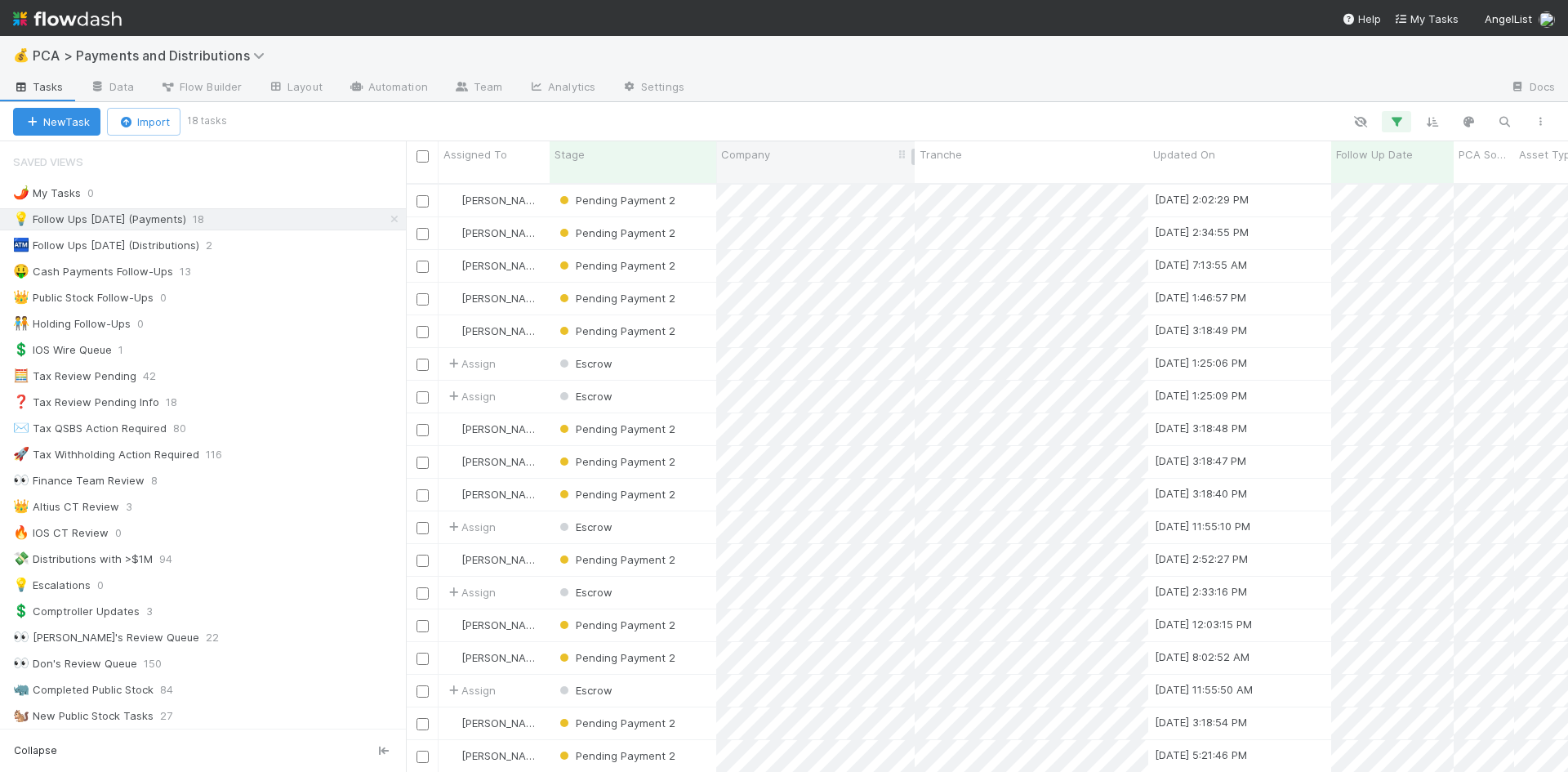
click at [777, 151] on div "Company" at bounding box center [816, 154] width 189 height 17
click at [784, 180] on div "Sort A → Z" at bounding box center [814, 185] width 187 height 25
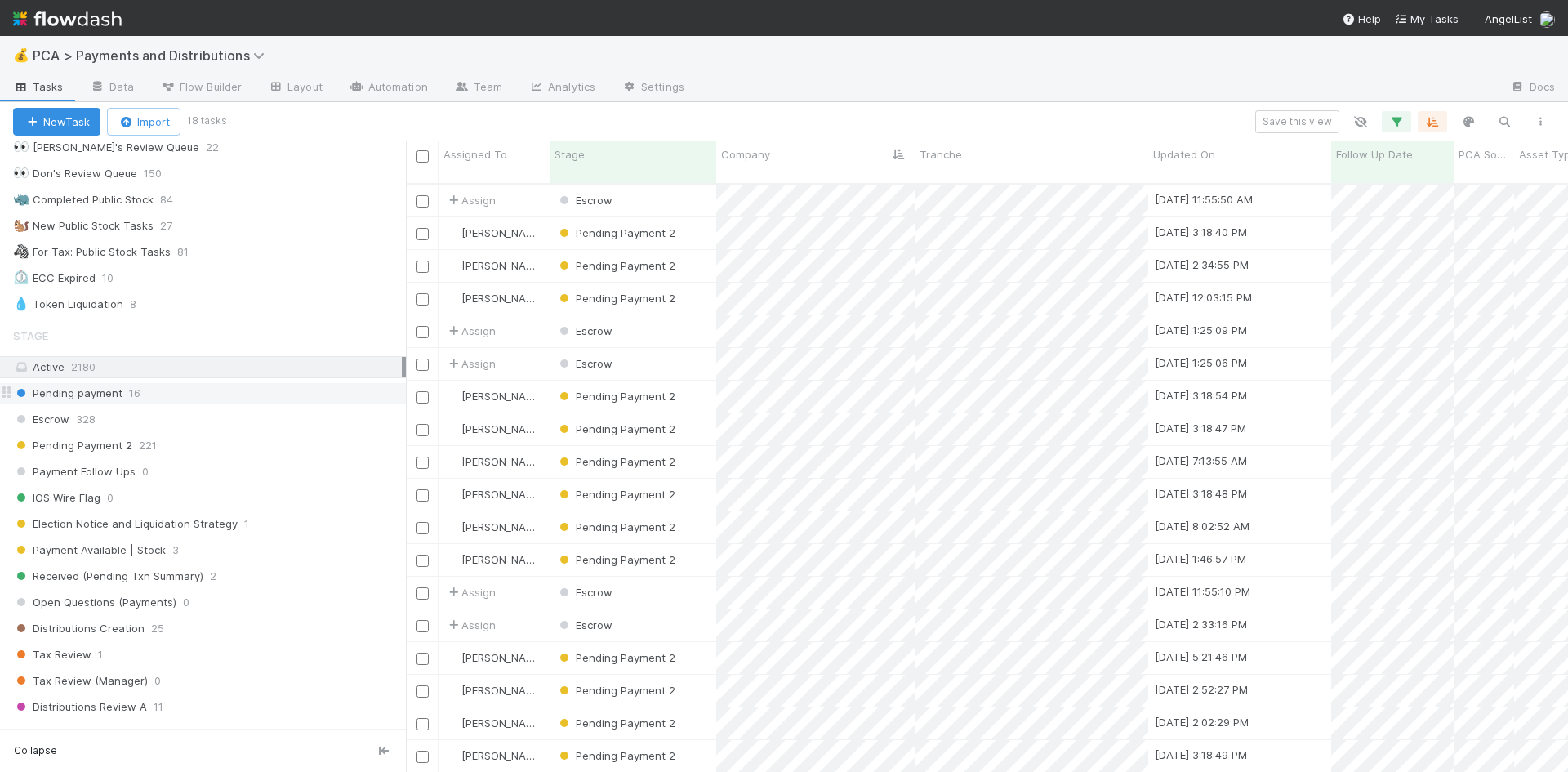
scroll to position [980, 0]
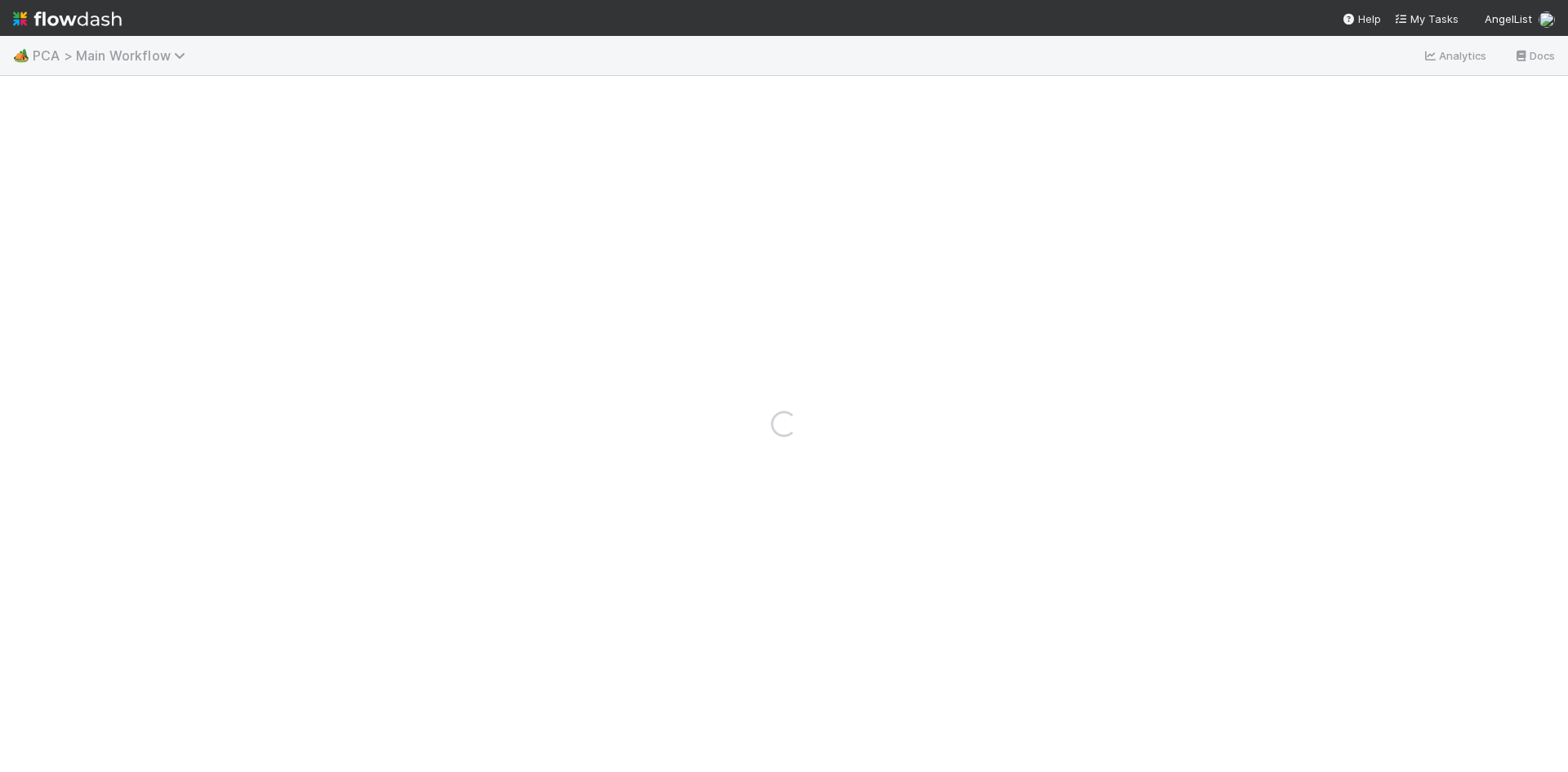
click at [157, 49] on span "PCA > Main Workflow" at bounding box center [112, 55] width 161 height 17
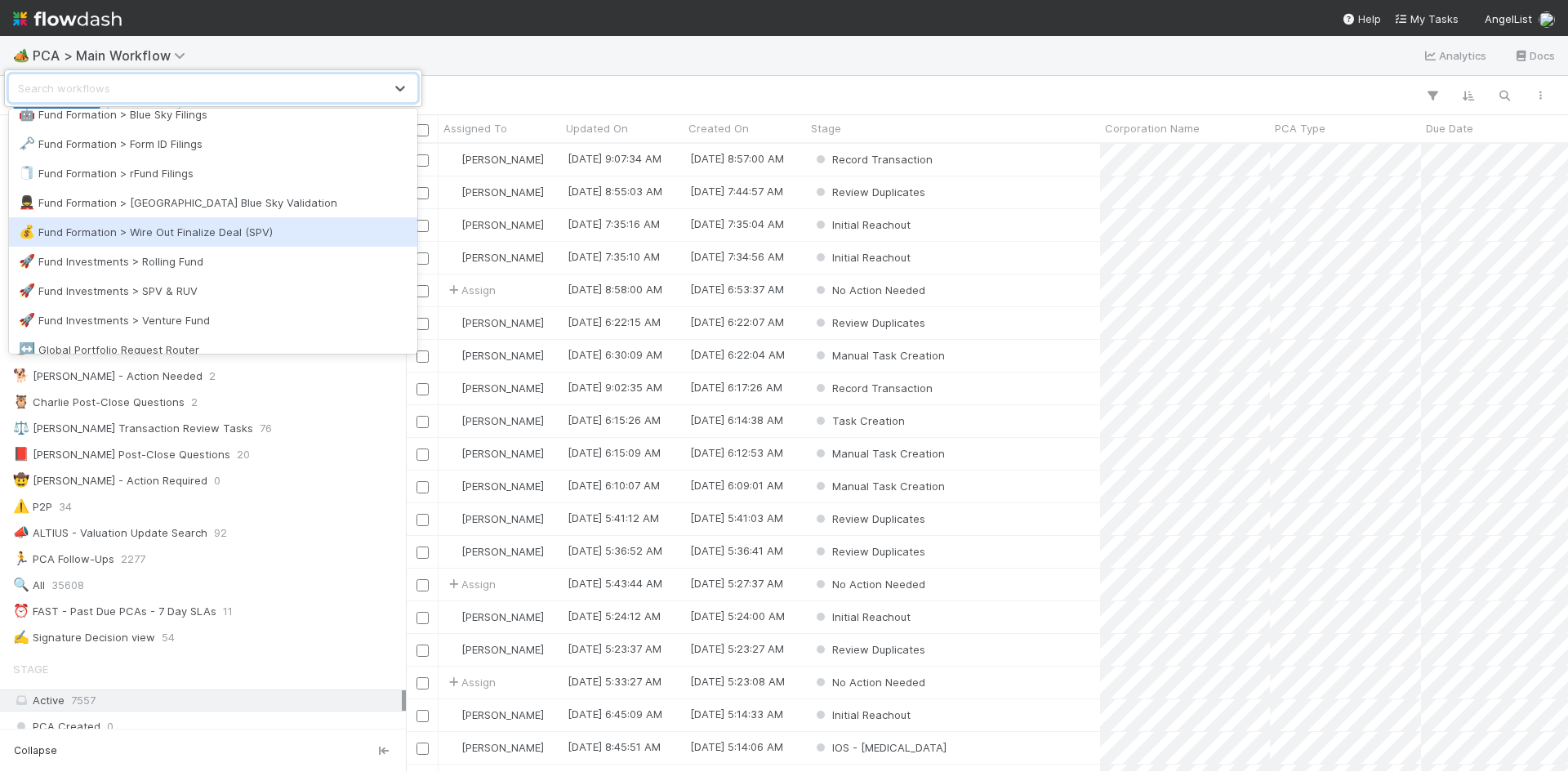
scroll to position [735, 0]
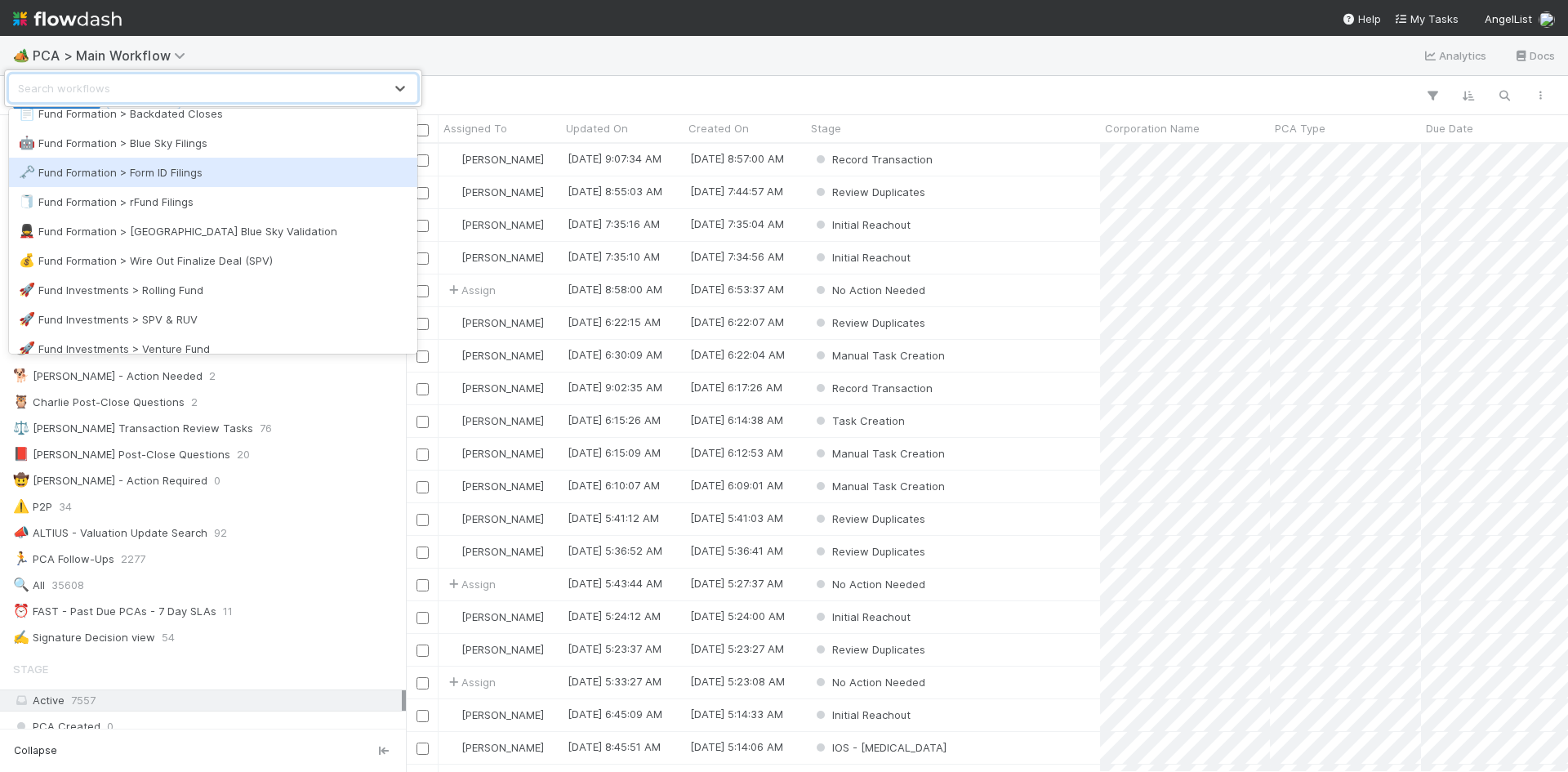
click at [243, 178] on div "🗝️ Fund Formation > Form ID Filings" at bounding box center [213, 172] width 389 height 17
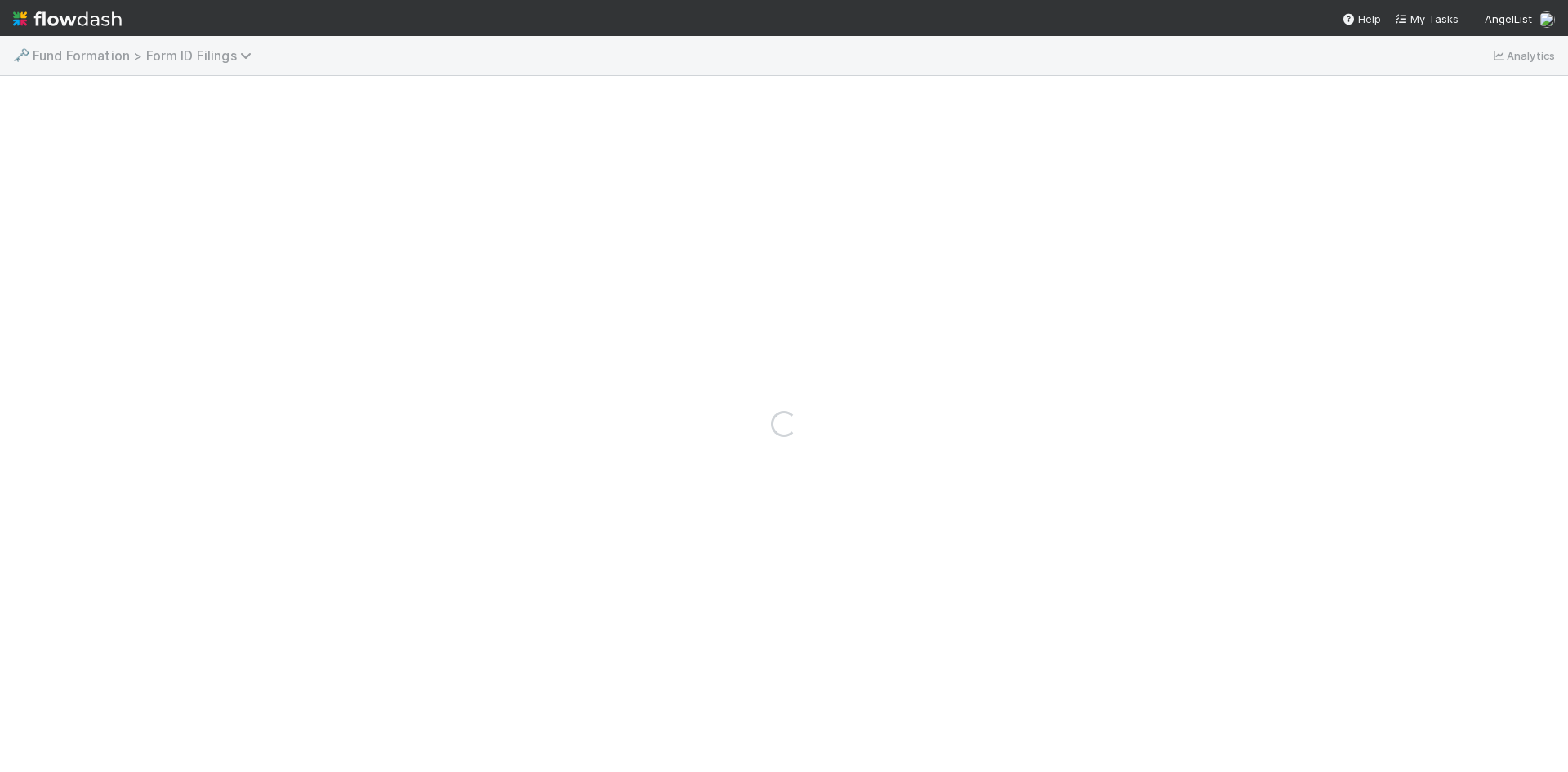
click at [204, 62] on span "Fund Formation > Form ID Filings" at bounding box center [146, 55] width 227 height 17
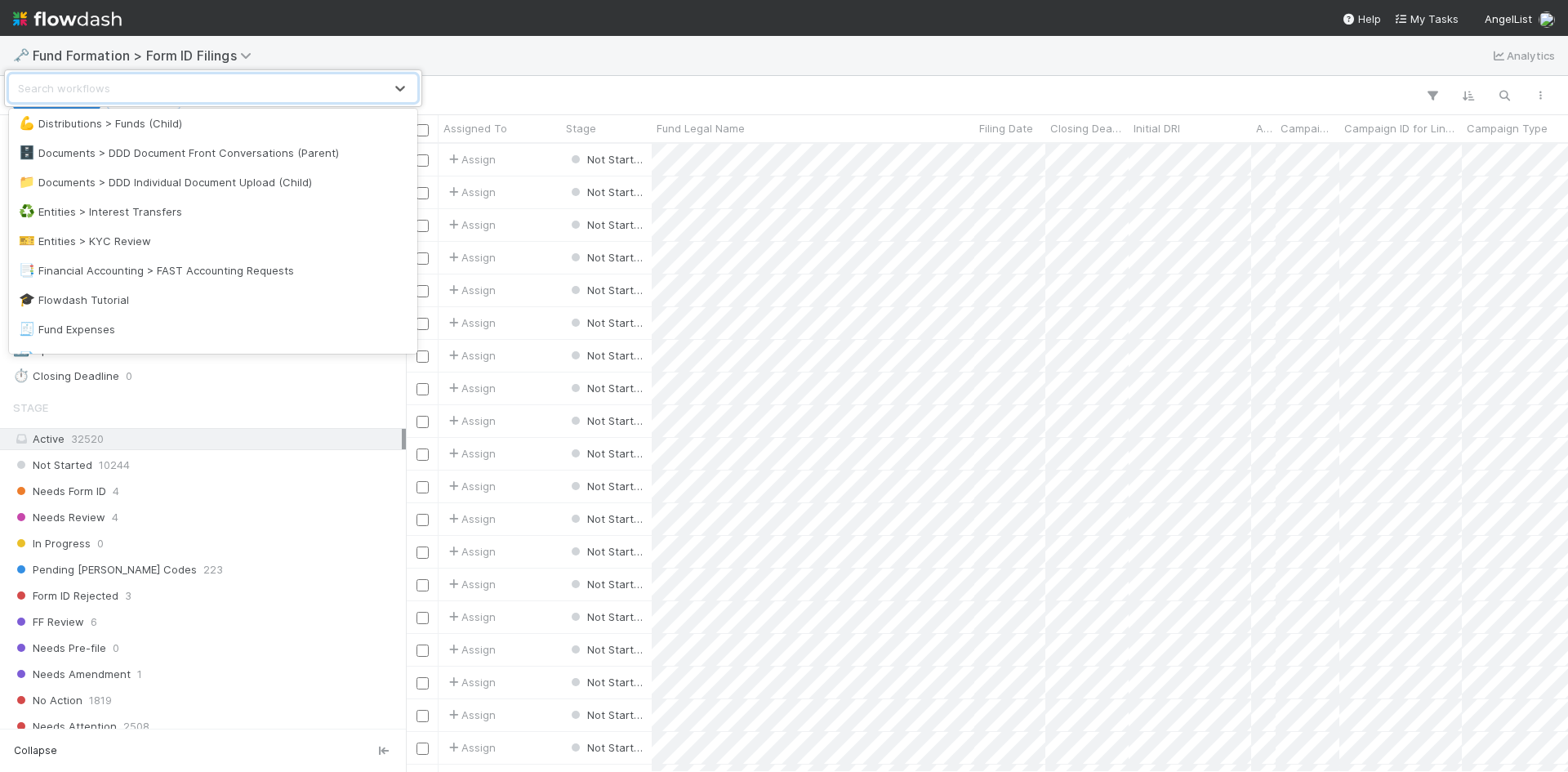
scroll to position [735, 0]
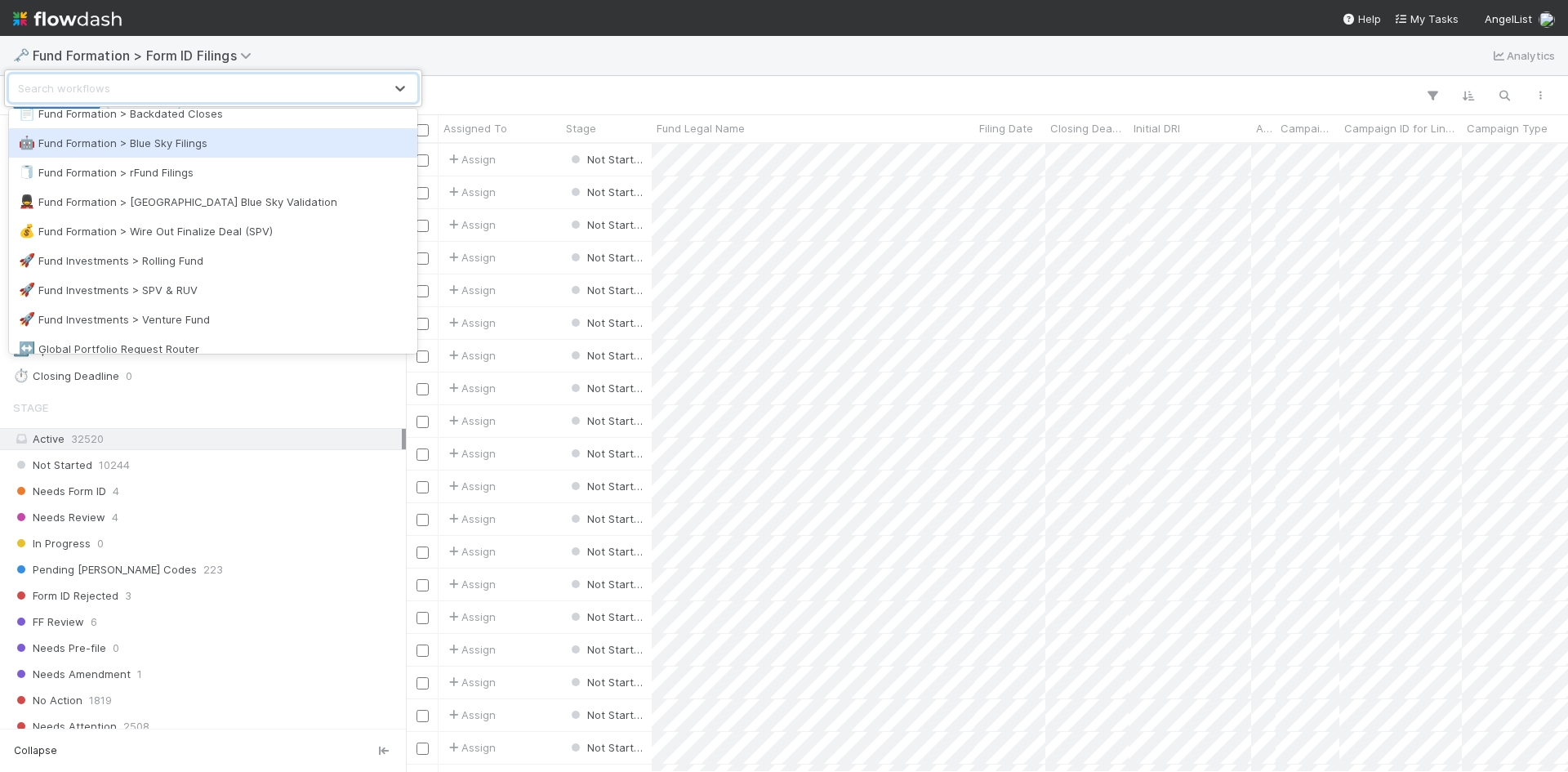
click at [226, 151] on div "🤖 Fund Formation > Blue Sky Filings" at bounding box center [213, 143] width 409 height 30
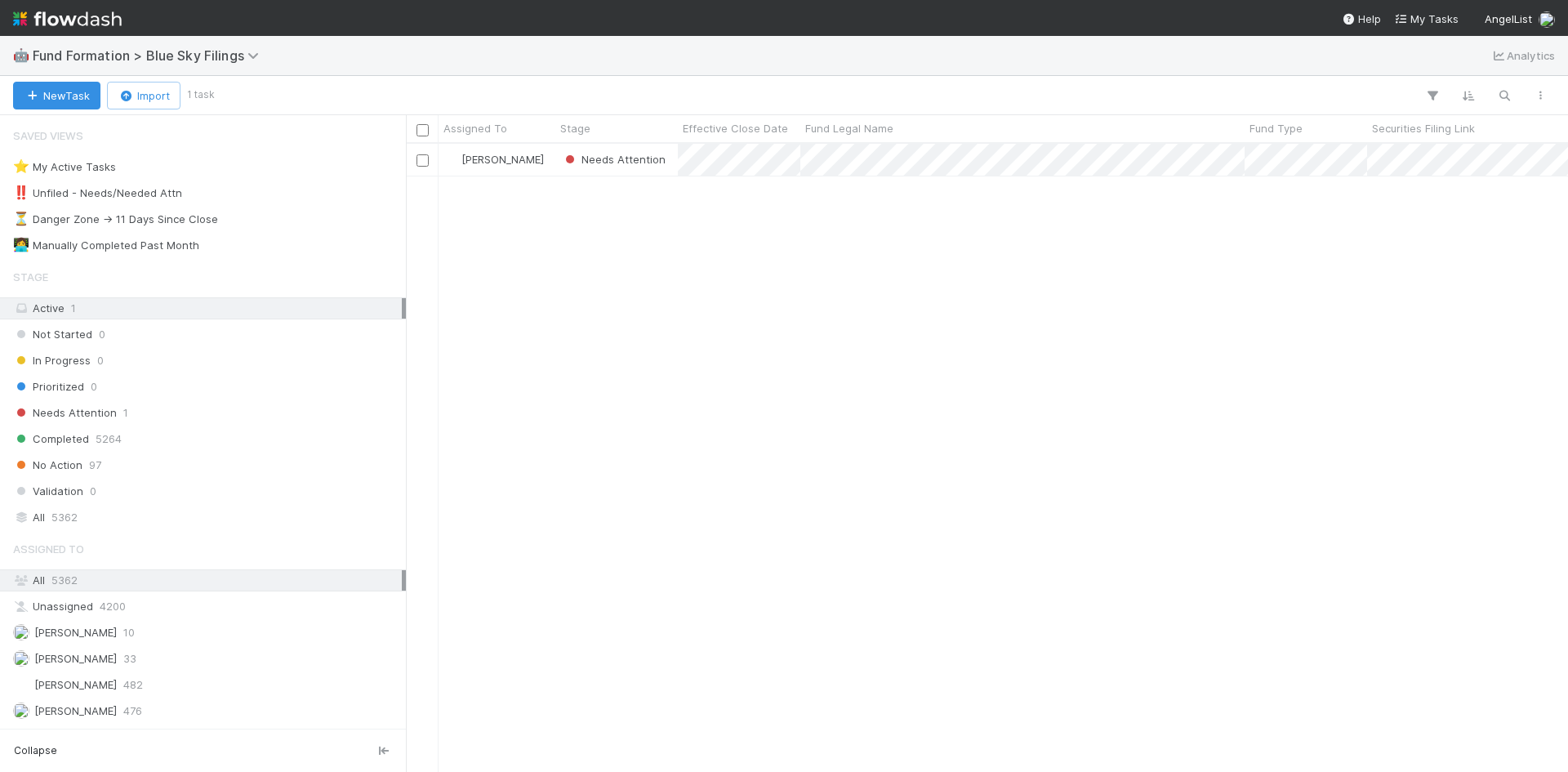
scroll to position [616, 1150]
click at [174, 415] on div "Needs Attention 1" at bounding box center [207, 413] width 389 height 21
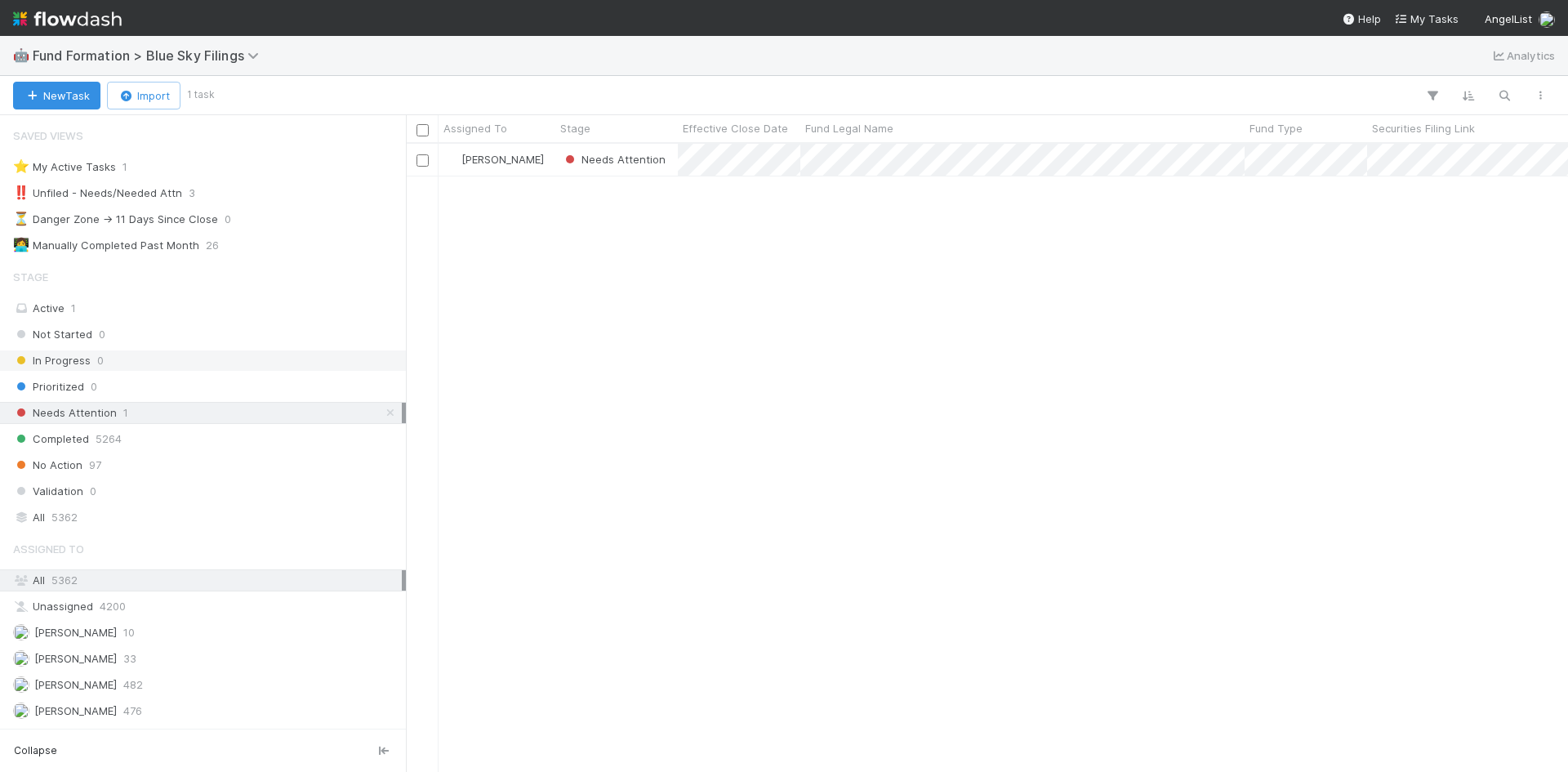
scroll to position [616, 1150]
